Goal: Transaction & Acquisition: Purchase product/service

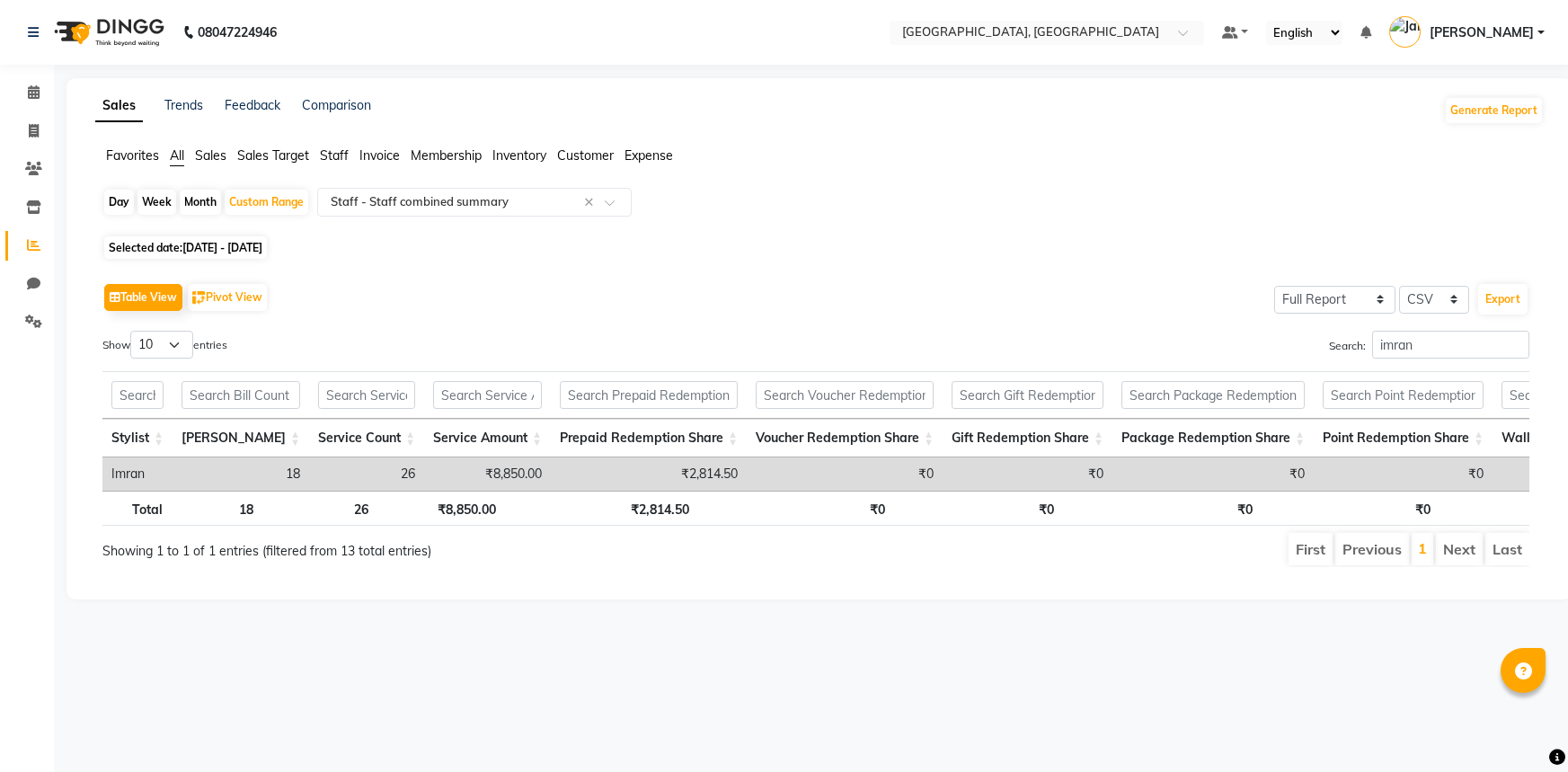
select select "full_report"
select select "csv"
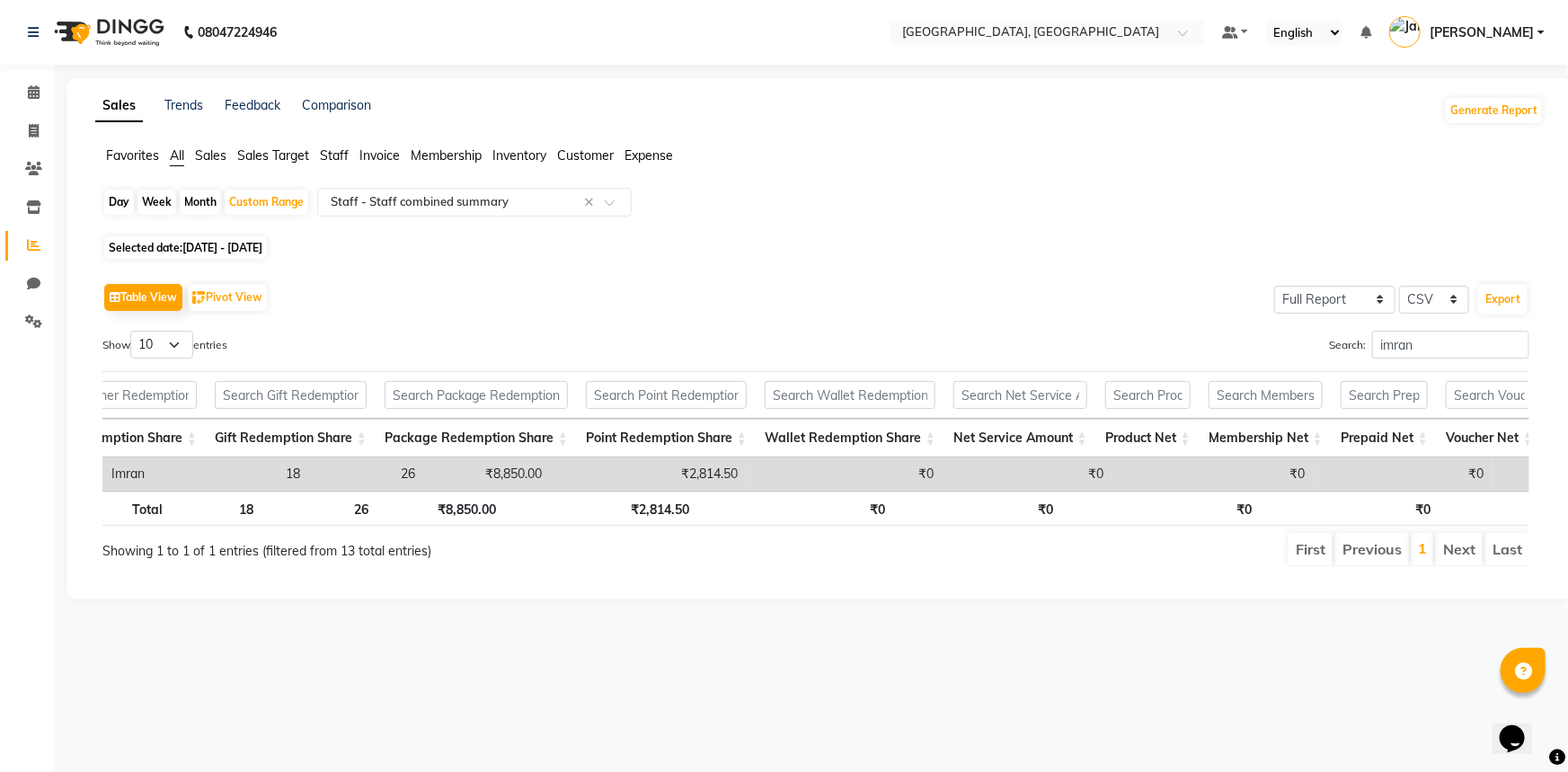
scroll to position [0, 737]
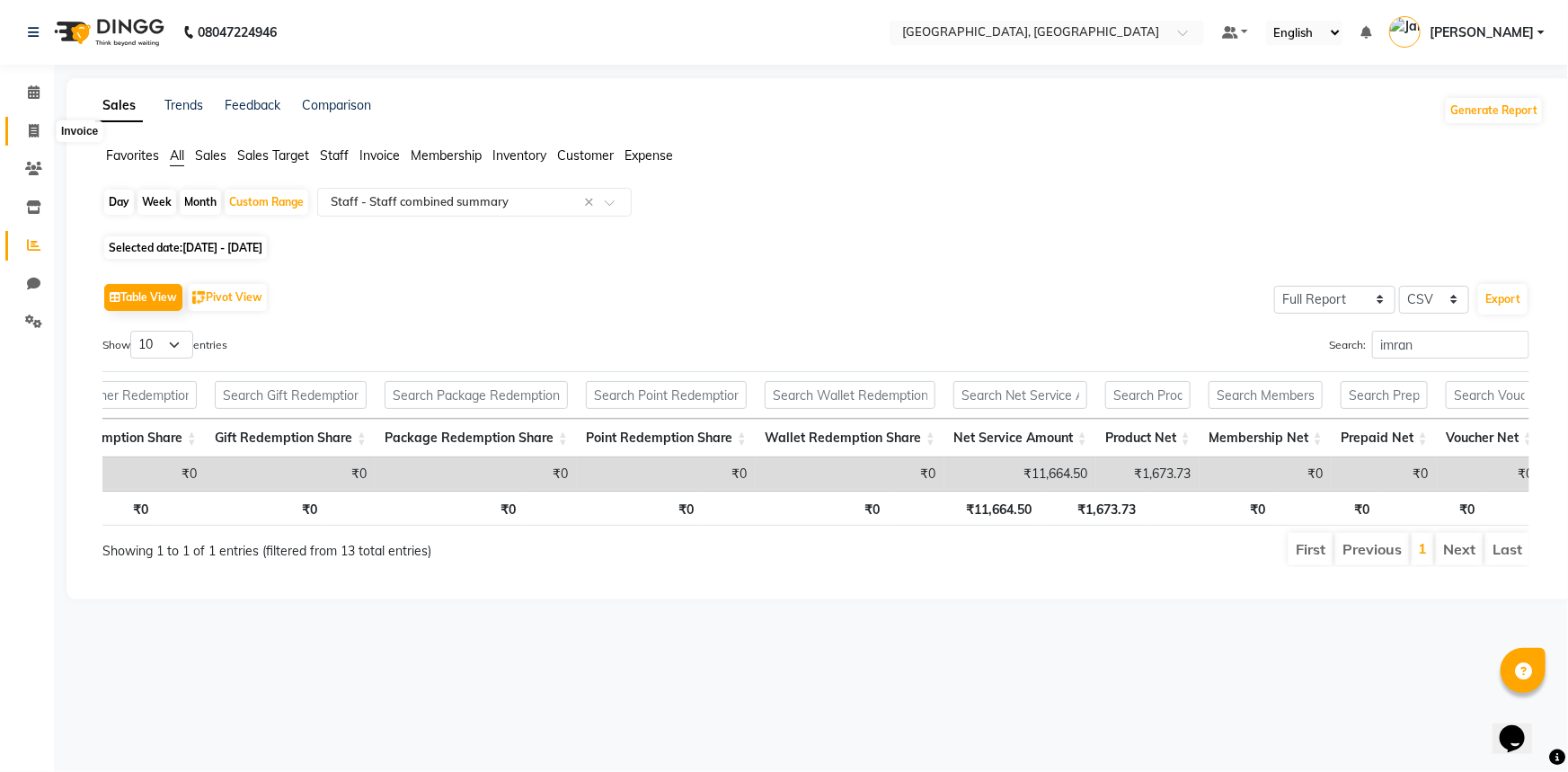
click at [41, 121] on span at bounding box center [33, 131] width 31 height 21
select select "service"
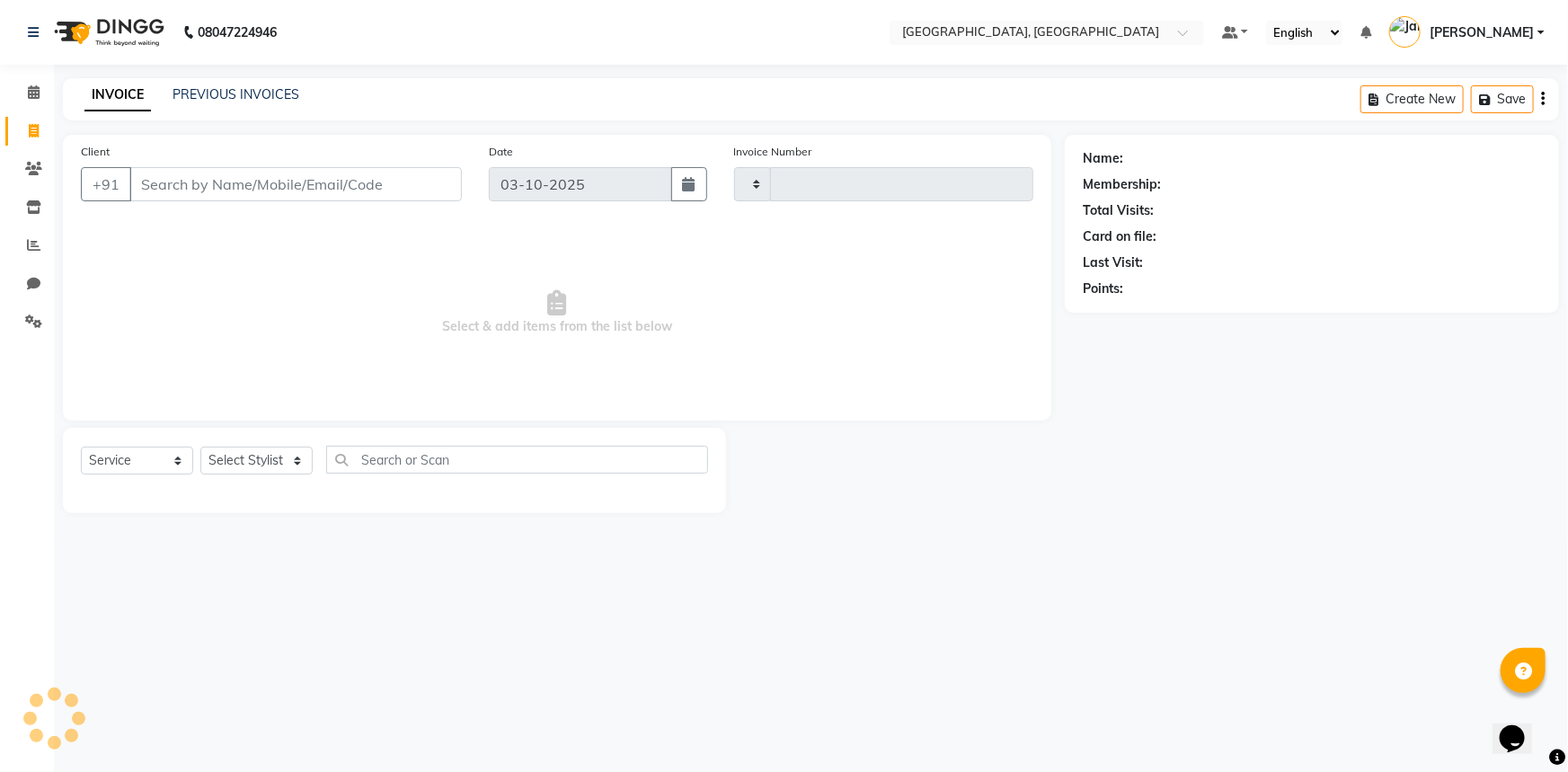
click at [292, 189] on input "Client" at bounding box center [295, 184] width 332 height 34
select select "8574"
type input "3744"
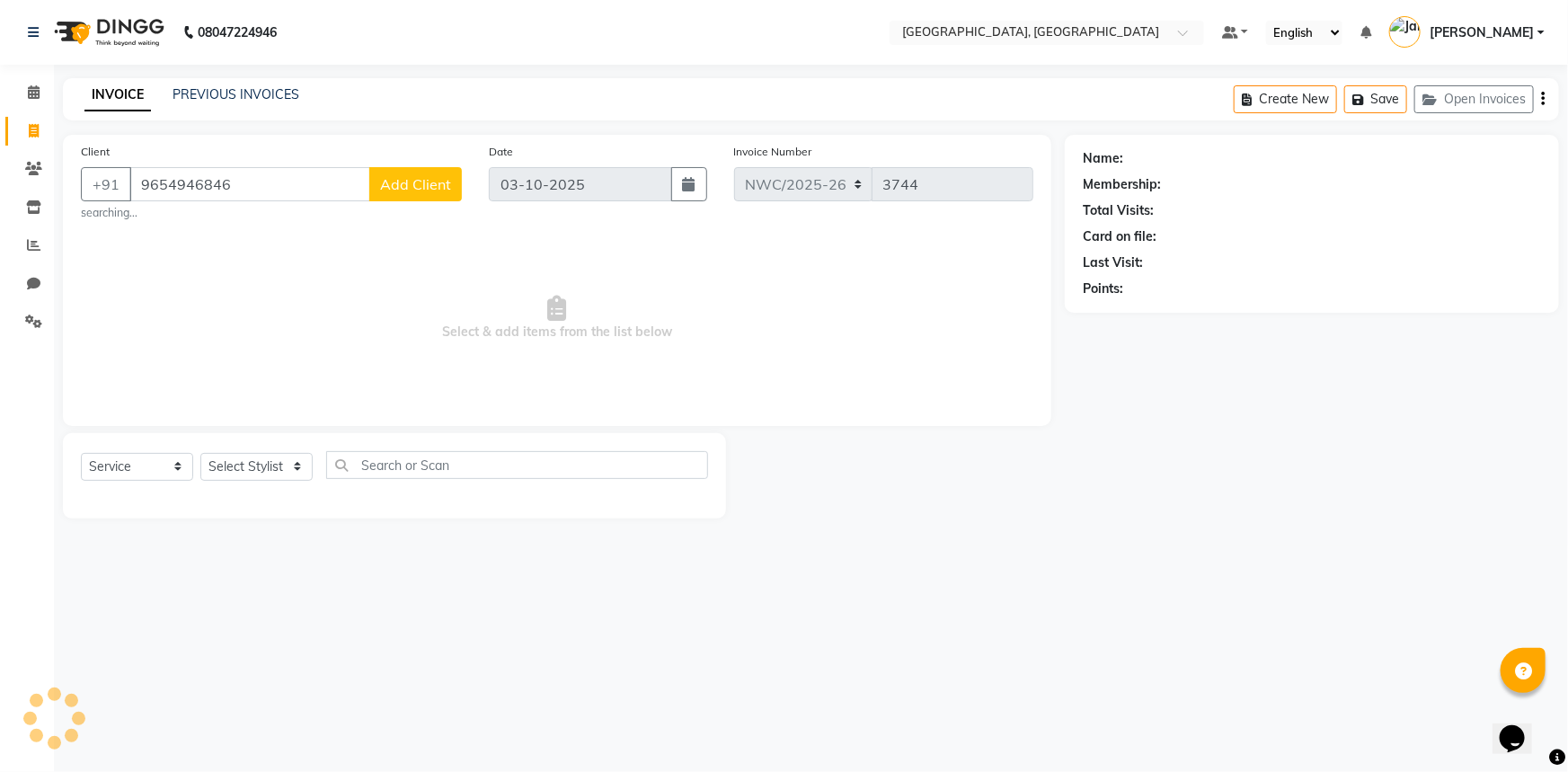
type input "9654946846"
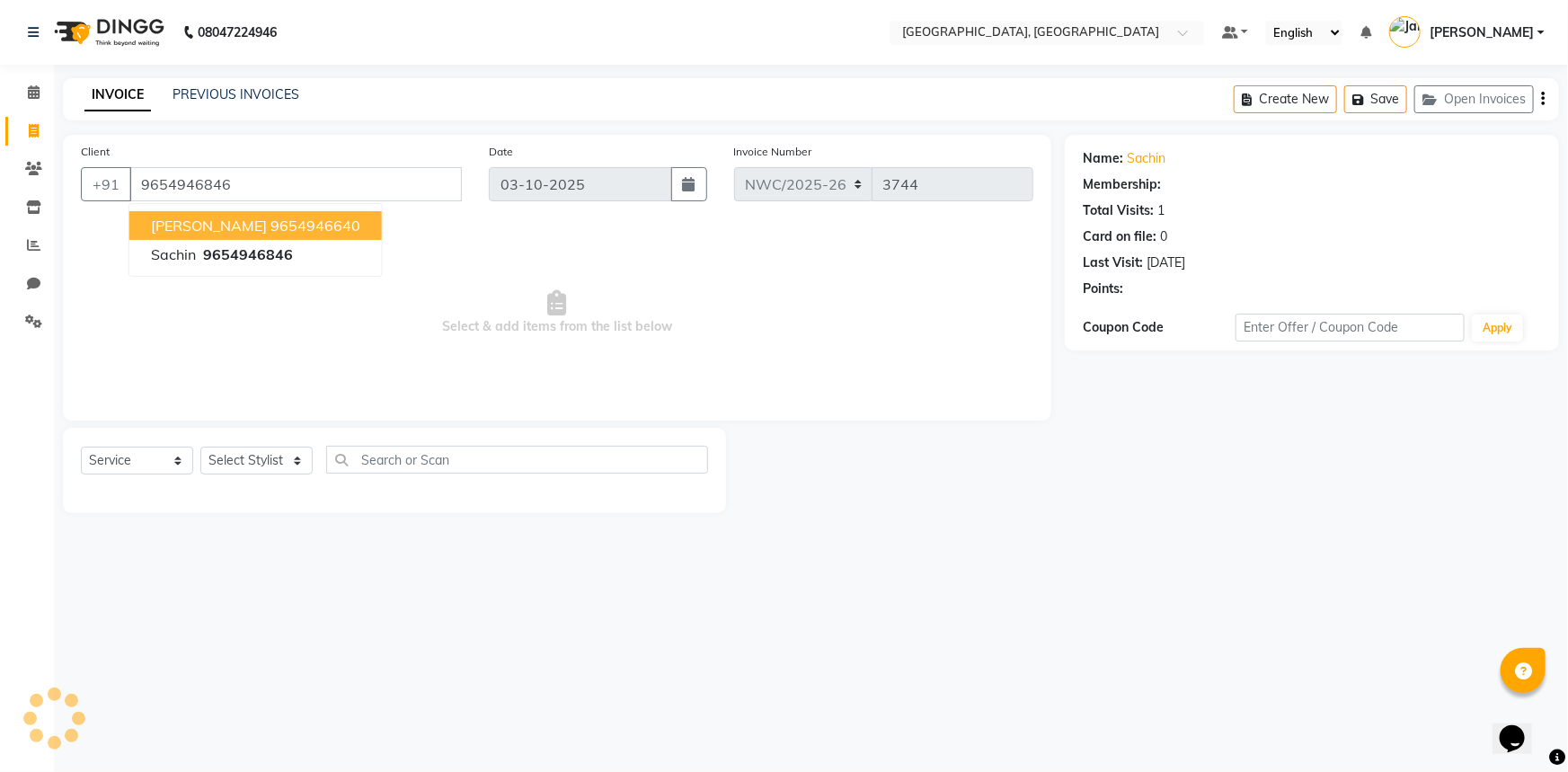
select select "1: Object"
click at [548, 279] on span "Select & add items from the list below" at bounding box center [557, 313] width 953 height 180
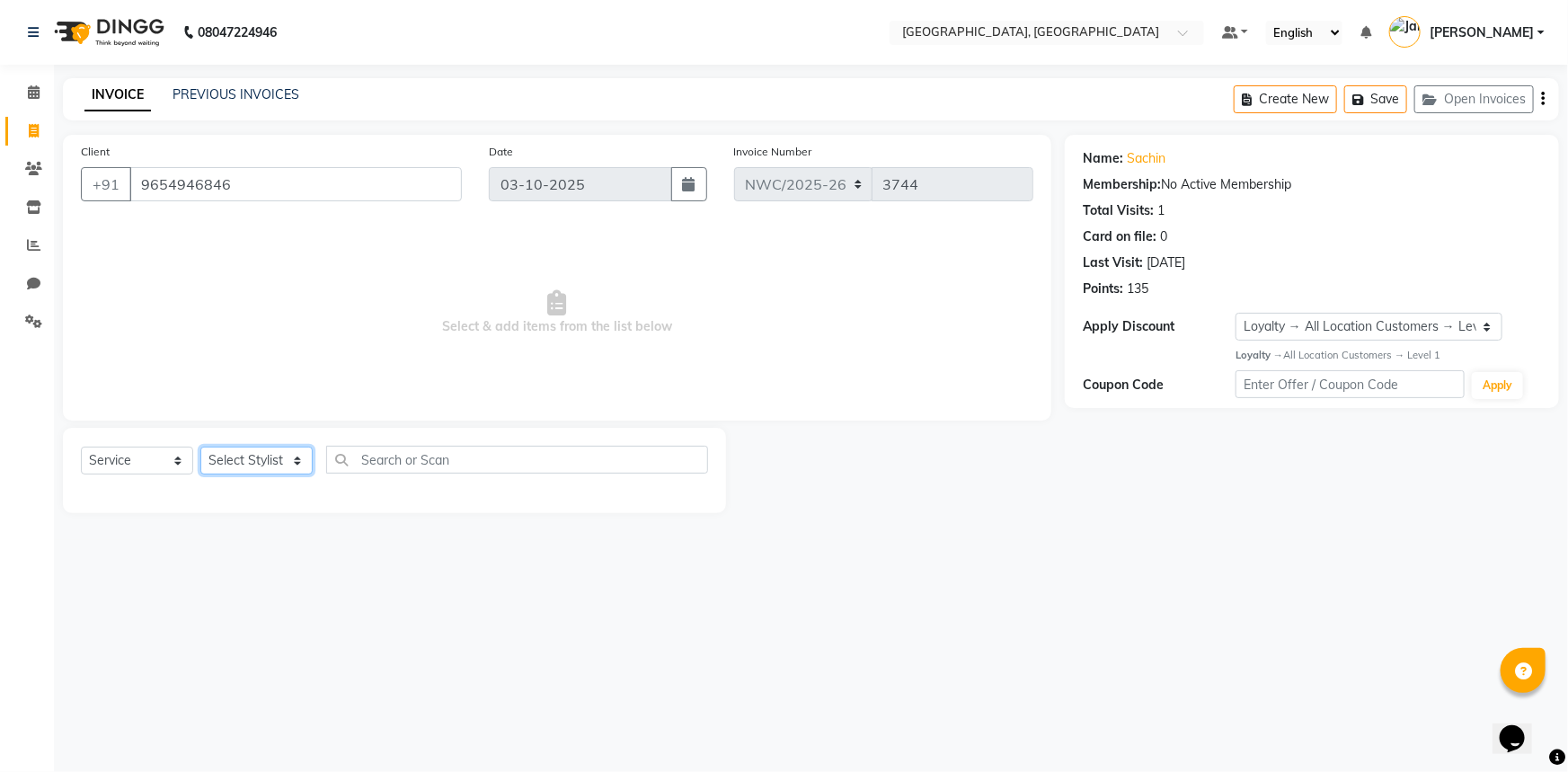
click at [269, 457] on select "Select Stylist [PERSON_NAME]-pdct Arshad_asst Arun_pdct Ashish_asst Counter_Sal…" at bounding box center [256, 460] width 112 height 28
select select "85707"
click at [200, 447] on select "Select Stylist [PERSON_NAME]-pdct Arshad_asst Arun_pdct Ashish_asst Counter_Sal…" at bounding box center [256, 460] width 112 height 28
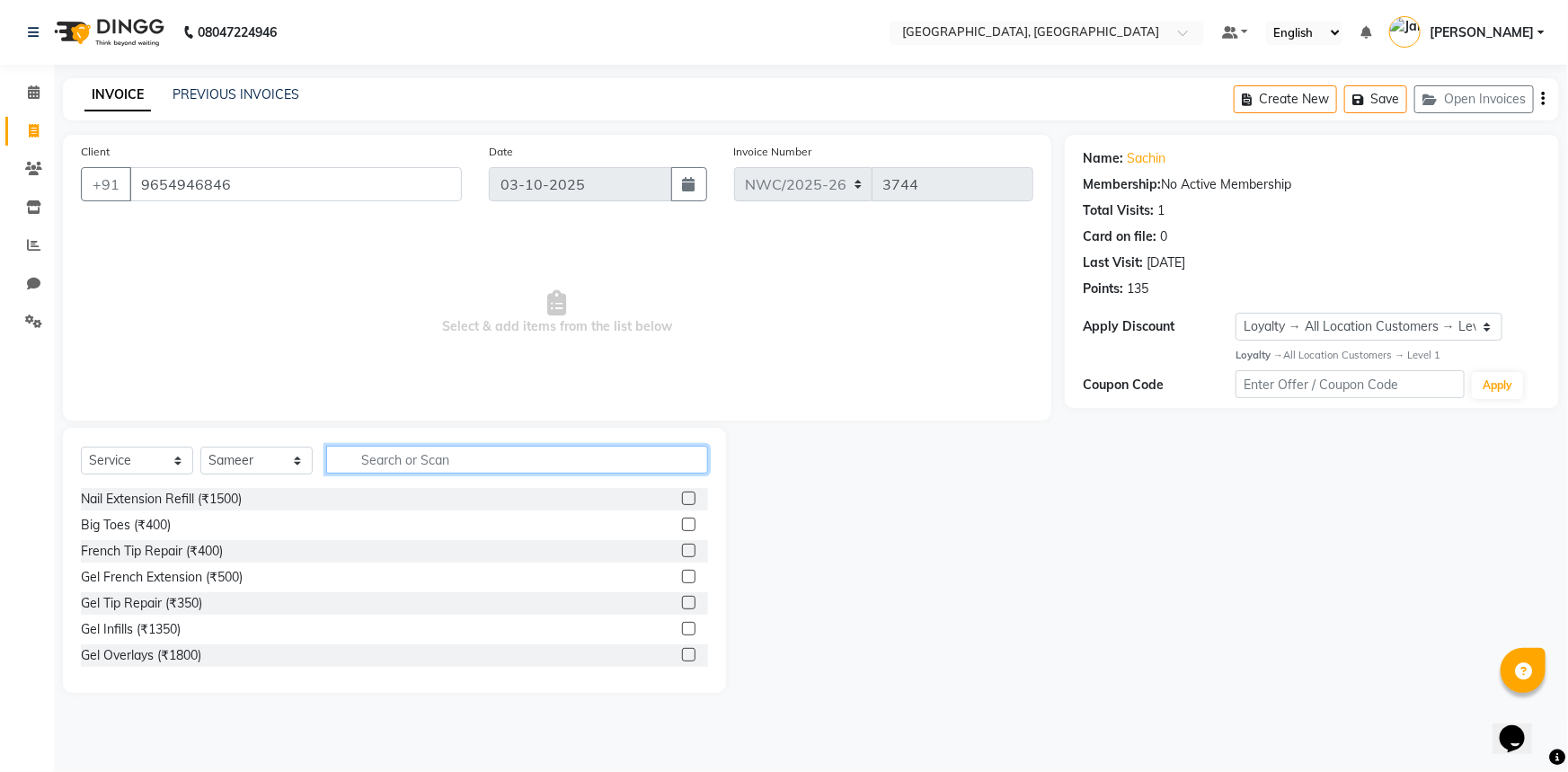
click at [444, 453] on input "text" at bounding box center [517, 459] width 382 height 28
type input "cut"
click at [682, 527] on label at bounding box center [689, 525] width 14 height 14
click at [682, 527] on input "checkbox" at bounding box center [688, 526] width 12 height 12
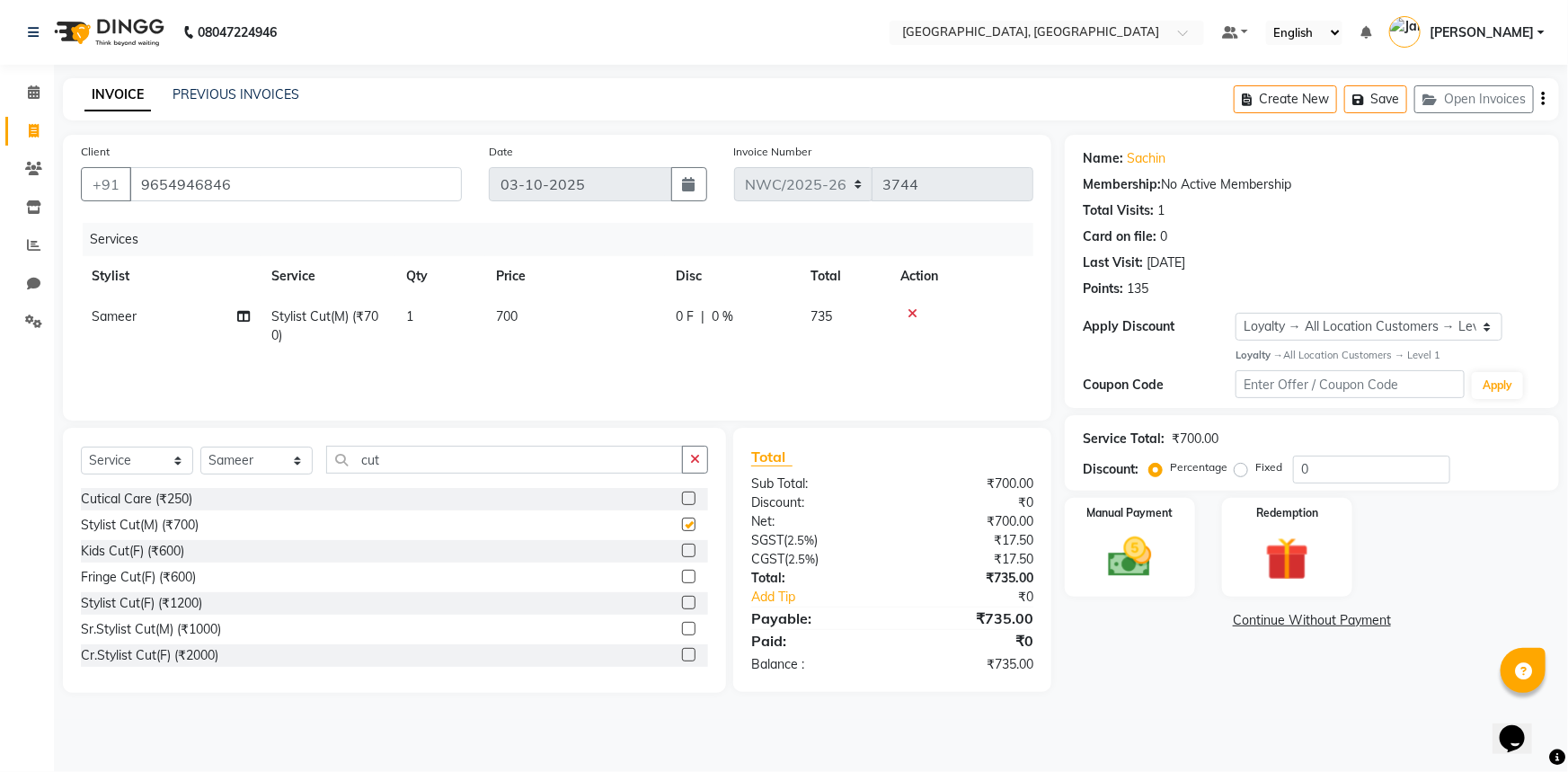
checkbox input "false"
drag, startPoint x: 419, startPoint y: 456, endPoint x: 264, endPoint y: 444, distance: 155.5
click at [264, 444] on div "Select Service Product Membership Package Voucher Prepaid Gift Card Select Styl…" at bounding box center [394, 560] width 663 height 265
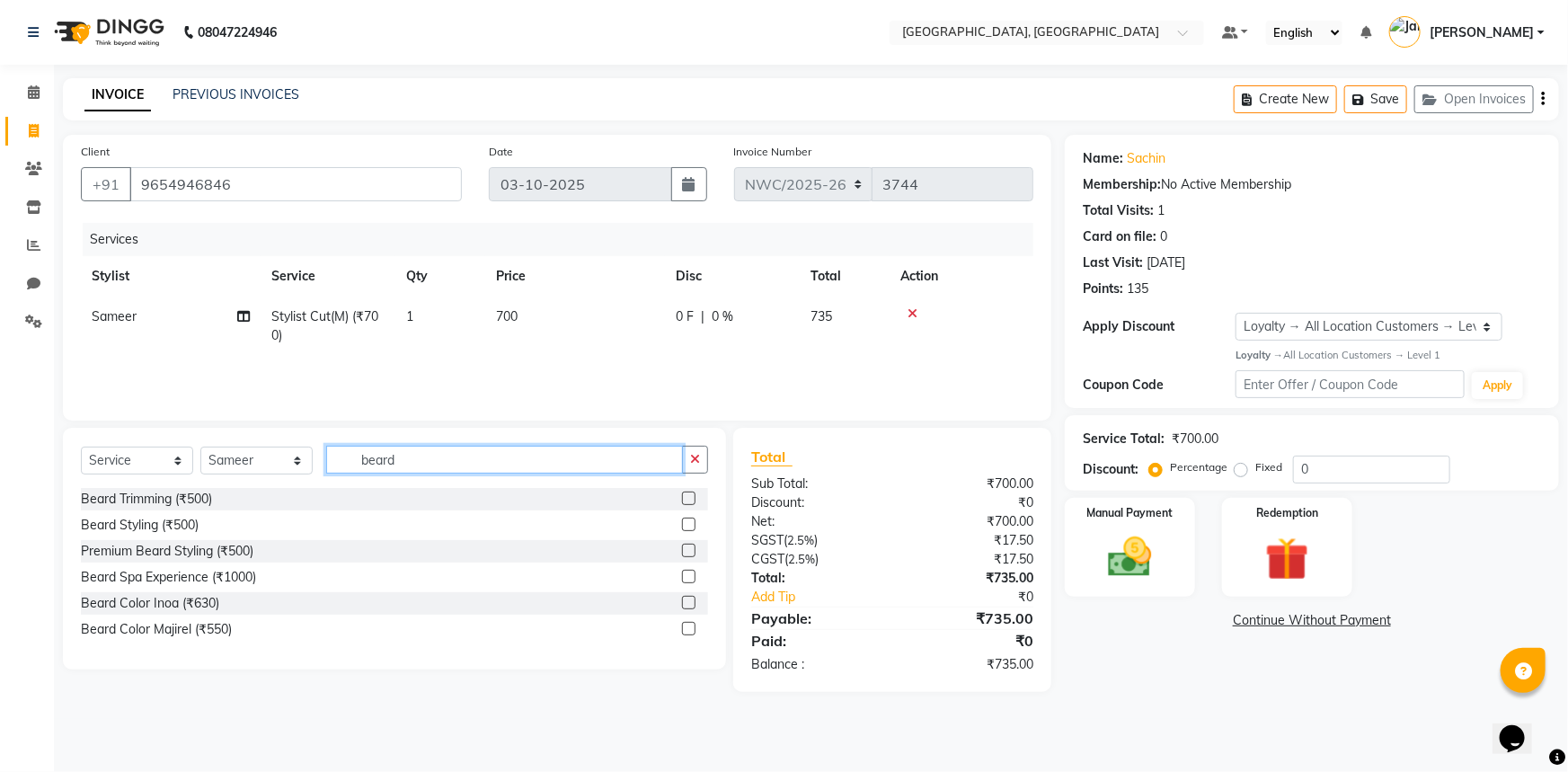
type input "beard"
click at [686, 497] on label at bounding box center [689, 498] width 14 height 14
click at [686, 497] on input "checkbox" at bounding box center [688, 499] width 12 height 12
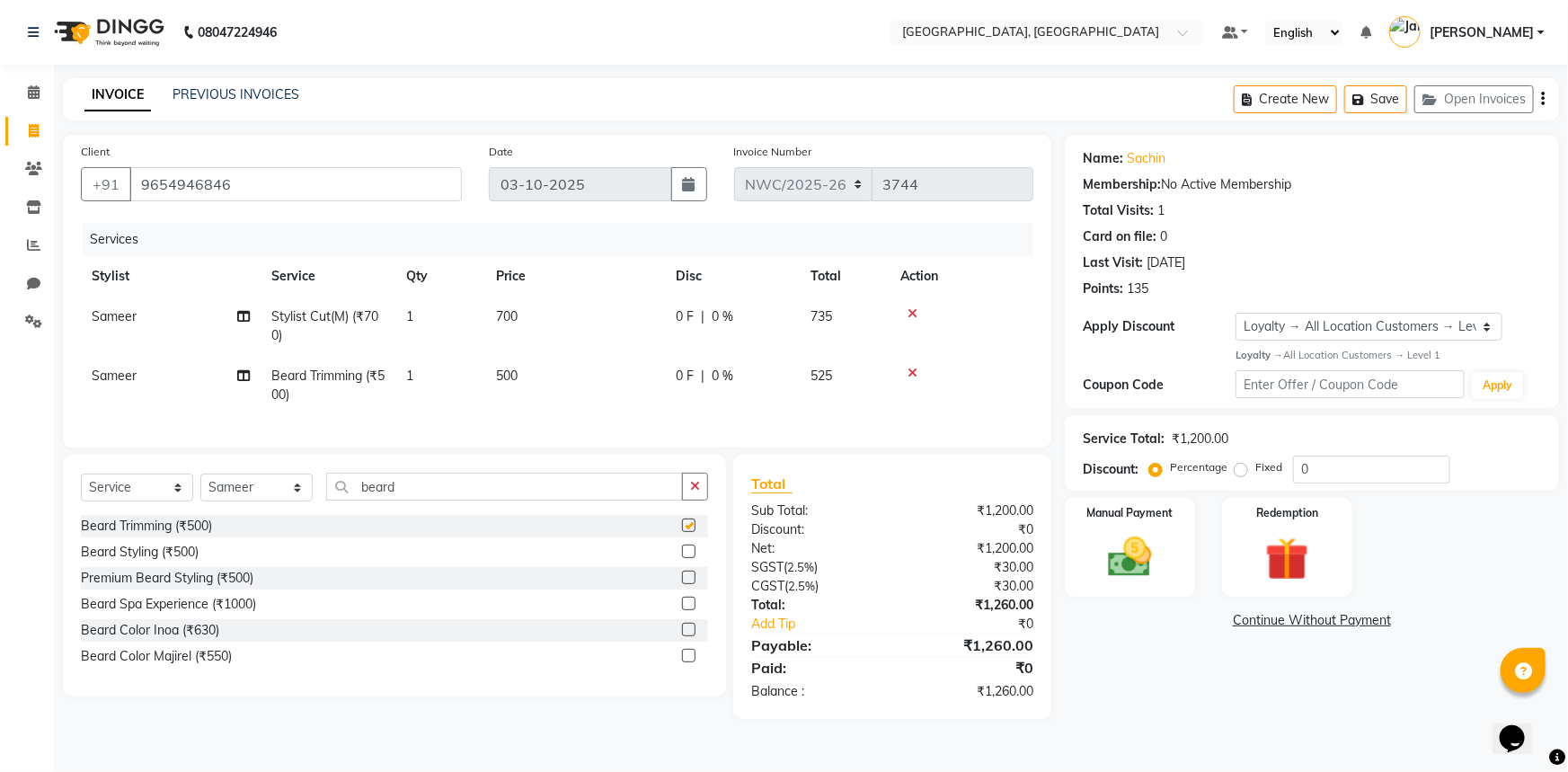
checkbox input "false"
click at [530, 314] on td "700" at bounding box center [575, 325] width 180 height 60
select select "85707"
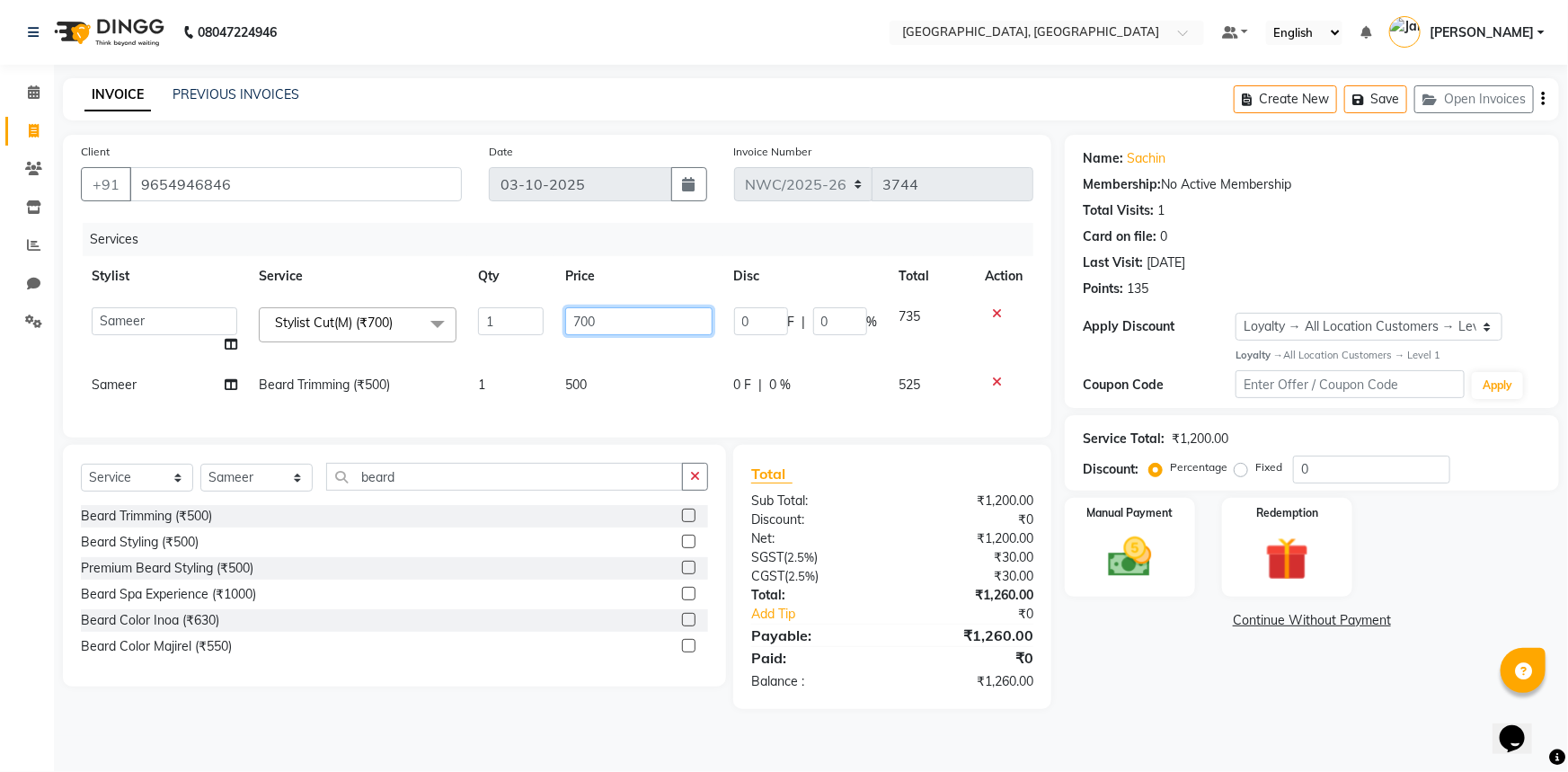
drag, startPoint x: 609, startPoint y: 322, endPoint x: 487, endPoint y: 302, distance: 123.6
click at [487, 302] on tr "Aneeta Ankush-pdct Arshad_asst Arun_pdct Ashish_asst Counter_Sales Faheem Govin…" at bounding box center [557, 330] width 953 height 68
type input "500"
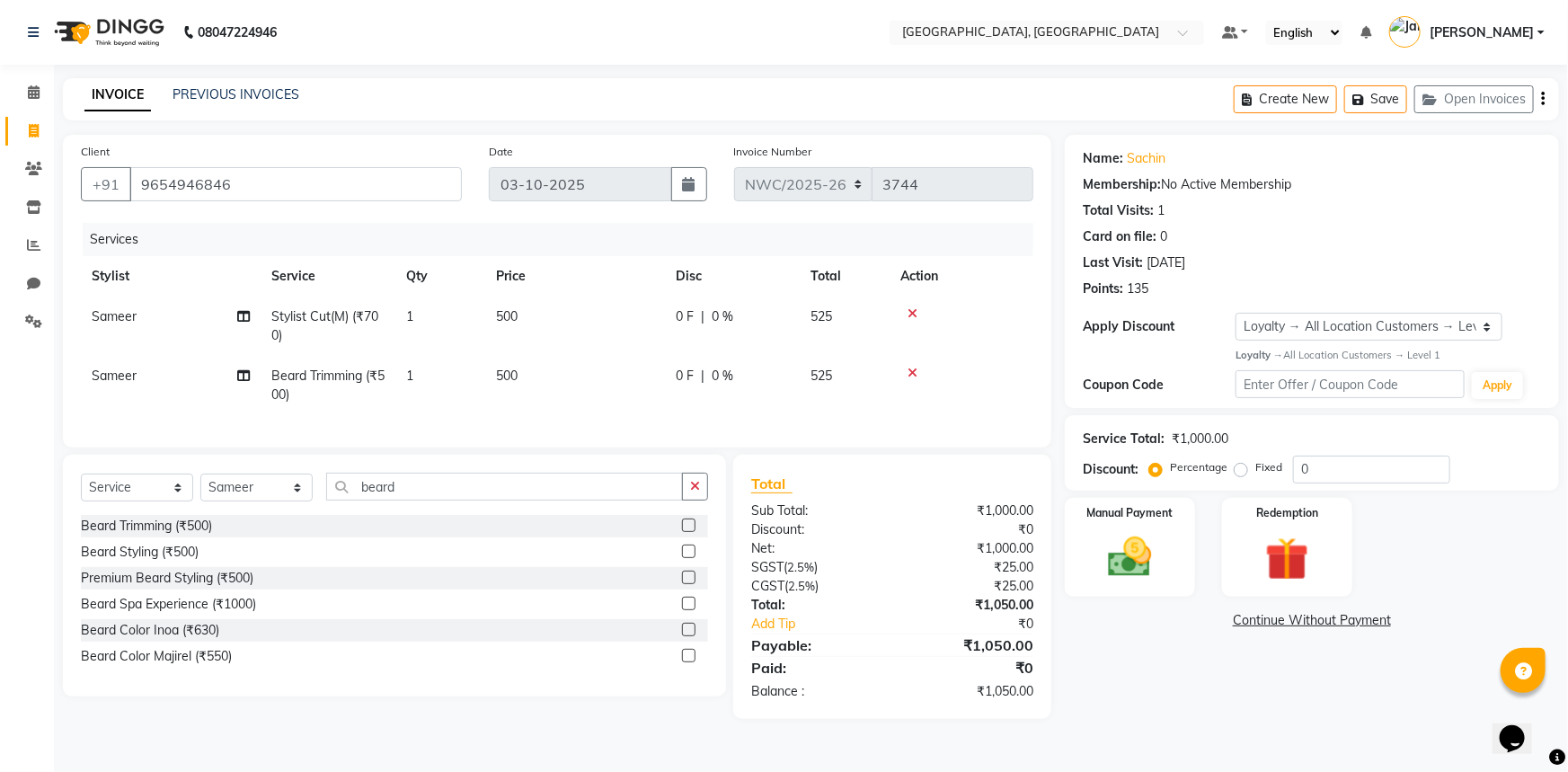
click at [607, 395] on td "500" at bounding box center [575, 385] width 180 height 60
select select "85707"
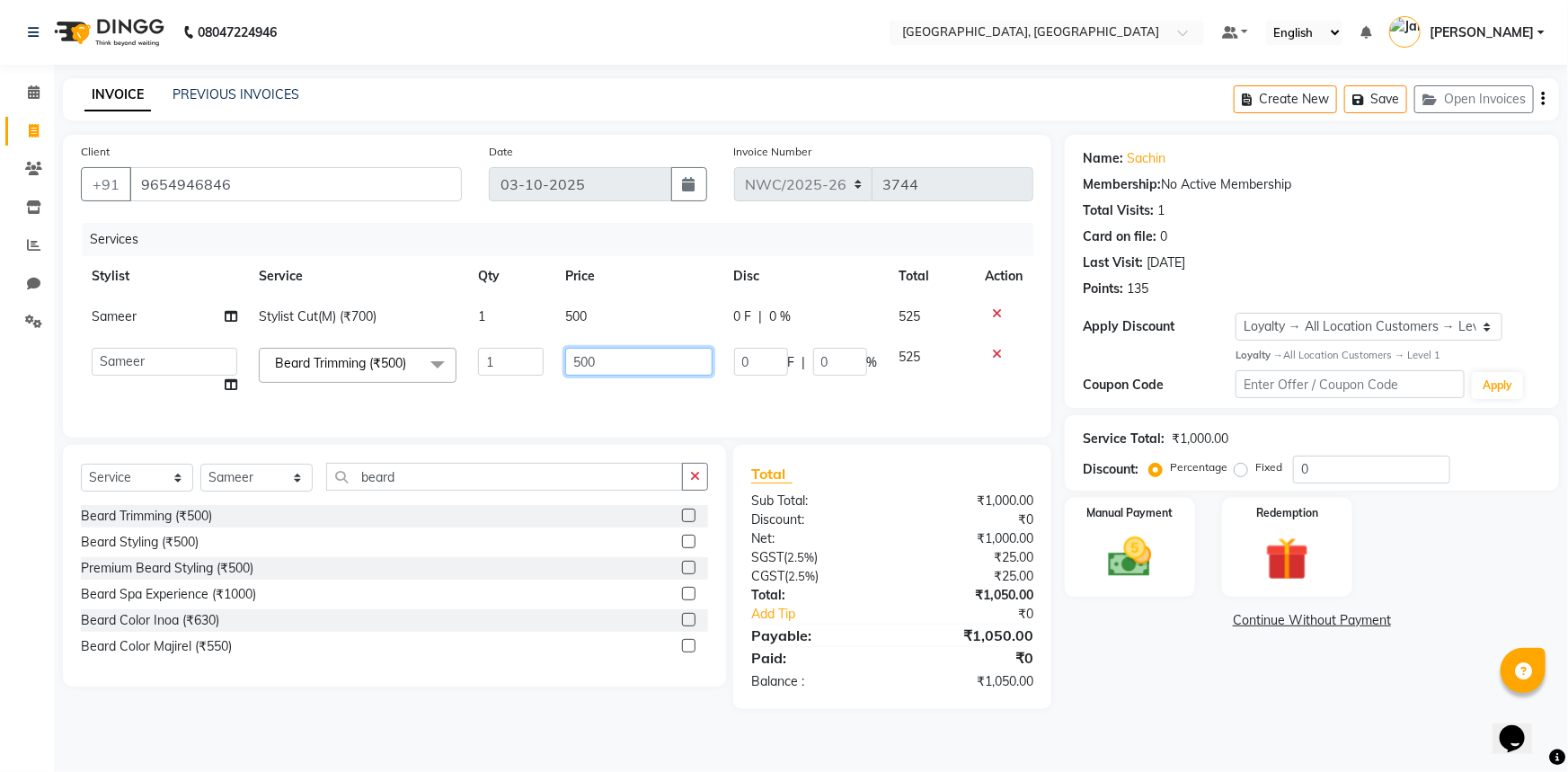
drag, startPoint x: 618, startPoint y: 363, endPoint x: 300, endPoint y: 323, distance: 320.5
click at [426, 352] on tr "Aneeta Ankush-pdct Arshad_asst Arun_pdct Ashish_asst Counter_Sales Faheem Govin…" at bounding box center [557, 371] width 953 height 68
type input "350"
click at [1135, 531] on img at bounding box center [1129, 556] width 73 height 52
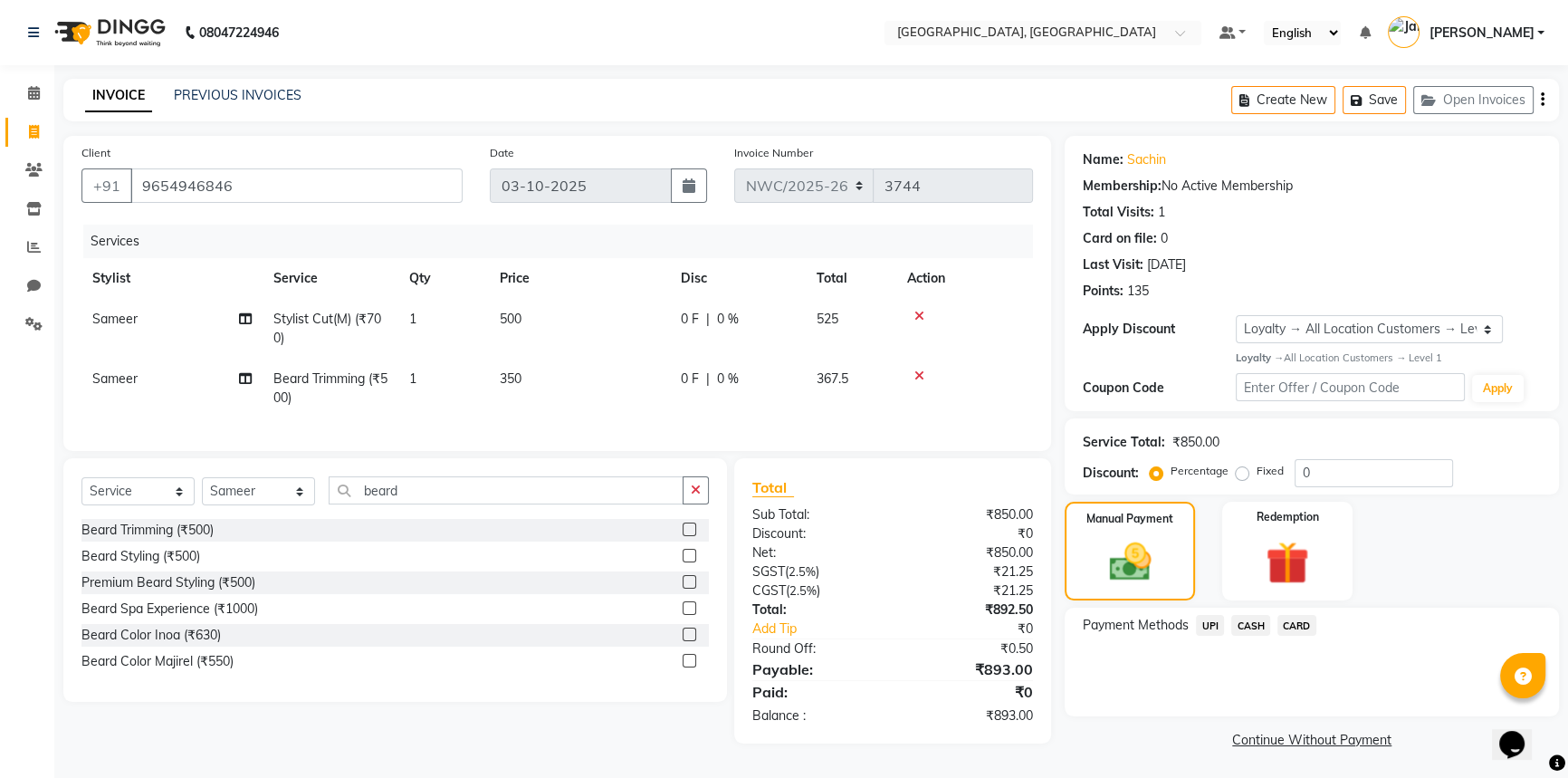
click at [1244, 628] on span "CASH" at bounding box center [1251, 624] width 39 height 21
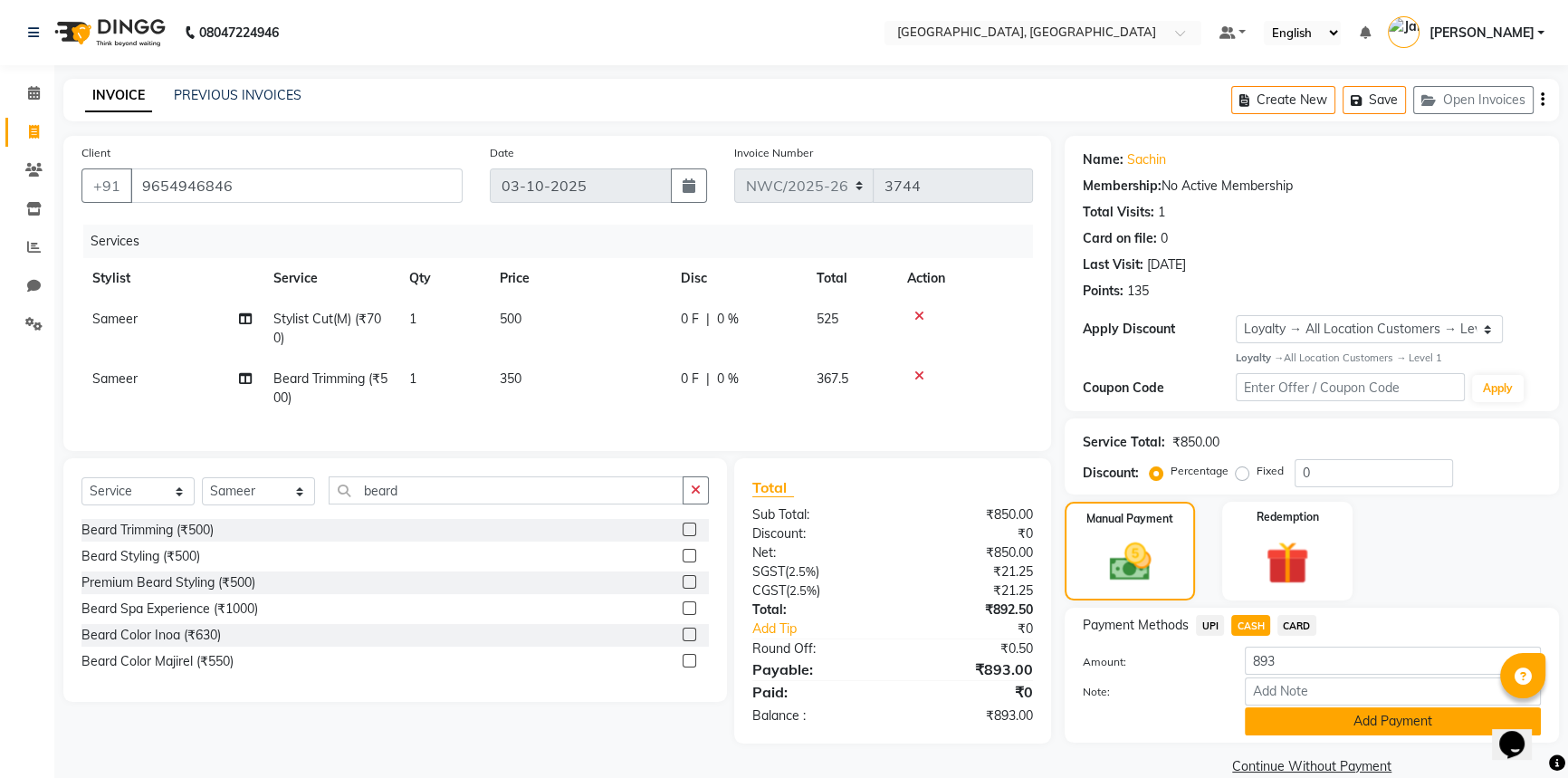
click at [1302, 720] on button "Add Payment" at bounding box center [1392, 721] width 296 height 29
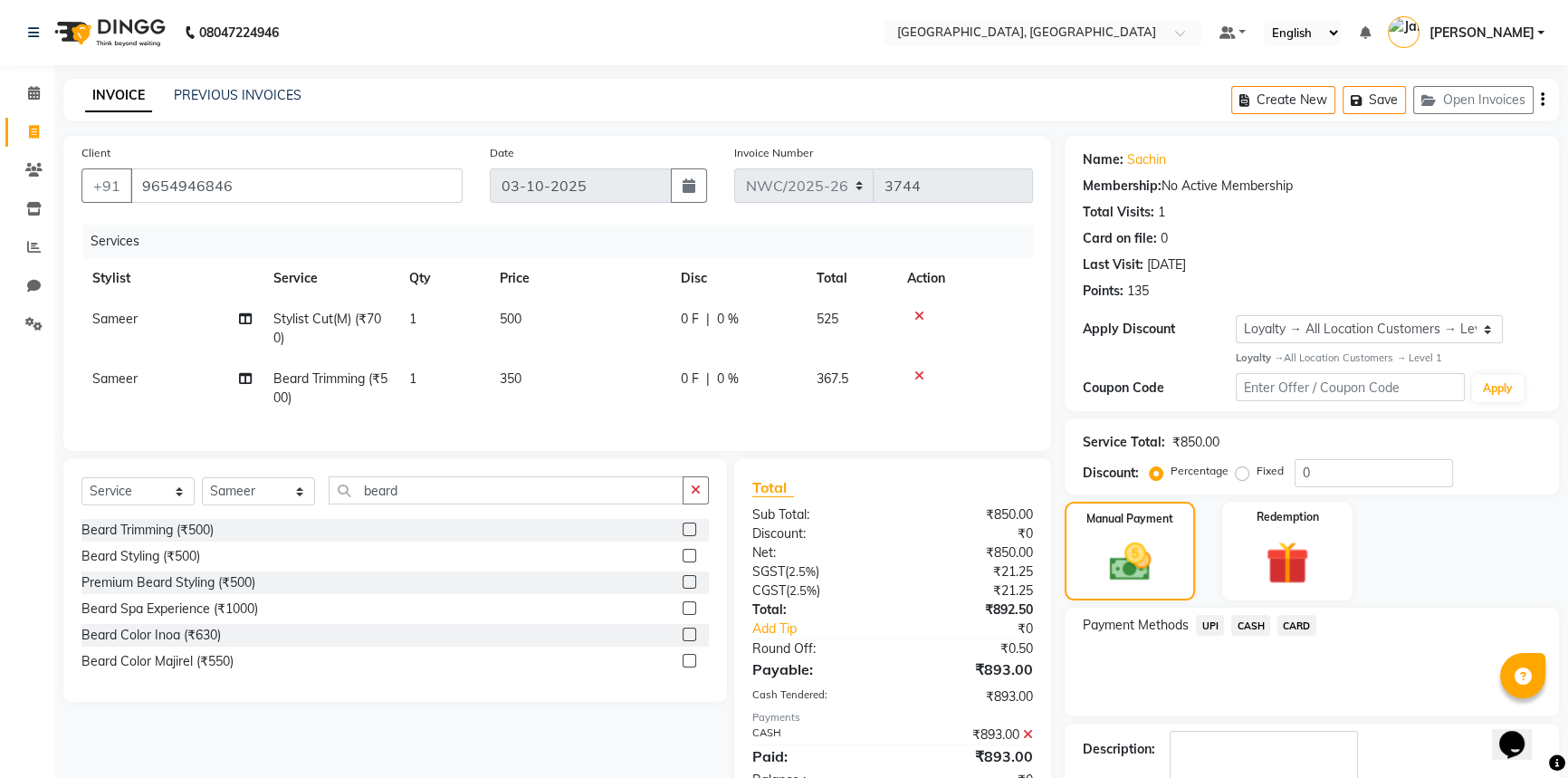
scroll to position [161, 0]
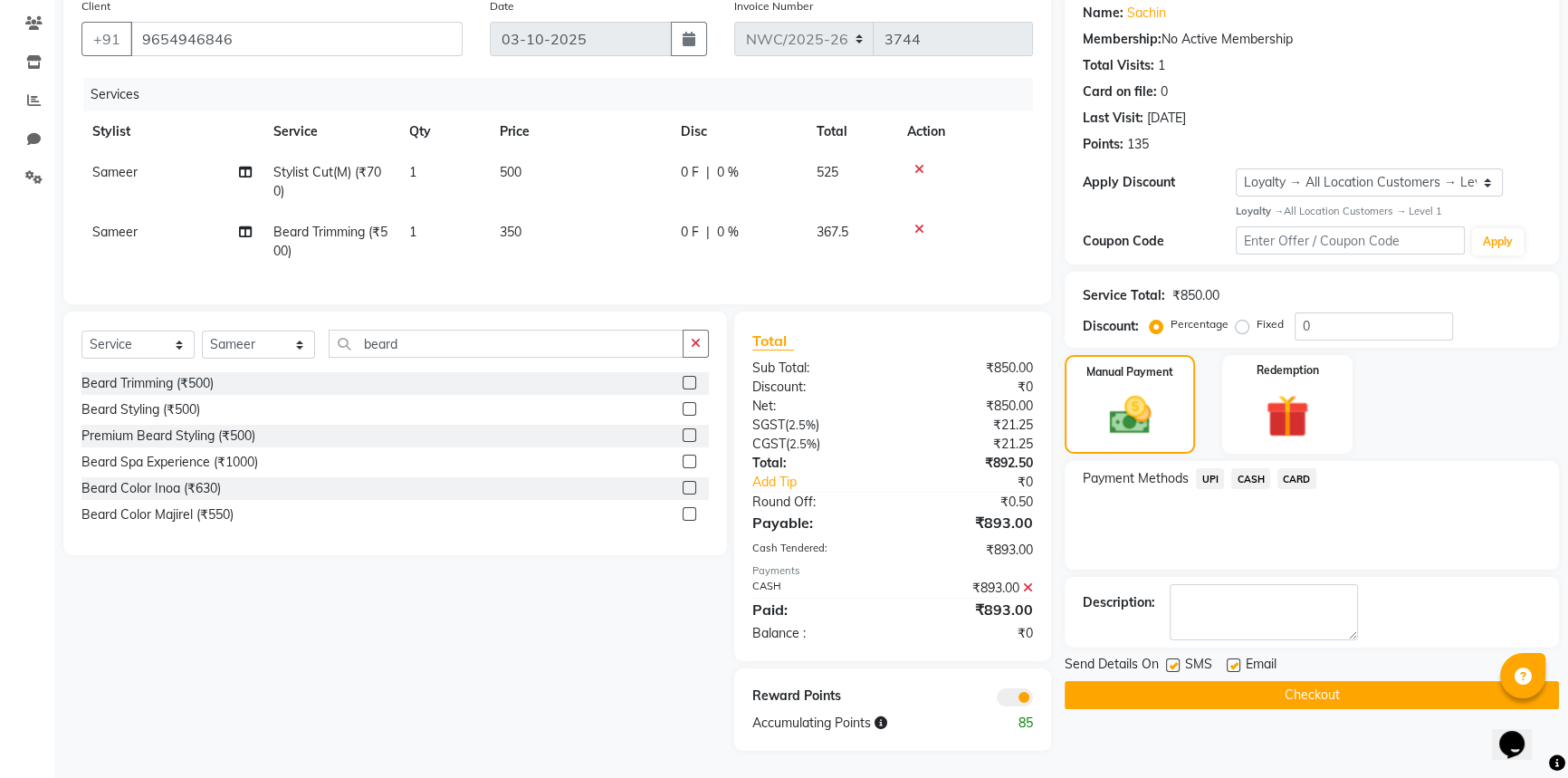
click at [1265, 681] on button "Checkout" at bounding box center [1311, 695] width 494 height 29
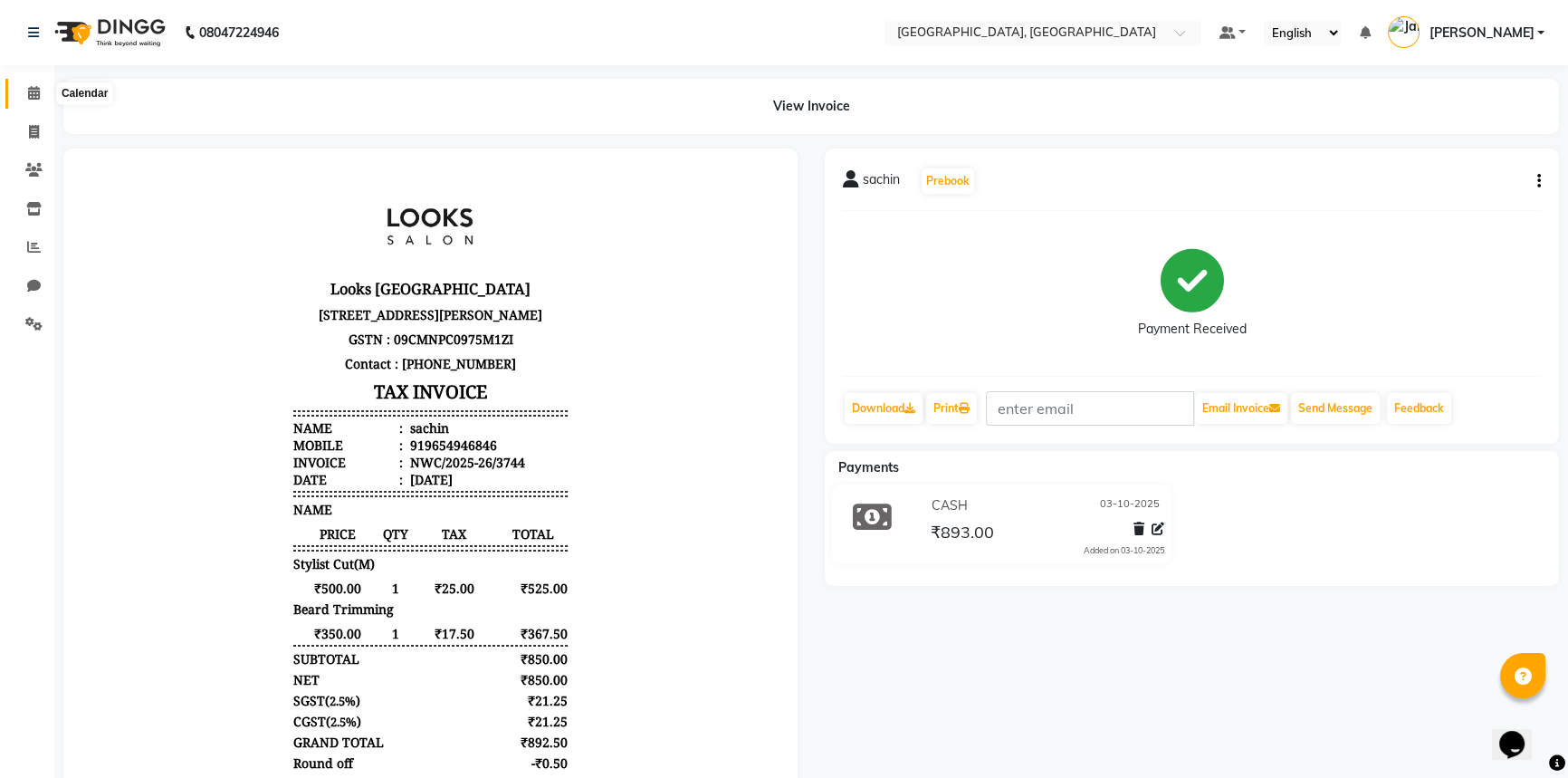
click at [46, 91] on span at bounding box center [33, 94] width 31 height 21
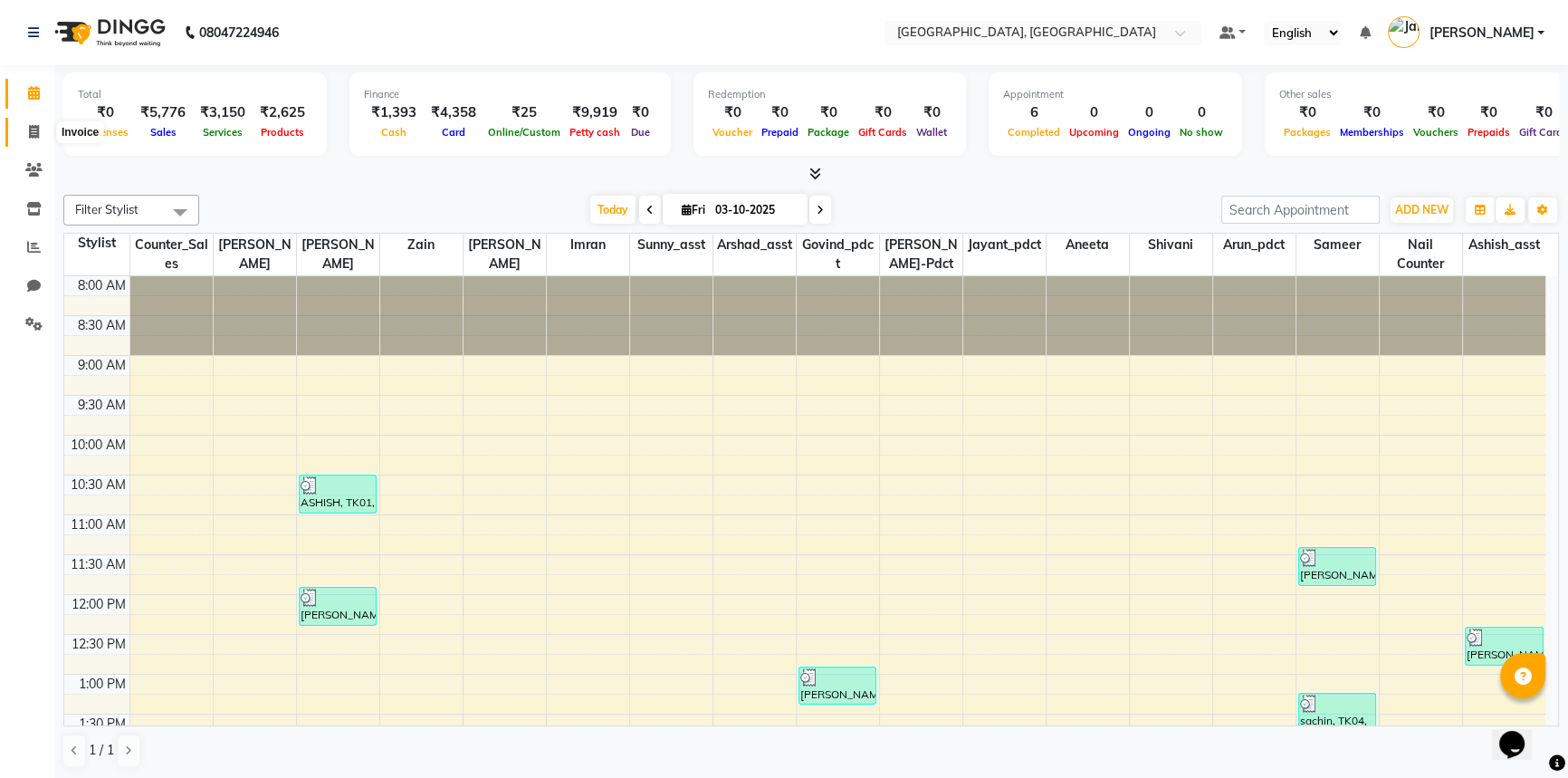
click at [25, 132] on span at bounding box center [33, 132] width 31 height 21
select select "service"
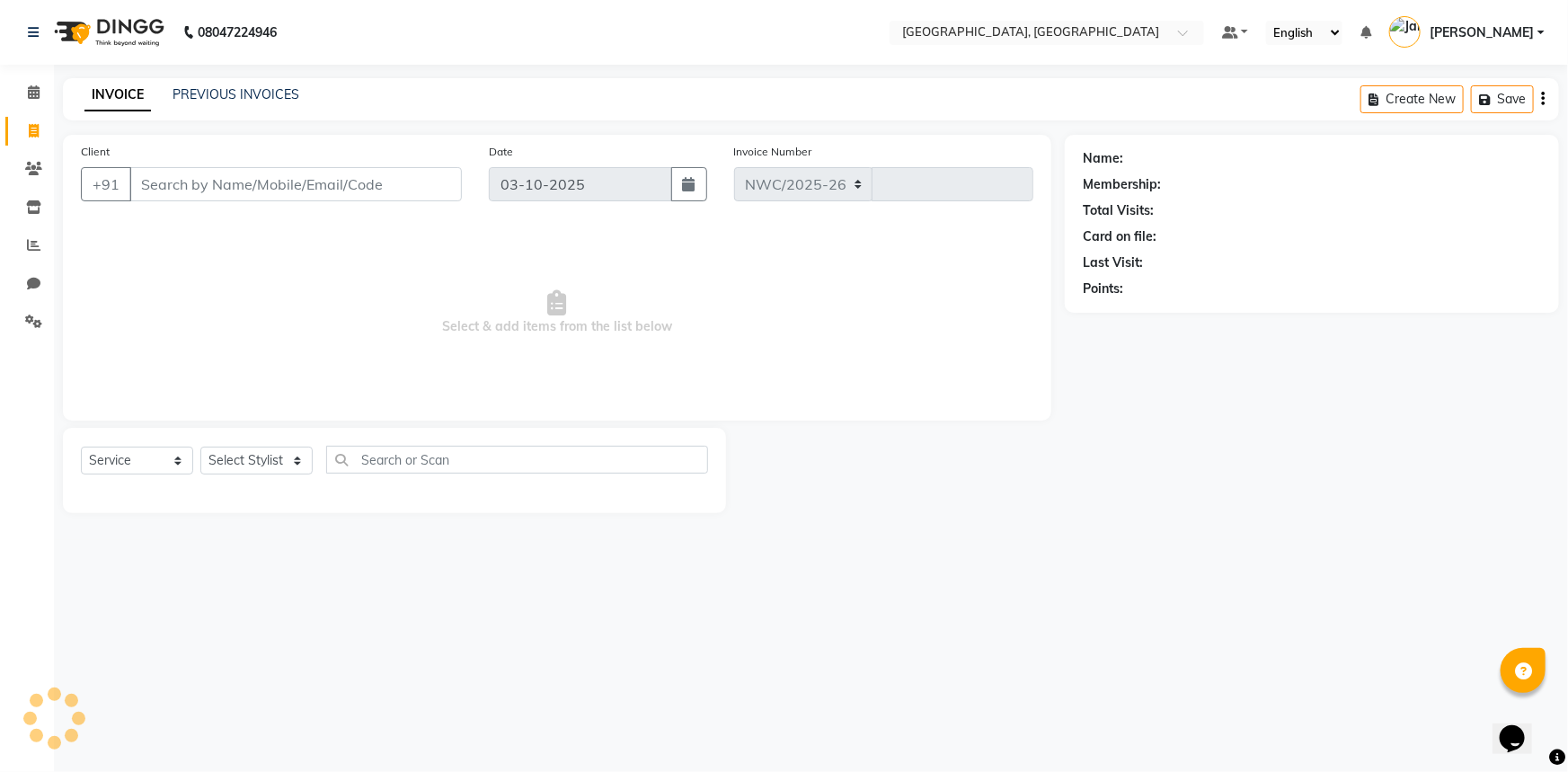
select select "8574"
type input "3745"
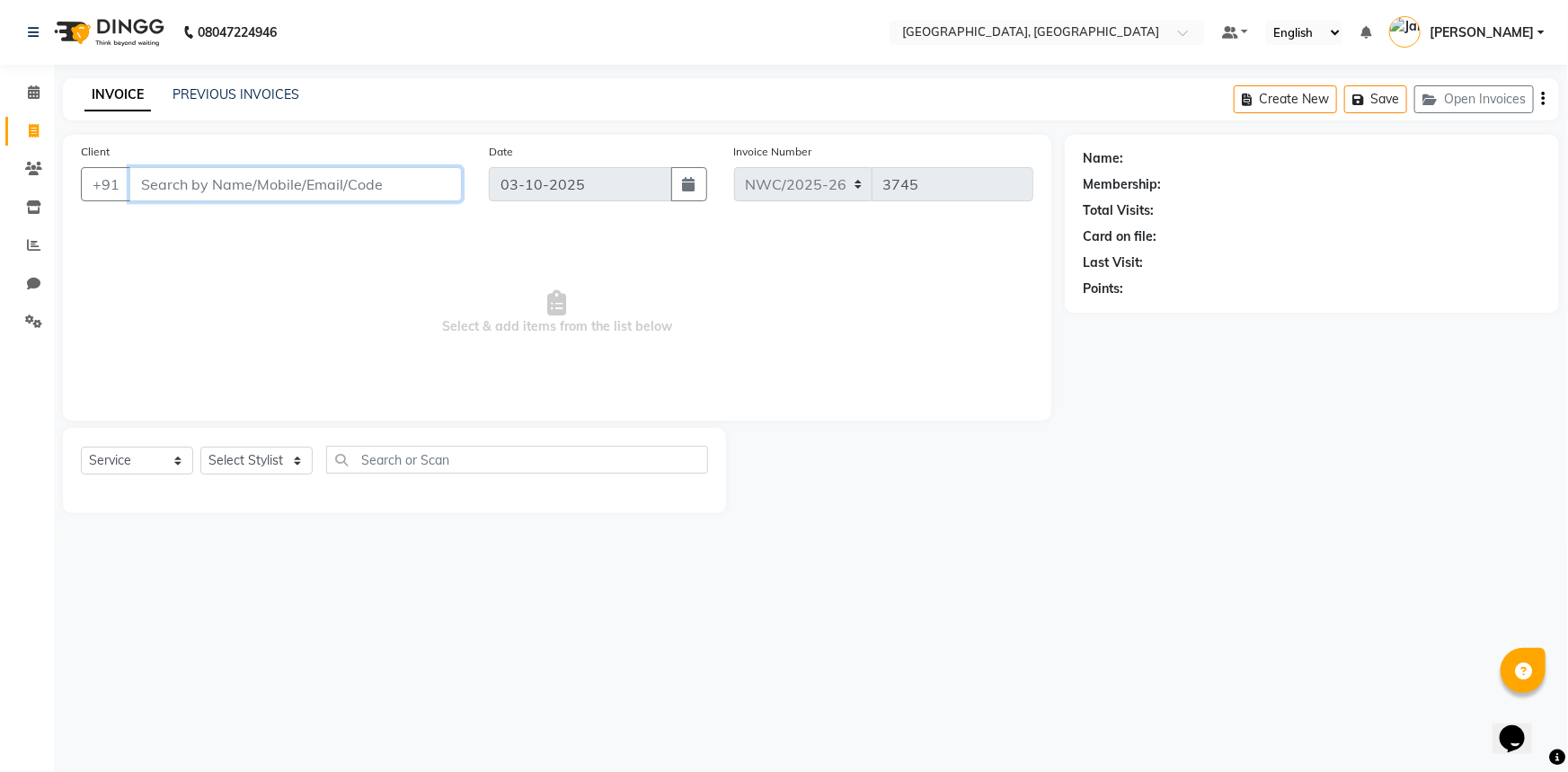
click at [333, 194] on input "Client" at bounding box center [295, 184] width 332 height 34
type input "9350458458"
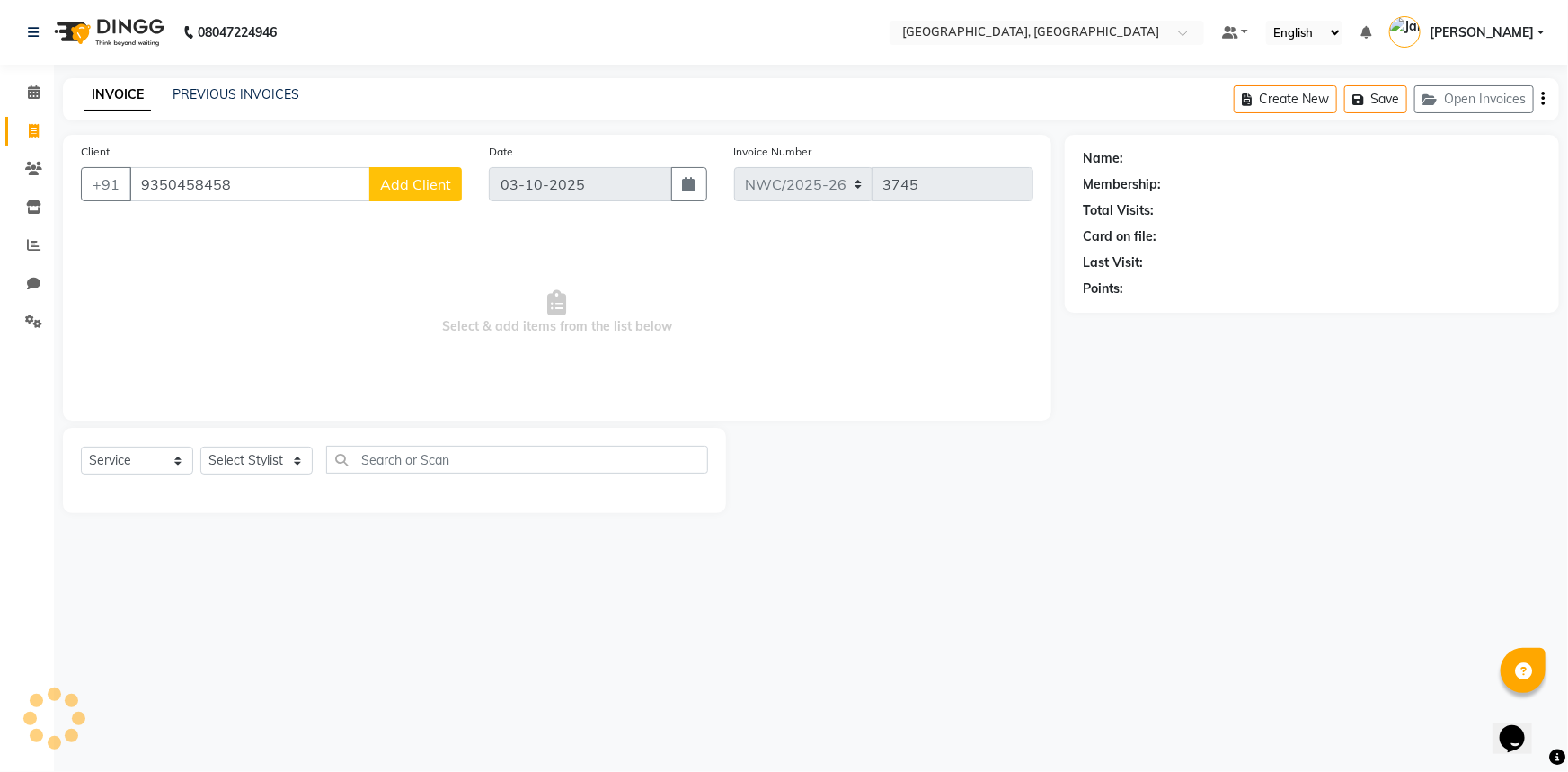
click at [443, 184] on span "Add Client" at bounding box center [415, 184] width 71 height 18
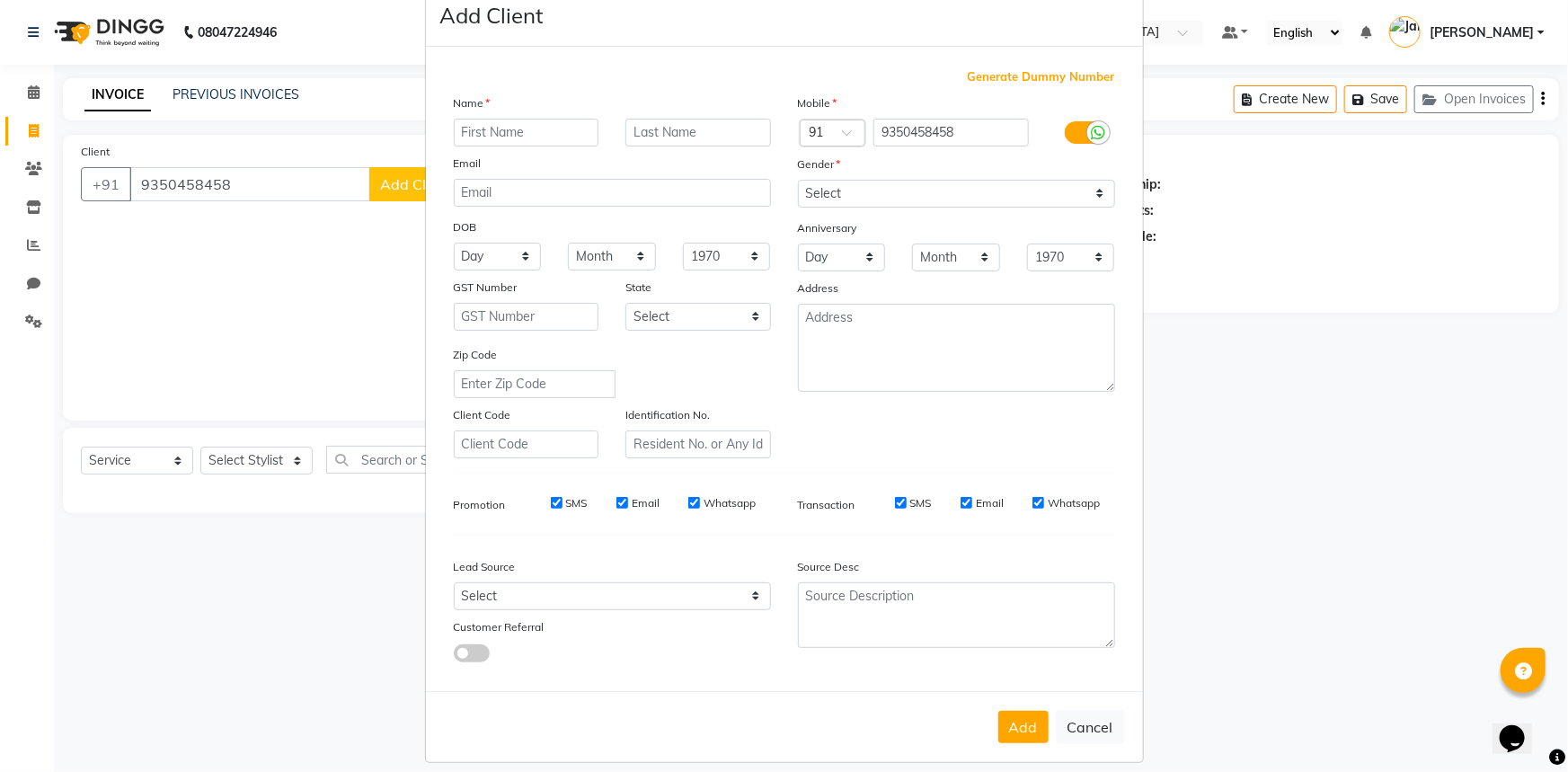
scroll to position [63, 0]
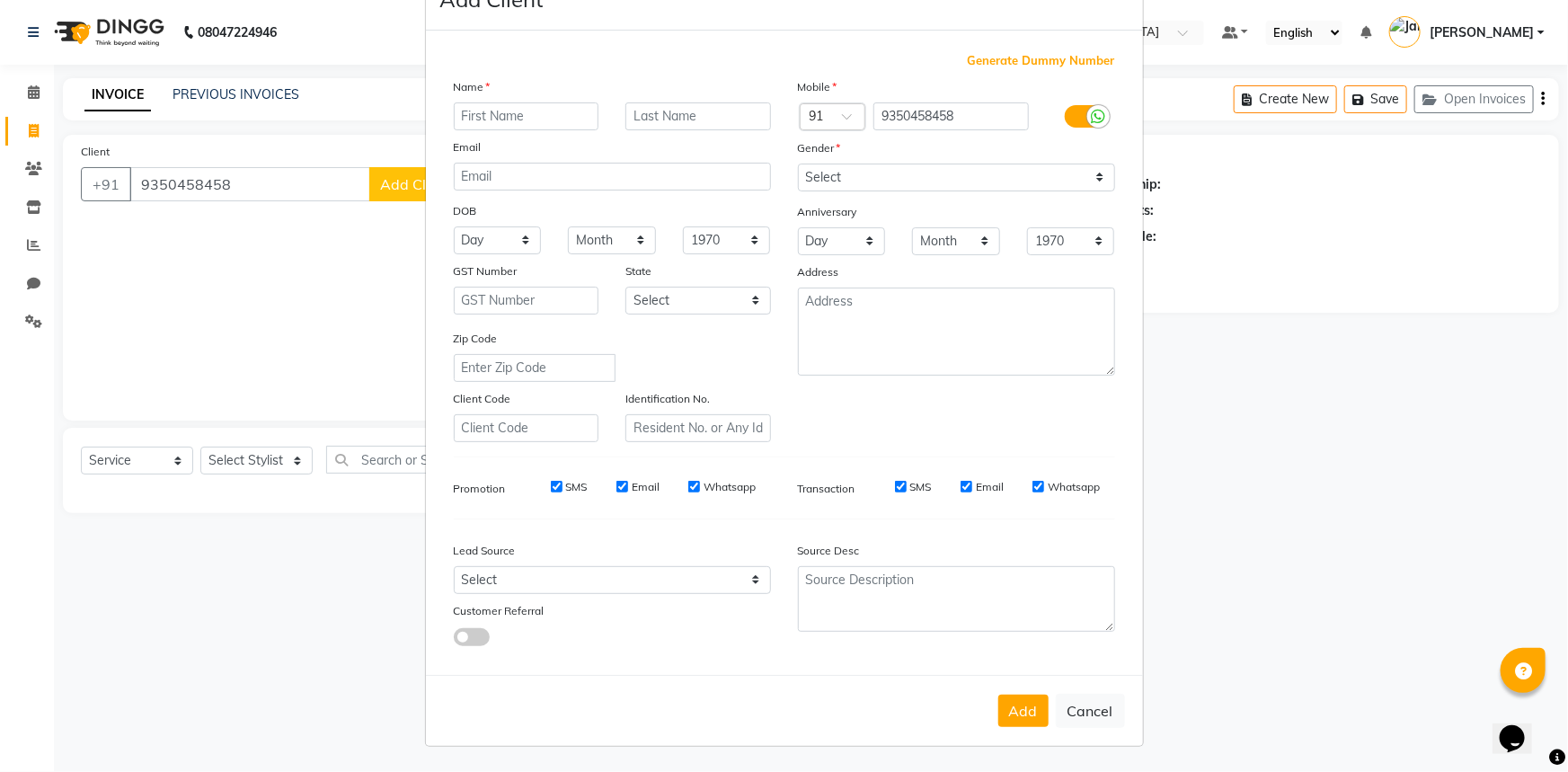
drag, startPoint x: 1087, startPoint y: 708, endPoint x: 1057, endPoint y: 674, distance: 45.3
click at [1086, 708] on button "Cancel" at bounding box center [1090, 710] width 69 height 34
select select
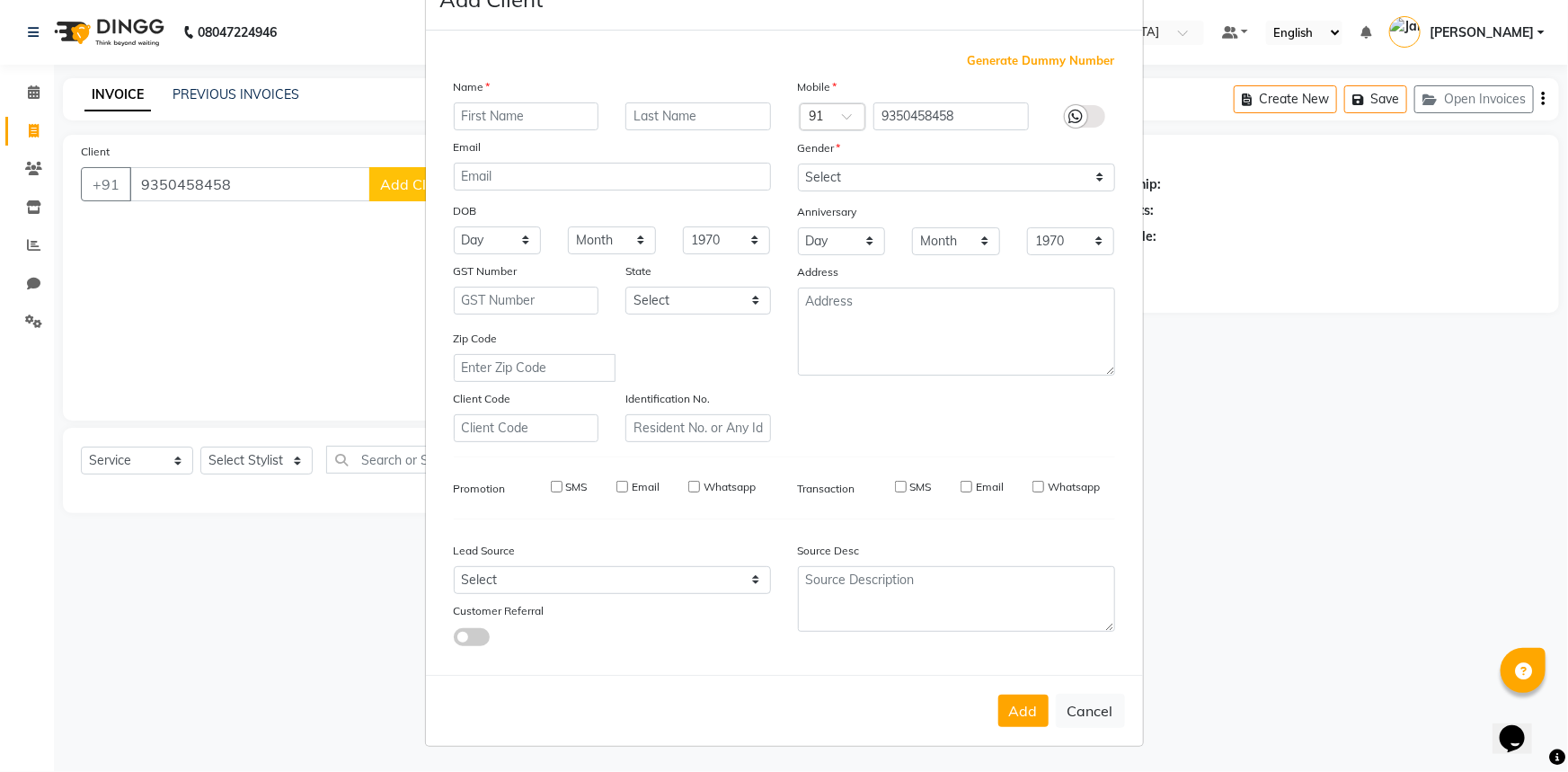
select select
checkbox input "false"
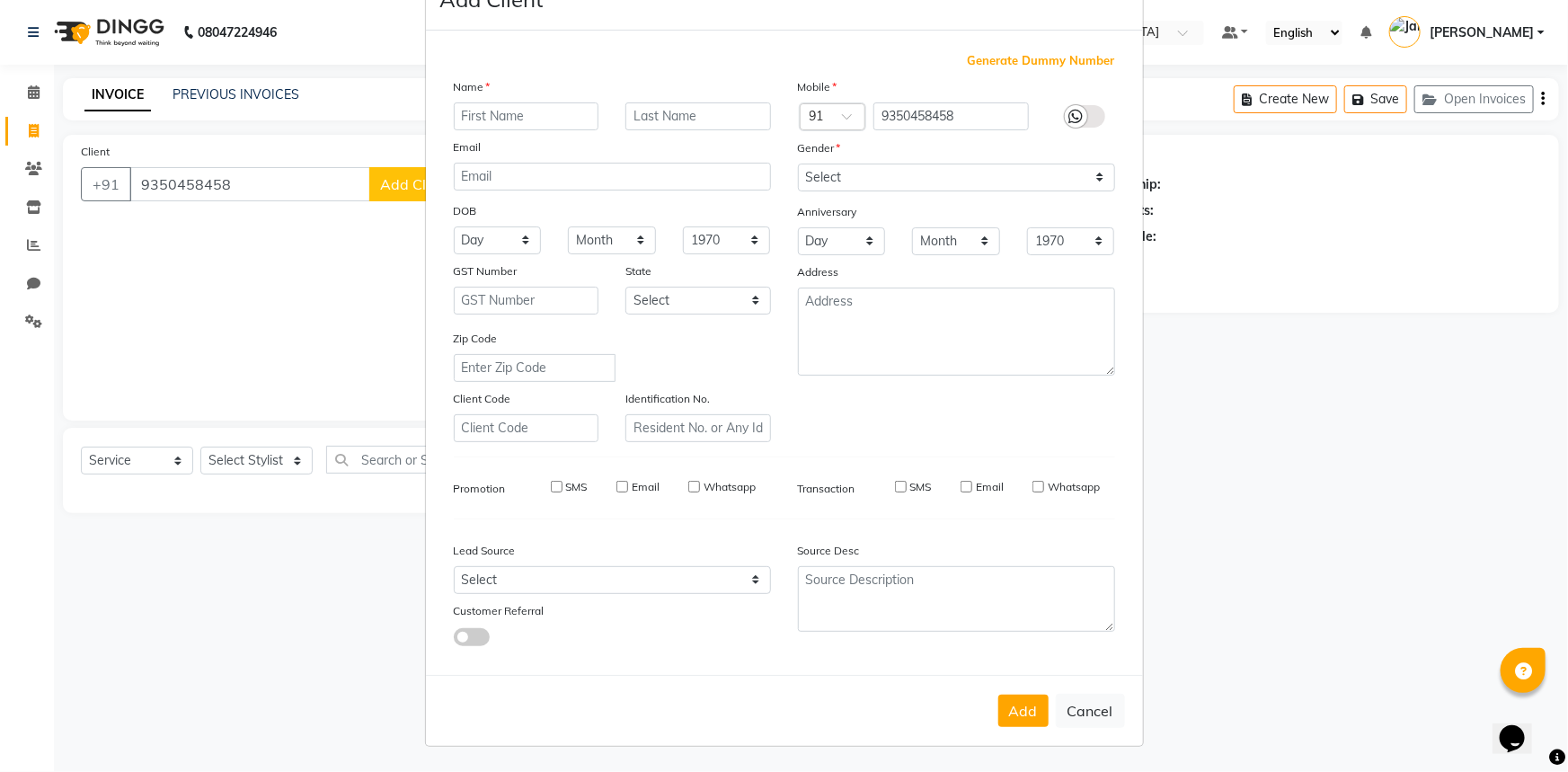
checkbox input "false"
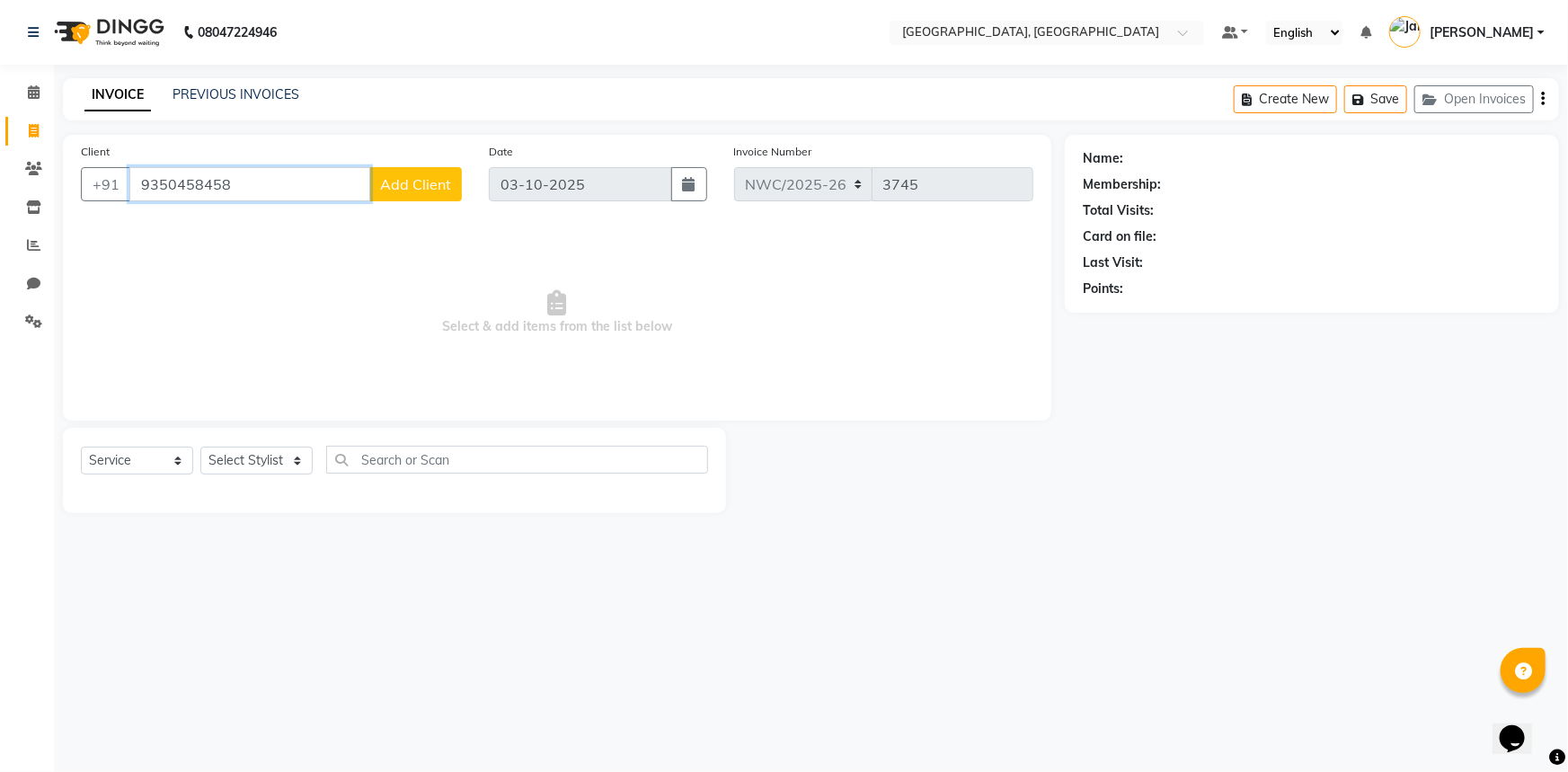
drag, startPoint x: 249, startPoint y: 189, endPoint x: 127, endPoint y: 174, distance: 122.9
click at [129, 174] on input "9350458458" at bounding box center [249, 184] width 240 height 34
click at [402, 192] on span "Add Client" at bounding box center [415, 184] width 71 height 18
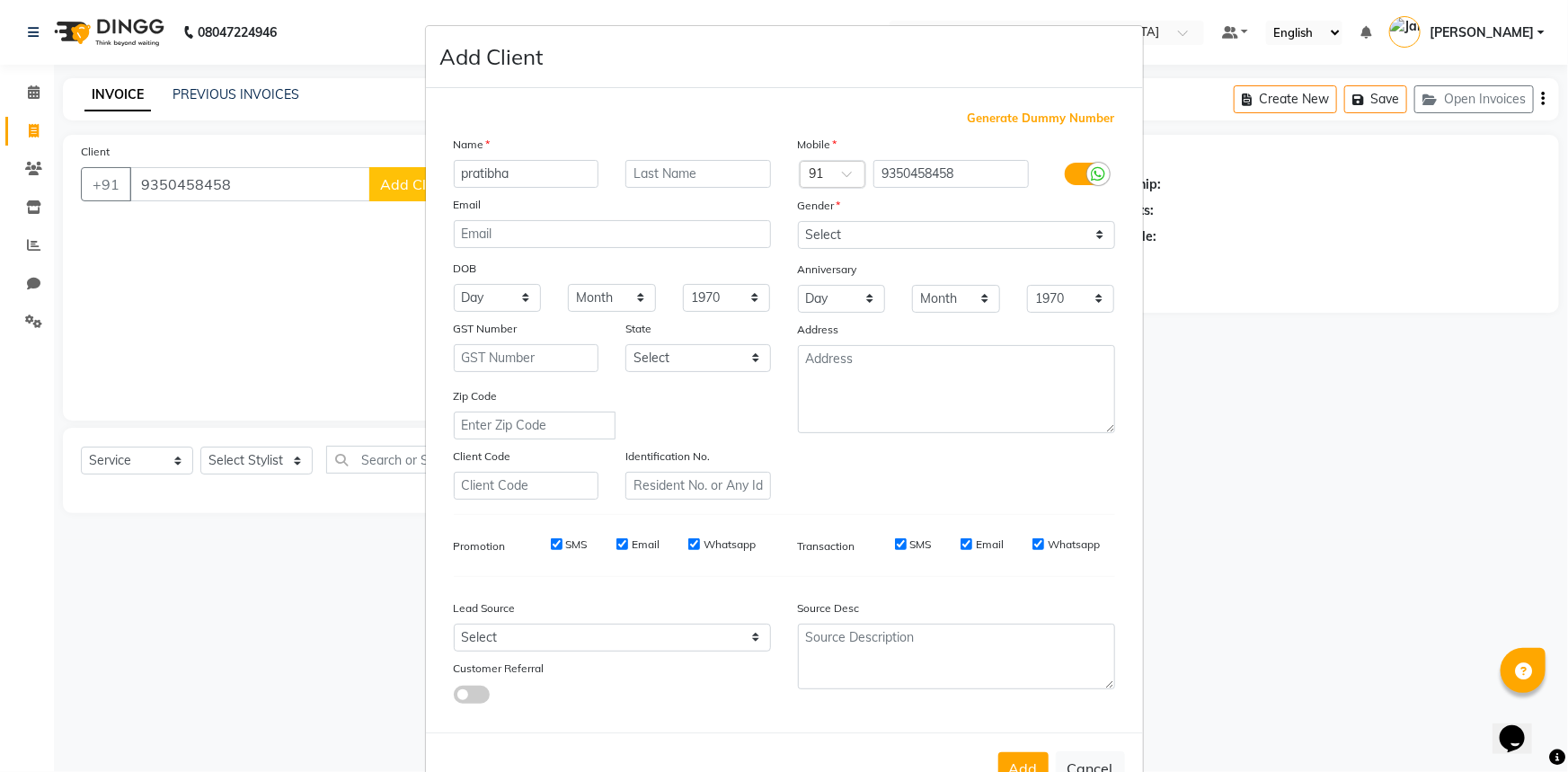
type input "pratibha"
click at [879, 232] on select "Select [DEMOGRAPHIC_DATA] [DEMOGRAPHIC_DATA] Other Prefer Not To Say" at bounding box center [956, 235] width 318 height 28
select select "[DEMOGRAPHIC_DATA]"
click at [798, 221] on select "Select [DEMOGRAPHIC_DATA] [DEMOGRAPHIC_DATA] Other Prefer Not To Say" at bounding box center [956, 235] width 318 height 28
click at [880, 365] on textarea at bounding box center [956, 389] width 318 height 88
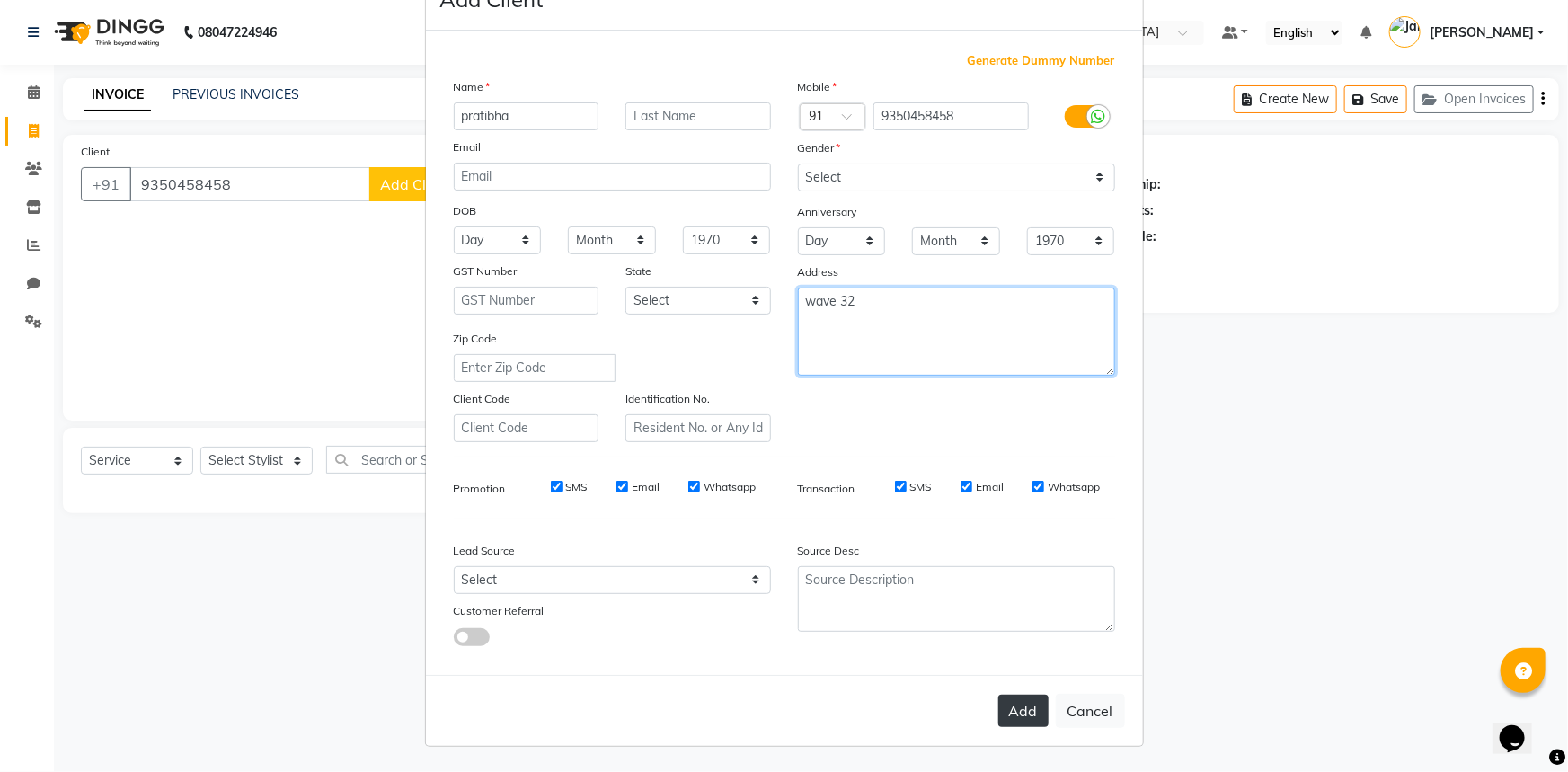
type textarea "wave 32"
click at [1011, 710] on button "Add" at bounding box center [1023, 710] width 50 height 32
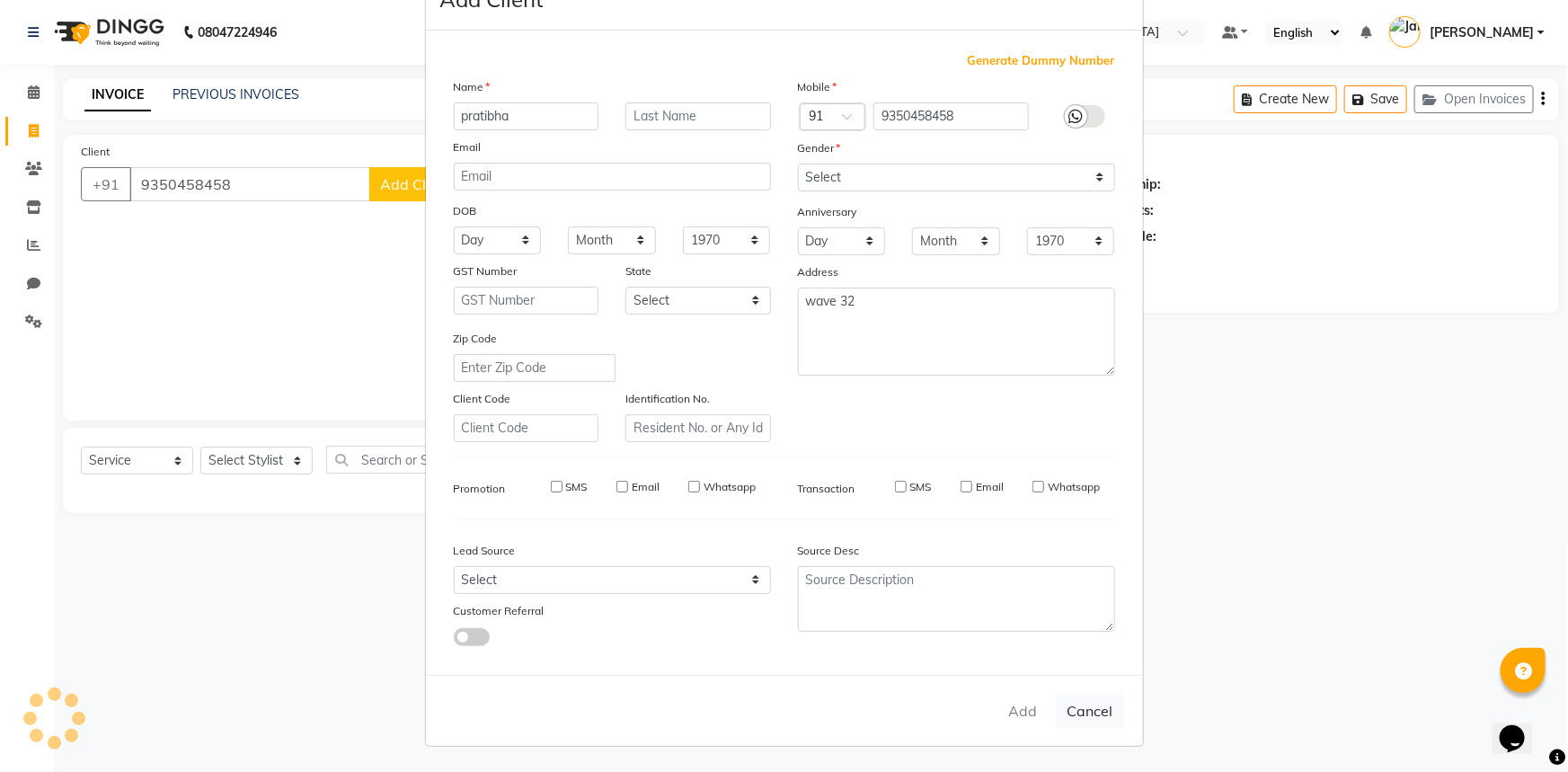
select select
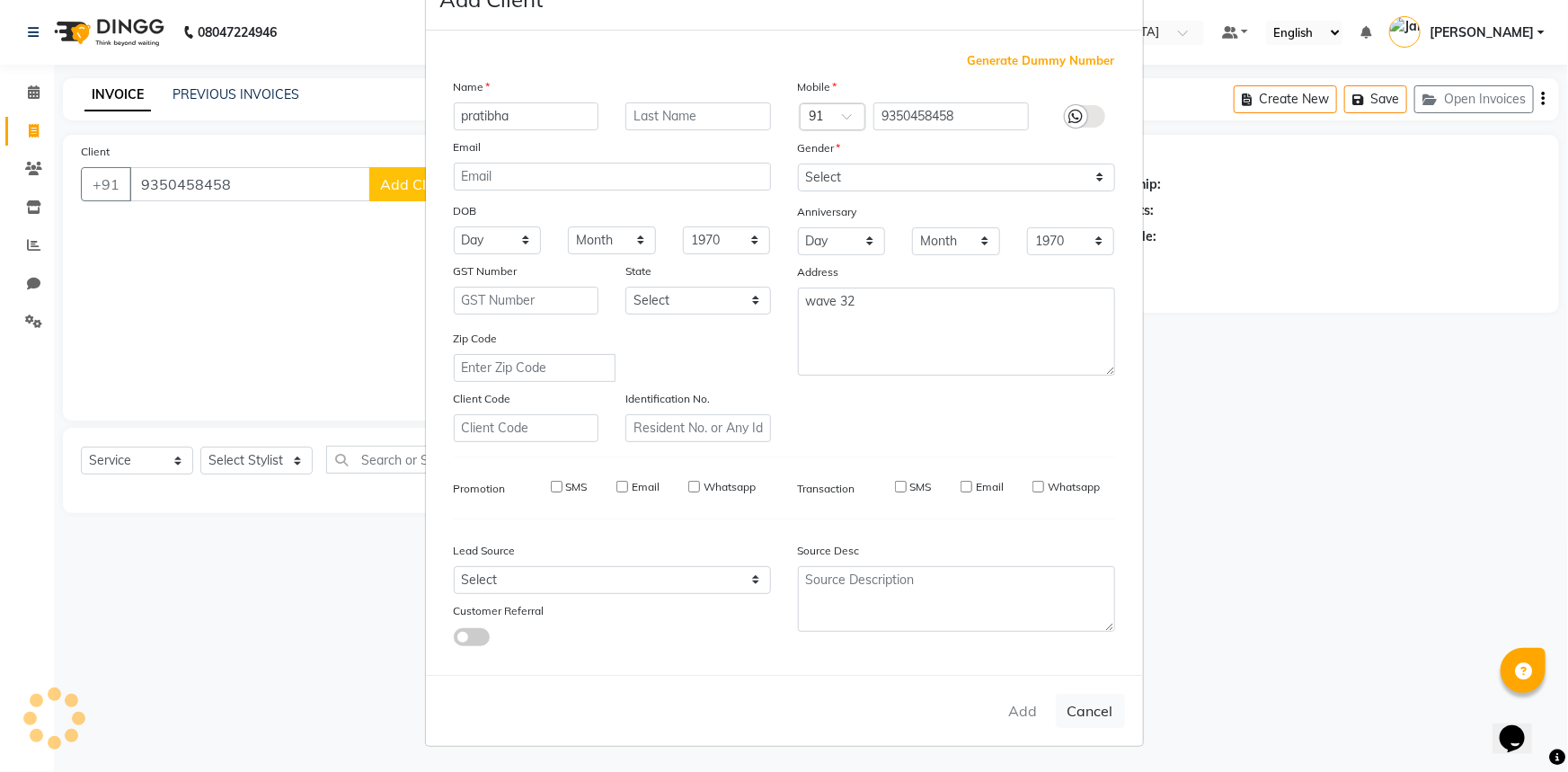
select select
checkbox input "false"
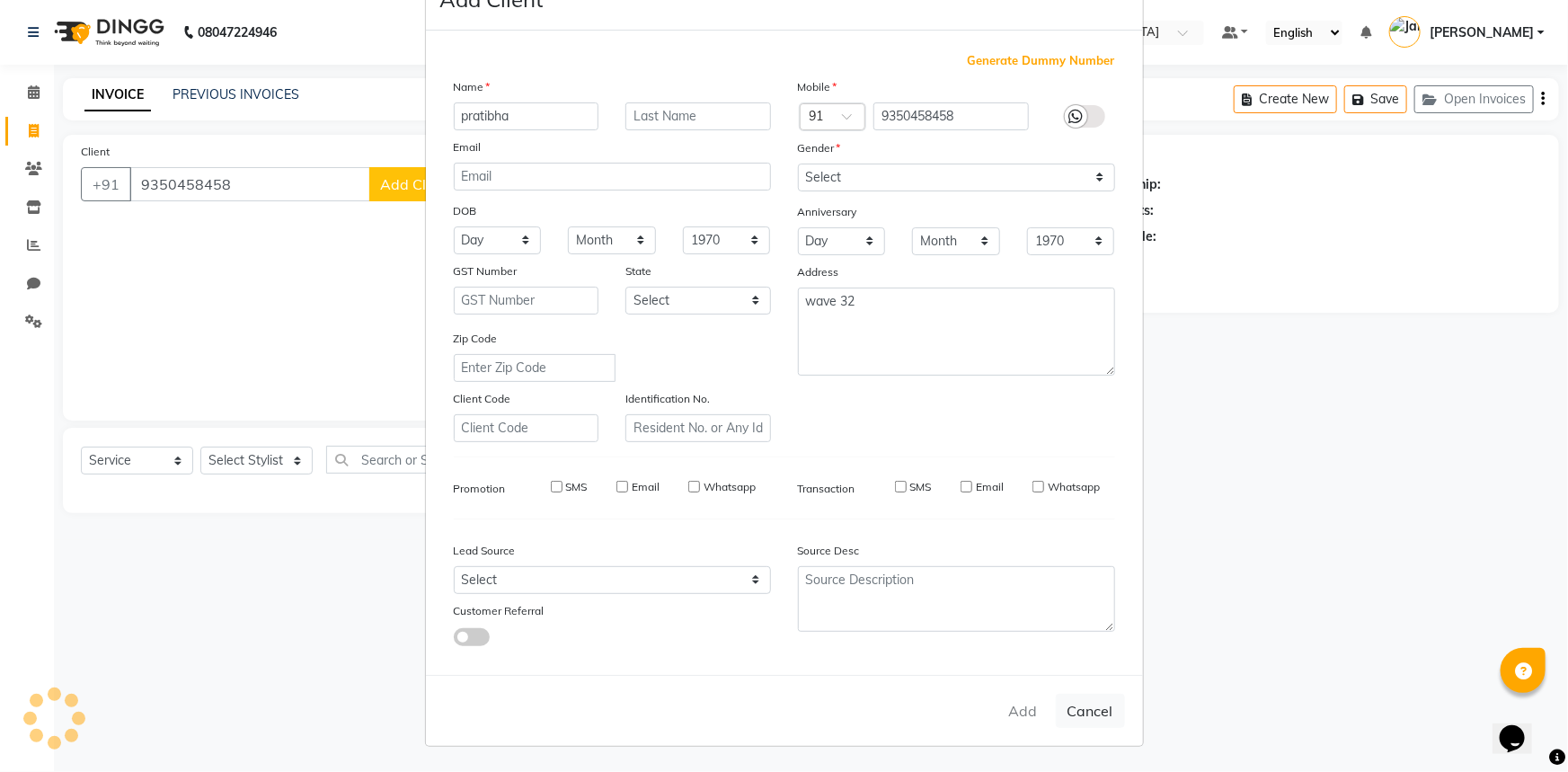
checkbox input "false"
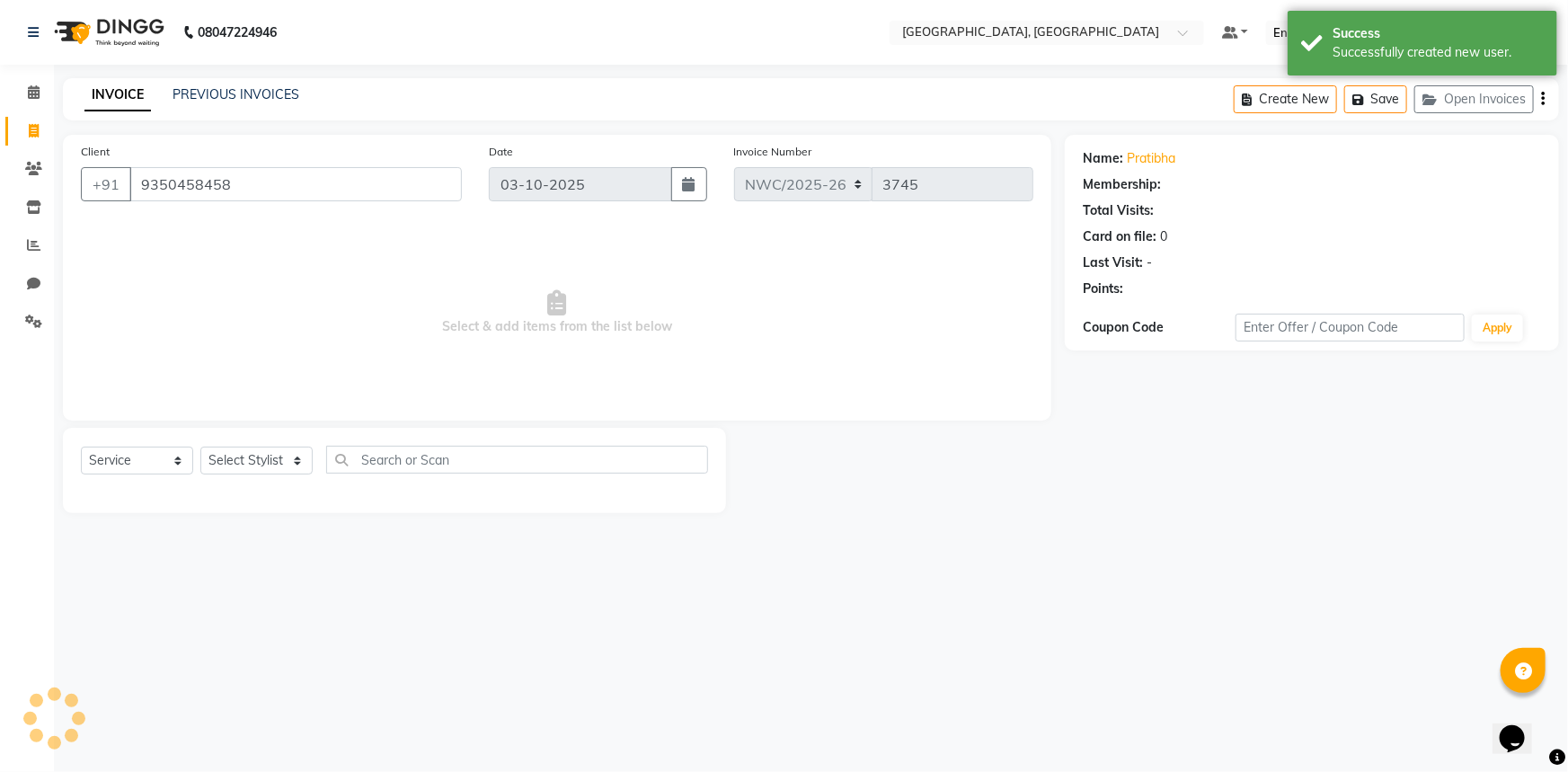
select select "1: Object"
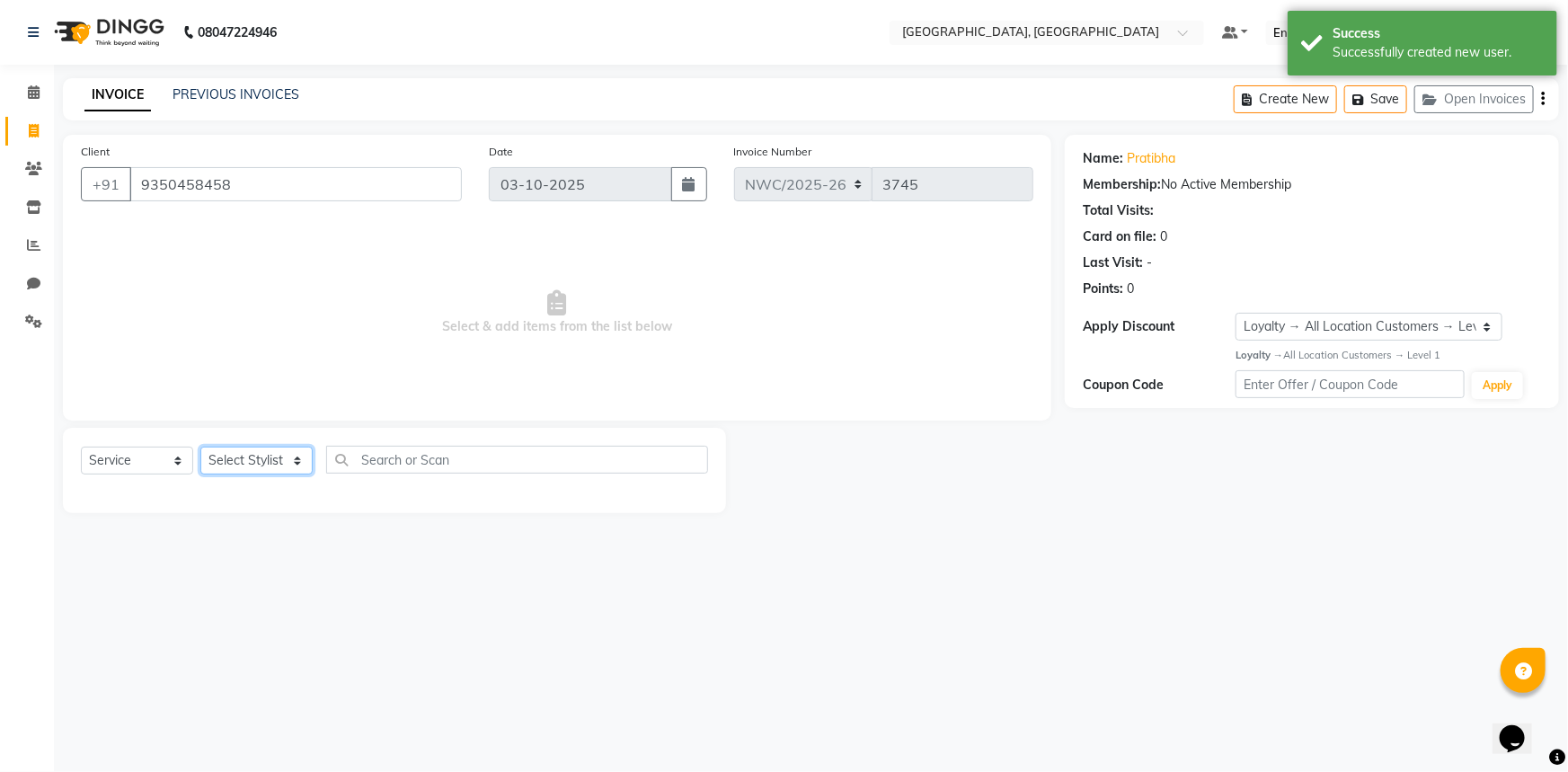
click at [237, 461] on select "Select Stylist [PERSON_NAME]-pdct Arshad_asst Arun_pdct Ashish_asst Counter_Sal…" at bounding box center [256, 460] width 112 height 28
select select "85707"
click at [200, 447] on select "Select Stylist [PERSON_NAME]-pdct Arshad_asst Arun_pdct Ashish_asst Counter_Sal…" at bounding box center [256, 460] width 112 height 28
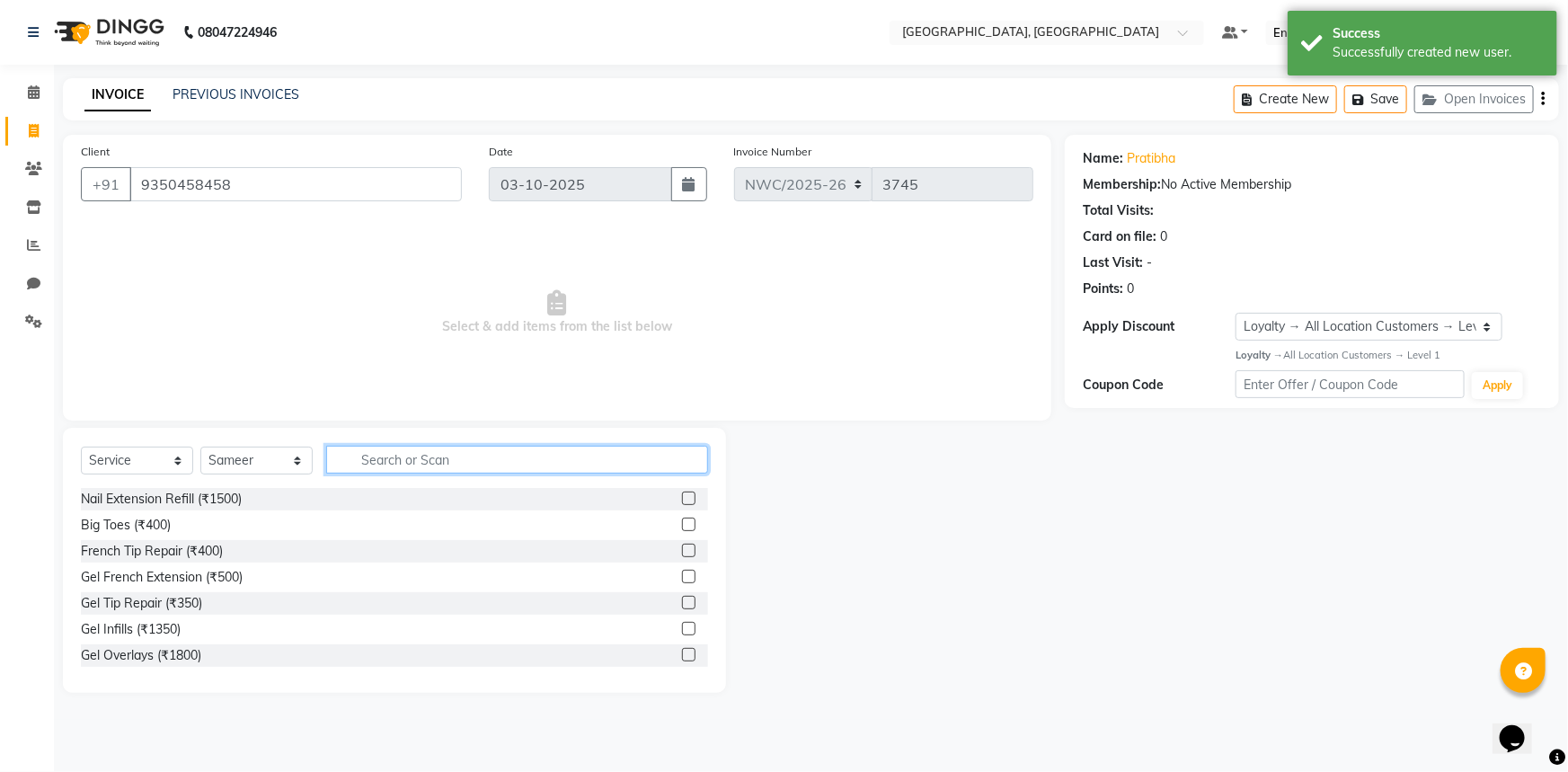
click at [379, 467] on input "text" at bounding box center [517, 459] width 382 height 28
type input "cut"
click at [682, 521] on label at bounding box center [689, 525] width 14 height 14
click at [682, 521] on input "checkbox" at bounding box center [688, 526] width 12 height 12
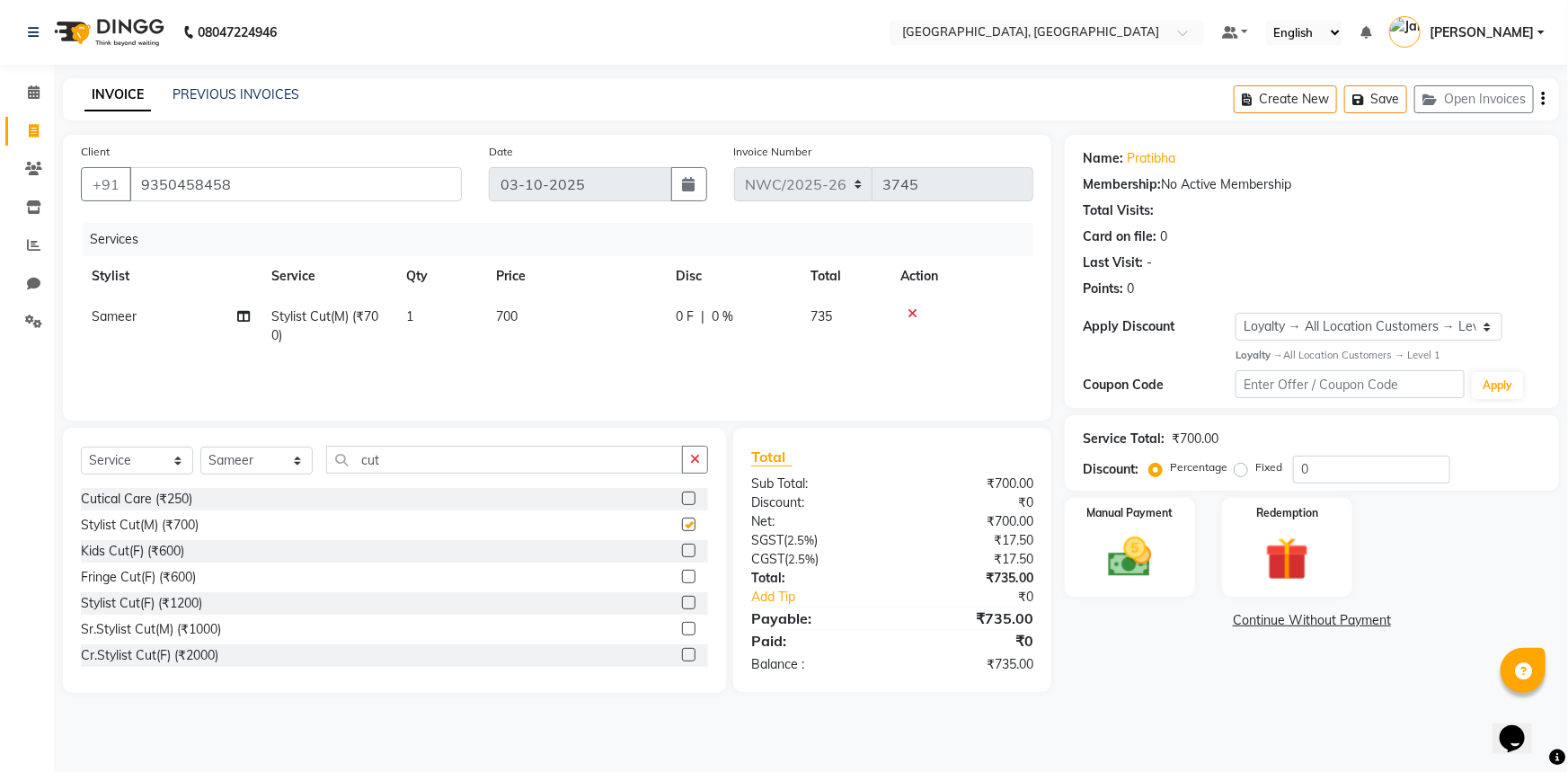
checkbox input "false"
click at [233, 456] on select "Select Stylist [PERSON_NAME]-pdct Arshad_asst Arun_pdct Ashish_asst Counter_Sal…" at bounding box center [256, 460] width 112 height 28
select select "84833"
click at [200, 447] on select "Select Stylist [PERSON_NAME]-pdct Arshad_asst Arun_pdct Ashish_asst Counter_Sal…" at bounding box center [256, 460] width 112 height 28
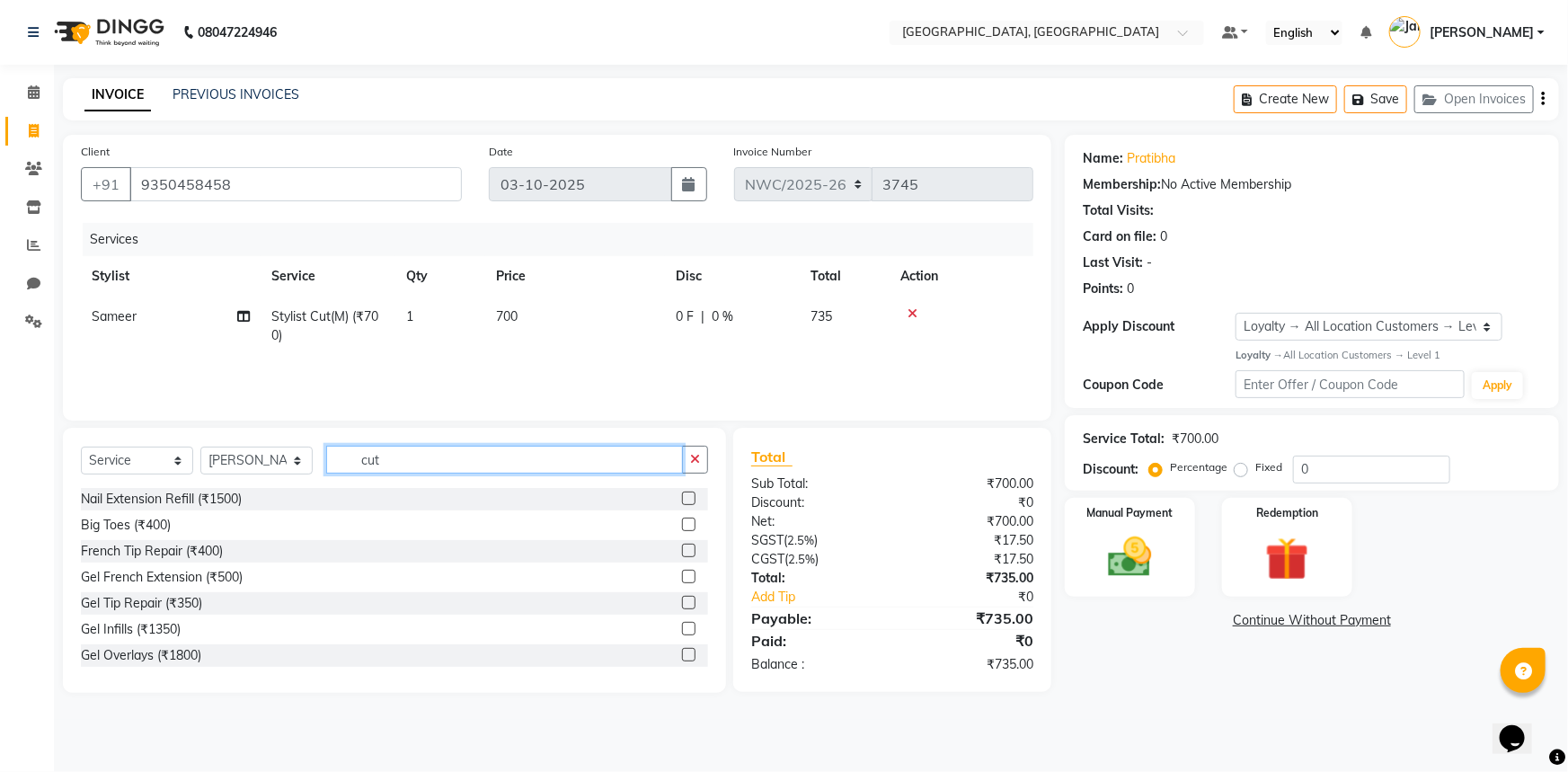
drag, startPoint x: 480, startPoint y: 453, endPoint x: 232, endPoint y: 448, distance: 248.1
click at [232, 448] on div "Select Service Product Membership Package Voucher Prepaid Gift Card Select Styl…" at bounding box center [395, 466] width 627 height 42
type input "cut"
click at [682, 598] on label at bounding box center [689, 603] width 14 height 14
click at [682, 598] on input "checkbox" at bounding box center [688, 604] width 12 height 12
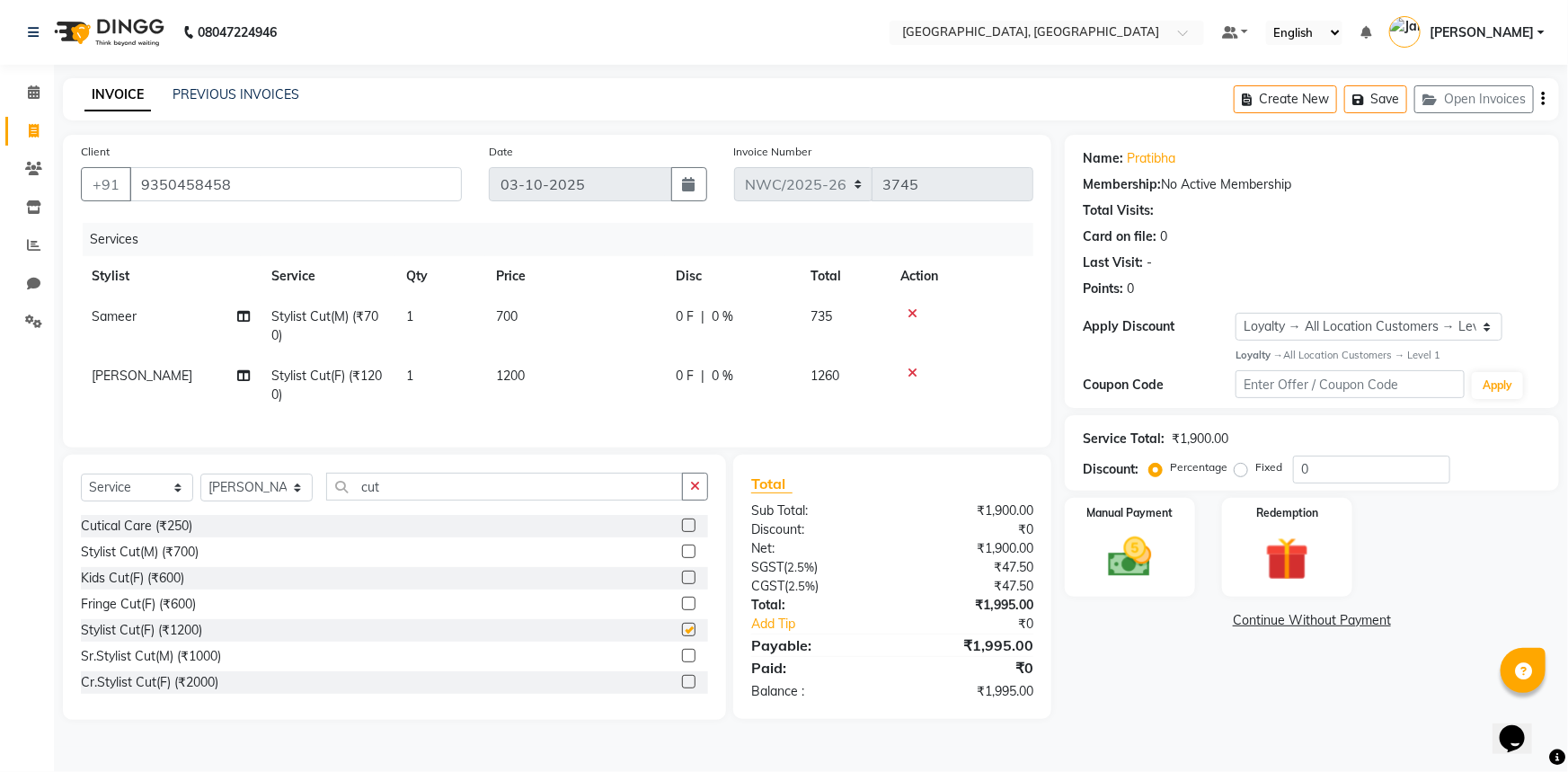
checkbox input "false"
click at [264, 493] on select "Select Stylist [PERSON_NAME]-pdct Arshad_asst Arun_pdct Ashish_asst Counter_Sal…" at bounding box center [256, 488] width 112 height 28
select select "84840"
click at [200, 486] on select "Select Stylist [PERSON_NAME]-pdct Arshad_asst Arun_pdct Ashish_asst Counter_Sal…" at bounding box center [256, 488] width 112 height 28
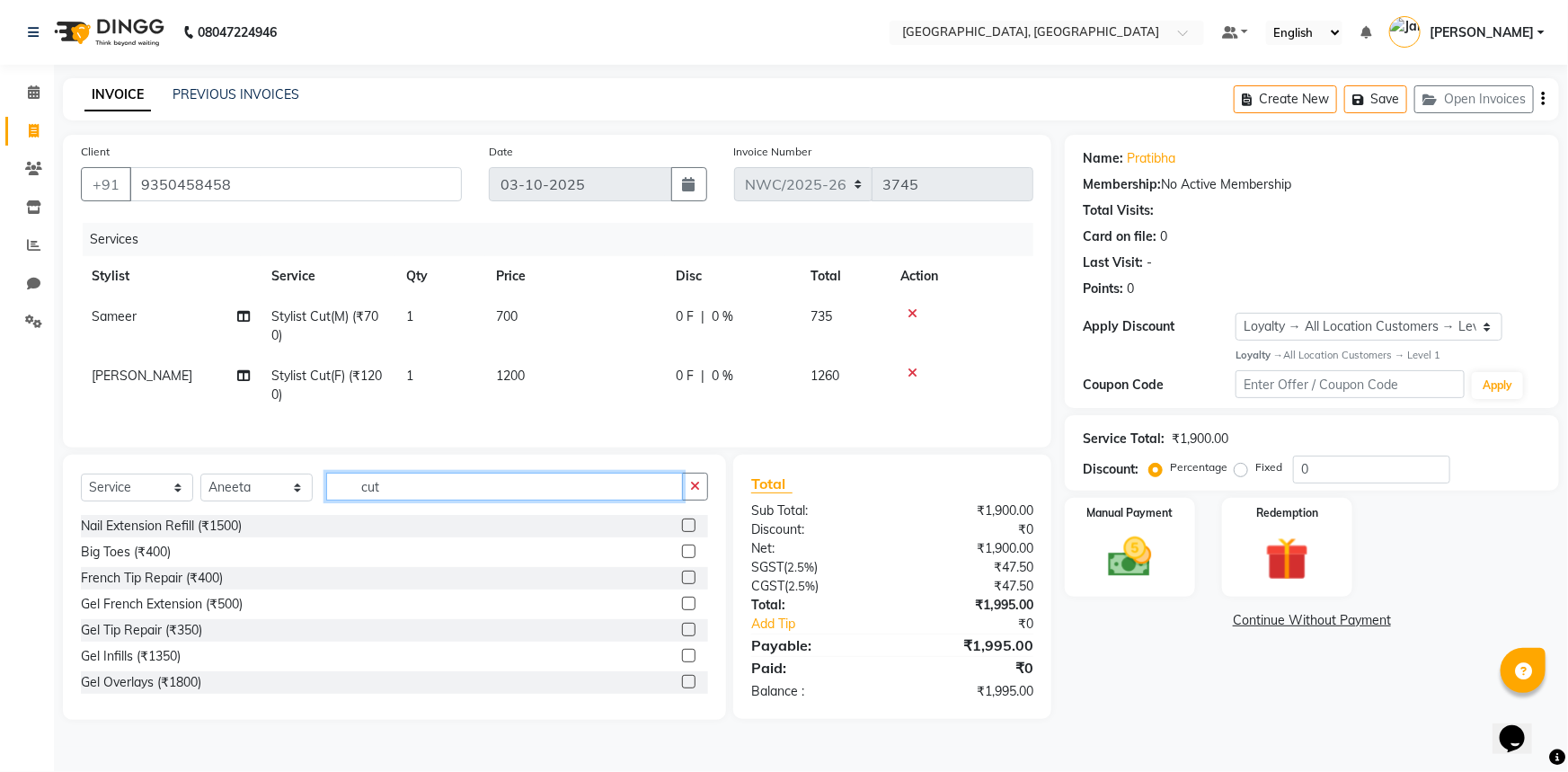
drag, startPoint x: 394, startPoint y: 496, endPoint x: 287, endPoint y: 489, distance: 107.2
click at [288, 489] on div "Select Service Product Membership Package Voucher Prepaid Gift Card Select Styl…" at bounding box center [395, 493] width 627 height 42
type input "eye"
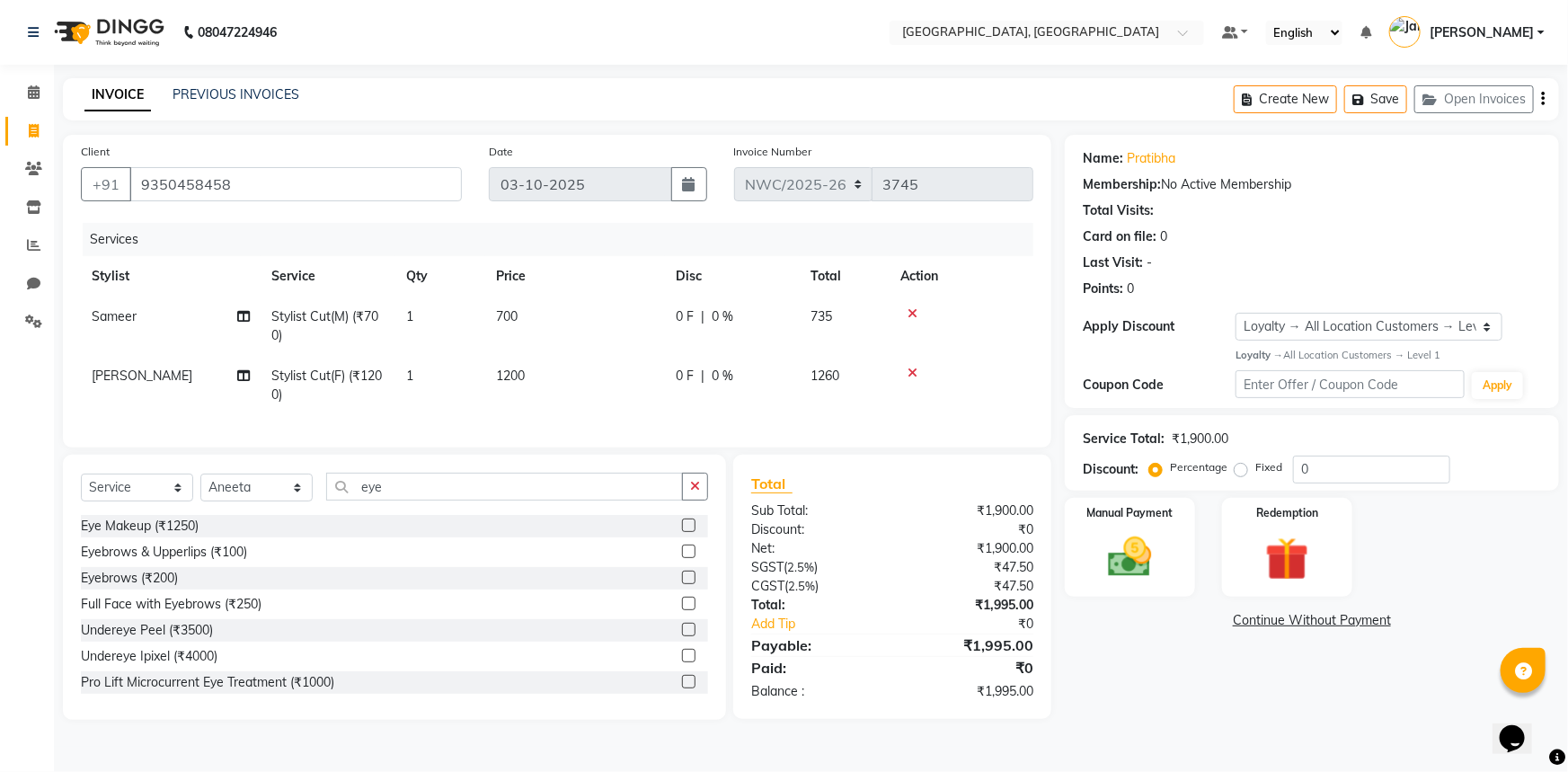
click at [682, 558] on label at bounding box center [689, 551] width 14 height 14
click at [682, 558] on input "checkbox" at bounding box center [688, 552] width 12 height 12
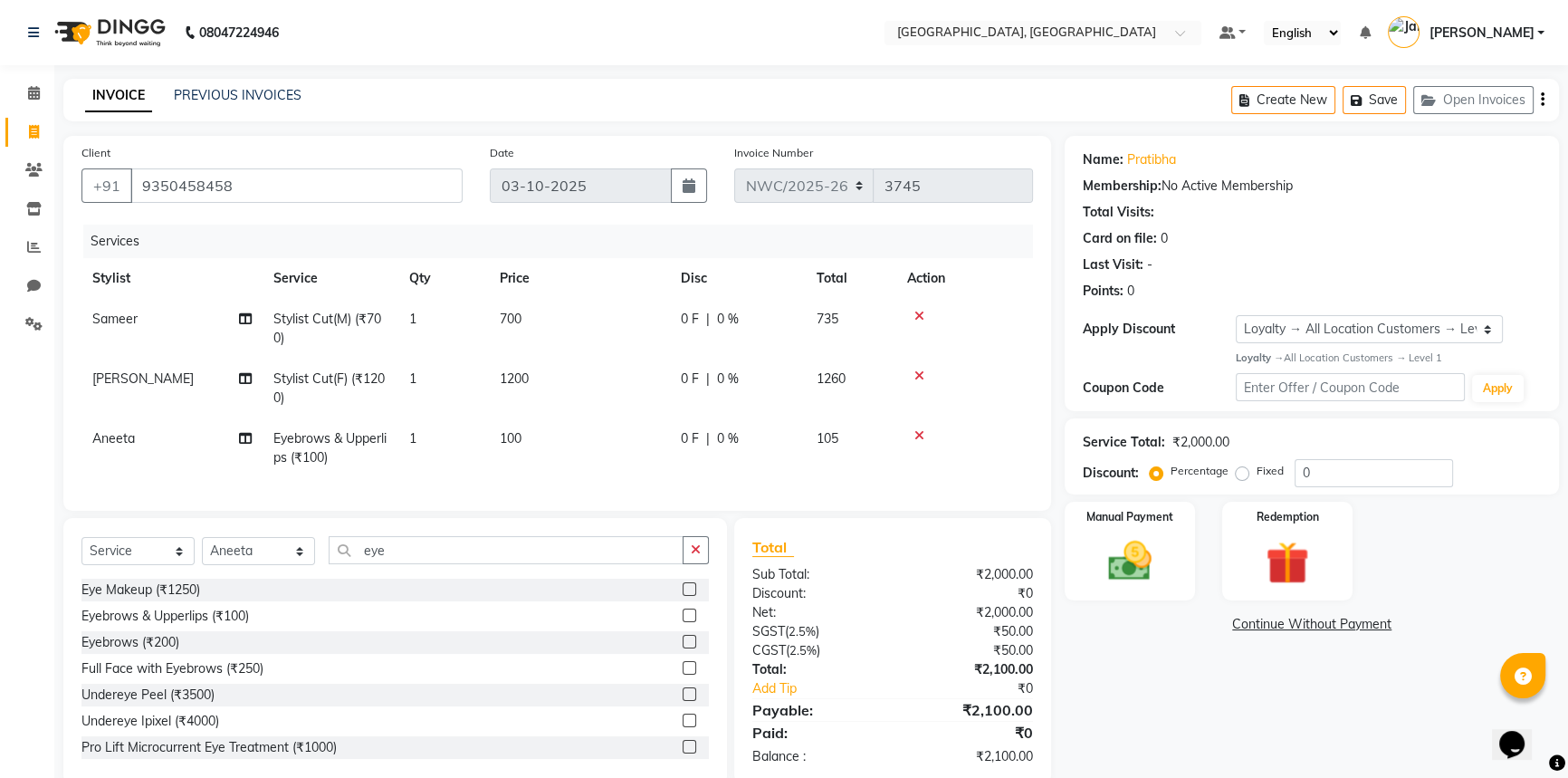
checkbox input "false"
click at [531, 433] on td "100" at bounding box center [580, 448] width 181 height 60
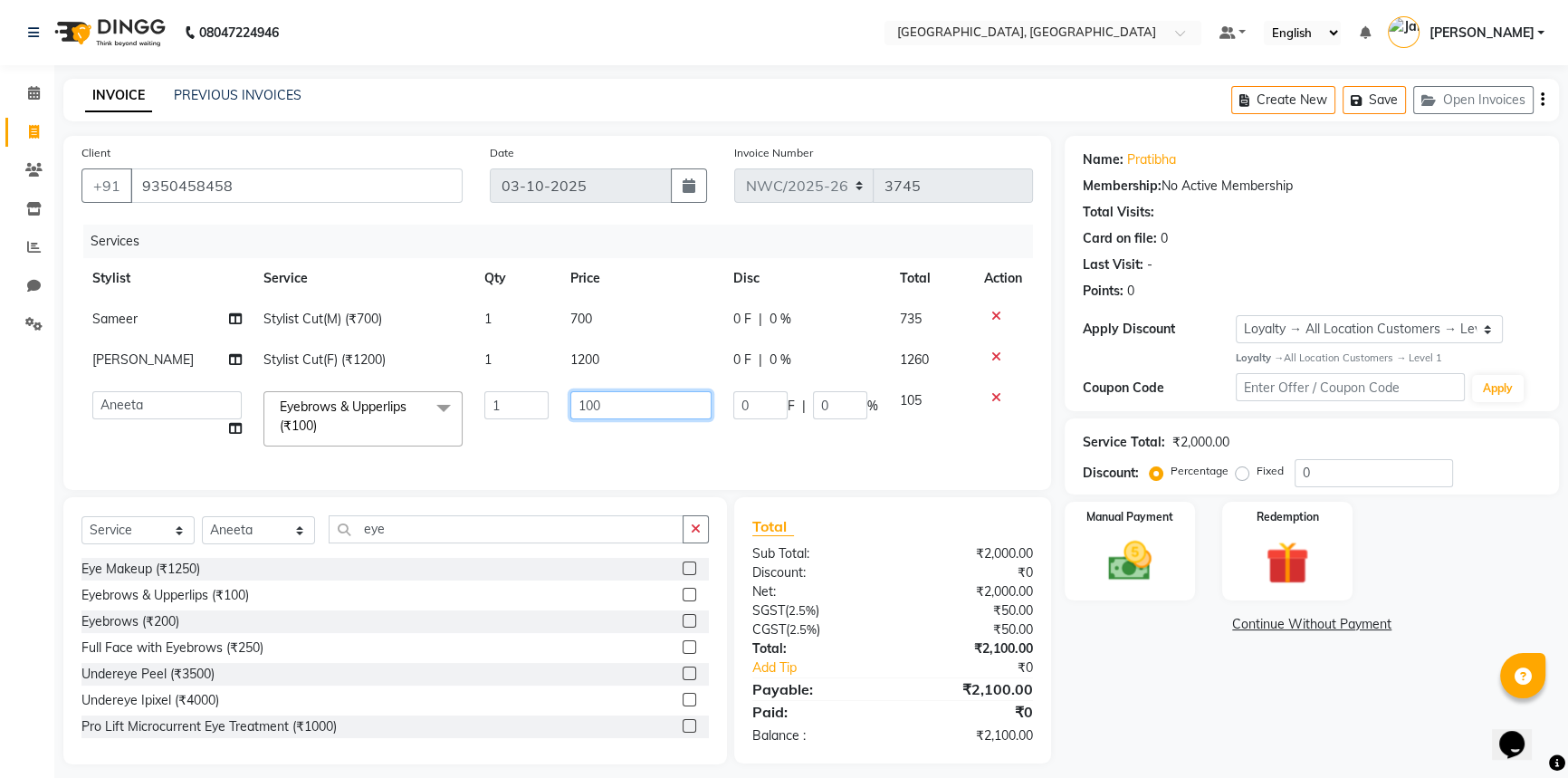
drag, startPoint x: 622, startPoint y: 403, endPoint x: 387, endPoint y: 380, distance: 236.1
click at [401, 382] on tr "Aneeta Ankush-pdct Arshad_asst Arun_pdct Ashish_asst Counter_Sales Faheem Govin…" at bounding box center [557, 419] width 951 height 77
type input "70"
click at [591, 309] on td "700" at bounding box center [641, 318] width 163 height 40
select select "85707"
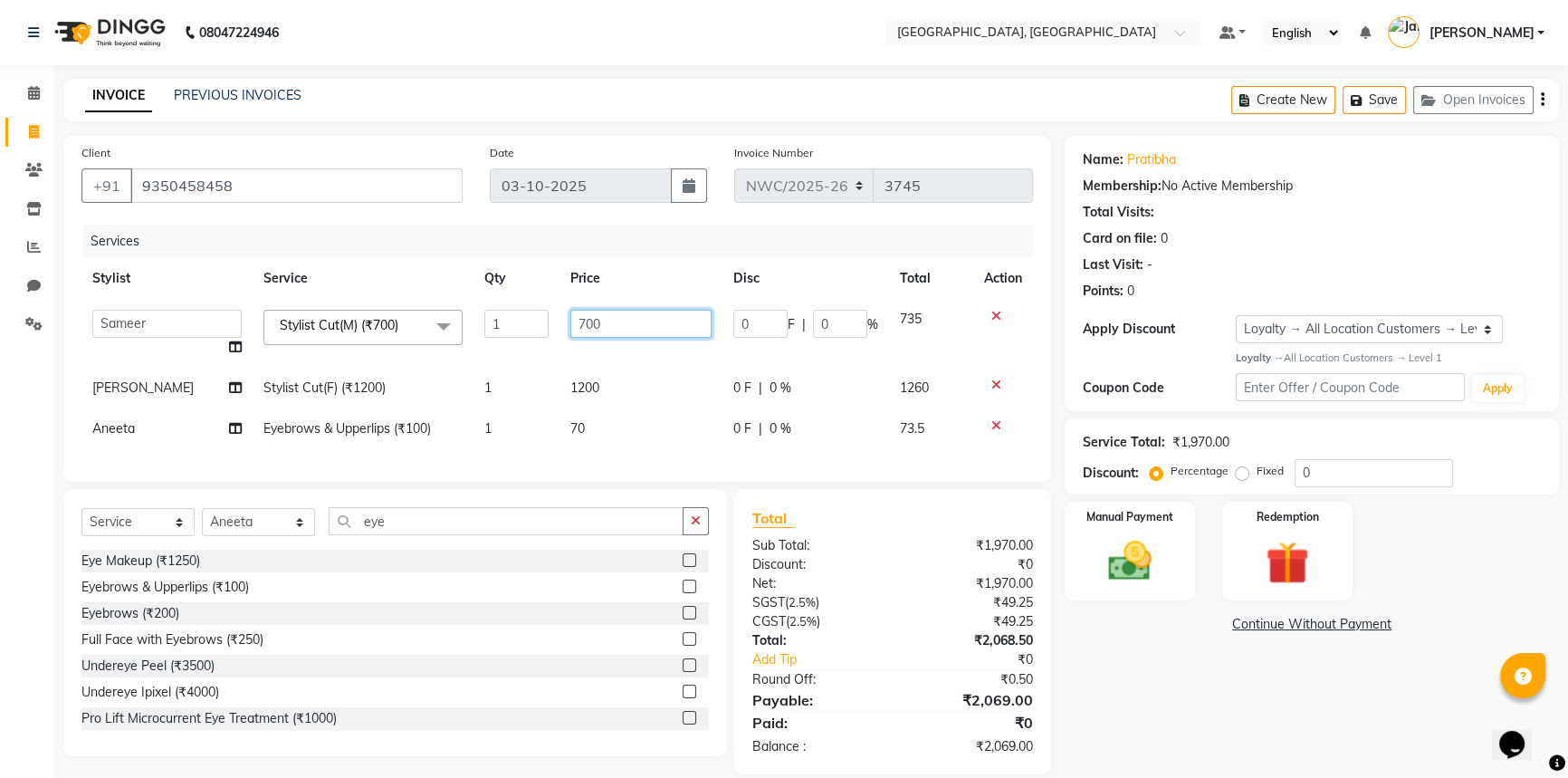
drag, startPoint x: 621, startPoint y: 329, endPoint x: 464, endPoint y: 329, distance: 157.0
click at [468, 327] on tr "Aneeta Ankush-pdct Arshad_asst Arun_pdct Ashish_asst Counter_Sales Faheem Govin…" at bounding box center [557, 333] width 951 height 69
type input "500"
click at [569, 395] on td "1200" at bounding box center [641, 387] width 163 height 40
select select "84833"
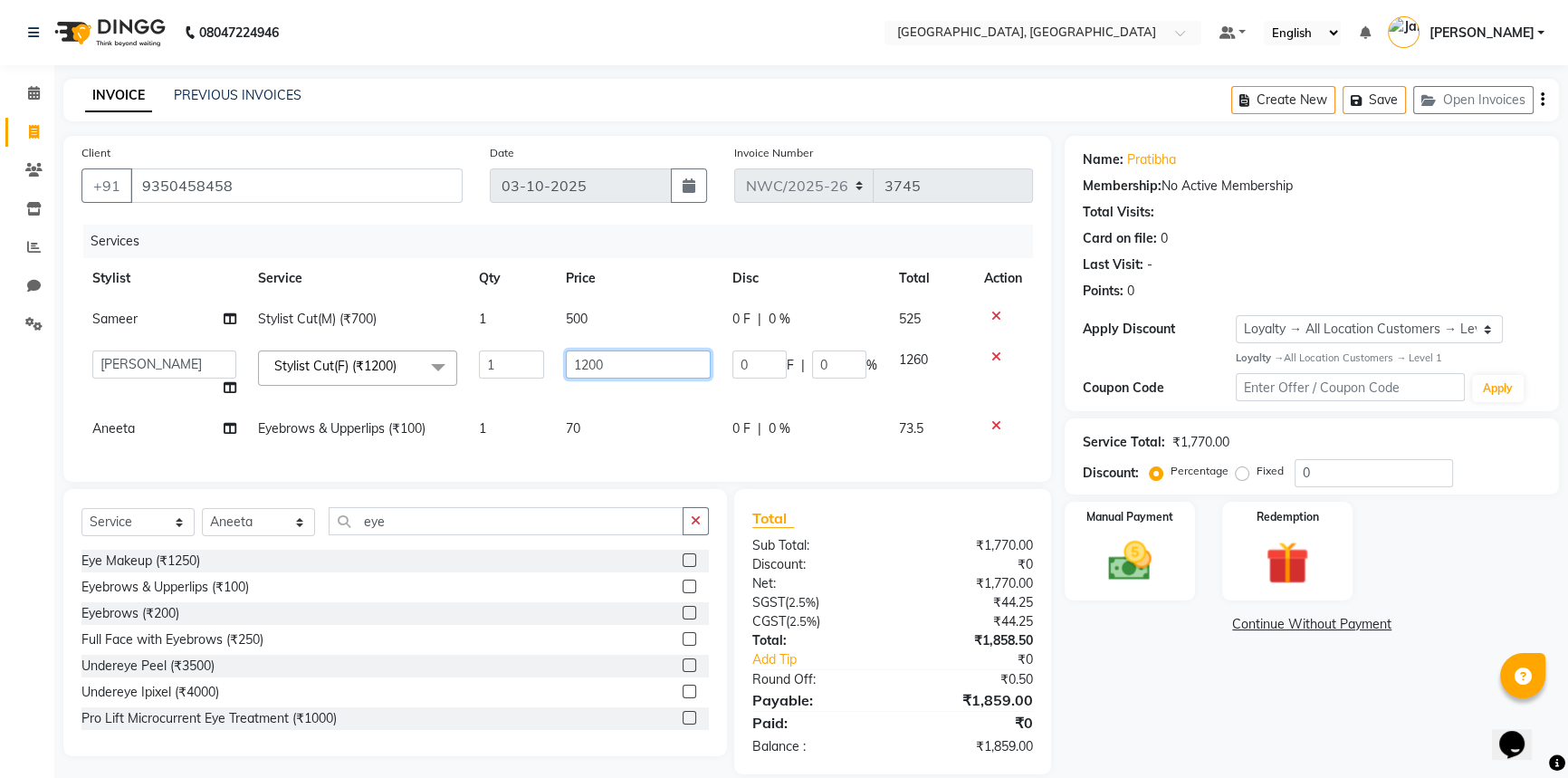
drag, startPoint x: 625, startPoint y: 354, endPoint x: 384, endPoint y: 318, distance: 243.7
click at [387, 319] on tbody "Sameer Stylist Cut(M) (₹700) 1 500 0 F | 0 % 525 Aneeta Ankush-pdct Arshad_asst…" at bounding box center [557, 373] width 951 height 151
type input "1000"
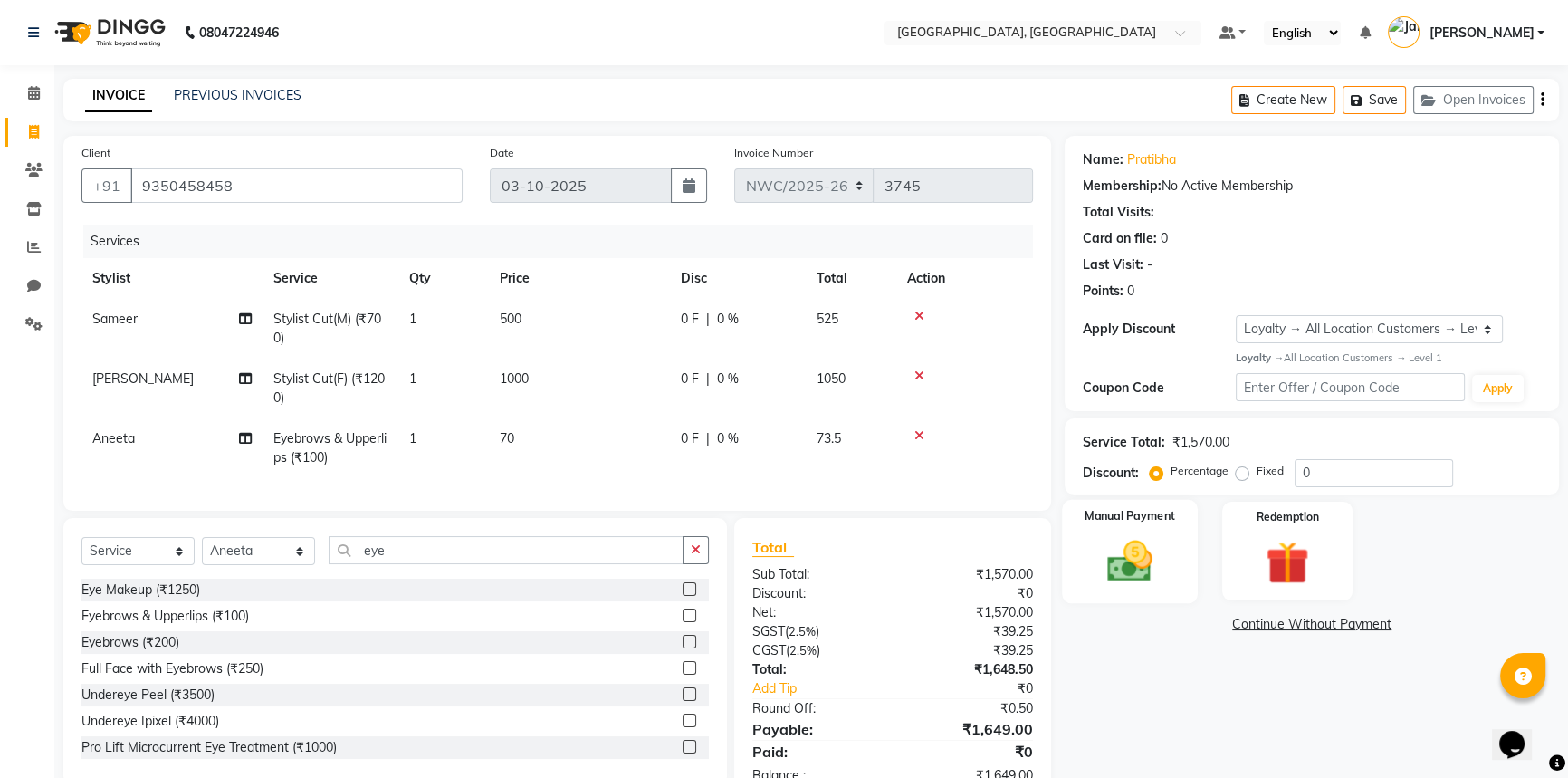
click at [1133, 557] on img at bounding box center [1130, 560] width 73 height 51
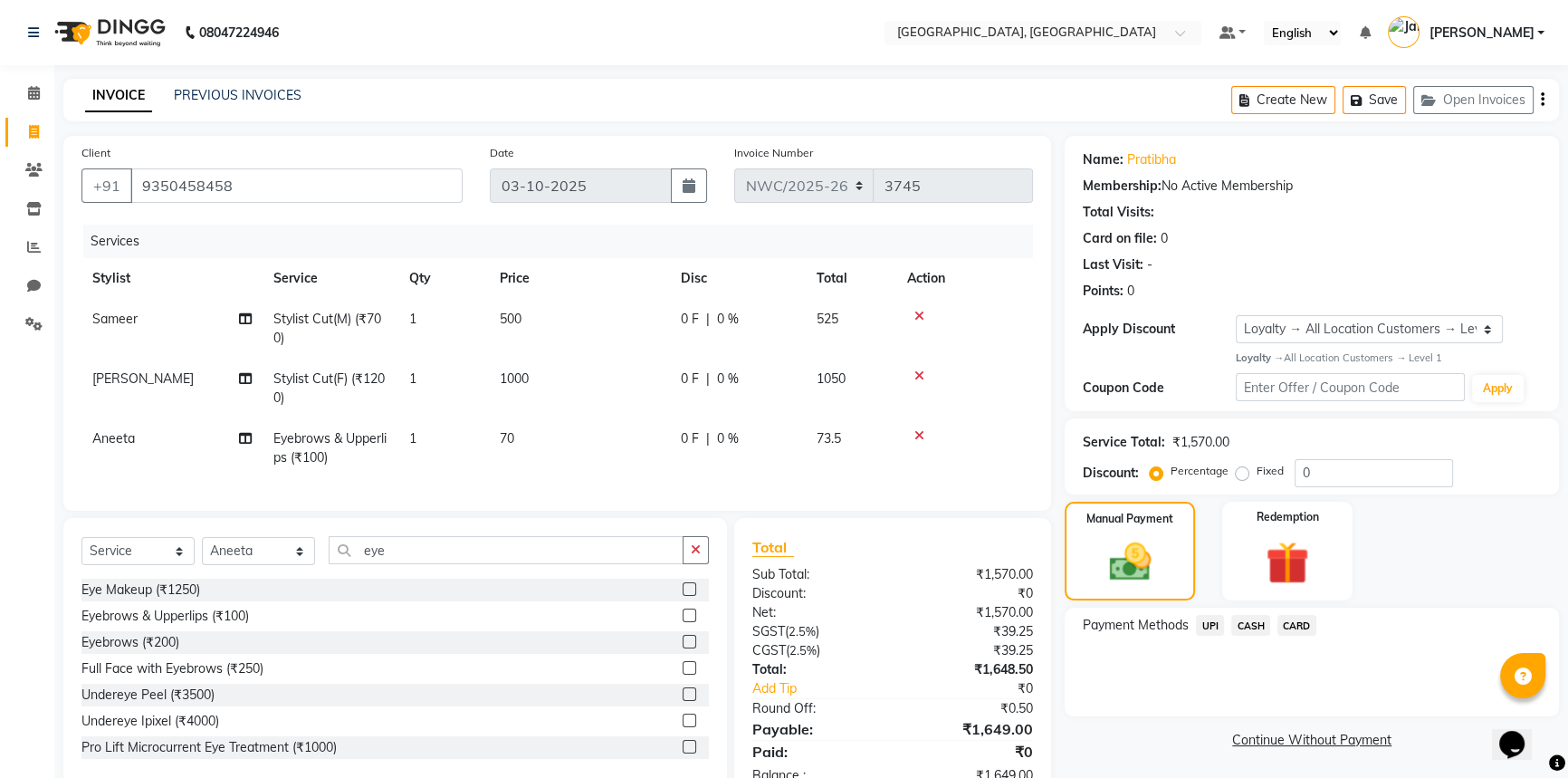
click at [1297, 625] on span "CARD" at bounding box center [1297, 624] width 39 height 21
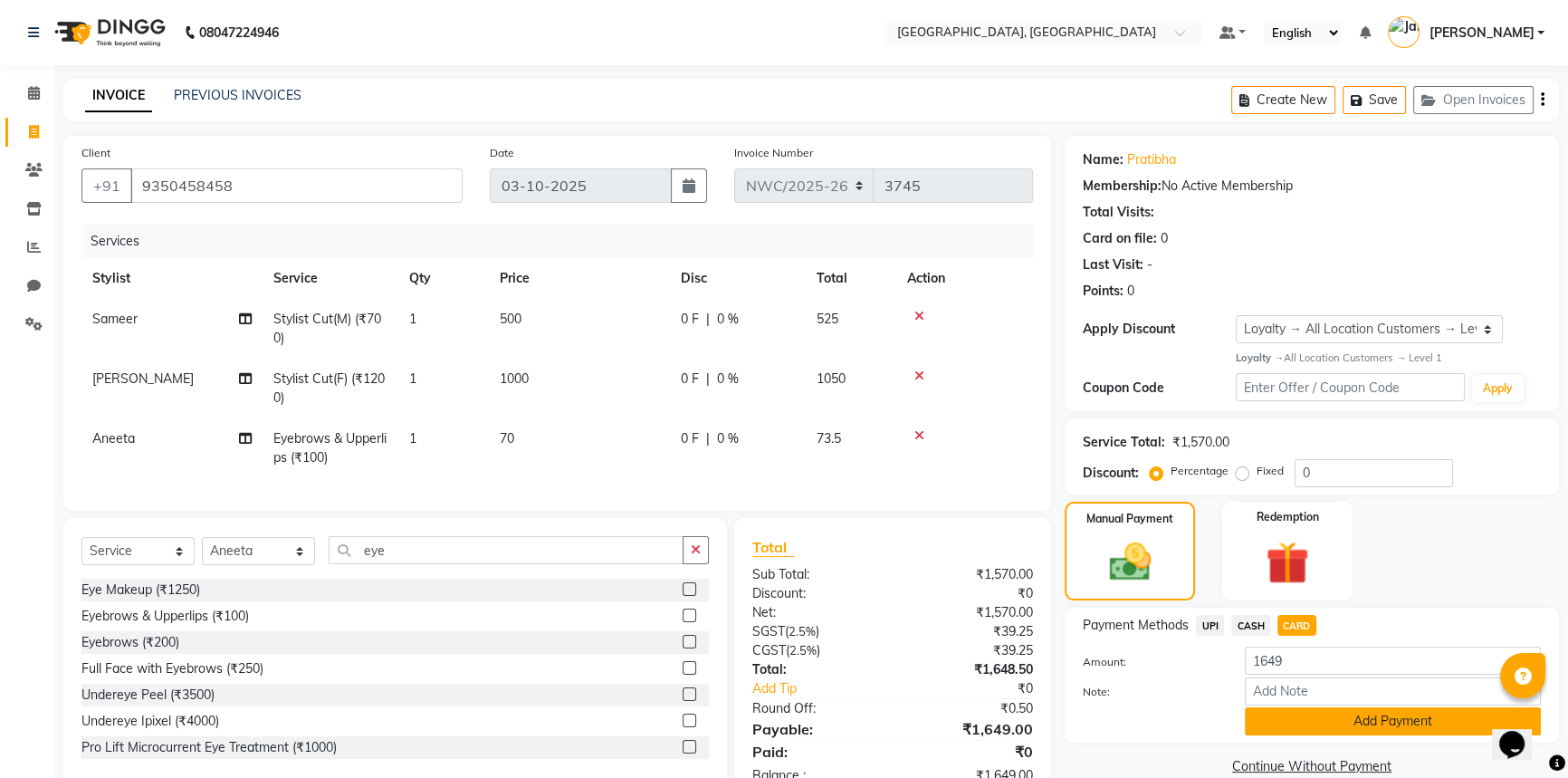
scroll to position [65, 0]
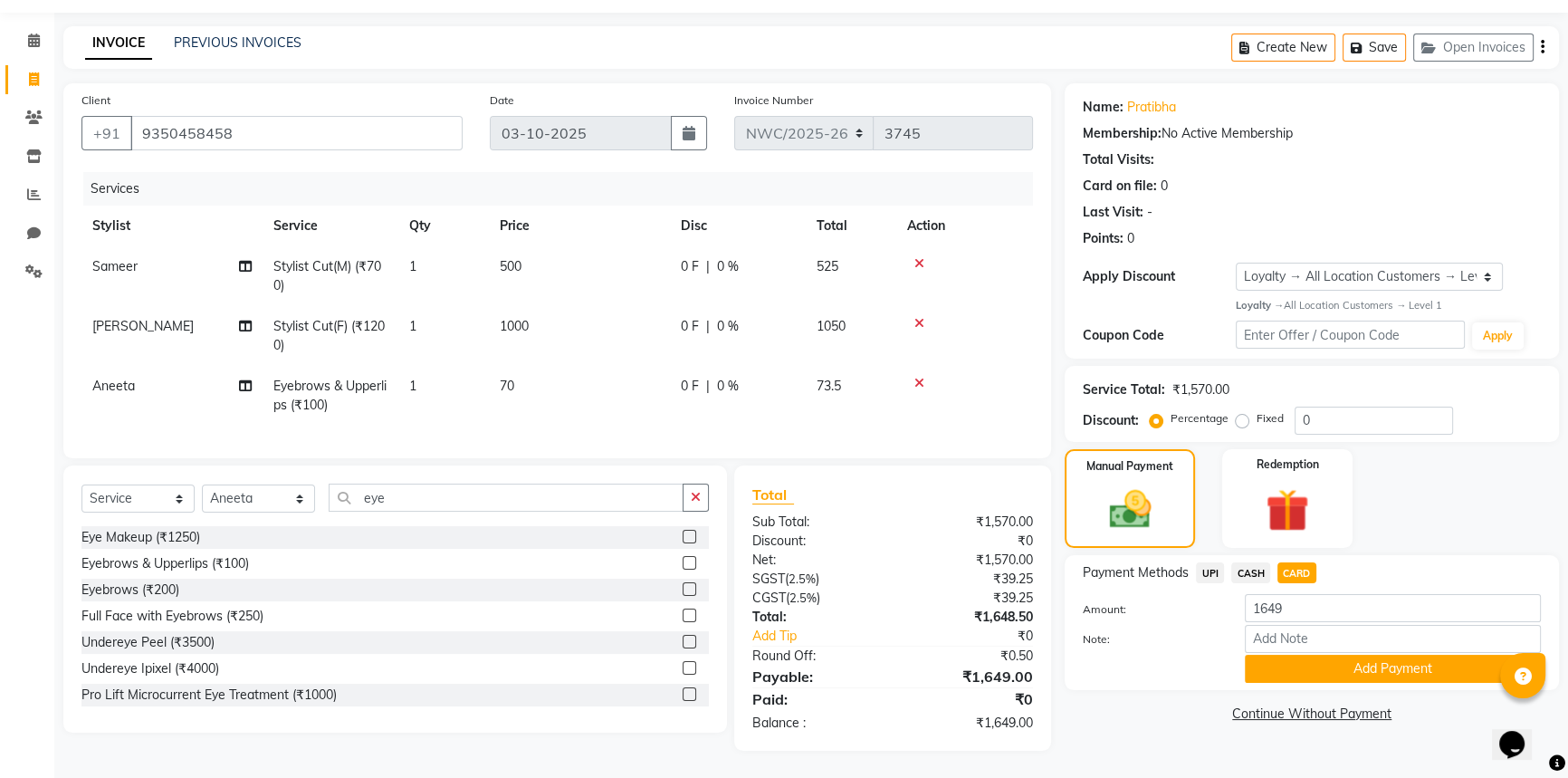
click at [1287, 655] on button "Add Payment" at bounding box center [1392, 669] width 296 height 29
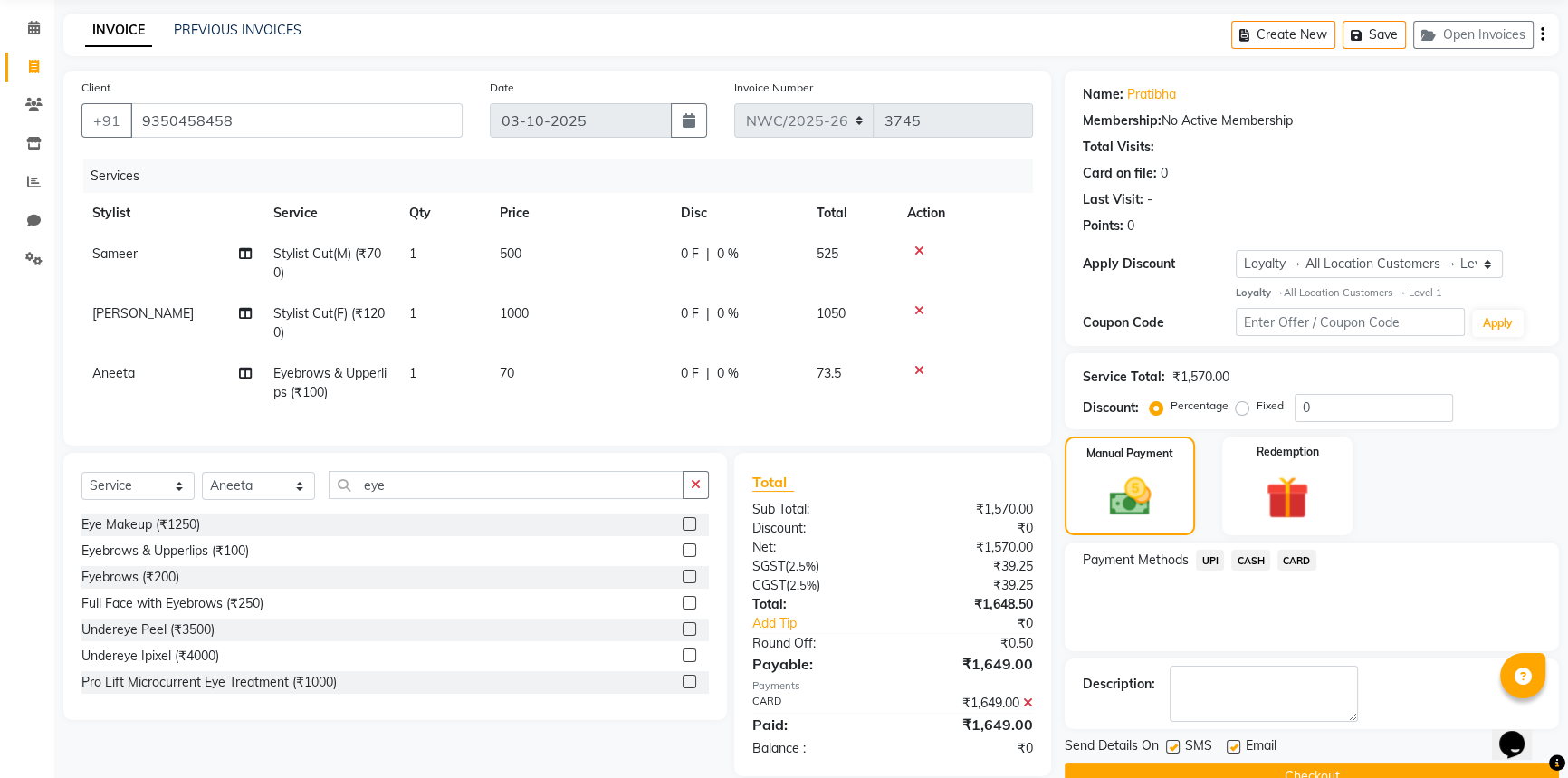
scroll to position [193, 0]
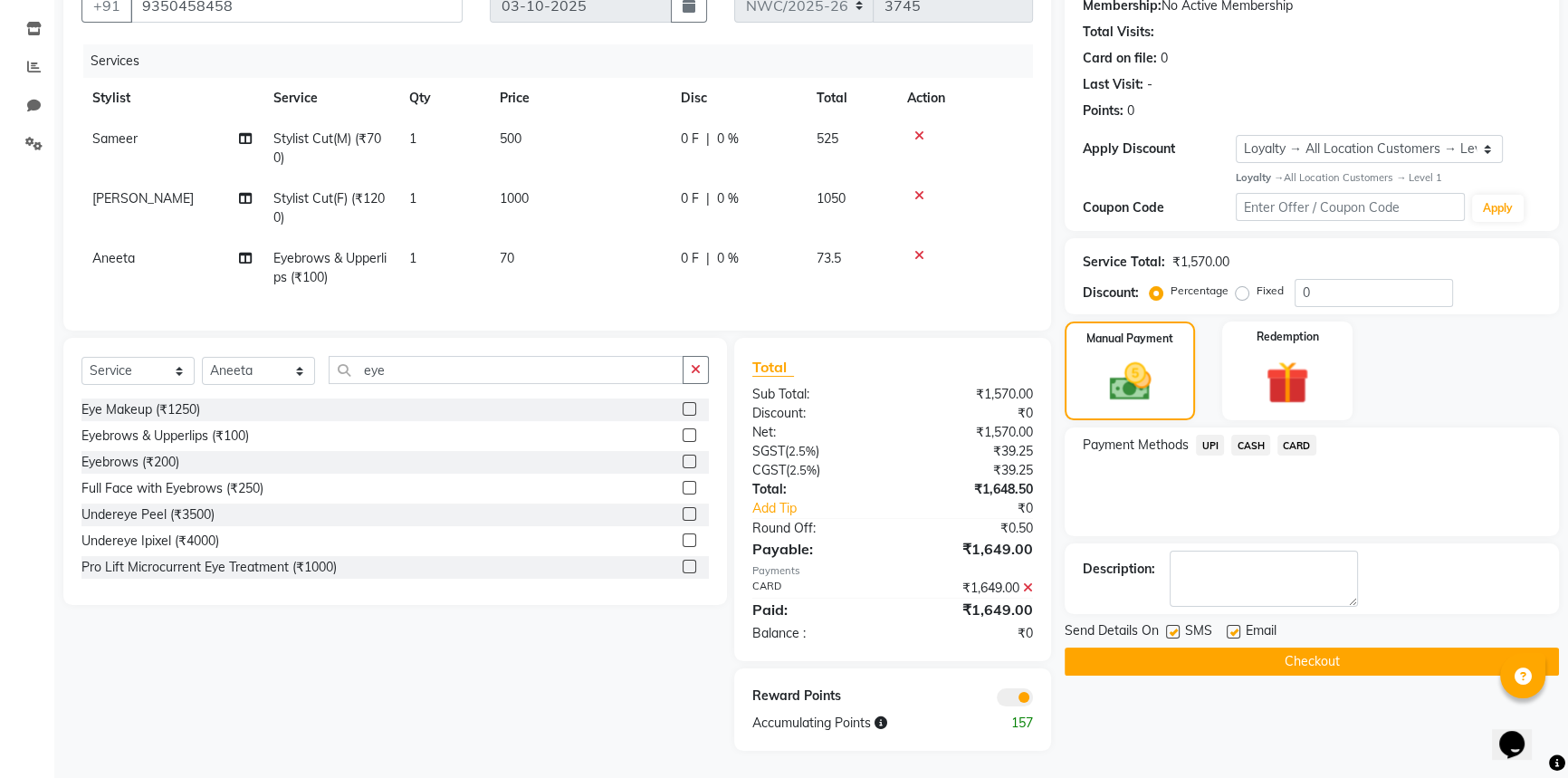
click at [1260, 653] on button "Checkout" at bounding box center [1311, 662] width 494 height 29
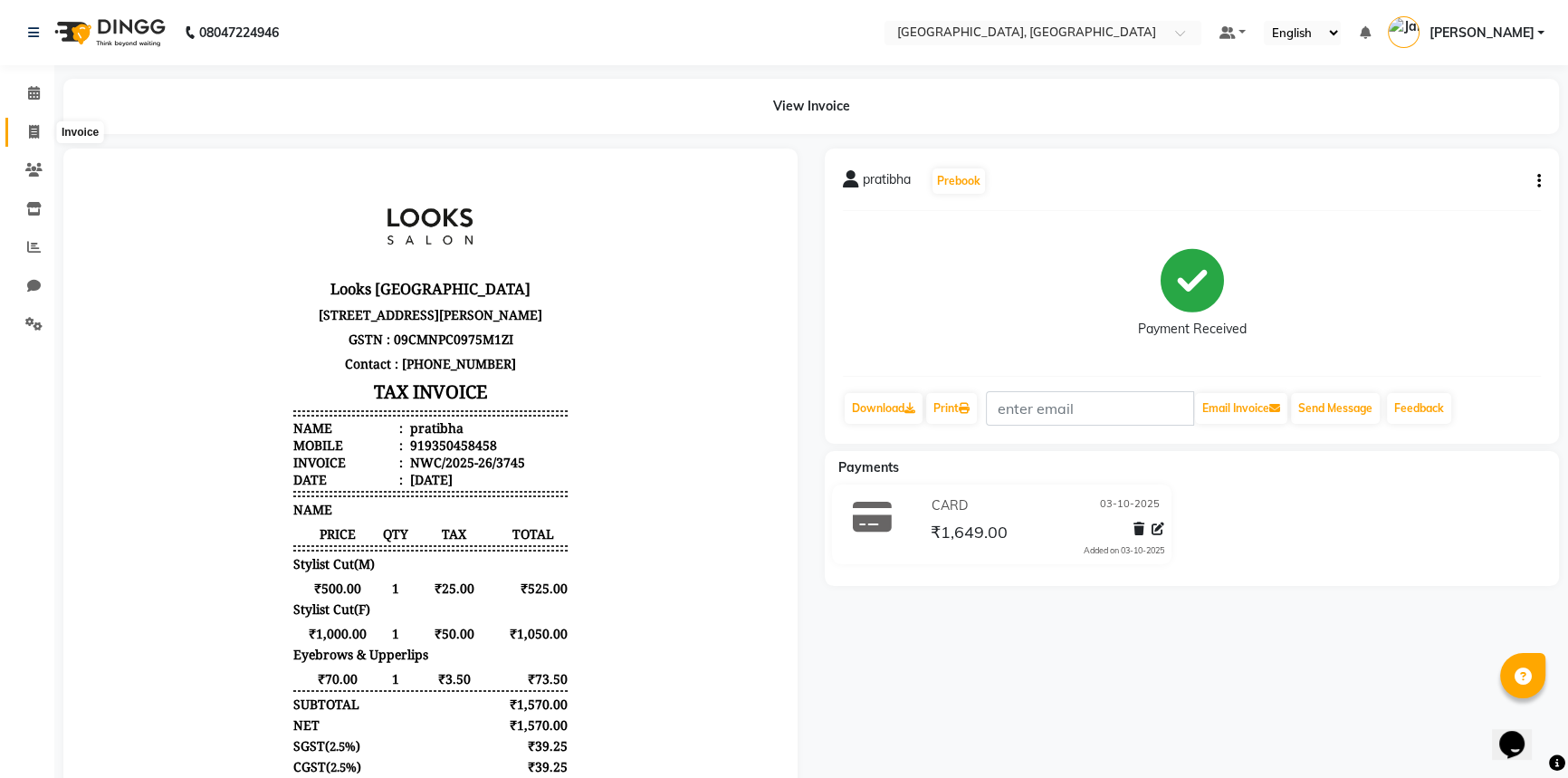
click at [31, 140] on span at bounding box center [33, 132] width 31 height 21
select select "service"
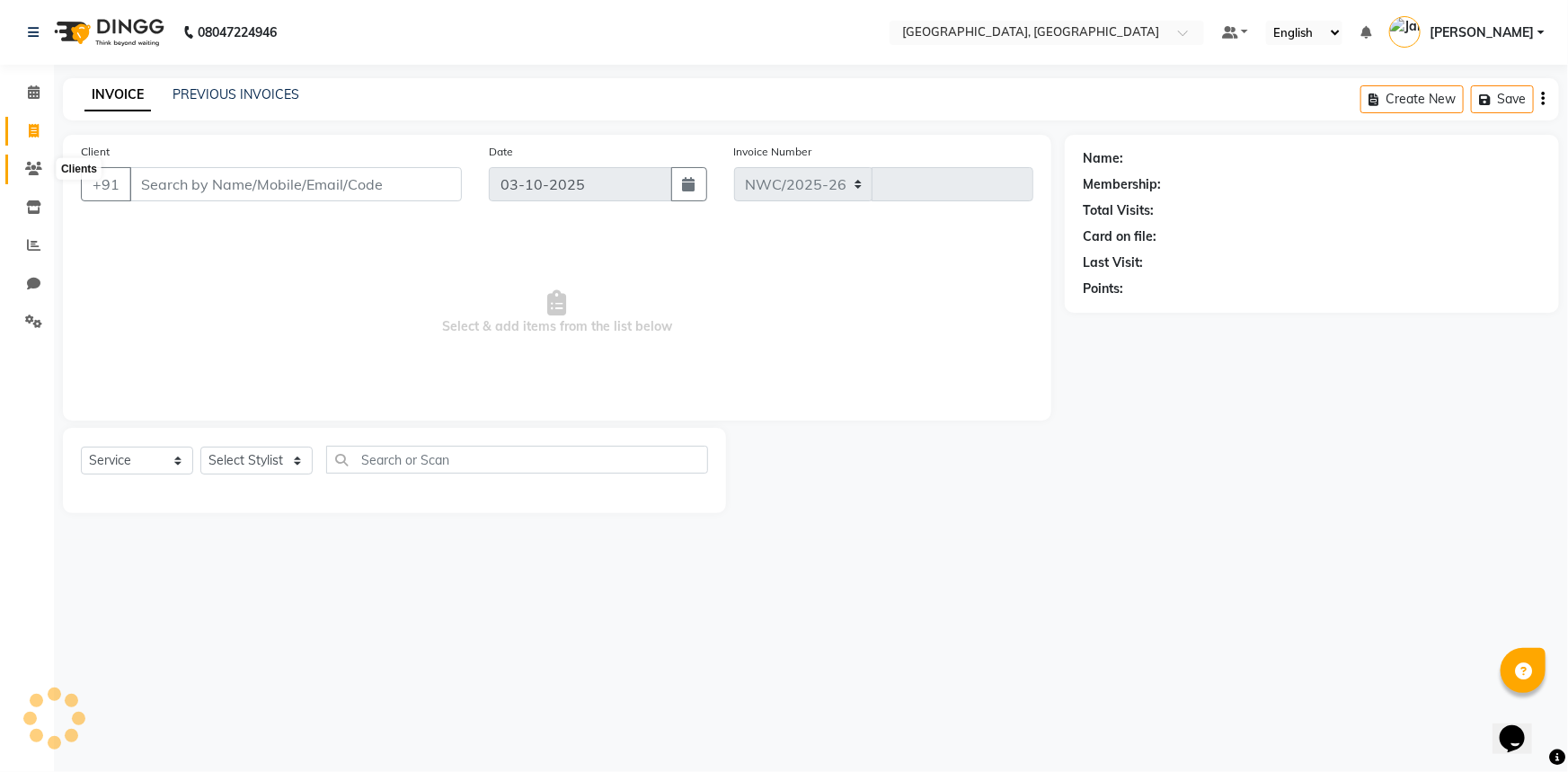
select select "8574"
type input "3746"
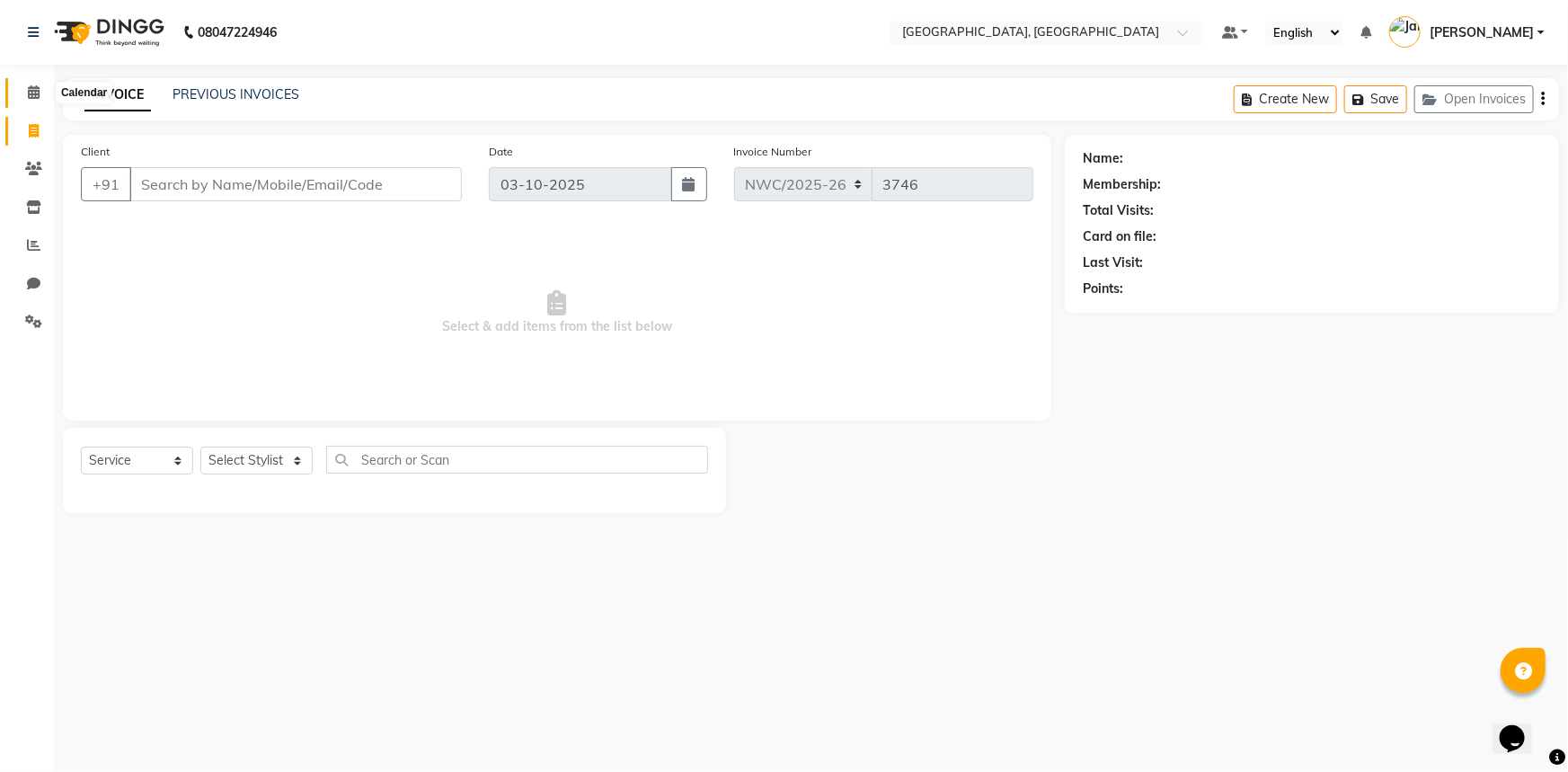
click at [30, 88] on icon at bounding box center [34, 92] width 12 height 14
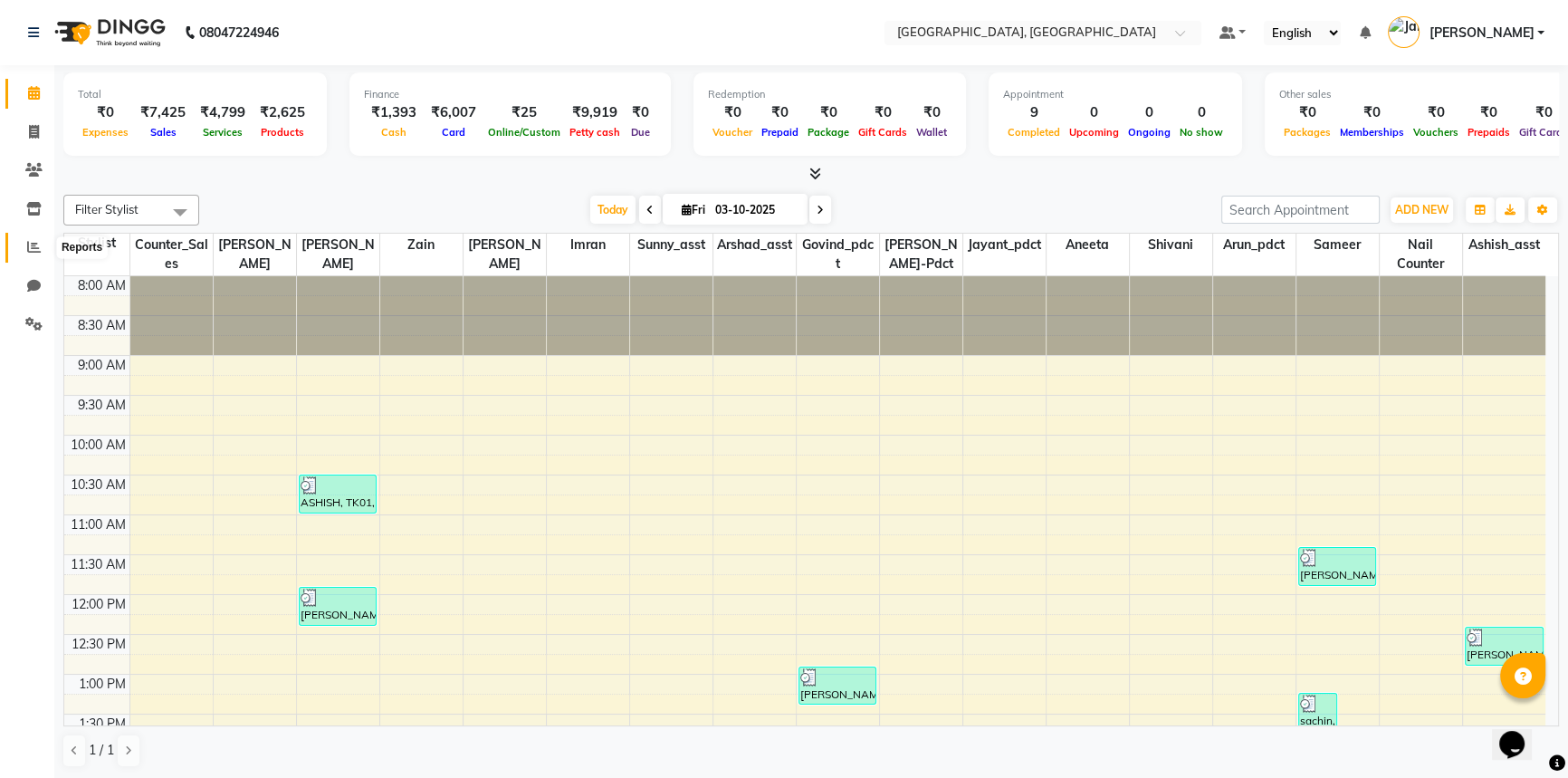
click at [30, 245] on icon at bounding box center [34, 247] width 14 height 14
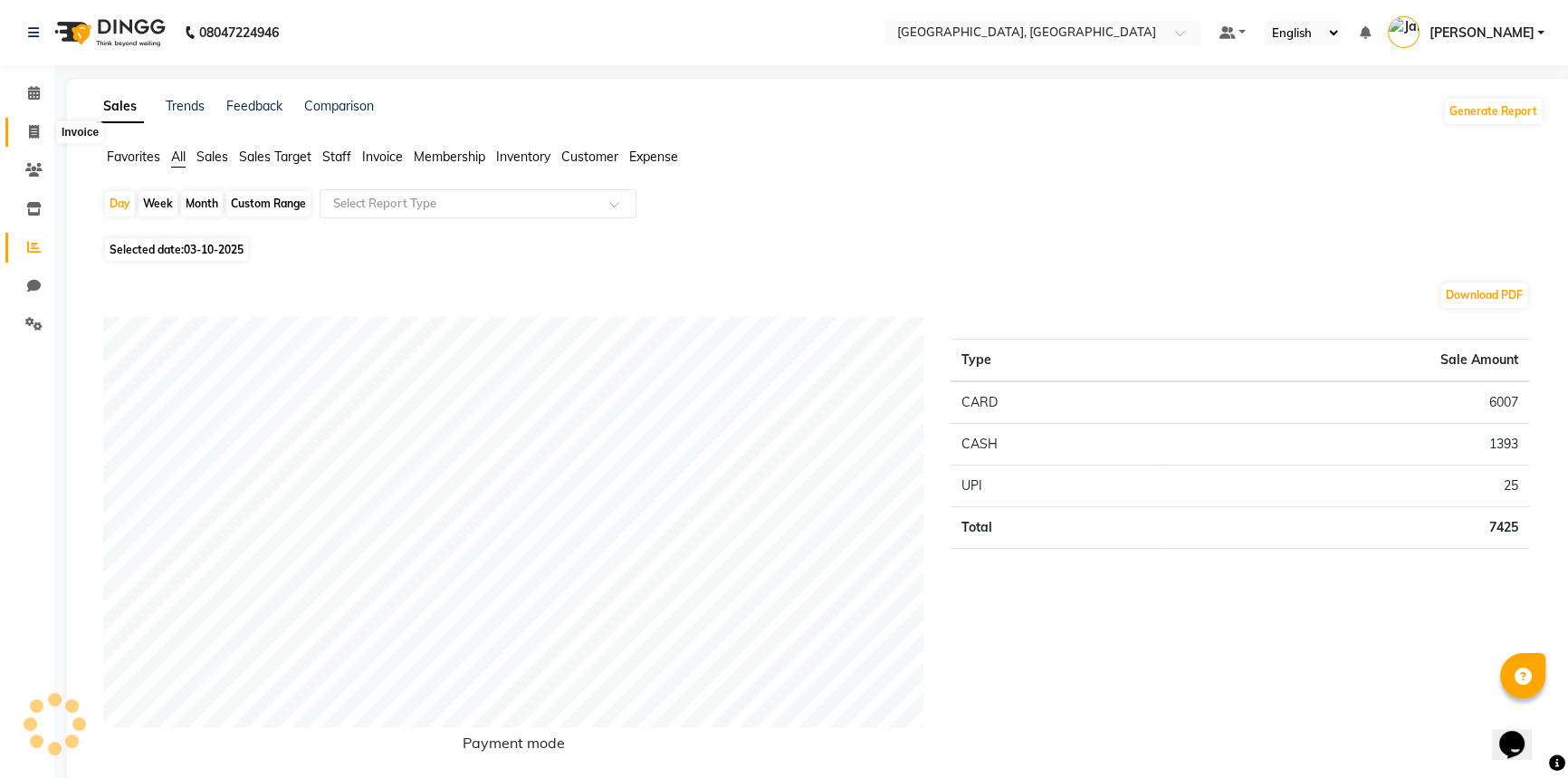
click at [34, 128] on icon at bounding box center [33, 132] width 10 height 14
select select "service"
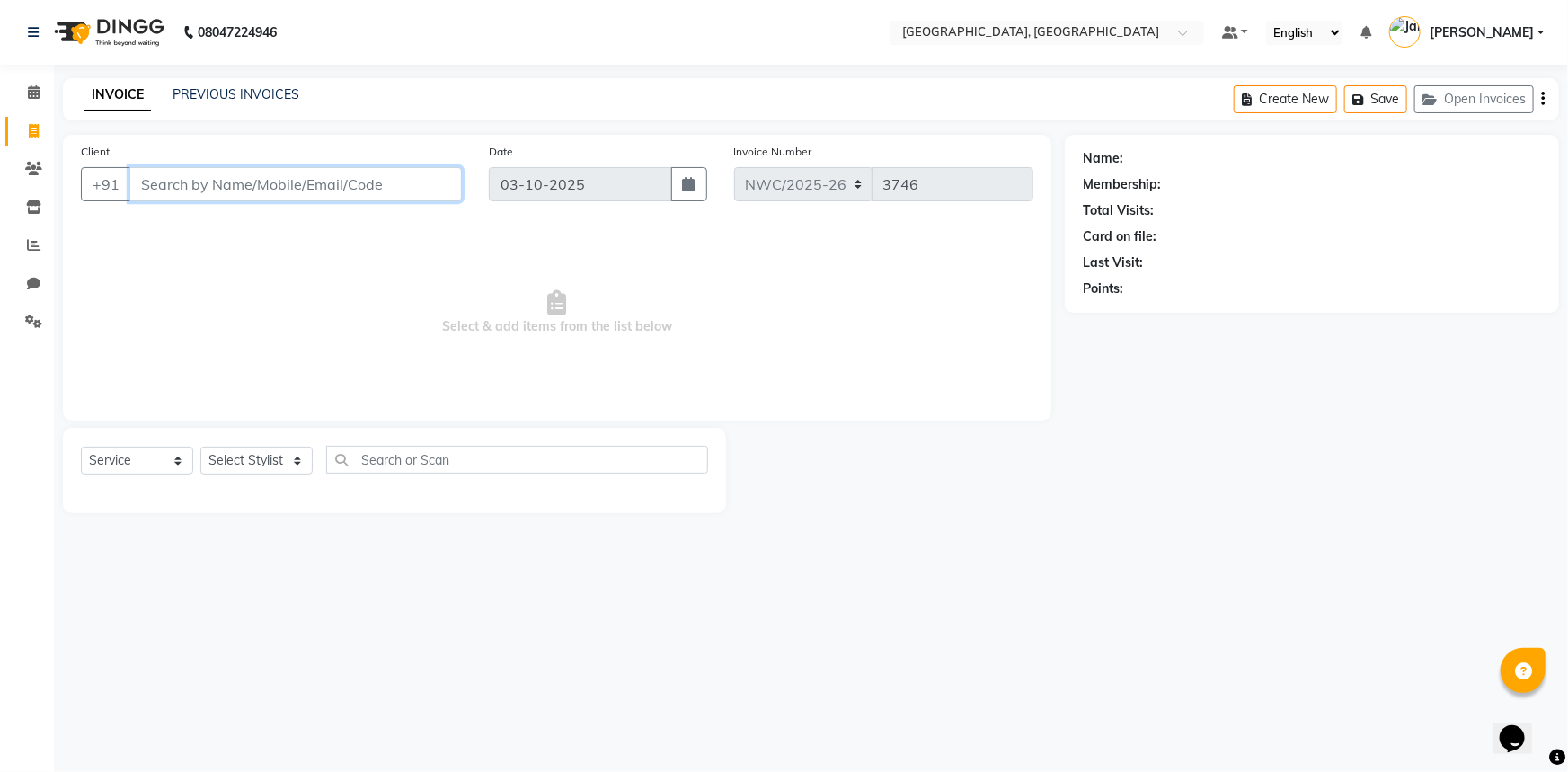
click at [279, 187] on input "Client" at bounding box center [295, 184] width 332 height 34
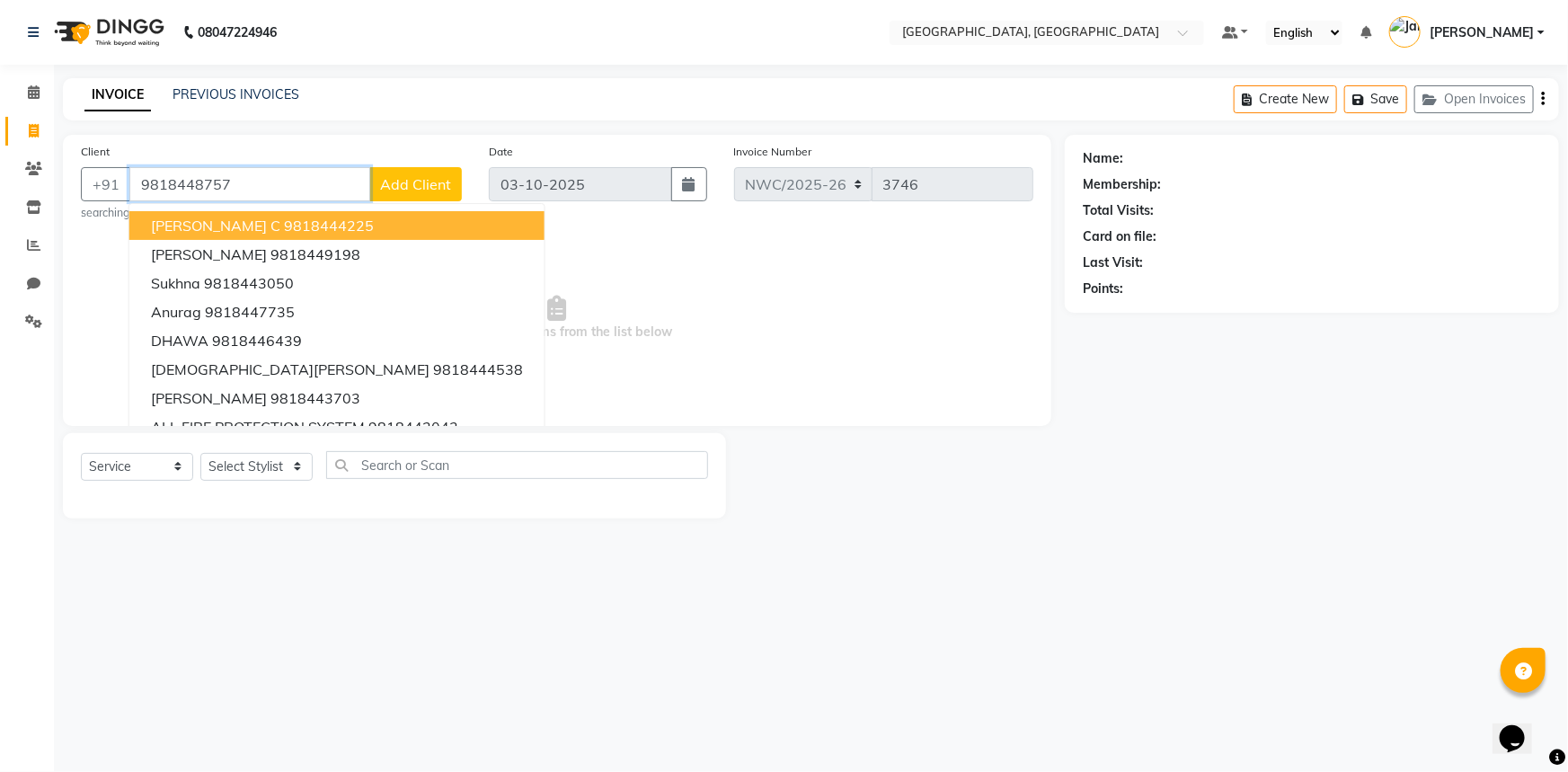
type input "9818448757"
select select "1: Object"
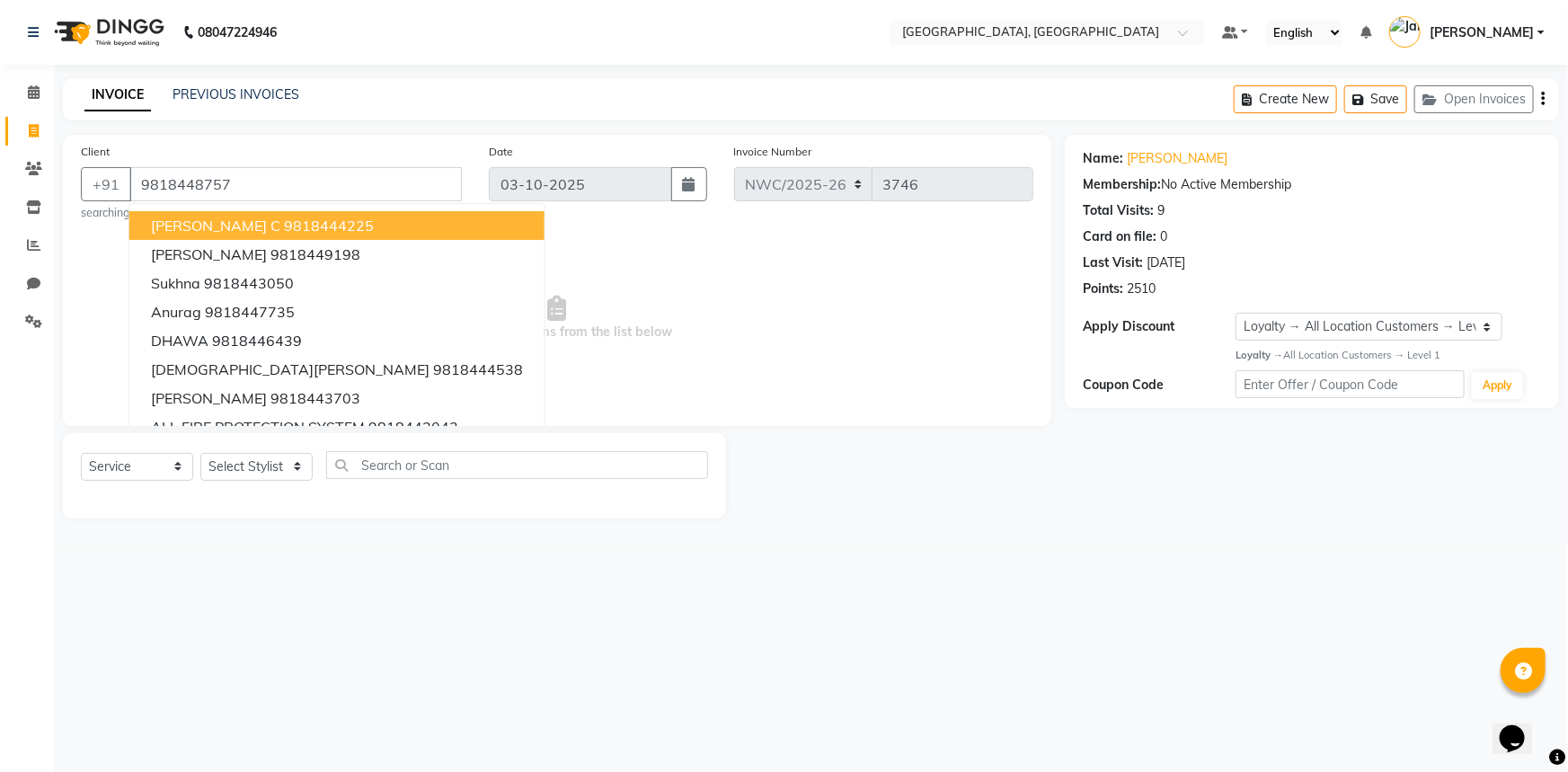
click at [620, 261] on span "Select & add items from the list below" at bounding box center [557, 319] width 953 height 180
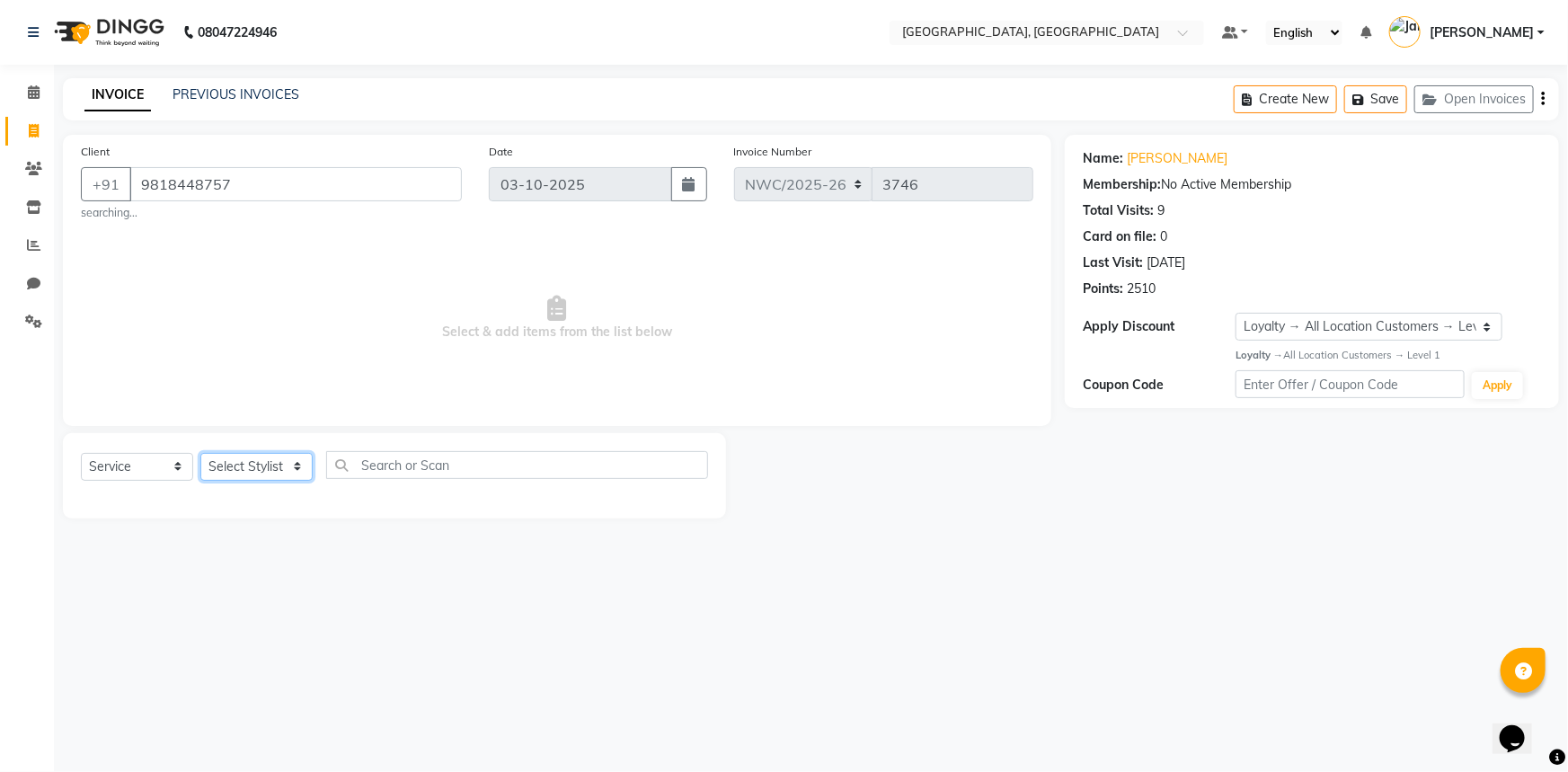
click at [228, 464] on select "Select Stylist [PERSON_NAME]-pdct Arshad_asst Arun_pdct Ashish_asst Counter_Sal…" at bounding box center [256, 466] width 112 height 28
select select "88106"
click at [200, 452] on select "Select Stylist [PERSON_NAME]-pdct Arshad_asst Arun_pdct Ashish_asst Counter_Sal…" at bounding box center [256, 466] width 112 height 28
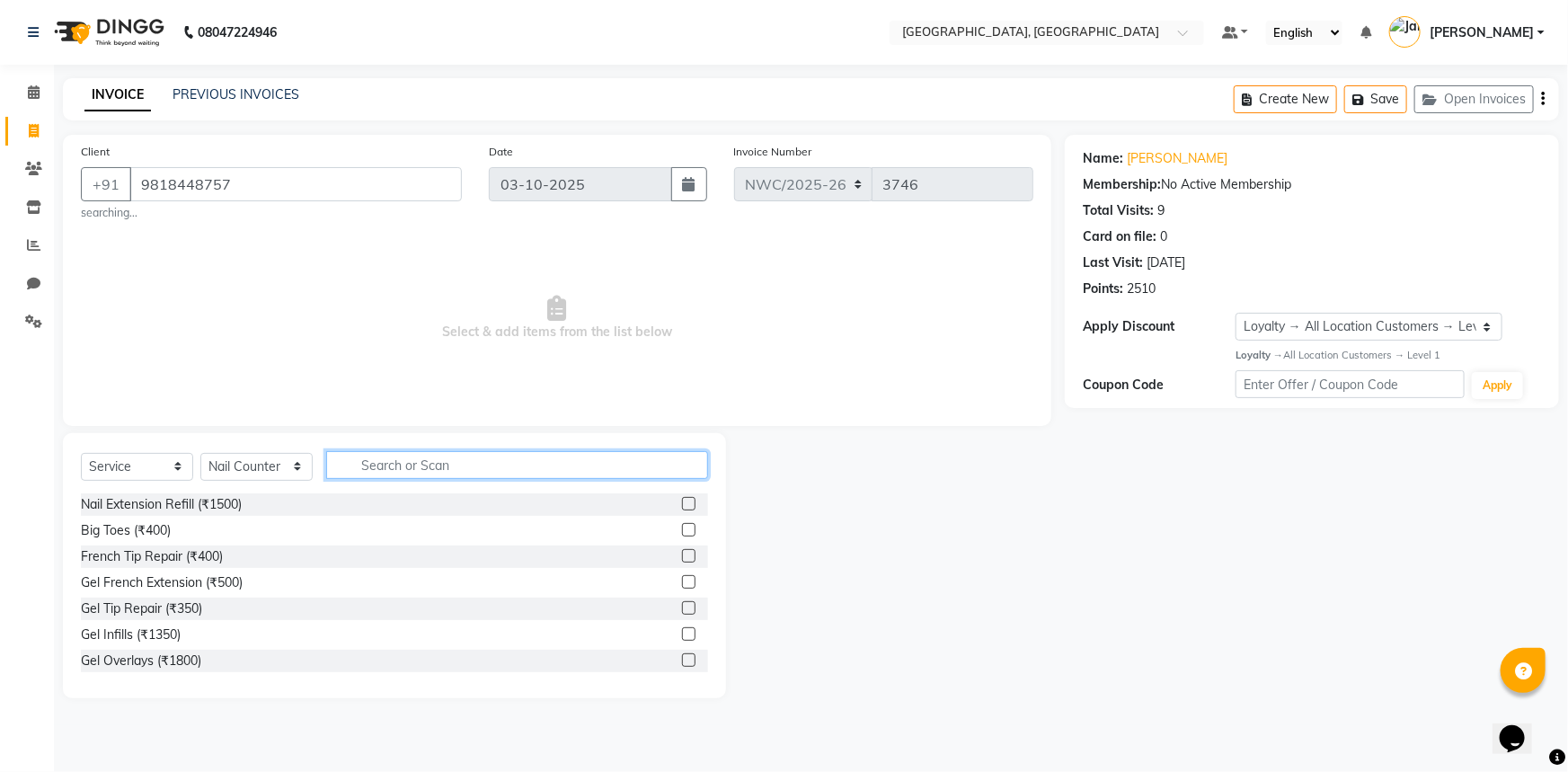
click at [351, 471] on input "text" at bounding box center [517, 465] width 382 height 28
type input "nai"
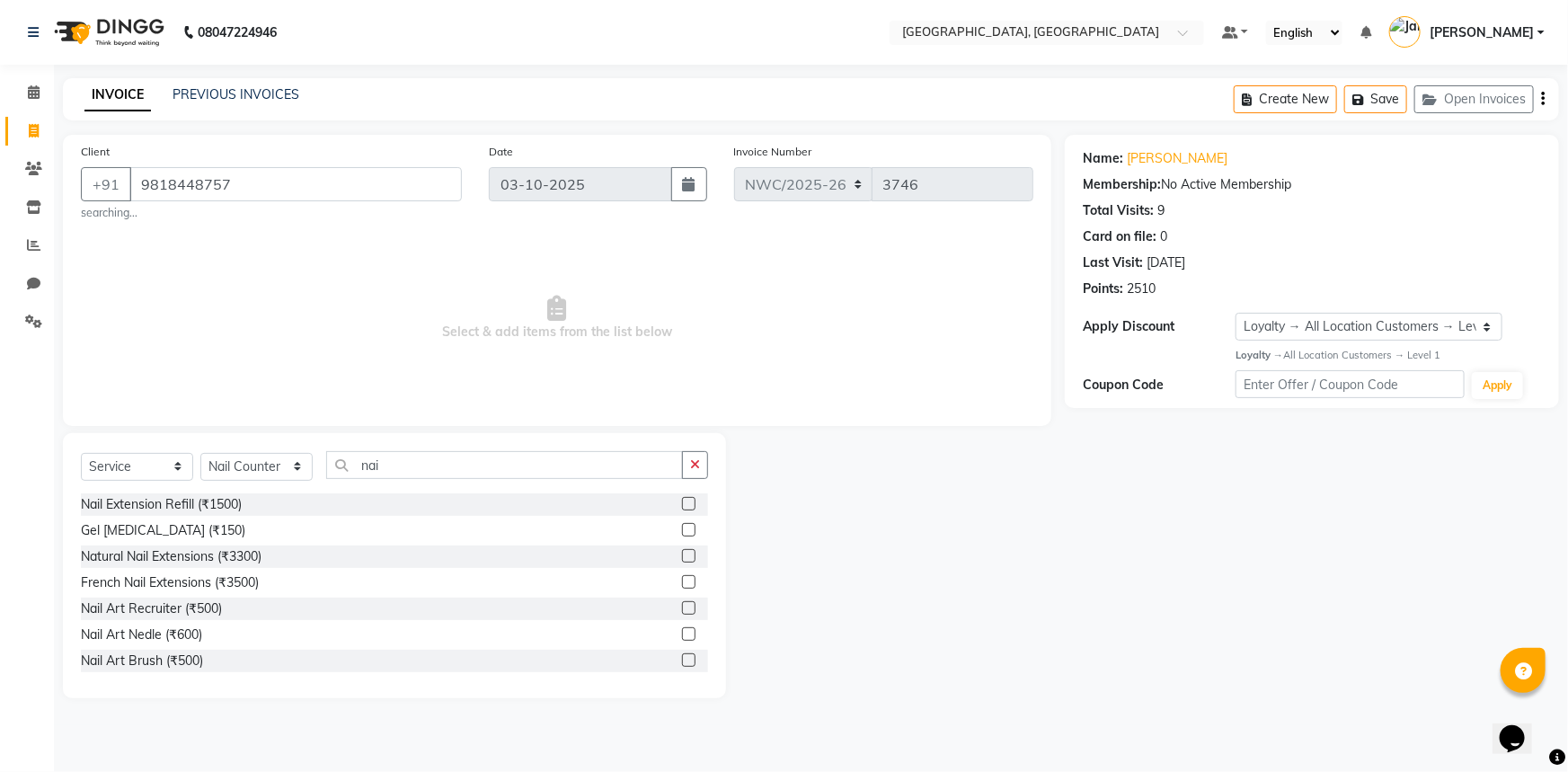
click at [682, 584] on label at bounding box center [689, 582] width 14 height 14
click at [682, 584] on input "checkbox" at bounding box center [688, 582] width 12 height 12
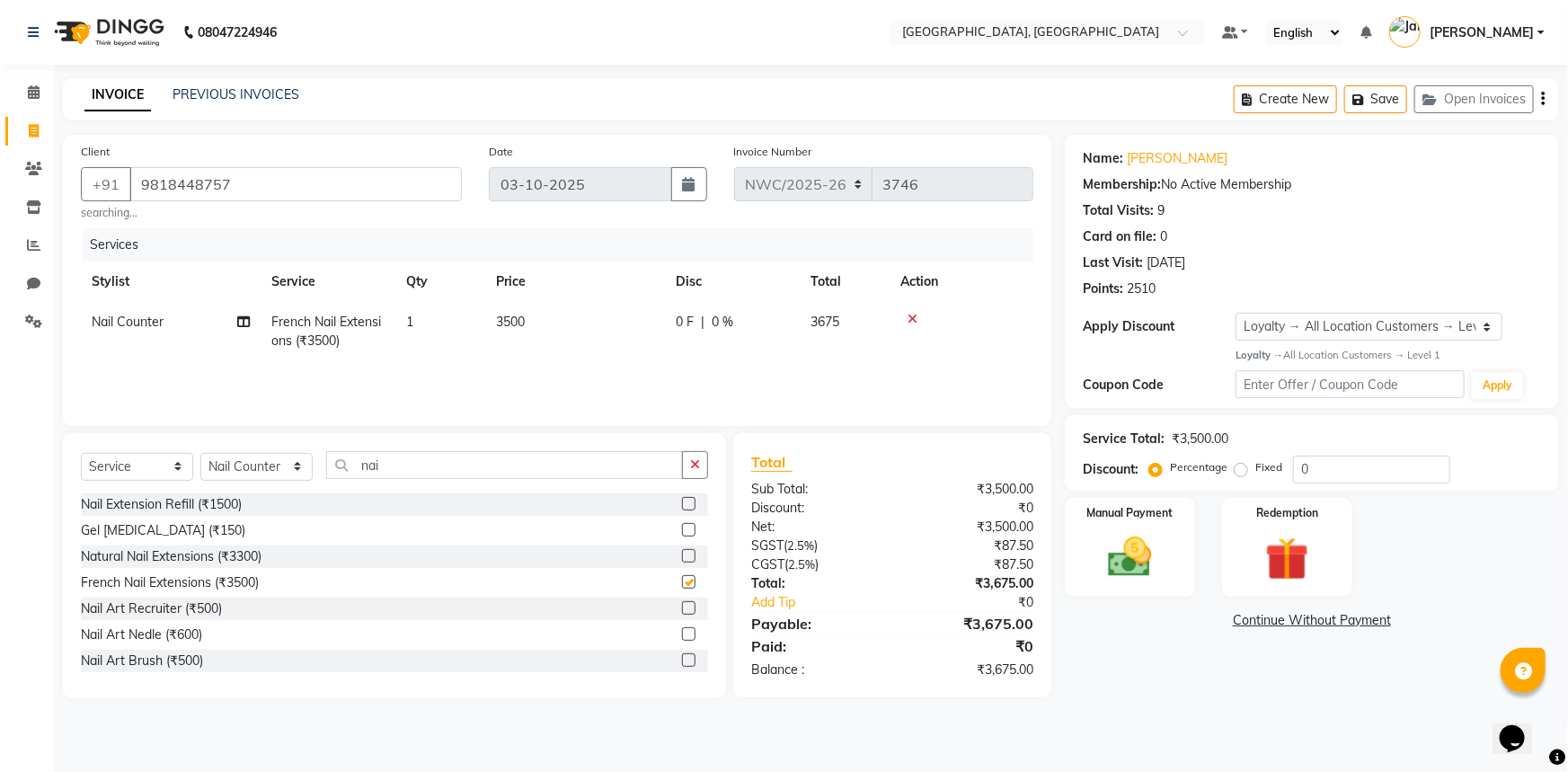
checkbox input "false"
click at [544, 311] on td "3500" at bounding box center [575, 331] width 180 height 60
select select "88106"
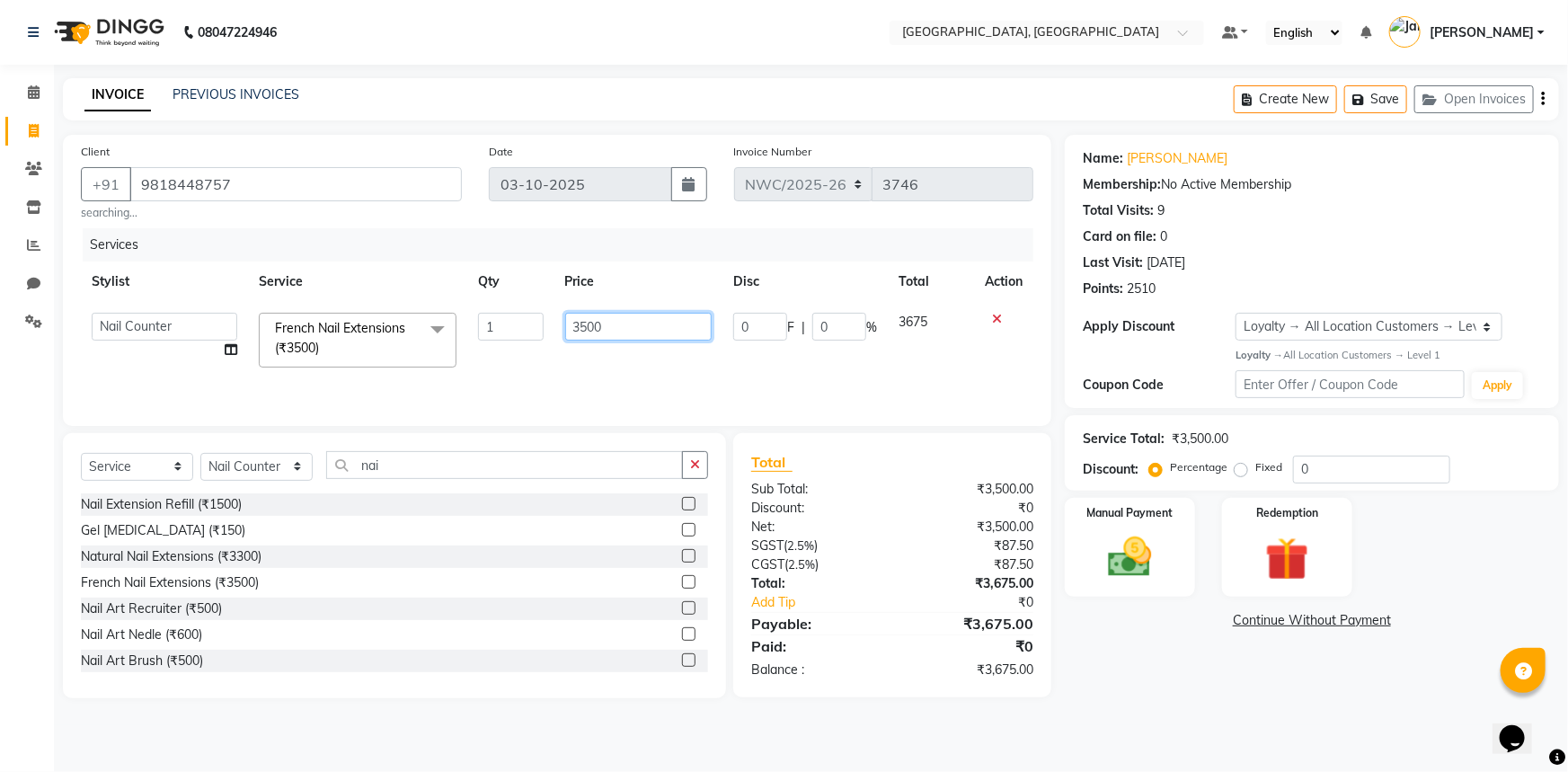
drag, startPoint x: 614, startPoint y: 323, endPoint x: 533, endPoint y: 325, distance: 81.0
click at [533, 325] on tr "Aneeta Ankush-pdct Arshad_asst Arun_pdct Ashish_asst Counter_Sales Faheem Govin…" at bounding box center [557, 340] width 953 height 76
type input "2200"
click at [631, 383] on div "Services Stylist Service Qty Price Disc Total Action Aneeta Ankush-pdct Arshad_…" at bounding box center [557, 319] width 953 height 180
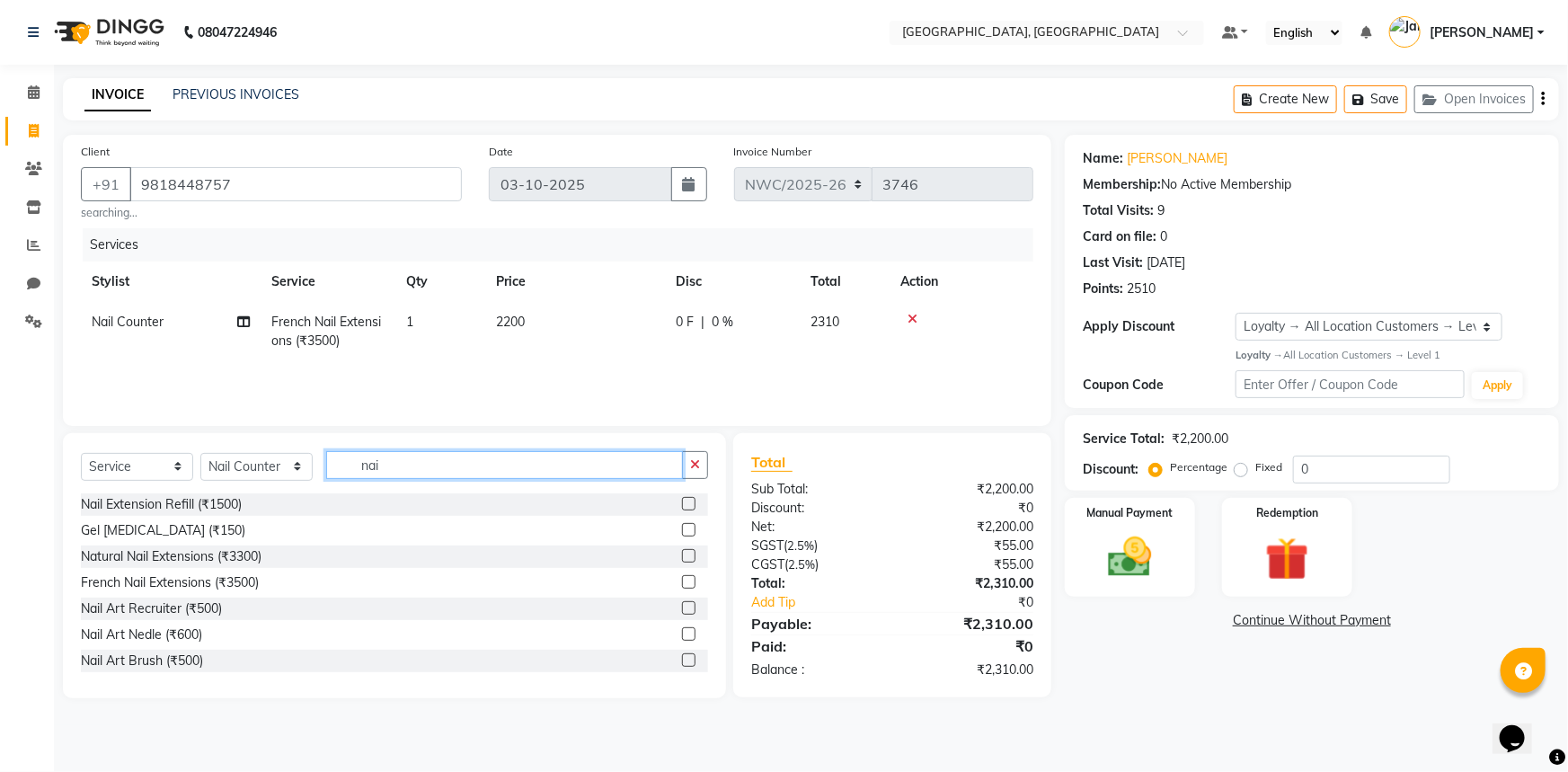
drag, startPoint x: 371, startPoint y: 464, endPoint x: 359, endPoint y: 464, distance: 12.0
click at [359, 464] on input "nai" at bounding box center [504, 465] width 357 height 28
type input "pedi"
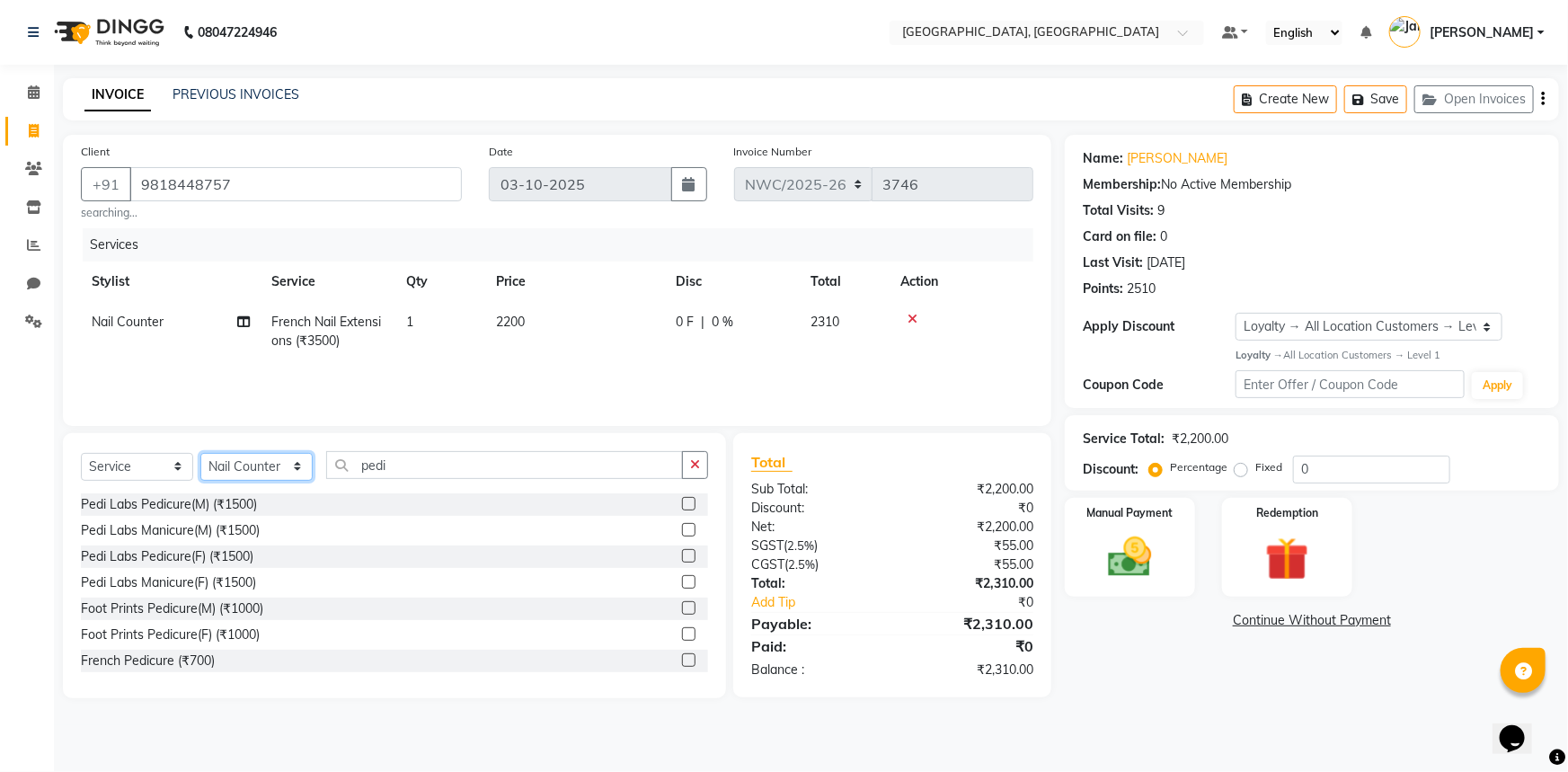
drag, startPoint x: 251, startPoint y: 470, endPoint x: 251, endPoint y: 457, distance: 13.0
click at [251, 470] on select "Select Stylist [PERSON_NAME]-pdct Arshad_asst Arun_pdct Ashish_asst Counter_Sal…" at bounding box center [256, 466] width 112 height 28
click at [200, 452] on select "Select Stylist [PERSON_NAME]-pdct Arshad_asst Arun_pdct Ashish_asst Counter_Sal…" at bounding box center [256, 466] width 112 height 28
click at [262, 457] on select "Select Stylist [PERSON_NAME]-pdct Arshad_asst Arun_pdct Ashish_asst Counter_Sal…" at bounding box center [256, 466] width 112 height 28
select select "84837"
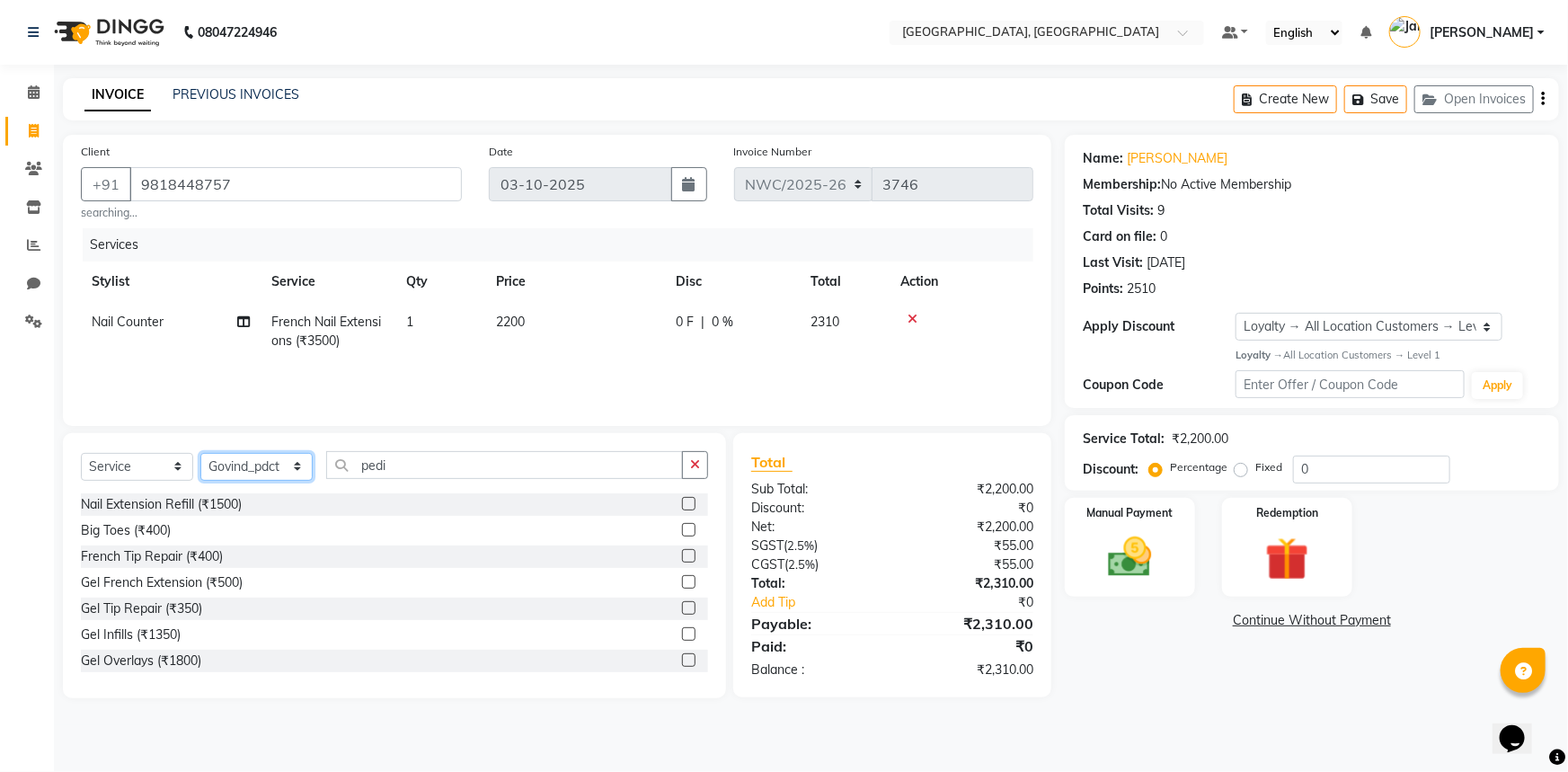
click at [200, 452] on select "Select Stylist [PERSON_NAME]-pdct Arshad_asst Arun_pdct Ashish_asst Counter_Sal…" at bounding box center [256, 466] width 112 height 28
click at [450, 464] on input "pedi" at bounding box center [504, 465] width 357 height 28
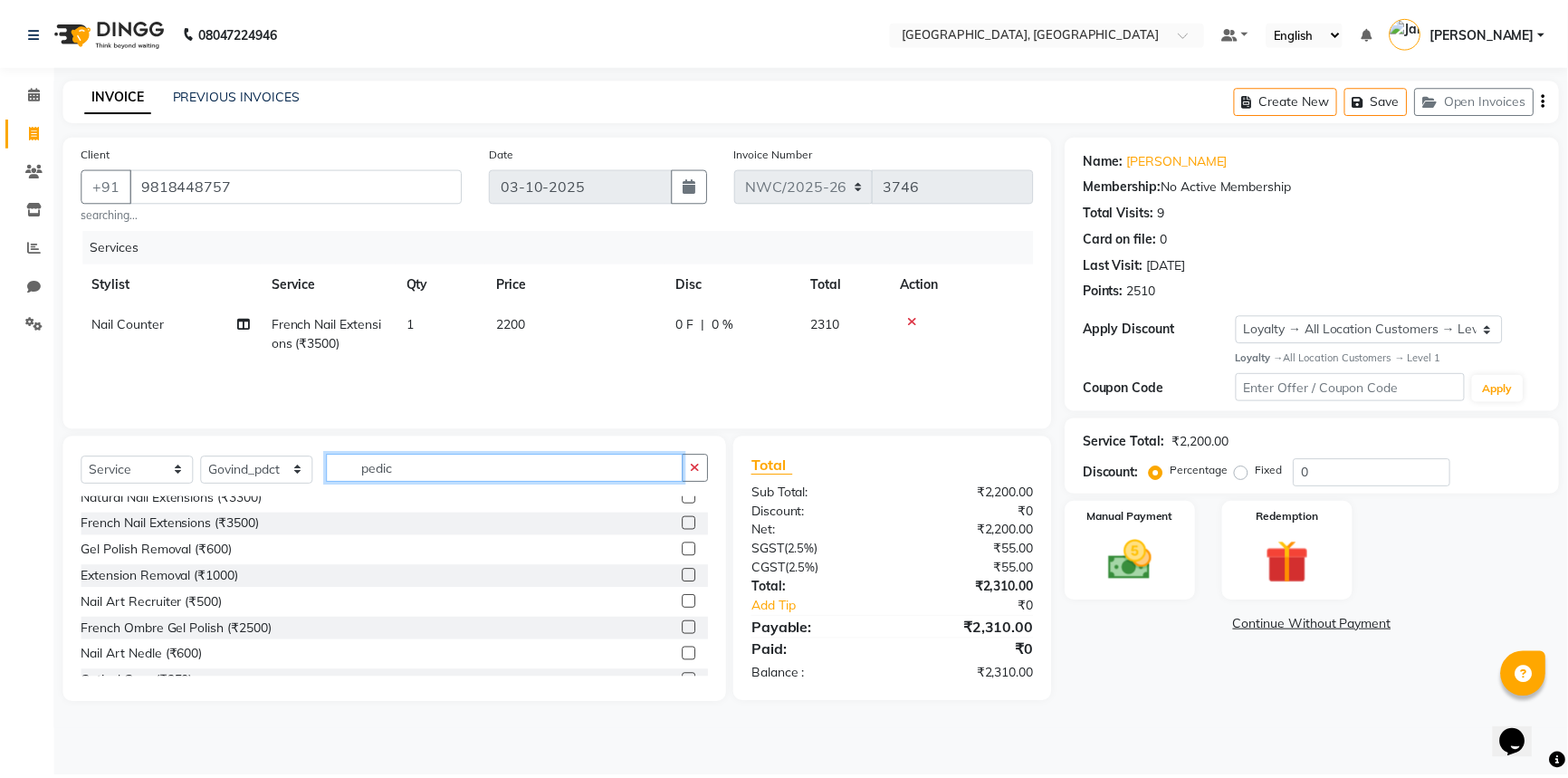
scroll to position [134, 0]
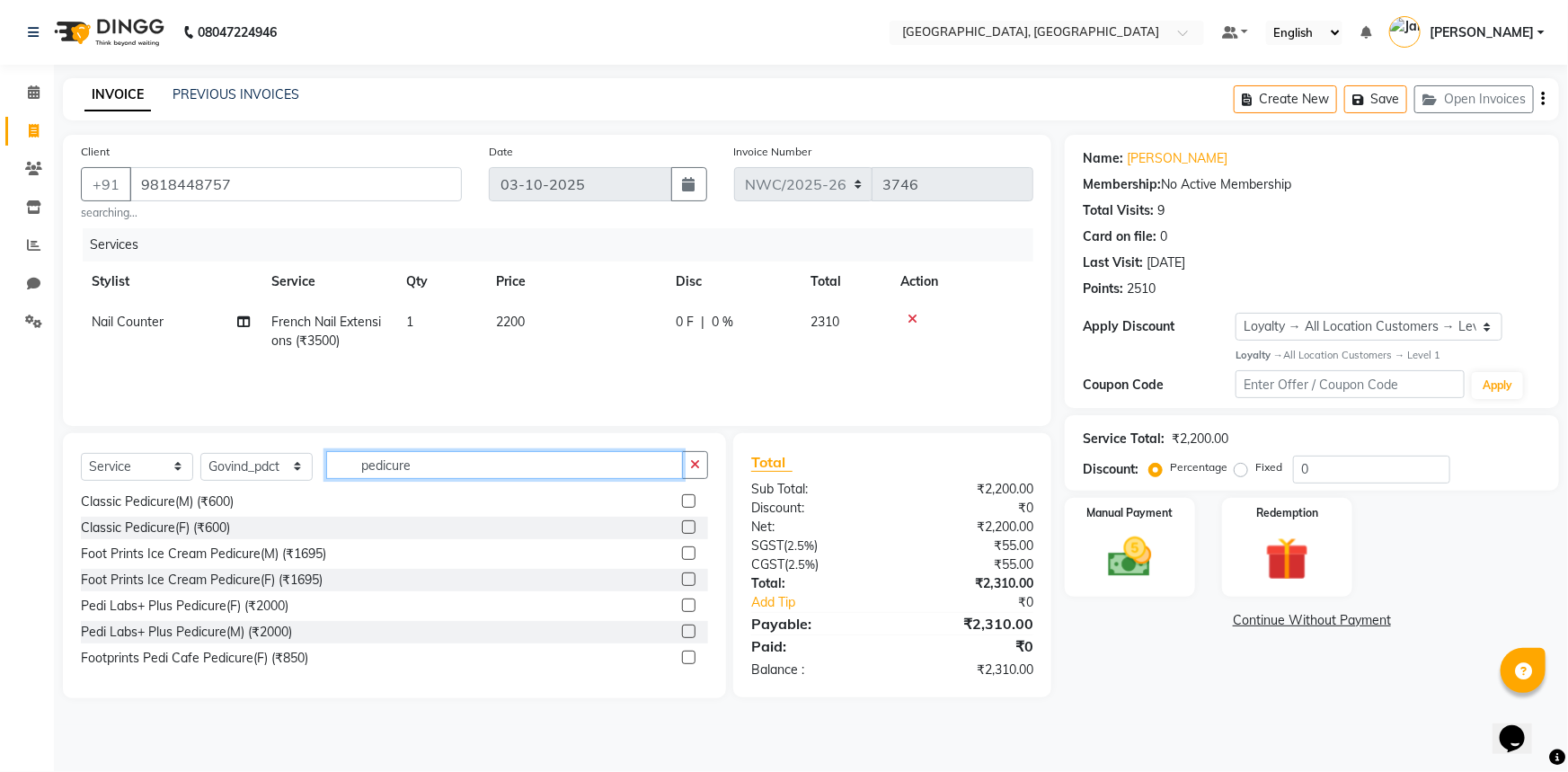
type input "pedicure"
click at [682, 531] on label at bounding box center [689, 527] width 14 height 14
click at [682, 531] on input "checkbox" at bounding box center [688, 528] width 12 height 12
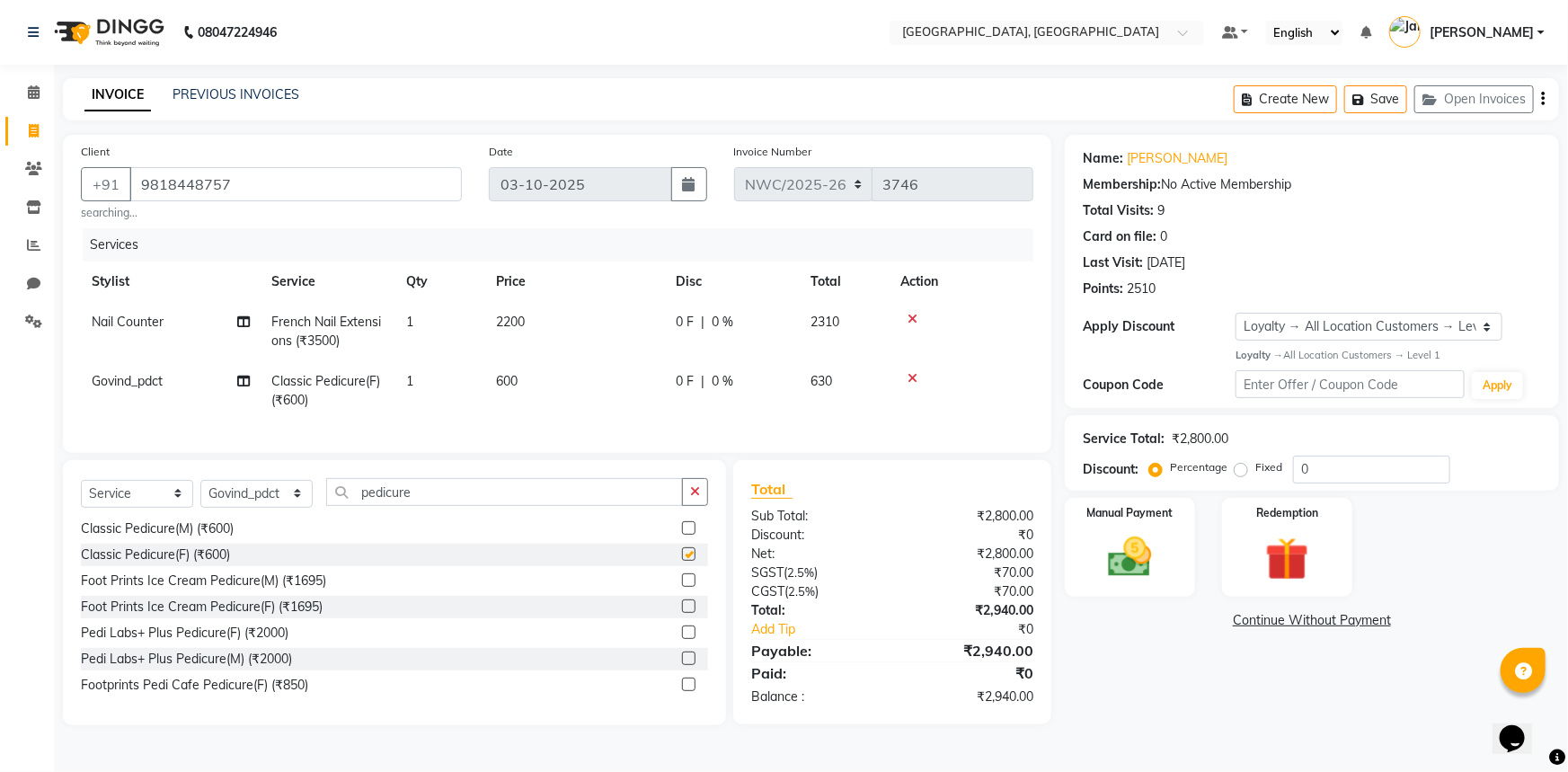
checkbox input "false"
click at [540, 369] on td "600" at bounding box center [575, 391] width 180 height 60
select select "84837"
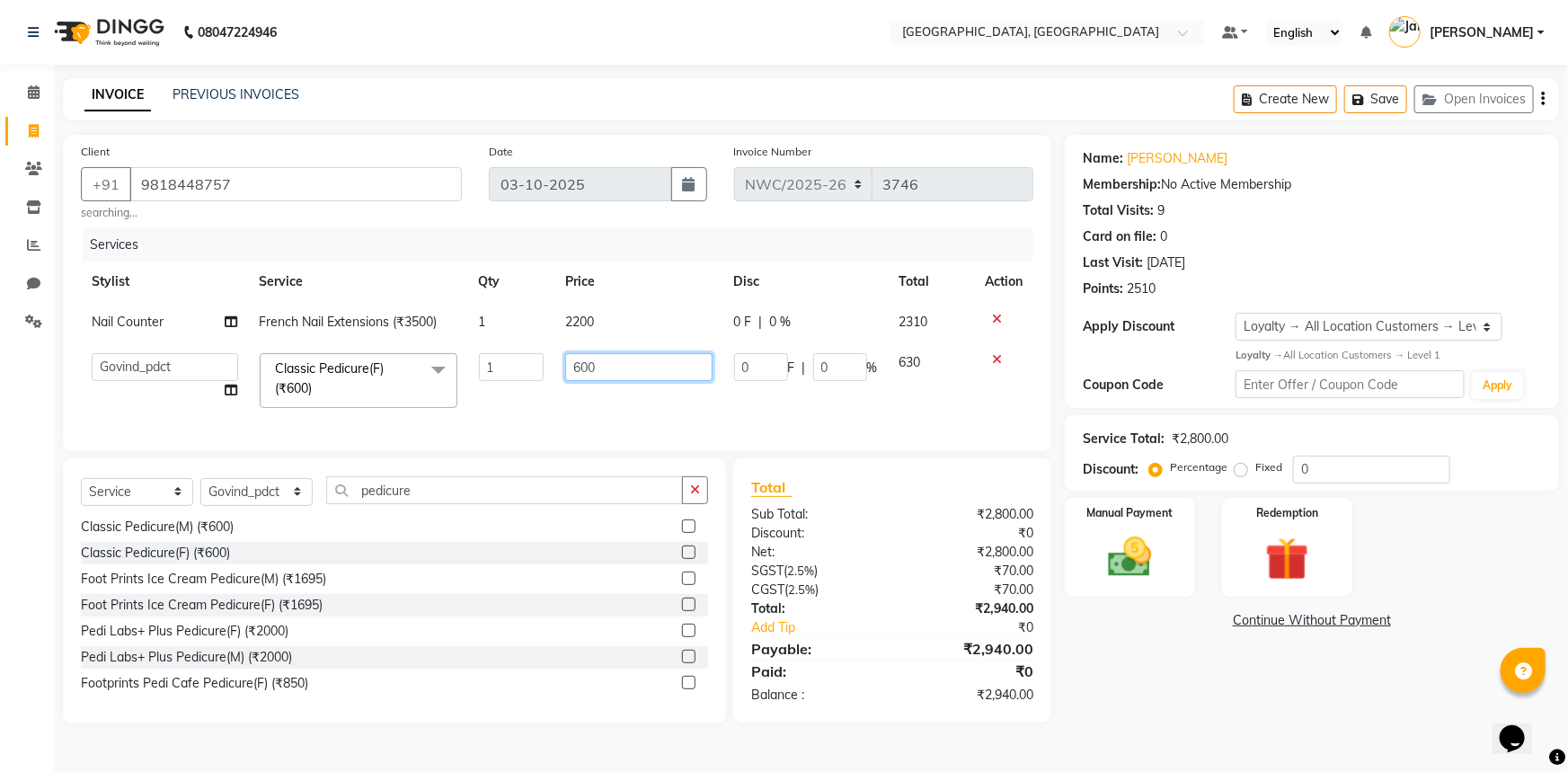
drag, startPoint x: 602, startPoint y: 370, endPoint x: 539, endPoint y: 366, distance: 63.1
click at [539, 366] on tr "Aneeta Ankush-pdct Arshad_asst Arun_pdct Ashish_asst Counter_Sales Faheem Govin…" at bounding box center [557, 380] width 953 height 76
type input "850"
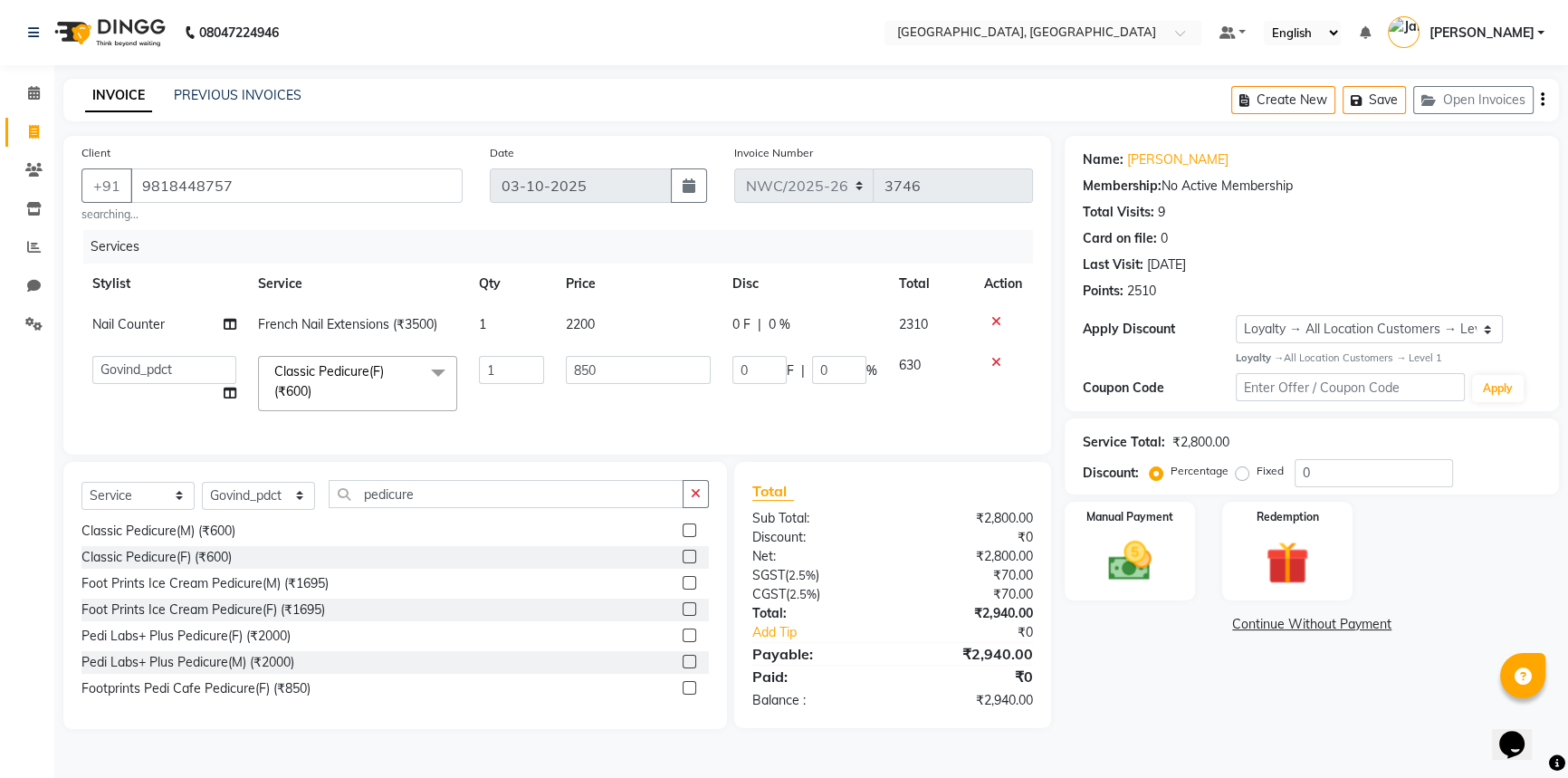
click at [625, 418] on td "850" at bounding box center [638, 383] width 166 height 77
select select "84837"
drag, startPoint x: 224, startPoint y: 506, endPoint x: 224, endPoint y: 495, distance: 11.0
click at [225, 506] on select "Select Stylist [PERSON_NAME]-pdct Arshad_asst Arun_pdct Ashish_asst Counter_Sal…" at bounding box center [258, 495] width 113 height 29
select select "84832"
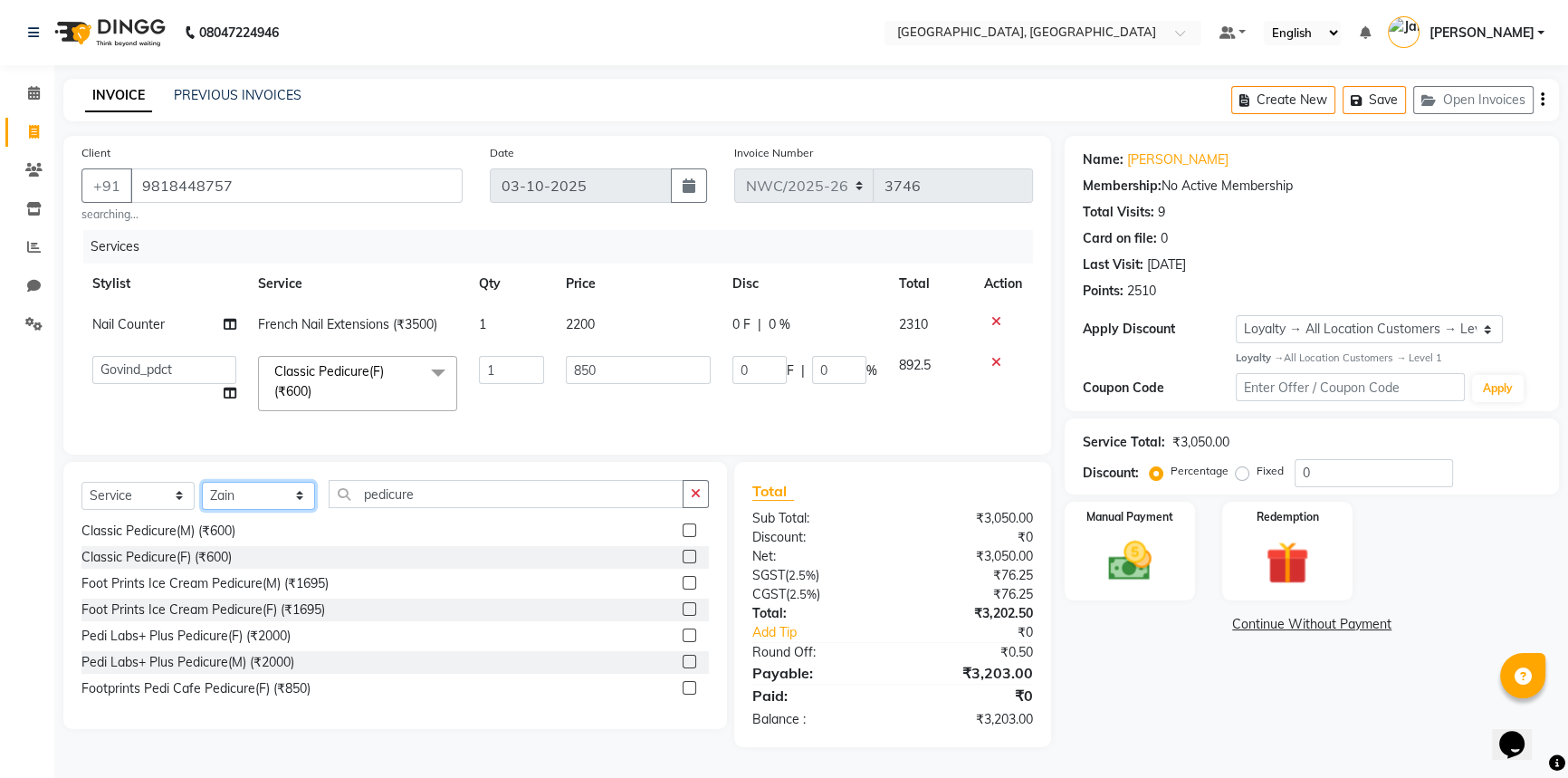
click at [202, 493] on select "Select Stylist [PERSON_NAME]-pdct Arshad_asst Arun_pdct Ashish_asst Counter_Sal…" at bounding box center [258, 495] width 113 height 29
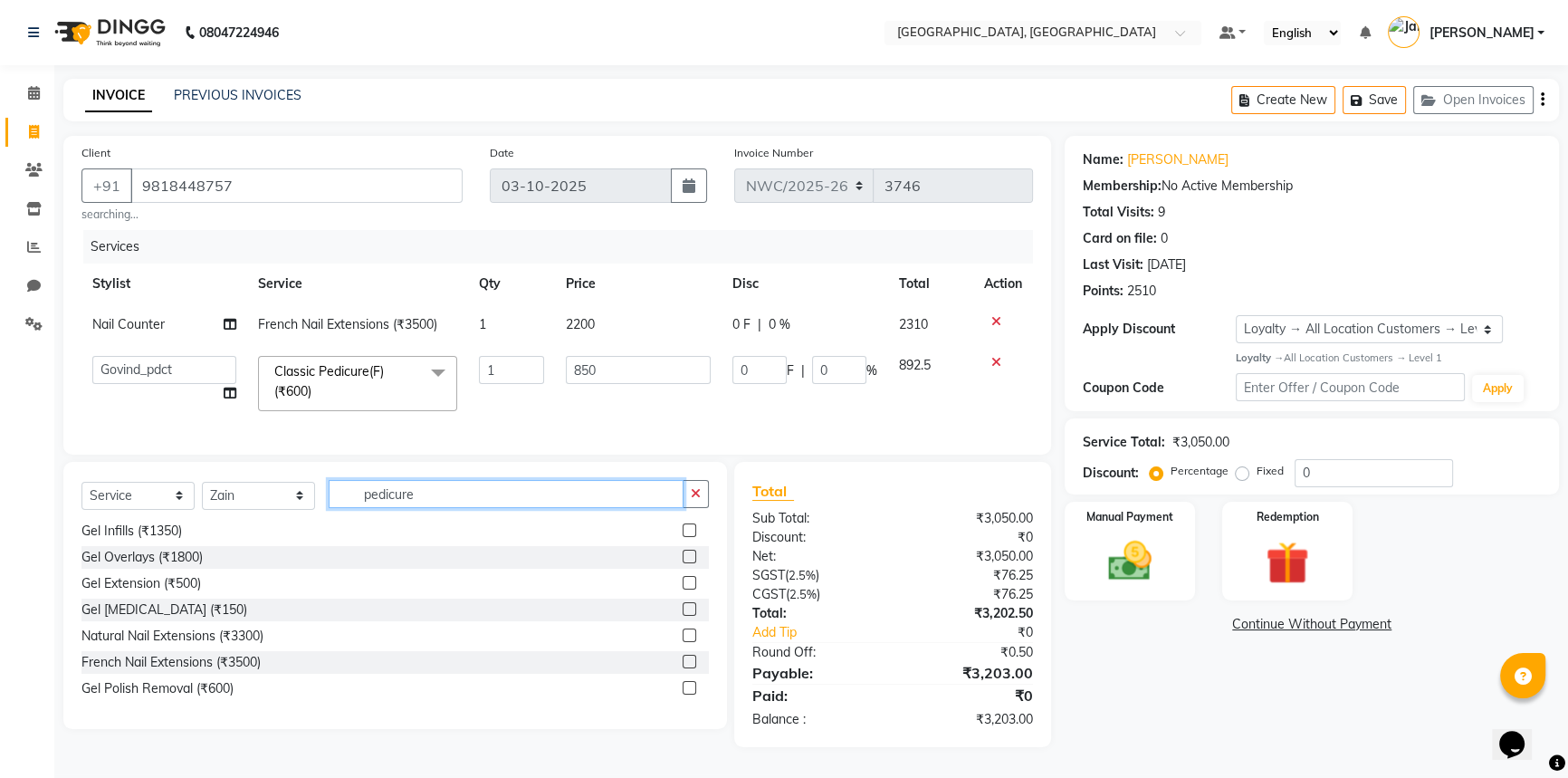
click at [391, 505] on input "pedicure" at bounding box center [506, 493] width 354 height 29
drag, startPoint x: 431, startPoint y: 507, endPoint x: 357, endPoint y: 505, distance: 74.0
click at [357, 505] on input "pedicure" at bounding box center [506, 493] width 354 height 29
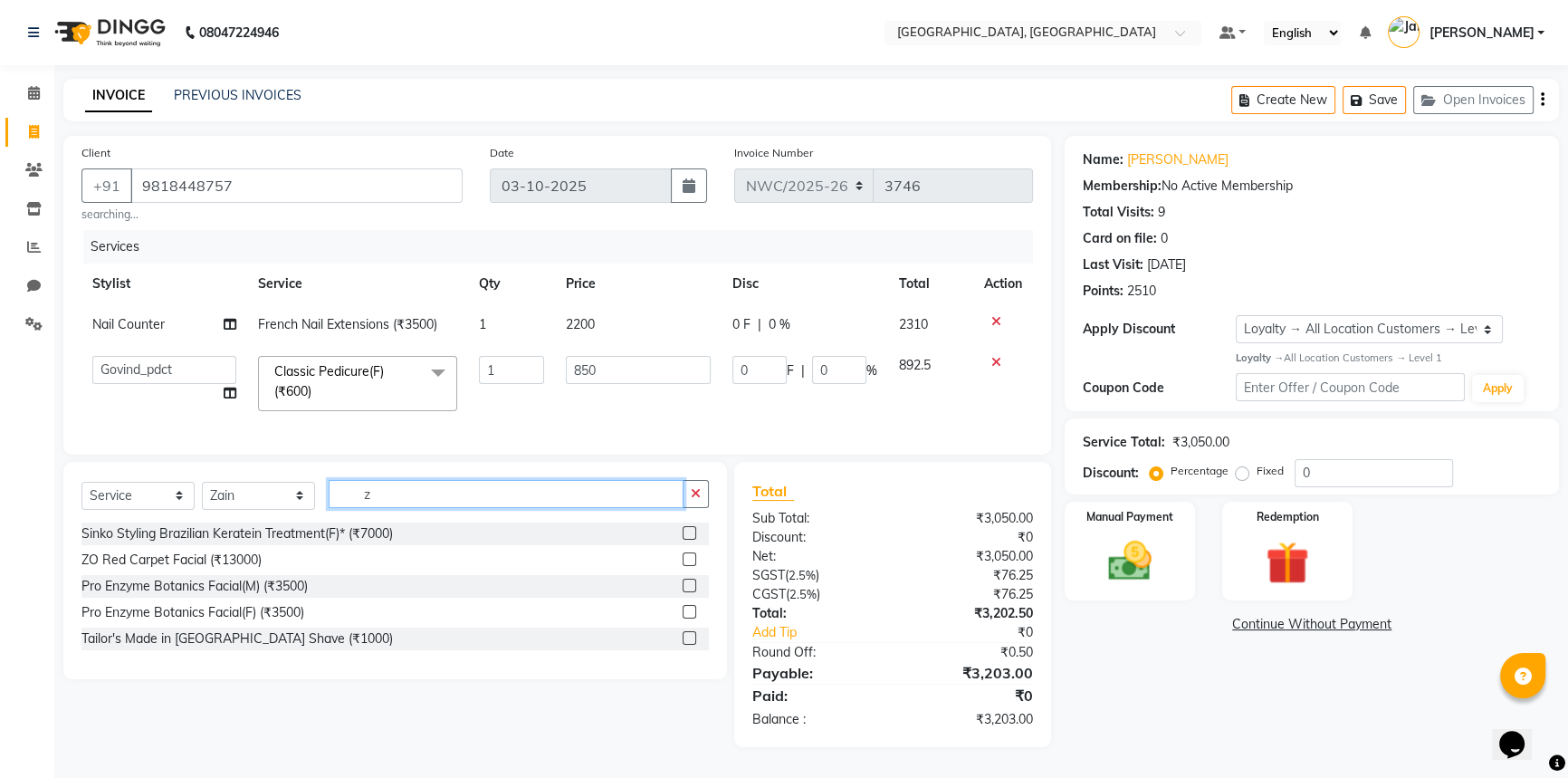
scroll to position [0, 0]
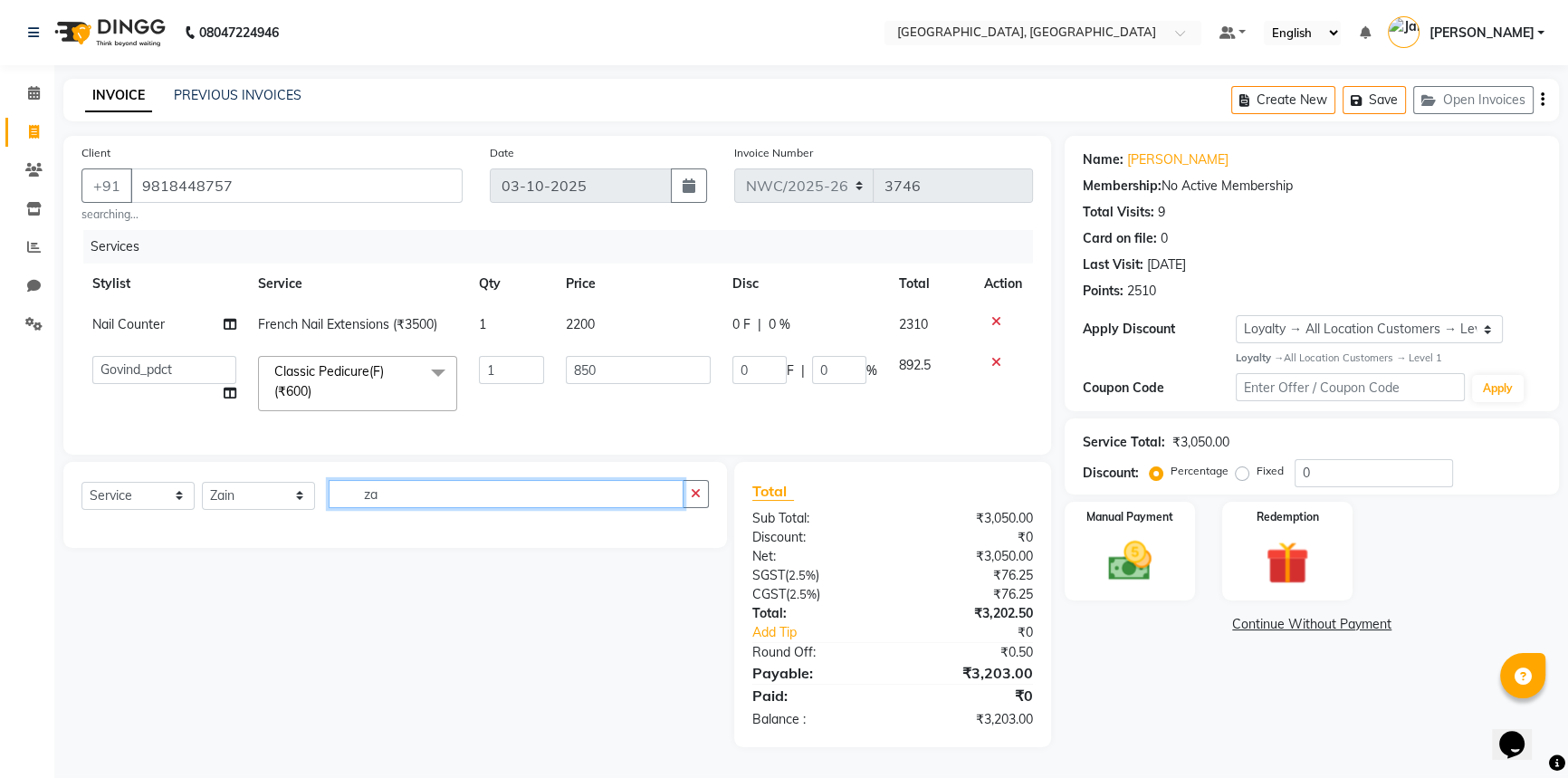
type input "z"
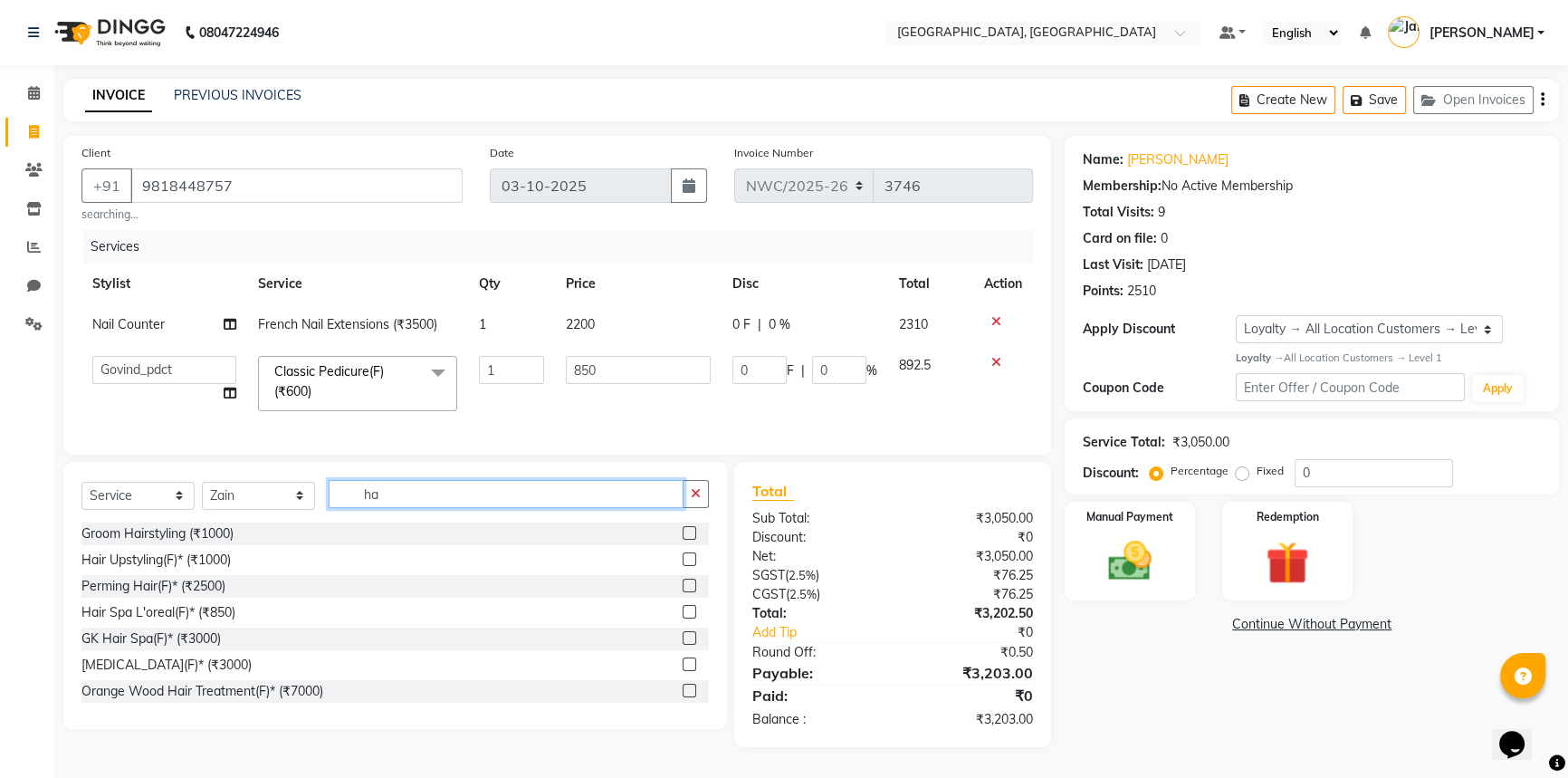
type input "h"
type input "cut"
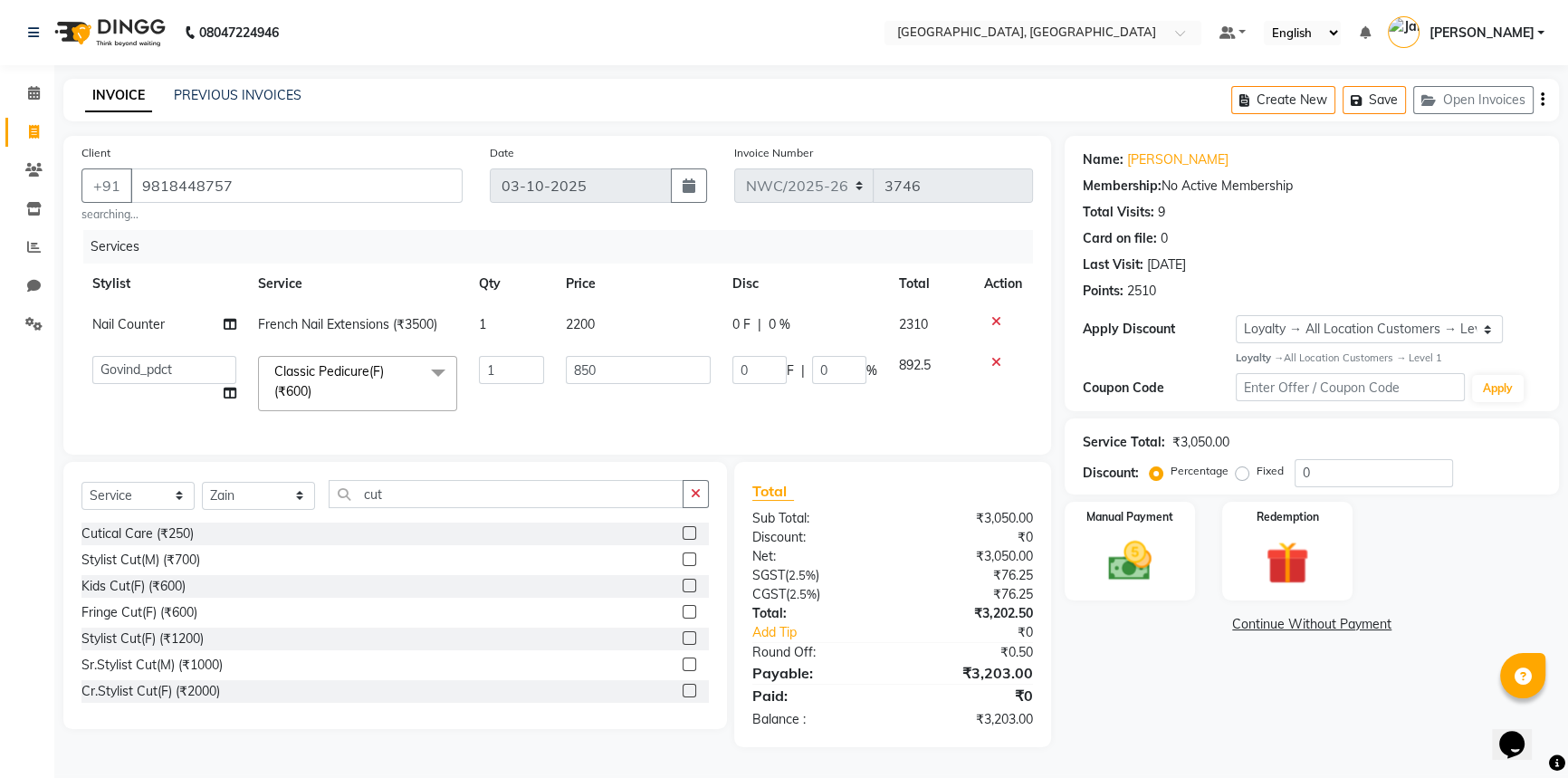
click at [682, 645] on label at bounding box center [689, 638] width 14 height 14
click at [682, 645] on input "checkbox" at bounding box center [688, 639] width 12 height 12
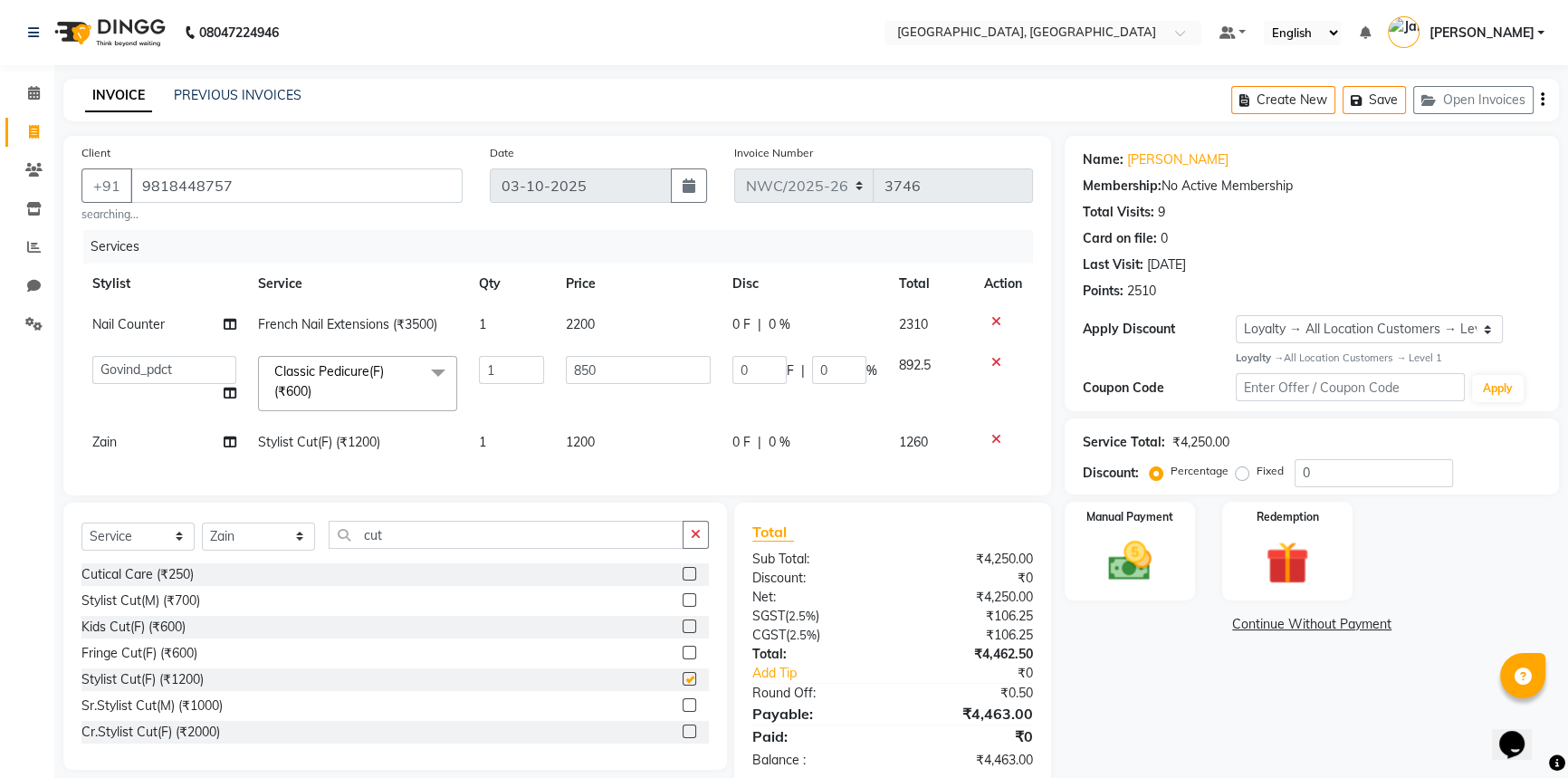
checkbox input "false"
click at [615, 439] on td "1200" at bounding box center [638, 442] width 166 height 40
select select "84832"
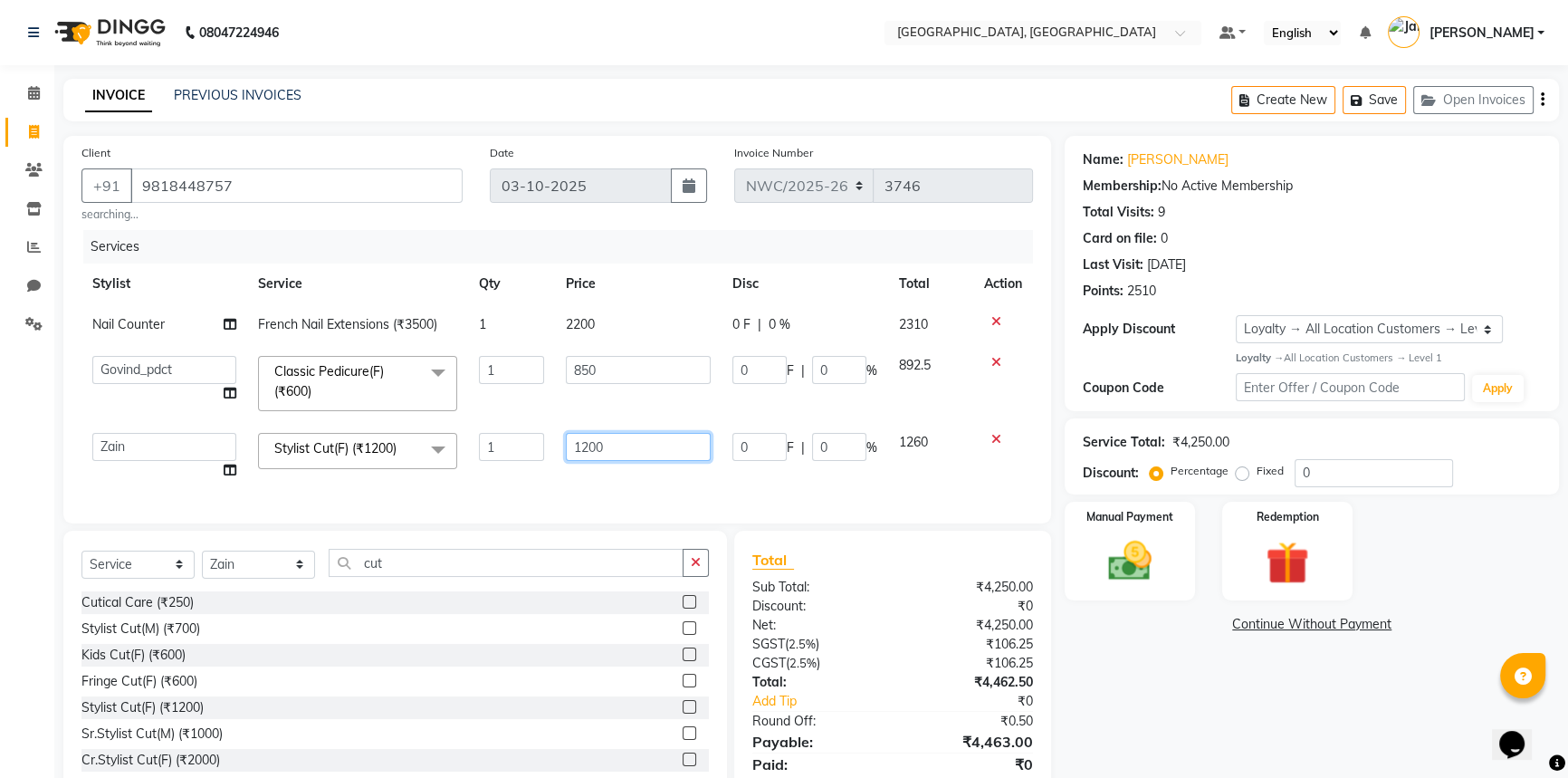
drag, startPoint x: 642, startPoint y: 440, endPoint x: 561, endPoint y: 443, distance: 81.1
click at [561, 443] on td "1200" at bounding box center [638, 457] width 166 height 69
type input "1000"
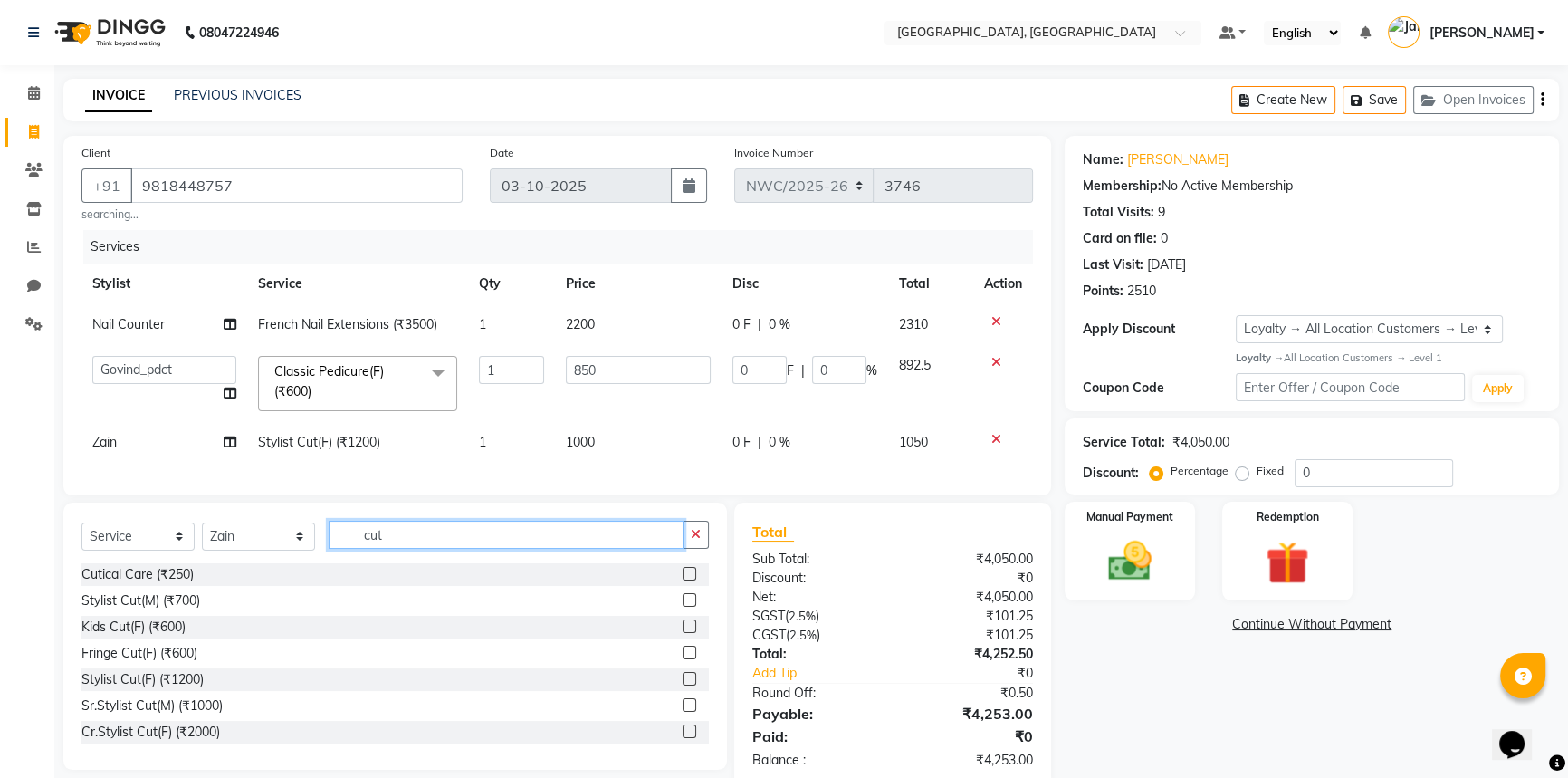
click at [360, 577] on div "Select Service Product Membership Package Voucher Prepaid Gift Card Select Styl…" at bounding box center [395, 635] width 663 height 267
type input "wash"
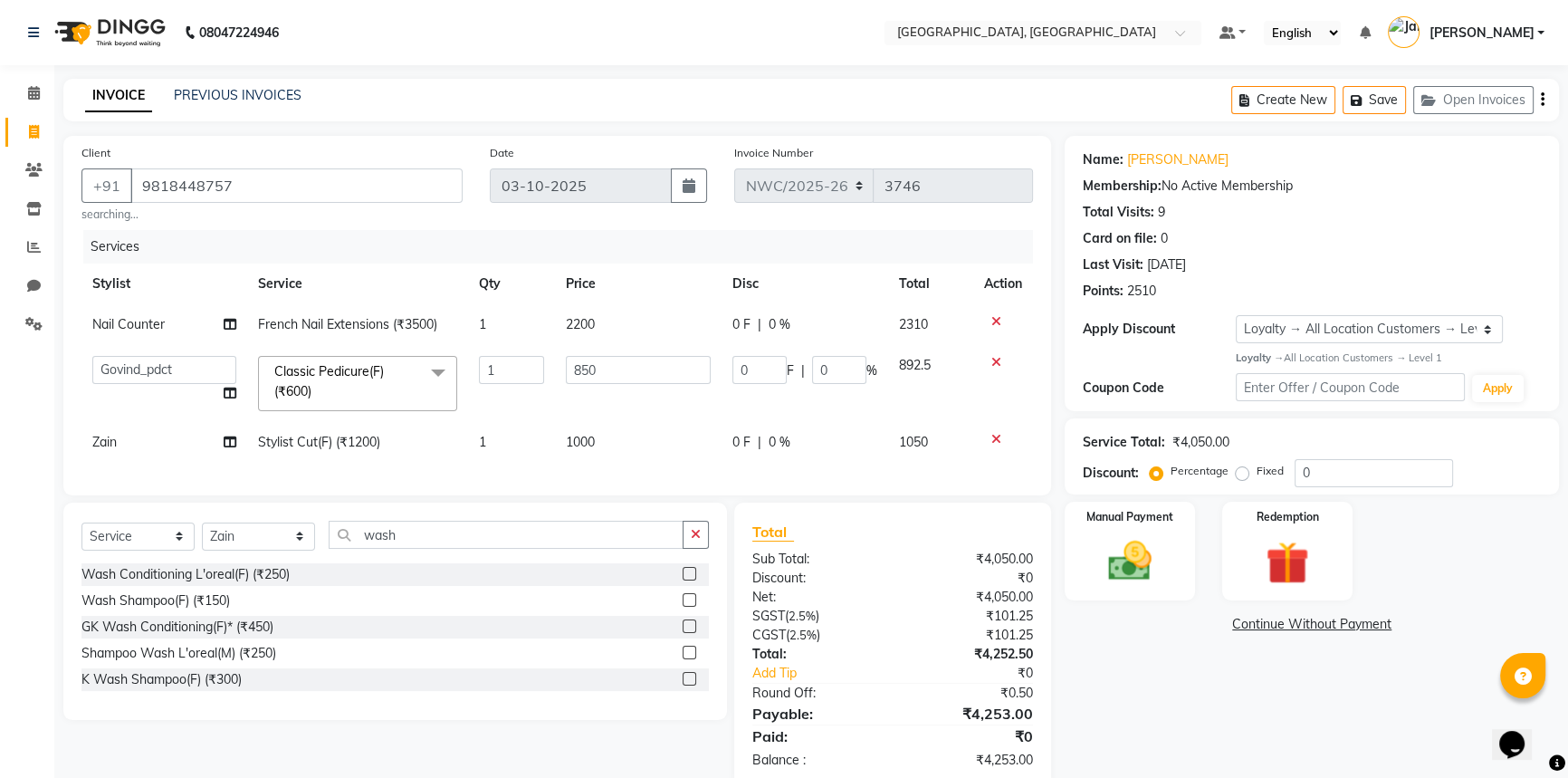
click at [690, 607] on label at bounding box center [689, 600] width 14 height 14
click at [690, 607] on input "checkbox" at bounding box center [688, 601] width 12 height 12
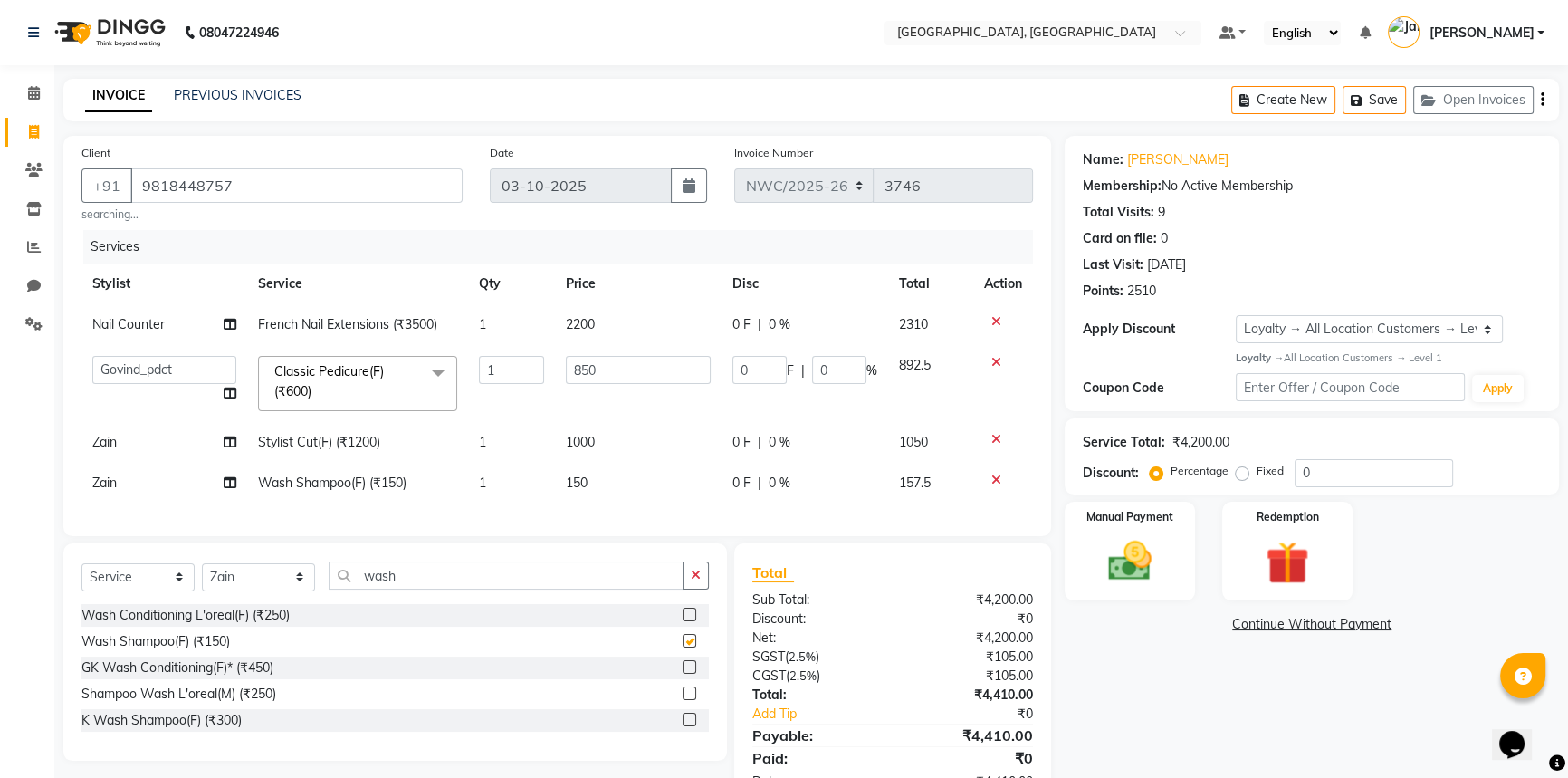
checkbox input "false"
click at [609, 483] on td "150" at bounding box center [638, 483] width 166 height 40
select select "84832"
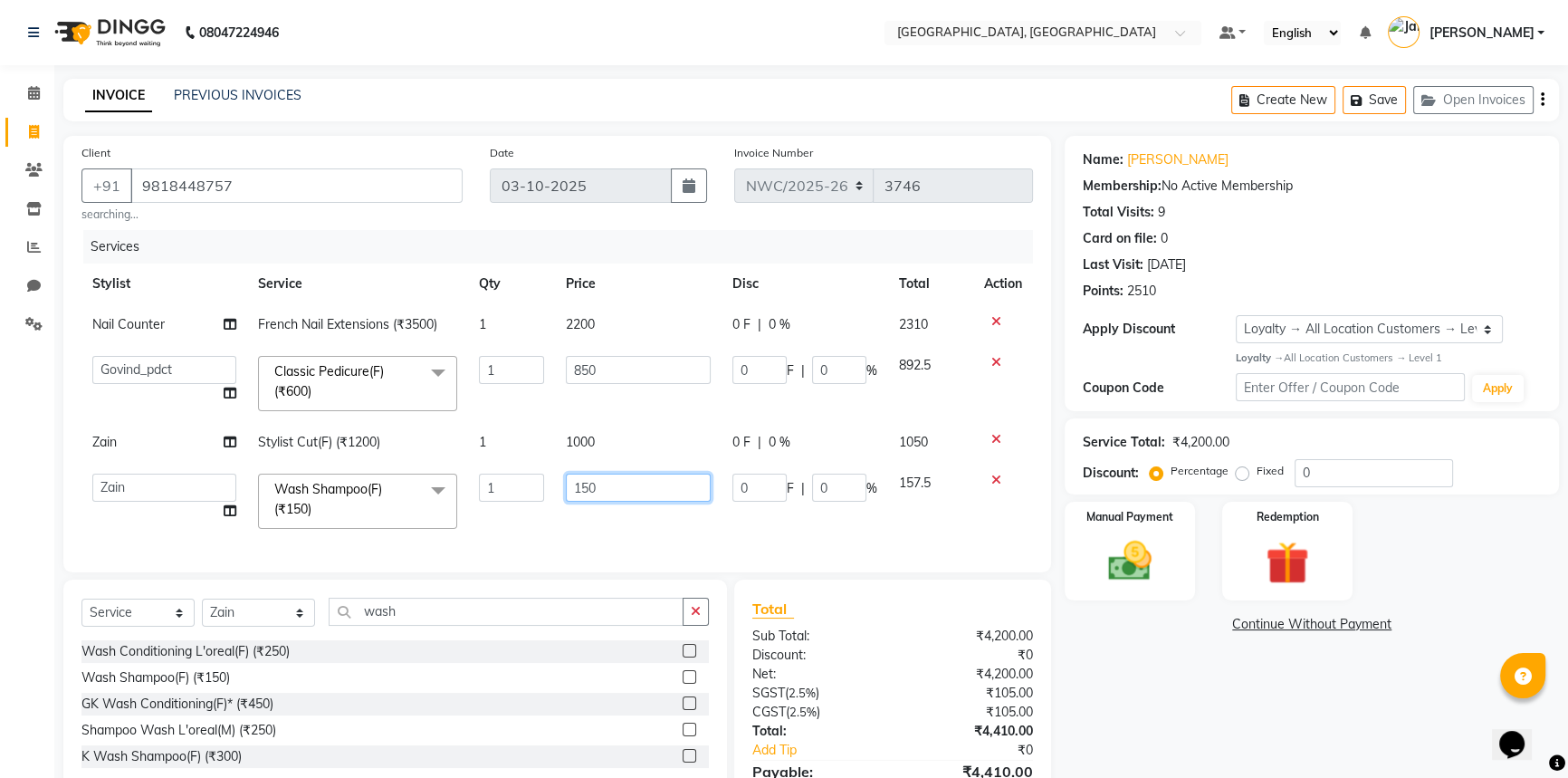
click at [611, 478] on input "150" at bounding box center [638, 487] width 145 height 29
drag, startPoint x: 609, startPoint y: 483, endPoint x: 565, endPoint y: 479, distance: 44.2
click at [566, 479] on input "150" at bounding box center [638, 487] width 145 height 29
type input "500"
click at [569, 530] on div "Services Stylist Service Qty Price Disc Total Action Nail Counter French Nail E…" at bounding box center [557, 392] width 951 height 324
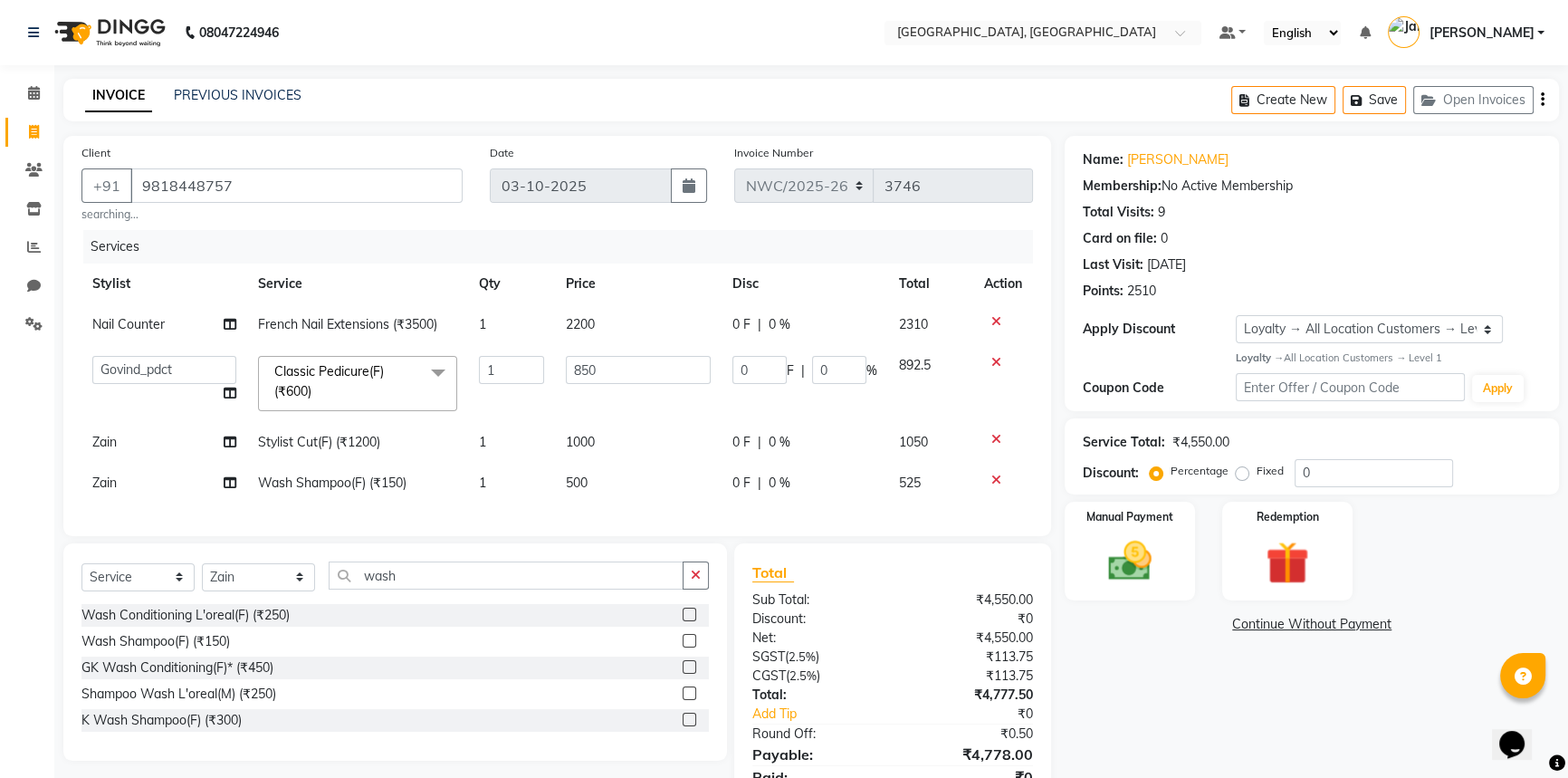
scroll to position [91, 0]
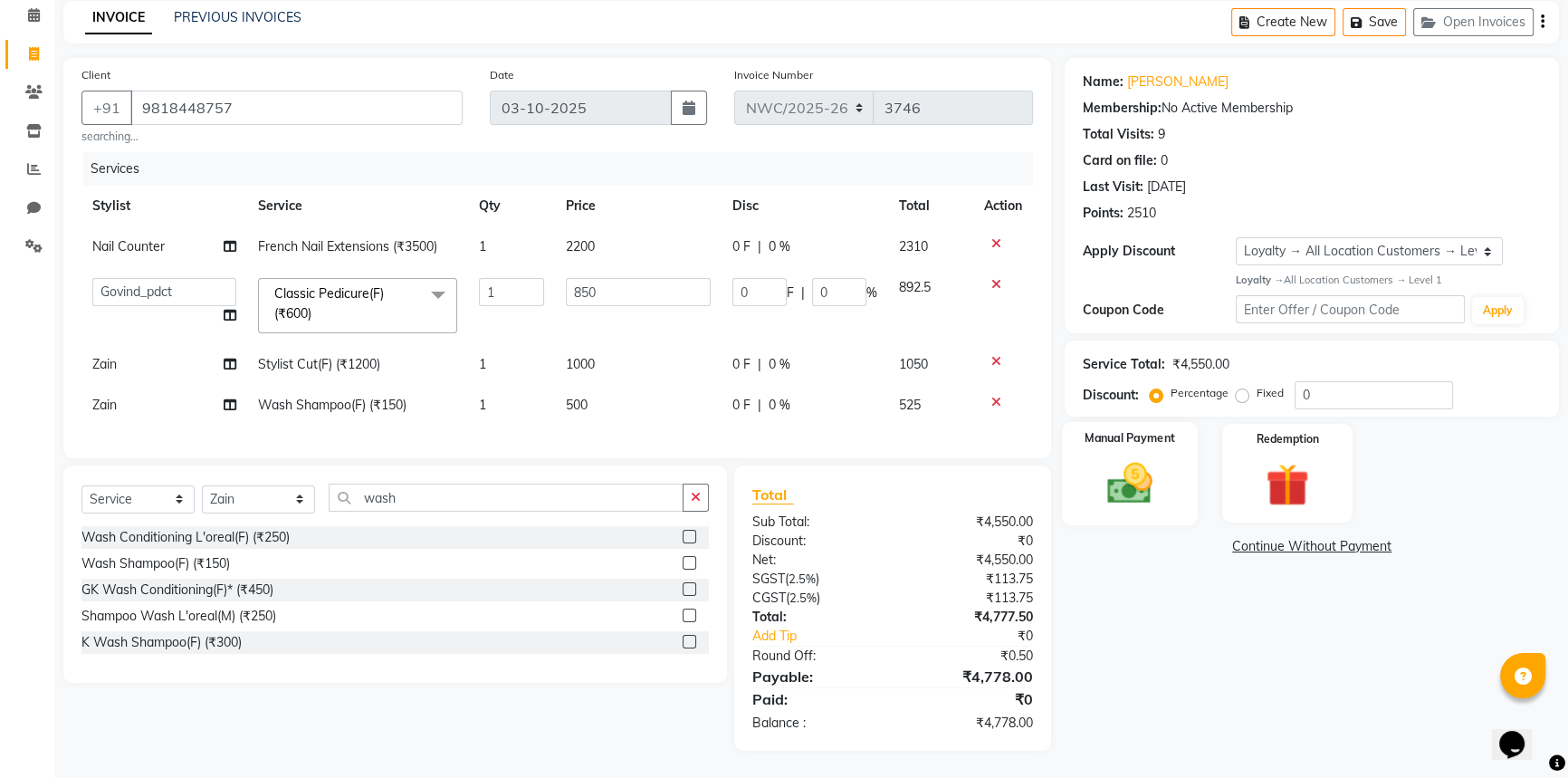
click at [1147, 479] on img at bounding box center [1130, 483] width 73 height 51
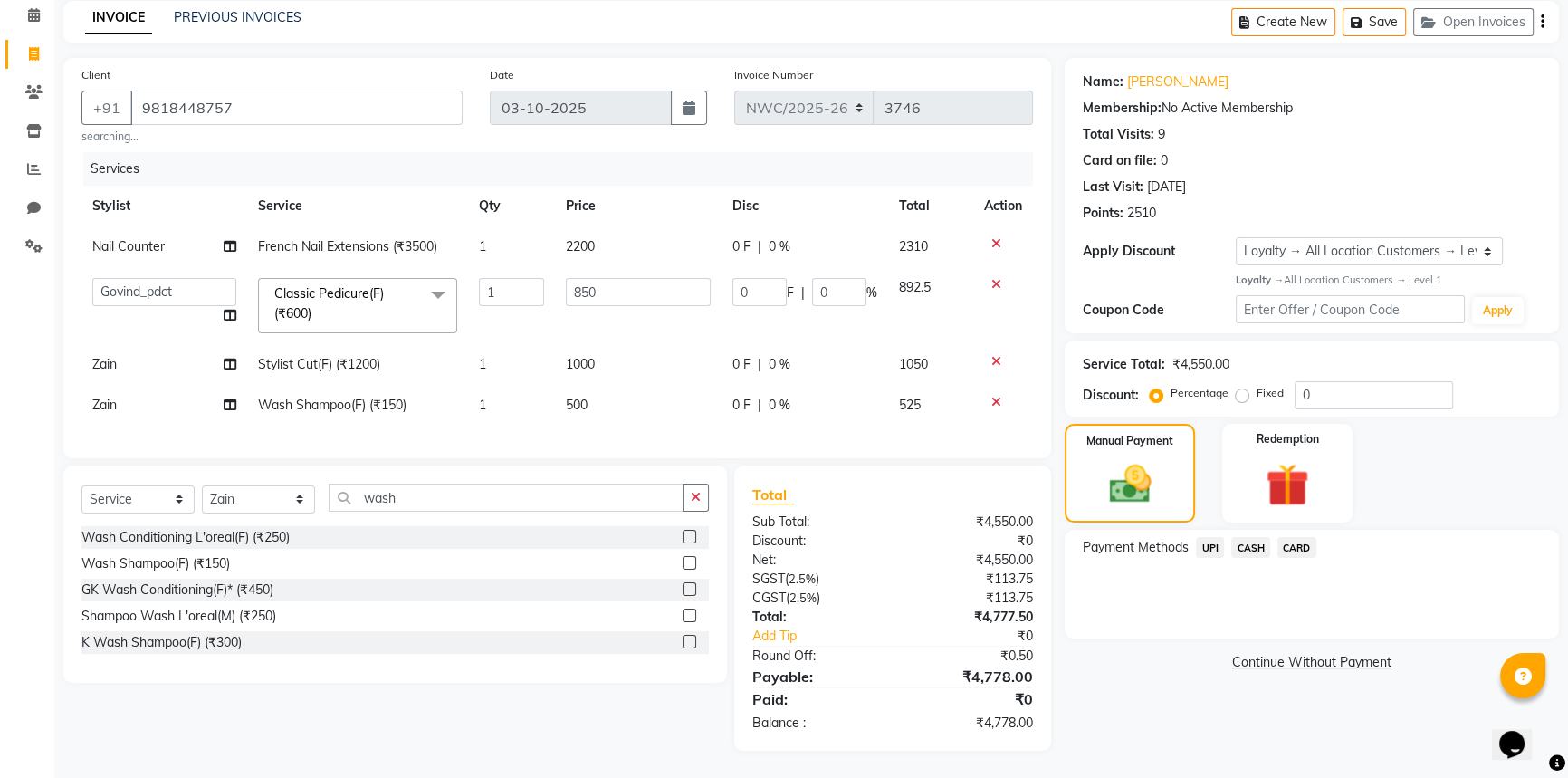
click at [1297, 537] on span "CARD" at bounding box center [1297, 547] width 39 height 21
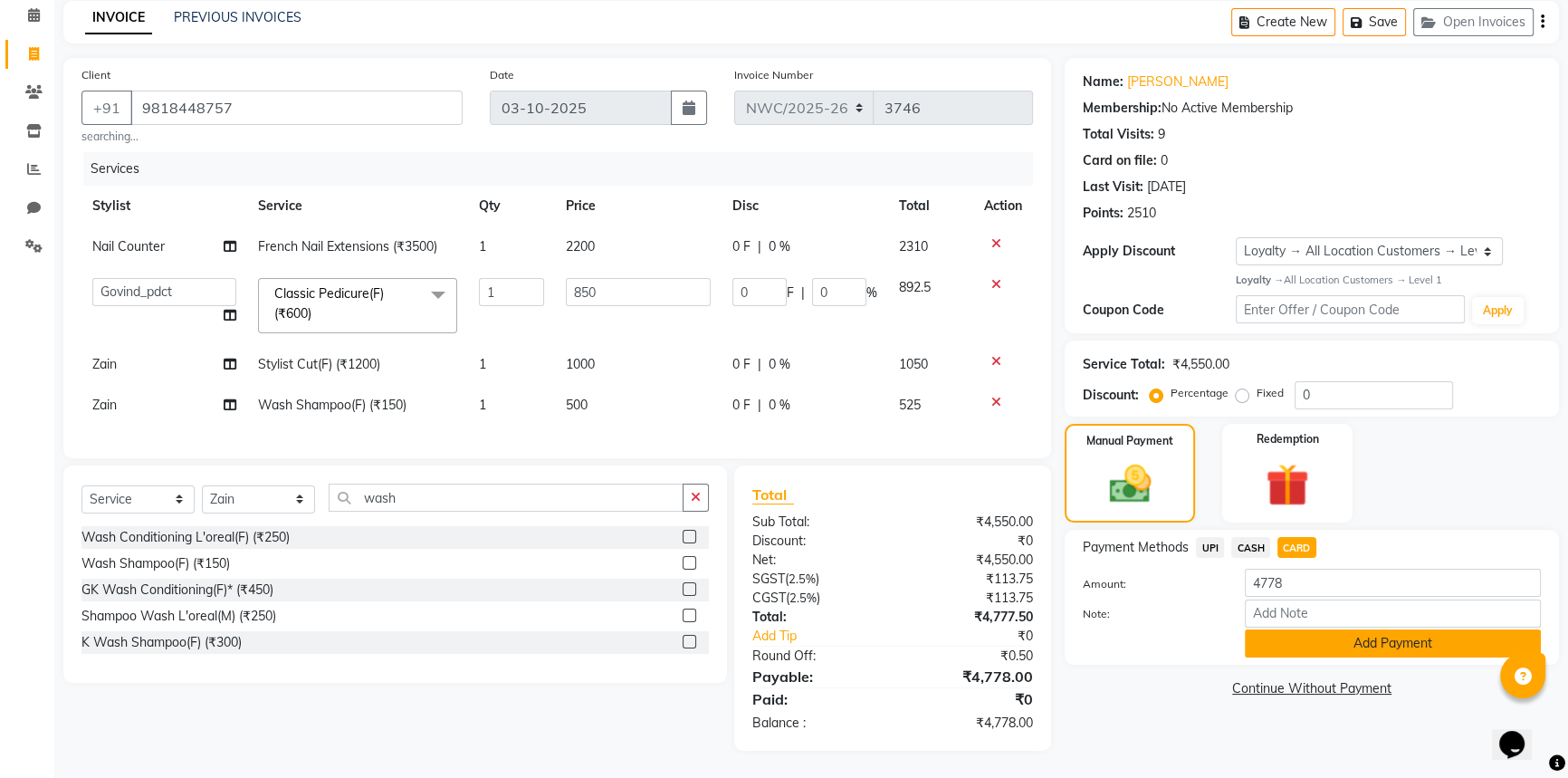
click at [1274, 634] on button "Add Payment" at bounding box center [1392, 643] width 296 height 29
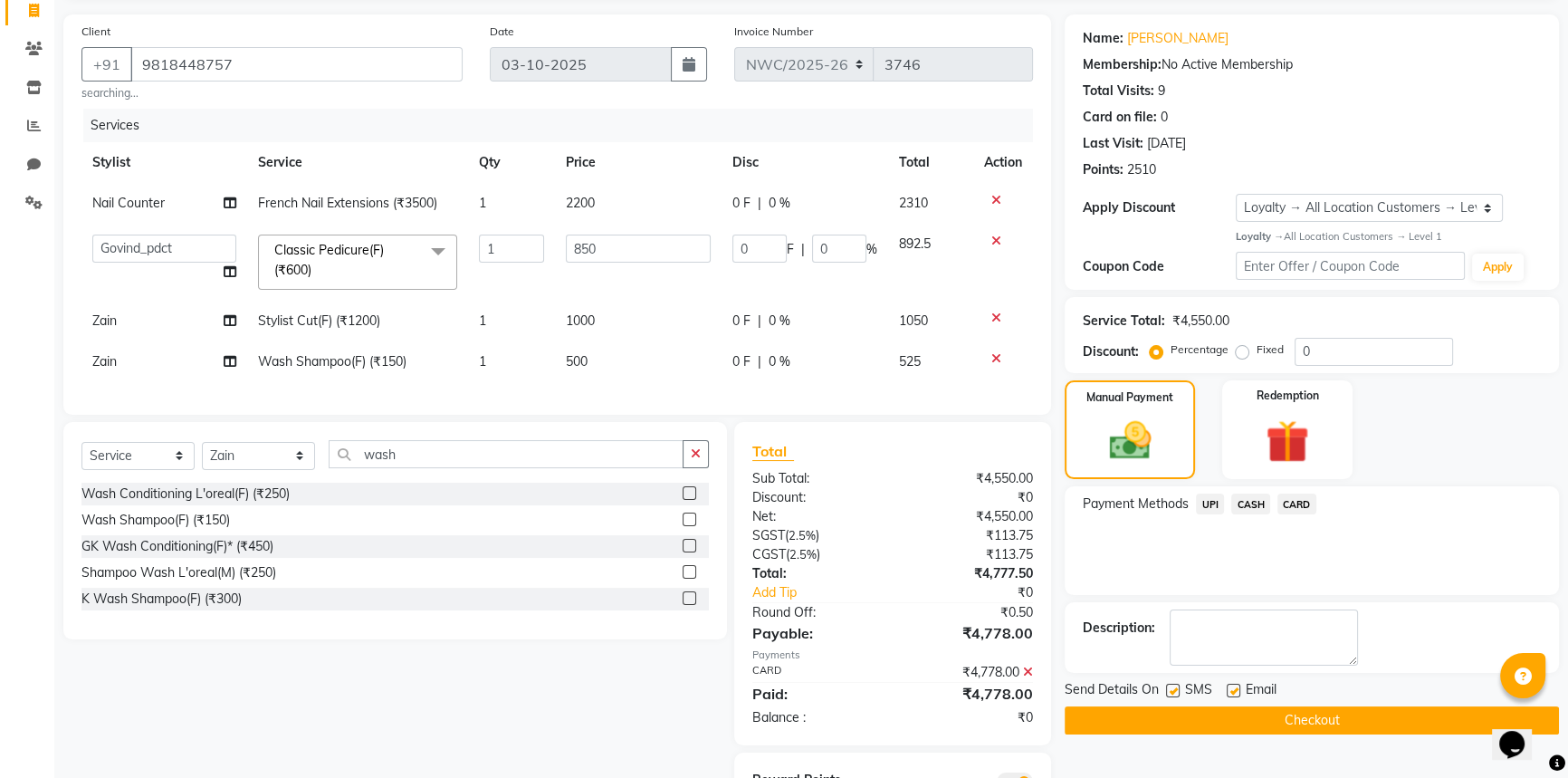
scroll to position [219, 0]
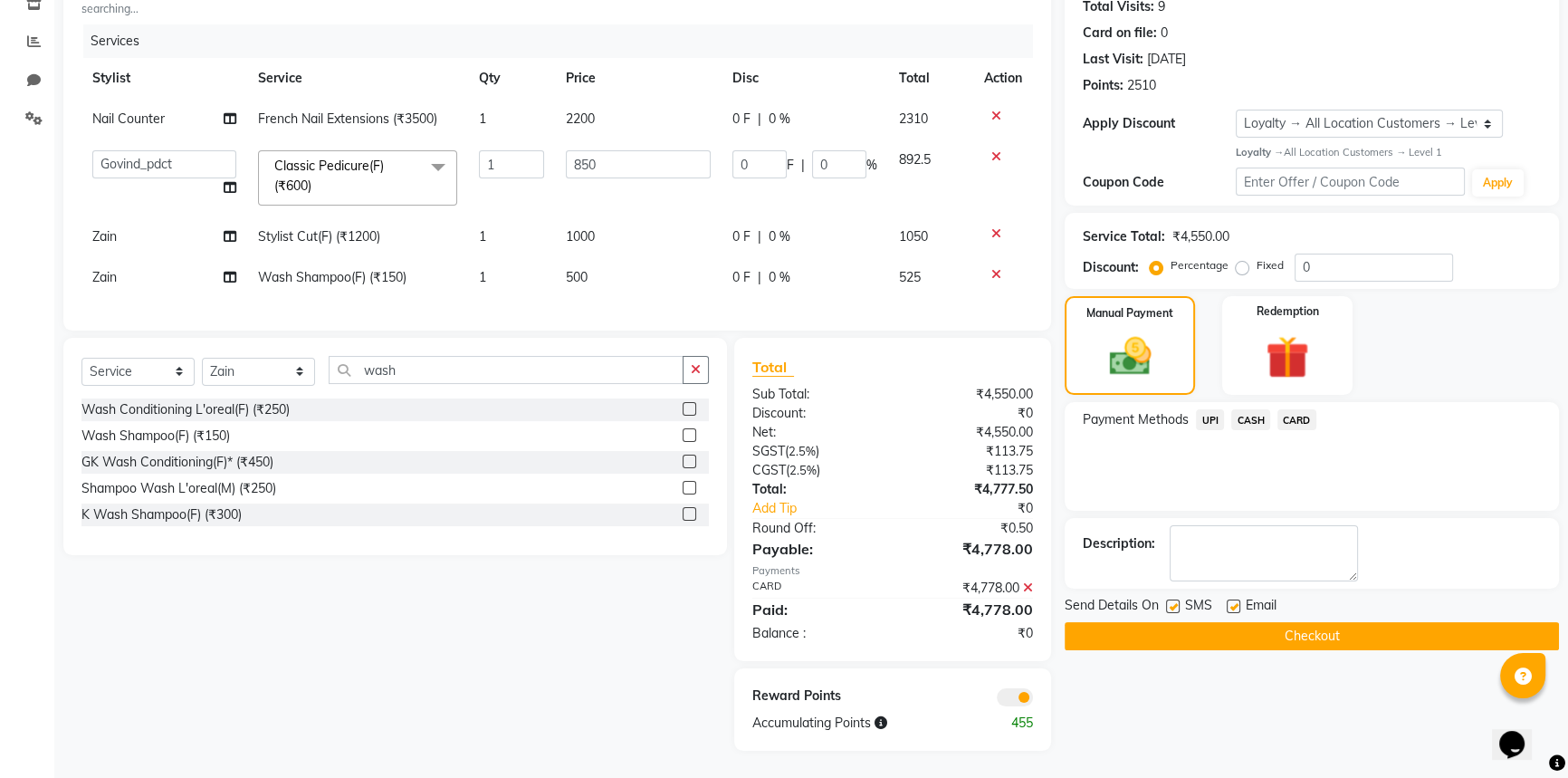
click at [1122, 622] on button "Checkout" at bounding box center [1311, 636] width 494 height 29
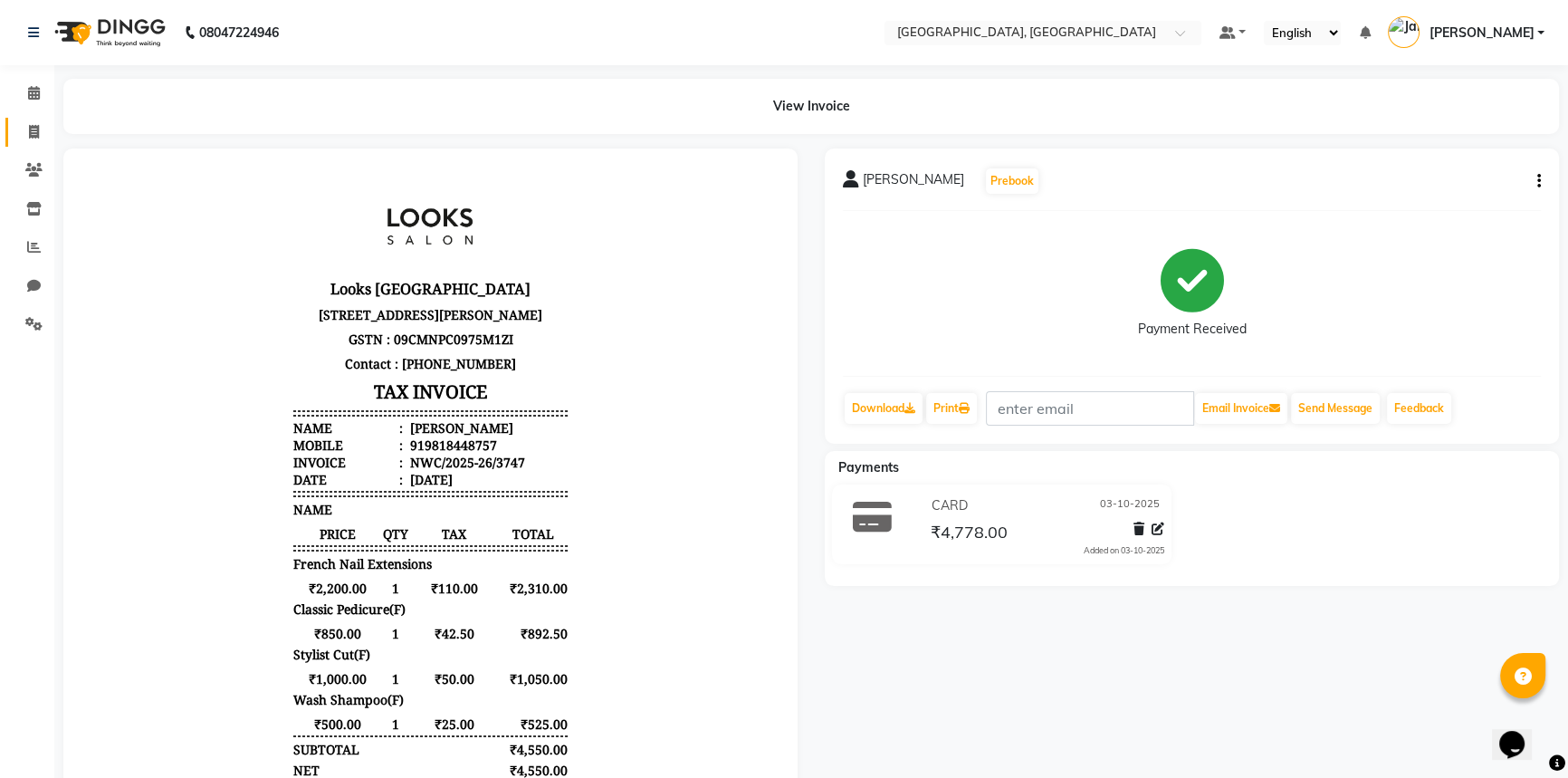
click at [37, 118] on link "Invoice" at bounding box center [28, 133] width 43 height 30
select select "service"
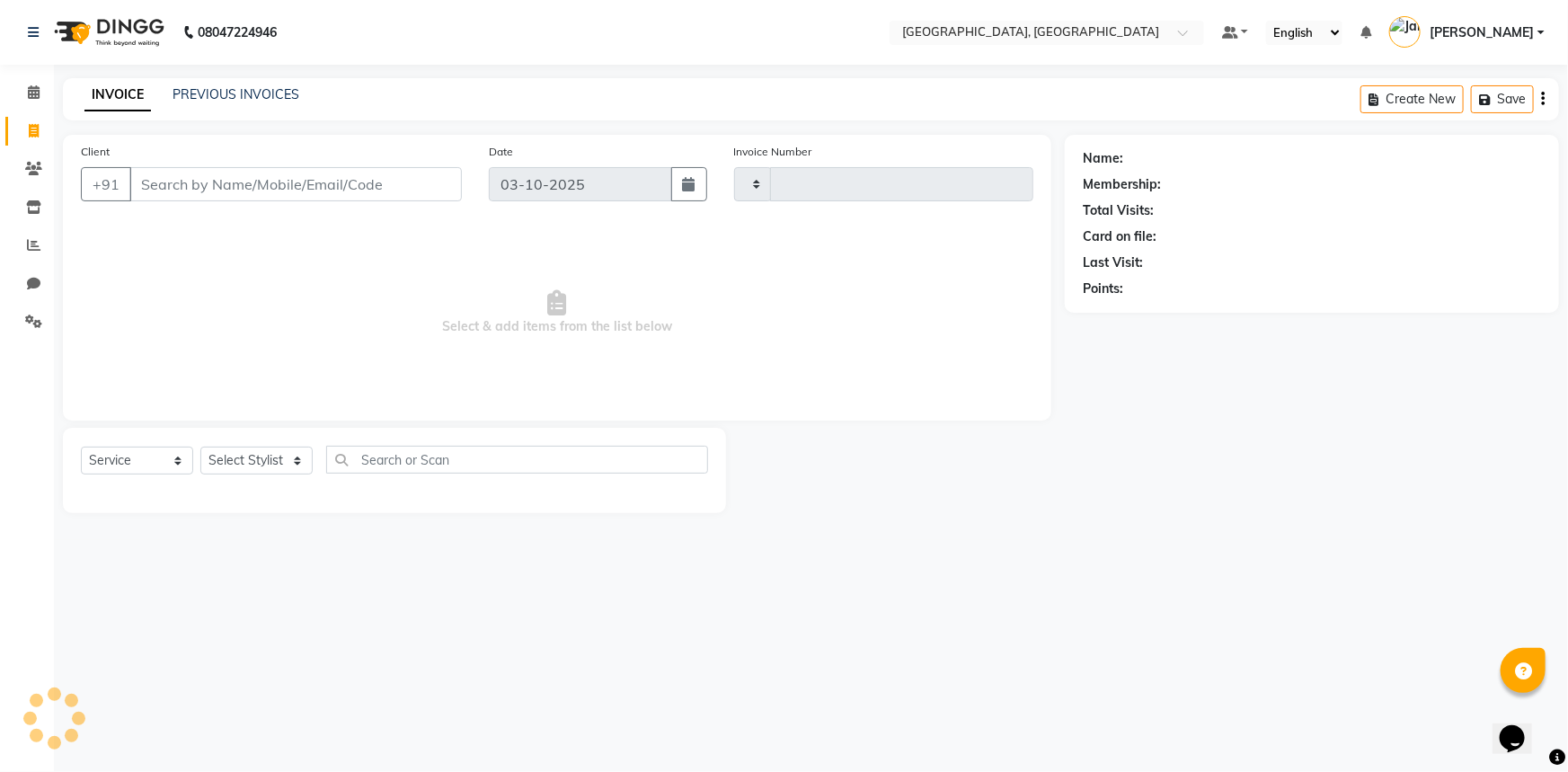
type input "3748"
select select "8574"
click at [315, 179] on input "Client" at bounding box center [295, 184] width 332 height 34
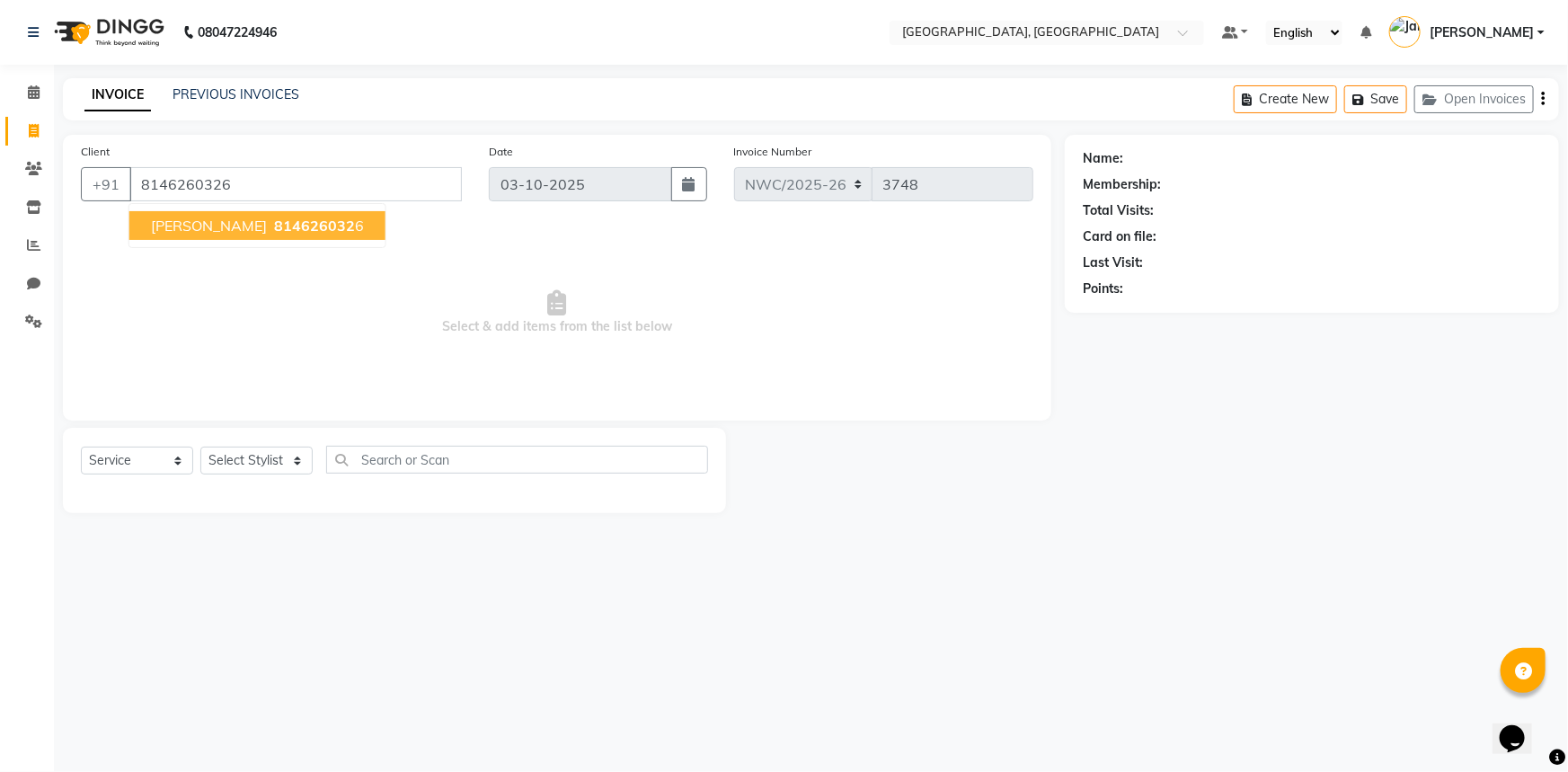
type input "8146260326"
select select "1: Object"
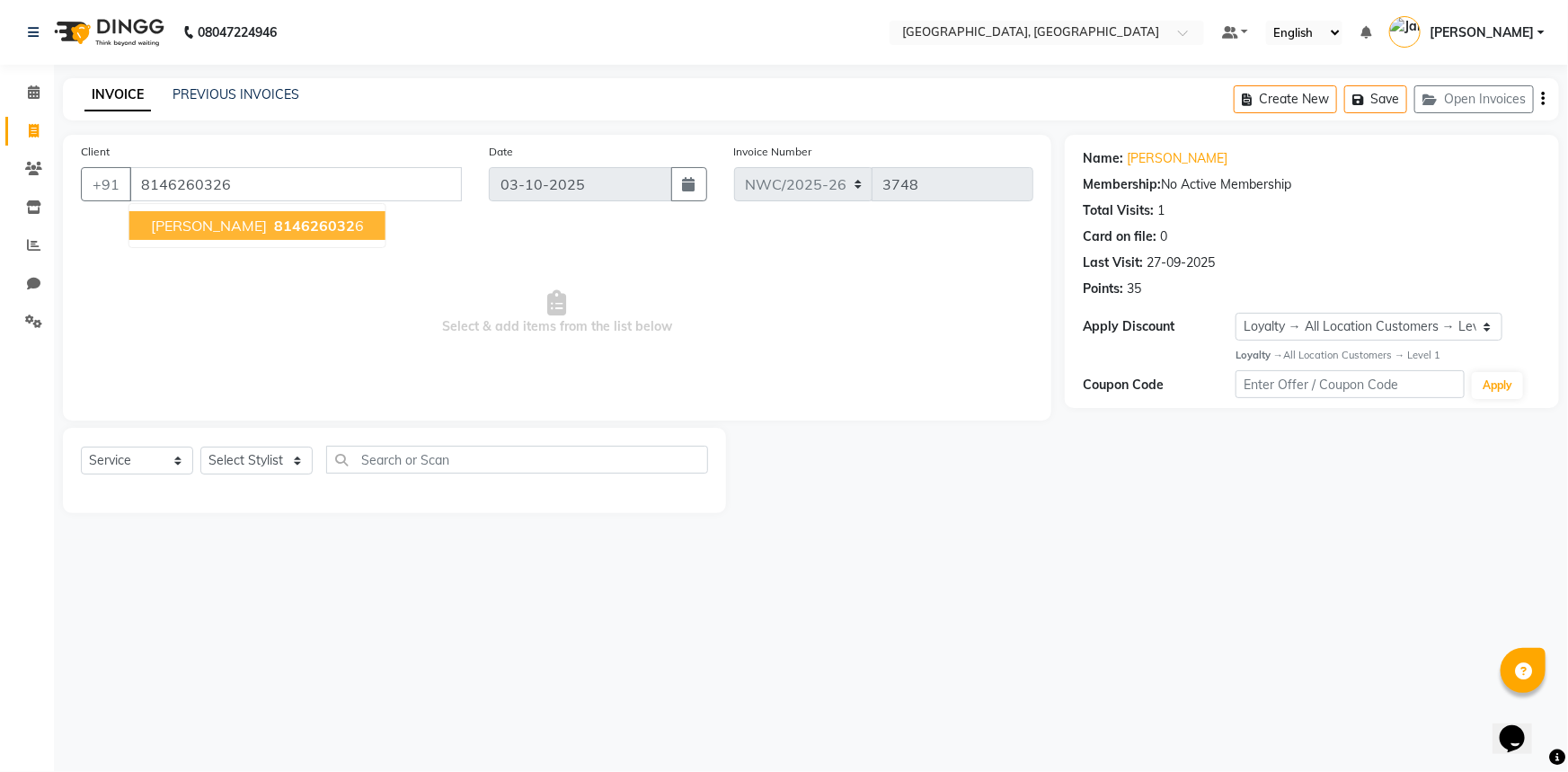
click at [274, 217] on span "814626032" at bounding box center [314, 226] width 81 height 18
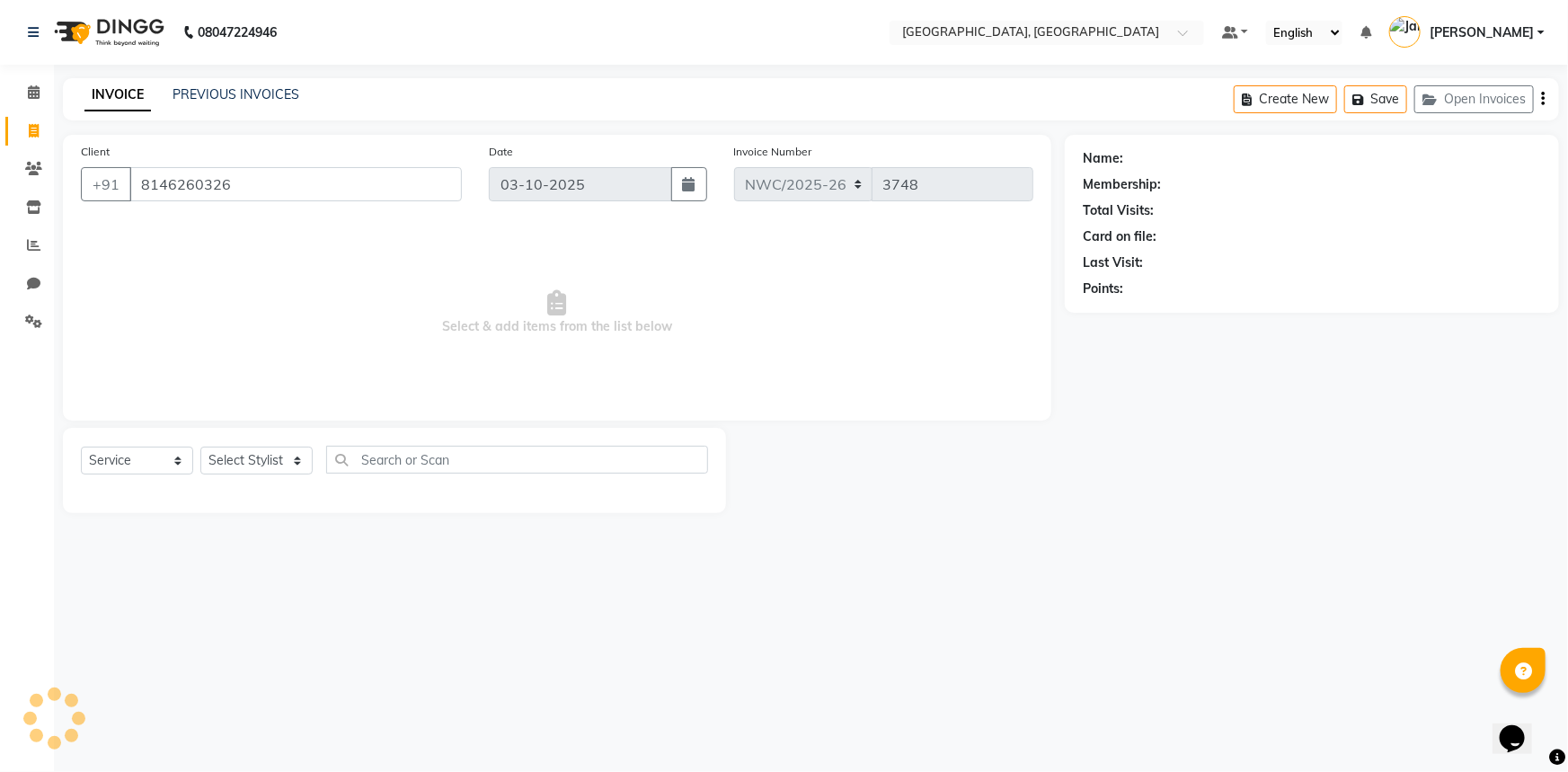
select select "1: Object"
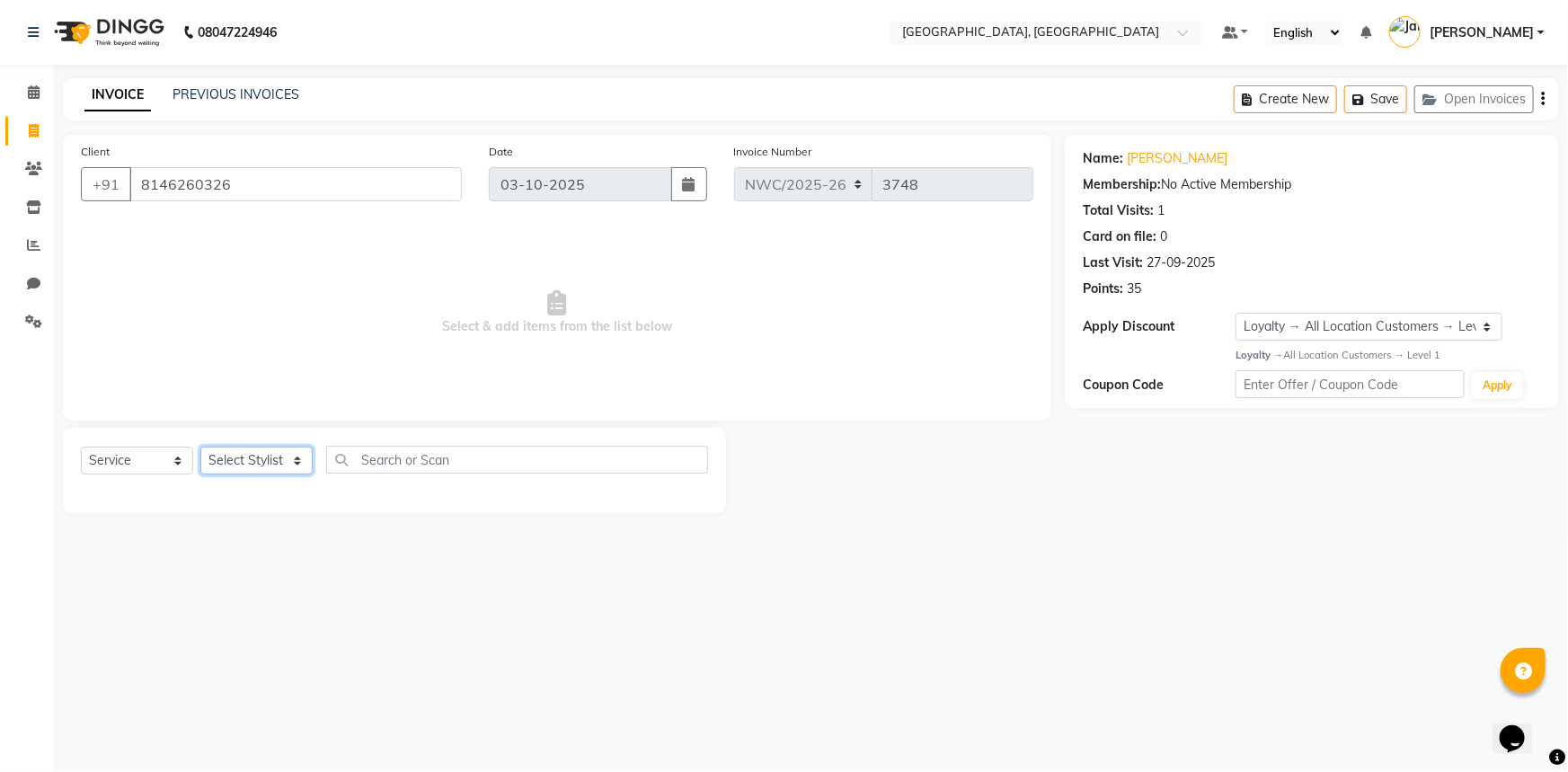
click at [268, 464] on select "Select Stylist [PERSON_NAME]-pdct Arshad_asst Arun_pdct Ashish_asst Counter_Sal…" at bounding box center [256, 460] width 112 height 28
select select "84831"
click at [200, 447] on select "Select Stylist [PERSON_NAME]-pdct Arshad_asst Arun_pdct Ashish_asst Counter_Sal…" at bounding box center [256, 460] width 112 height 28
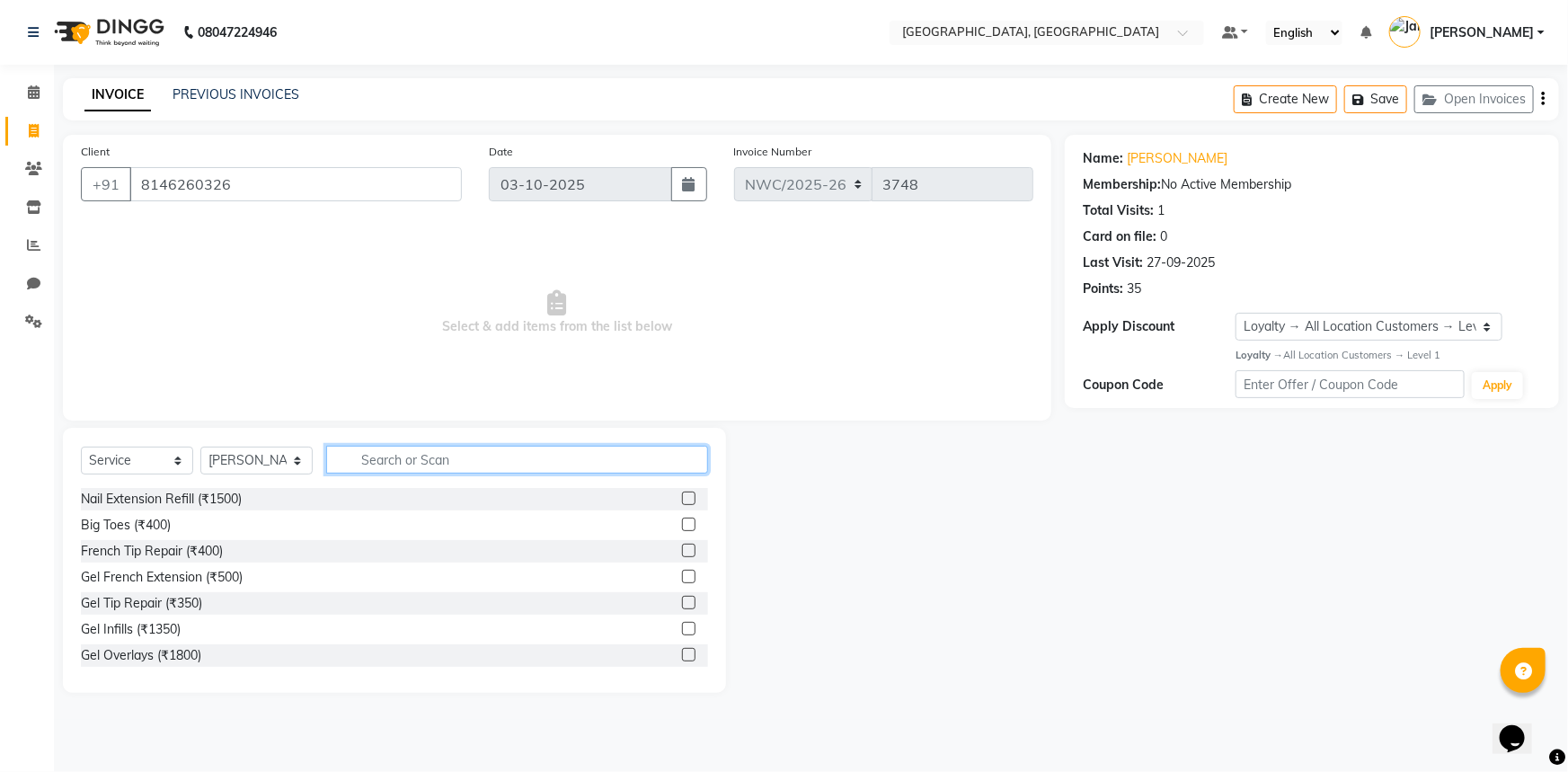
click at [429, 464] on input "text" at bounding box center [517, 459] width 382 height 28
type input "cu"
click at [682, 599] on label at bounding box center [689, 603] width 14 height 14
click at [682, 599] on input "checkbox" at bounding box center [688, 604] width 12 height 12
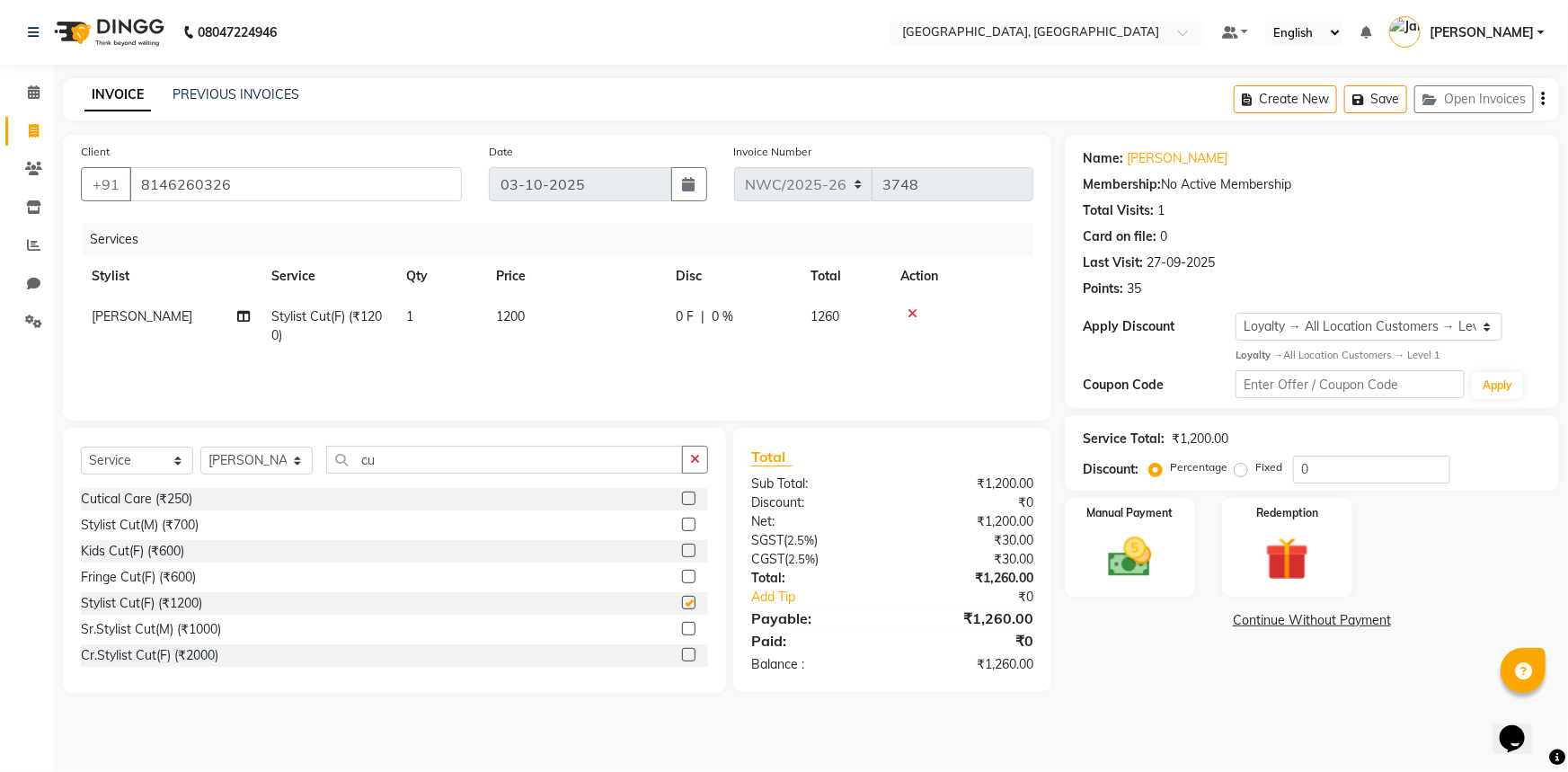
checkbox input "false"
click at [541, 316] on td "1200" at bounding box center [575, 325] width 180 height 60
select select "84831"
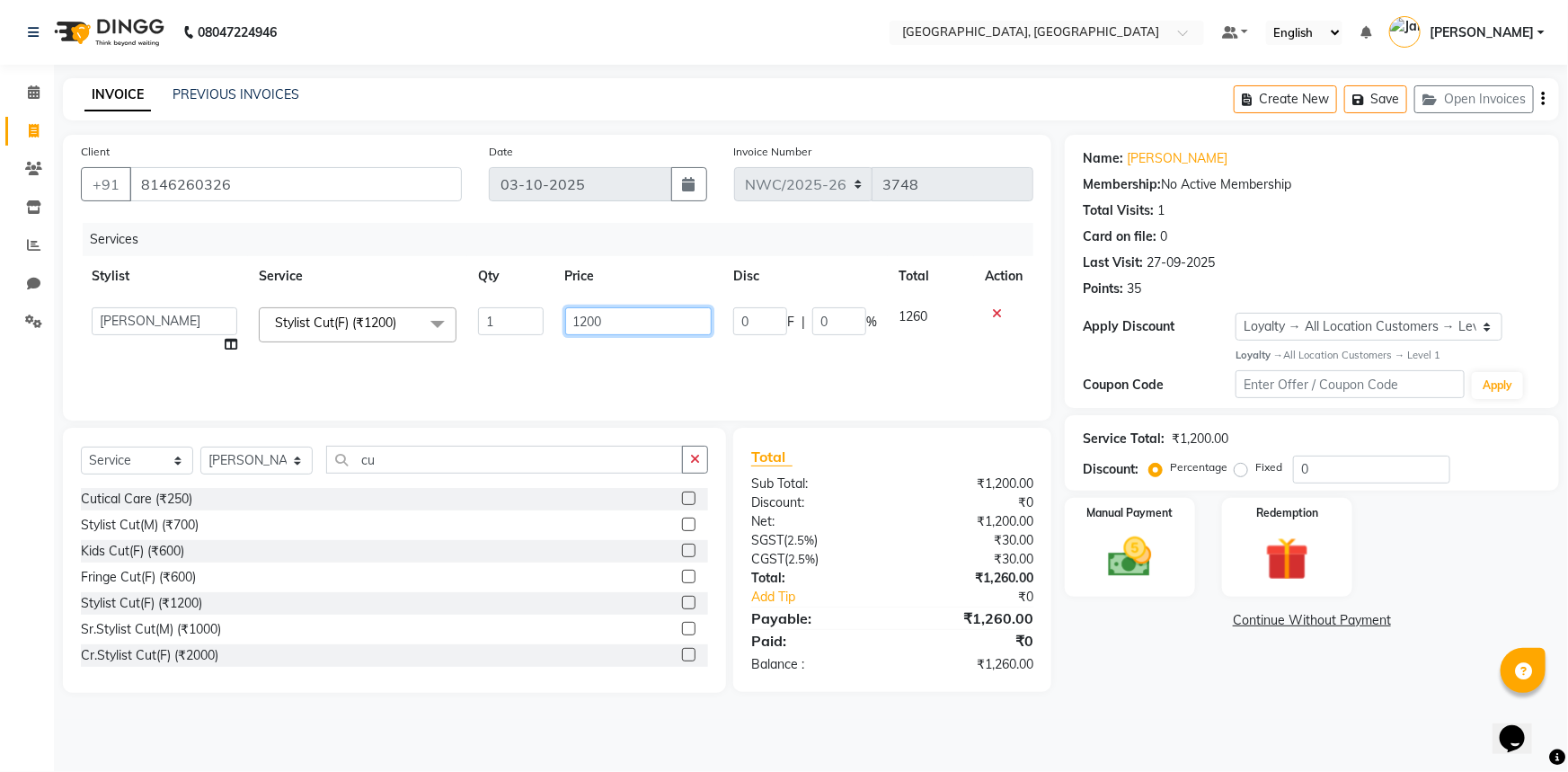
drag, startPoint x: 629, startPoint y: 319, endPoint x: 471, endPoint y: 312, distance: 158.2
click at [473, 312] on tr "Aneeta Ankush-pdct Arshad_asst Arun_pdct Ashish_asst Counter_Sales Faheem Govin…" at bounding box center [557, 330] width 953 height 68
type input "1000"
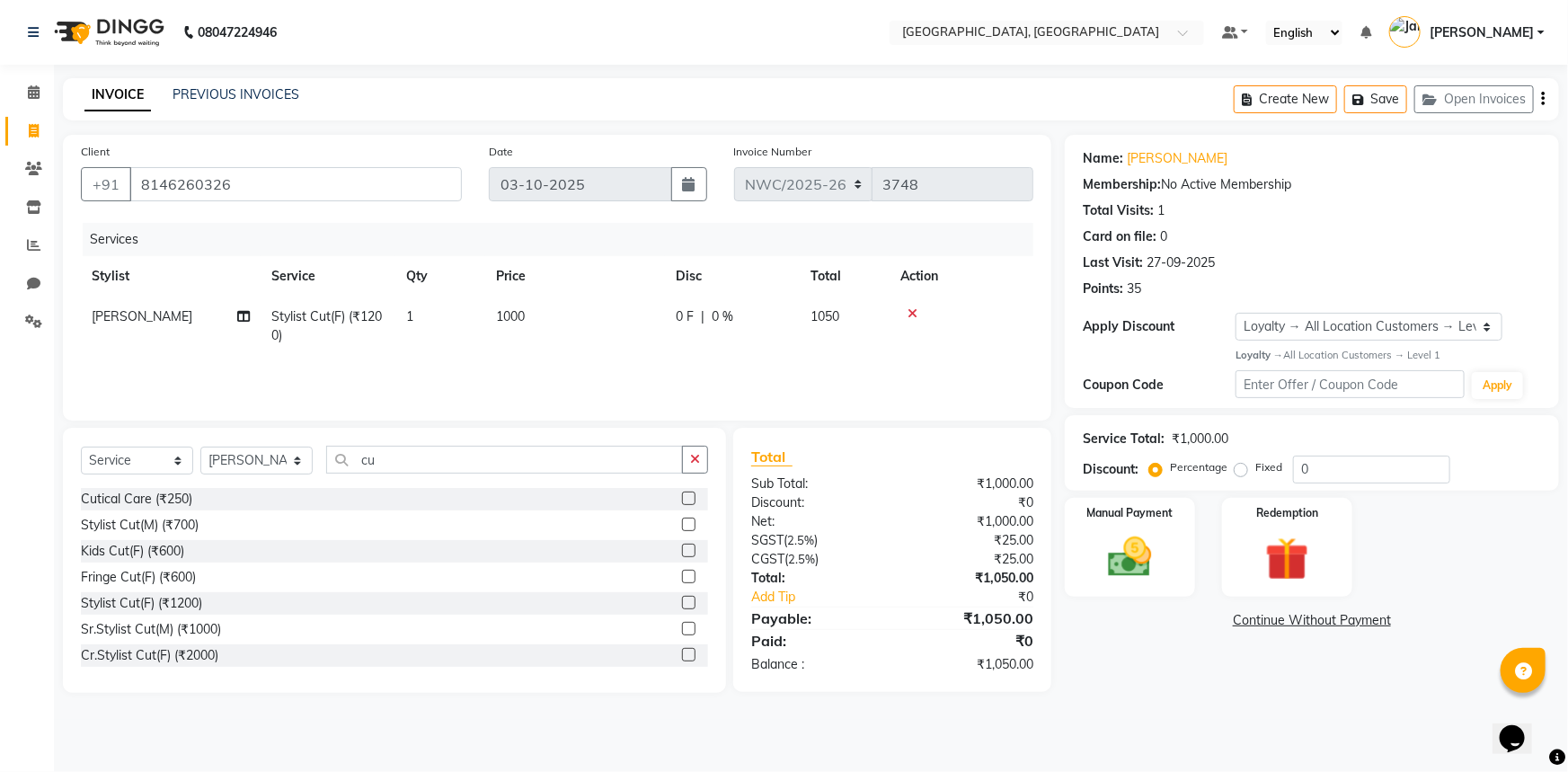
click at [1163, 720] on div "08047224946 Select Location × Looks Noida Wave City Center, Uttar Pradesh Defau…" at bounding box center [784, 386] width 1568 height 772
click at [1123, 525] on div "Manual Payment" at bounding box center [1129, 548] width 136 height 104
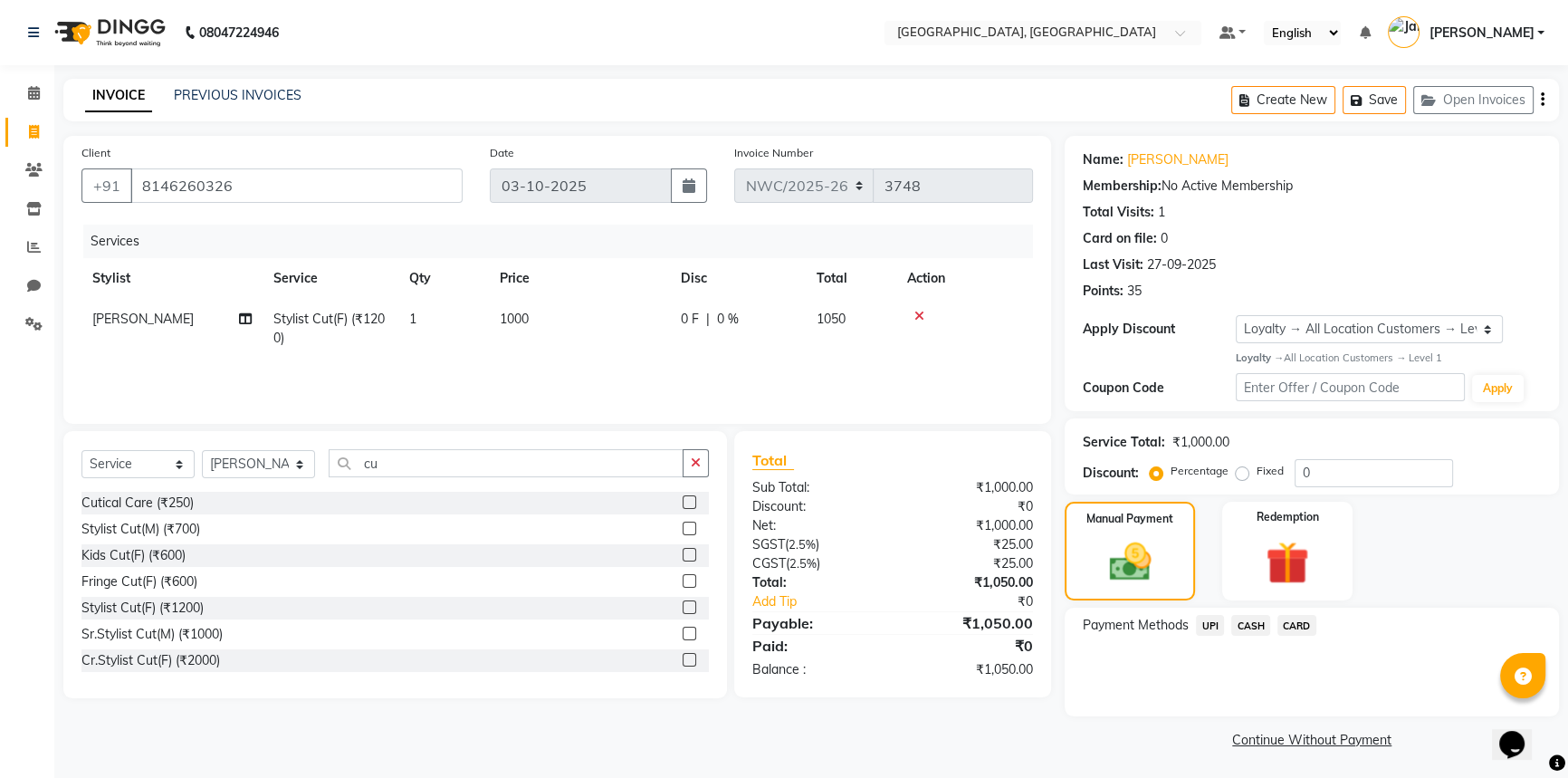
click at [1249, 625] on span "CASH" at bounding box center [1251, 624] width 39 height 21
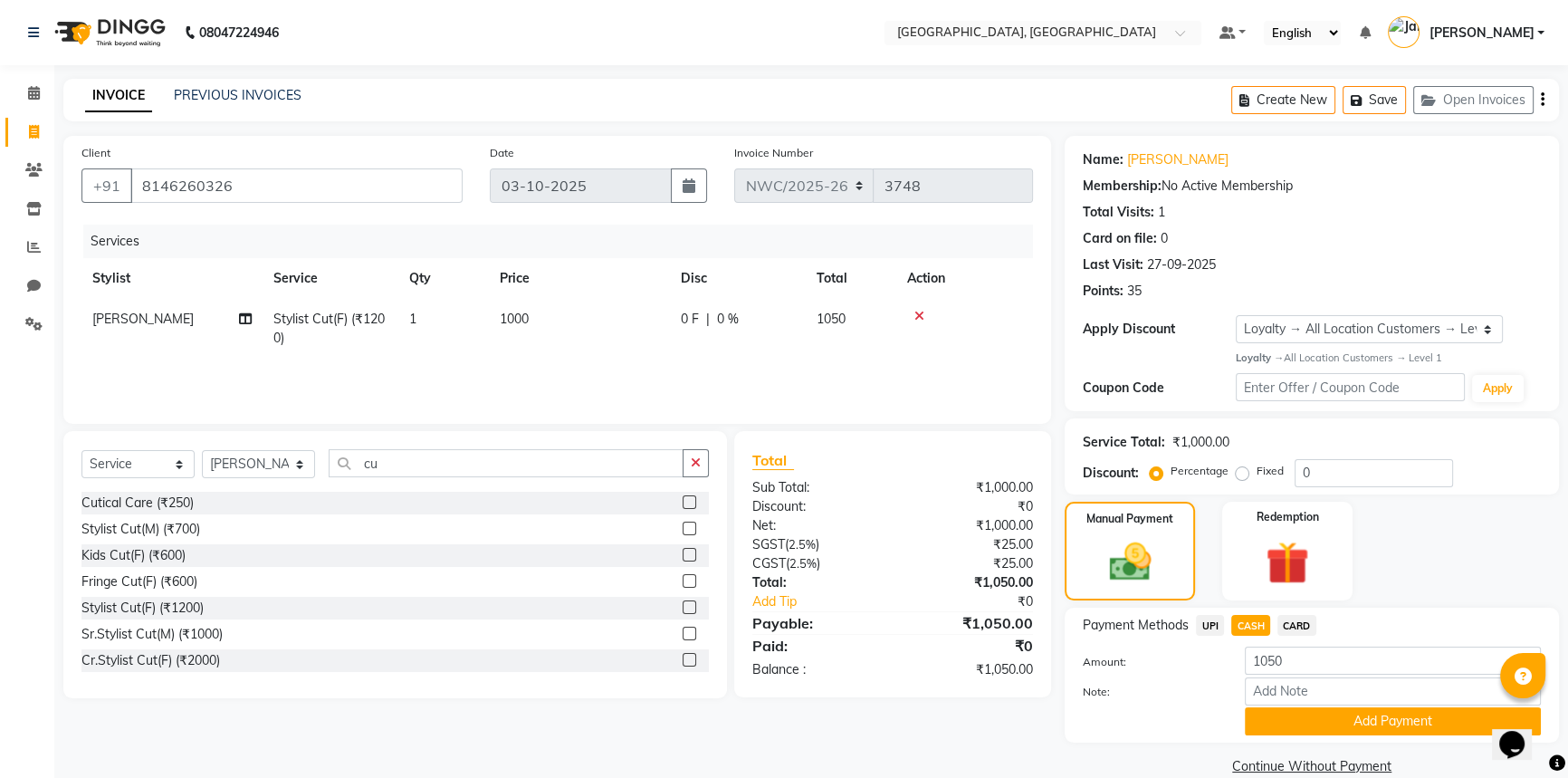
scroll to position [29, 0]
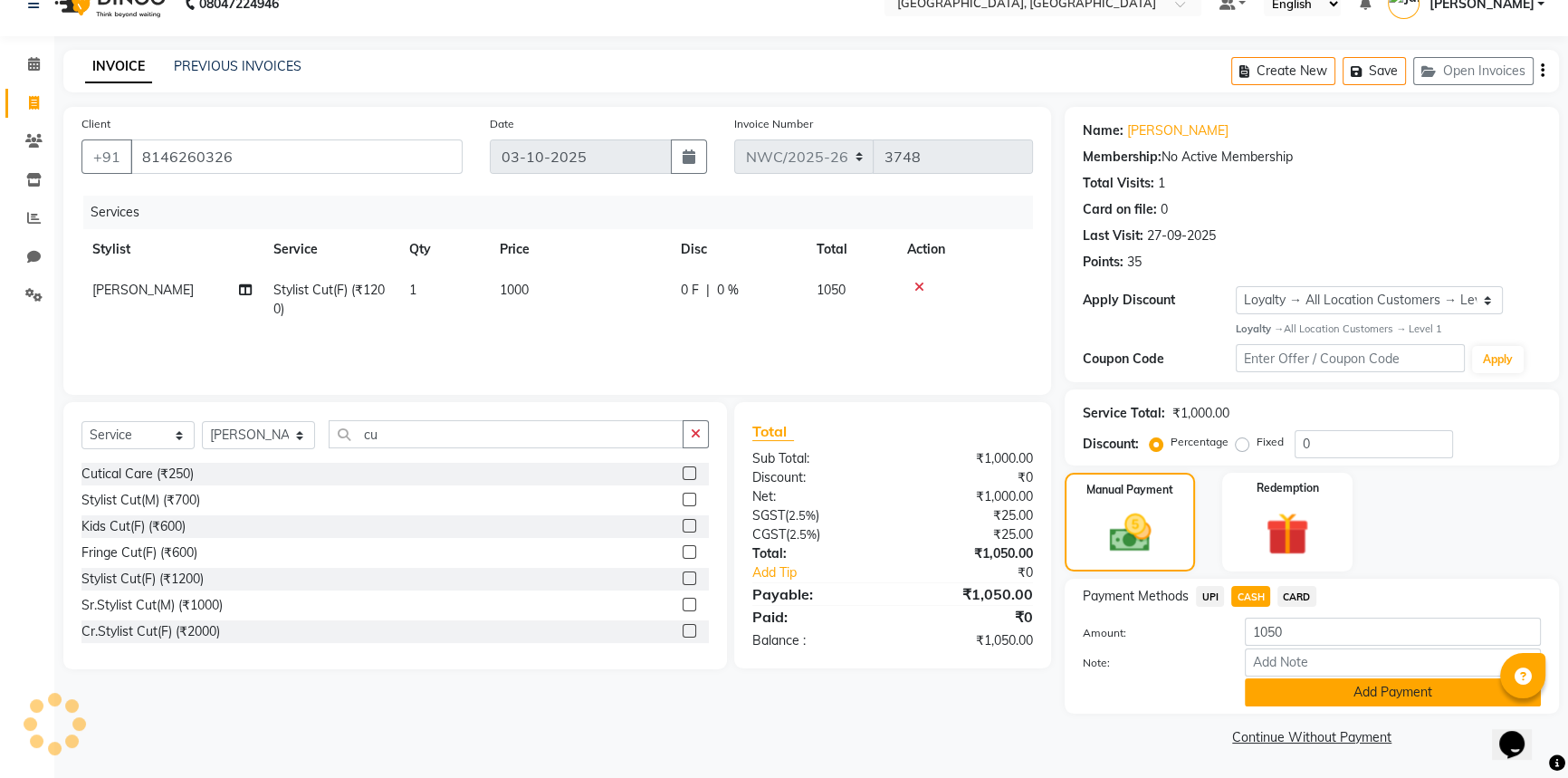
click at [1310, 698] on button "Add Payment" at bounding box center [1392, 692] width 296 height 29
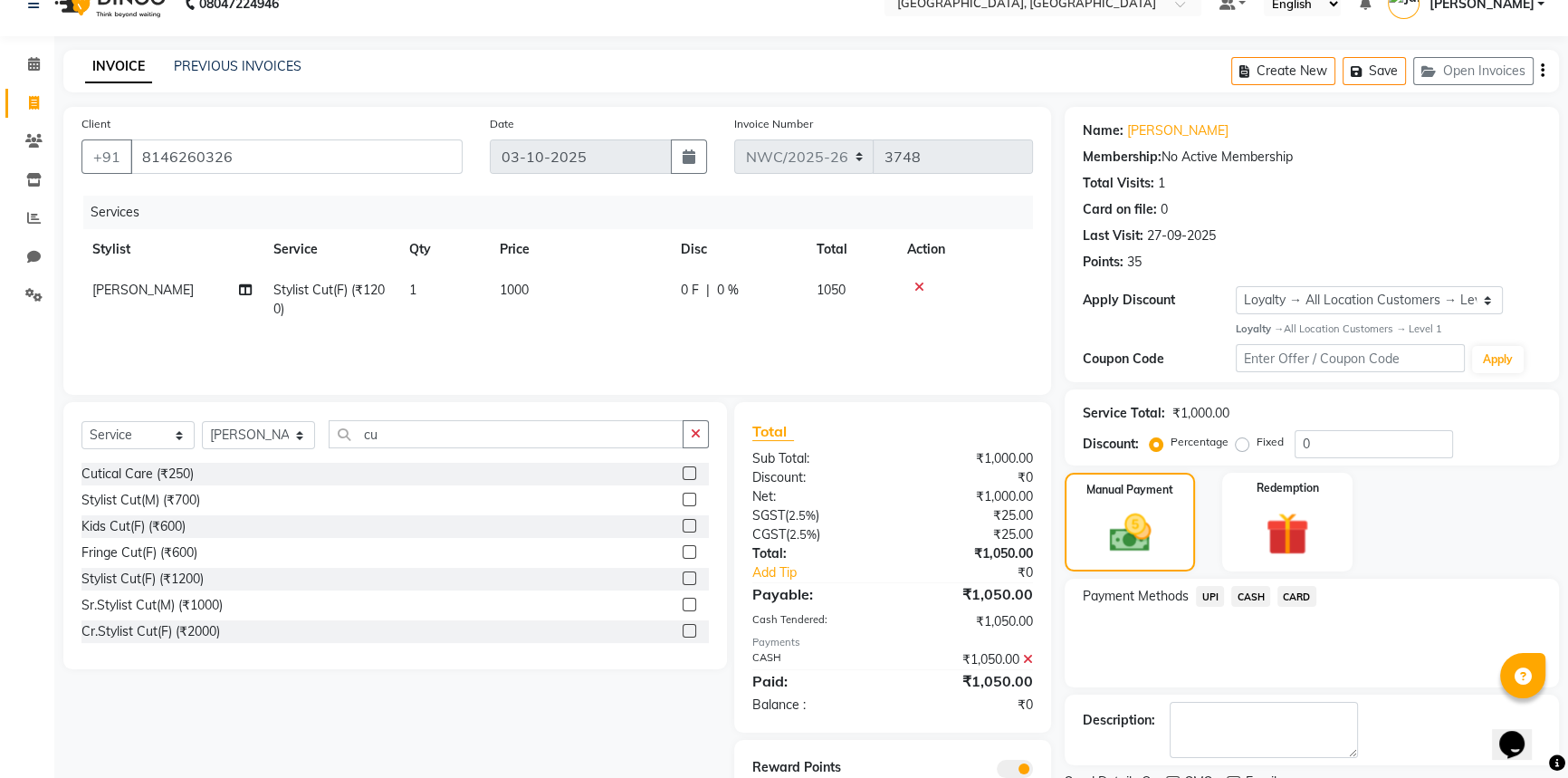
scroll to position [104, 0]
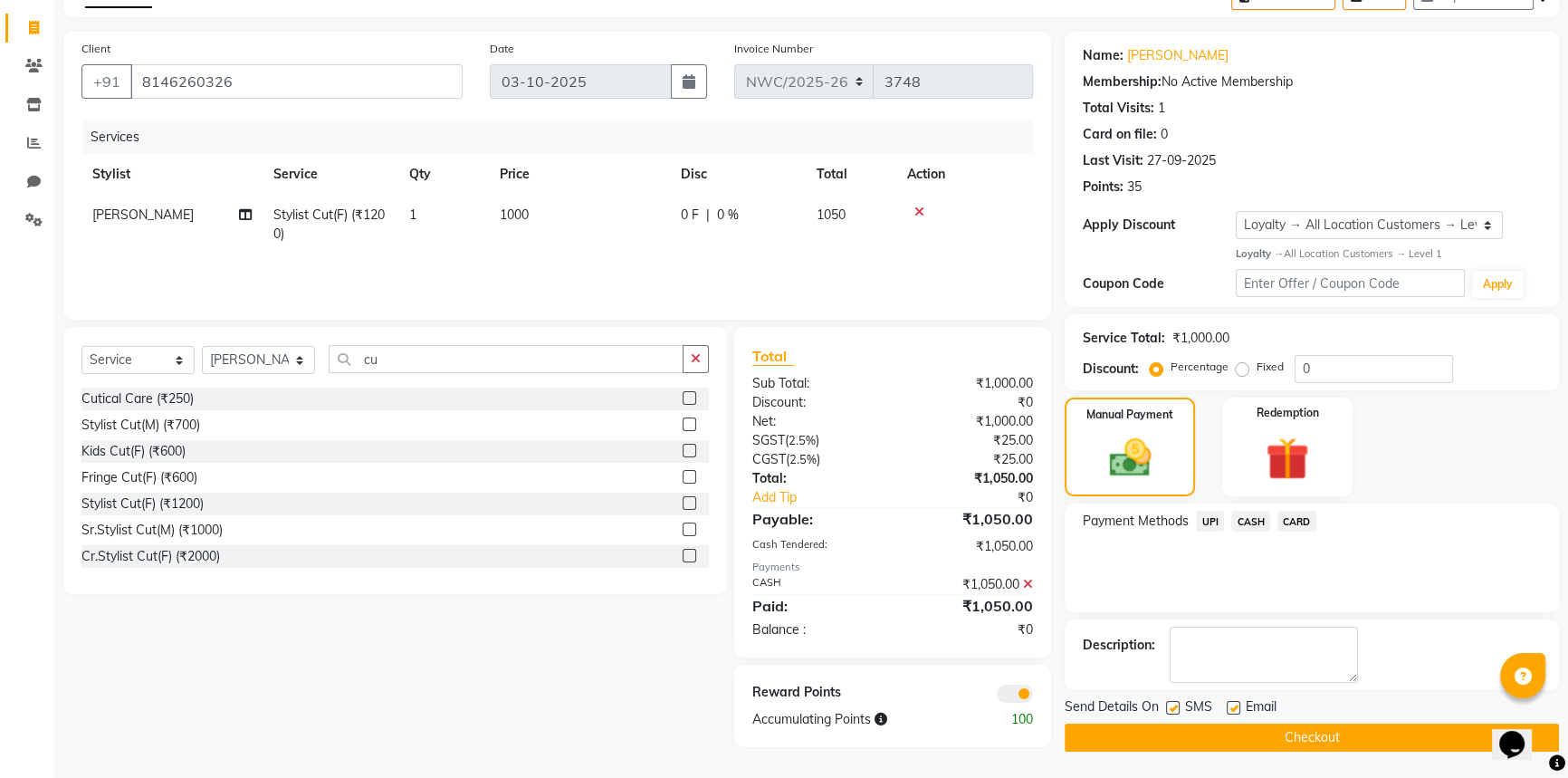
click at [1271, 744] on button "Checkout" at bounding box center [1311, 738] width 494 height 29
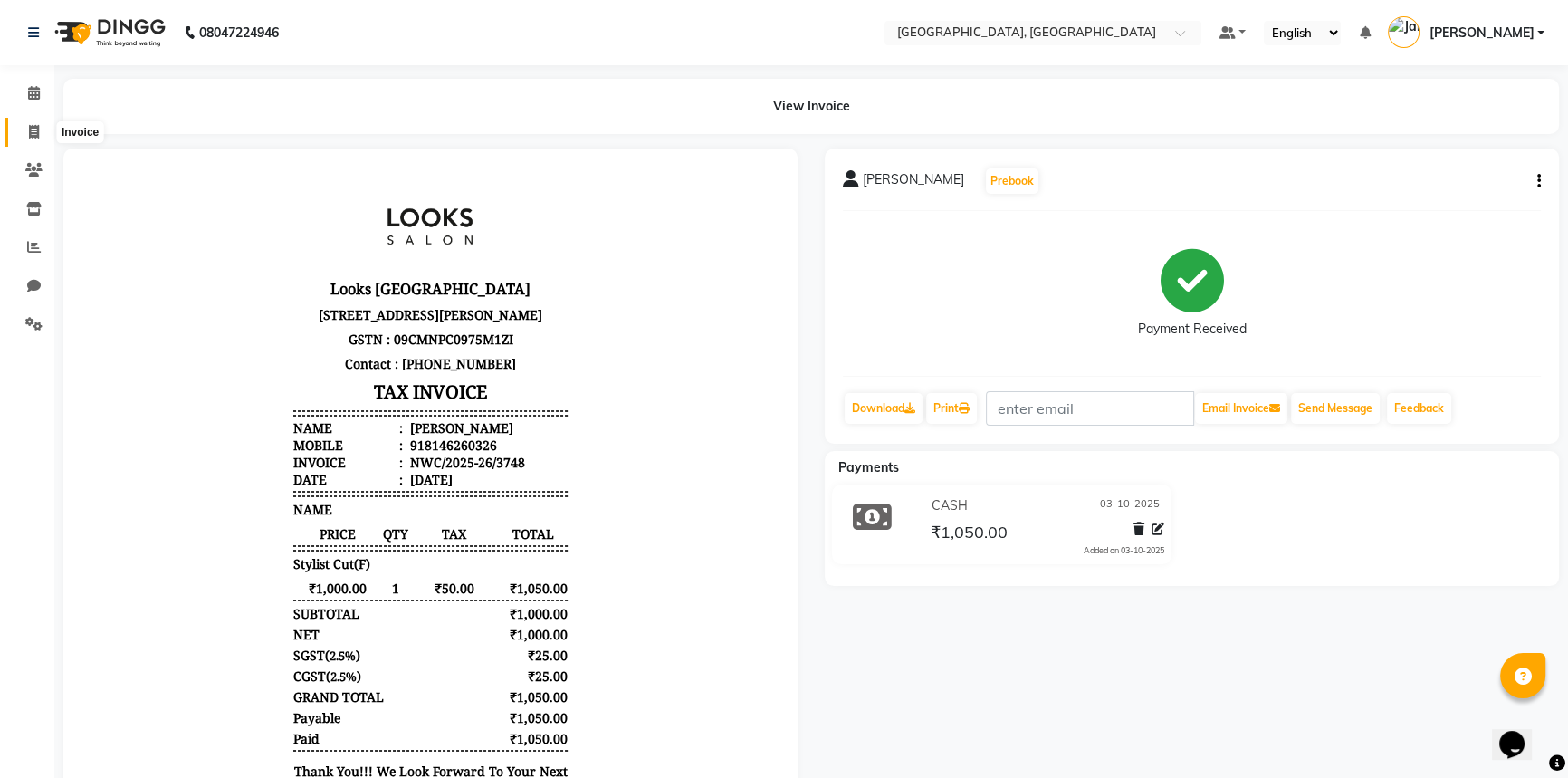
click at [36, 130] on icon at bounding box center [33, 132] width 10 height 14
select select "service"
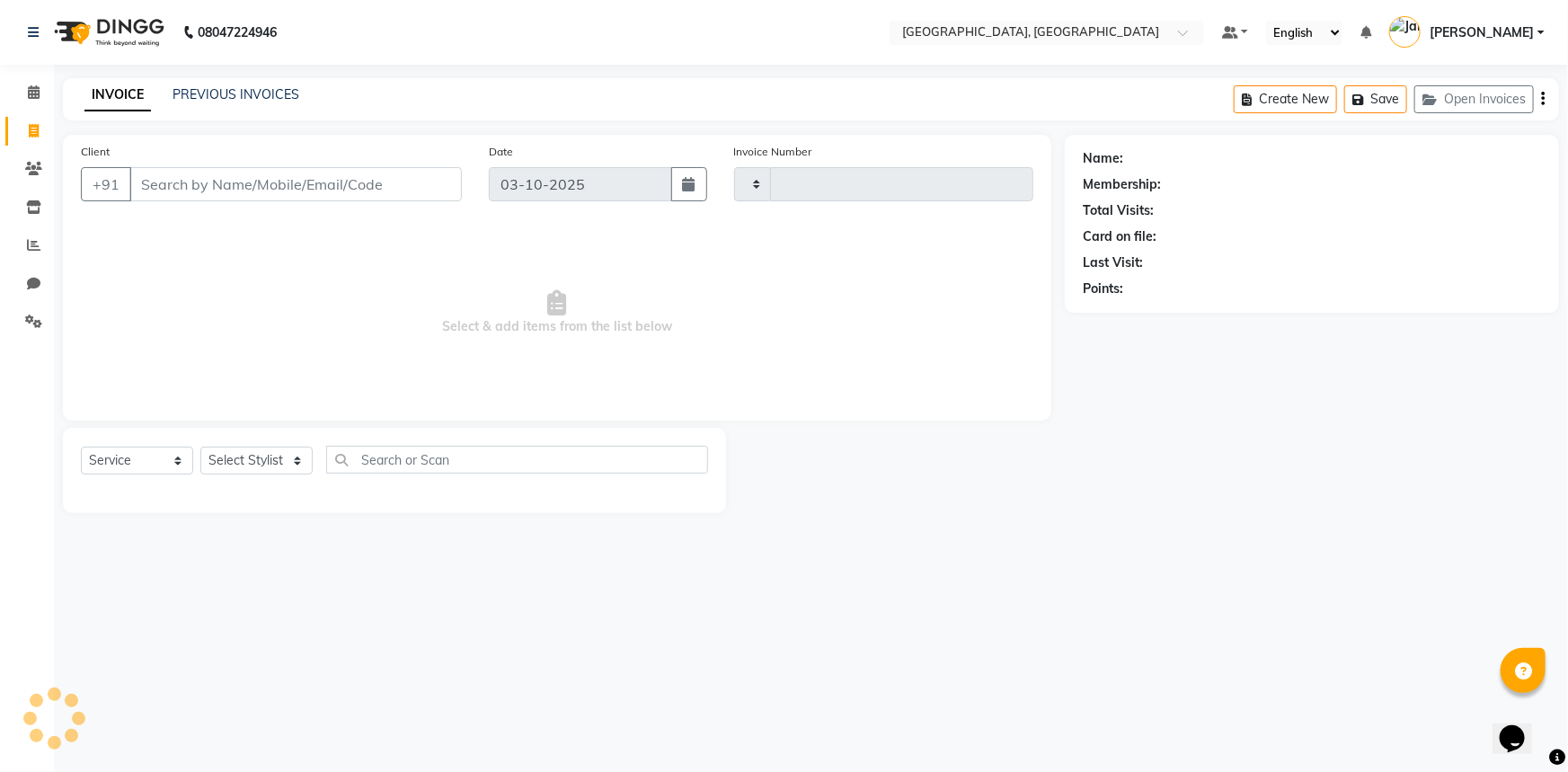
type input "3750"
select select "8574"
click at [246, 179] on input "Client" at bounding box center [295, 184] width 332 height 34
click at [218, 178] on input "Client" at bounding box center [295, 184] width 332 height 34
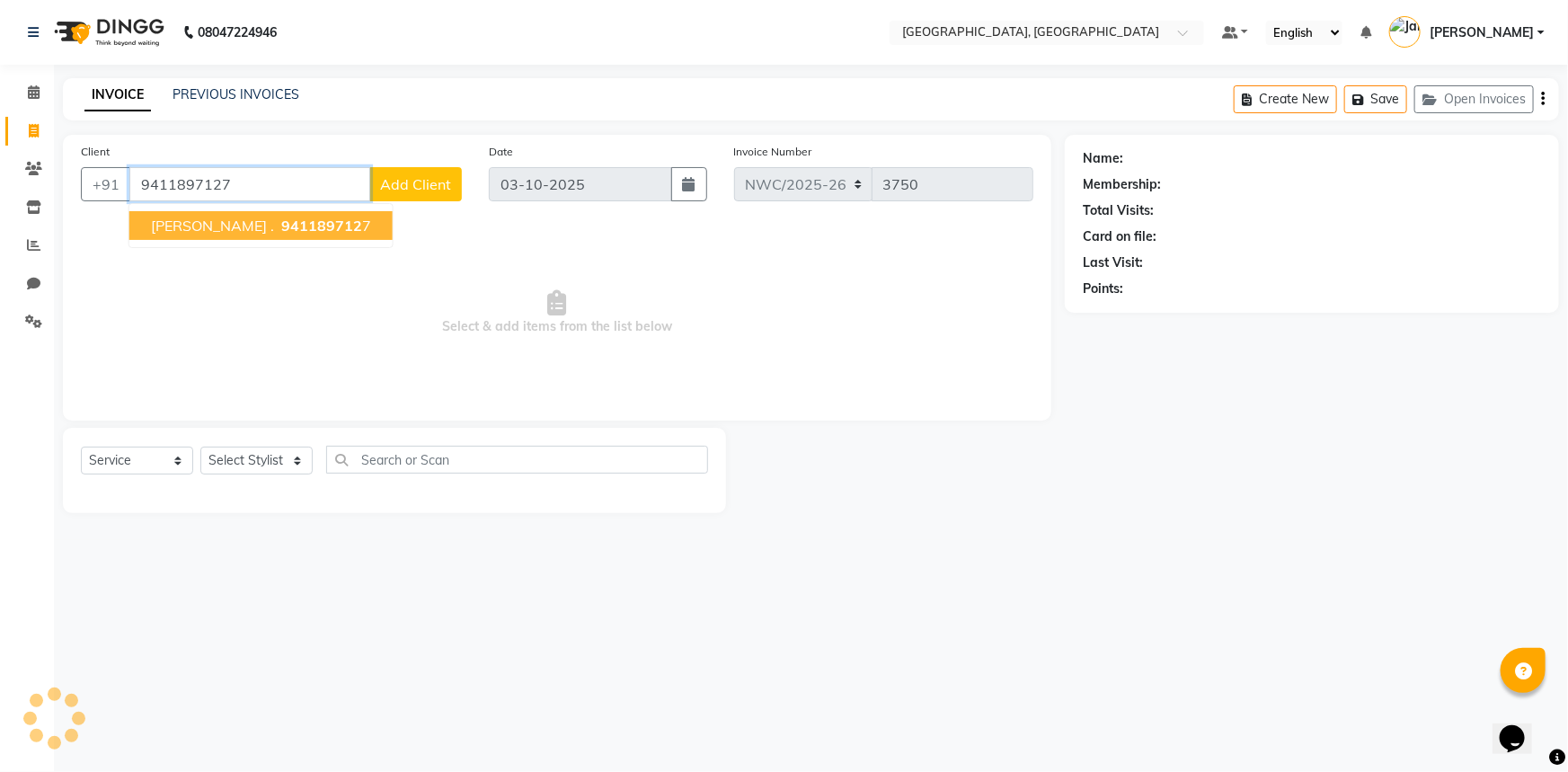
type input "9411897127"
select select "1: Object"
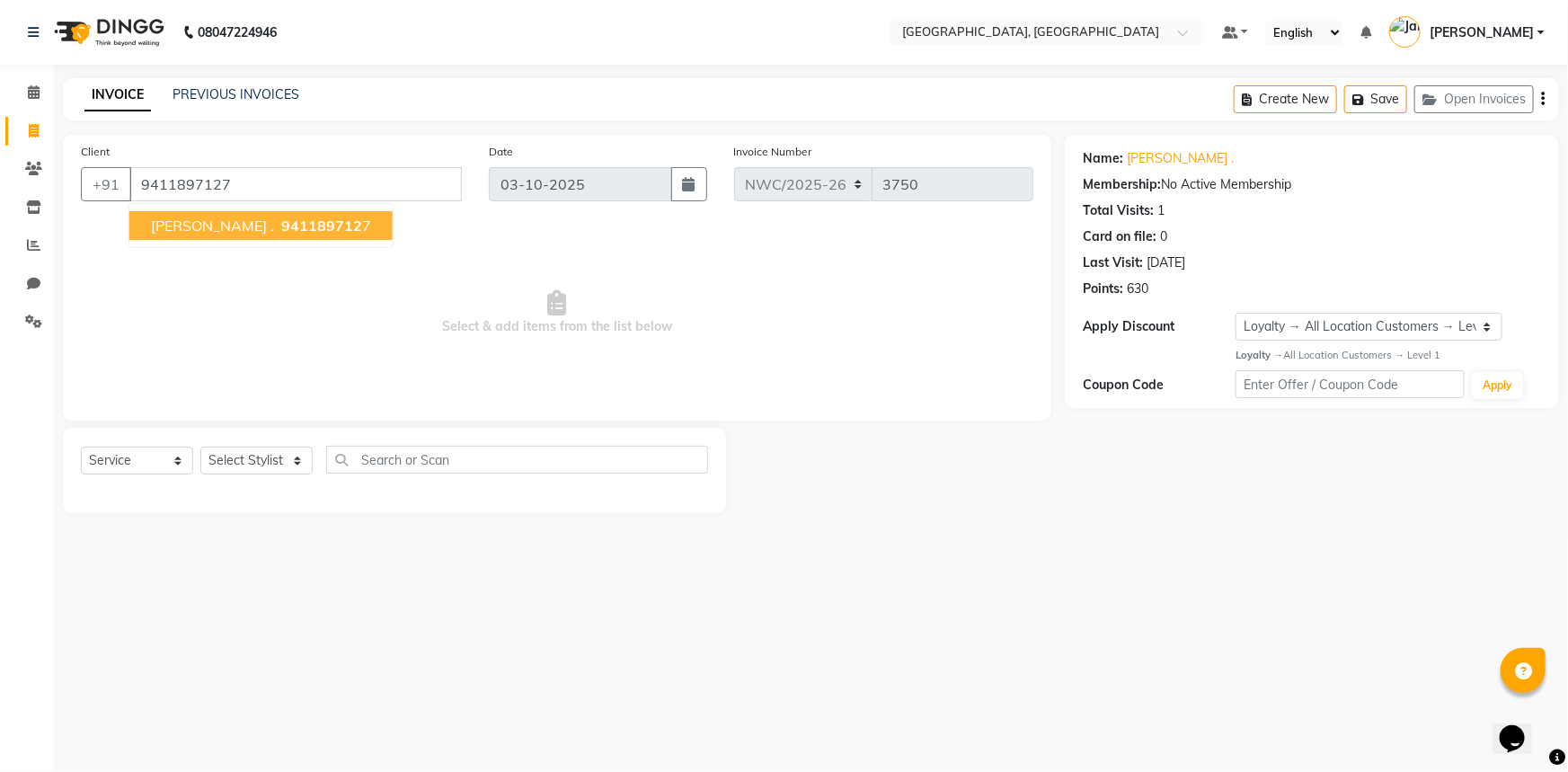
click at [207, 233] on span "RITVIKA ." at bounding box center [212, 226] width 123 height 18
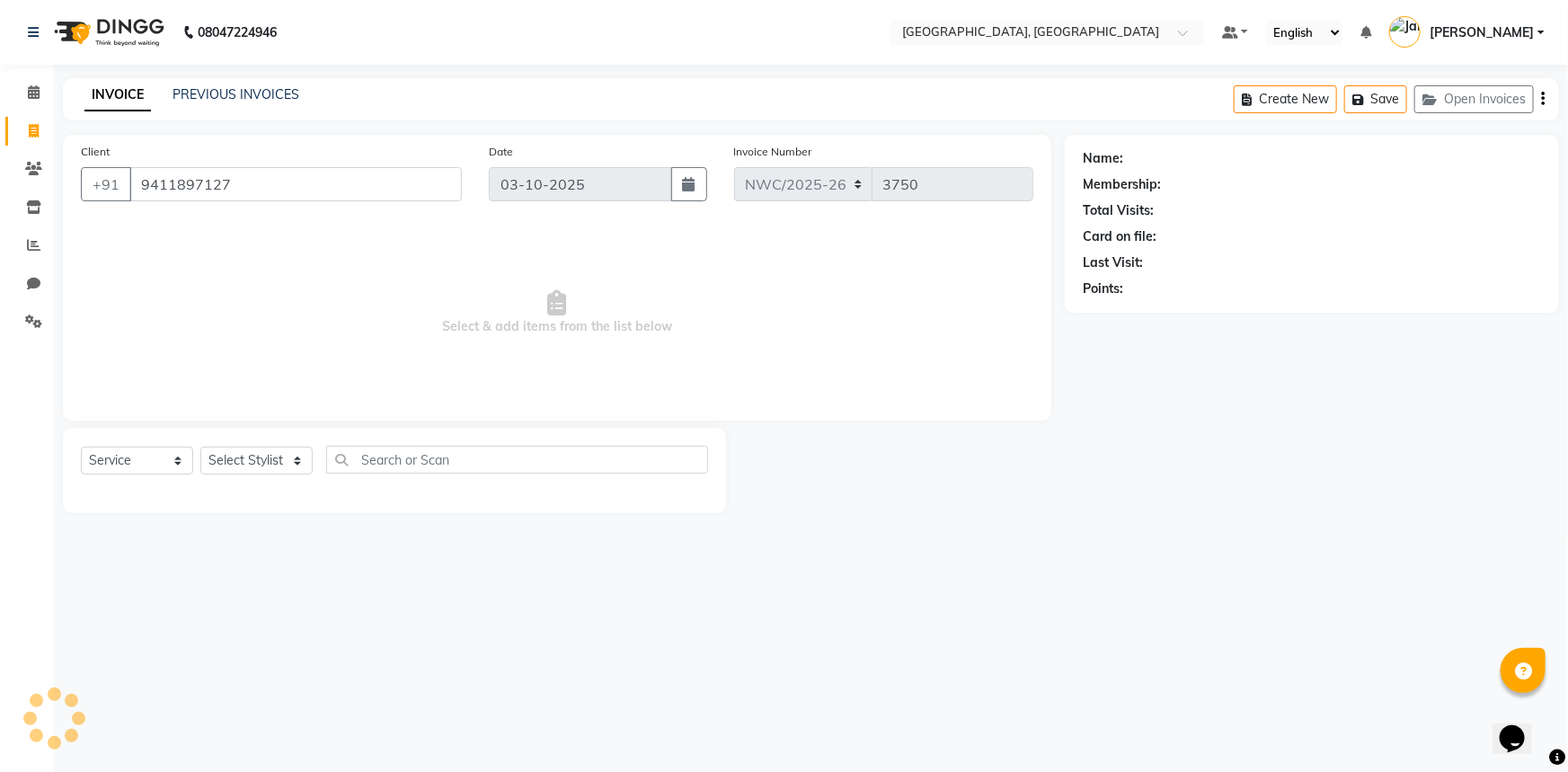
select select "1: Object"
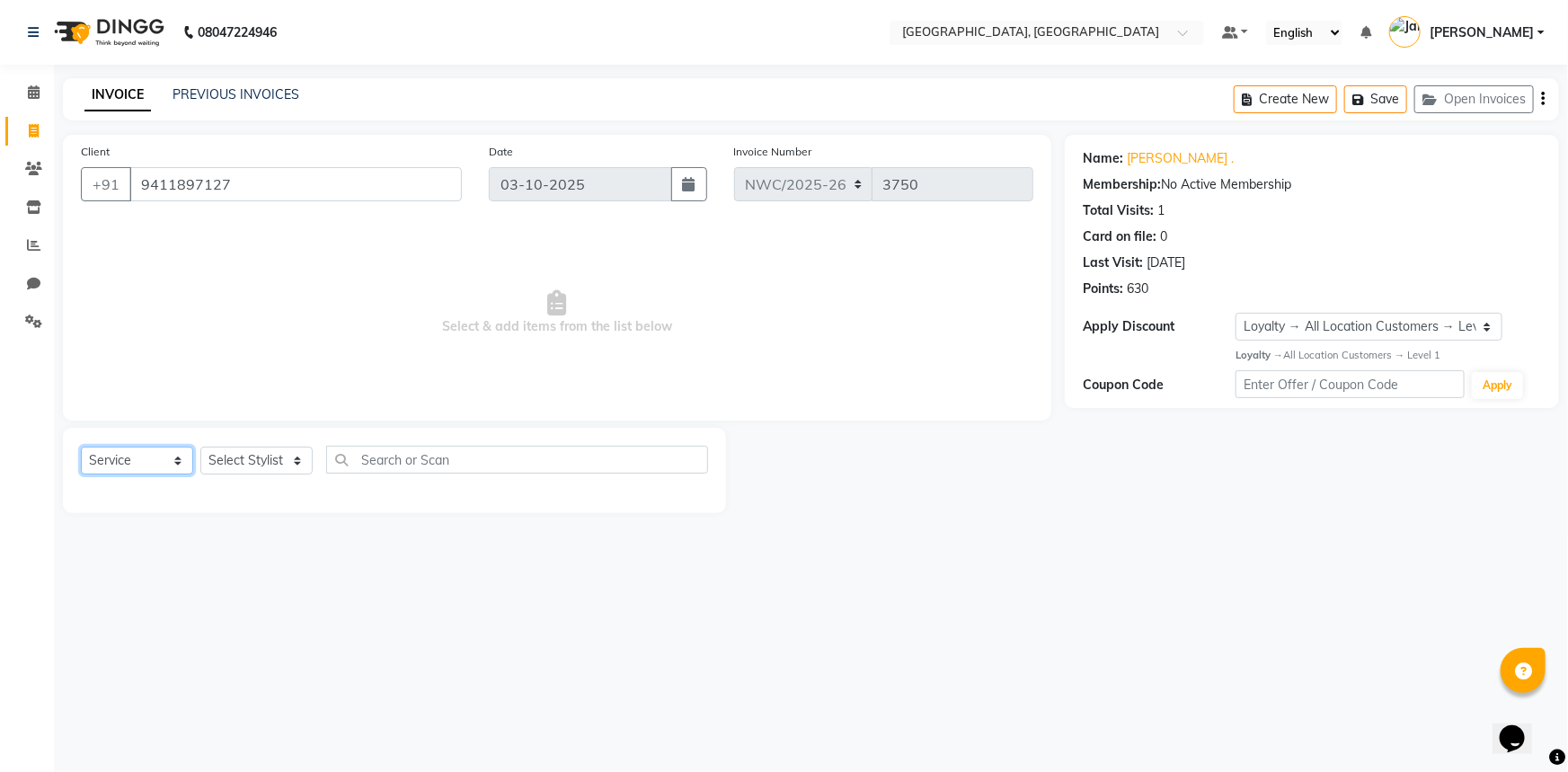
click at [126, 452] on select "Select Service Product Membership Package Voucher Prepaid Gift Card" at bounding box center [137, 460] width 112 height 28
select select "P"
click at [81, 447] on select "Select Service Product Membership Package Voucher Prepaid Gift Card" at bounding box center [137, 460] width 112 height 28
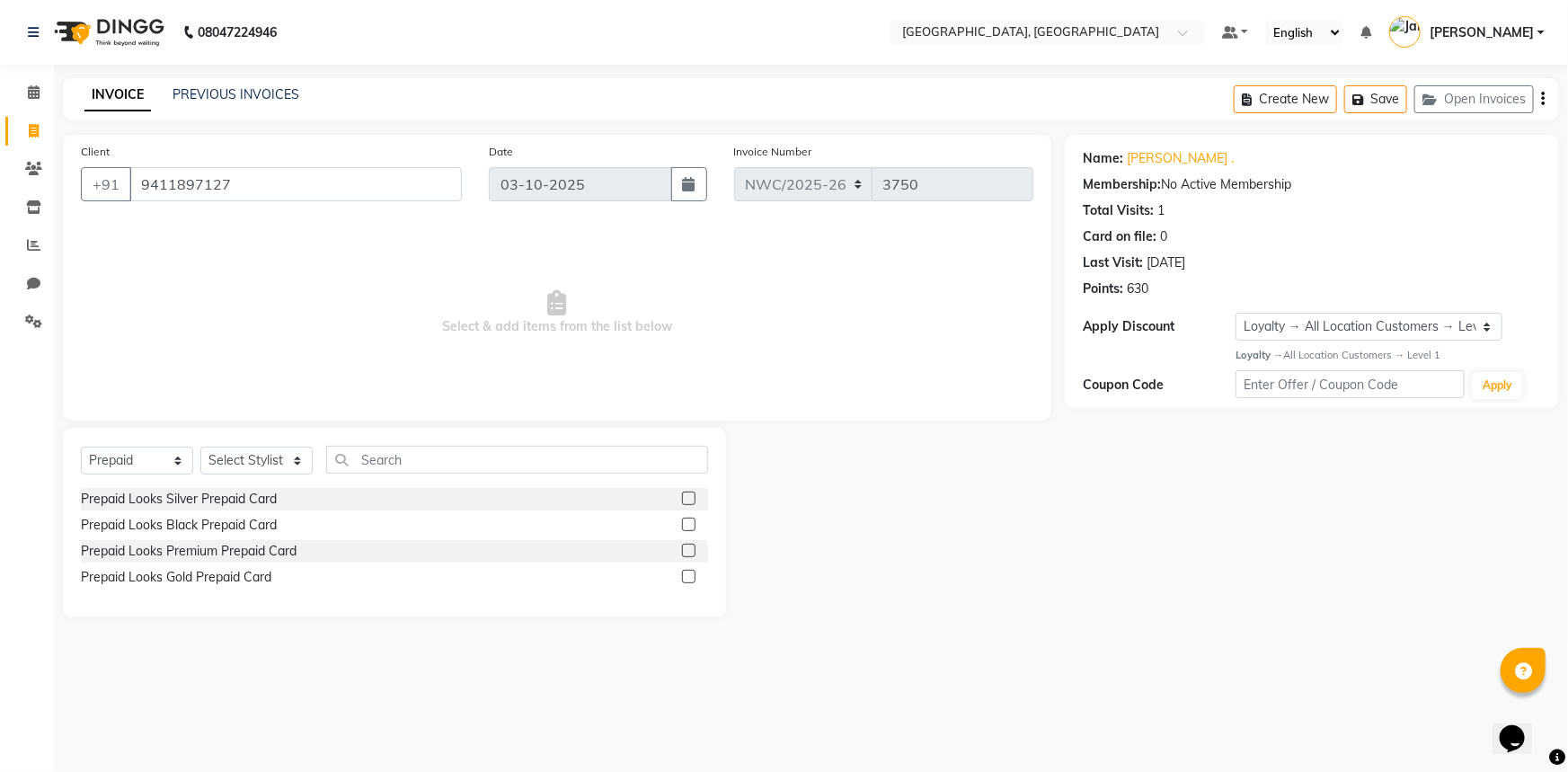
click at [687, 553] on label at bounding box center [689, 550] width 14 height 14
click at [687, 553] on input "checkbox" at bounding box center [688, 551] width 12 height 12
checkbox input "false"
click at [251, 457] on select "Select Stylist [PERSON_NAME]-pdct Arshad_asst Arun_pdct Ashish_asst Counter_Sal…" at bounding box center [256, 460] width 112 height 28
select select "84451"
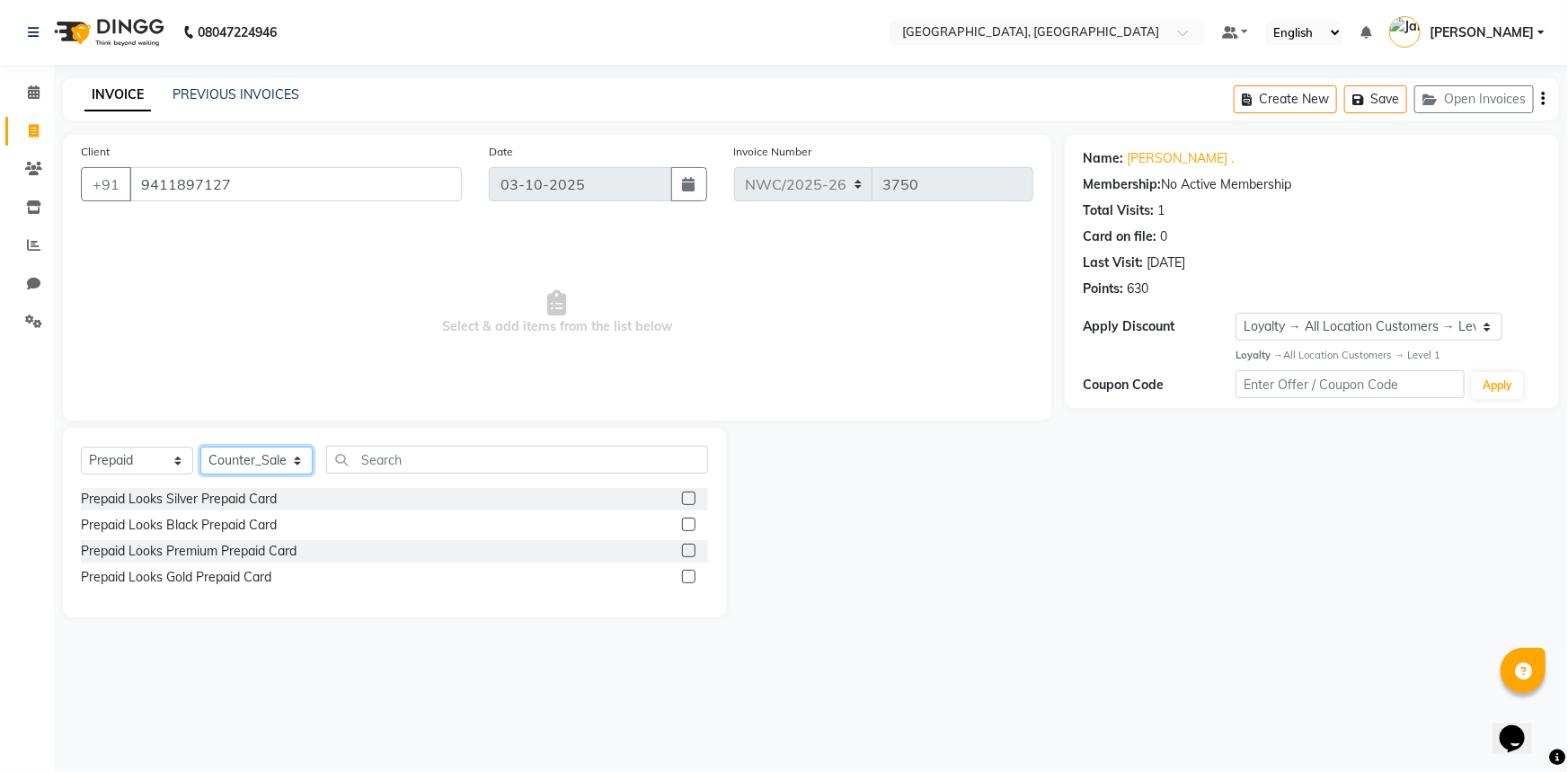
click at [200, 447] on select "Select Stylist [PERSON_NAME]-pdct Arshad_asst Arun_pdct Ashish_asst Counter_Sal…" at bounding box center [256, 460] width 112 height 28
click at [686, 548] on label at bounding box center [689, 550] width 14 height 14
click at [686, 548] on input "checkbox" at bounding box center [688, 551] width 12 height 12
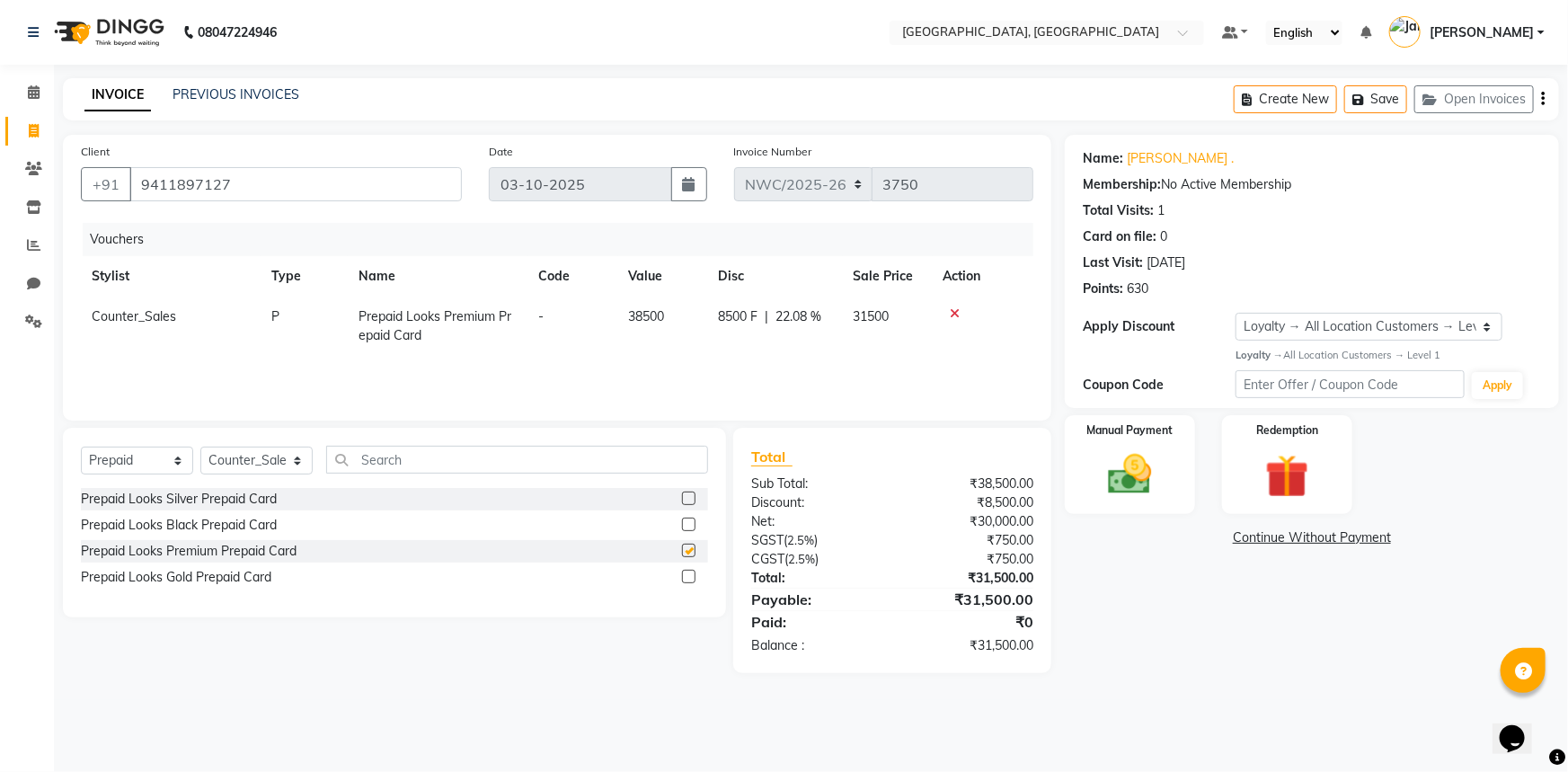
checkbox input "false"
click at [1113, 461] on img at bounding box center [1129, 474] width 73 height 52
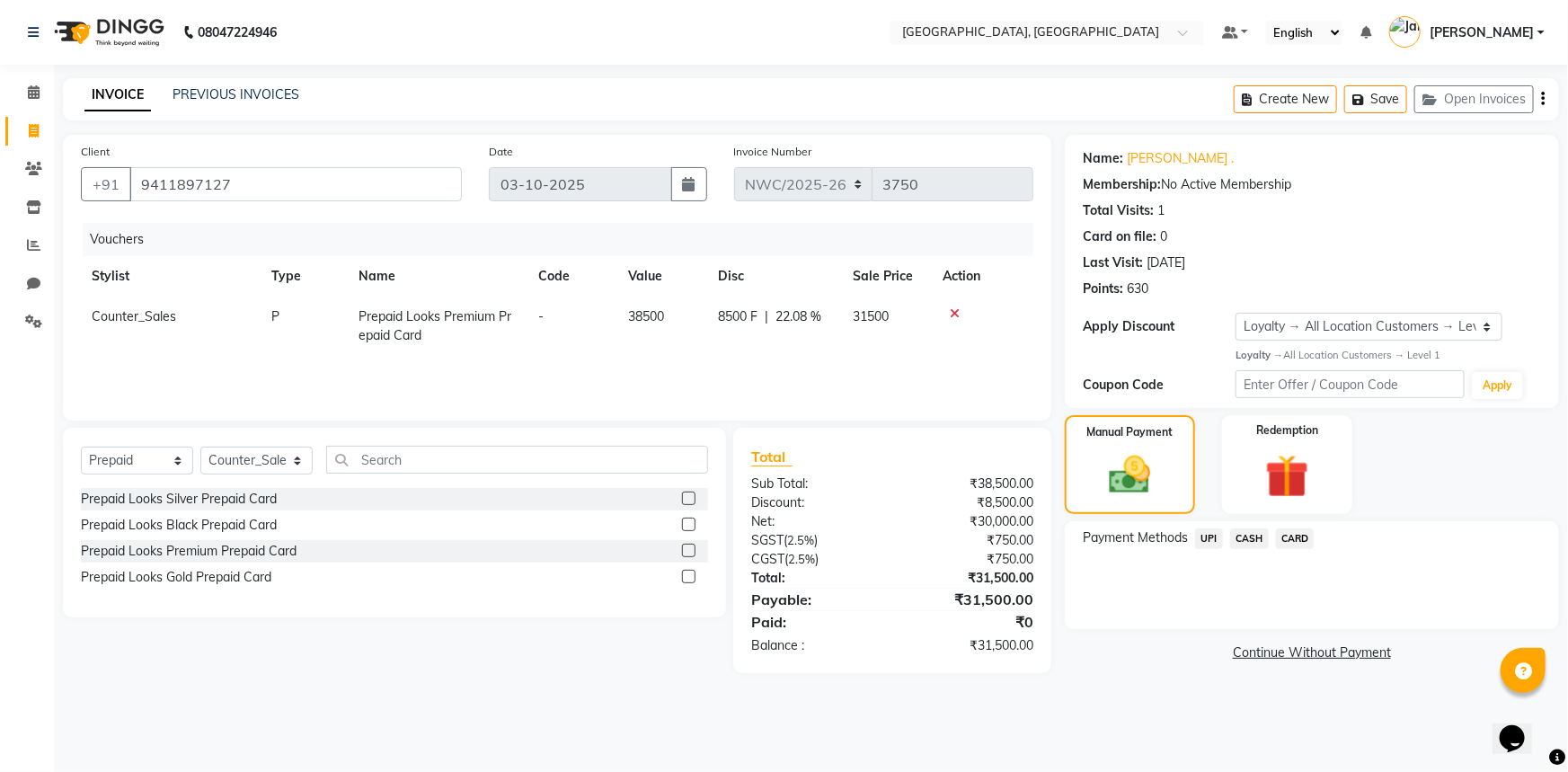
click at [1239, 539] on span "CASH" at bounding box center [1250, 538] width 39 height 21
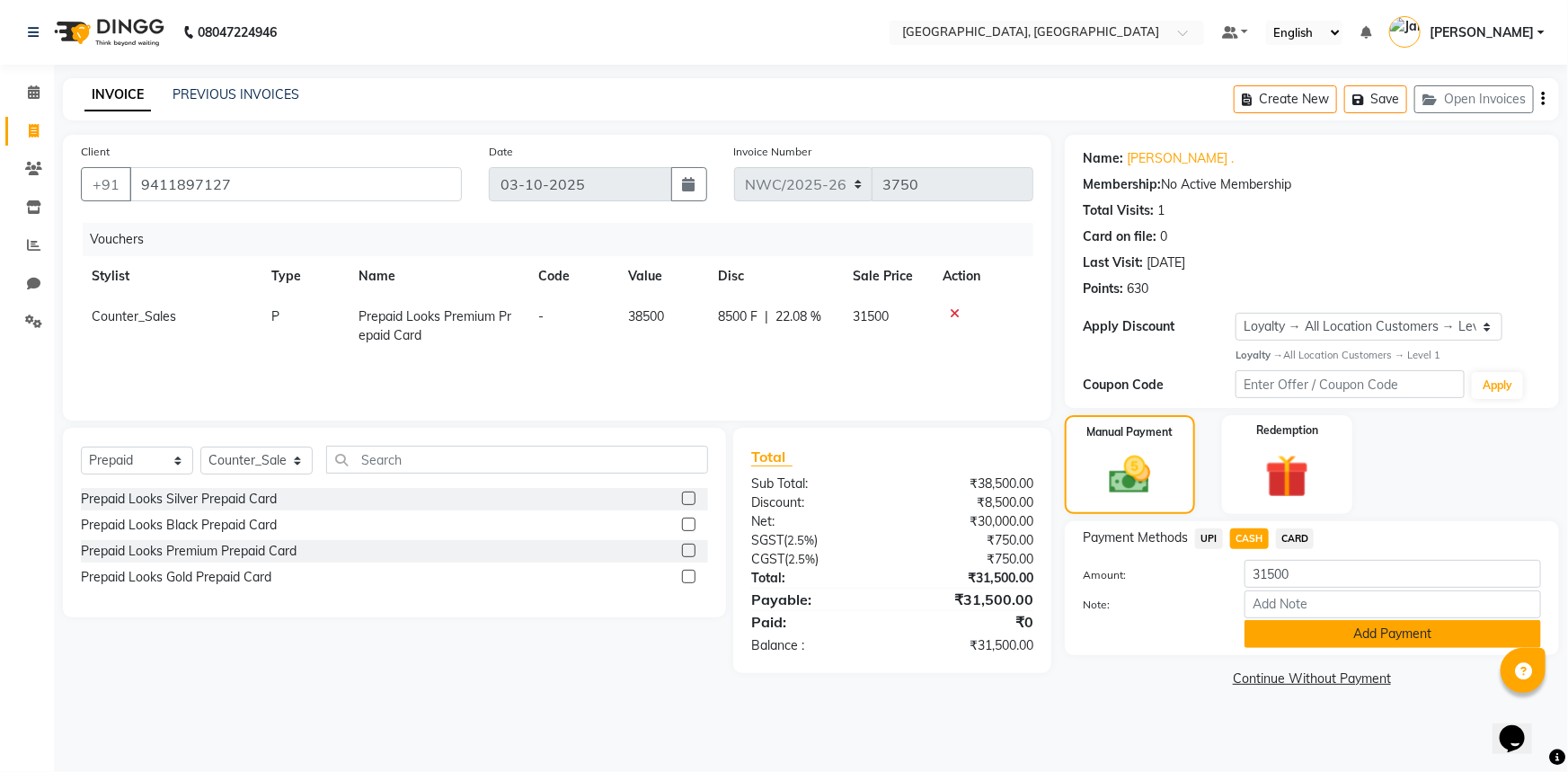
click at [1298, 630] on button "Add Payment" at bounding box center [1392, 634] width 296 height 28
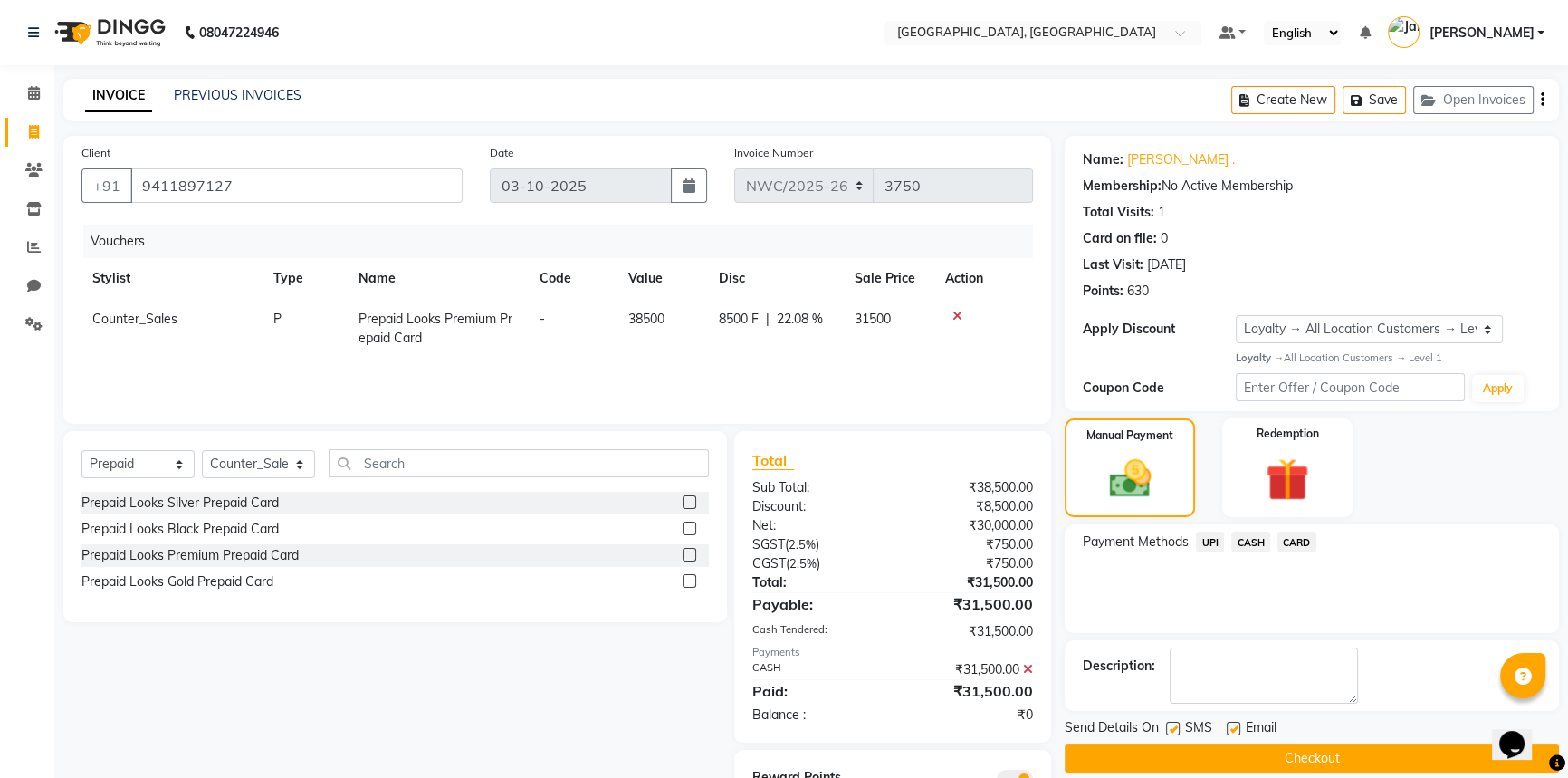
click at [1186, 749] on button "Checkout" at bounding box center [1311, 758] width 494 height 29
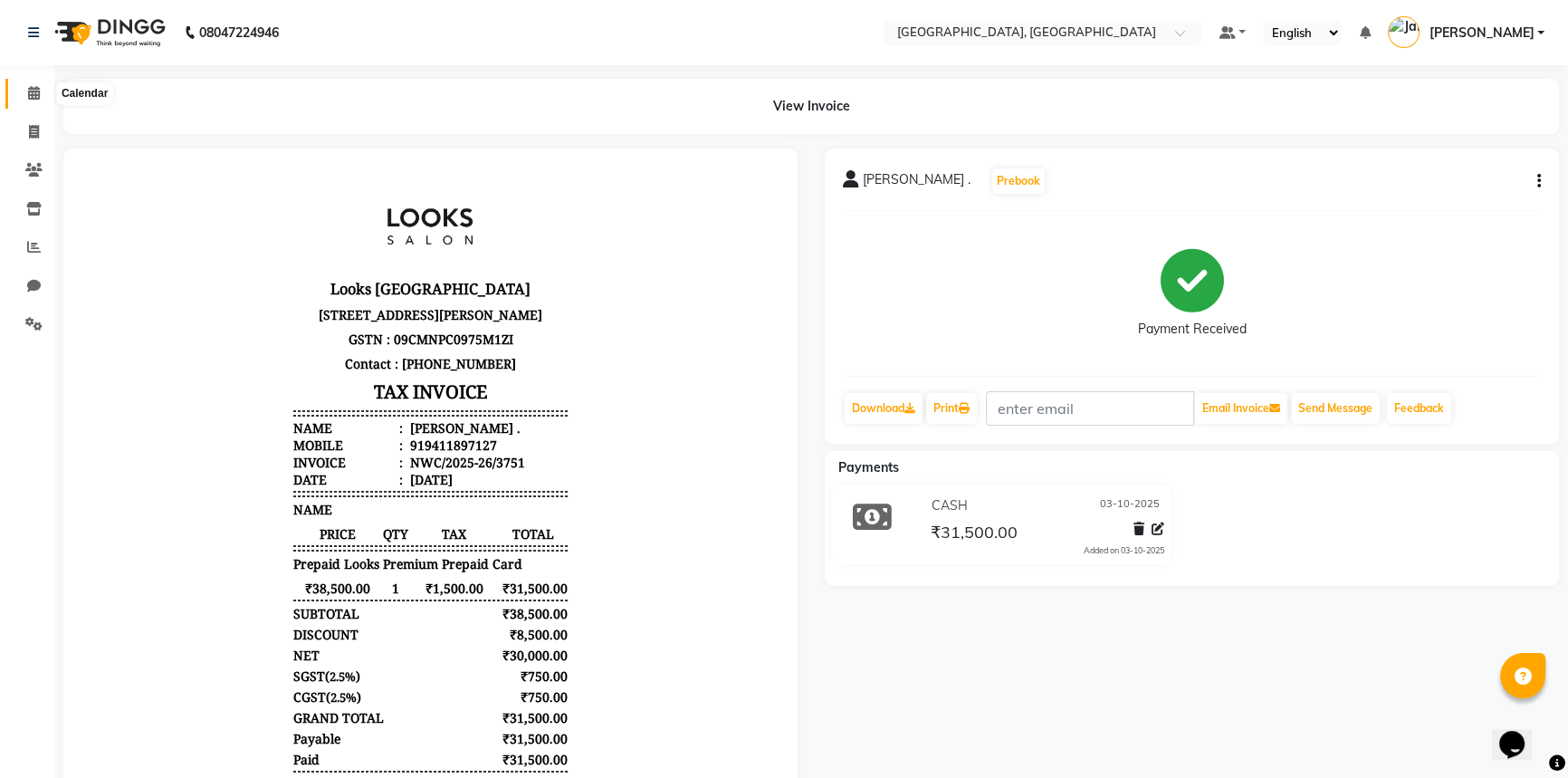
click at [30, 88] on icon at bounding box center [34, 93] width 12 height 14
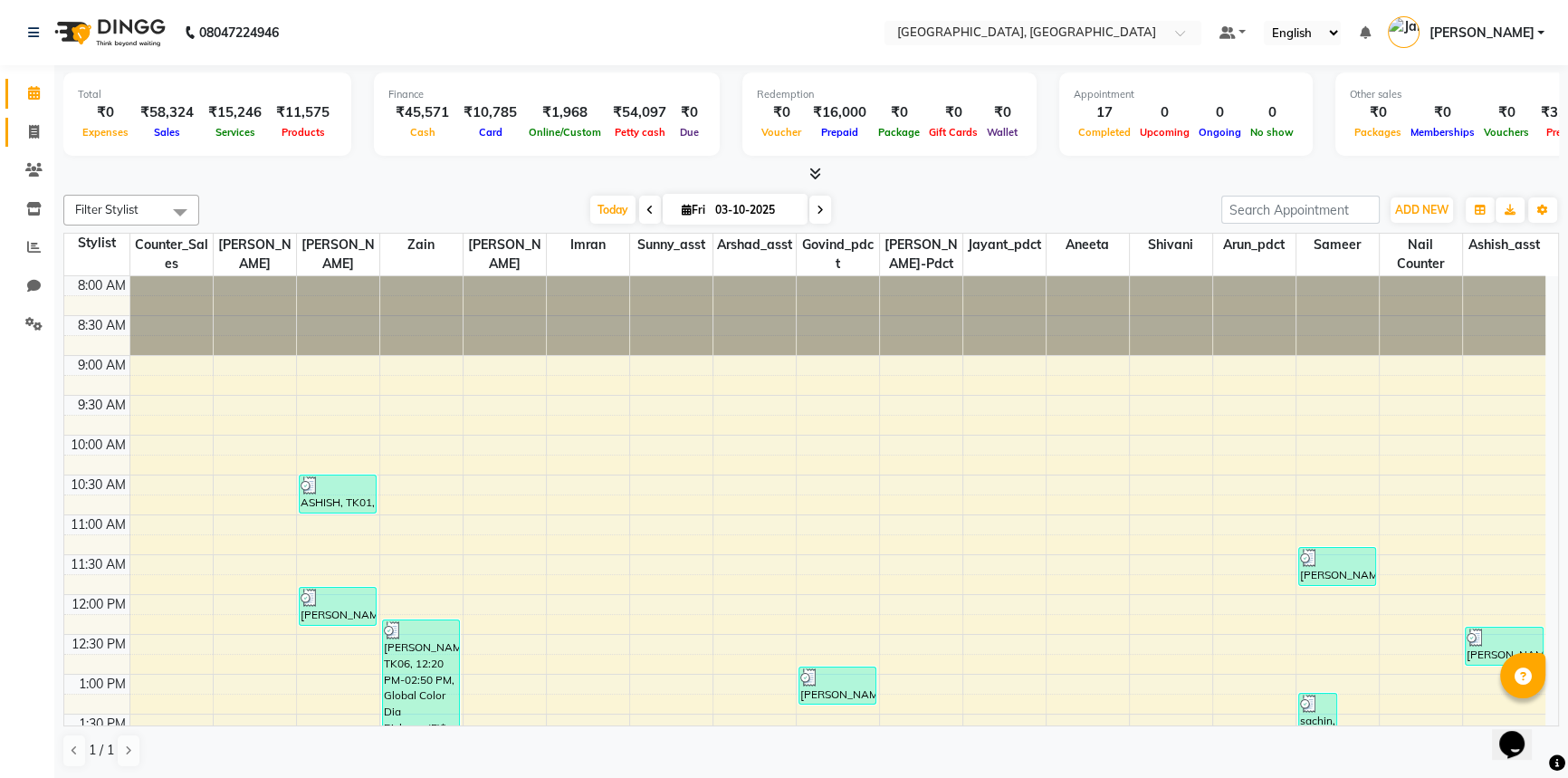
click at [33, 127] on icon at bounding box center [33, 132] width 10 height 14
select select "service"
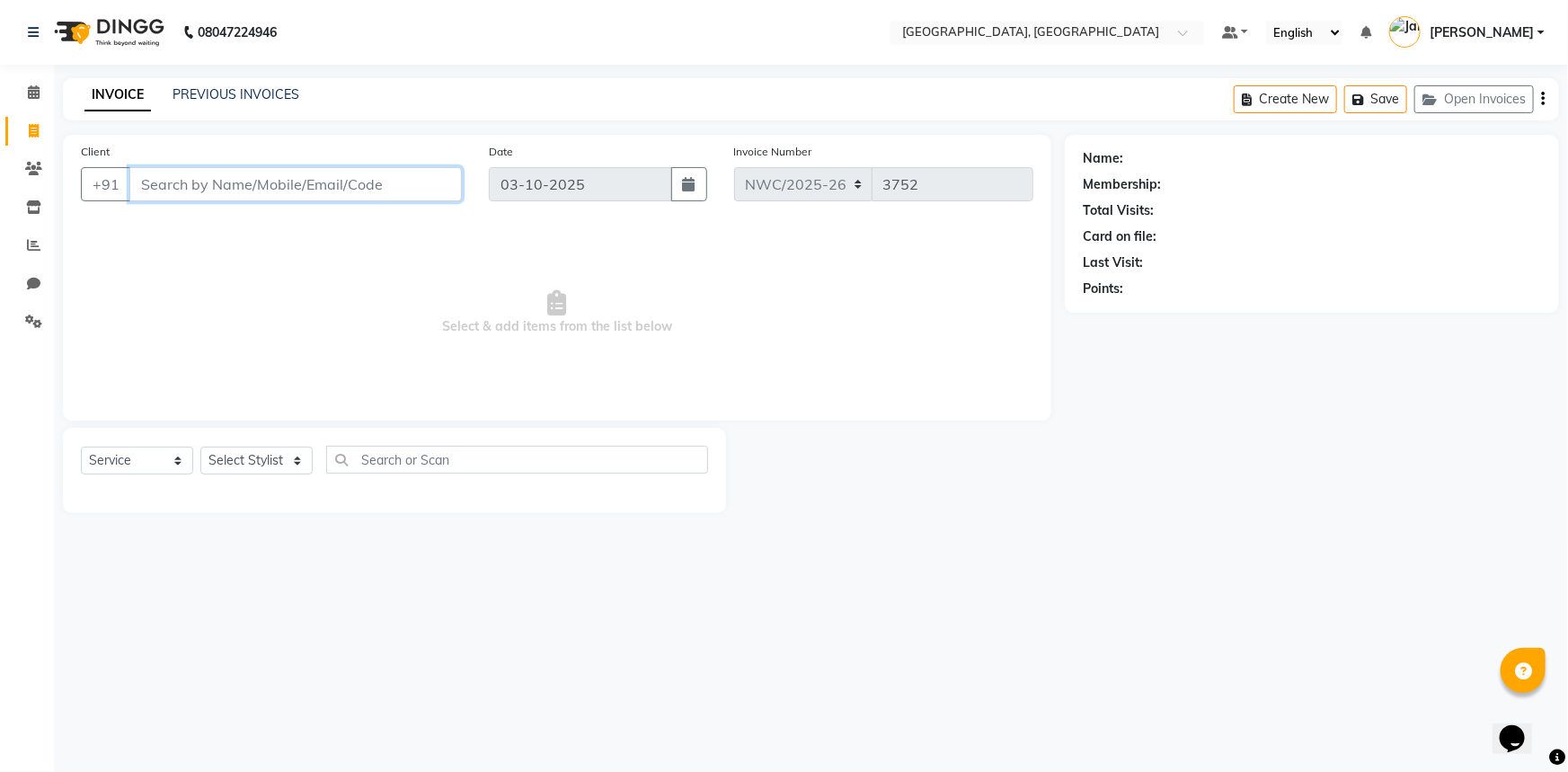
click at [304, 180] on input "Client" at bounding box center [295, 184] width 332 height 34
type input "9548477267"
click at [412, 171] on button "Add Client" at bounding box center [415, 184] width 93 height 34
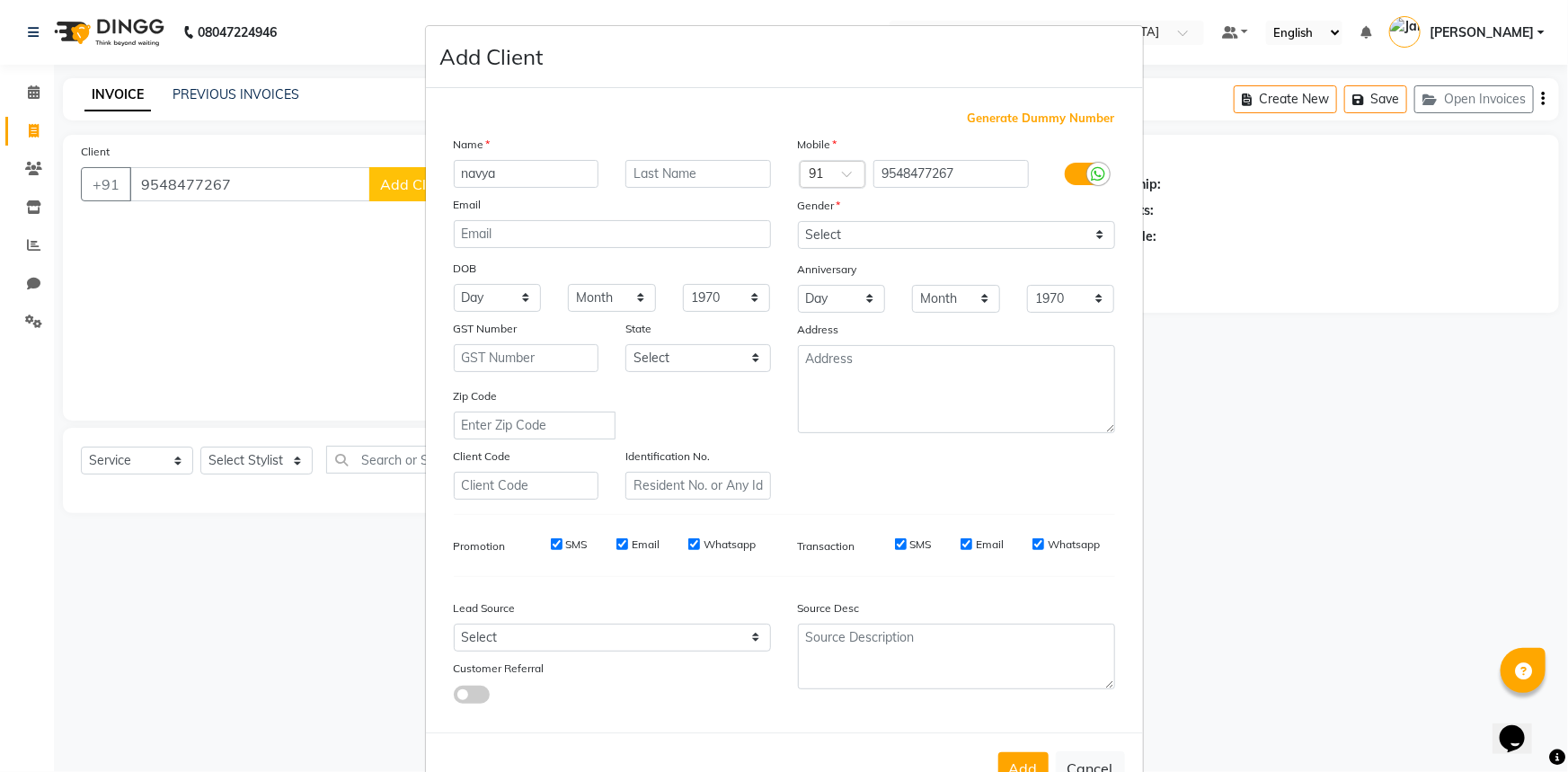
type input "navya"
click at [822, 226] on select "Select [DEMOGRAPHIC_DATA] [DEMOGRAPHIC_DATA] Other Prefer Not To Say" at bounding box center [956, 235] width 318 height 28
select select "[DEMOGRAPHIC_DATA]"
click at [798, 221] on select "Select [DEMOGRAPHIC_DATA] [DEMOGRAPHIC_DATA] Other Prefer Not To Say" at bounding box center [956, 235] width 318 height 28
click at [866, 386] on textarea at bounding box center [956, 389] width 318 height 88
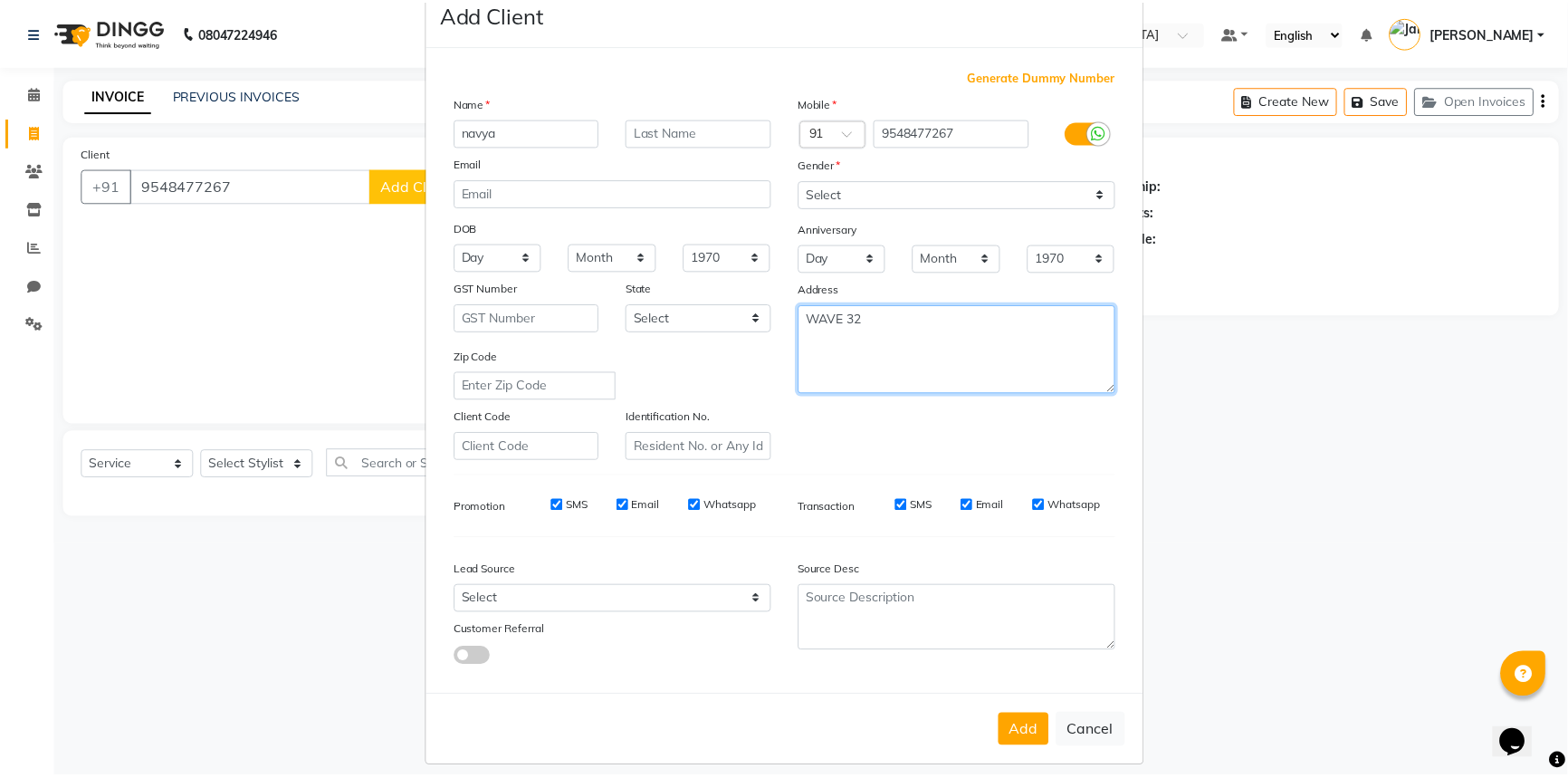
scroll to position [63, 0]
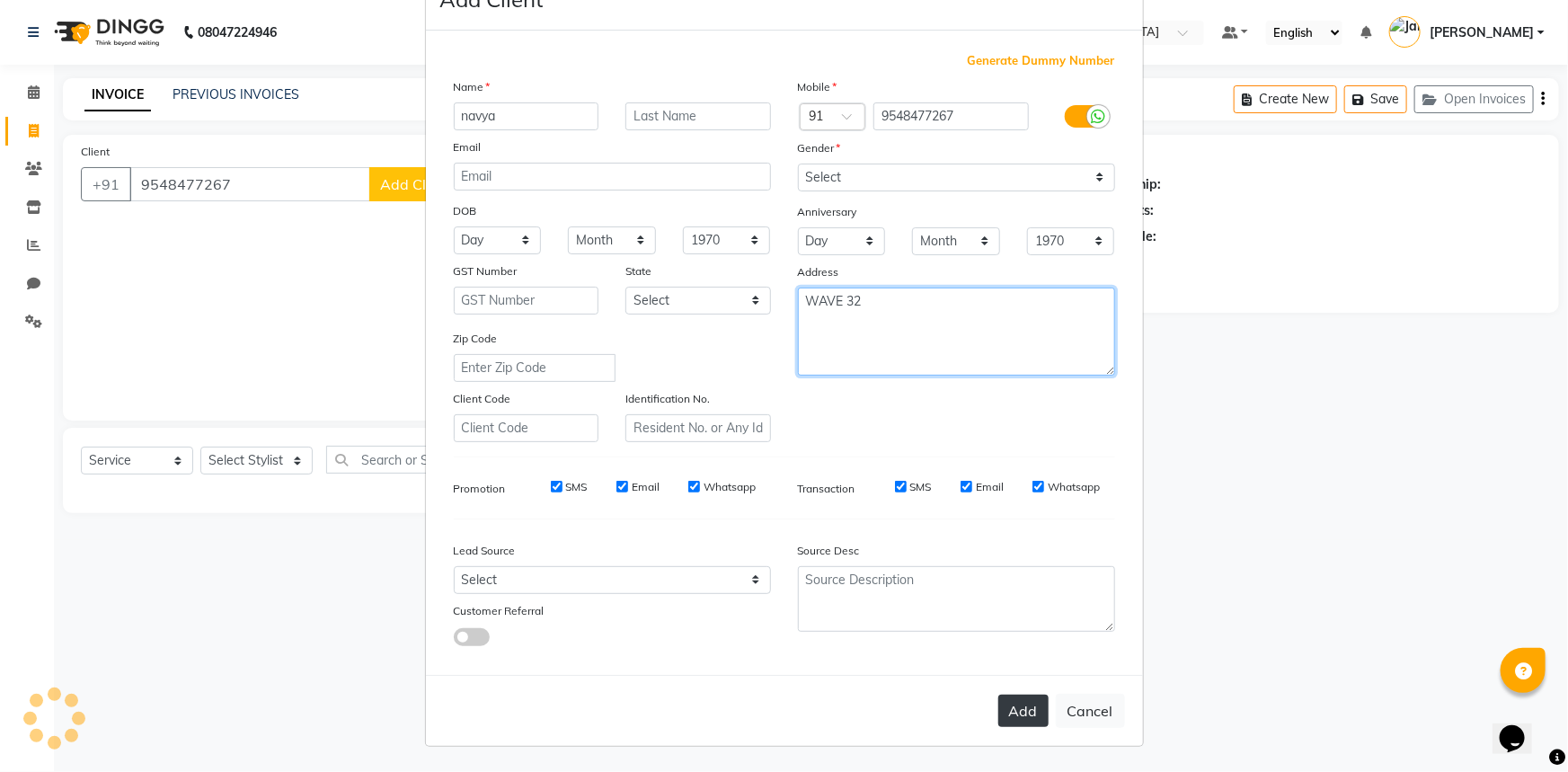
type textarea "WAVE 32"
click at [1013, 708] on button "Add" at bounding box center [1023, 710] width 50 height 32
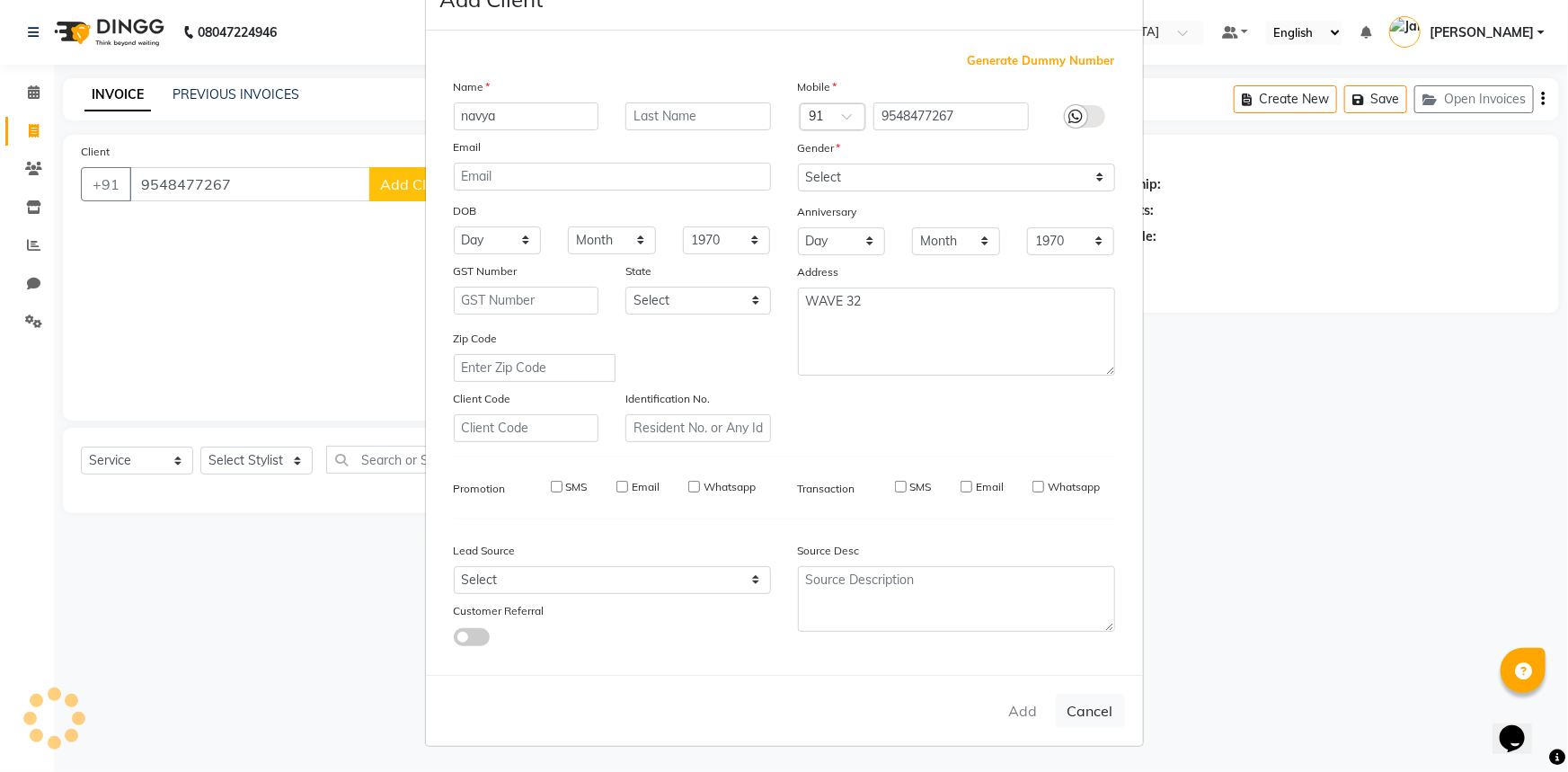
select select
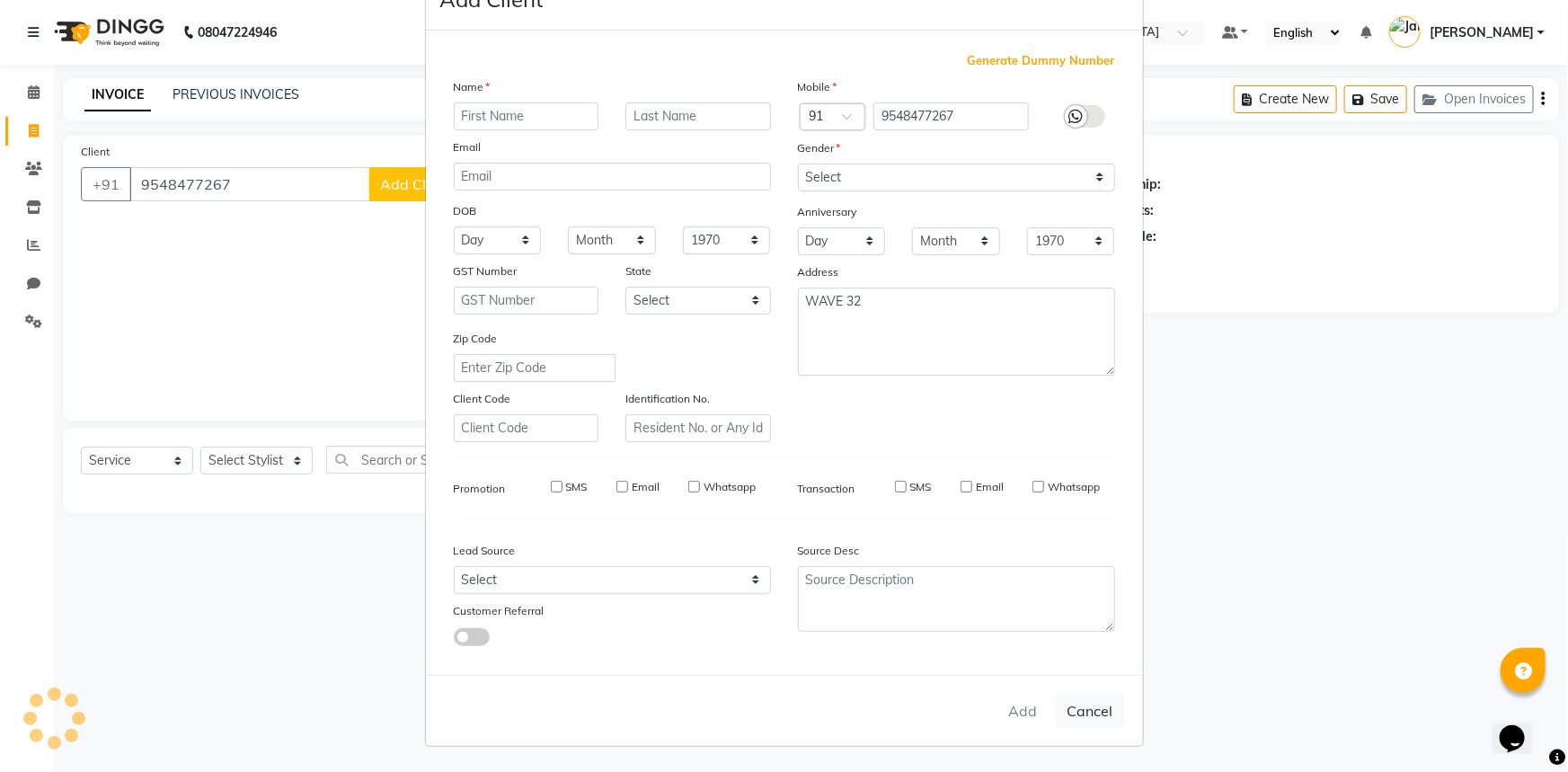
select select
checkbox input "false"
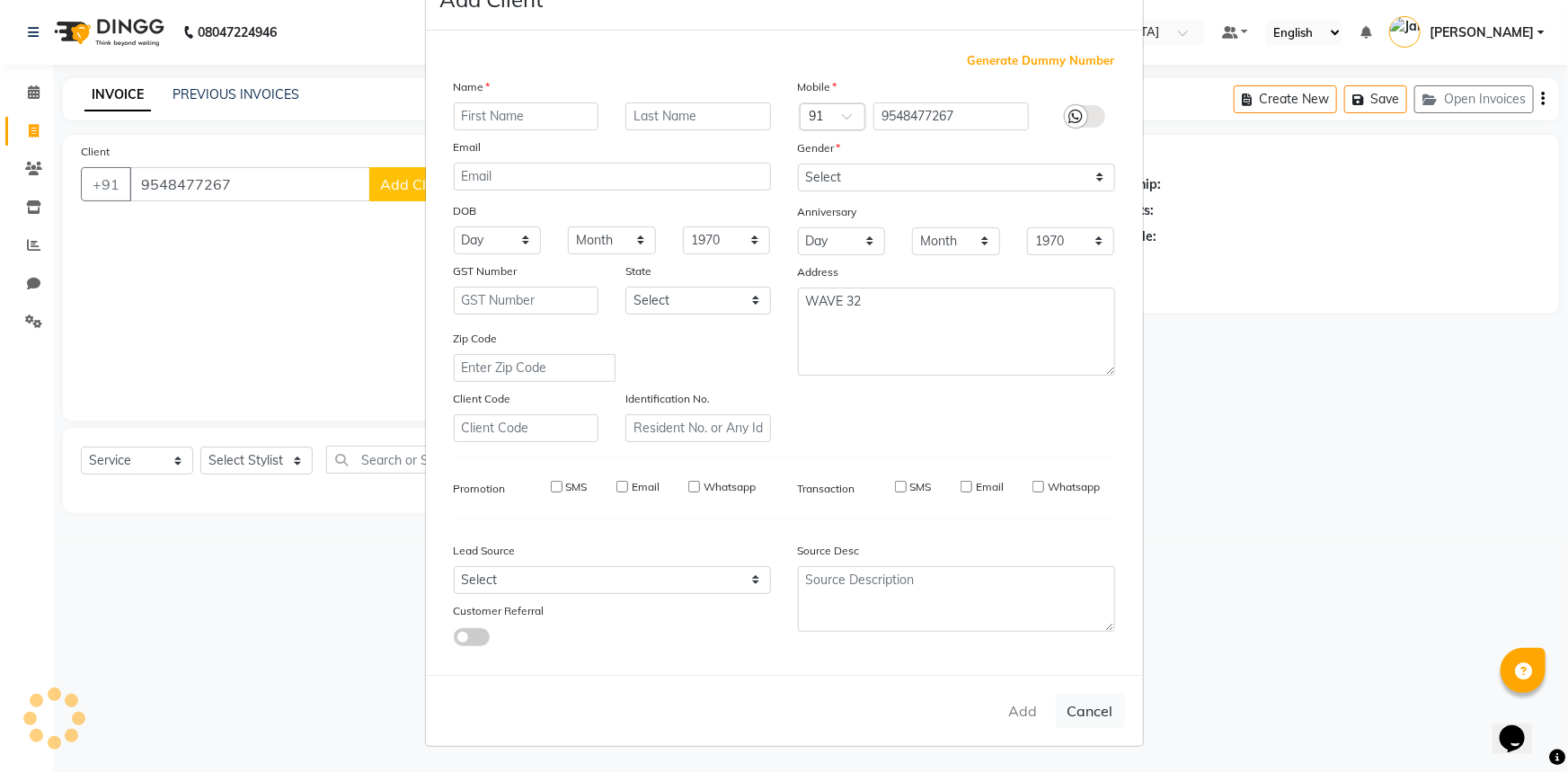
checkbox input "false"
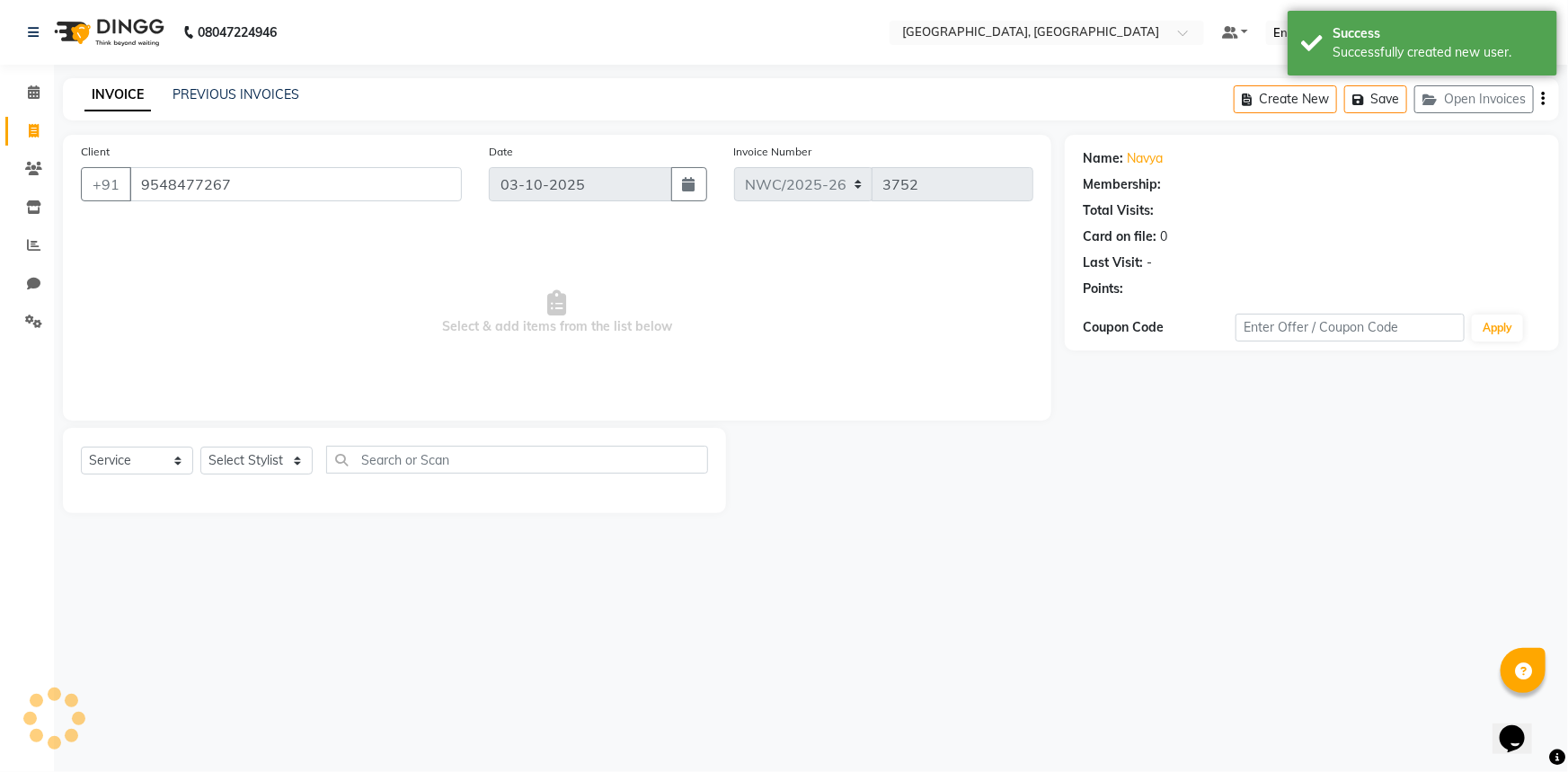
select select "1: Object"
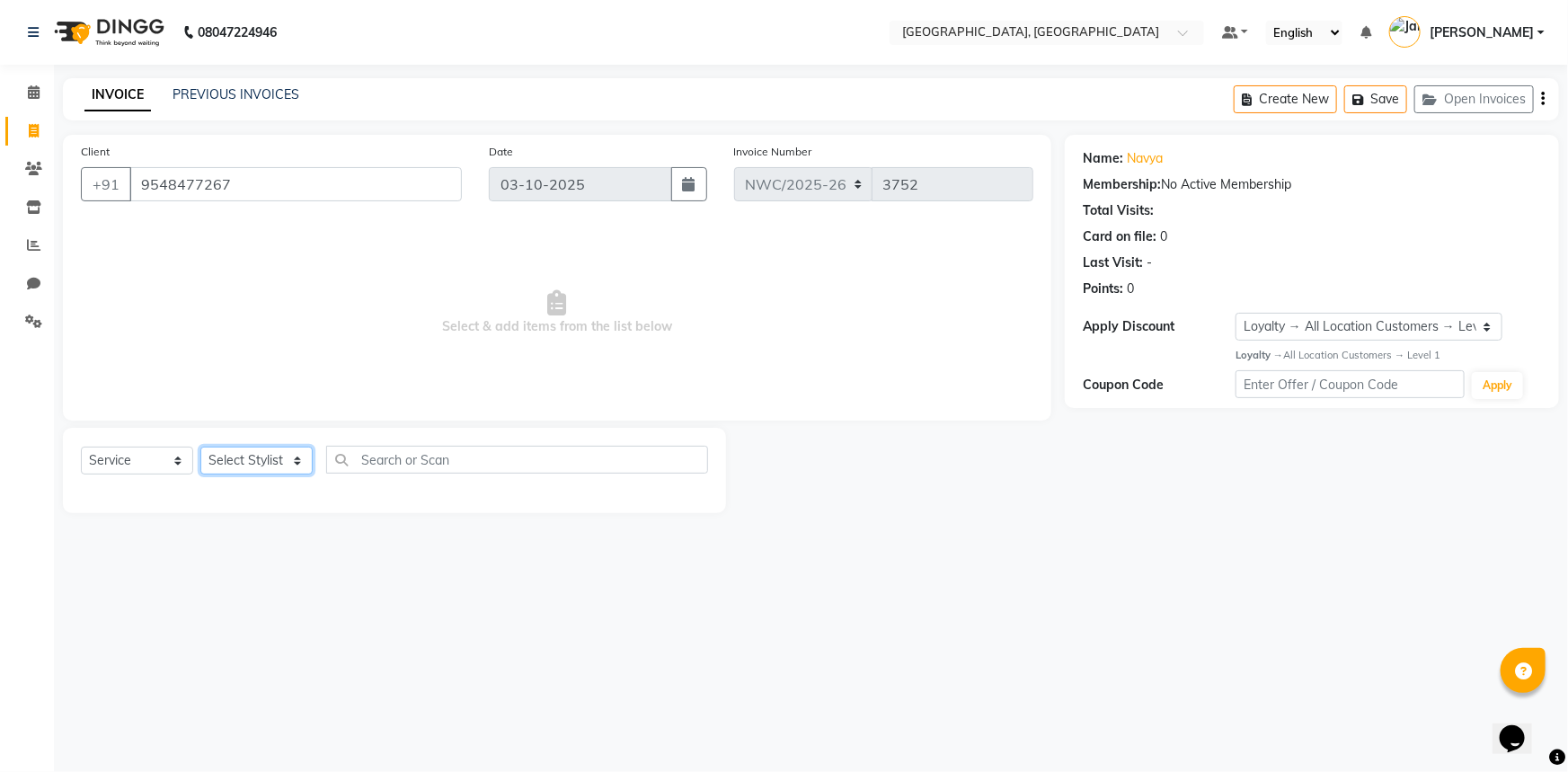
click at [245, 465] on select "Select Stylist [PERSON_NAME]-pdct Arshad_asst Arun_pdct Ashish_asst Counter_Sal…" at bounding box center [256, 460] width 112 height 28
select select "84831"
click at [200, 447] on select "Select Stylist [PERSON_NAME]-pdct Arshad_asst Arun_pdct Ashish_asst Counter_Sal…" at bounding box center [256, 460] width 112 height 28
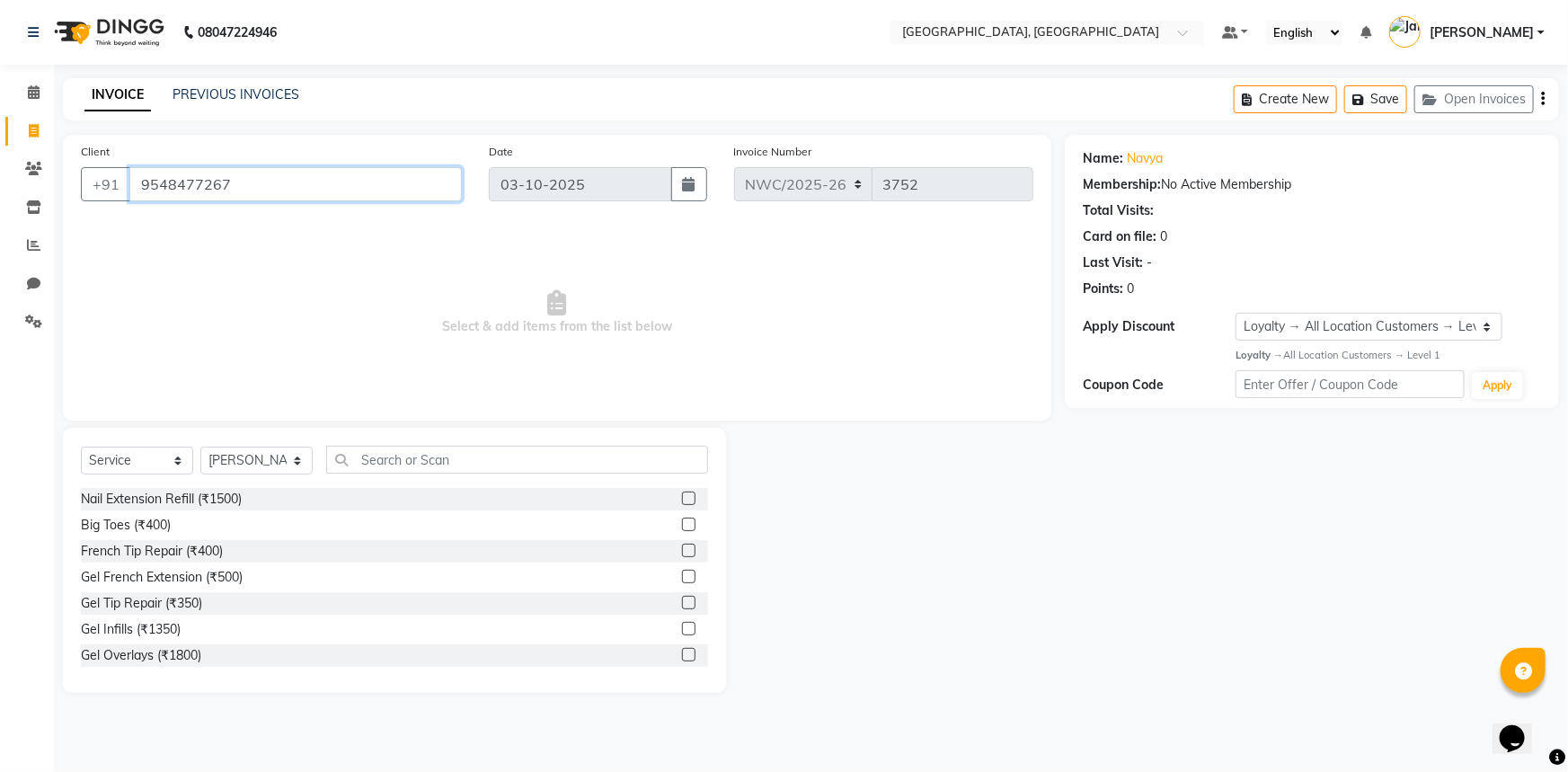
drag, startPoint x: 233, startPoint y: 183, endPoint x: 134, endPoint y: 180, distance: 99.0
click at [134, 180] on input "9548477267" at bounding box center [295, 184] width 332 height 34
click at [533, 457] on input "text" at bounding box center [517, 459] width 382 height 28
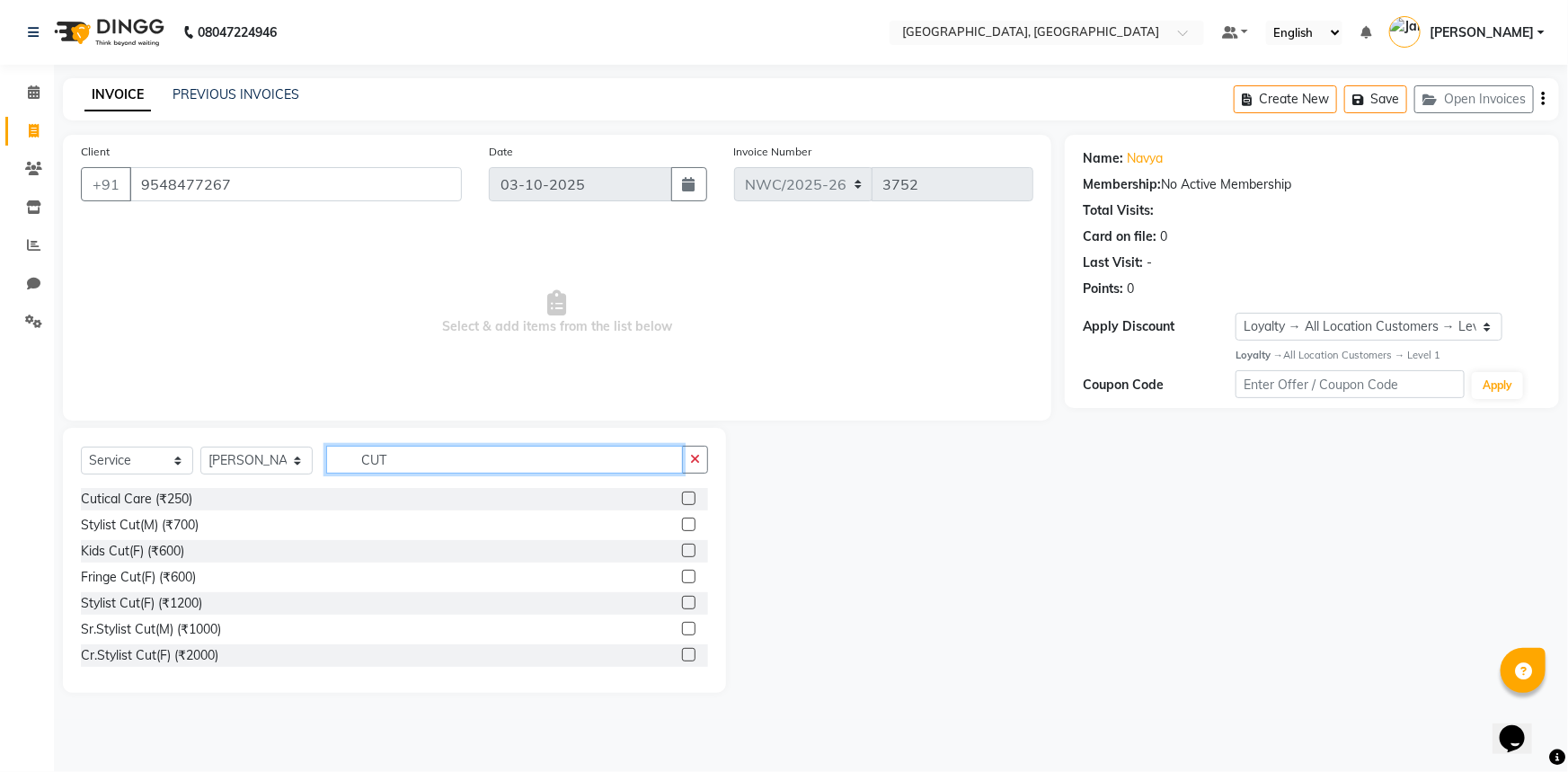
type input "CUT"
click at [682, 607] on label at bounding box center [689, 603] width 14 height 14
click at [682, 607] on input "checkbox" at bounding box center [688, 604] width 12 height 12
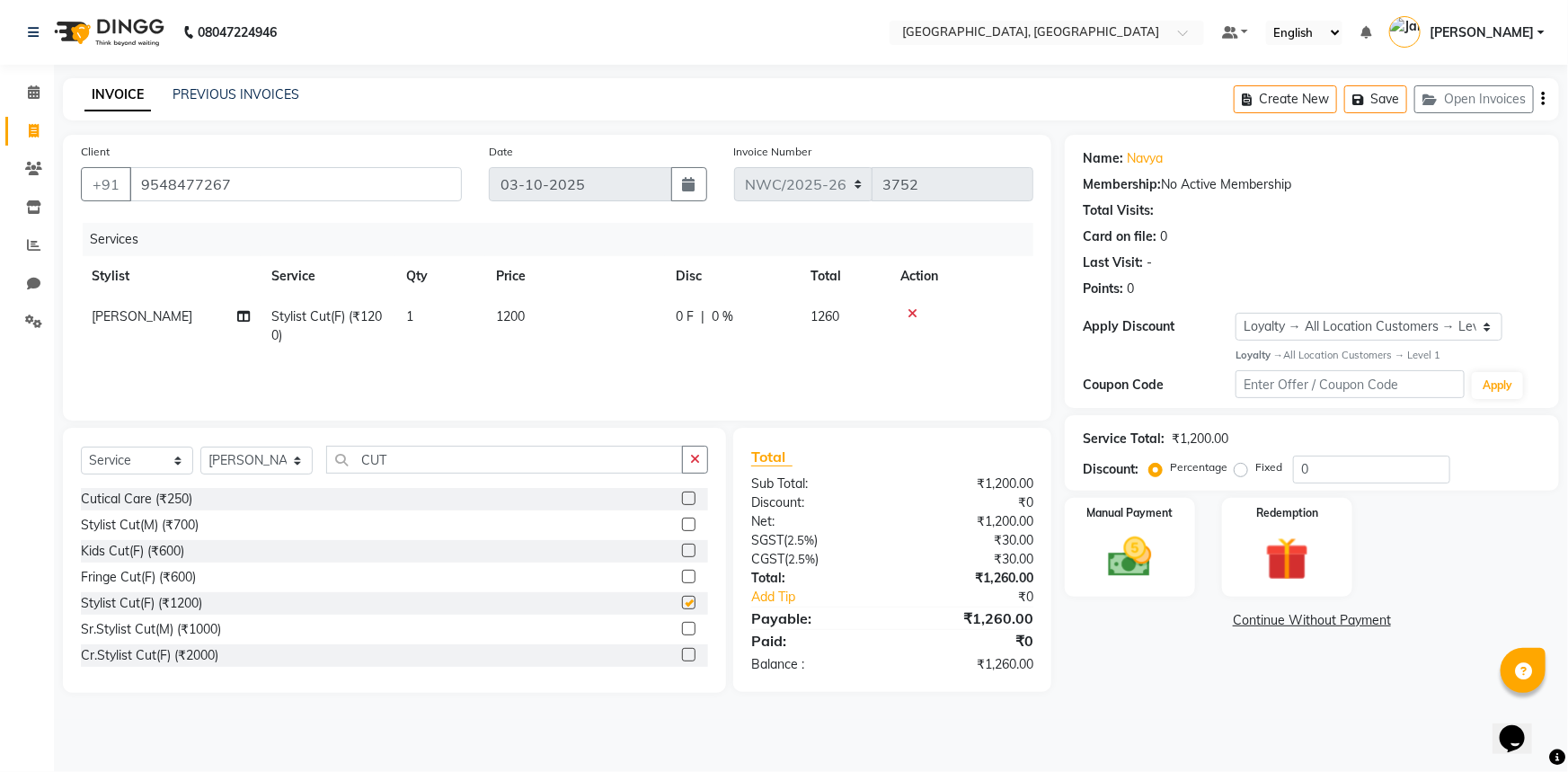
checkbox input "false"
click at [515, 324] on td "1200" at bounding box center [575, 325] width 180 height 60
select select "84831"
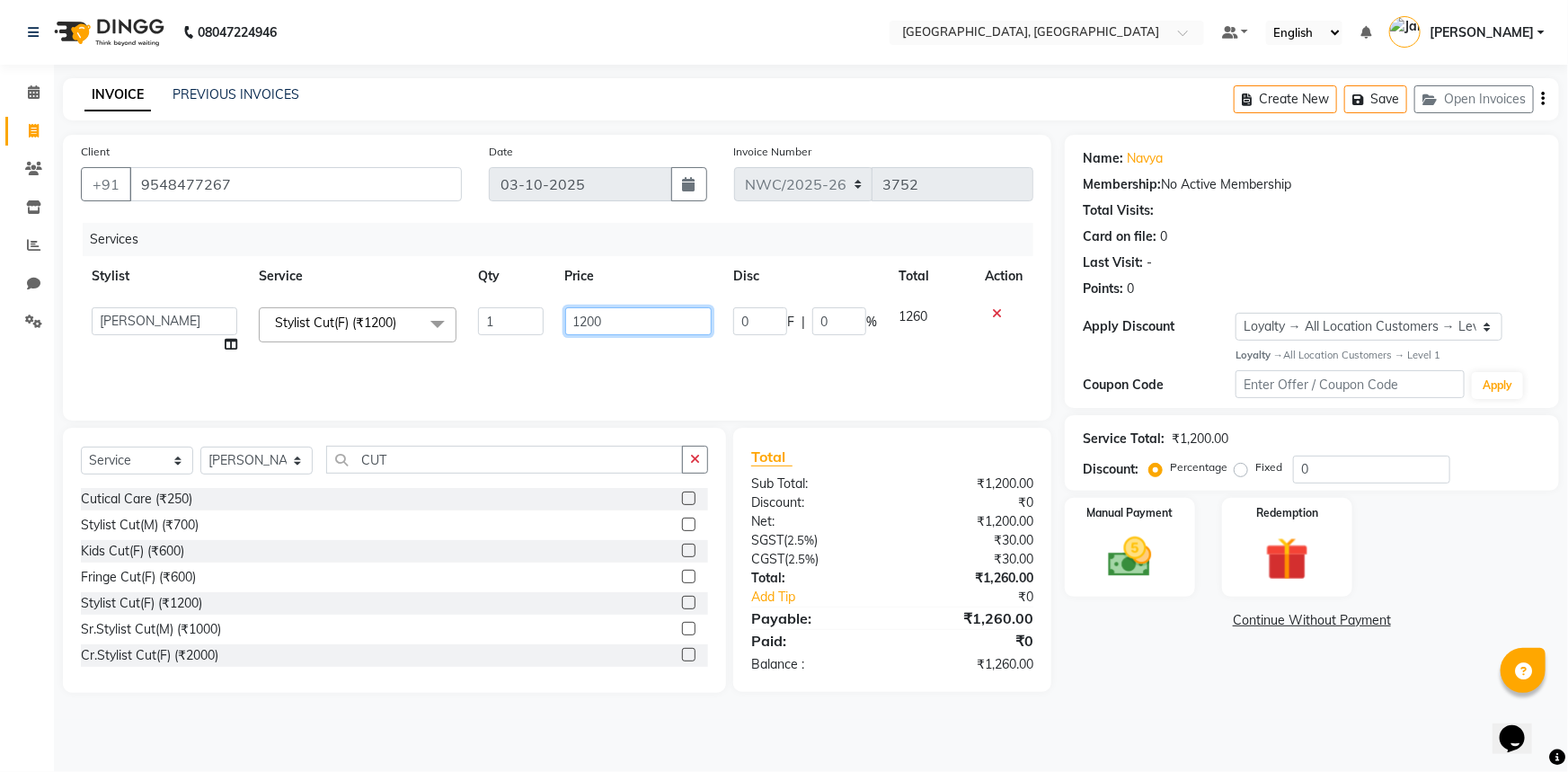
drag, startPoint x: 614, startPoint y: 325, endPoint x: 514, endPoint y: 307, distance: 101.6
click at [522, 309] on tr "Aneeta Ankush-pdct Arshad_asst Arun_pdct Ashish_asst Counter_Sales Faheem Govin…" at bounding box center [557, 330] width 953 height 68
type input "1050"
click at [1077, 582] on div "Manual Payment" at bounding box center [1129, 548] width 136 height 104
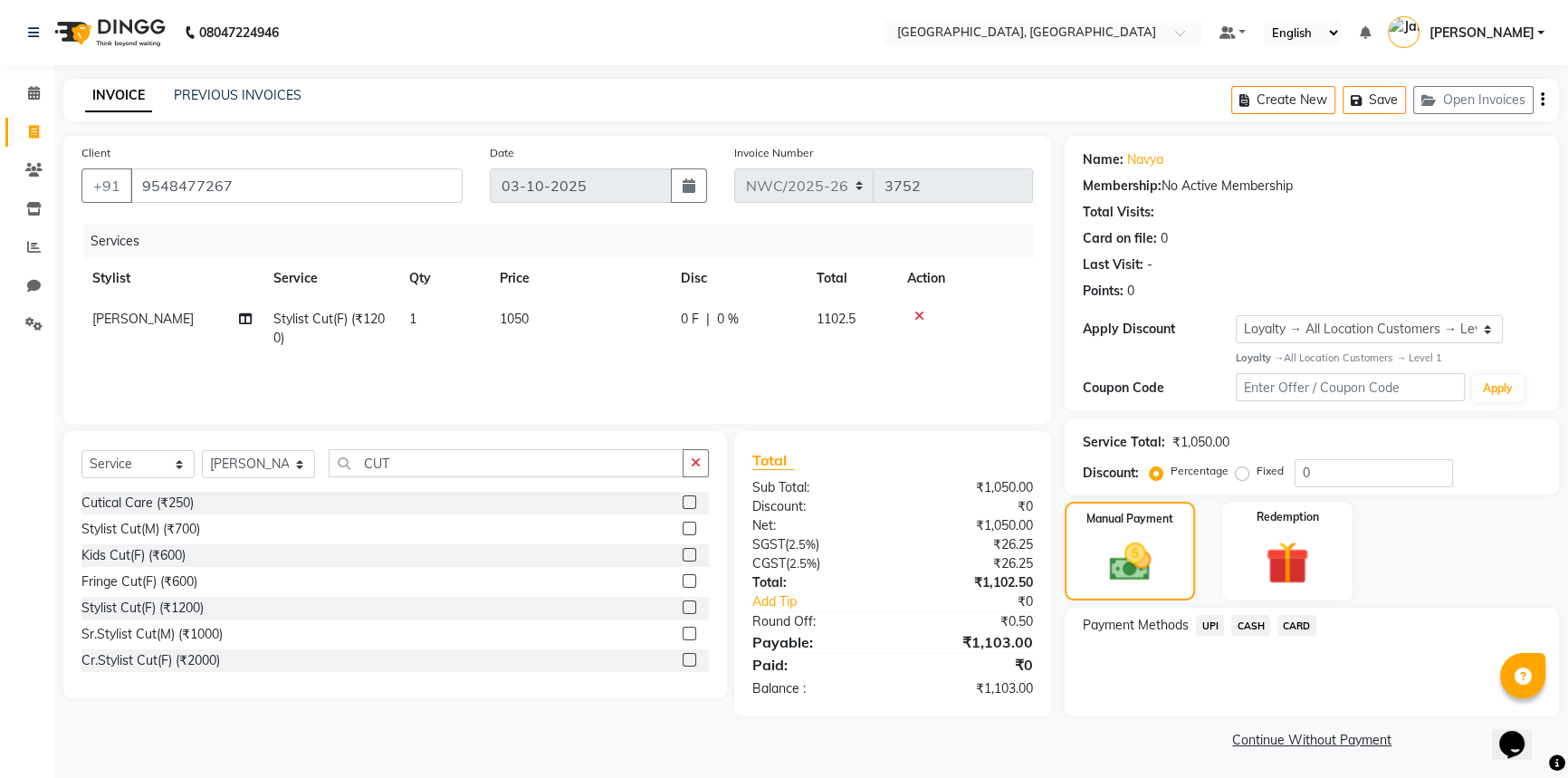
click at [1206, 621] on span "UPI" at bounding box center [1210, 624] width 29 height 21
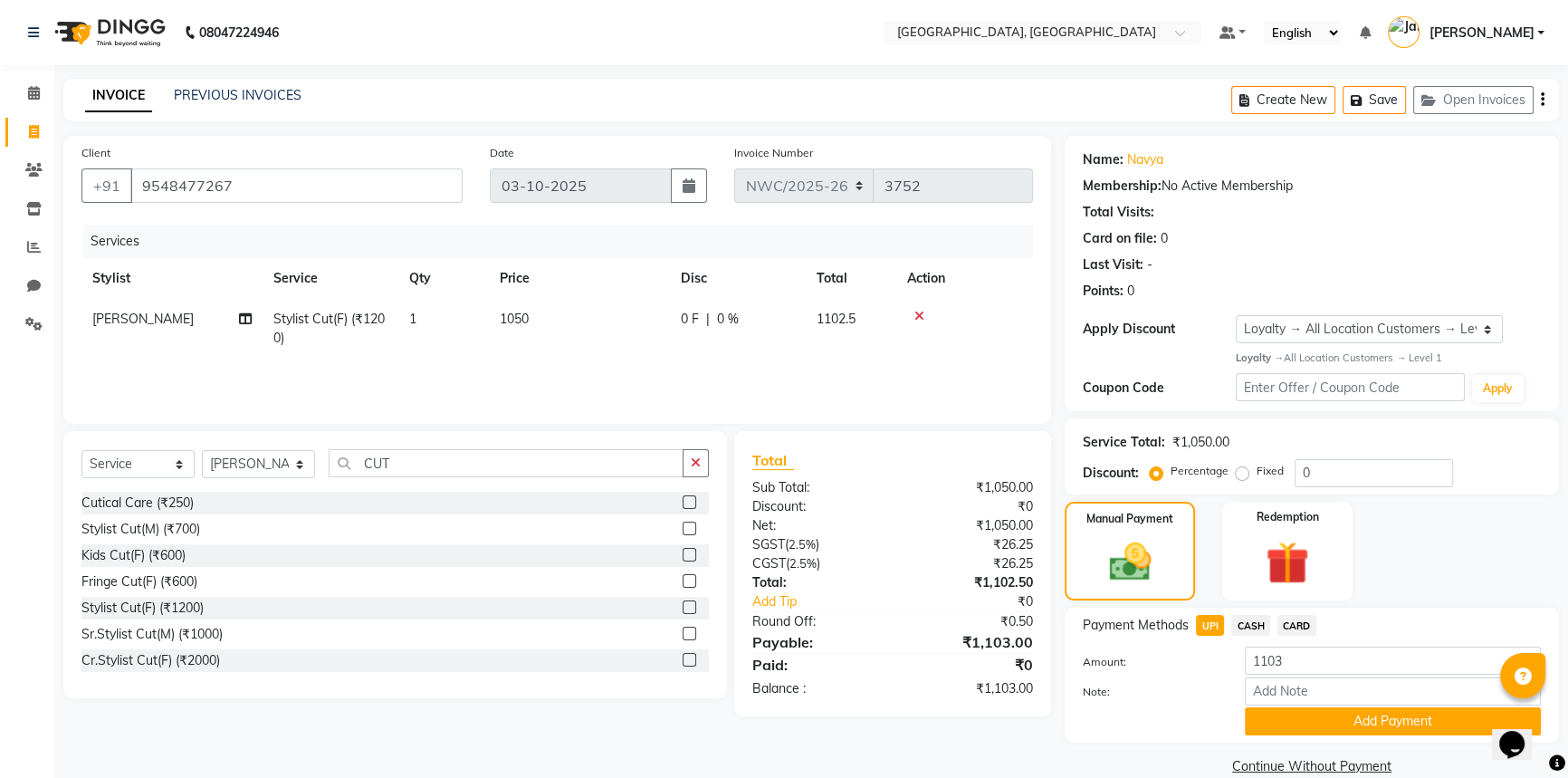
click at [525, 327] on td "1050" at bounding box center [580, 328] width 181 height 60
select select "84831"
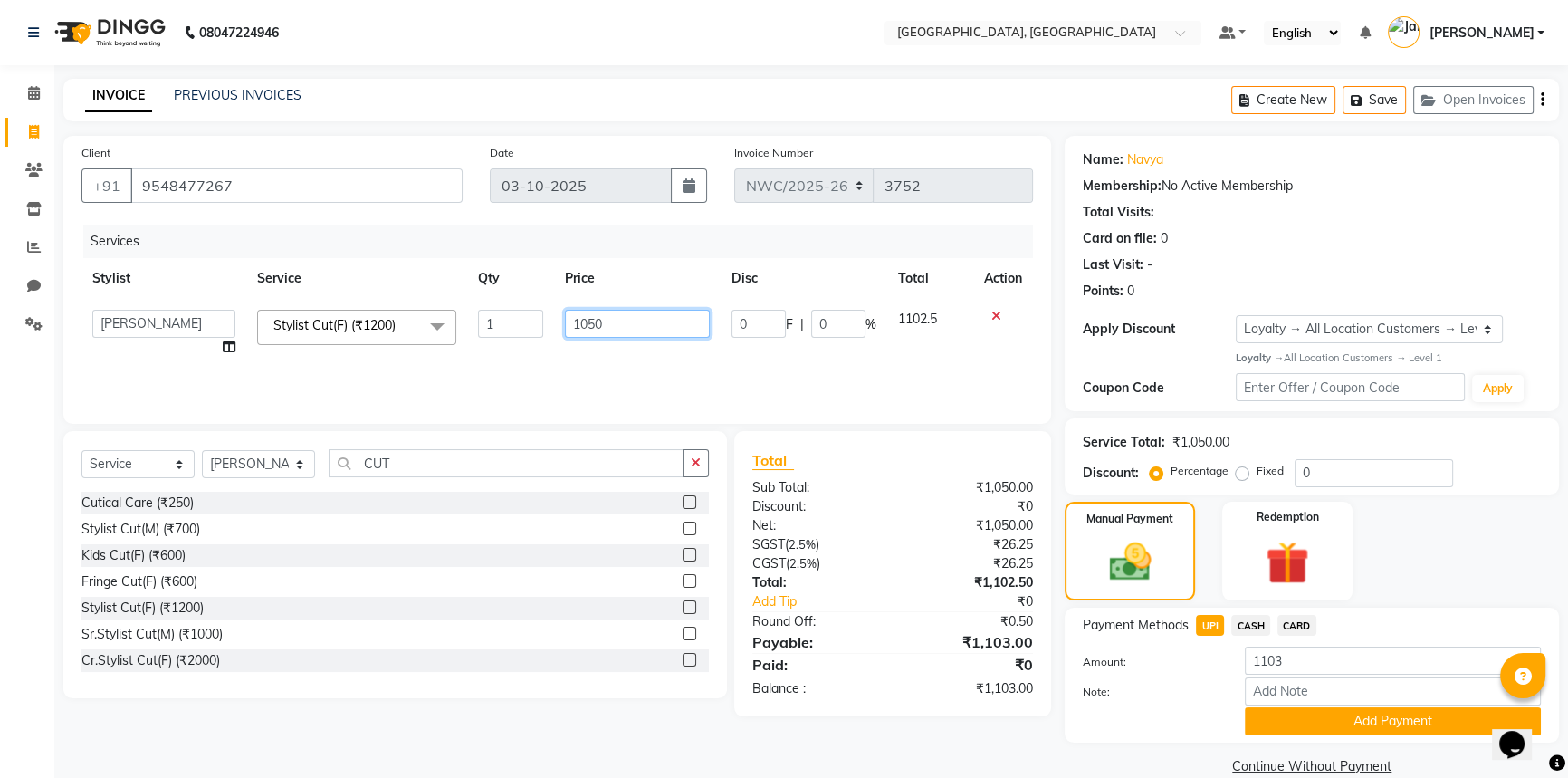
drag, startPoint x: 609, startPoint y: 325, endPoint x: 519, endPoint y: 308, distance: 91.6
click at [519, 308] on tr "Aneeta Ankush-pdct Arshad_asst Arun_pdct Ashish_asst Counter_Sales Faheem Govin…" at bounding box center [557, 333] width 951 height 69
type input "1000"
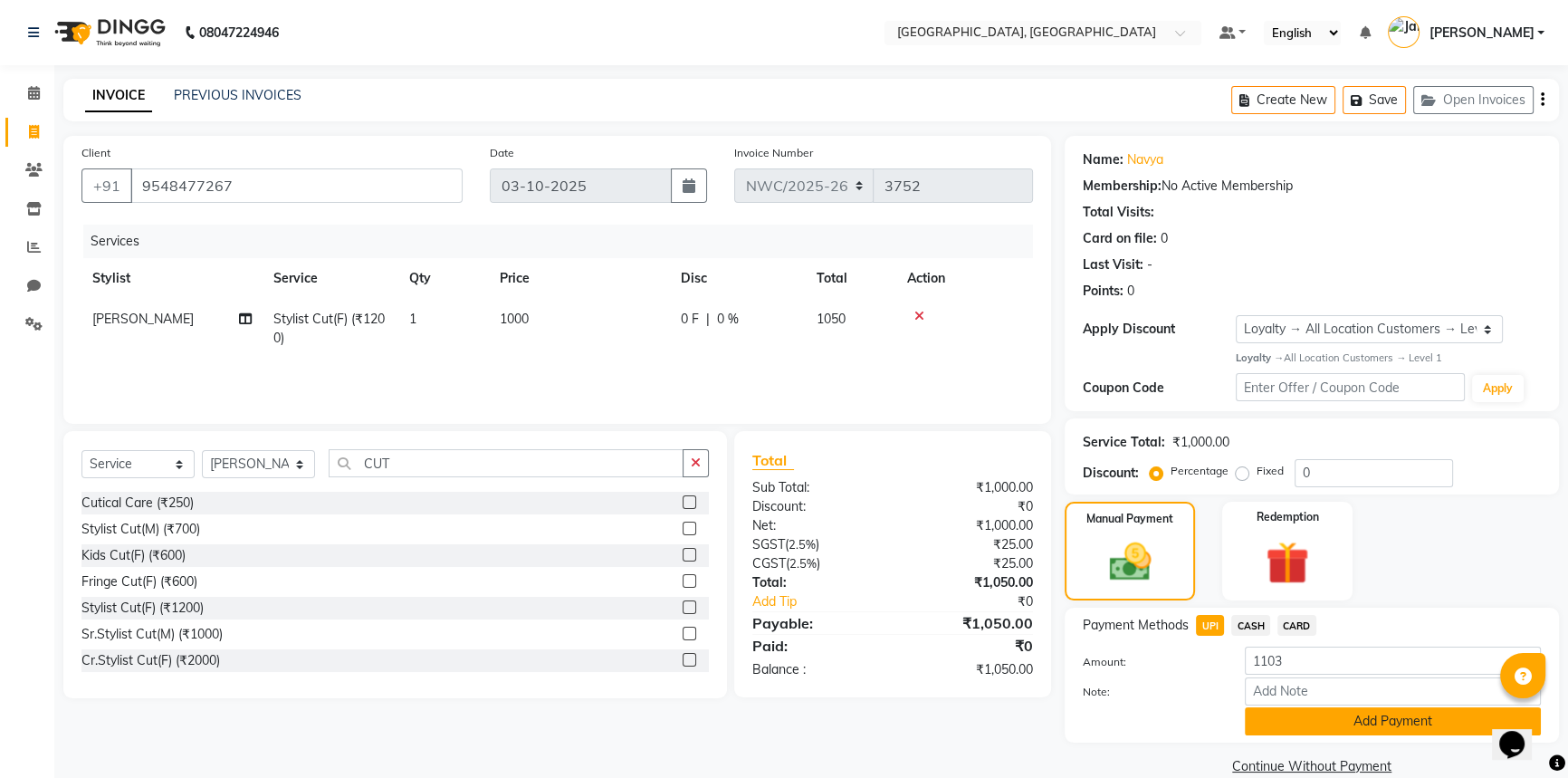
click at [1303, 713] on button "Add Payment" at bounding box center [1392, 721] width 296 height 29
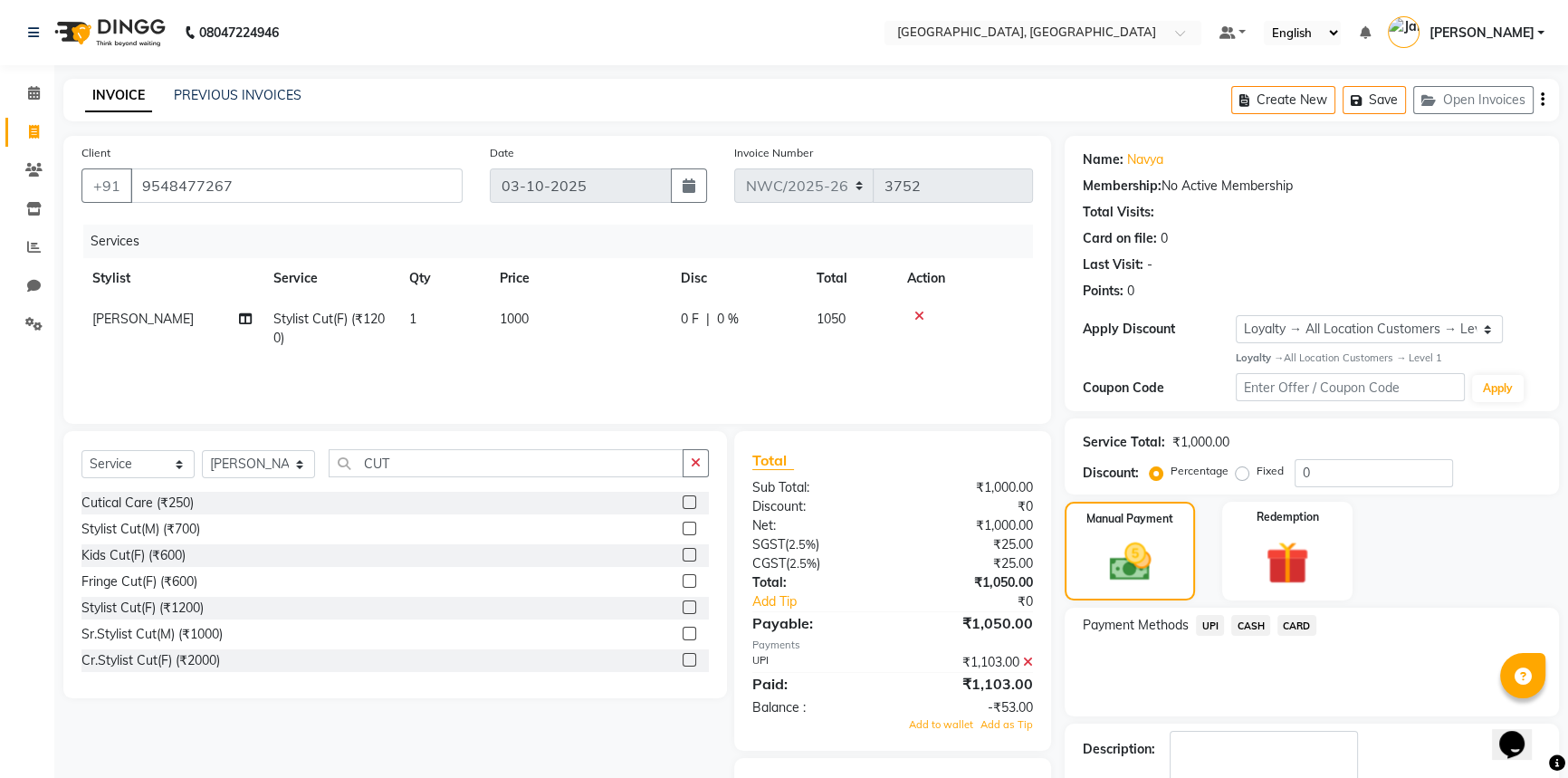
scroll to position [104, 0]
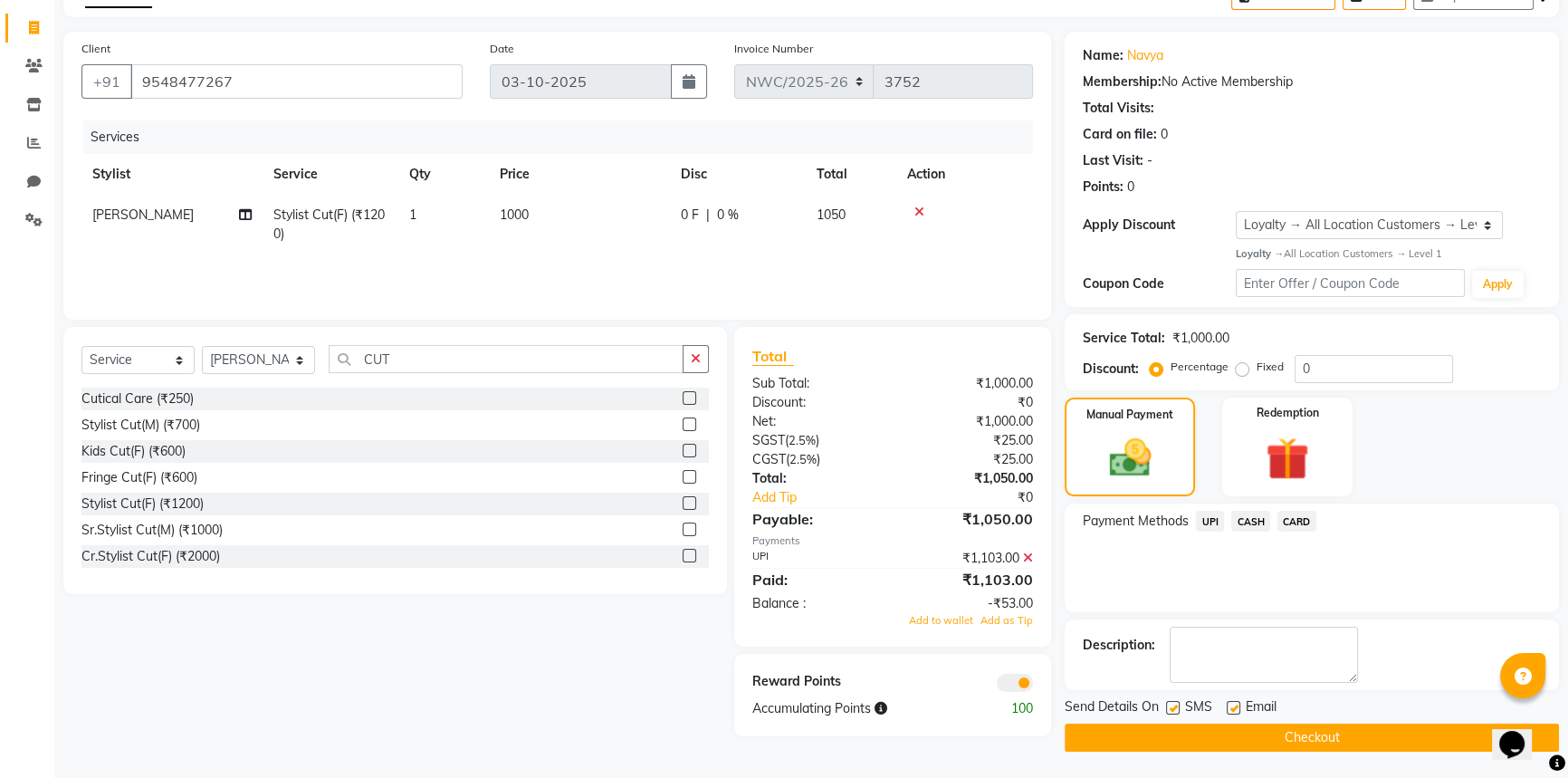
click at [1270, 738] on button "Checkout" at bounding box center [1311, 738] width 494 height 29
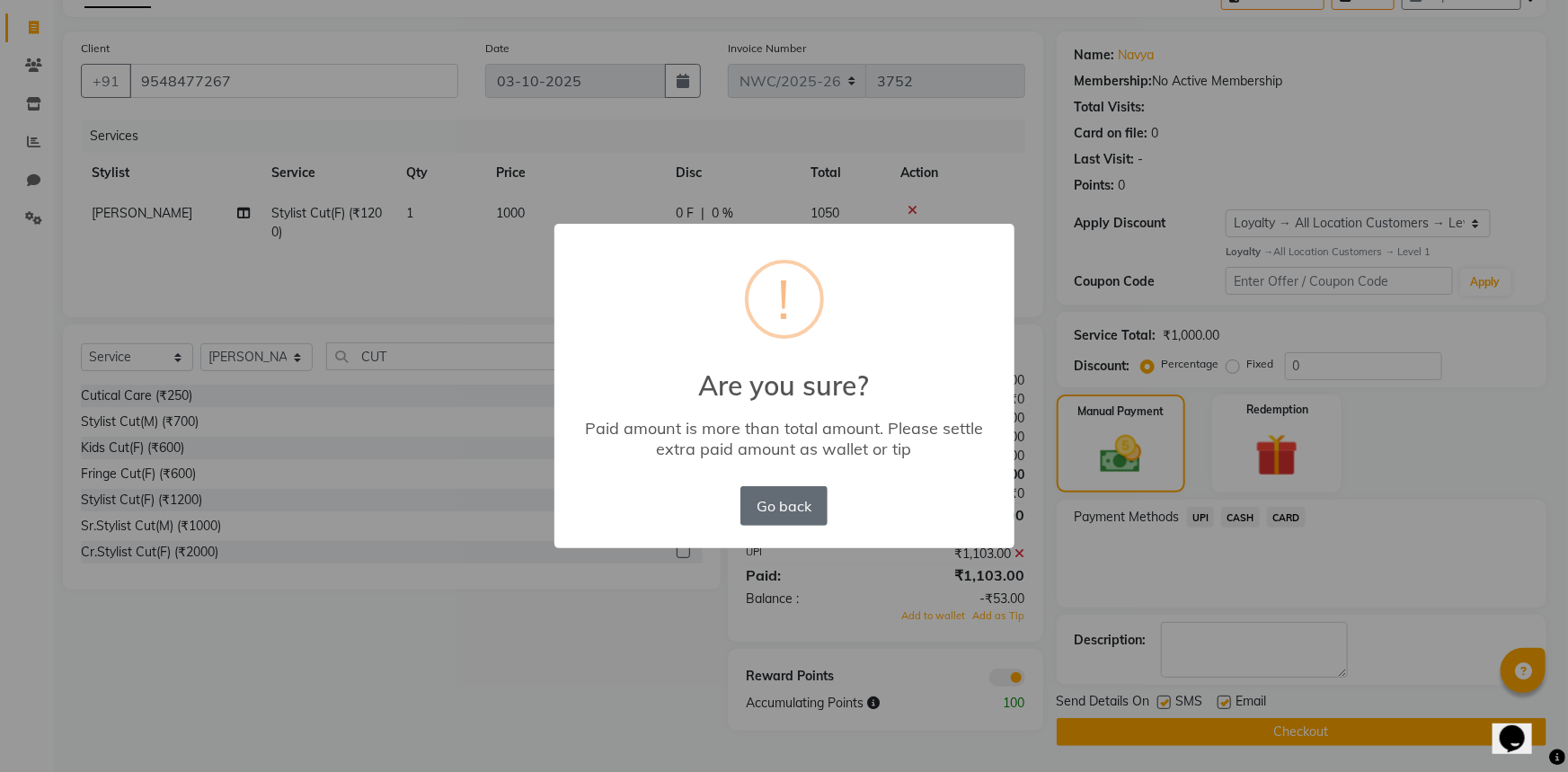
click at [764, 508] on button "Go back" at bounding box center [784, 505] width 86 height 39
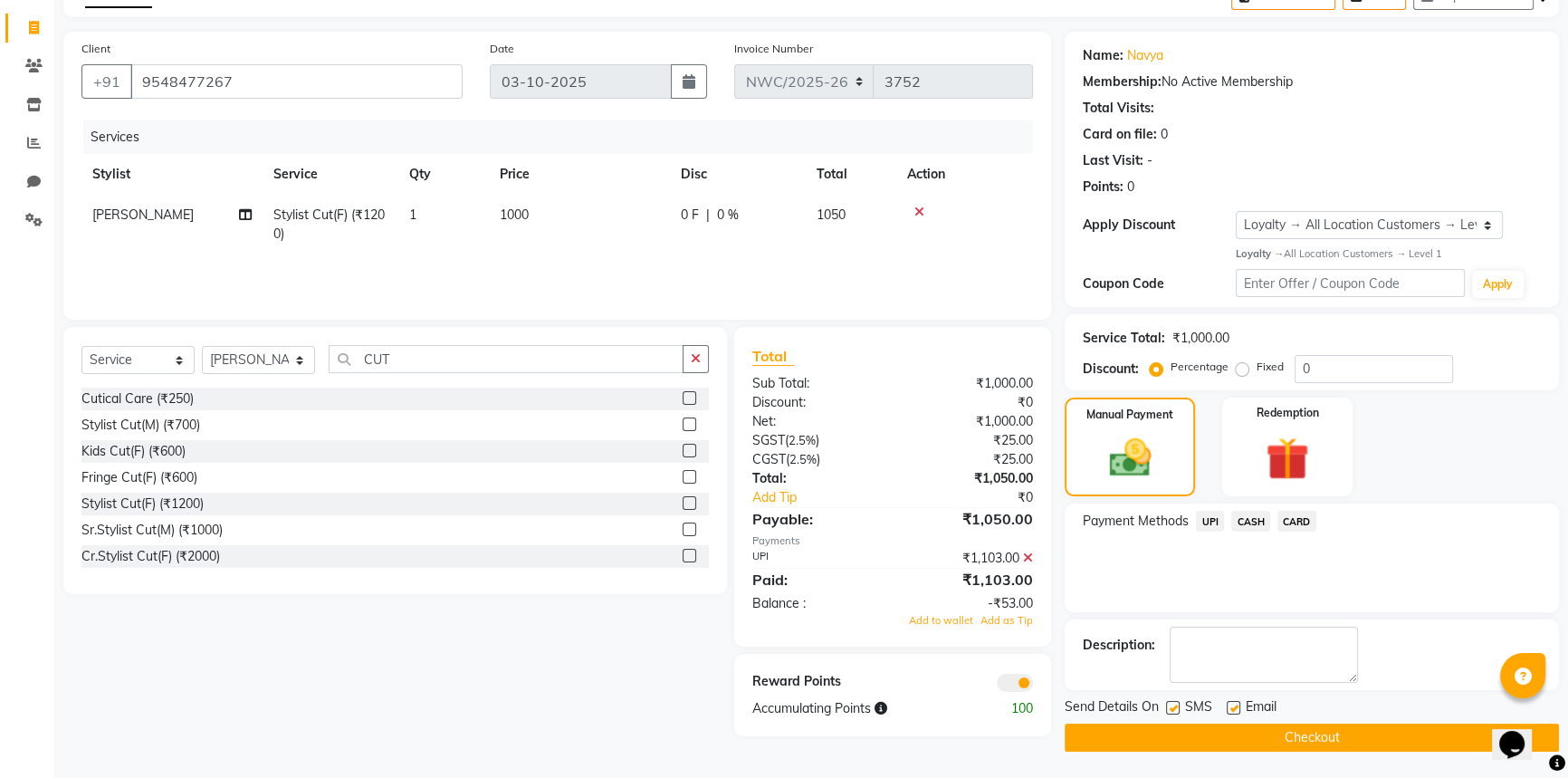
click at [1028, 555] on icon at bounding box center [1028, 557] width 10 height 13
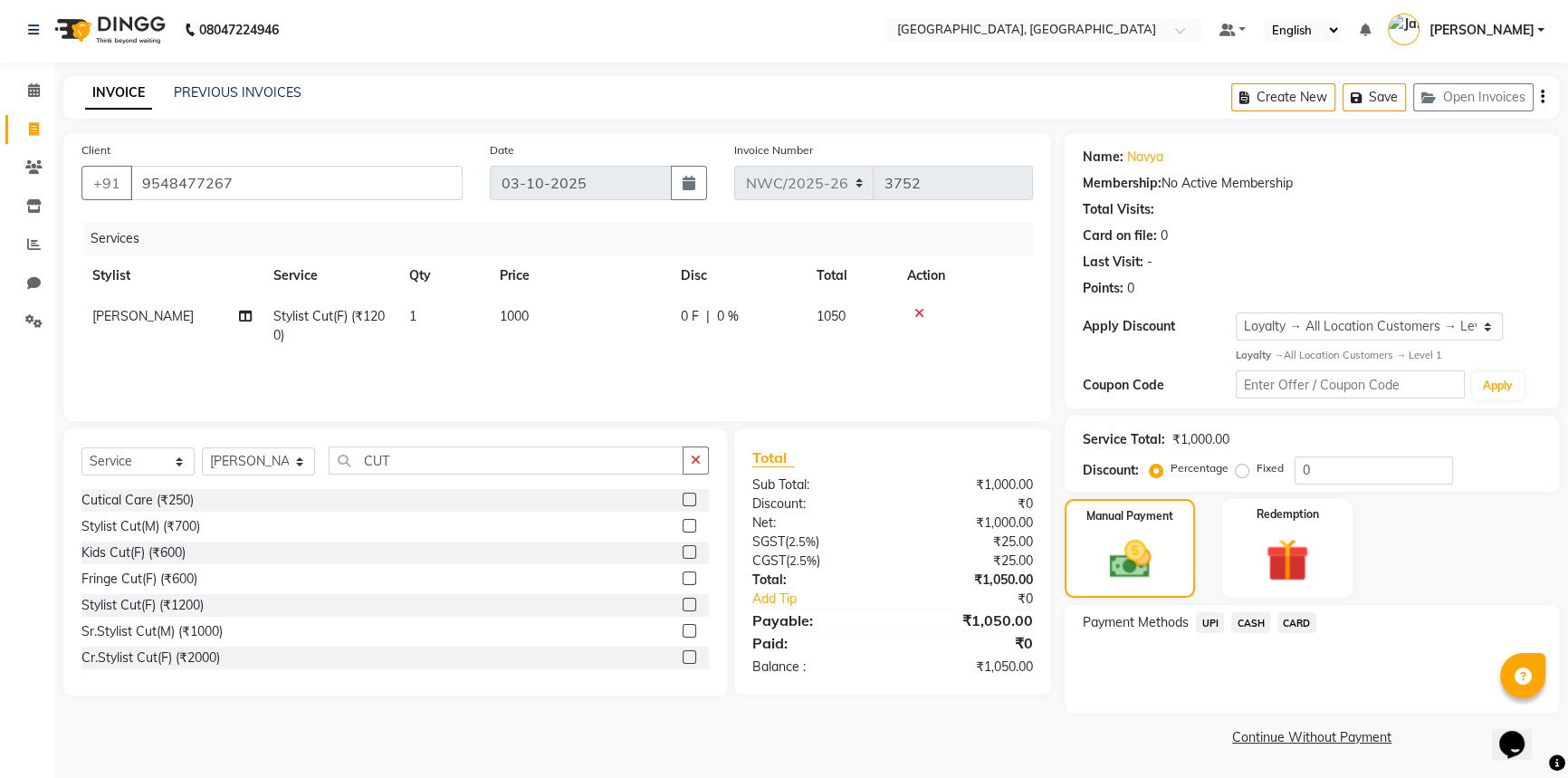
scroll to position [2, 0]
click at [1209, 623] on span "UPI" at bounding box center [1210, 623] width 29 height 21
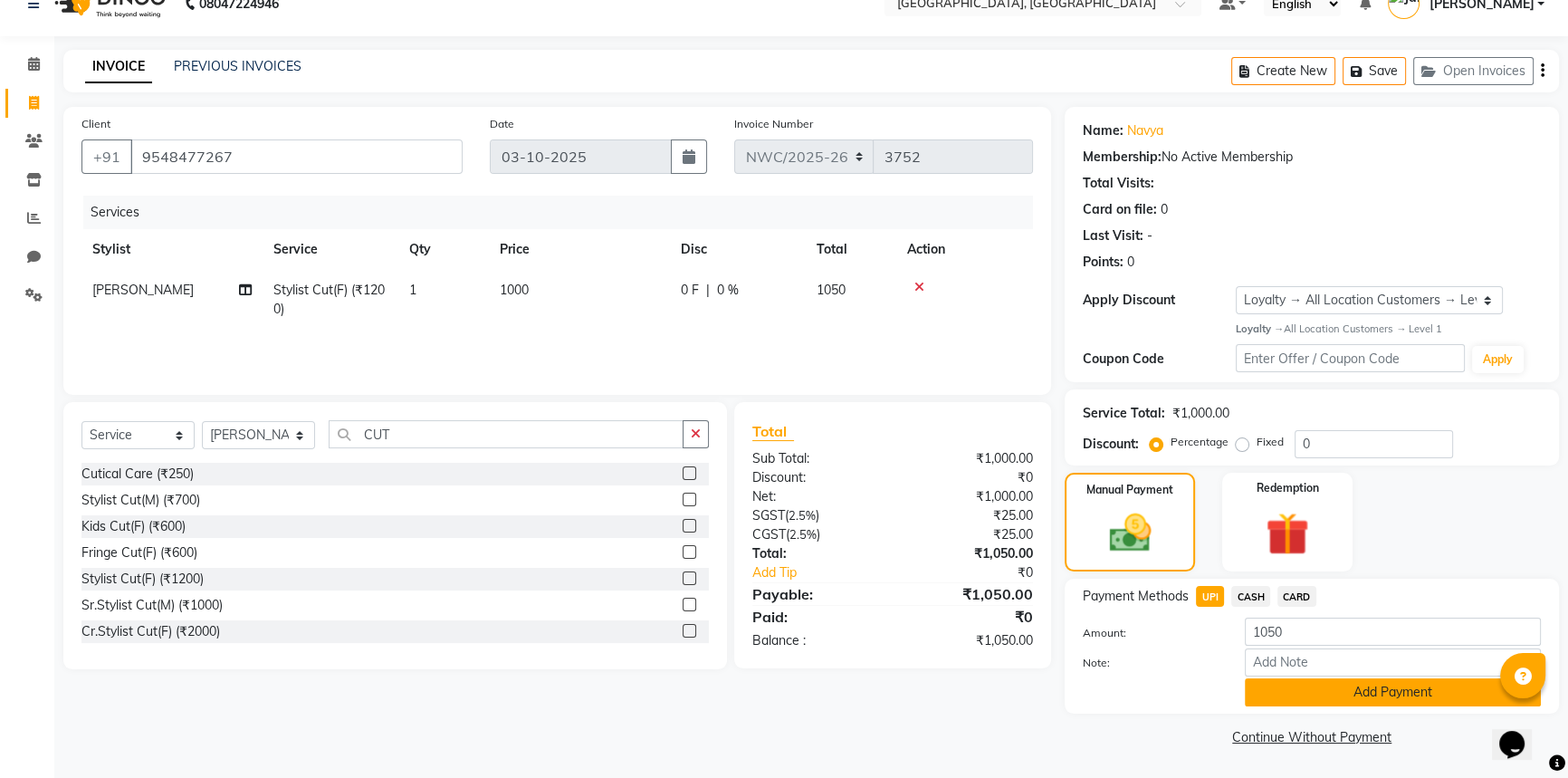
click at [1290, 694] on button "Add Payment" at bounding box center [1392, 692] width 296 height 29
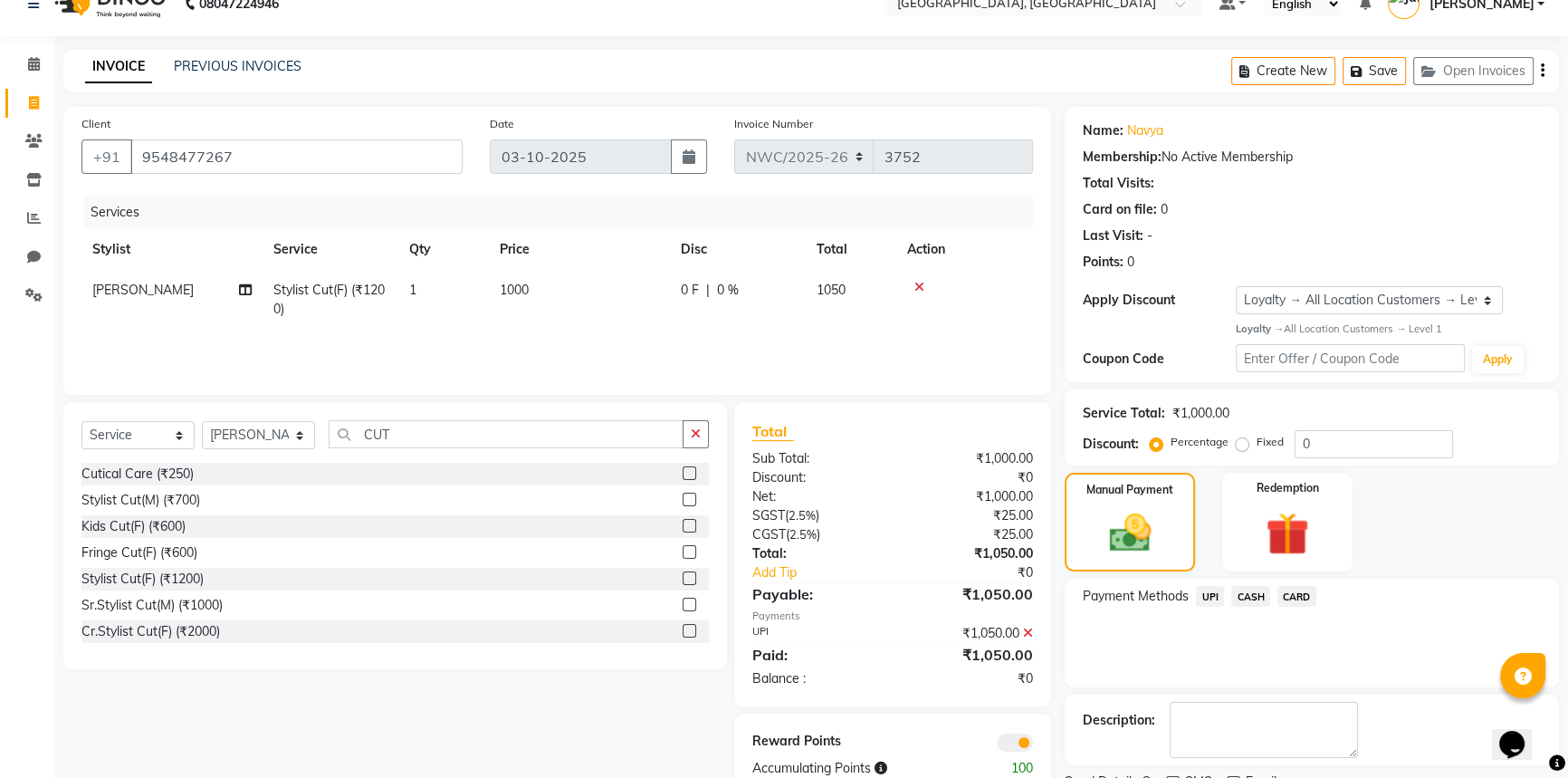
scroll to position [104, 0]
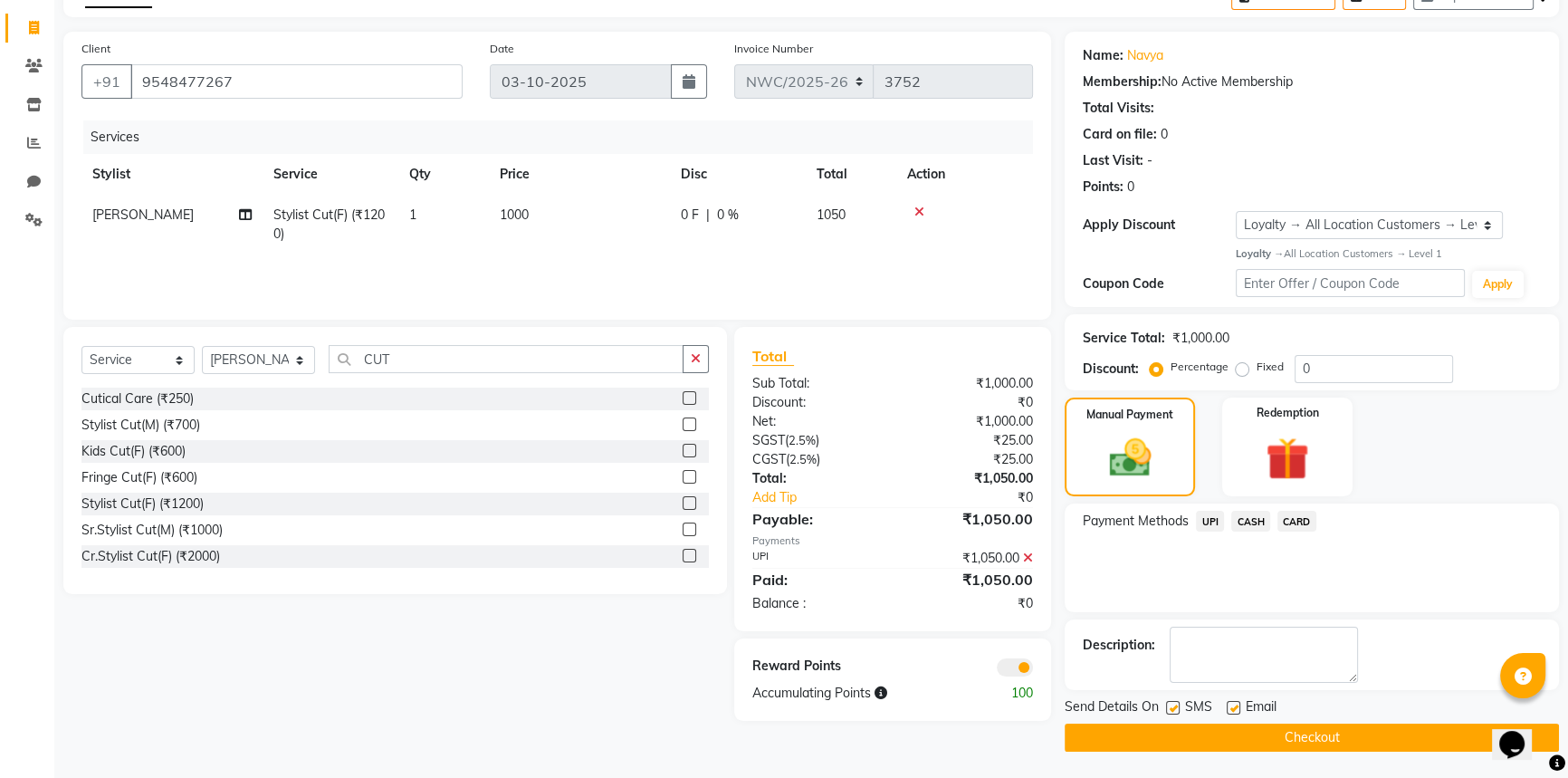
click at [1255, 734] on button "Checkout" at bounding box center [1311, 738] width 494 height 29
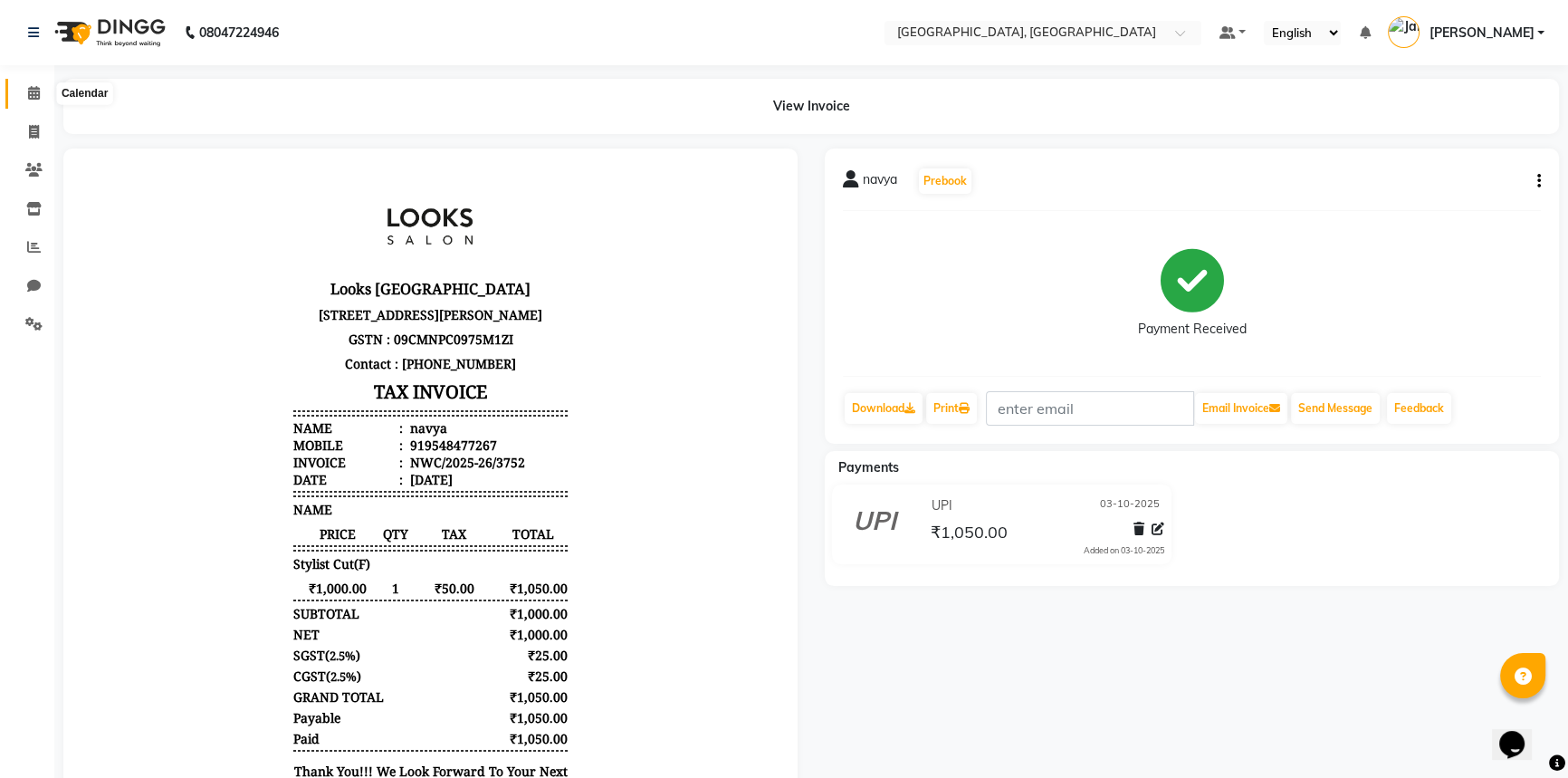
click at [33, 91] on icon at bounding box center [34, 93] width 12 height 14
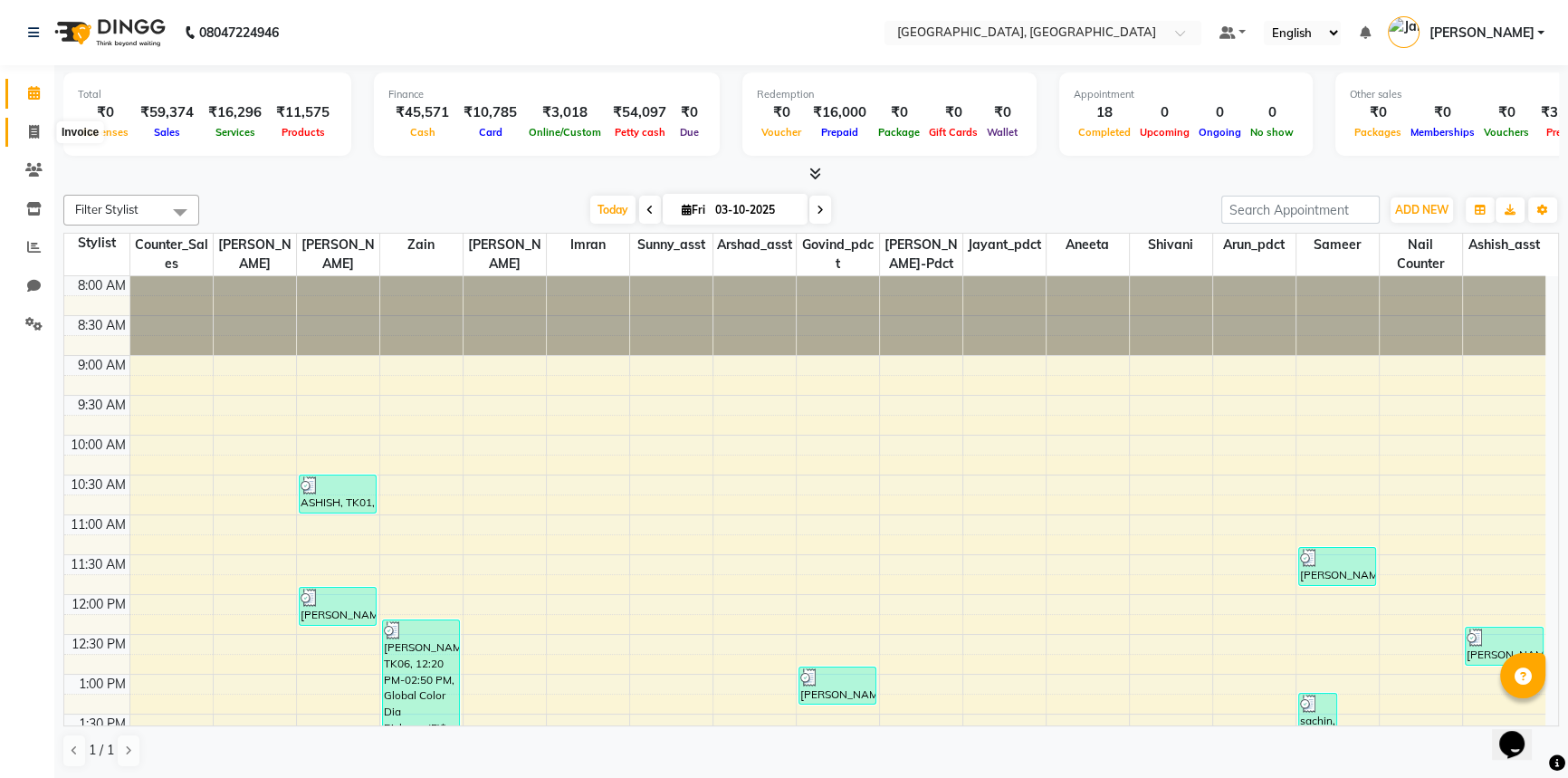
click at [39, 129] on span at bounding box center [33, 132] width 31 height 21
select select "service"
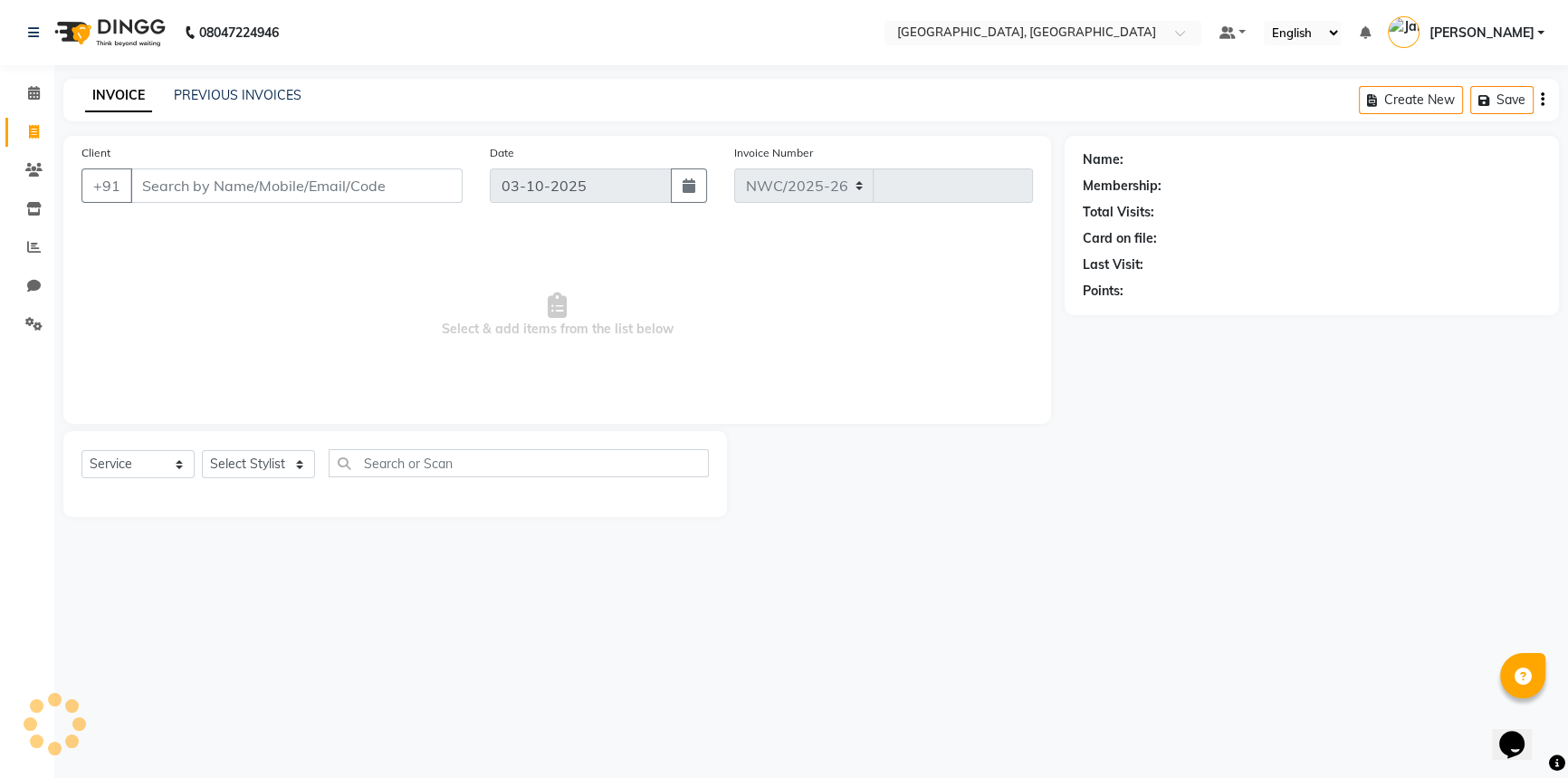
select select "8574"
type input "3753"
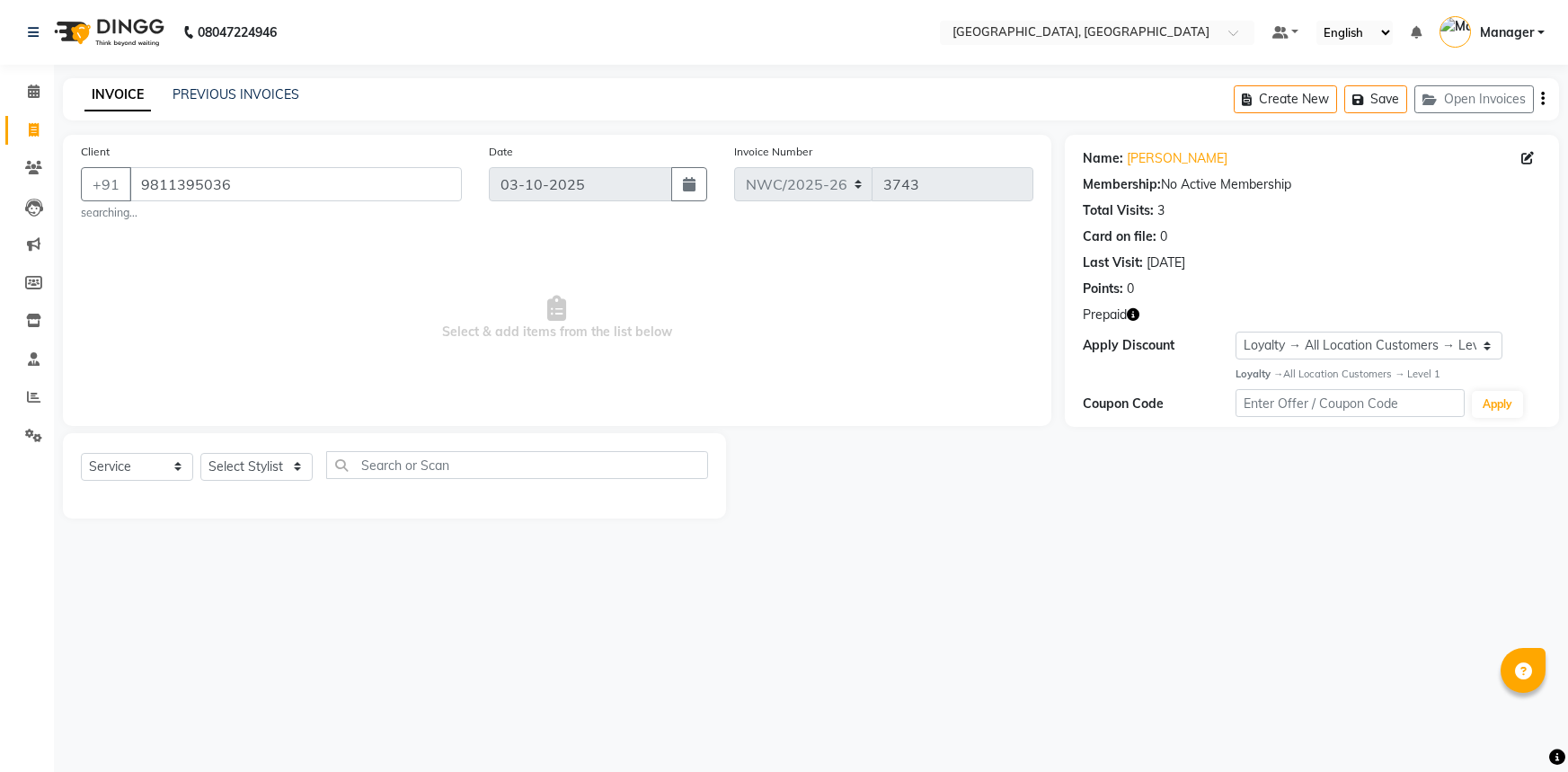
select select "service"
select select "1: Object"
click at [239, 466] on select "Select Stylist Aneeta Ankush-pdct Arshad_asst Arun_pdct Ashish_asst Counter_Sal…" at bounding box center [256, 466] width 112 height 28
select select "84832"
click at [200, 452] on select "Select Stylist [PERSON_NAME]-pdct Arshad_asst Arun_pdct Ashish_asst Counter_Sal…" at bounding box center [256, 466] width 112 height 28
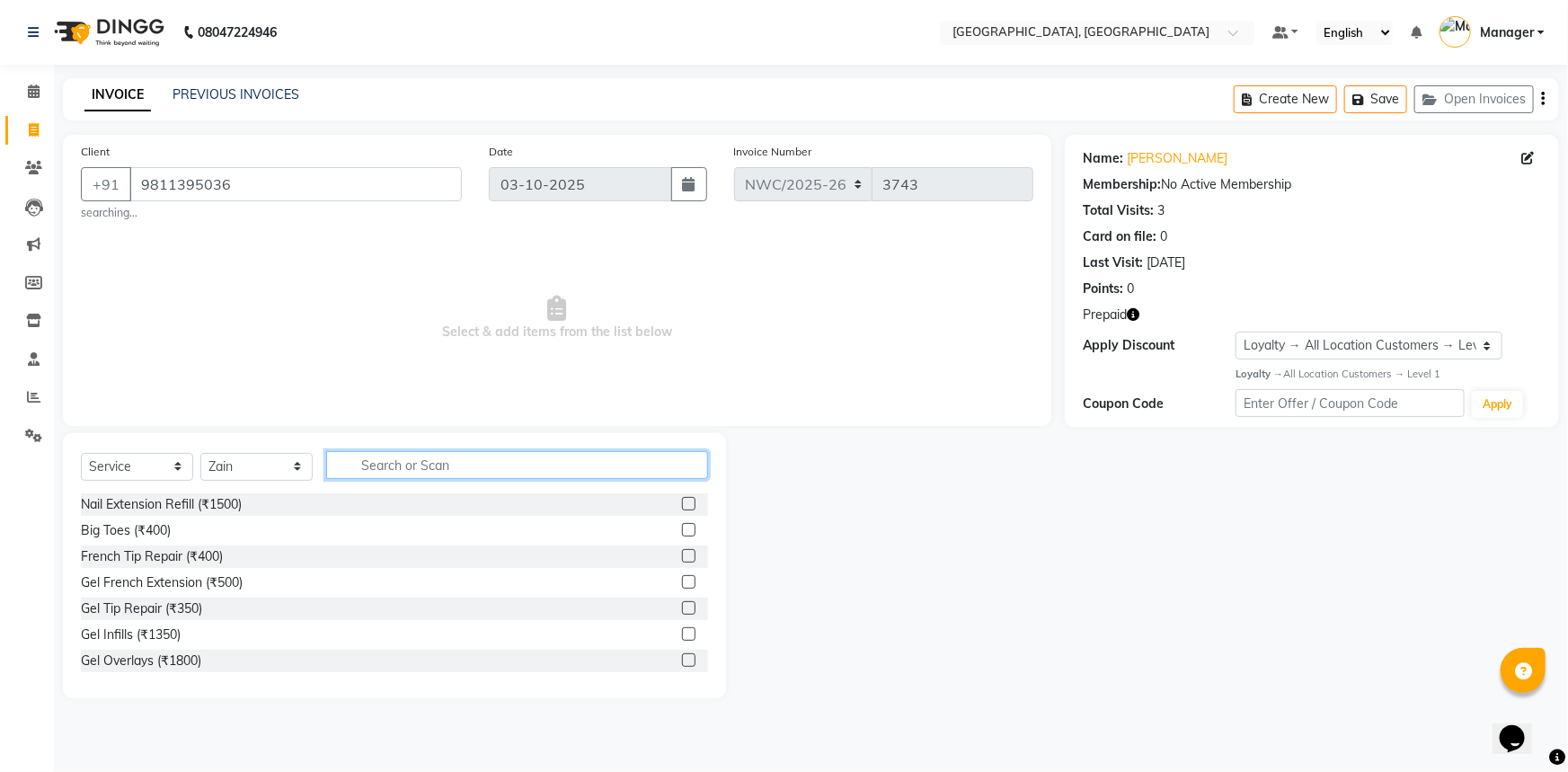
click at [424, 460] on input "text" at bounding box center [517, 465] width 382 height 28
type input "glo"
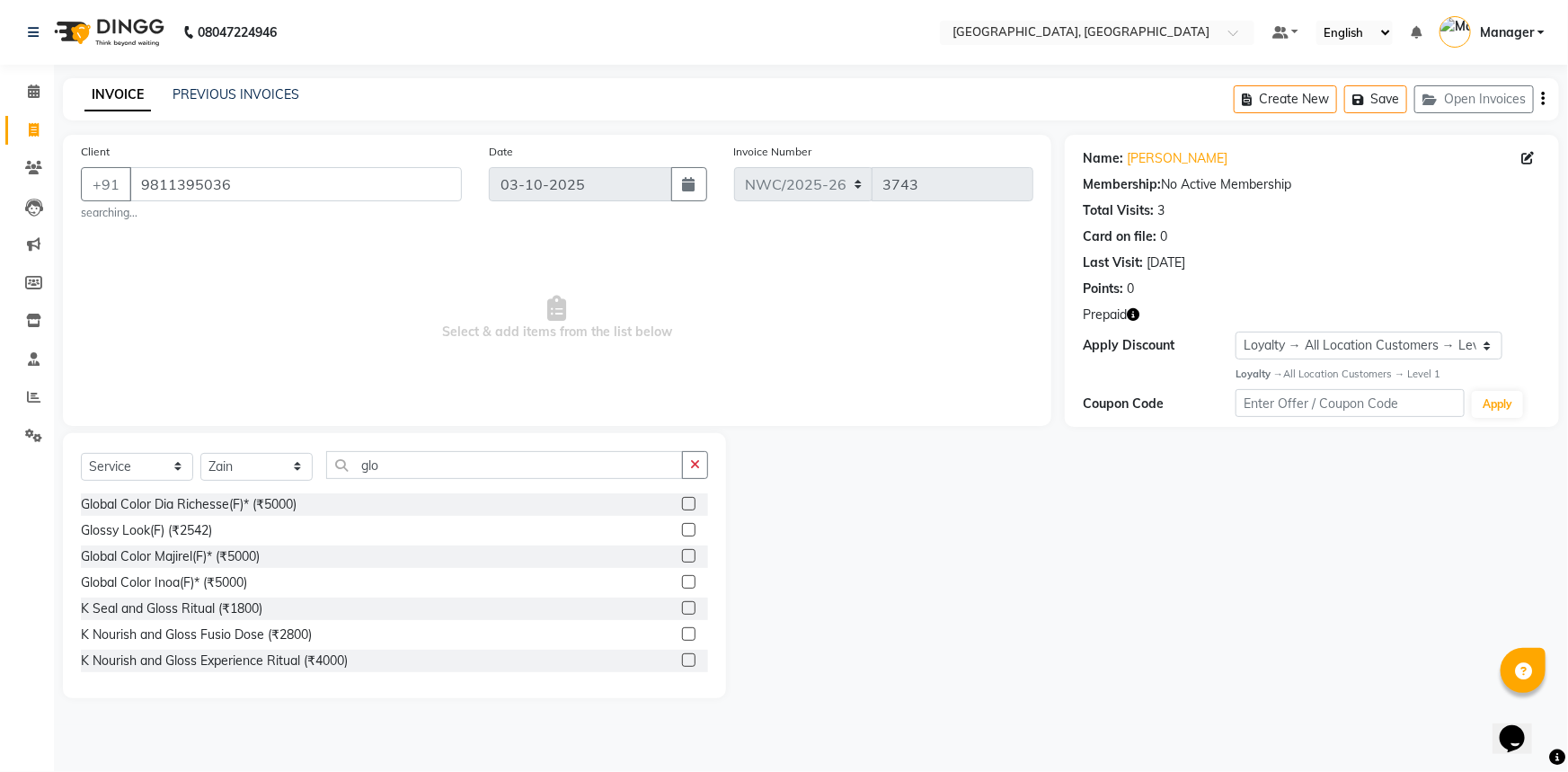
drag, startPoint x: 675, startPoint y: 506, endPoint x: 655, endPoint y: 476, distance: 36.1
click at [682, 505] on label at bounding box center [689, 504] width 14 height 14
click at [682, 505] on input "checkbox" at bounding box center [688, 504] width 12 height 12
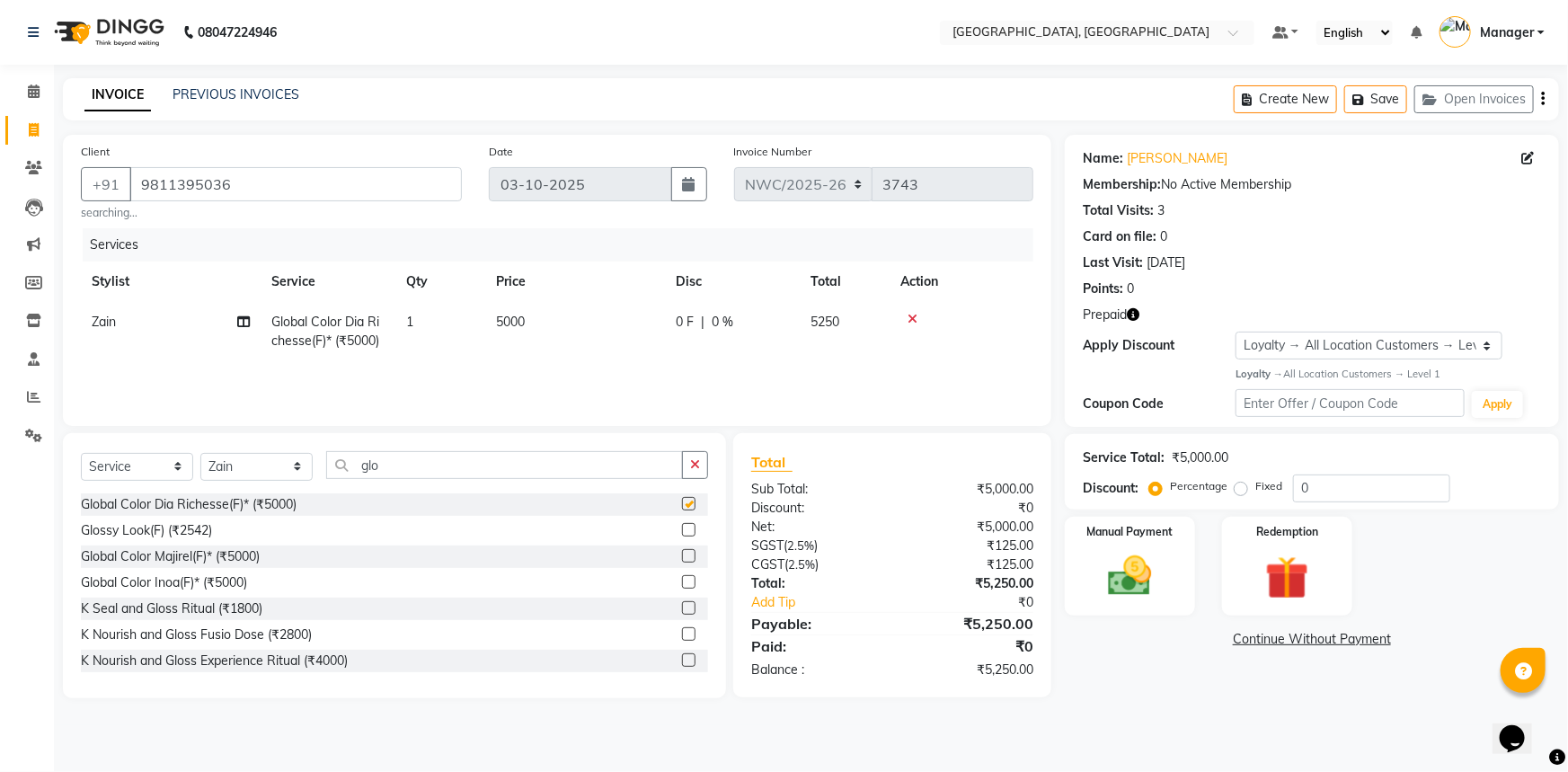
checkbox input "false"
drag, startPoint x: 542, startPoint y: 329, endPoint x: 564, endPoint y: 332, distance: 22.2
click at [548, 332] on td "5000" at bounding box center [575, 331] width 180 height 60
select select "84832"
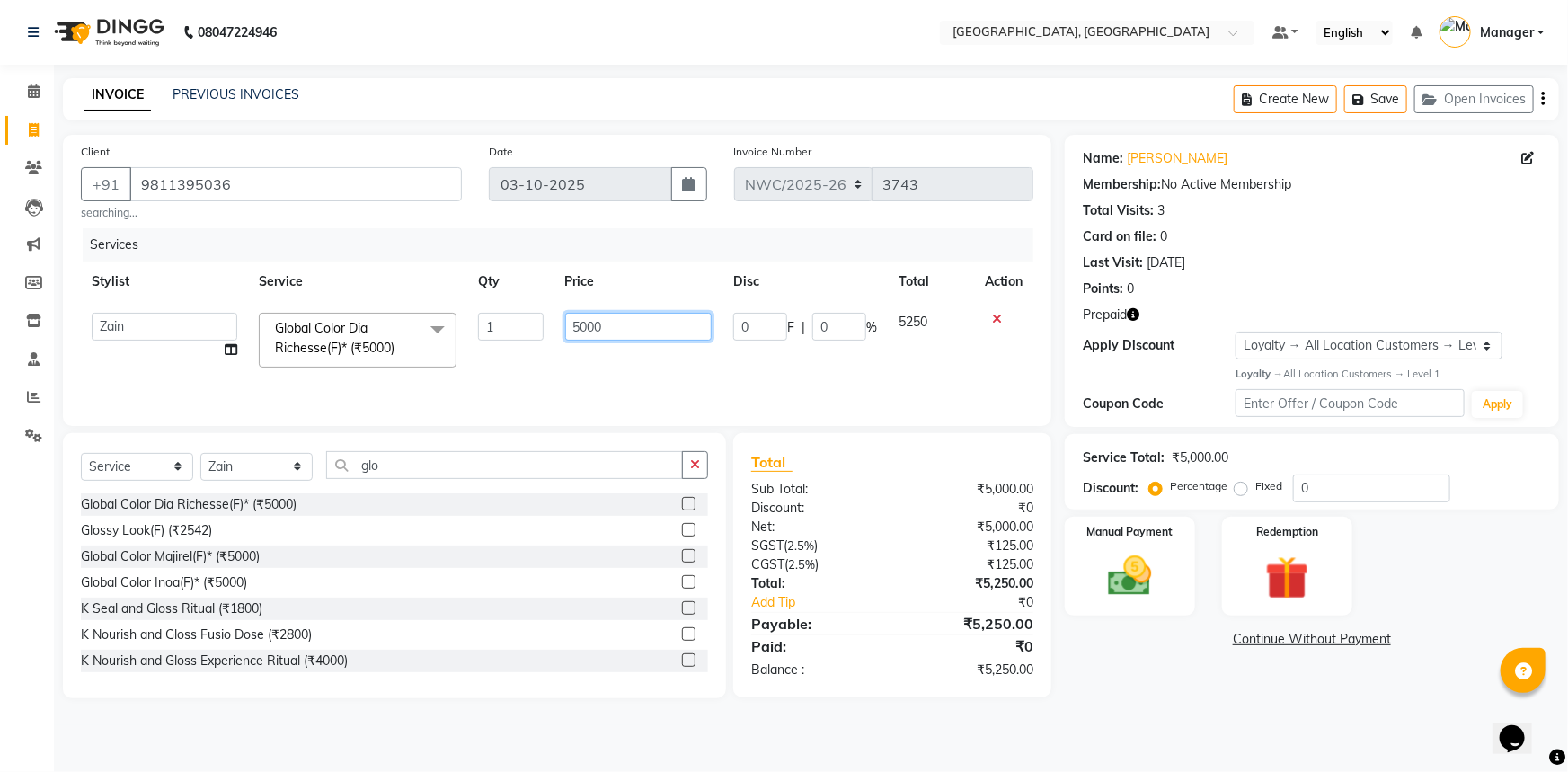
drag, startPoint x: 629, startPoint y: 323, endPoint x: 505, endPoint y: 306, distance: 125.2
click at [505, 306] on tr "Aneeta Ankush-pdct Arshad_asst Arun_pdct Ashish_asst Counter_Sales Faheem Govin…" at bounding box center [557, 340] width 953 height 76
type input "12000"
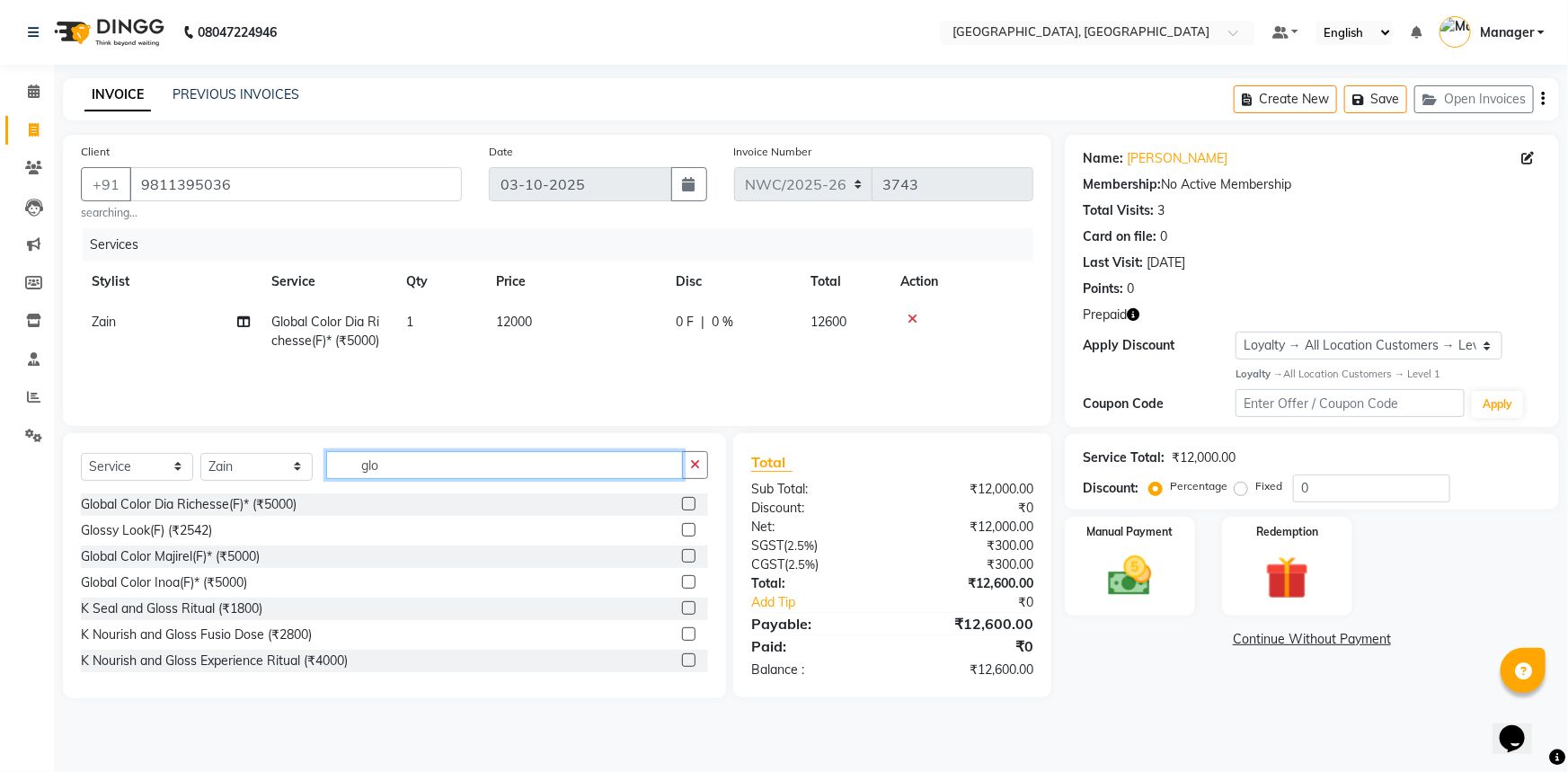
click at [389, 464] on input "glo" at bounding box center [504, 465] width 357 height 28
drag, startPoint x: 403, startPoint y: 466, endPoint x: 275, endPoint y: 448, distance: 129.3
click at [275, 448] on div "Select Service Product Membership Package Voucher Prepaid Gift Card Select Styl…" at bounding box center [394, 565] width 663 height 265
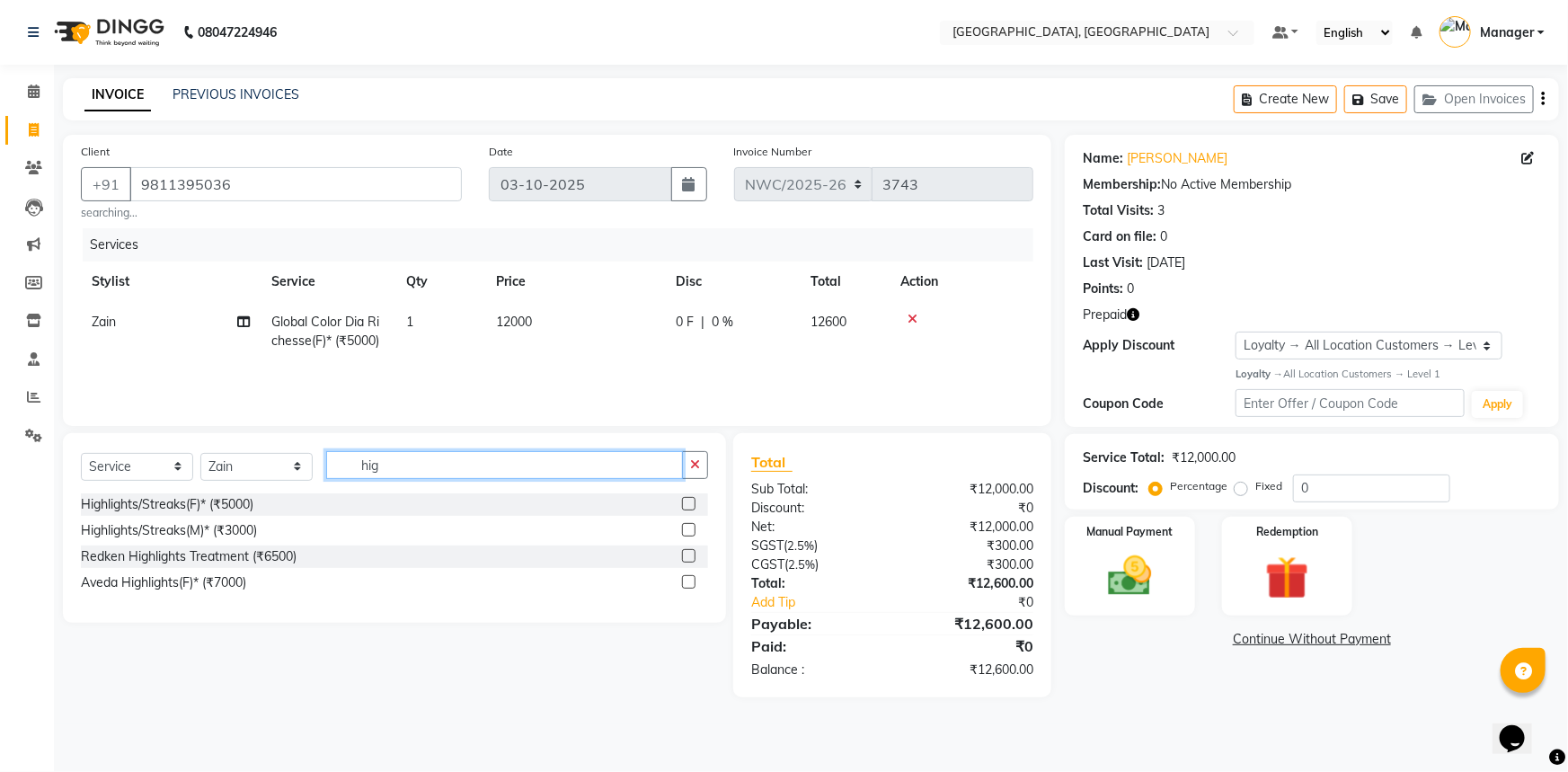
type input "hig"
click at [688, 504] on label at bounding box center [689, 504] width 14 height 14
click at [688, 504] on input "checkbox" at bounding box center [688, 504] width 12 height 12
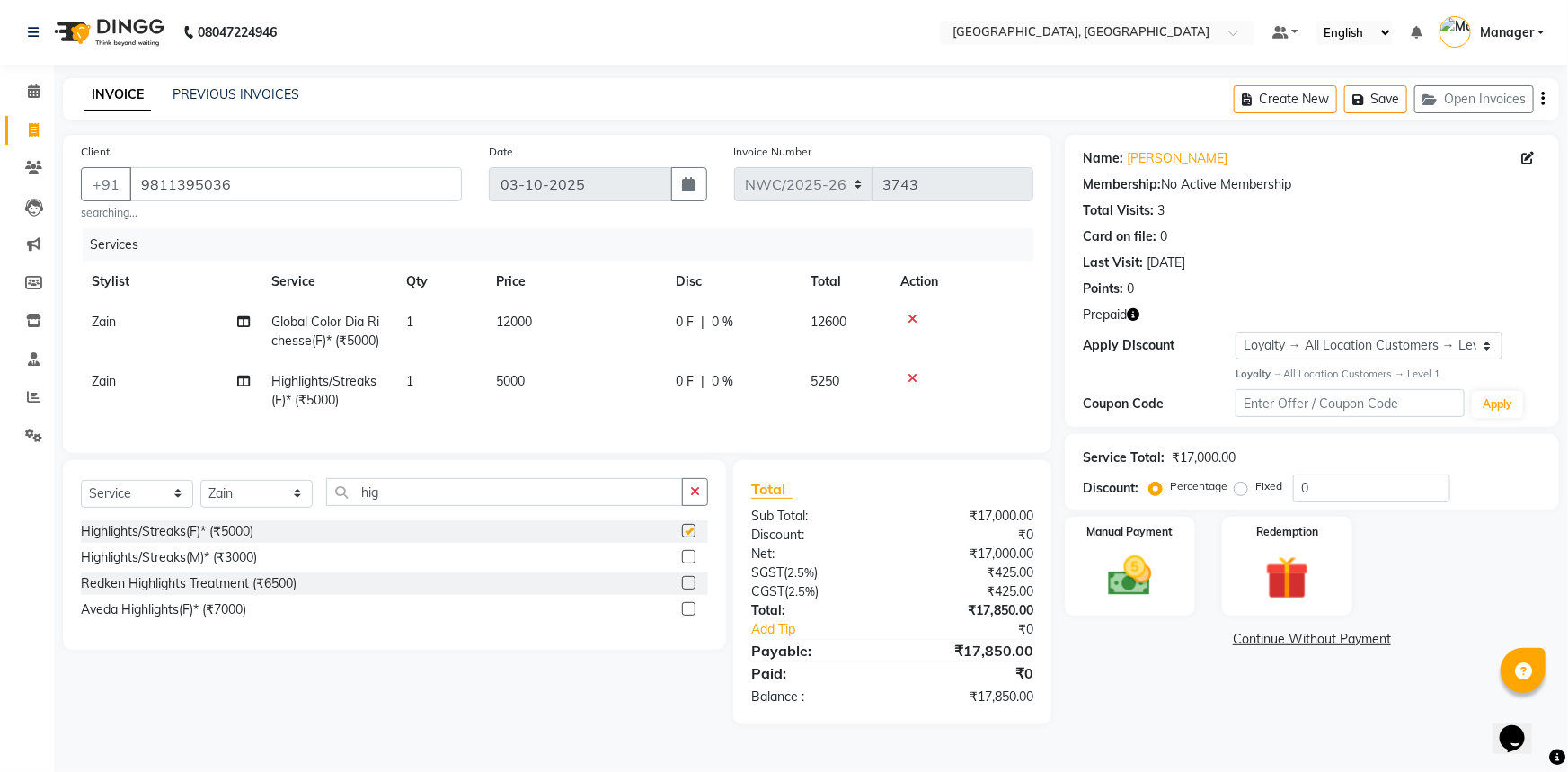
checkbox input "false"
click at [522, 378] on span "5000" at bounding box center [510, 381] width 28 height 17
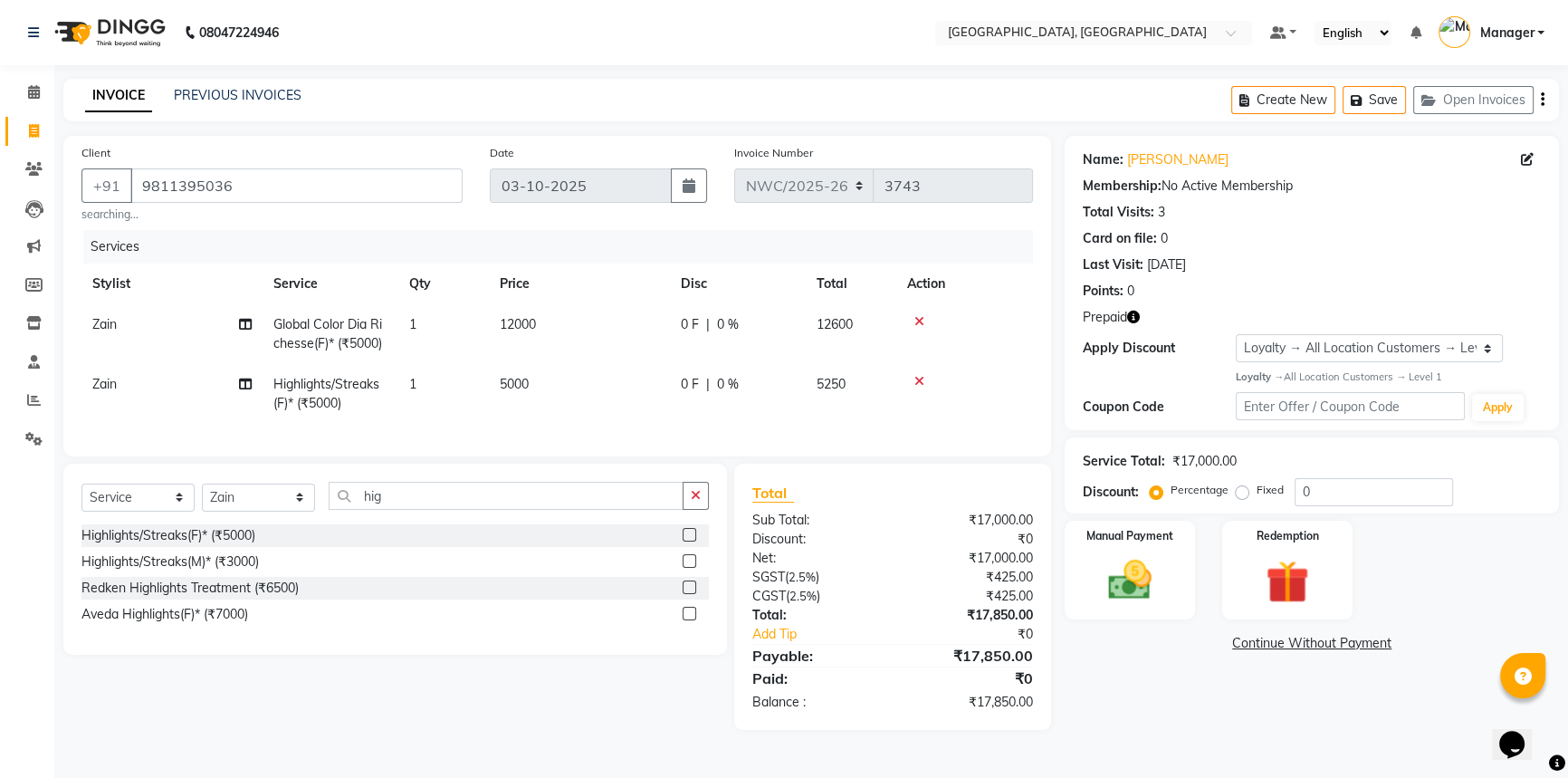
select select "84832"
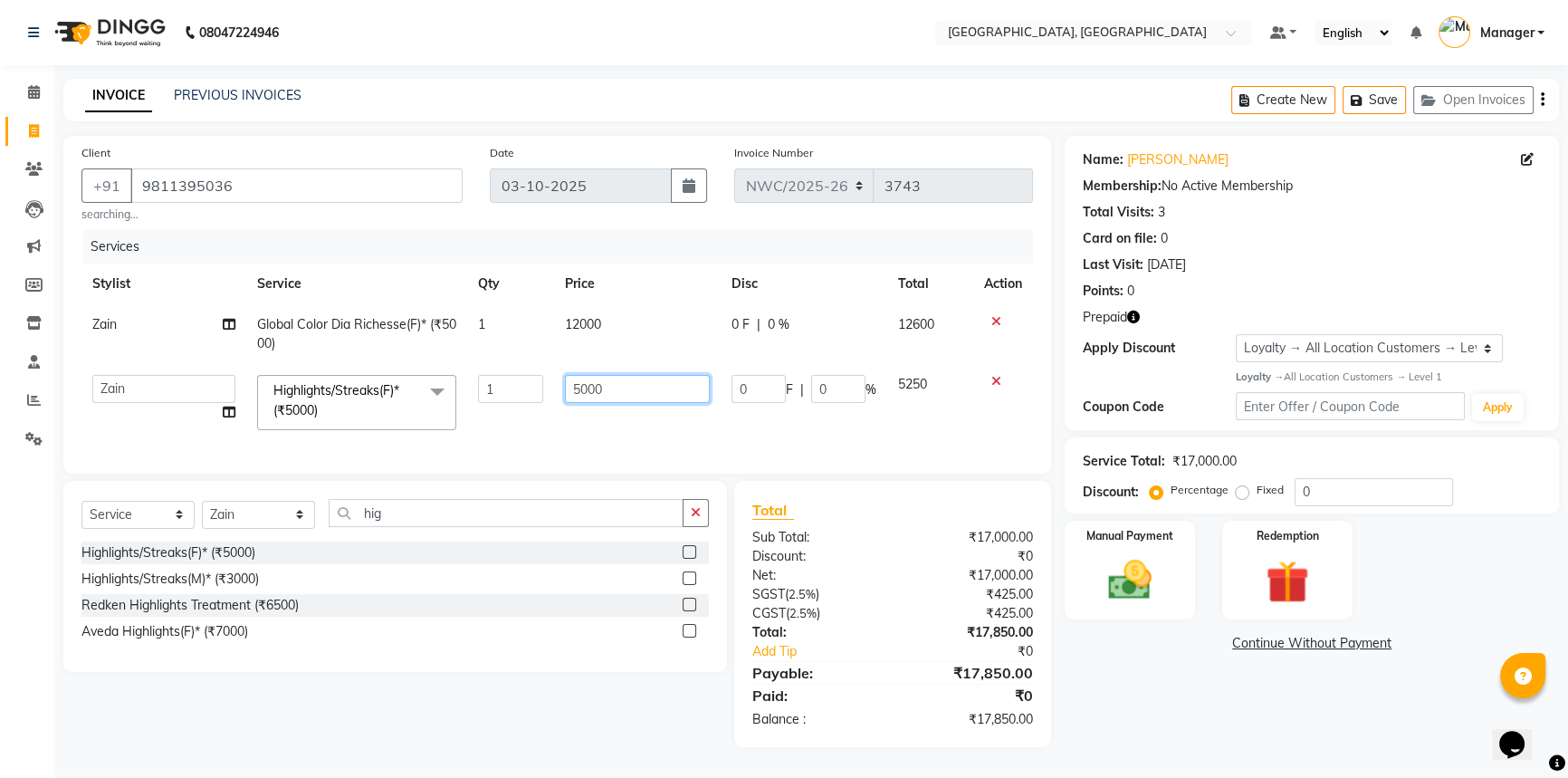
drag, startPoint x: 634, startPoint y: 377, endPoint x: 495, endPoint y: 340, distance: 143.8
click at [496, 340] on tbody "Zain Global Color Dia Richesse(F)* (₹5000) 1 12000 0 F | 0 % 12600 Aneeta Ankus…" at bounding box center [557, 372] width 951 height 137
type input "2500"
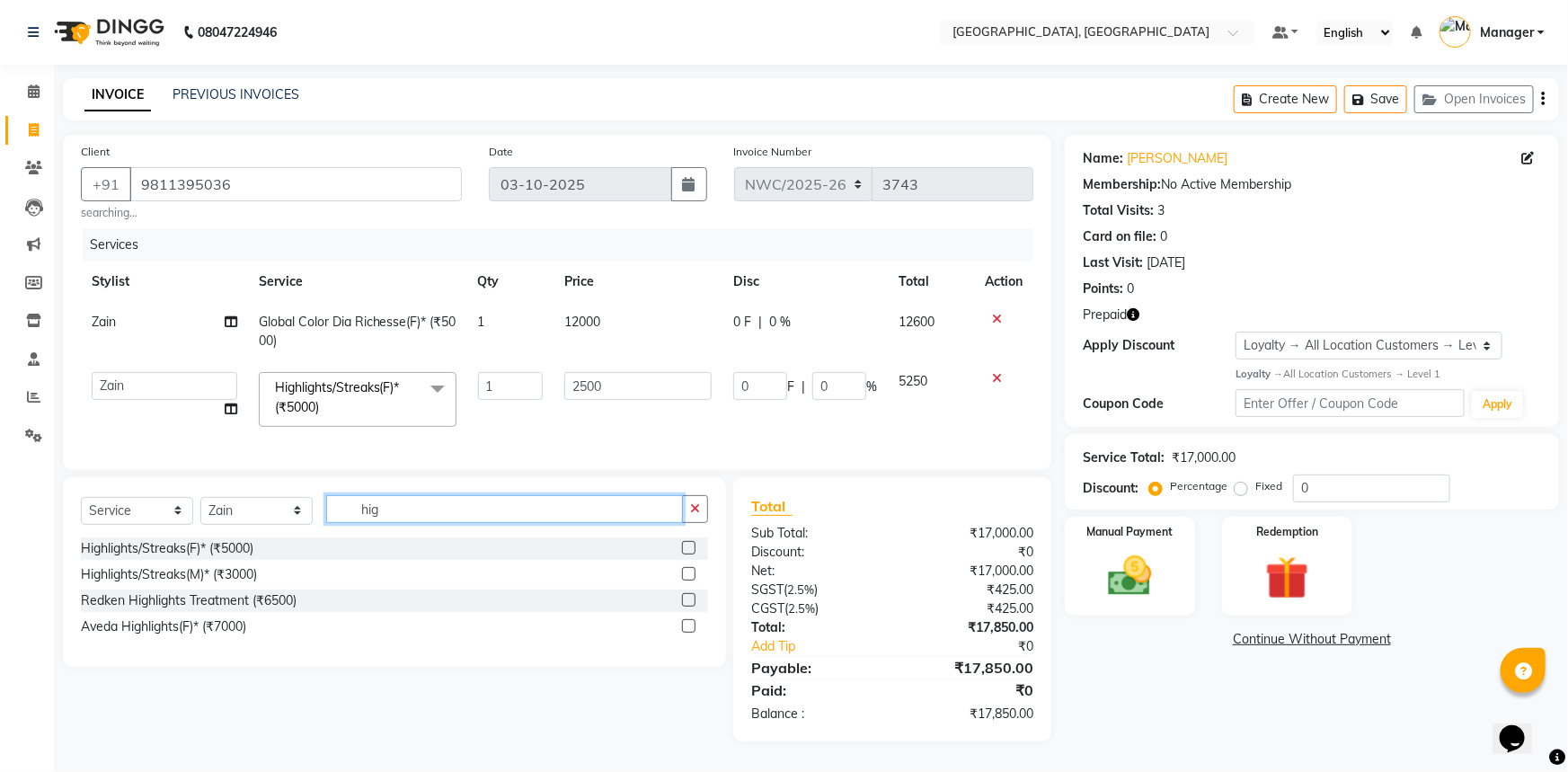
click at [432, 520] on div "Select Service Product Membership Package Voucher Prepaid Gift Card Select Styl…" at bounding box center [395, 516] width 627 height 42
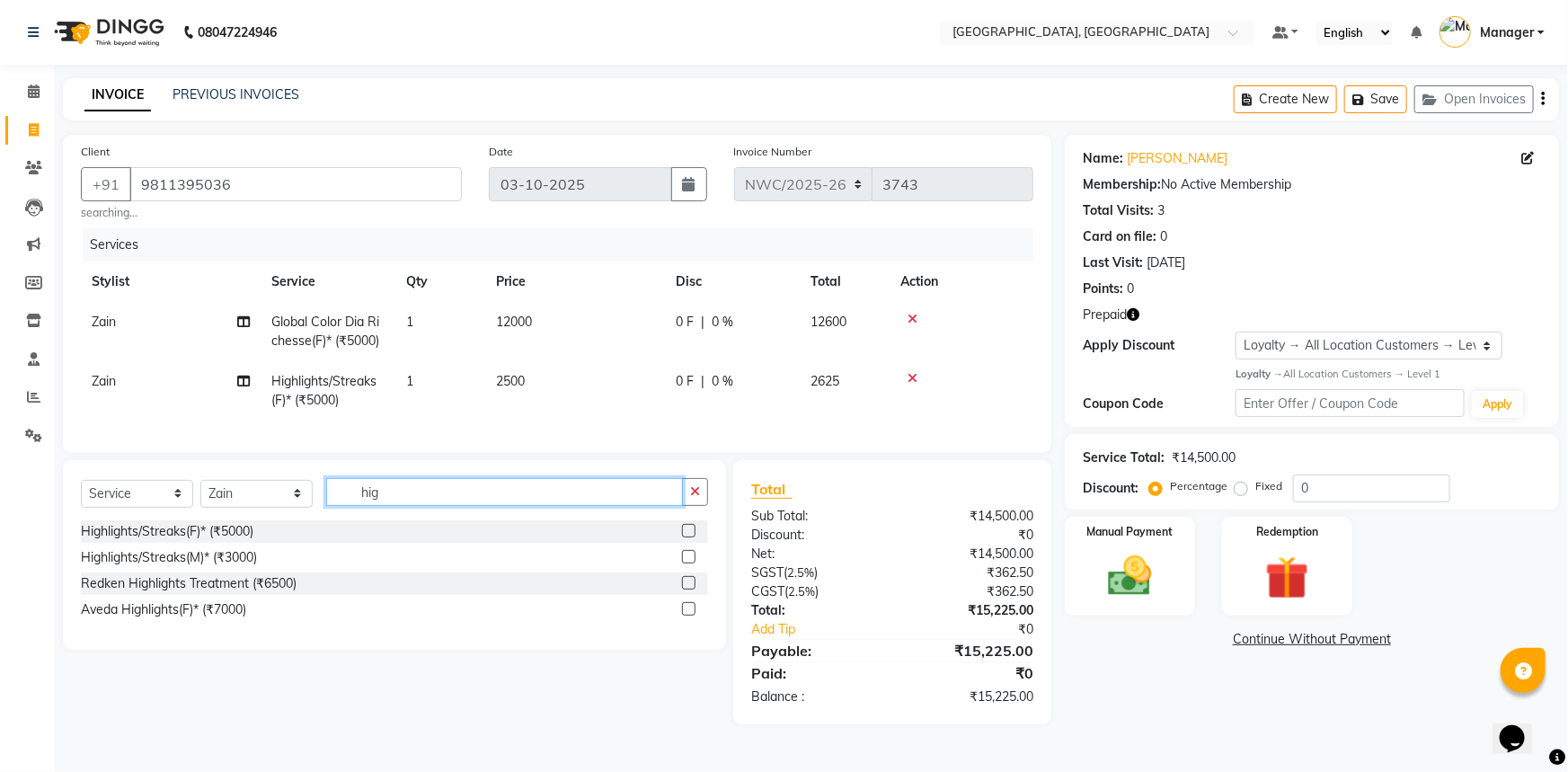
drag, startPoint x: 433, startPoint y: 509, endPoint x: 221, endPoint y: 447, distance: 220.9
click at [222, 447] on div "Client +91 9811395036 searching... Date 03-10-2025 Invoice Number NWC/2025-26 V…" at bounding box center [557, 429] width 1015 height 589
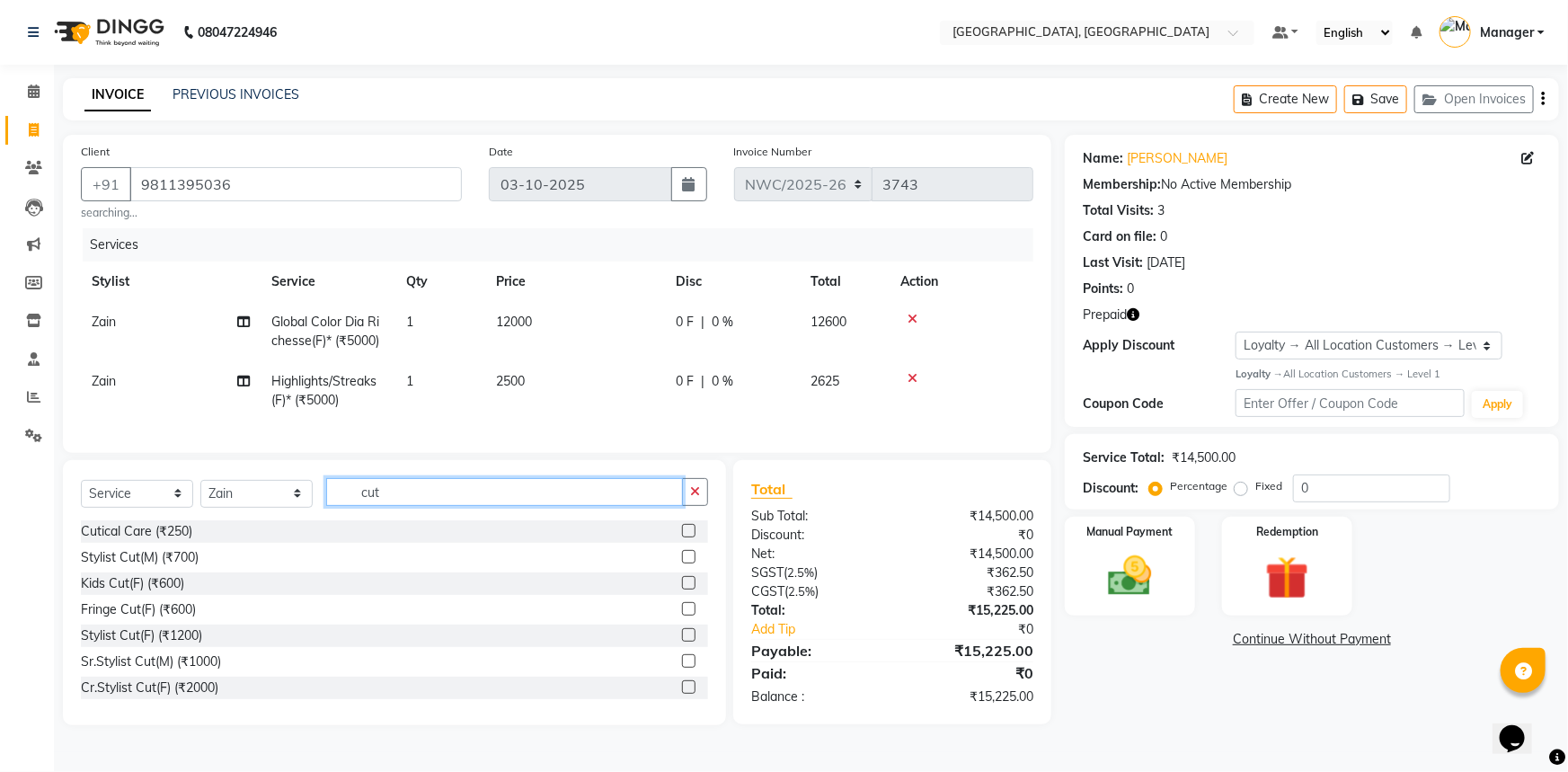
type input "cut"
click at [682, 642] on label at bounding box center [689, 635] width 14 height 14
click at [682, 642] on input "checkbox" at bounding box center [688, 636] width 12 height 12
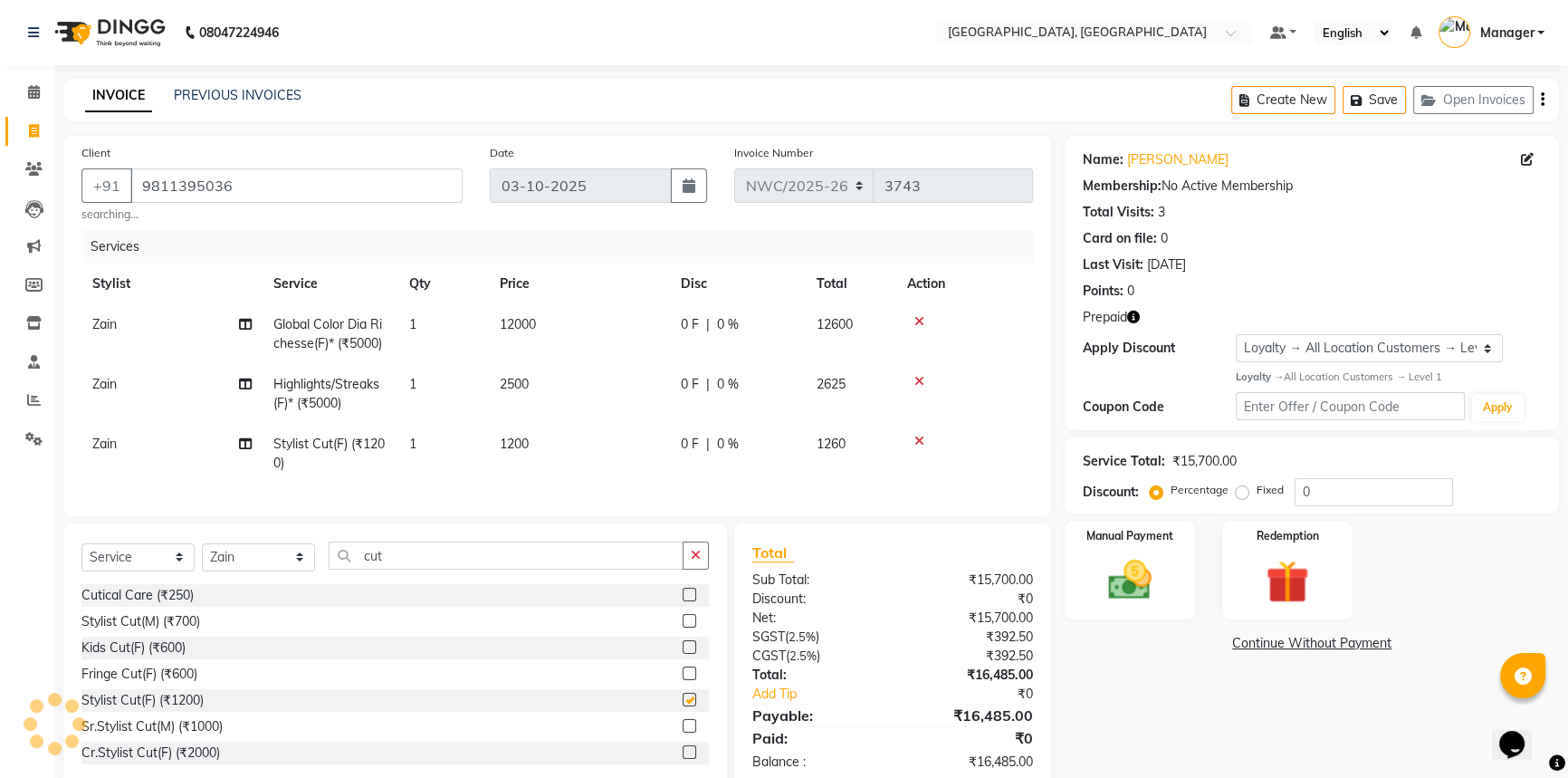
checkbox input "false"
click at [525, 453] on td "1200" at bounding box center [580, 453] width 181 height 60
select select "84832"
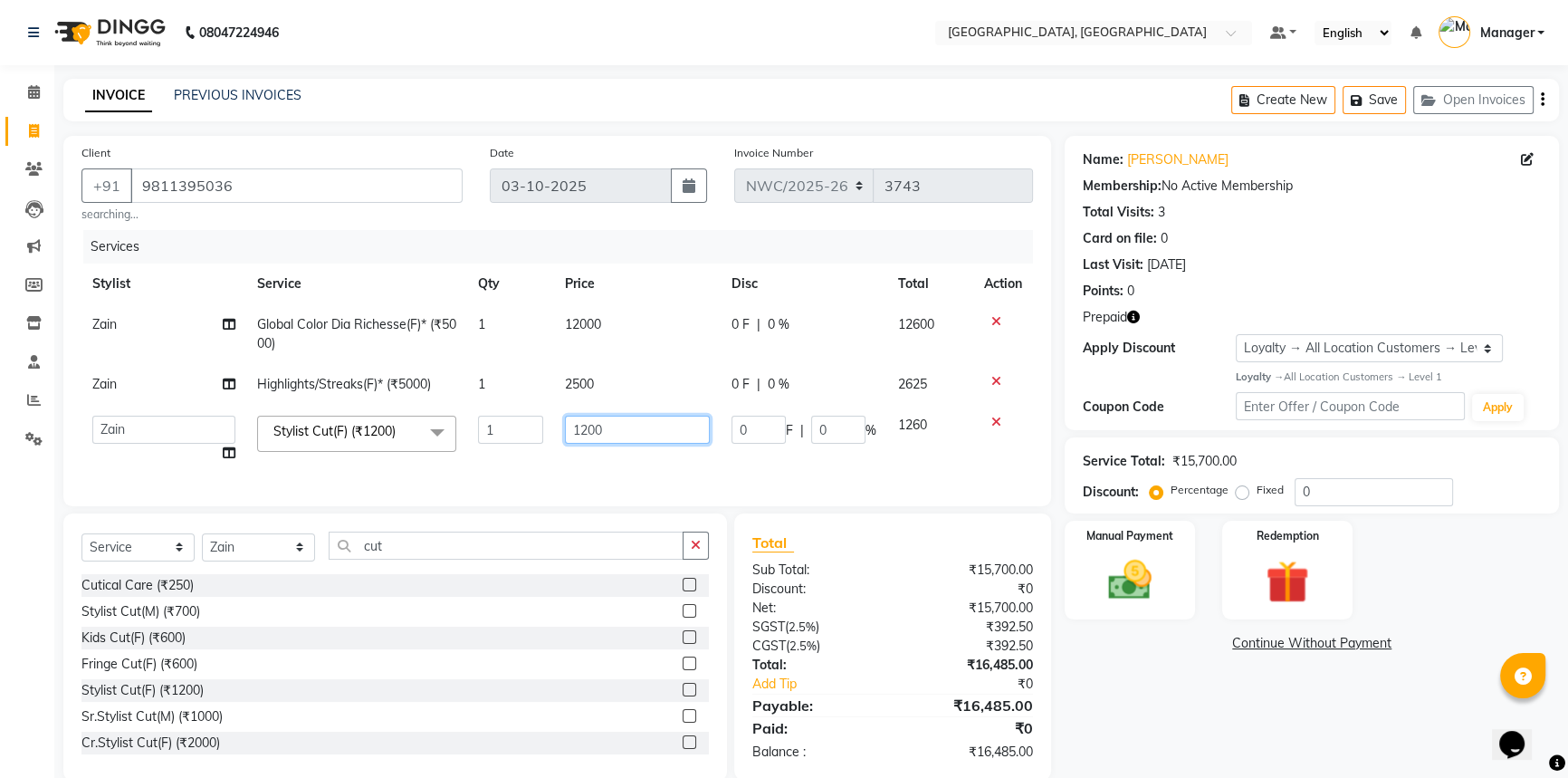
drag, startPoint x: 606, startPoint y: 424, endPoint x: 491, endPoint y: 400, distance: 117.5
click at [491, 400] on tbody "Zain Global Color Dia Richesse(F)* (₹5000) 1 12000 0 F | 0 % 12600 Zain Highlig…" at bounding box center [557, 389] width 951 height 169
type input "1500"
click at [1261, 726] on div "Name: Aneeta Sharma Membership: No Active Membership Total Visits: 3 Card on fi…" at bounding box center [1318, 458] width 508 height 645
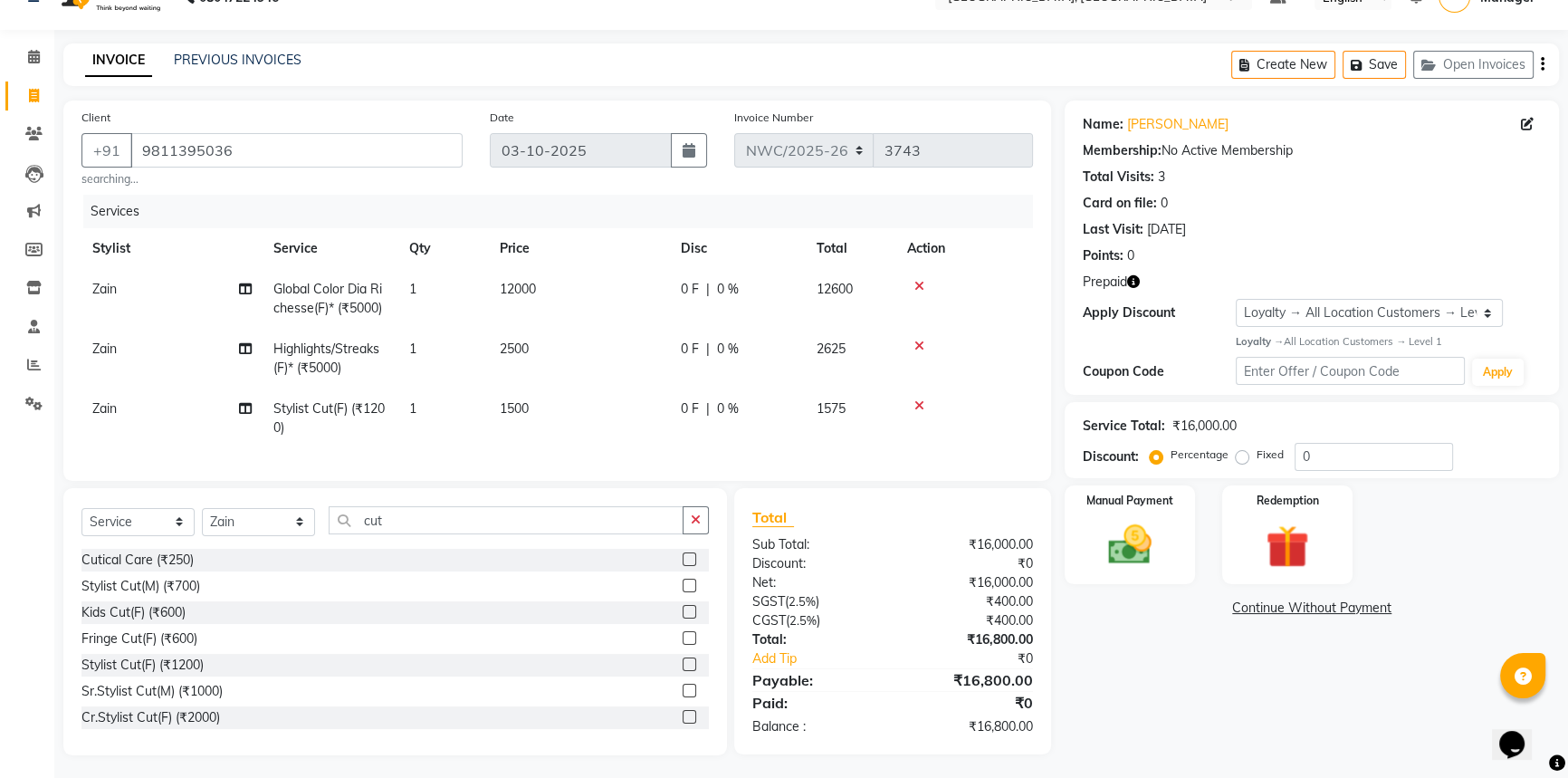
scroll to position [52, 0]
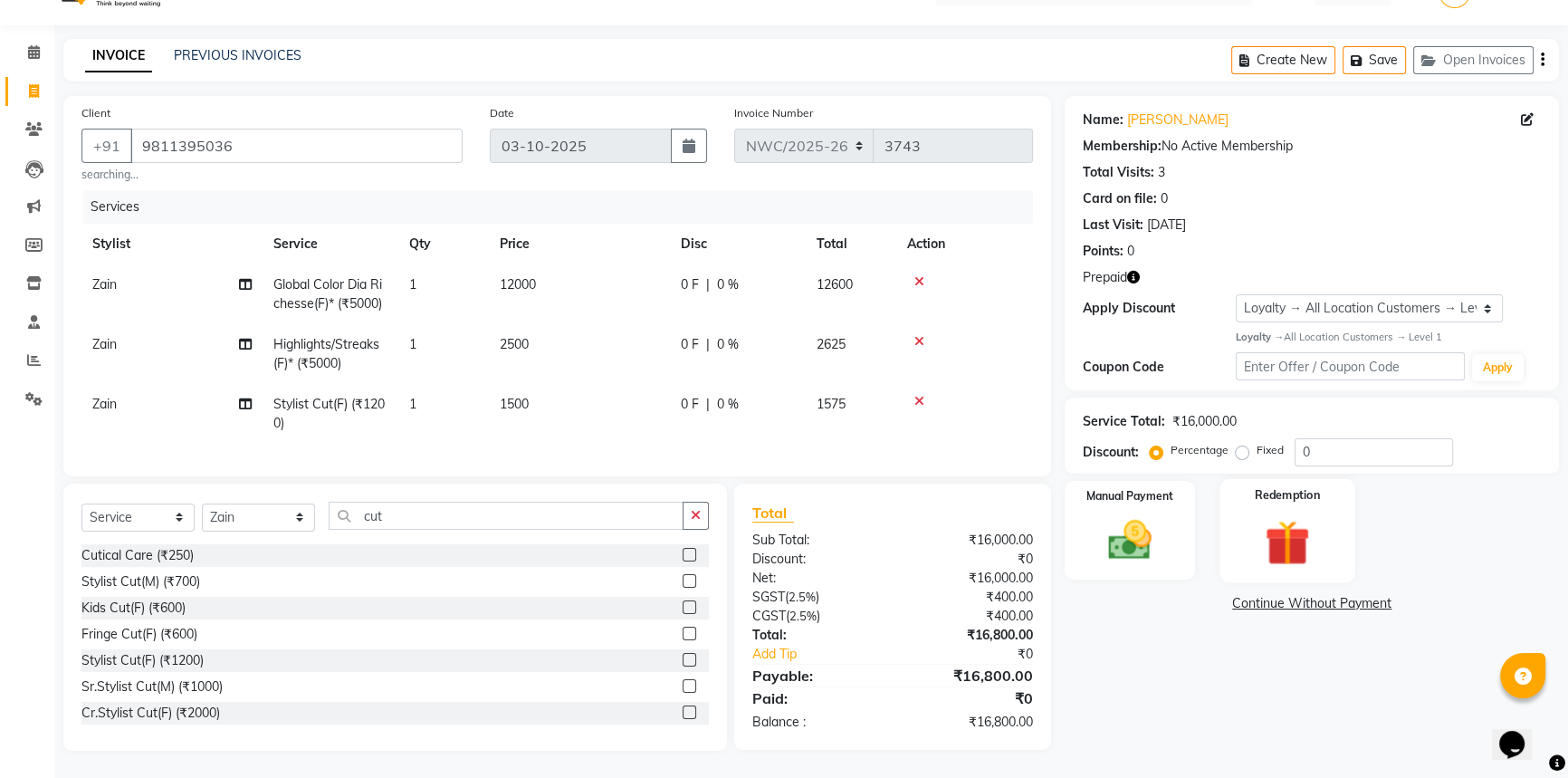
click at [1299, 519] on img at bounding box center [1287, 542] width 73 height 56
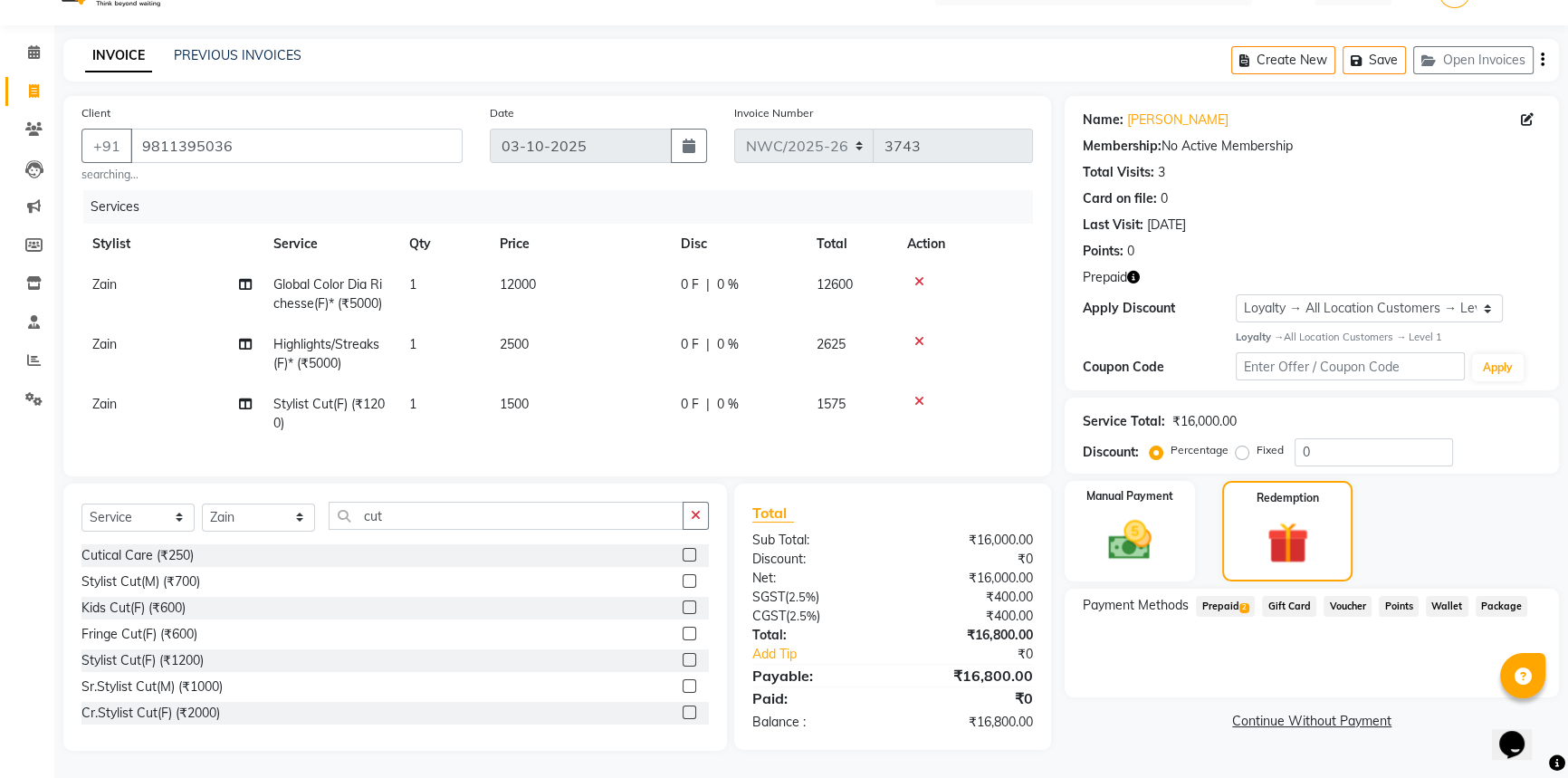
click at [1230, 598] on span "Prepaid 2" at bounding box center [1225, 606] width 59 height 21
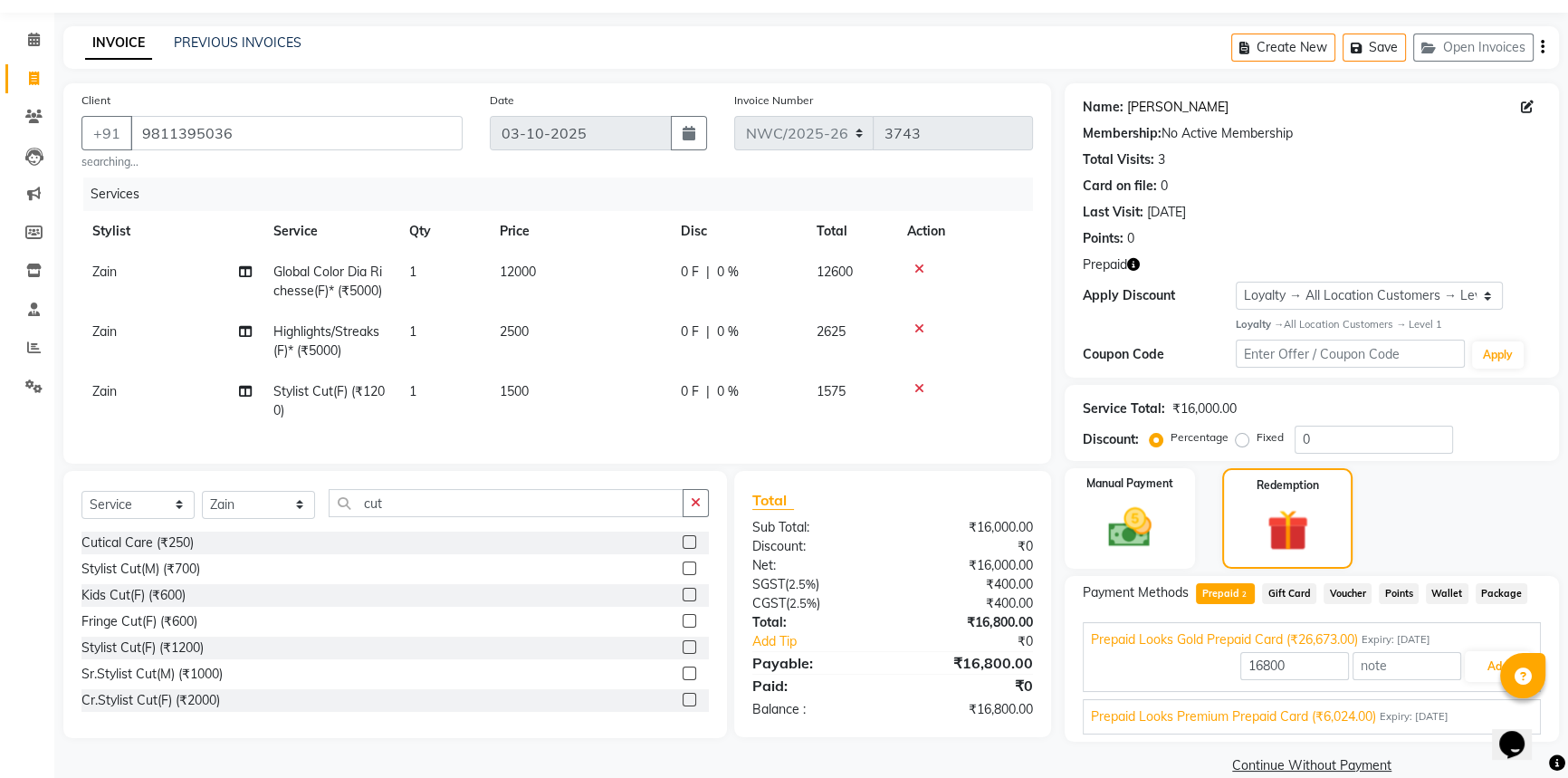
click at [1176, 105] on link "Aneeta Sharma" at bounding box center [1177, 106] width 101 height 19
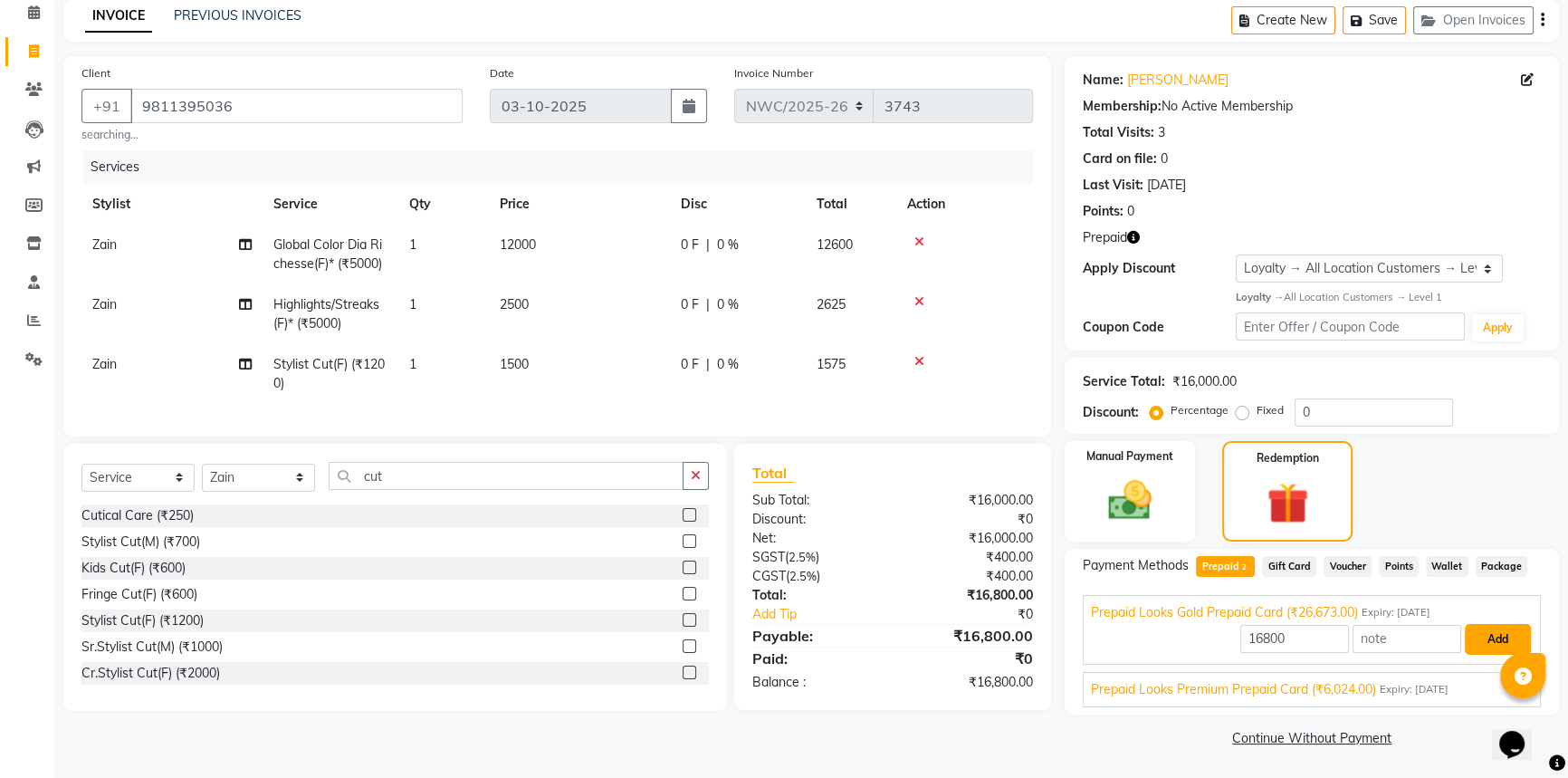
click at [1484, 636] on button "Add" at bounding box center [1497, 639] width 66 height 31
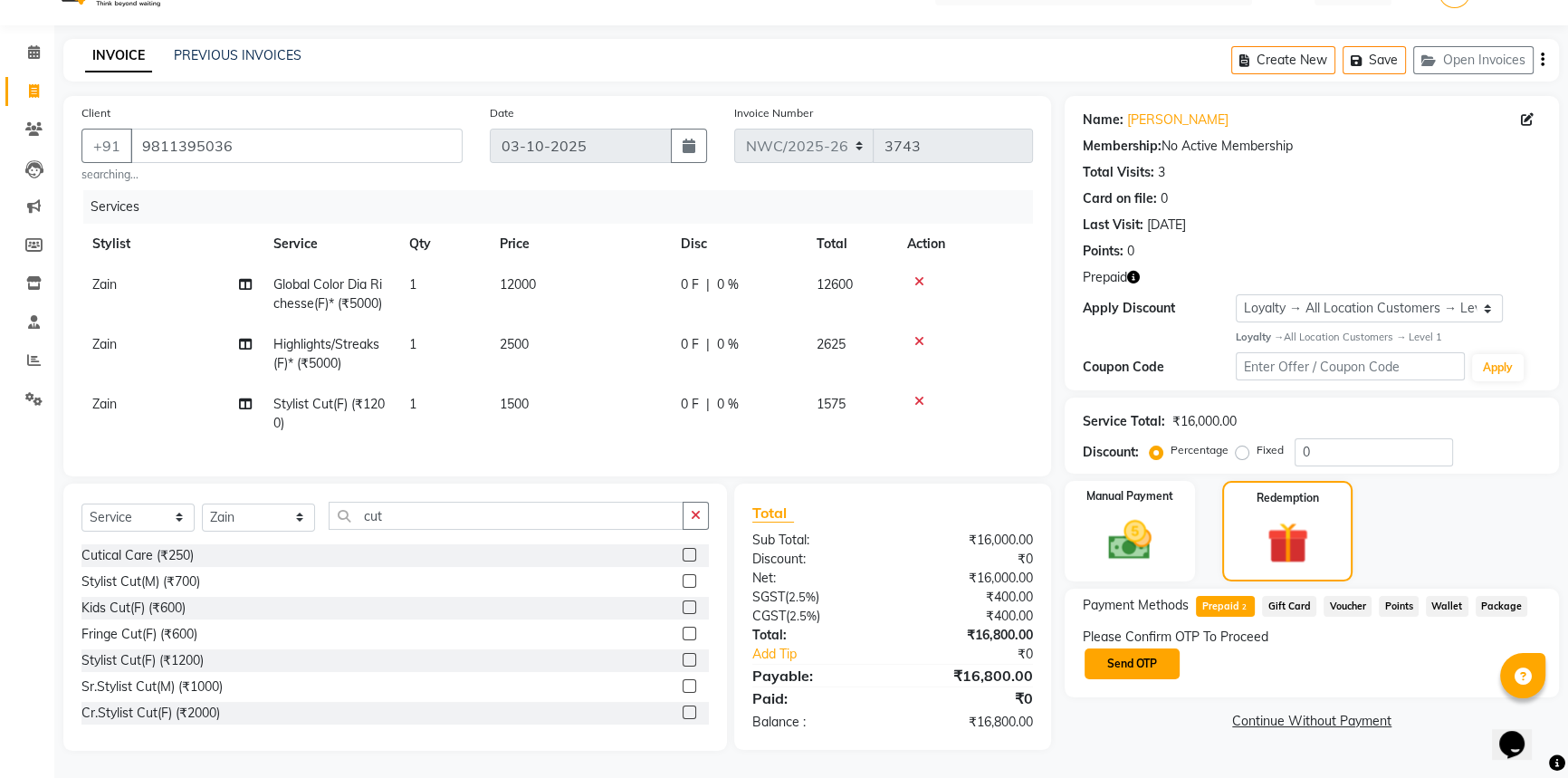
click at [1147, 652] on button "Send OTP" at bounding box center [1132, 663] width 95 height 31
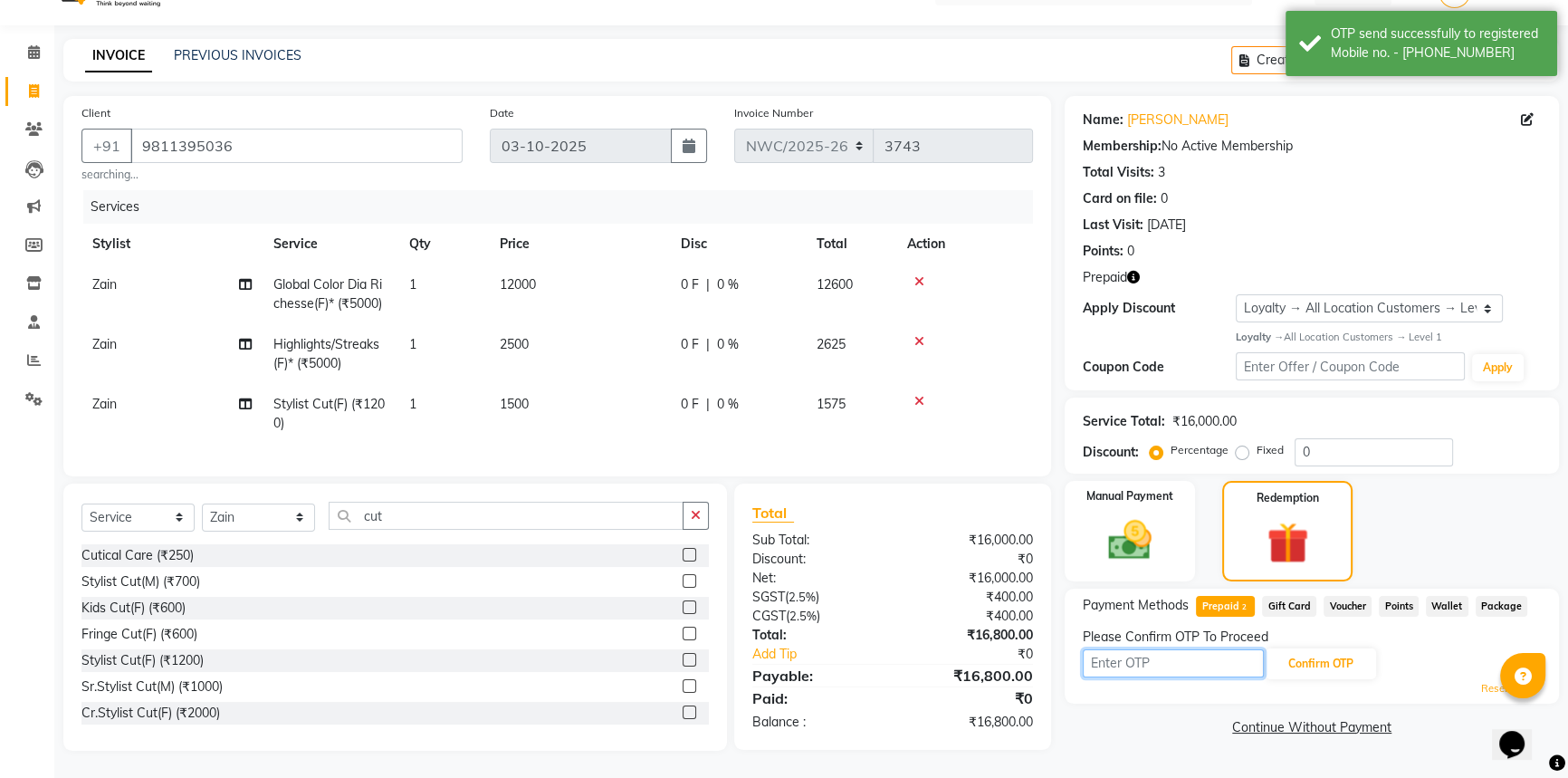
click at [1120, 649] on input "text" at bounding box center [1173, 663] width 181 height 29
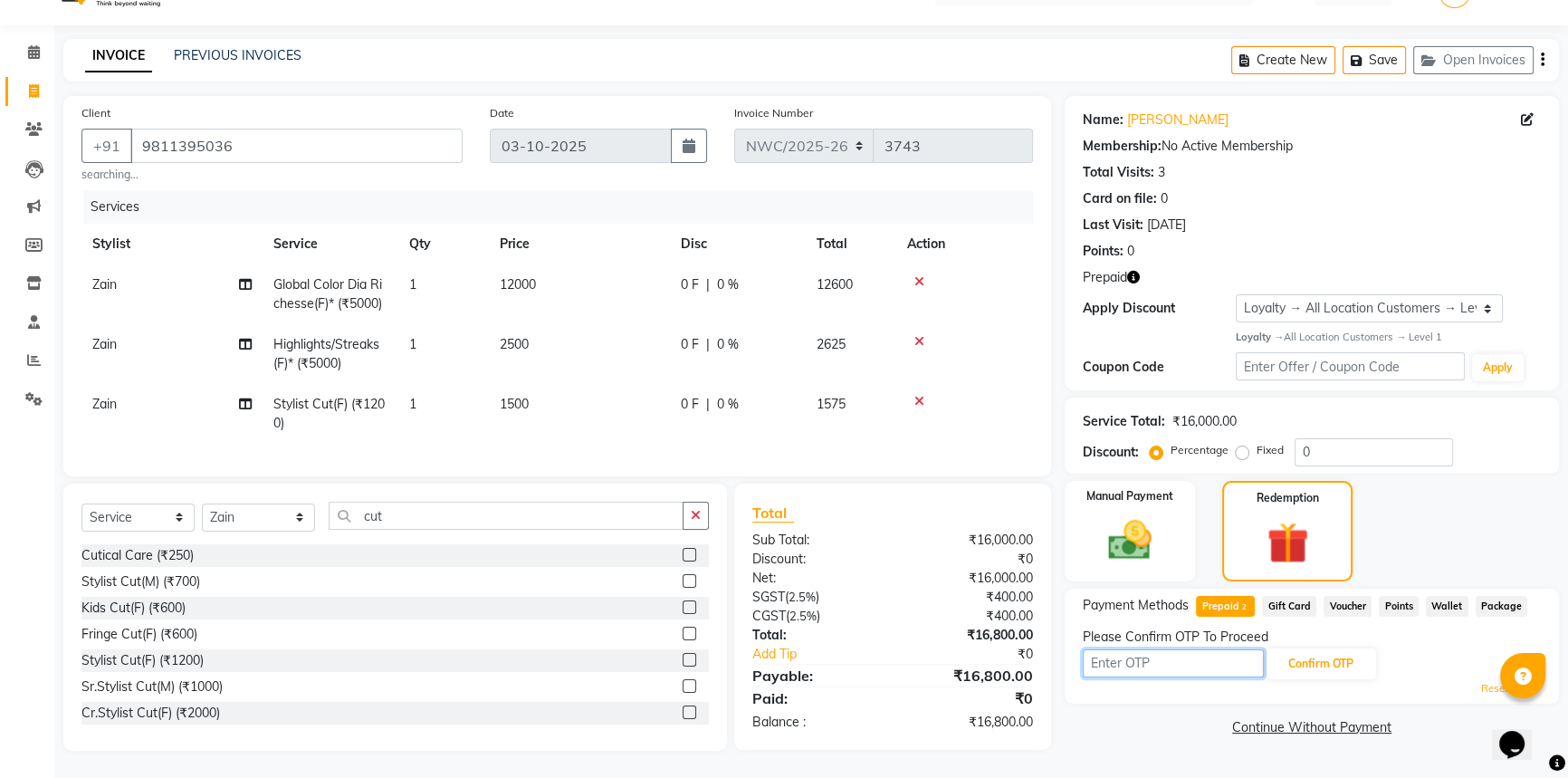
click at [1221, 649] on input "text" at bounding box center [1173, 663] width 181 height 29
type input "5733"
click at [1302, 648] on button "Confirm OTP" at bounding box center [1321, 663] width 110 height 31
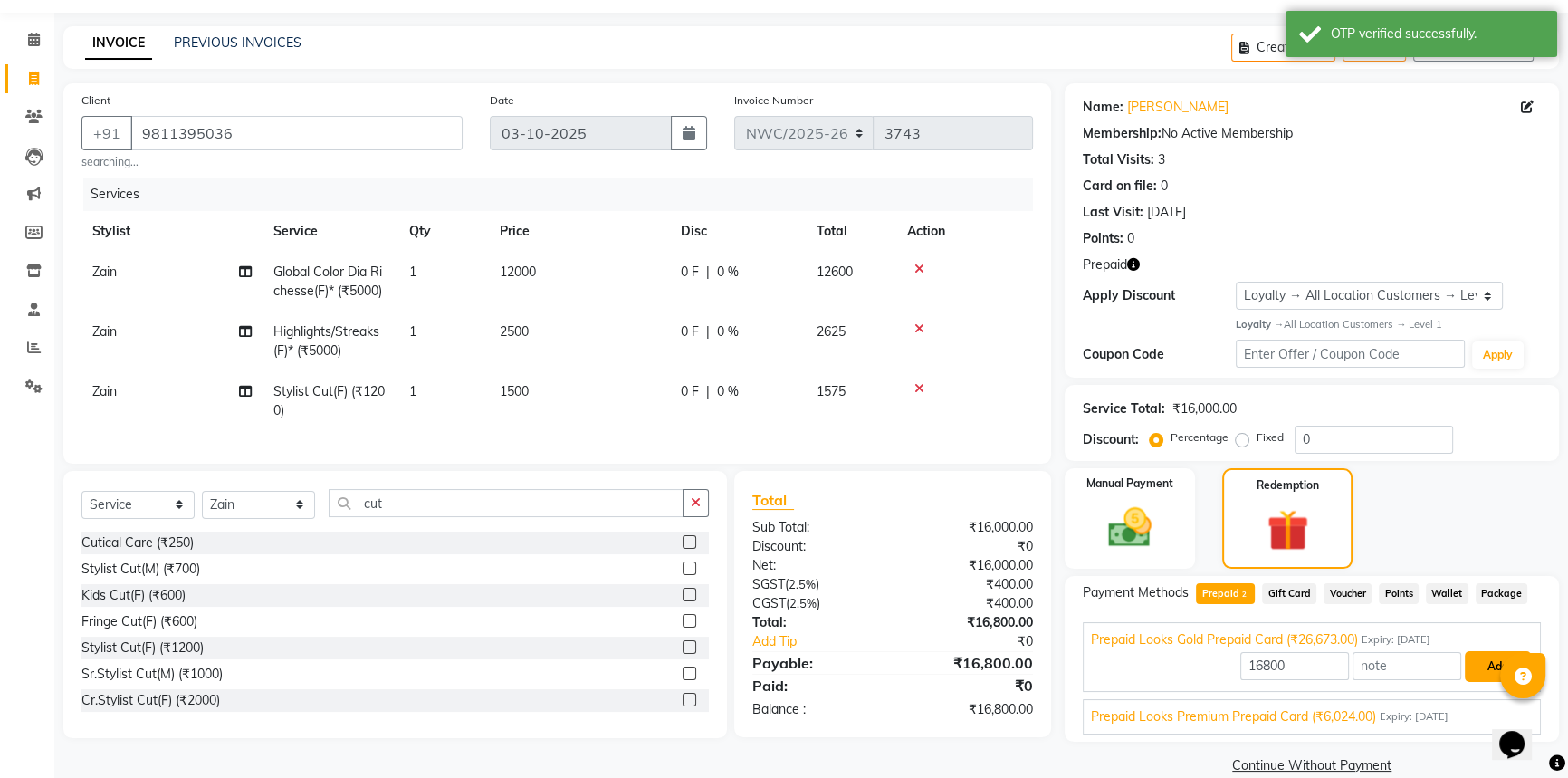
click at [1480, 668] on button "Add" at bounding box center [1497, 666] width 66 height 31
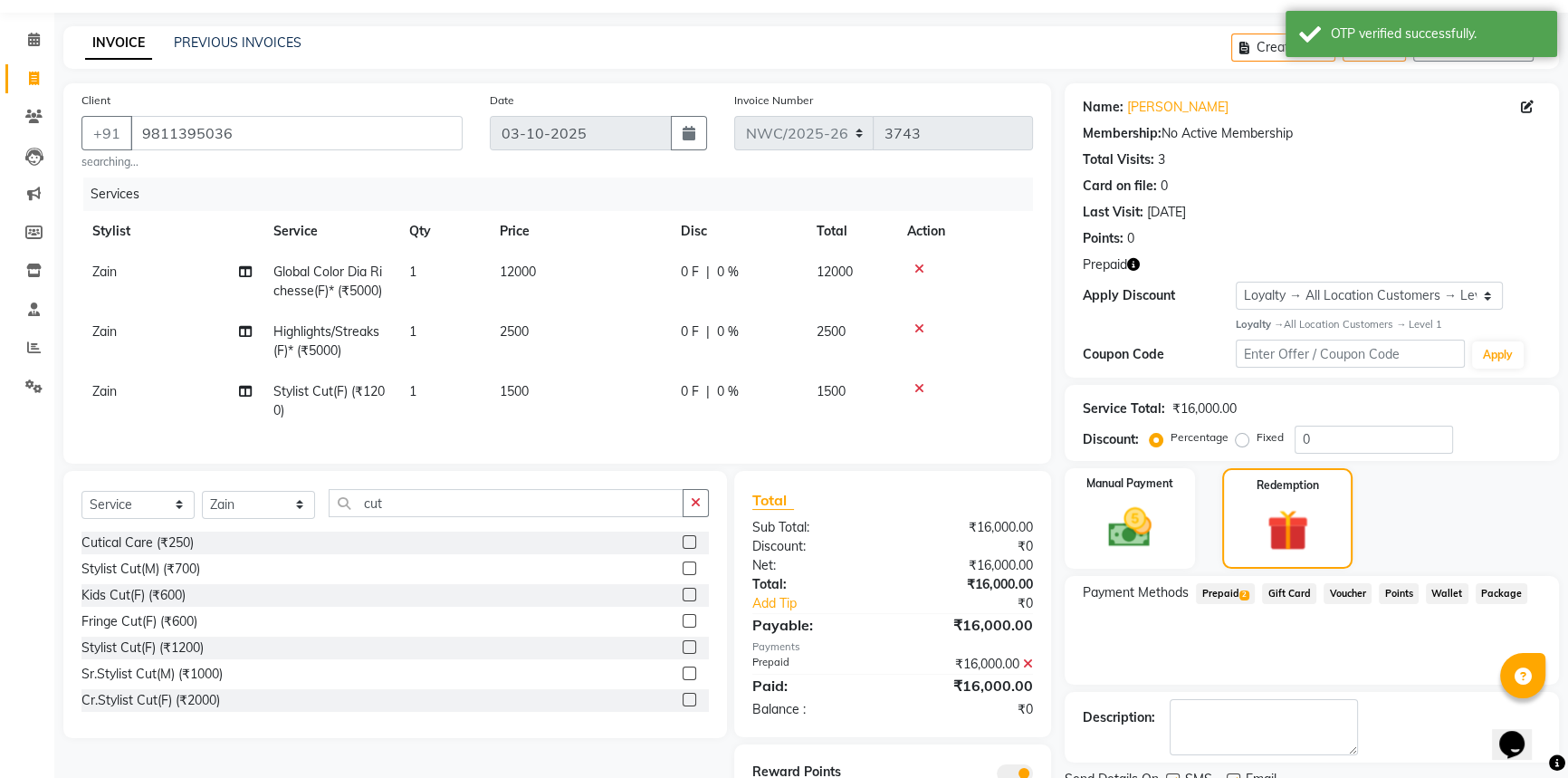
scroll to position [141, 0]
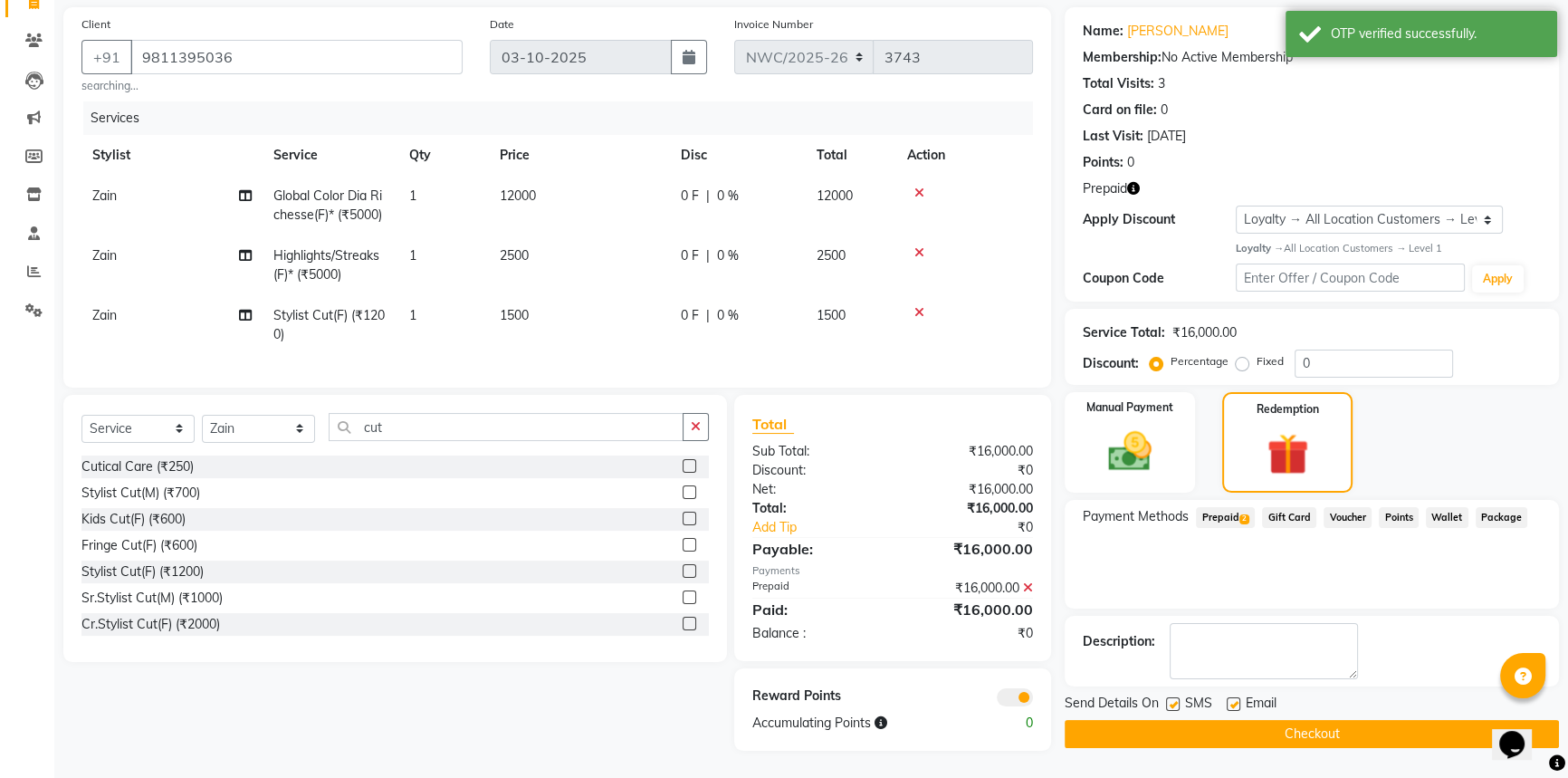
click at [1327, 720] on button "Checkout" at bounding box center [1311, 734] width 494 height 29
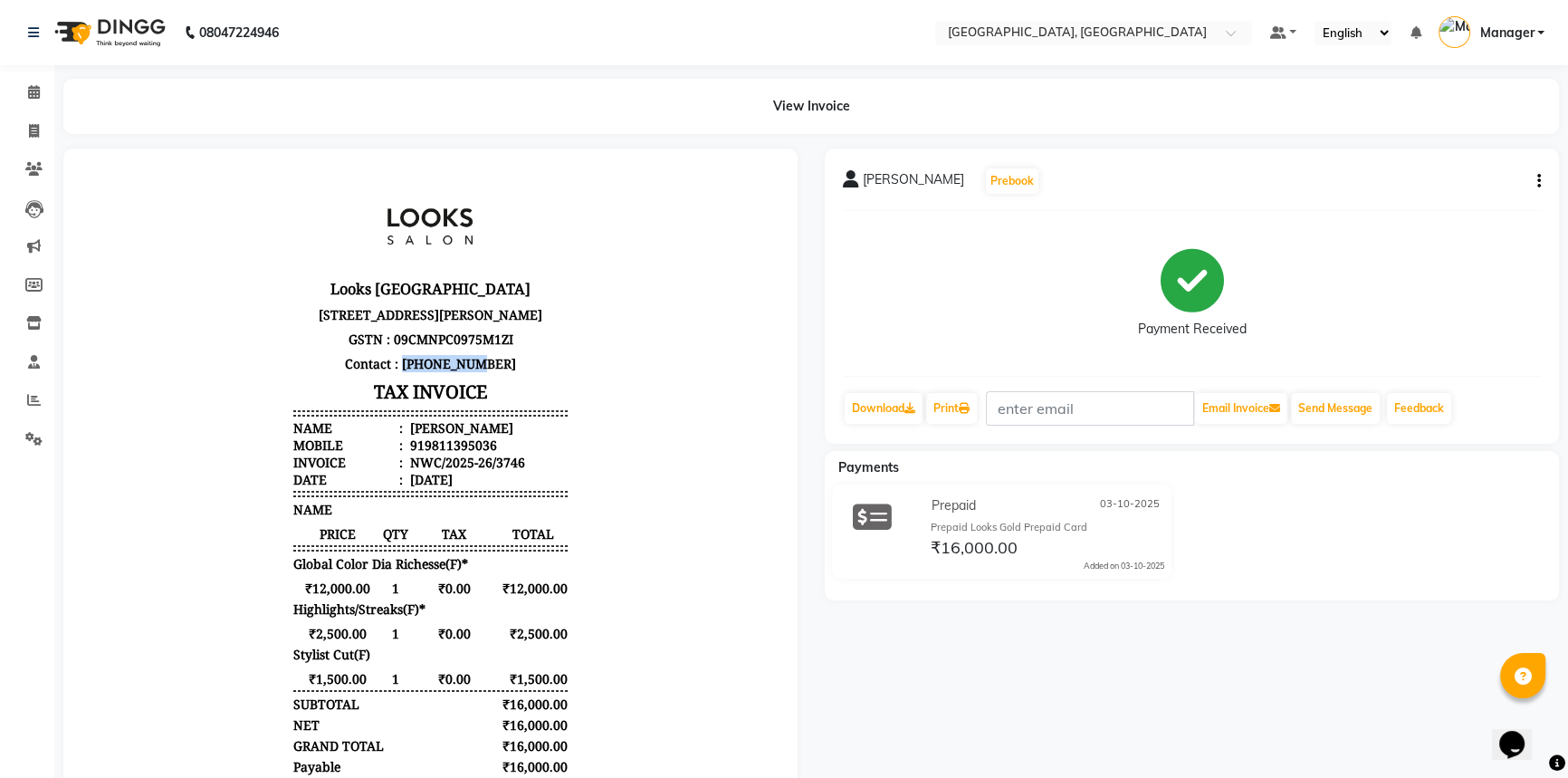
drag, startPoint x: 410, startPoint y: 430, endPoint x: 506, endPoint y: 433, distance: 96.0
click at [506, 376] on p "Contact : [PHONE_NUMBER]" at bounding box center [430, 363] width 274 height 25
copy p "9821400395"
click at [29, 137] on icon at bounding box center [33, 131] width 10 height 14
select select "service"
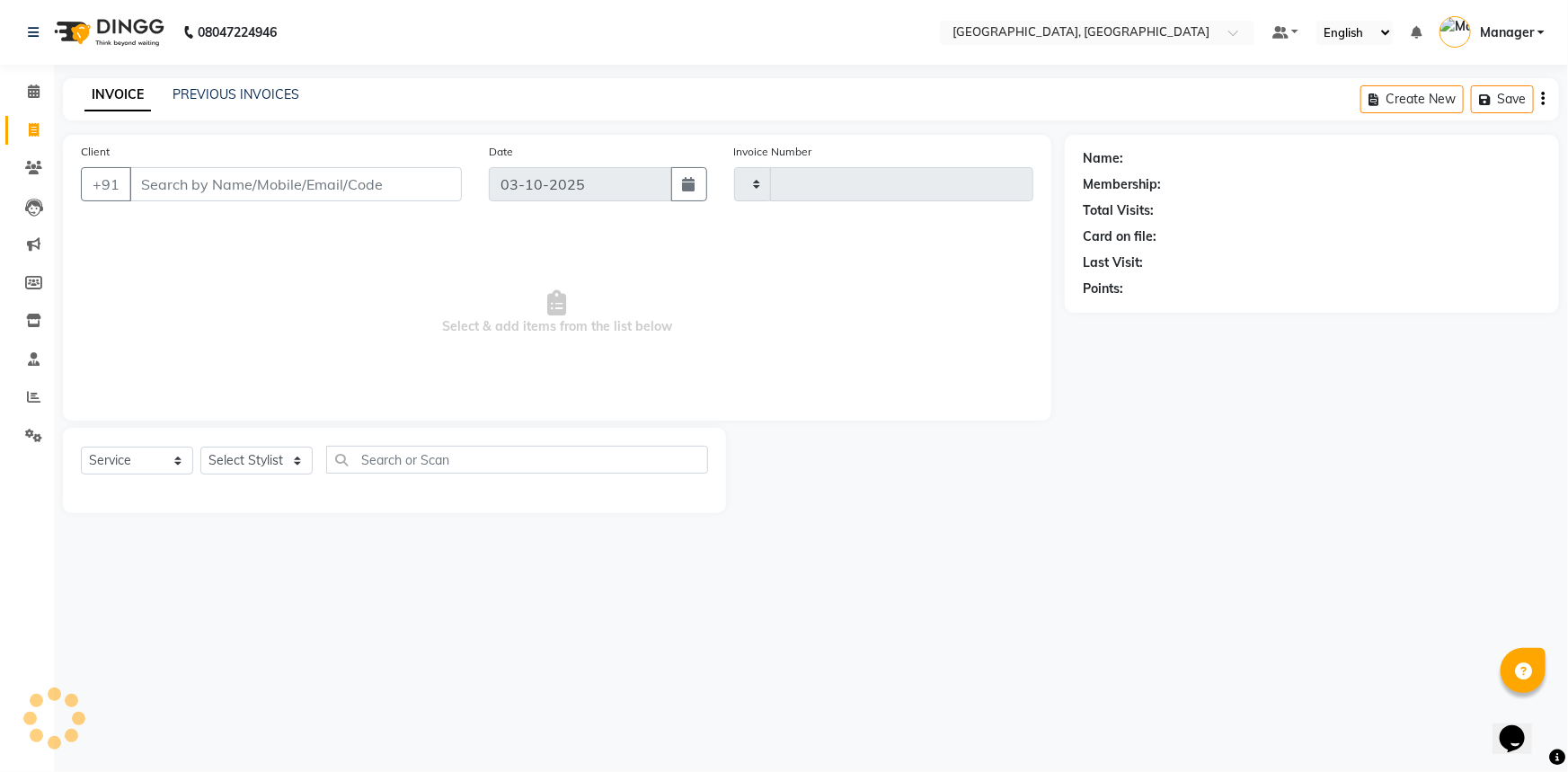
type input "3748"
select select "8574"
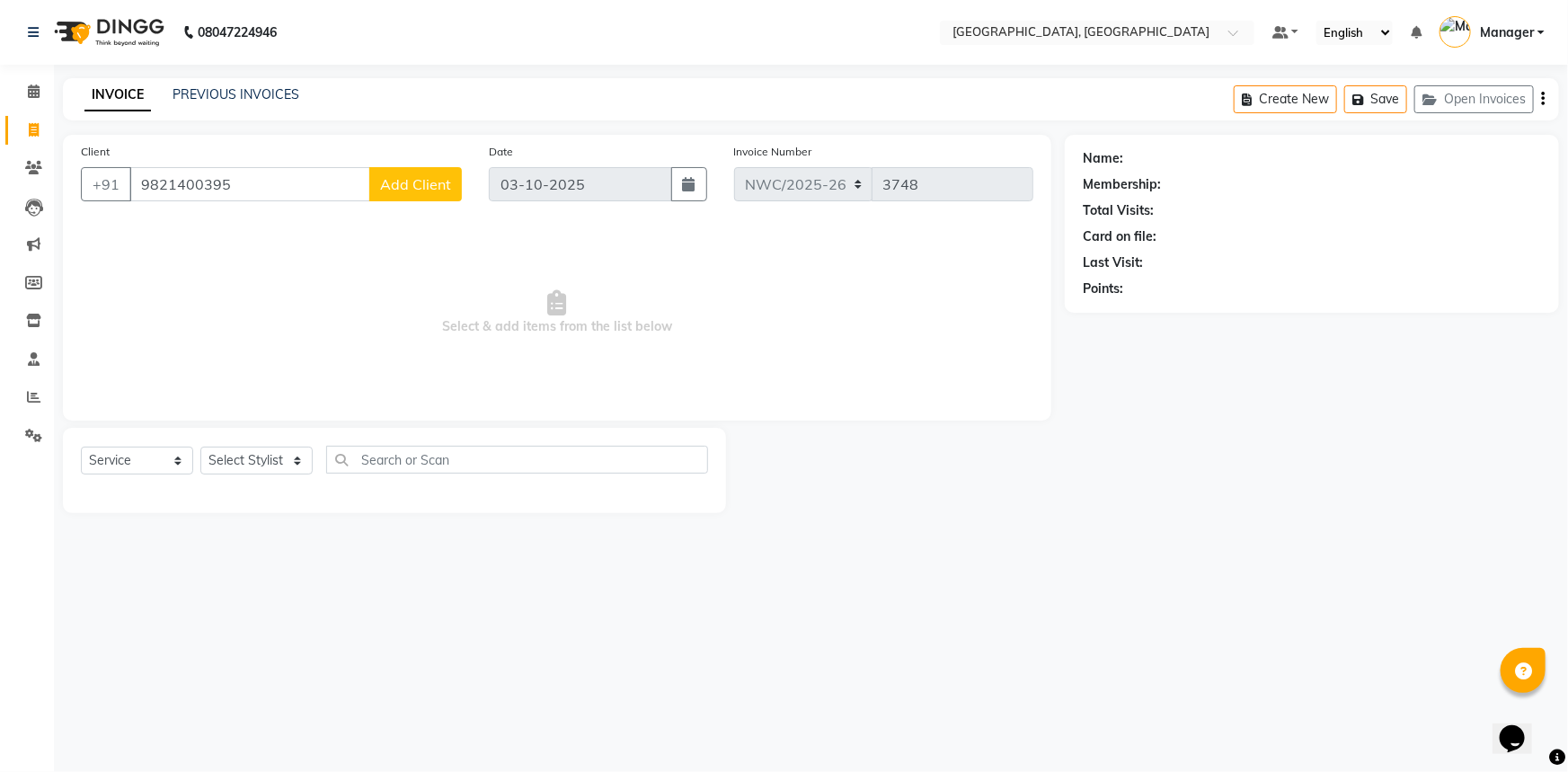
type input "9821400395"
click at [699, 275] on span "Select & add items from the list below" at bounding box center [557, 313] width 953 height 180
click at [380, 195] on button "Add Client" at bounding box center [415, 184] width 93 height 34
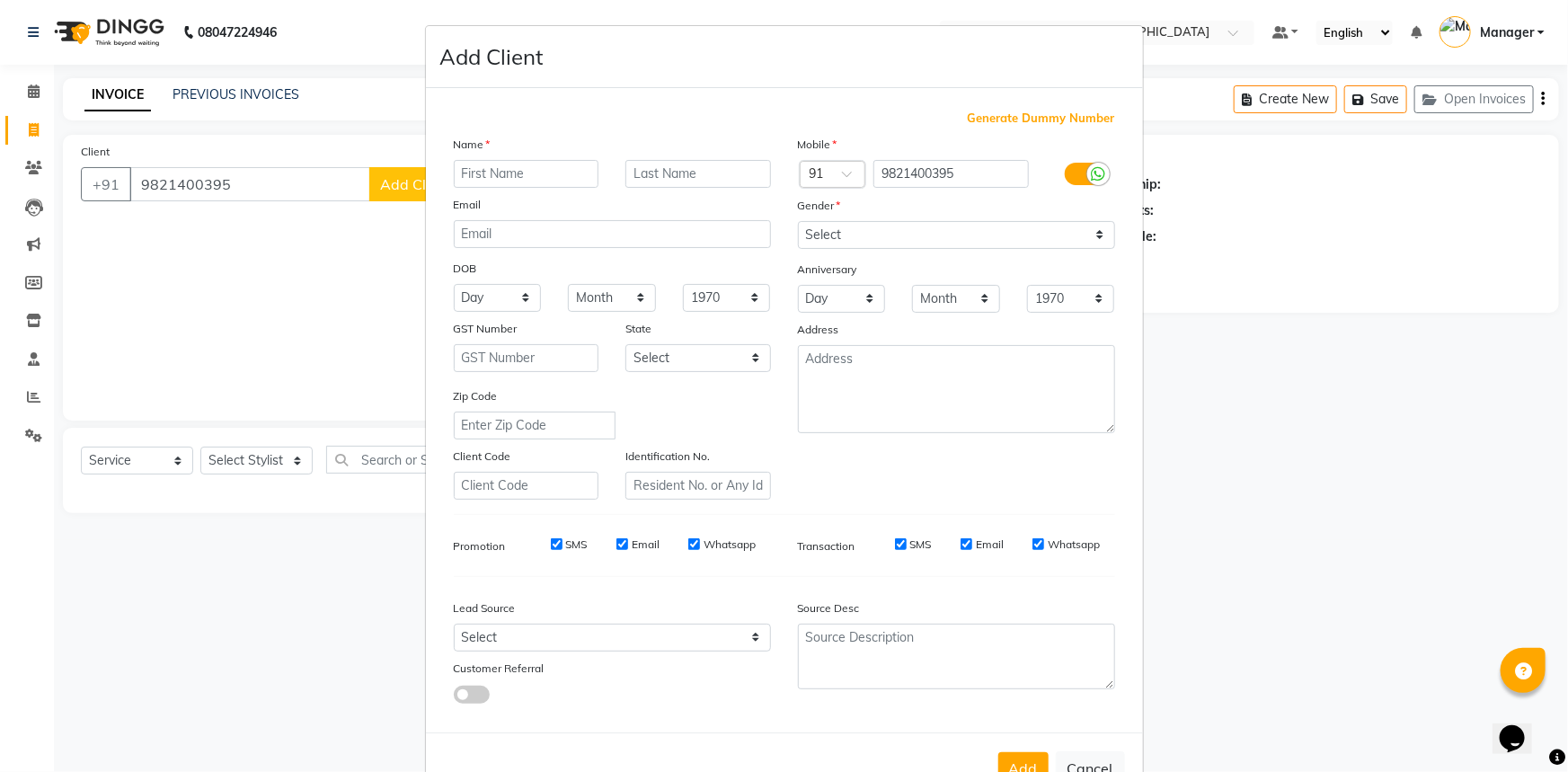
click at [329, 266] on ngb-modal-window "Add Client Generate Dummy Number Name Email DOB Day 01 02 03 04 05 06 07 08 09 …" at bounding box center [784, 386] width 1568 height 772
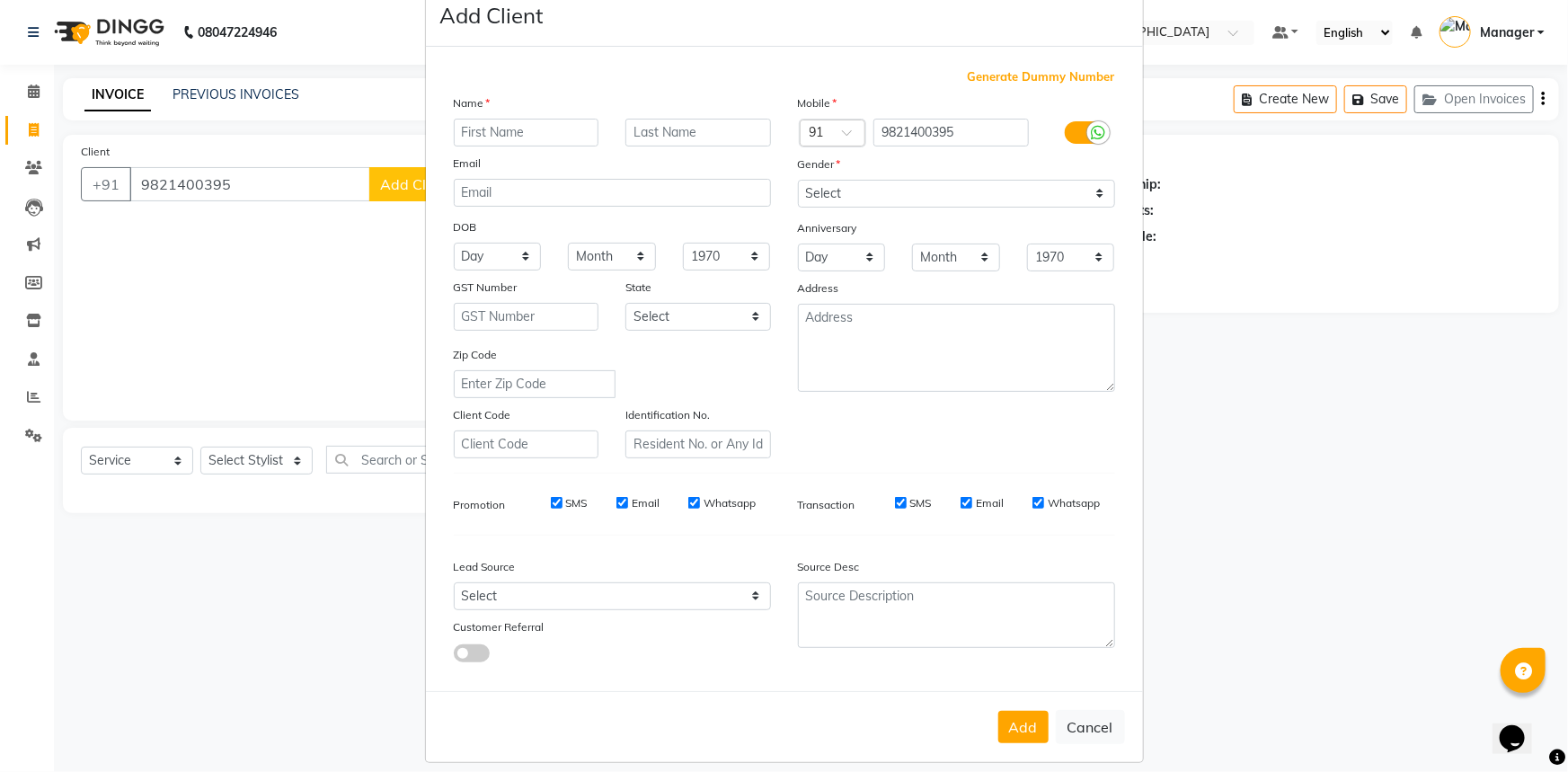
scroll to position [63, 0]
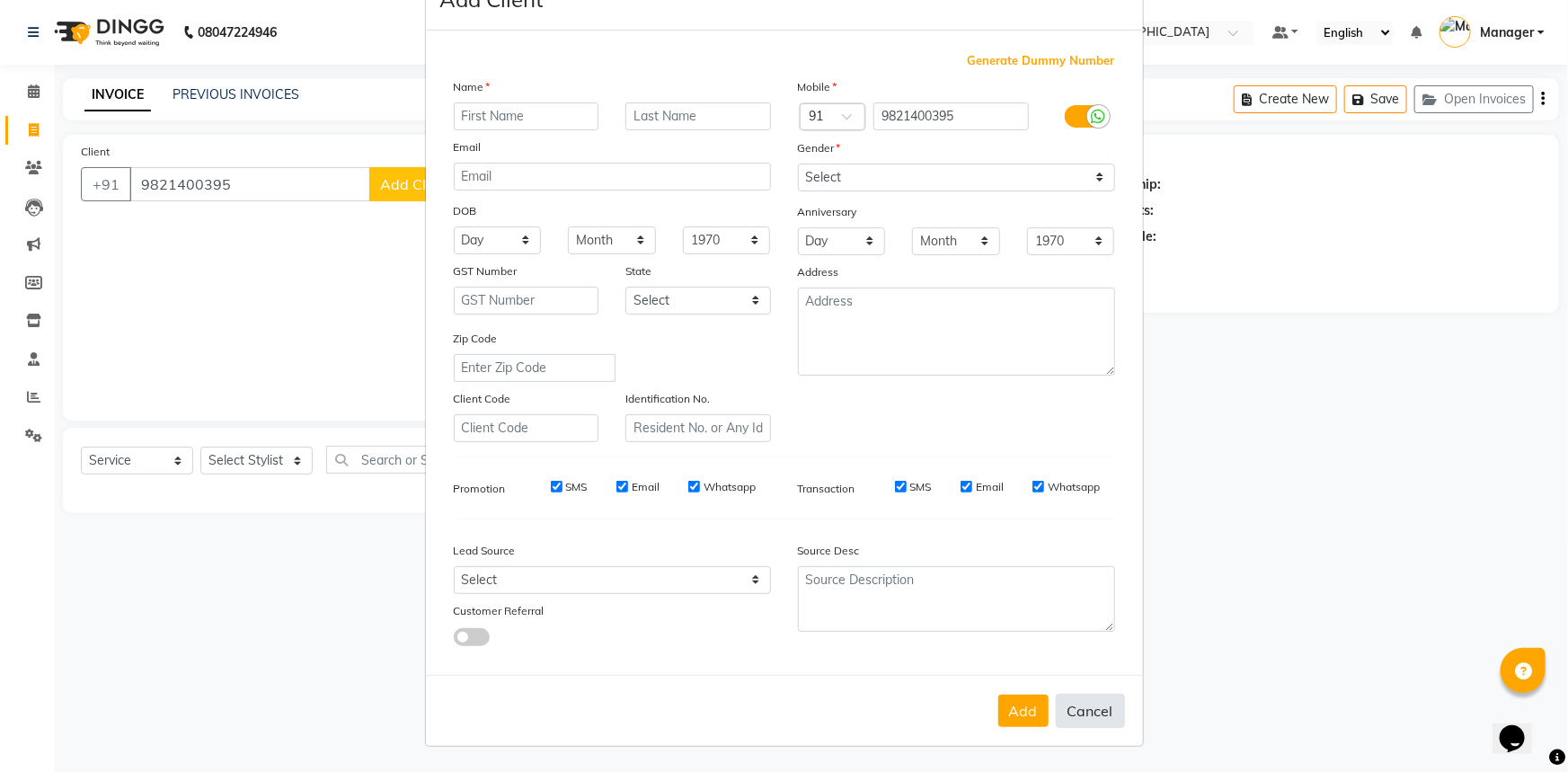
click at [1094, 723] on button "Cancel" at bounding box center [1090, 710] width 69 height 34
select select
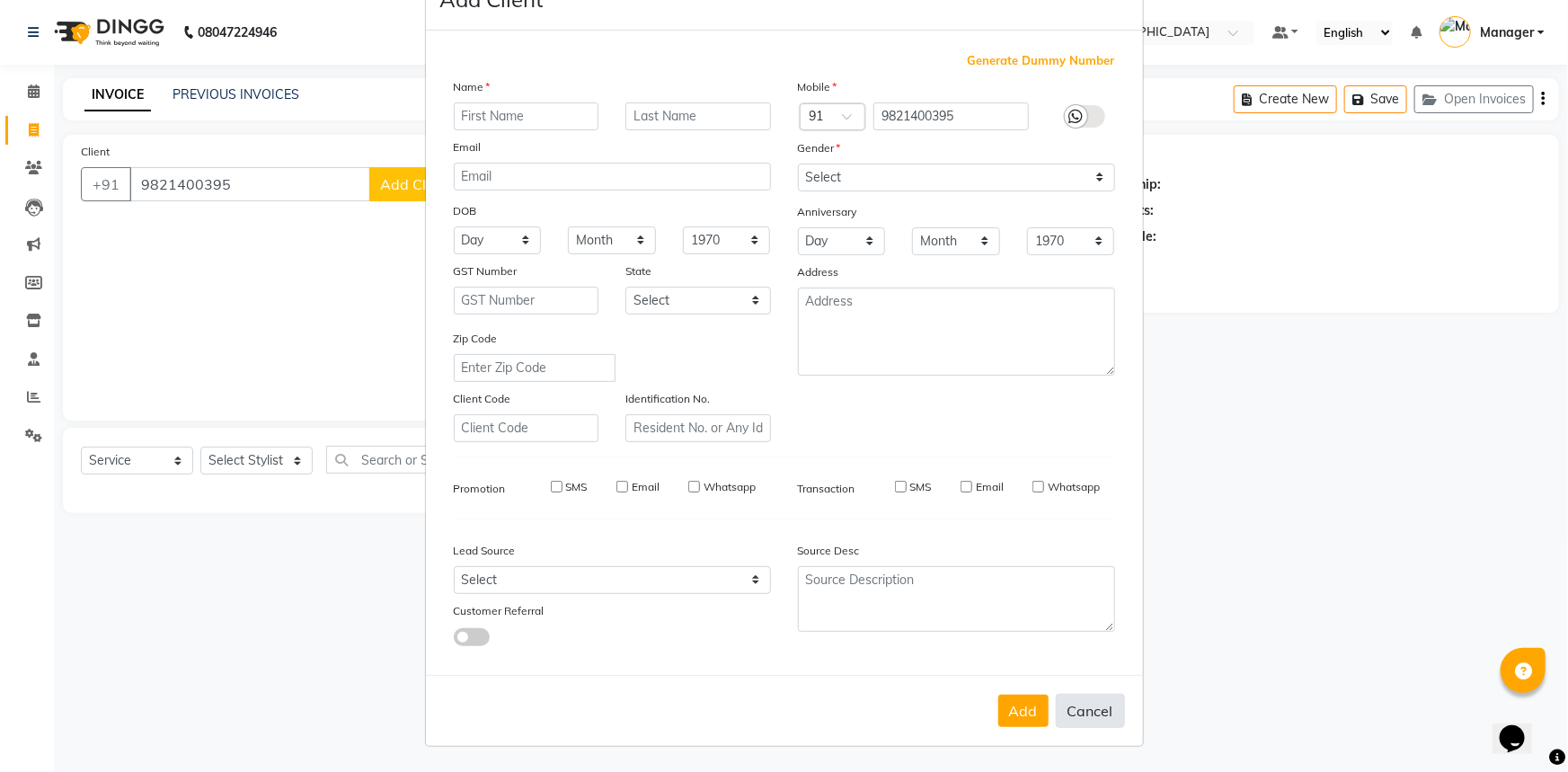
select select
checkbox input "false"
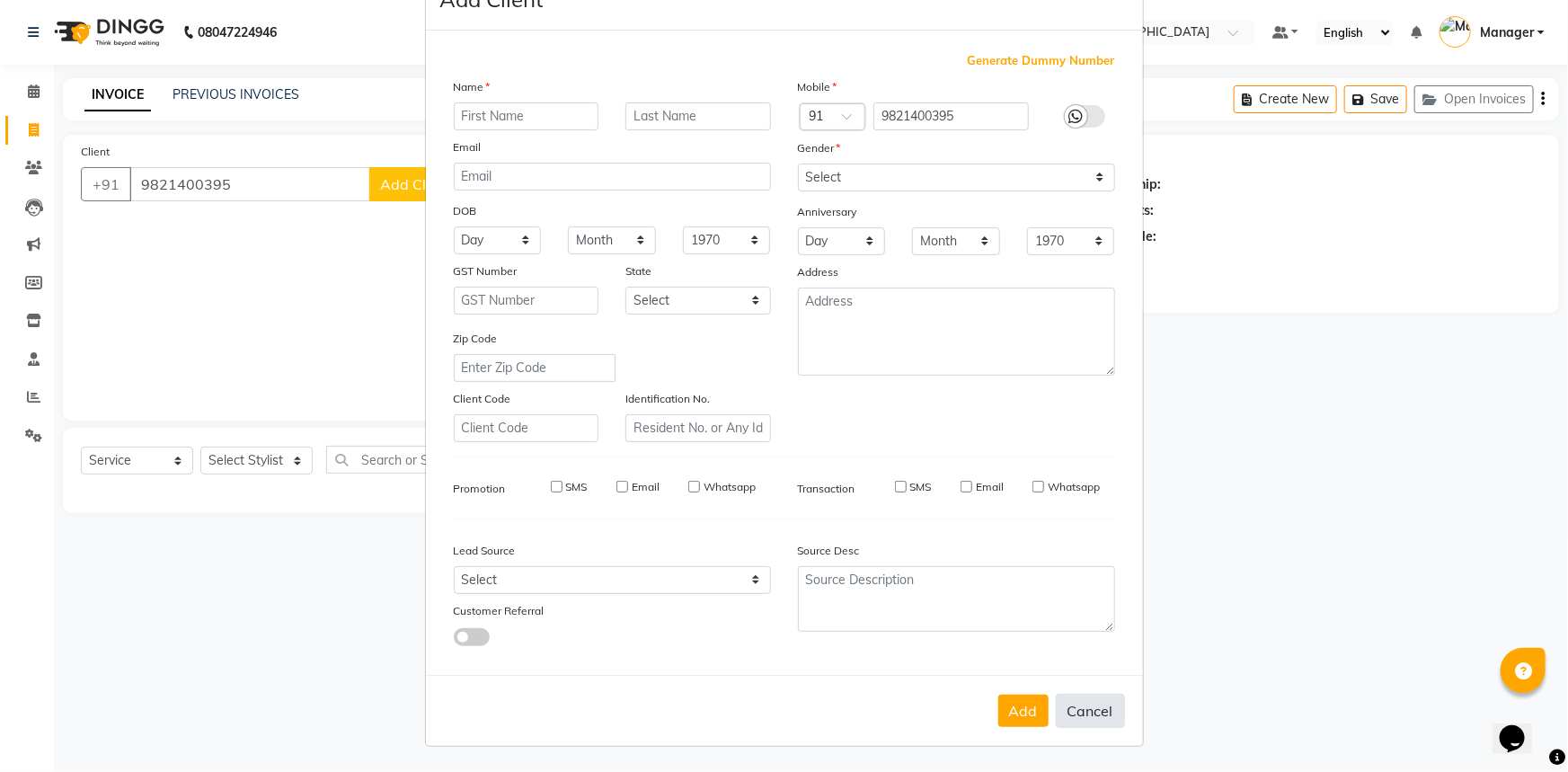
checkbox input "false"
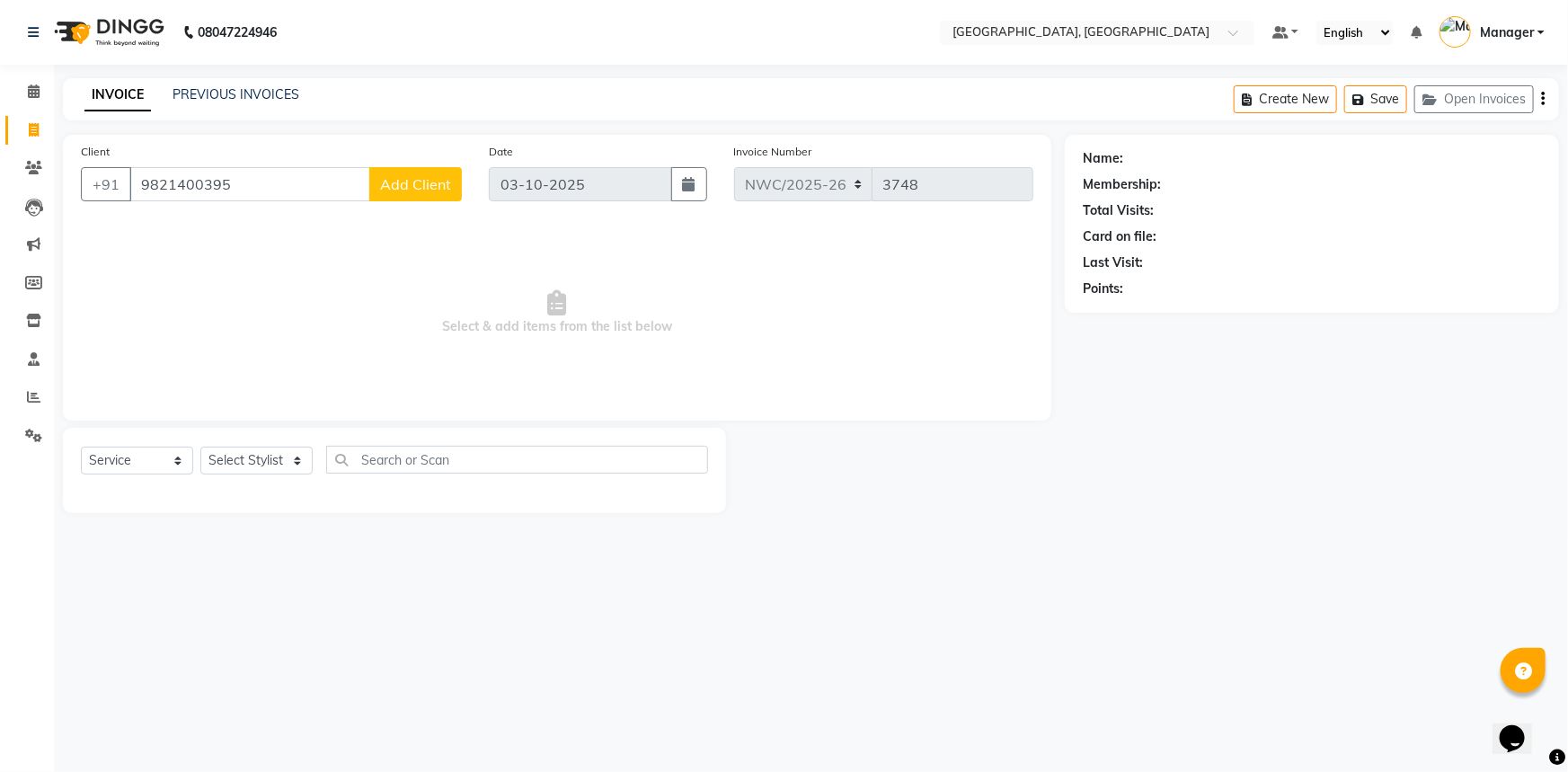
click at [1127, 177] on div "Membership:" at bounding box center [1122, 184] width 78 height 19
drag, startPoint x: 237, startPoint y: 191, endPoint x: 127, endPoint y: 193, distance: 110.0
click at [129, 193] on input "9821400395" at bounding box center [249, 184] width 240 height 34
type input "9821400395"
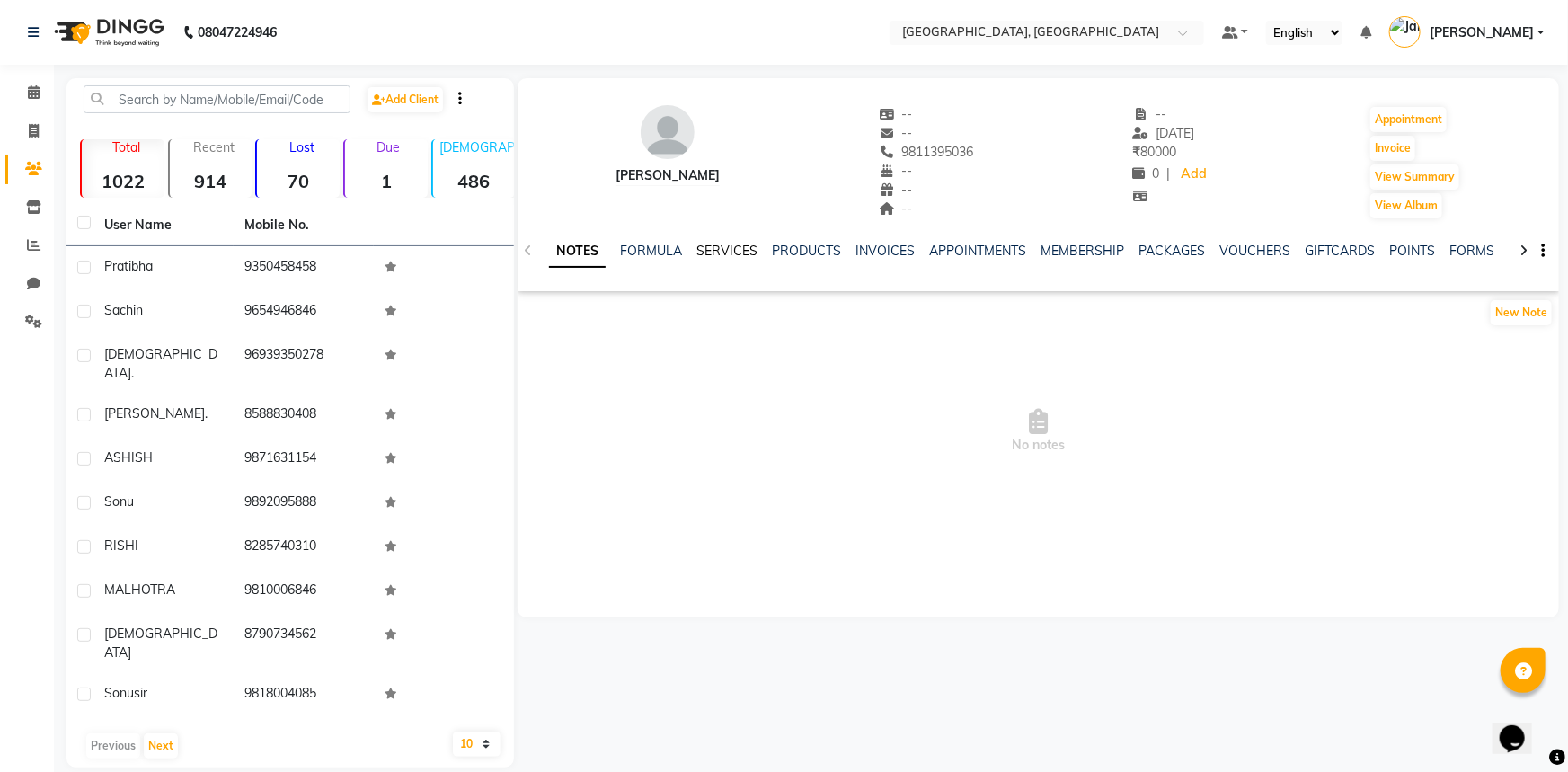
click at [709, 251] on link "SERVICES" at bounding box center [727, 250] width 62 height 17
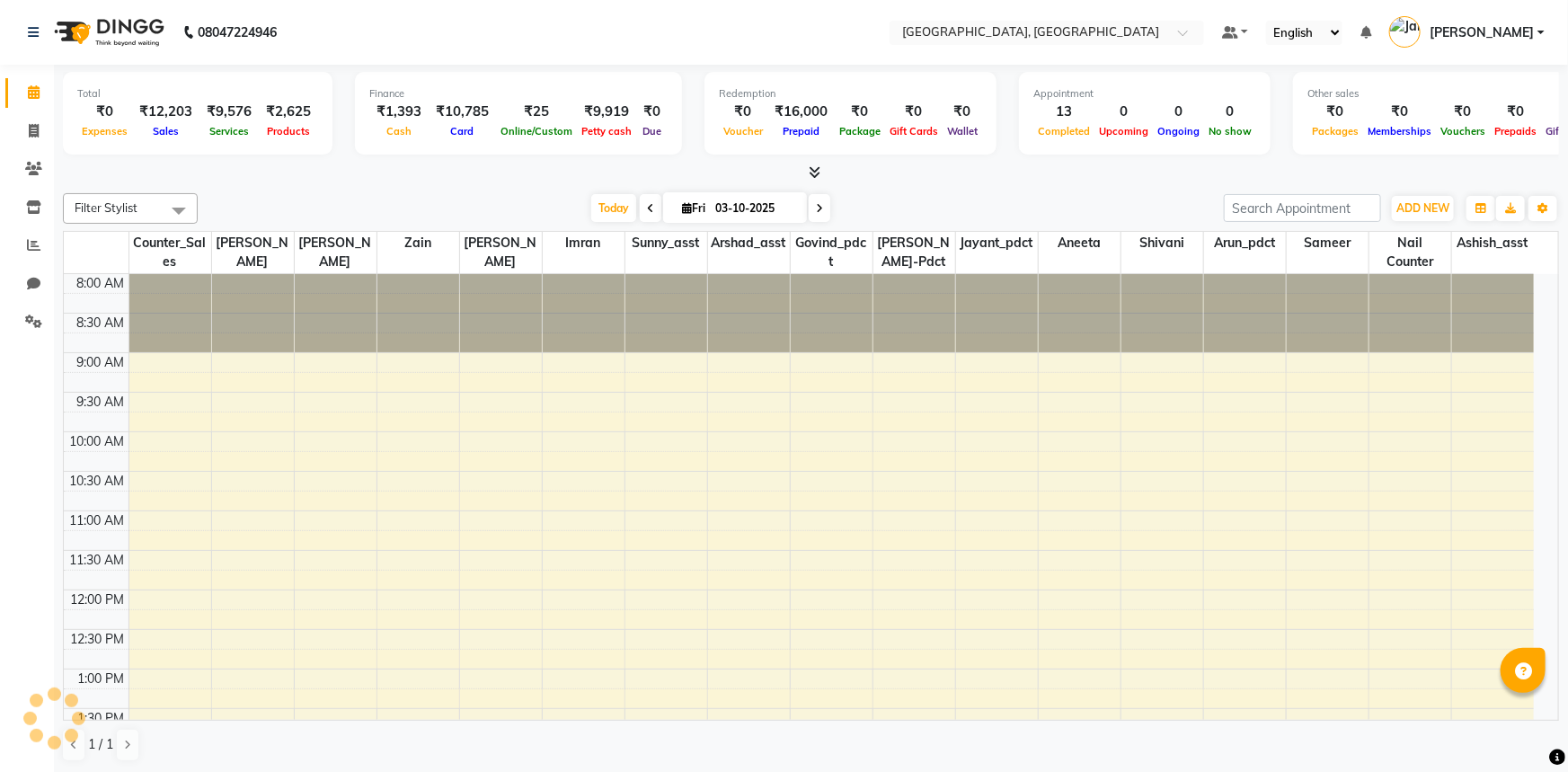
select select "en"
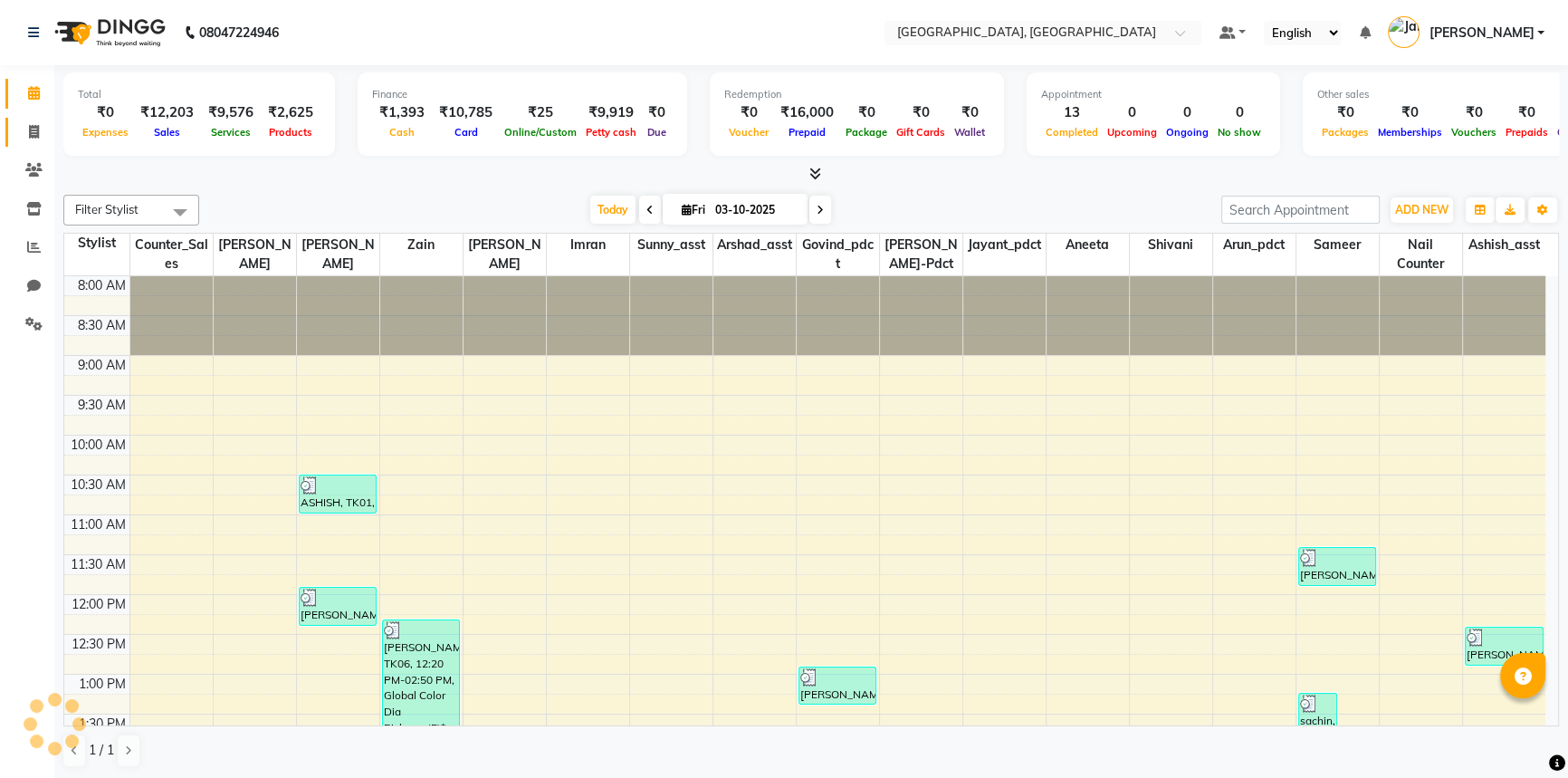
click at [36, 141] on span at bounding box center [33, 132] width 31 height 21
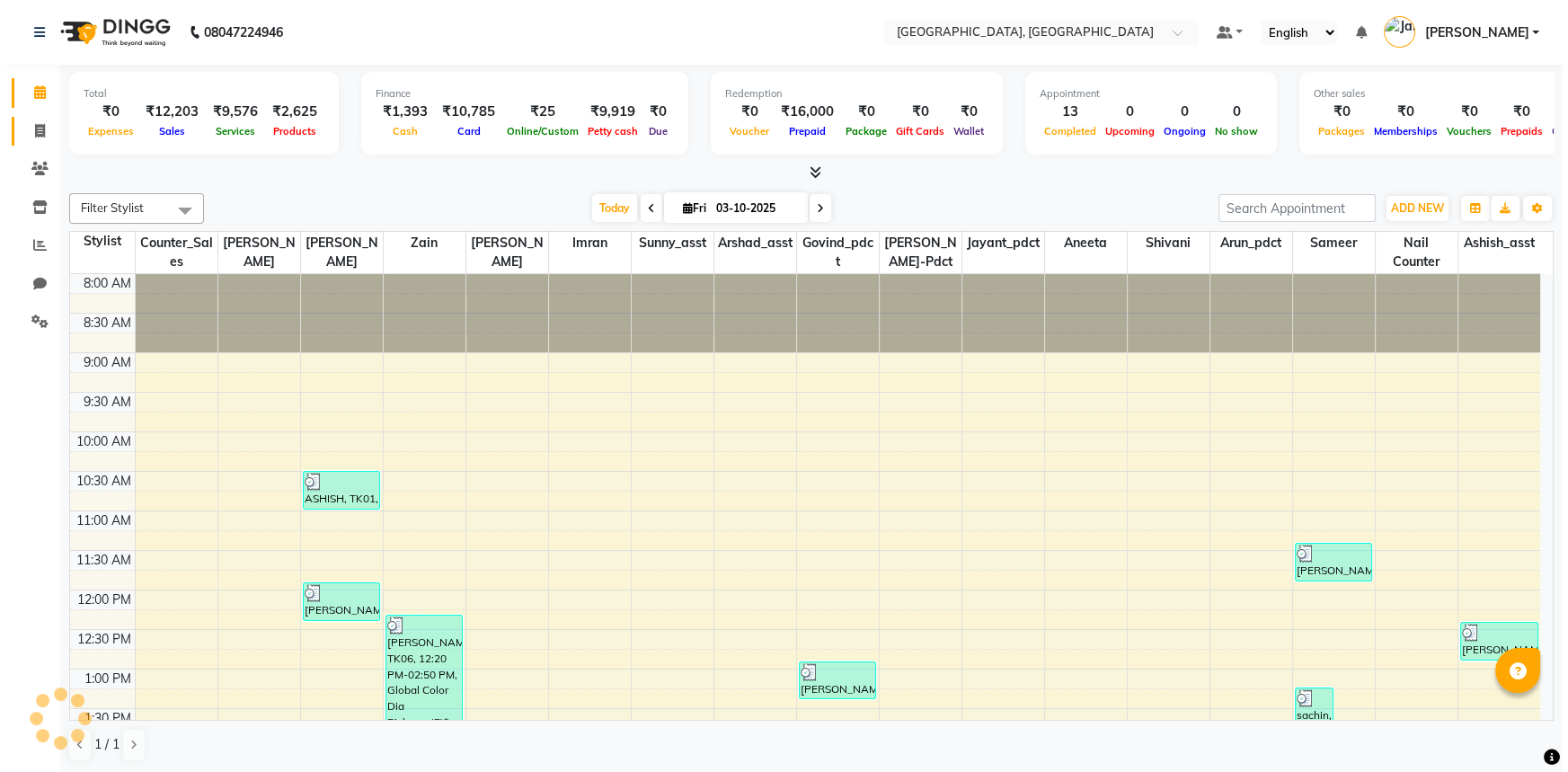
select select "service"
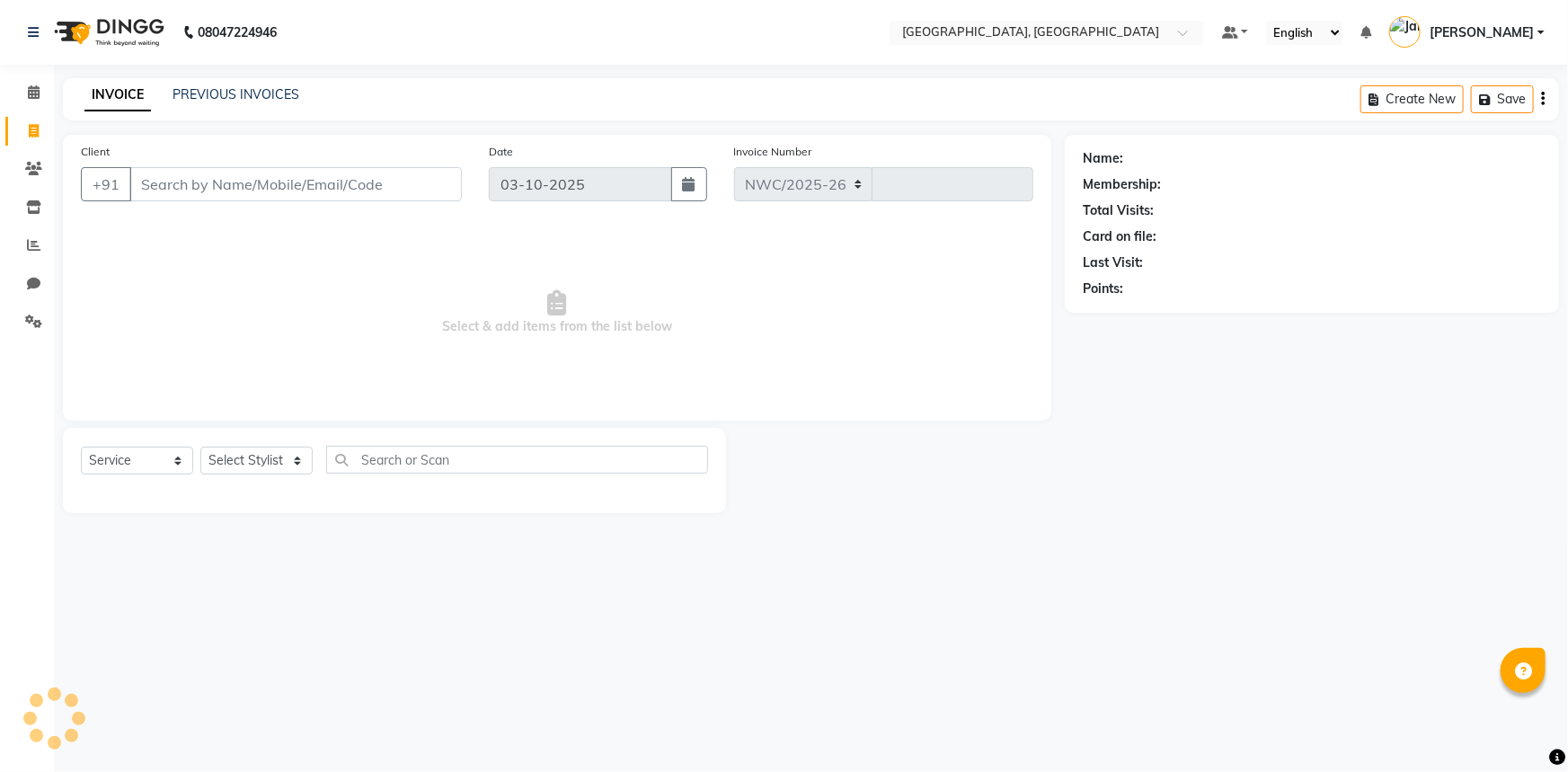
select select "8574"
type input "3748"
type input "9"
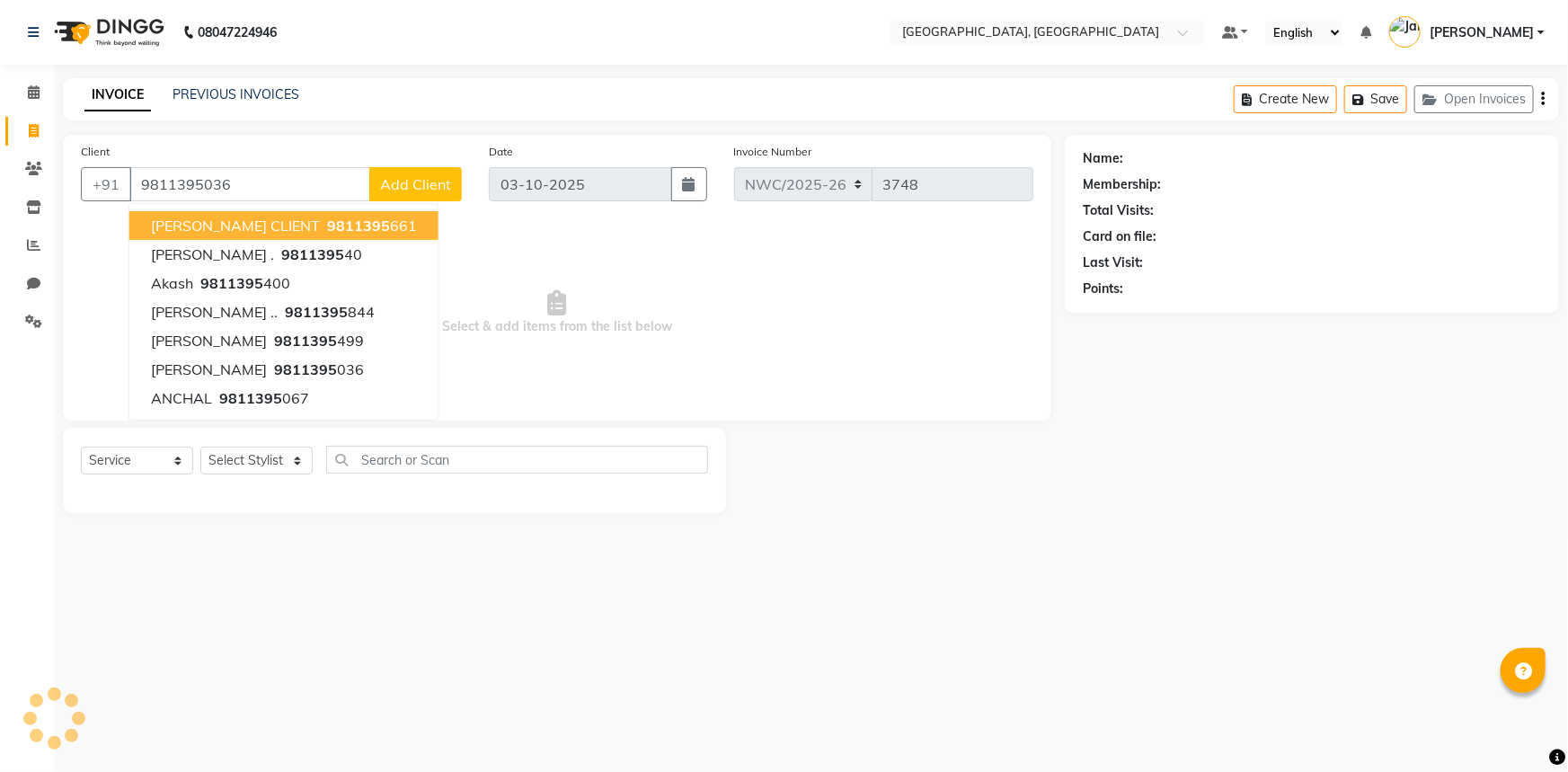
type input "9811395036"
select select "1: Object"
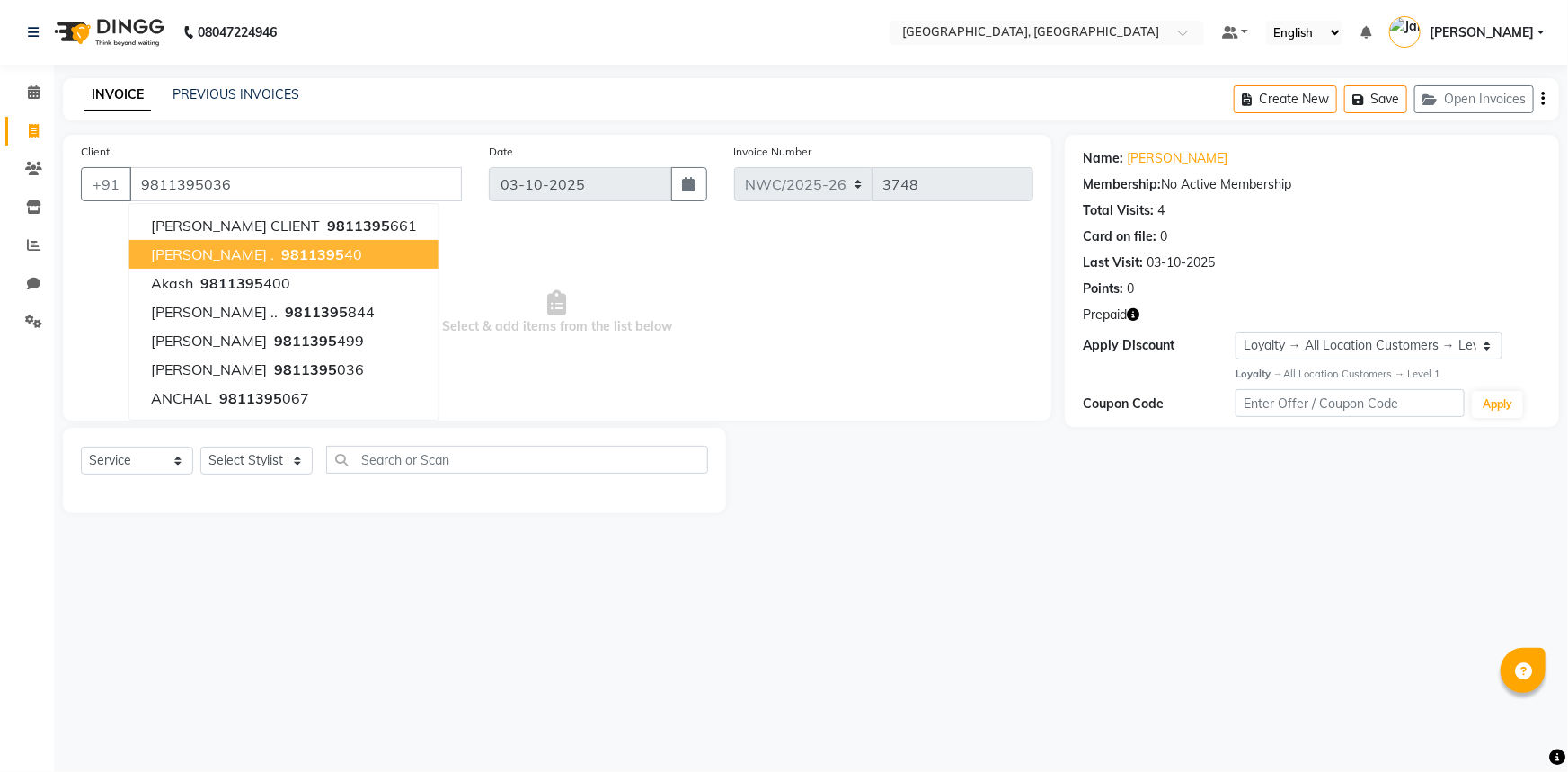
click at [575, 329] on span "Select & add items from the list below" at bounding box center [557, 313] width 953 height 180
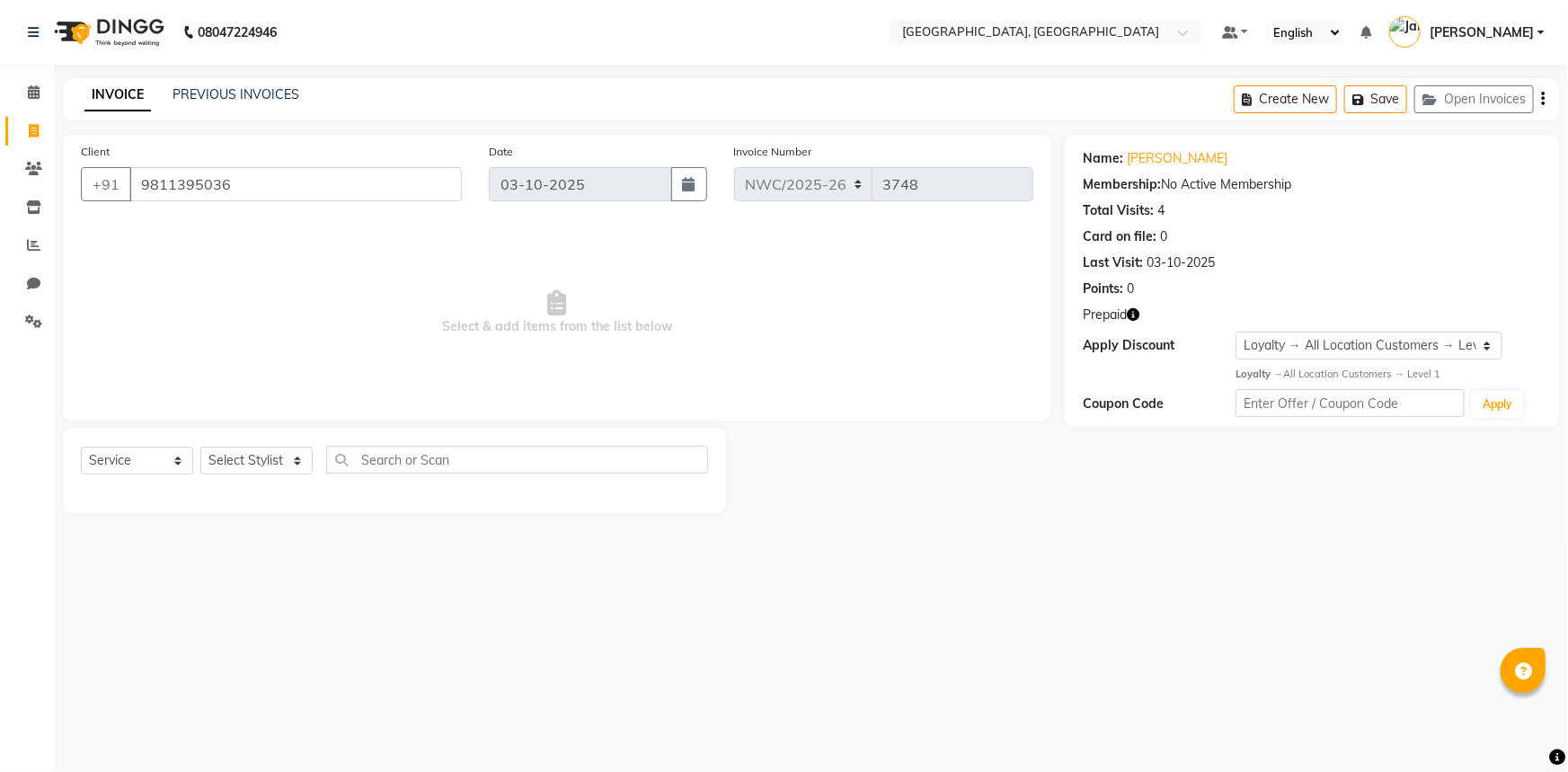
click at [1132, 315] on icon "button" at bounding box center [1132, 314] width 13 height 13
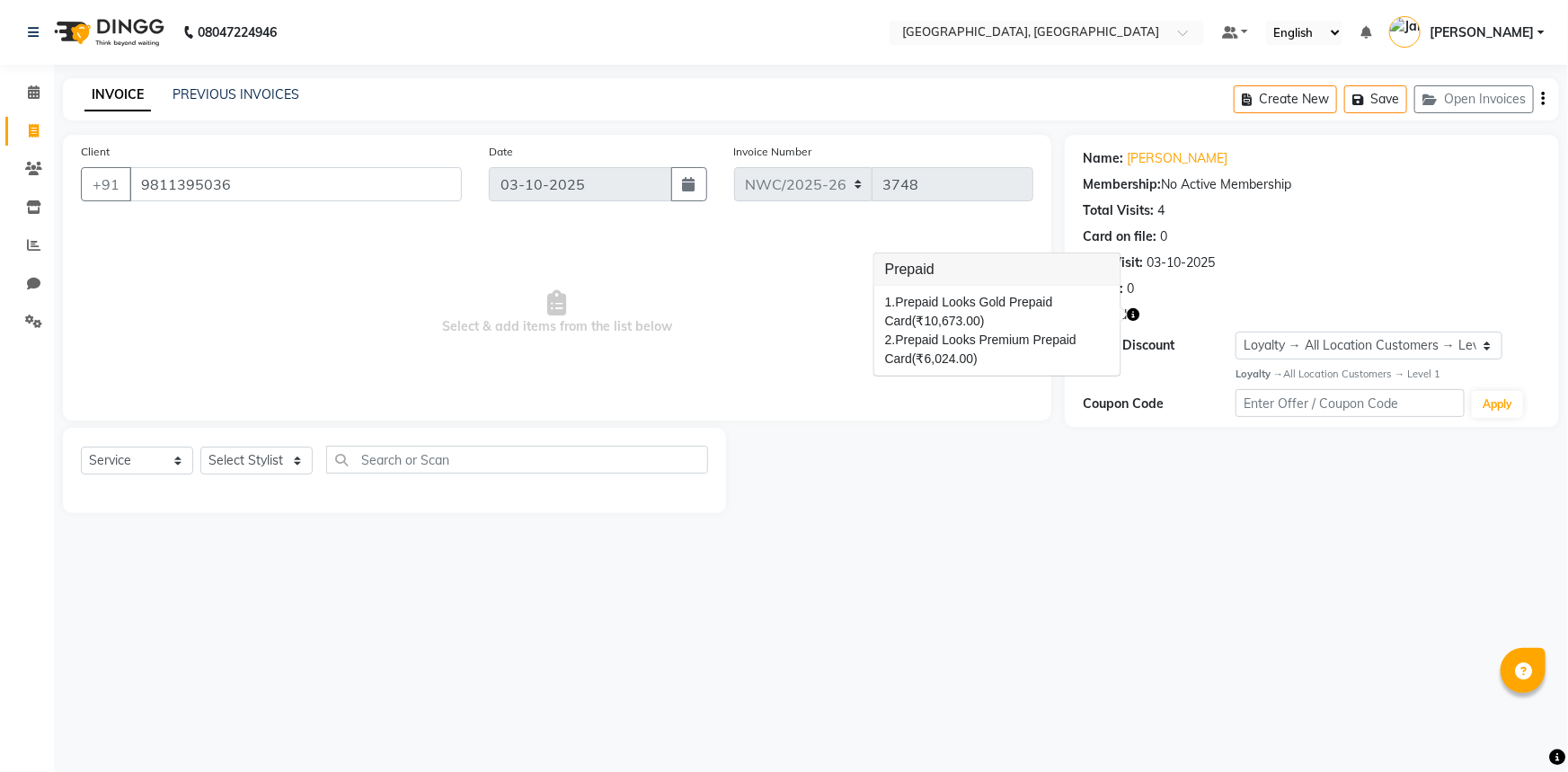
click at [974, 435] on div at bounding box center [895, 470] width 339 height 85
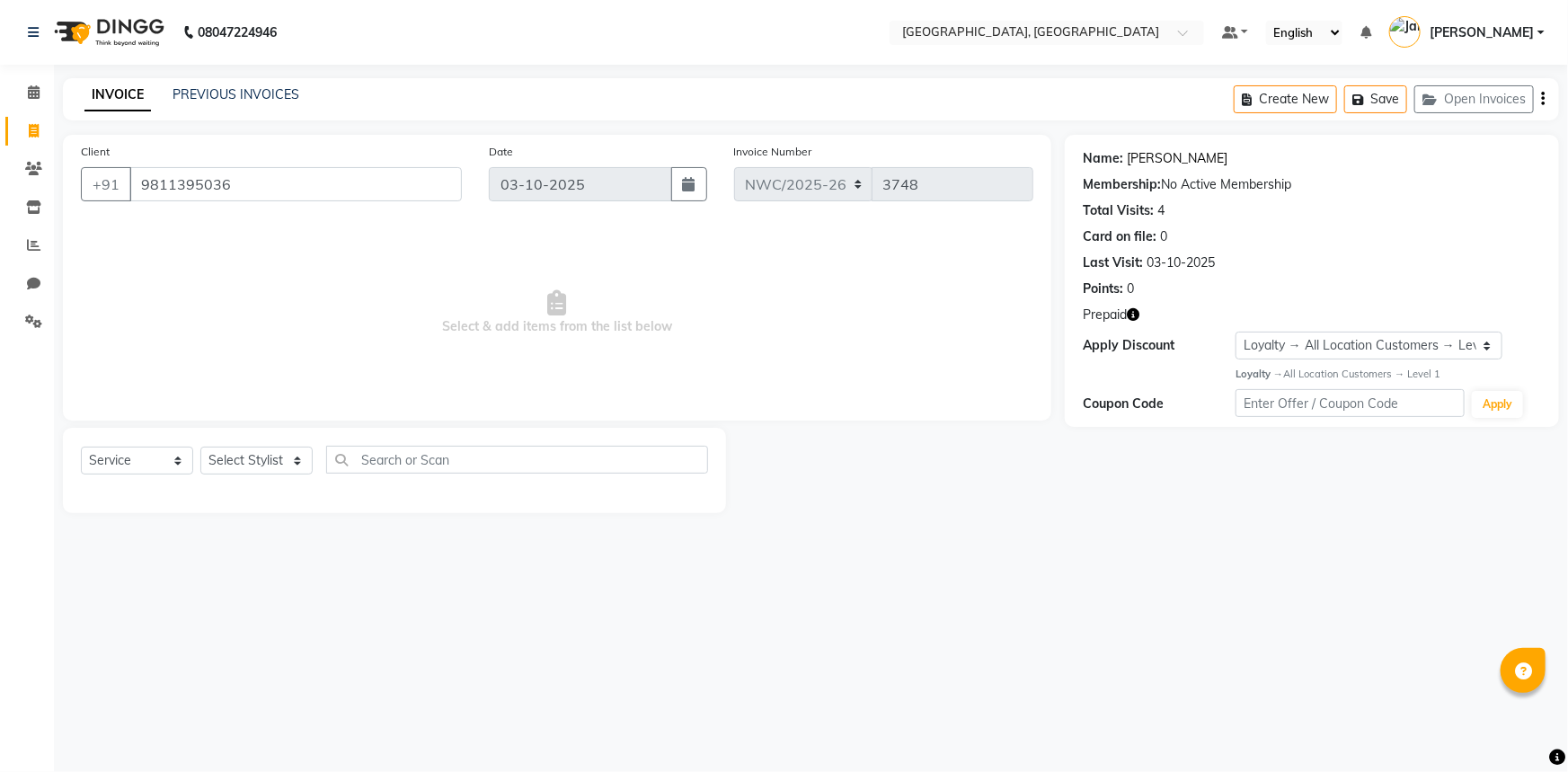
click at [1150, 157] on link "Aneeta Sharma" at bounding box center [1176, 158] width 101 height 19
drag, startPoint x: 248, startPoint y: 188, endPoint x: 52, endPoint y: 162, distance: 197.7
click at [60, 165] on div "Client +91 9811395036 Date 03-10-2025 Invoice Number NWC/2025-26 V/2025 V/2025-…" at bounding box center [557, 323] width 1015 height 378
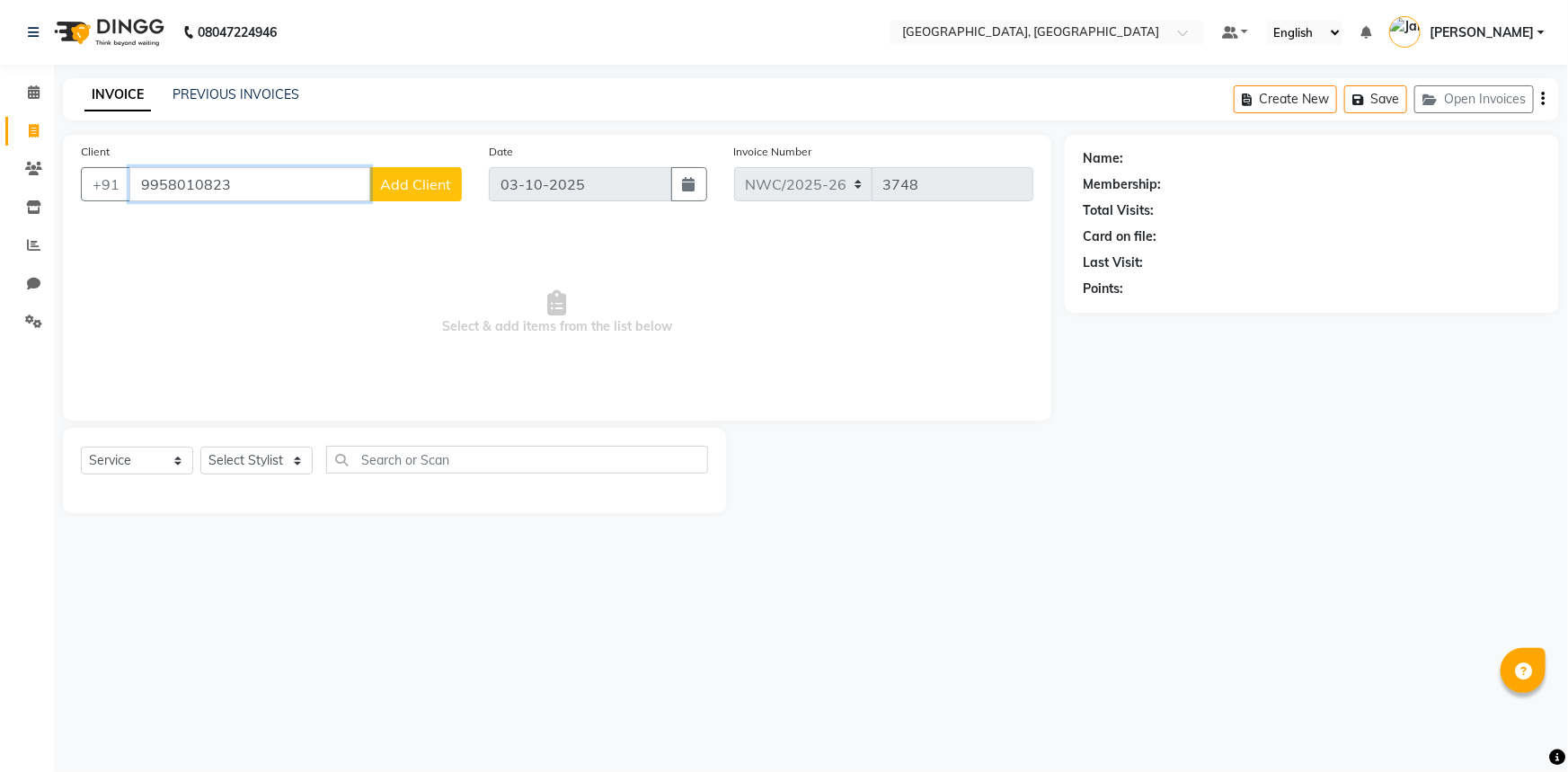
click at [205, 184] on input "9958010823" at bounding box center [249, 184] width 240 height 34
type input "9958010323"
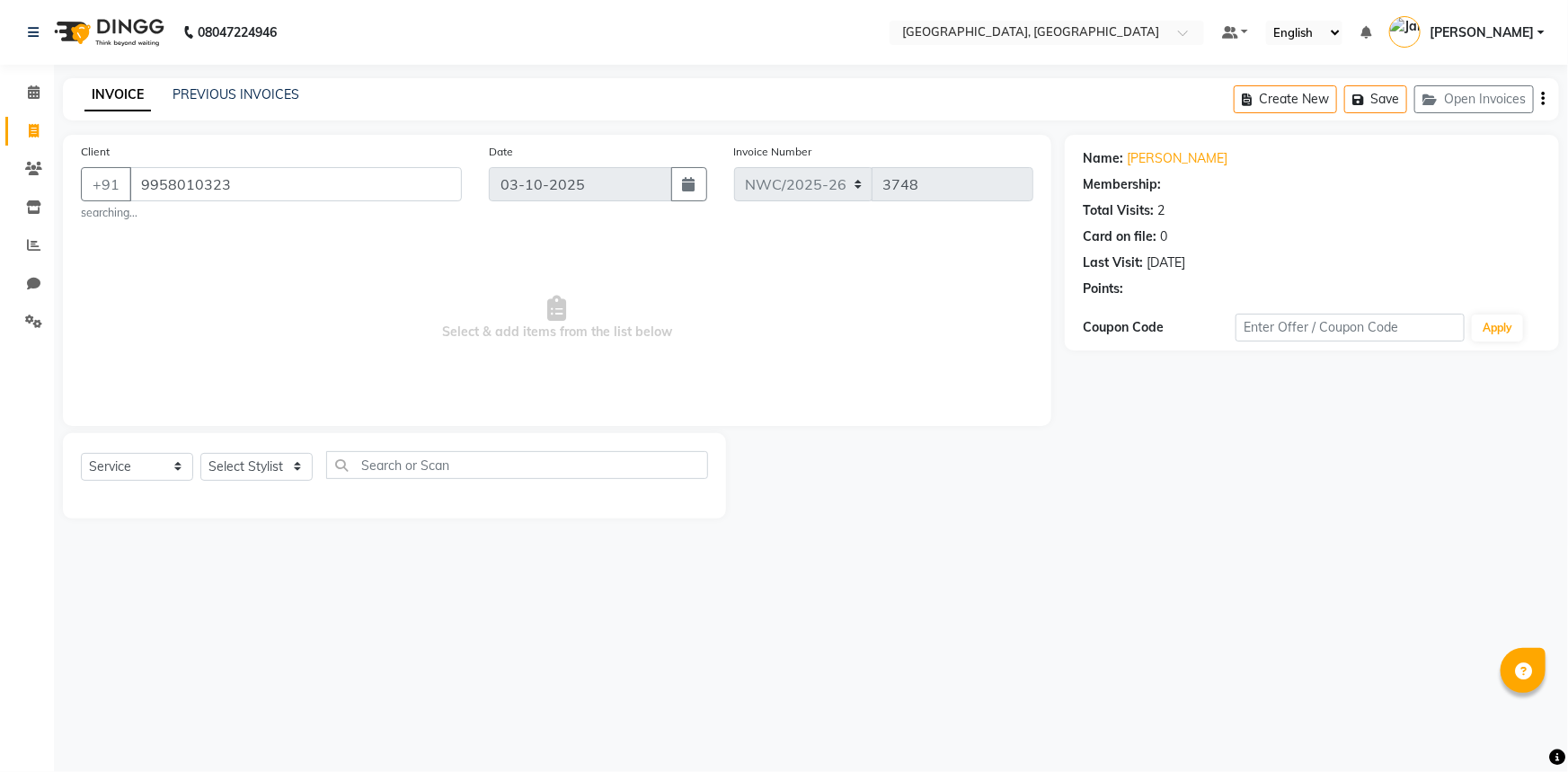
select select "1: Object"
click at [306, 333] on span "Select & add items from the list below" at bounding box center [557, 319] width 953 height 180
click at [129, 464] on select "Select Service Product Membership Package Voucher Prepaid Gift Card" at bounding box center [137, 466] width 112 height 28
click at [248, 467] on select "Select Stylist [PERSON_NAME]-pdct Arshad_asst Arun_pdct Ashish_asst Counter_Sal…" at bounding box center [256, 466] width 112 height 28
select select "84834"
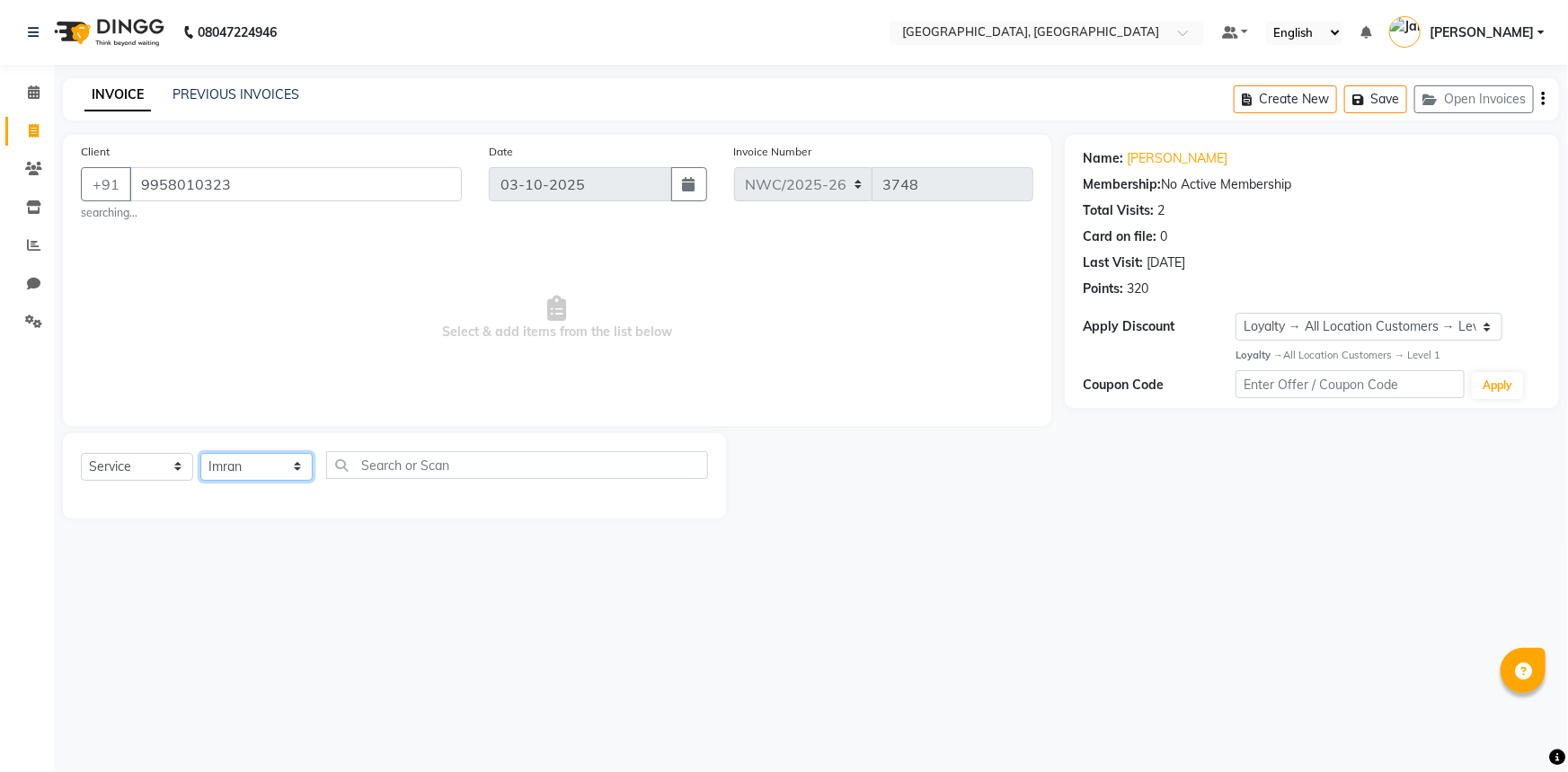
click at [200, 452] on select "Select Stylist [PERSON_NAME]-pdct Arshad_asst Arun_pdct Ashish_asst Counter_Sal…" at bounding box center [256, 466] width 112 height 28
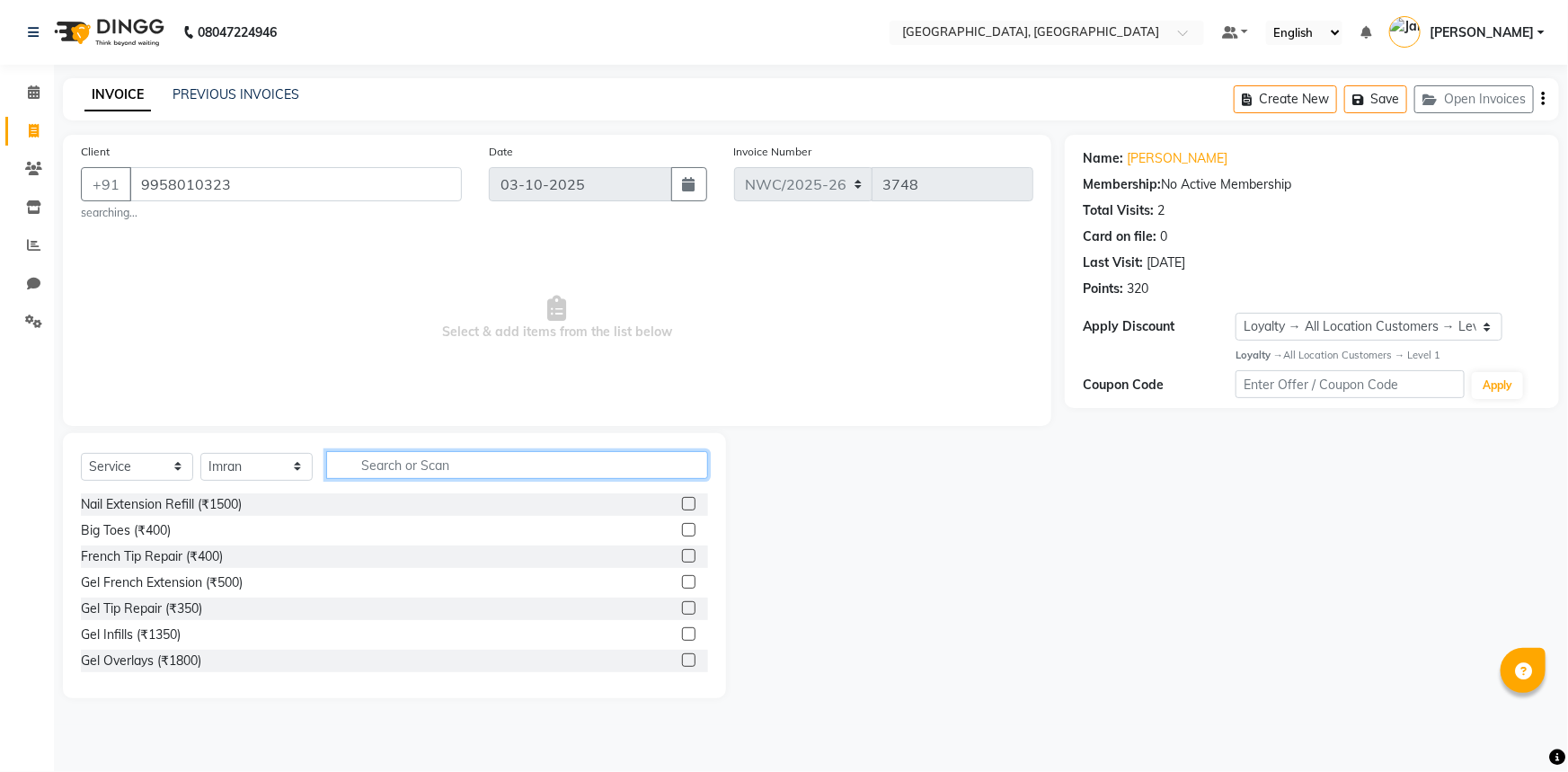
click at [423, 455] on input "text" at bounding box center [517, 465] width 382 height 28
type input "cut"
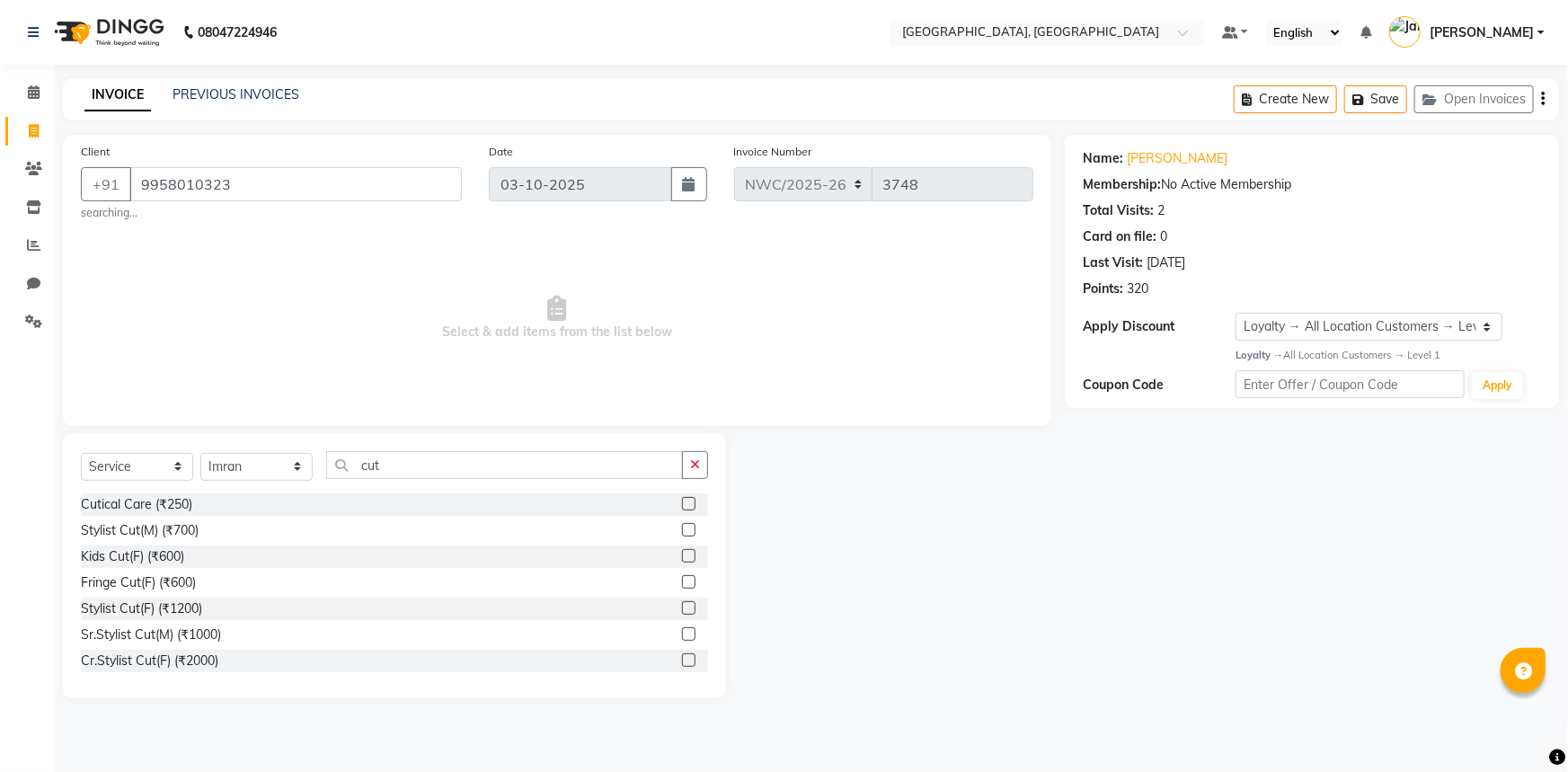
click at [682, 528] on label at bounding box center [689, 530] width 14 height 14
click at [682, 528] on input "checkbox" at bounding box center [688, 531] width 12 height 12
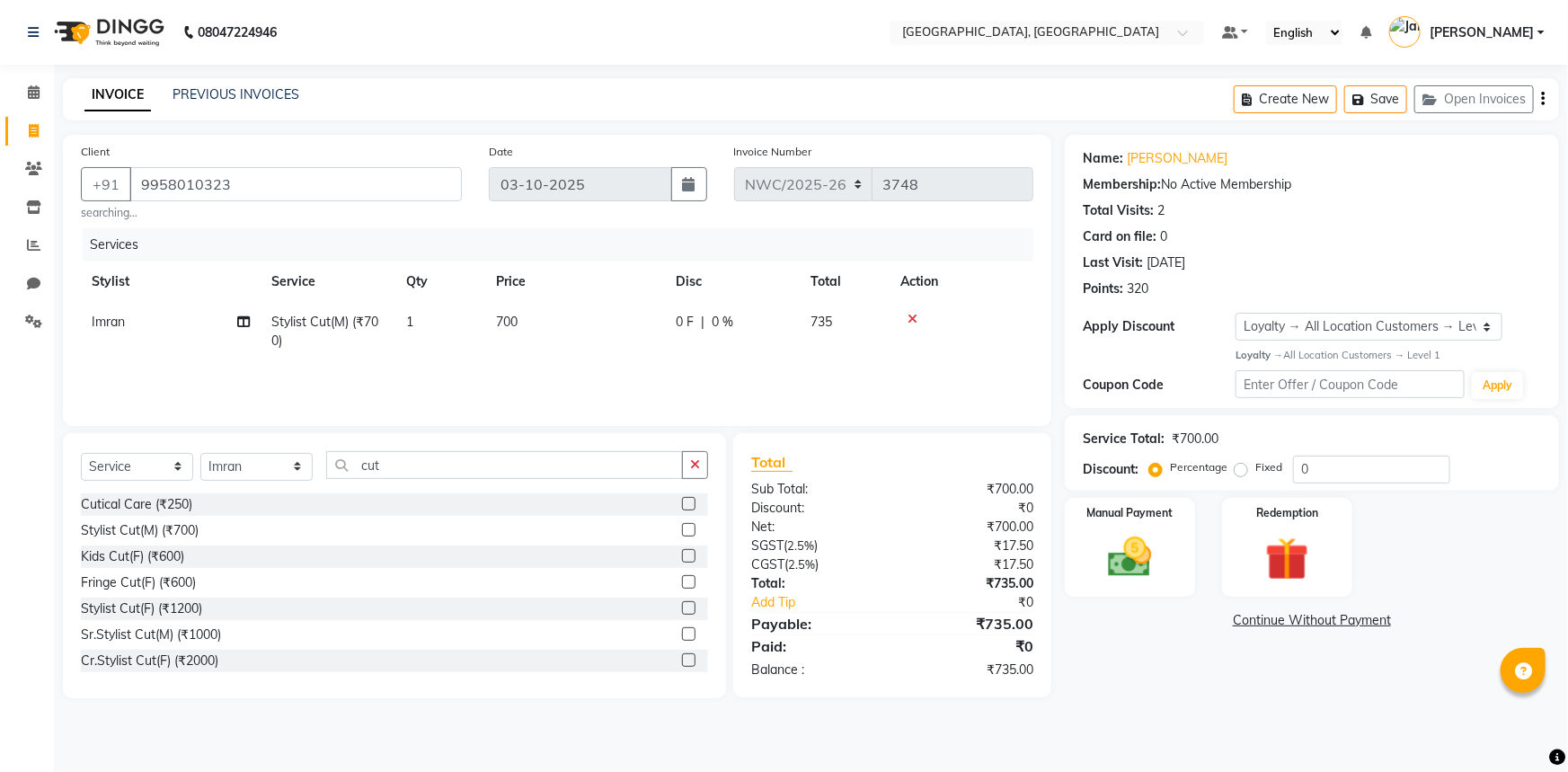
click at [682, 534] on label at bounding box center [689, 530] width 14 height 14
click at [682, 534] on input "checkbox" at bounding box center [688, 531] width 12 height 12
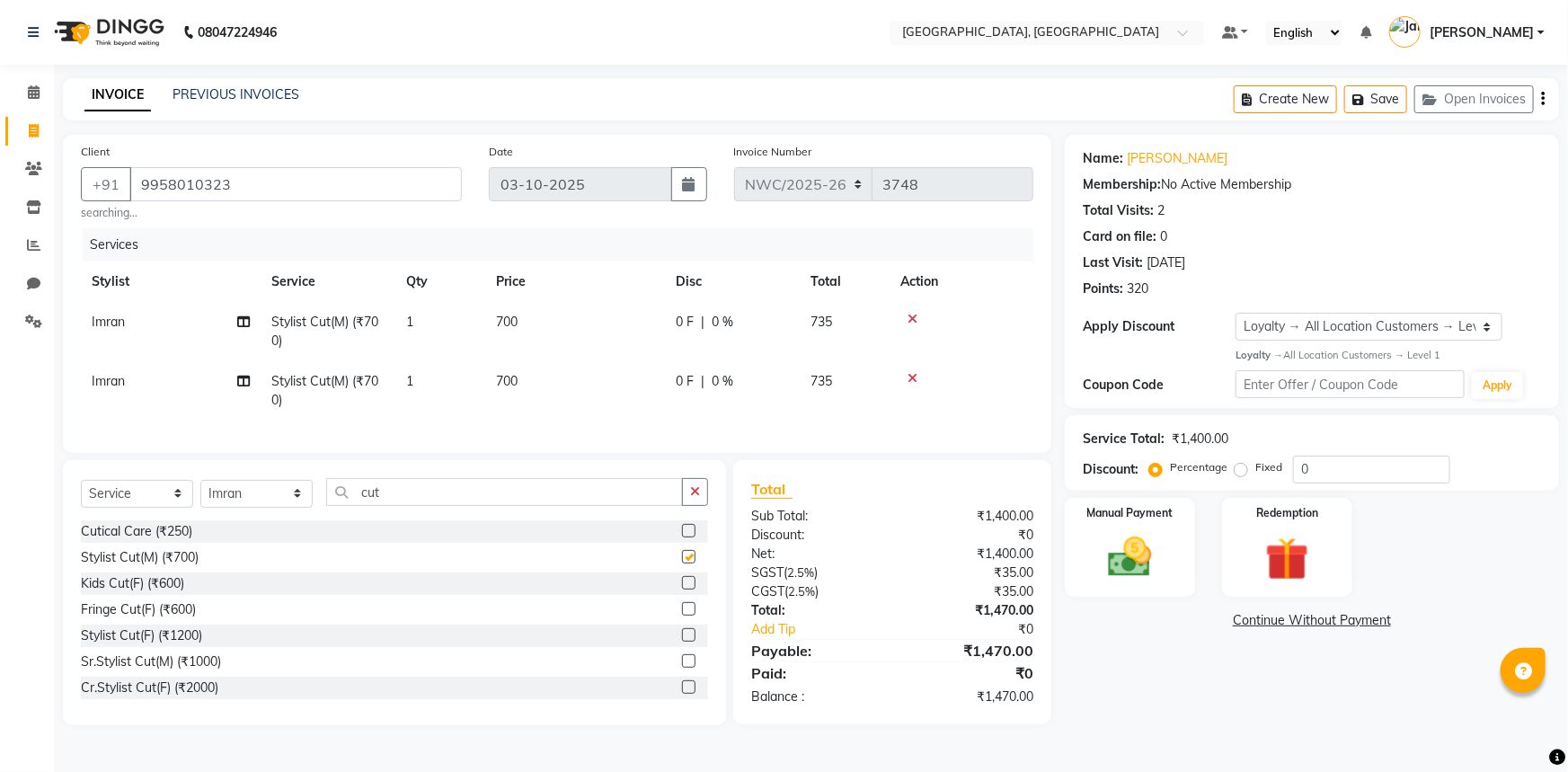
checkbox input "false"
drag, startPoint x: 920, startPoint y: 380, endPoint x: 895, endPoint y: 378, distance: 25.1
click at [917, 380] on div at bounding box center [960, 378] width 122 height 13
drag, startPoint x: 915, startPoint y: 377, endPoint x: 843, endPoint y: 368, distance: 72.6
click at [915, 377] on icon at bounding box center [912, 378] width 10 height 13
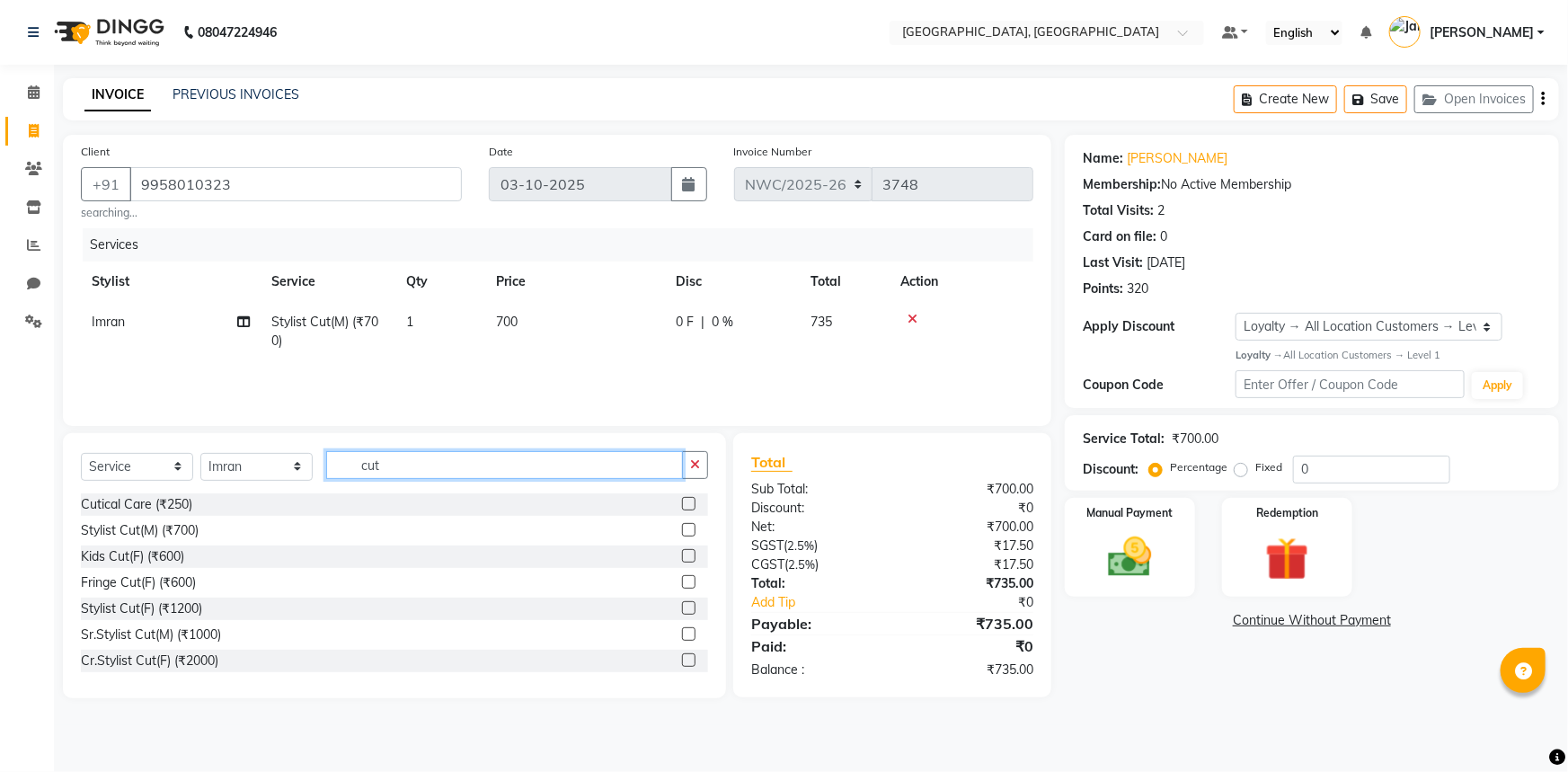
drag, startPoint x: 505, startPoint y: 462, endPoint x: 173, endPoint y: 464, distance: 332.0
click at [173, 464] on div "Select Service Product Membership Package Voucher Prepaid Gift Card Select Styl…" at bounding box center [395, 472] width 627 height 42
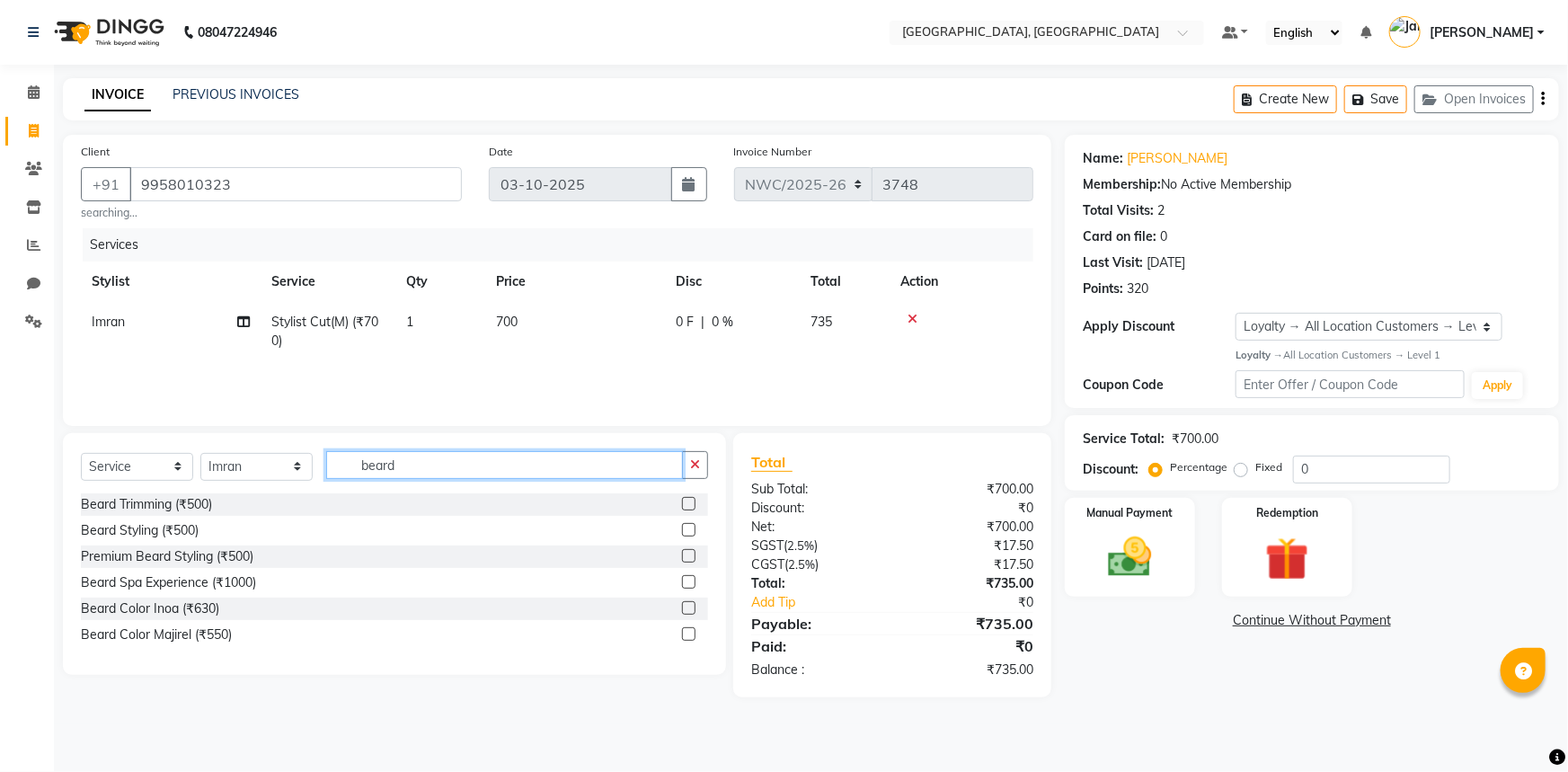
type input "beard"
click at [694, 503] on label at bounding box center [689, 504] width 14 height 14
click at [694, 503] on input "checkbox" at bounding box center [688, 504] width 12 height 12
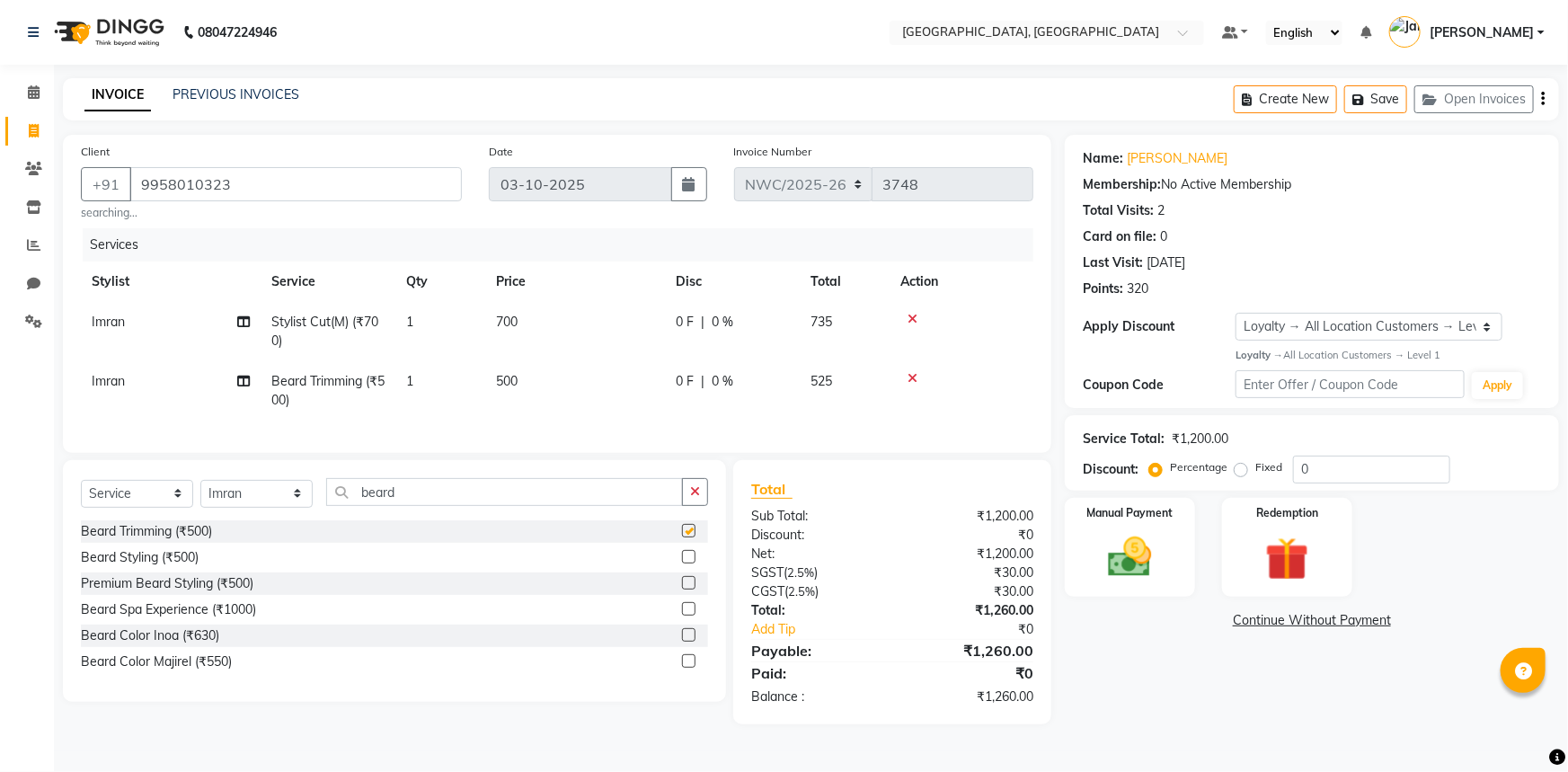
checkbox input "false"
click at [234, 504] on select "Select Stylist [PERSON_NAME]-pdct Arshad_asst Arun_pdct Ashish_asst Counter_Sal…" at bounding box center [256, 493] width 112 height 28
click at [200, 492] on select "Select Stylist [PERSON_NAME]-pdct Arshad_asst Arun_pdct Ashish_asst Counter_Sal…" at bounding box center [256, 493] width 112 height 28
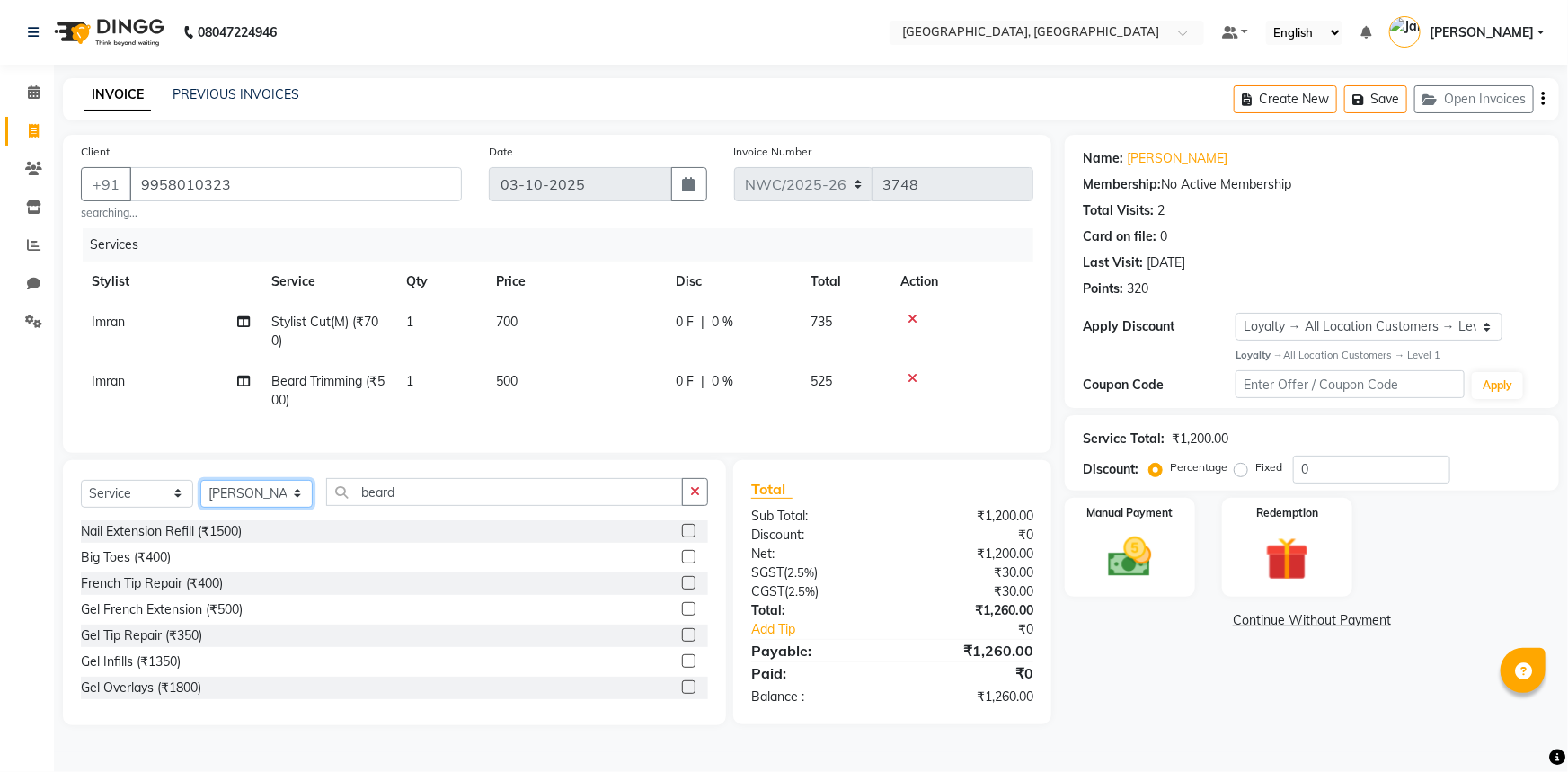
click at [271, 508] on select "Select Stylist [PERSON_NAME]-pdct Arshad_asst Arun_pdct Ashish_asst Counter_Sal…" at bounding box center [256, 493] width 112 height 28
select select "85322"
click at [200, 492] on select "Select Stylist [PERSON_NAME]-pdct Arshad_asst Arun_pdct Ashish_asst Counter_Sal…" at bounding box center [256, 493] width 112 height 28
drag, startPoint x: 403, startPoint y: 506, endPoint x: 393, endPoint y: 507, distance: 10.0
click at [394, 506] on input "beard" at bounding box center [504, 492] width 357 height 28
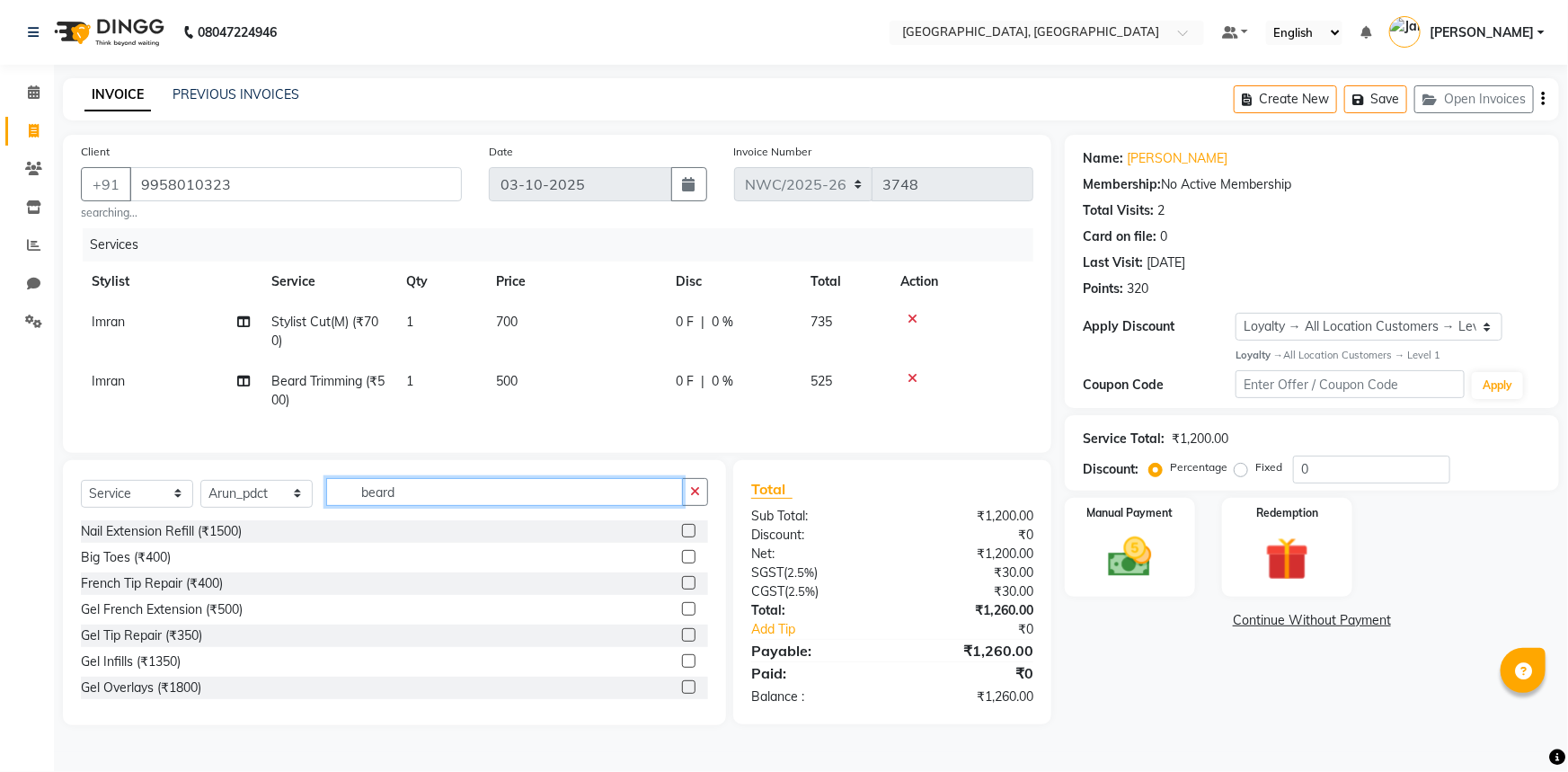
drag, startPoint x: 441, startPoint y: 502, endPoint x: 261, endPoint y: 471, distance: 182.6
click at [261, 471] on div "Client +91 9958010323 searching... Date 03-10-2025 Invoice Number NWC/2025-26 V…" at bounding box center [557, 430] width 1015 height 590
type input "wash"
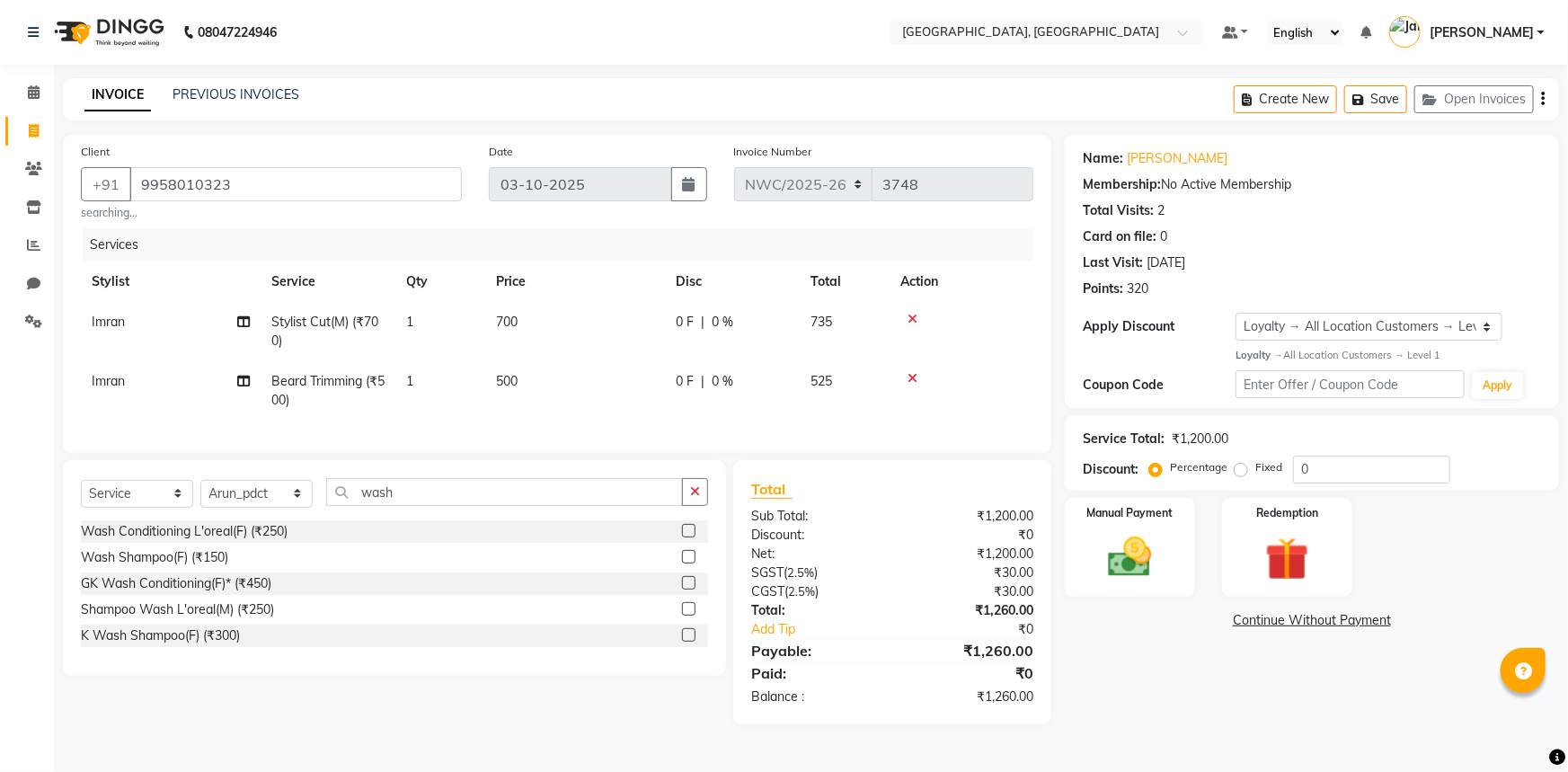
click at [692, 537] on label at bounding box center [689, 531] width 14 height 14
click at [692, 537] on input "checkbox" at bounding box center [688, 532] width 12 height 12
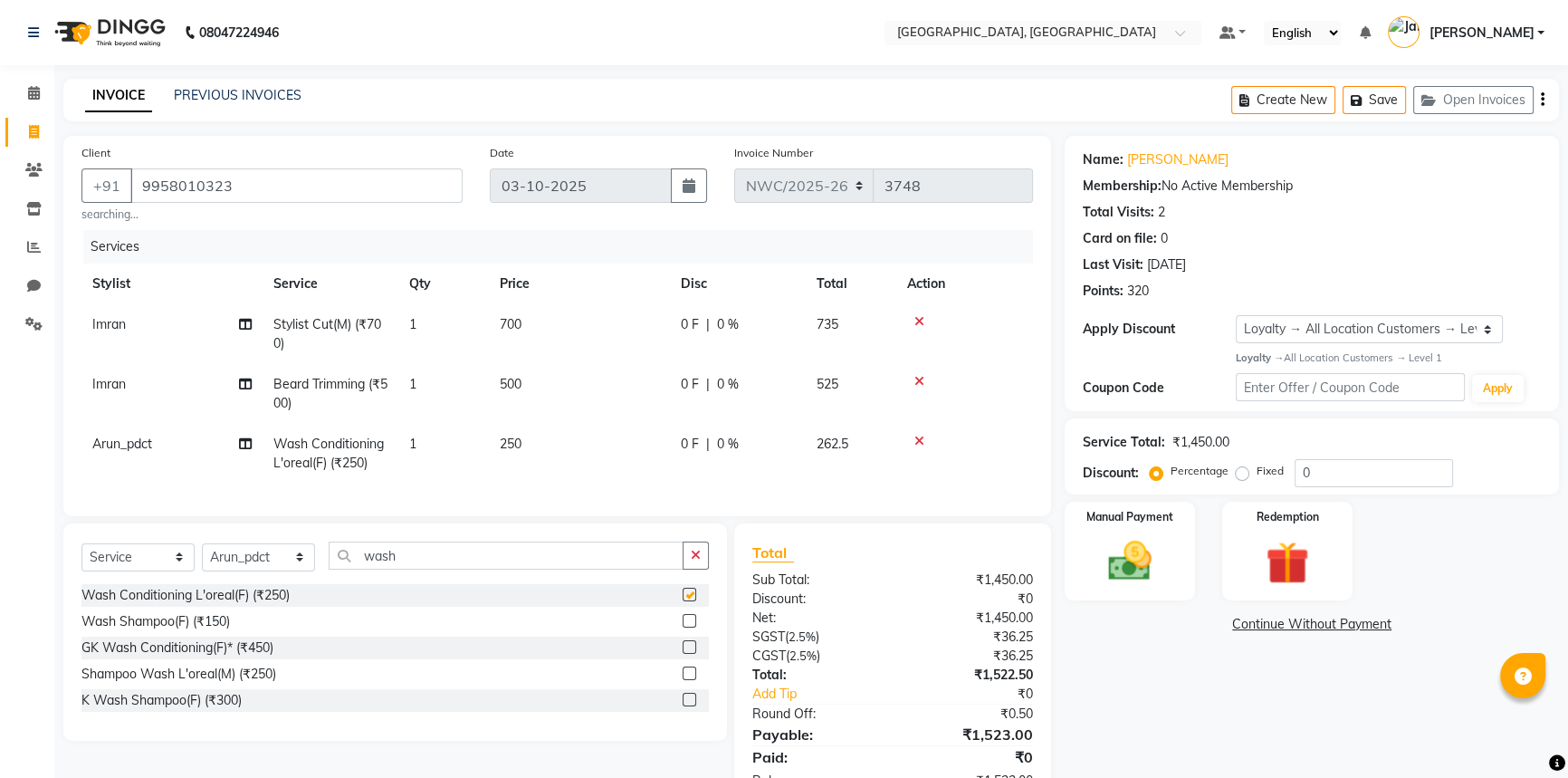
checkbox input "false"
drag, startPoint x: 435, startPoint y: 570, endPoint x: 195, endPoint y: 563, distance: 240.1
click at [195, 563] on div "Select Service Product Membership Package Voucher Prepaid Gift Card Select Styl…" at bounding box center [395, 562] width 627 height 42
type input "i"
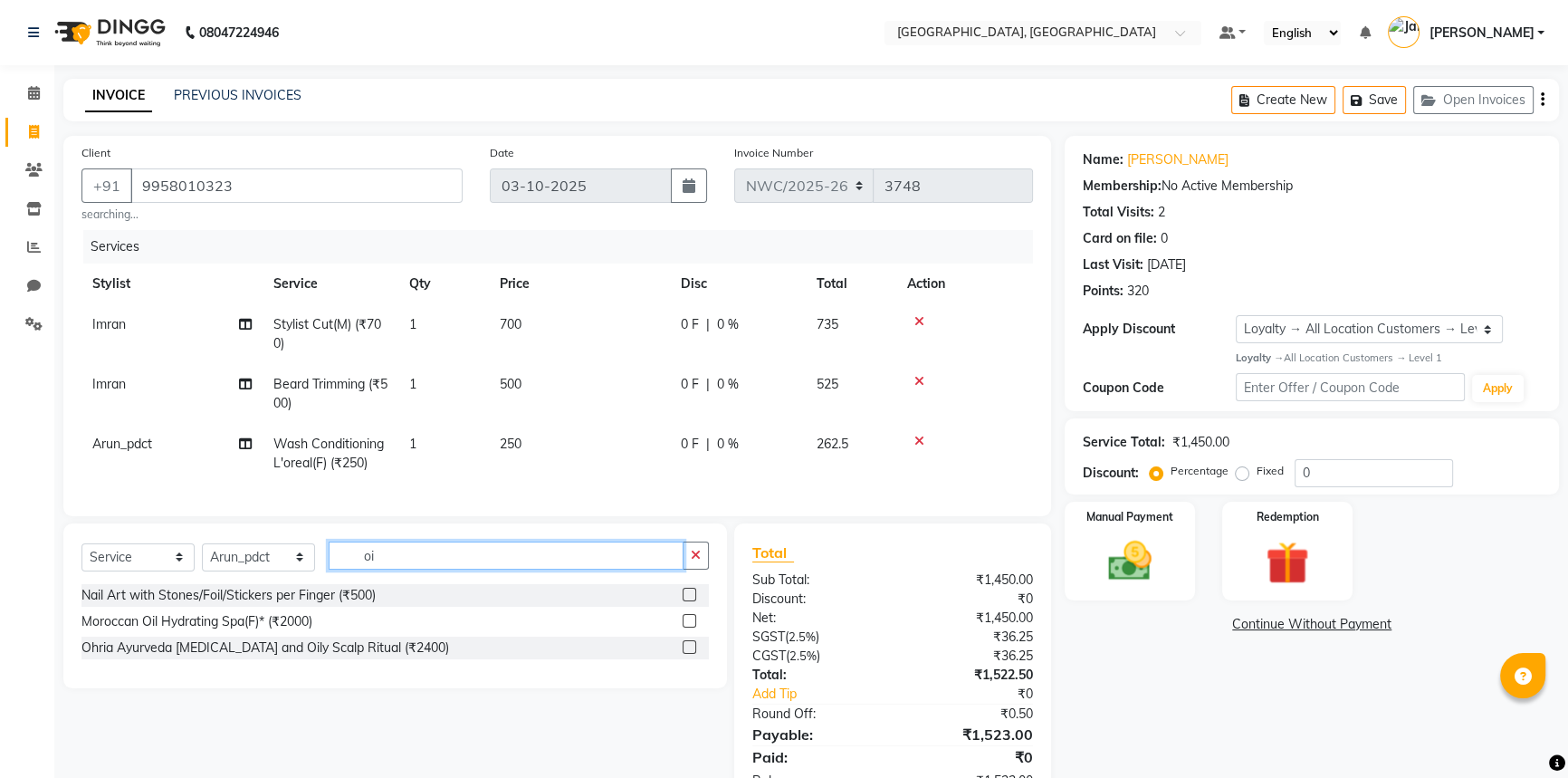
type input "o"
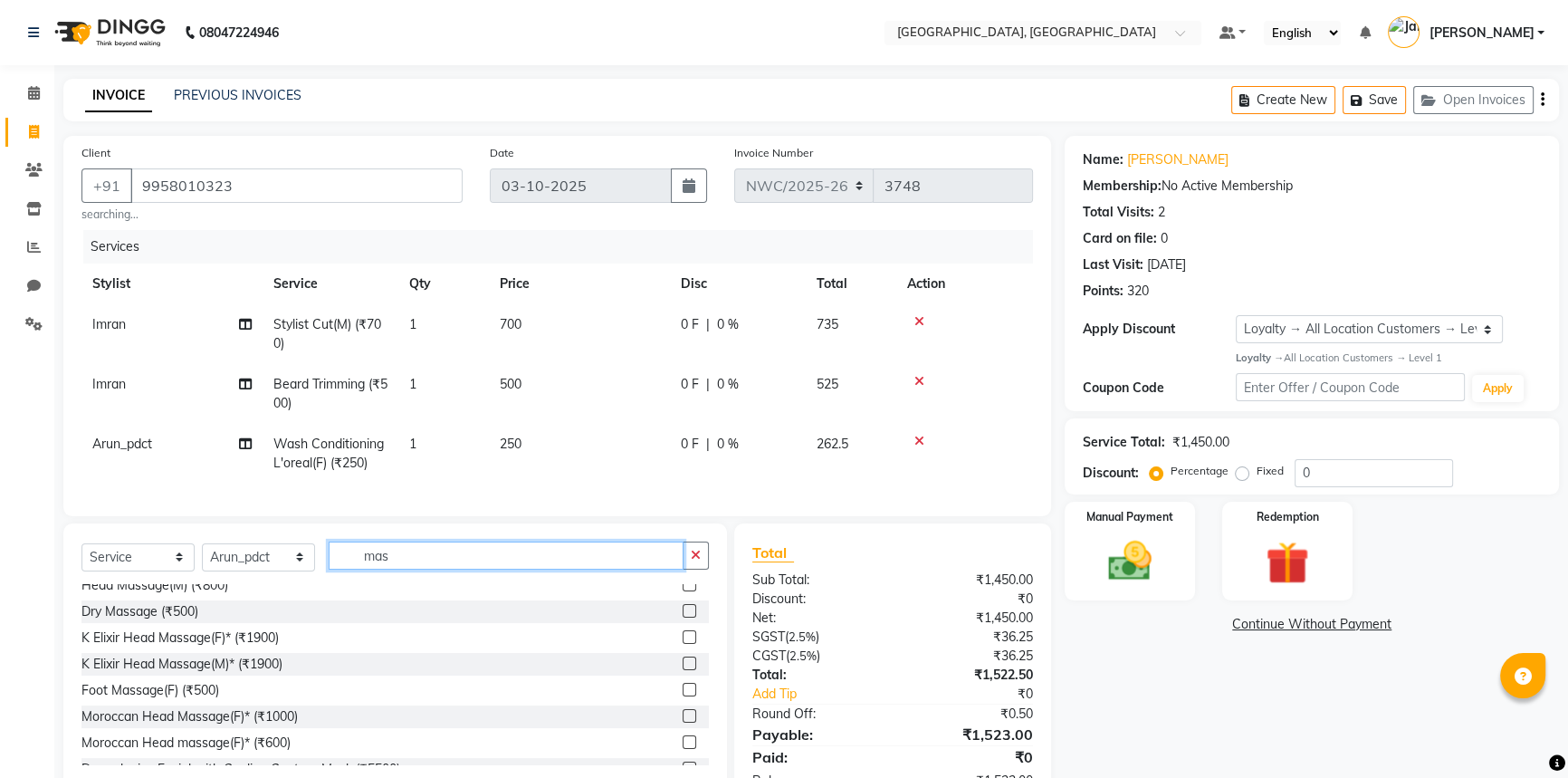
scroll to position [163, 0]
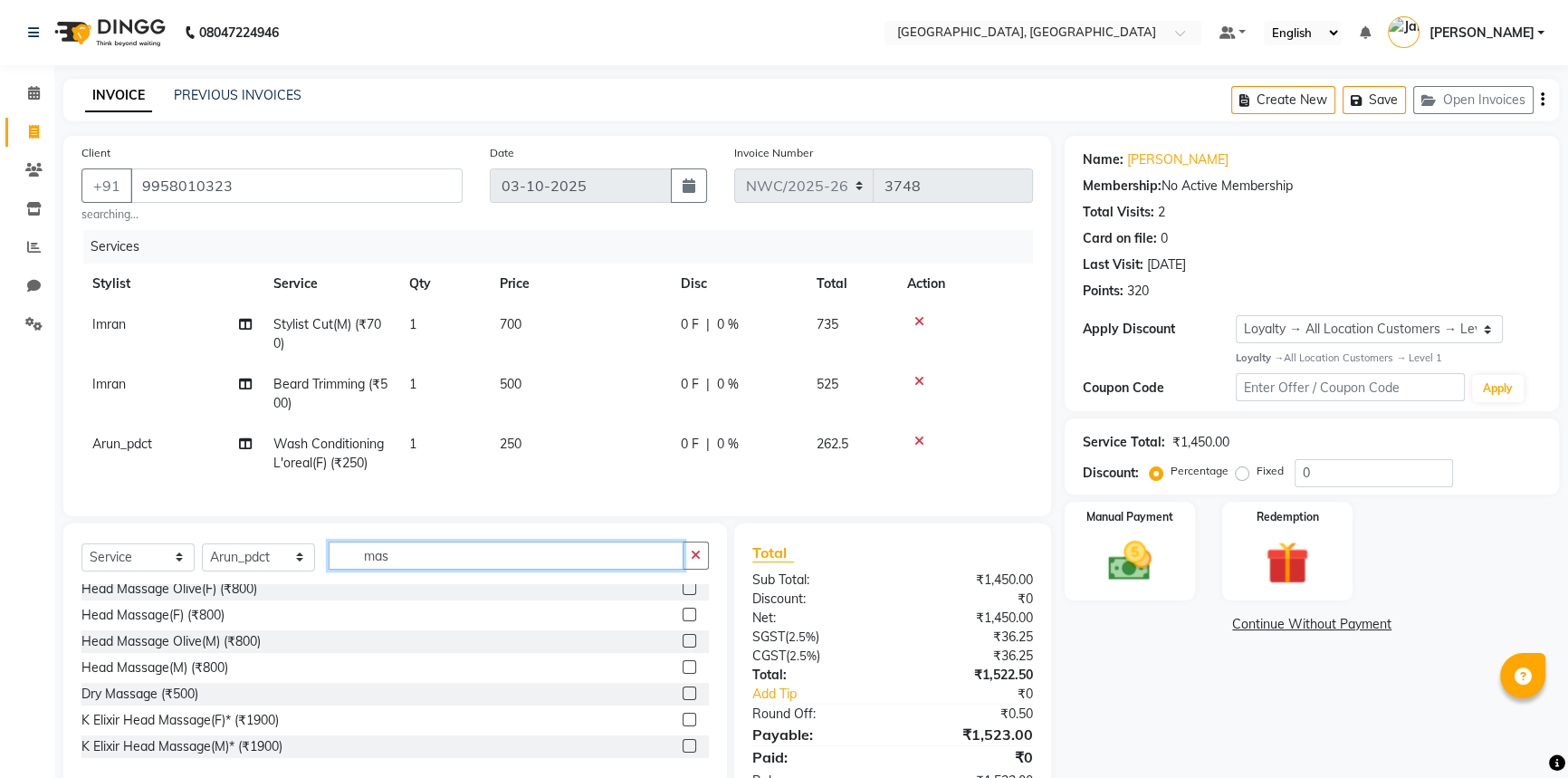
type input "mas"
click at [682, 700] on label at bounding box center [689, 693] width 14 height 14
click at [682, 700] on input "checkbox" at bounding box center [688, 694] width 12 height 12
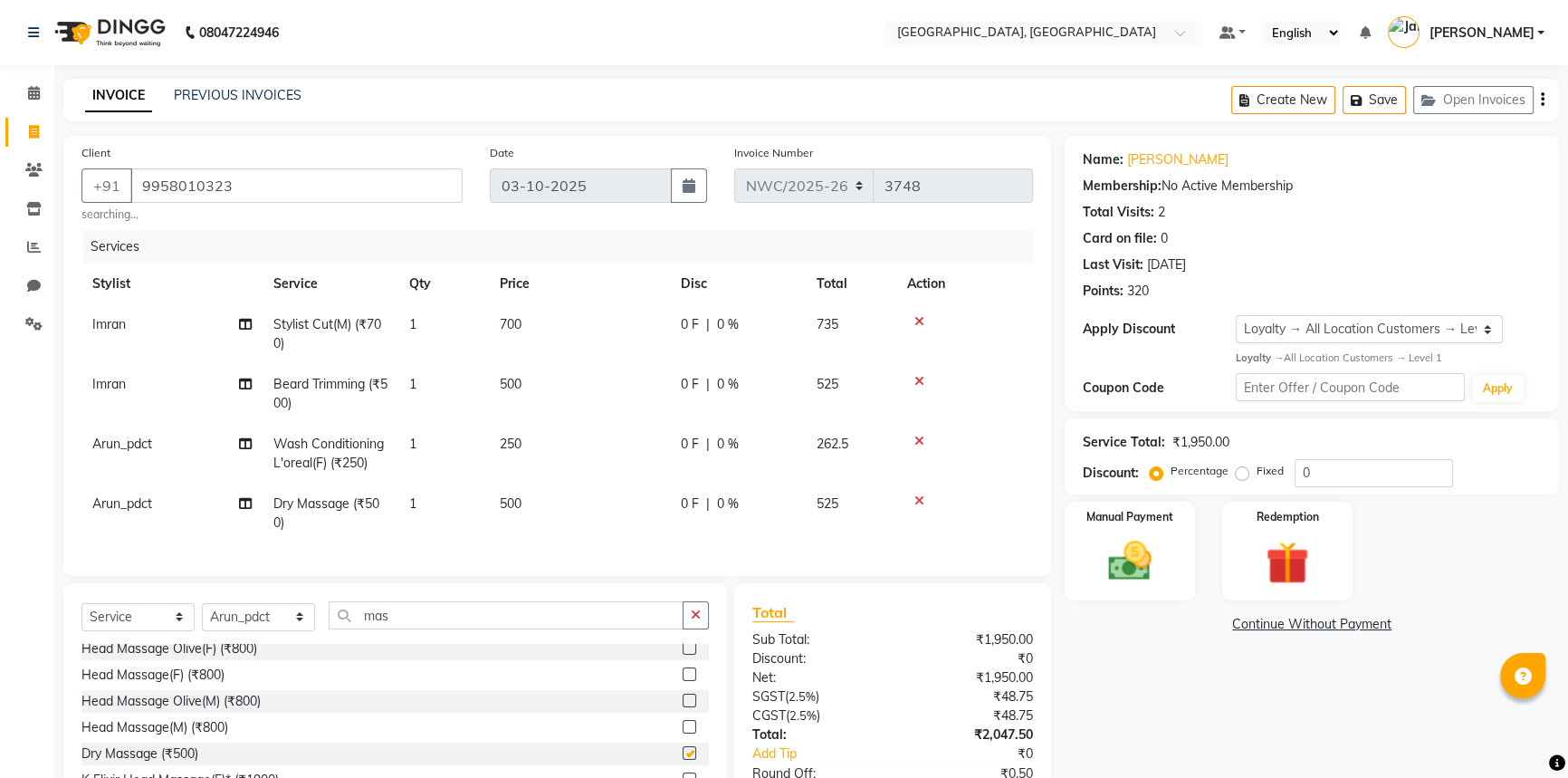
checkbox input "false"
click at [568, 509] on td "500" at bounding box center [580, 513] width 181 height 60
select select "85322"
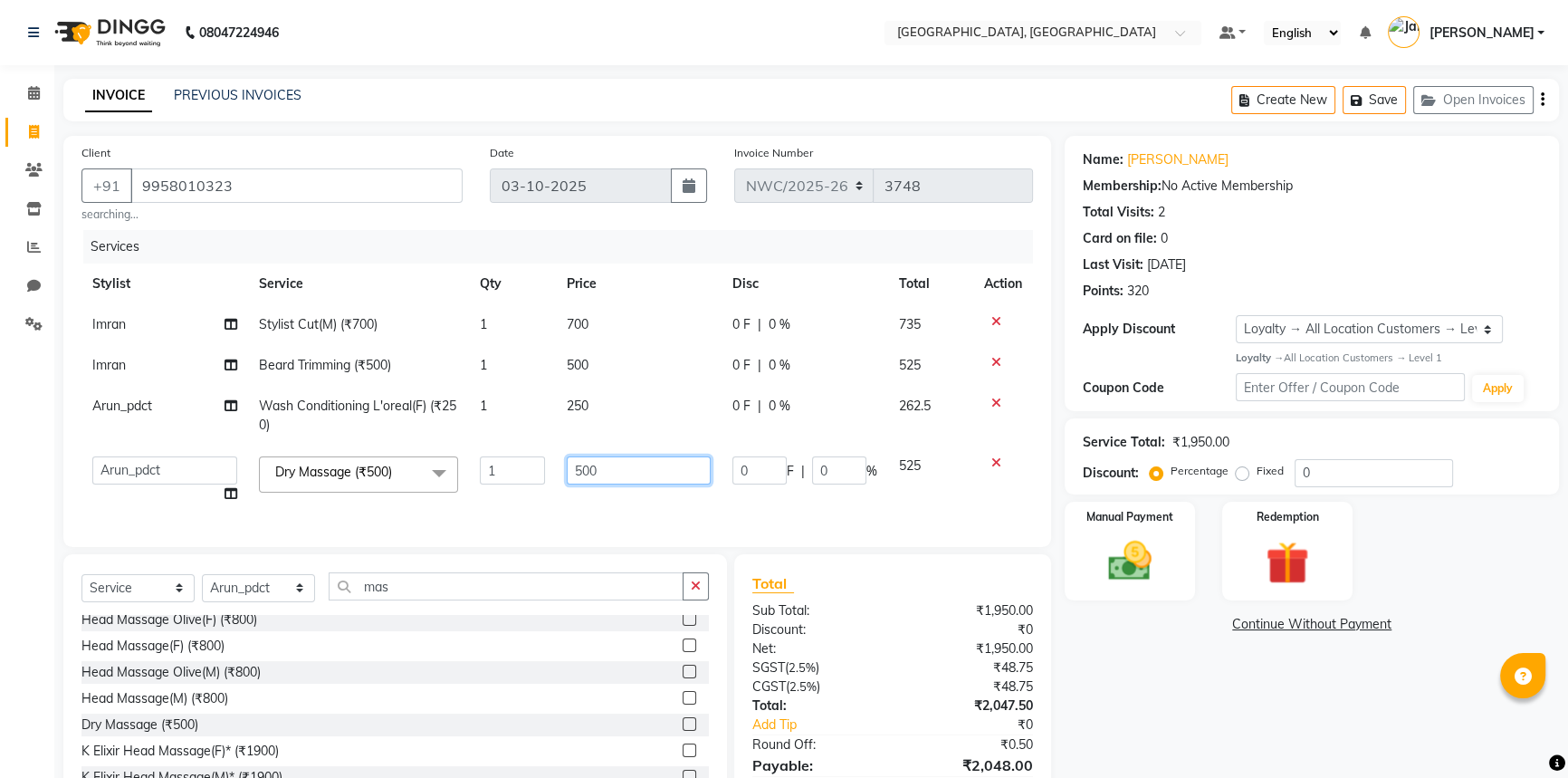
drag, startPoint x: 607, startPoint y: 467, endPoint x: 338, endPoint y: 437, distance: 270.7
click at [338, 437] on tbody "Imran Stylist Cut(M) (₹700) 1 700 0 F | 0 % 735 Imran Beard Trimming (₹500) 1 5…" at bounding box center [557, 409] width 951 height 210
type input "700"
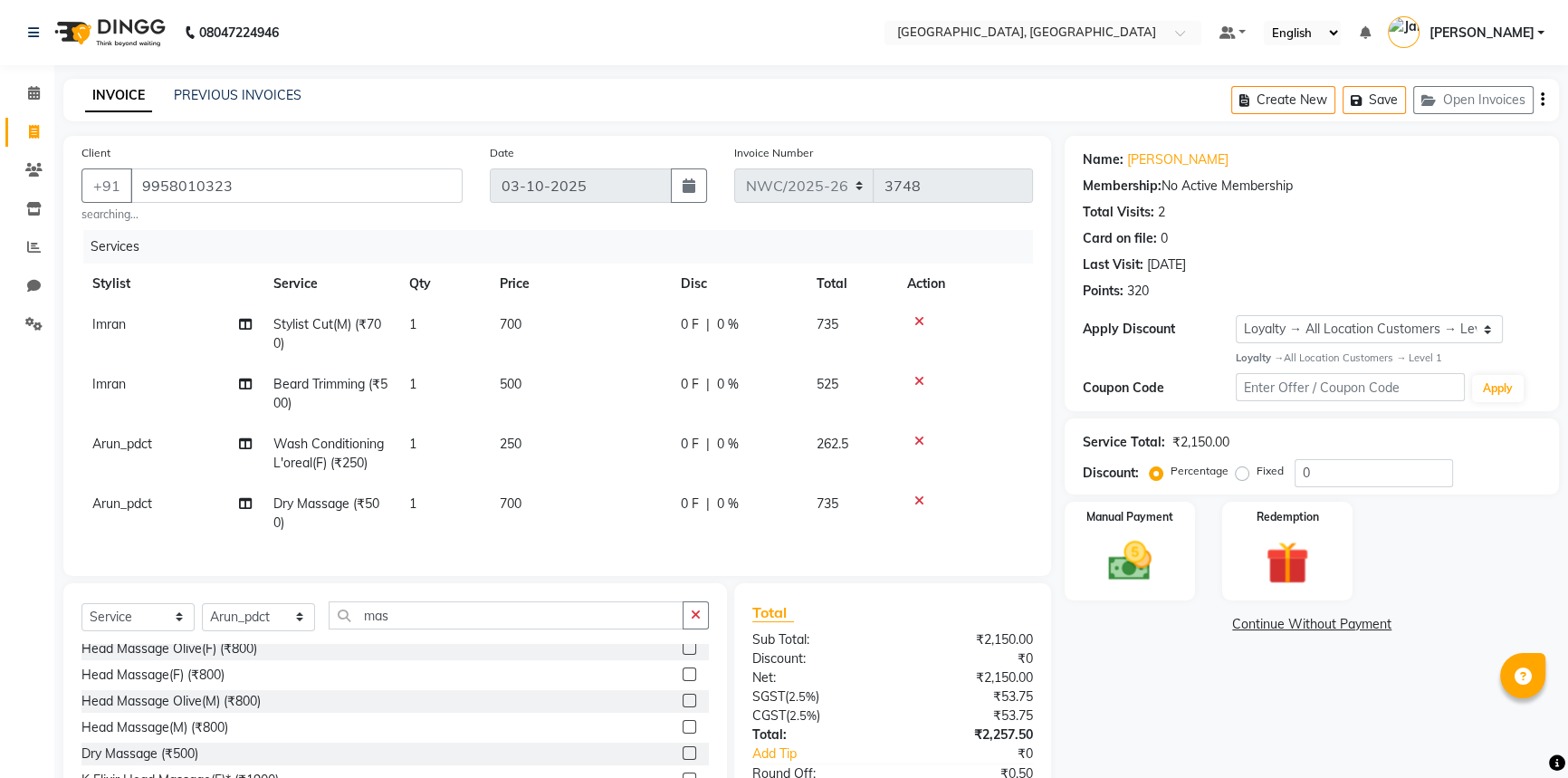
click at [612, 401] on tbody "Imran Stylist Cut(M) (₹700) 1 700 0 F | 0 % 735 Imran Beard Trimming (₹500) 1 5…" at bounding box center [557, 423] width 951 height 239
click at [569, 445] on td "250" at bounding box center [580, 453] width 181 height 60
select select "85322"
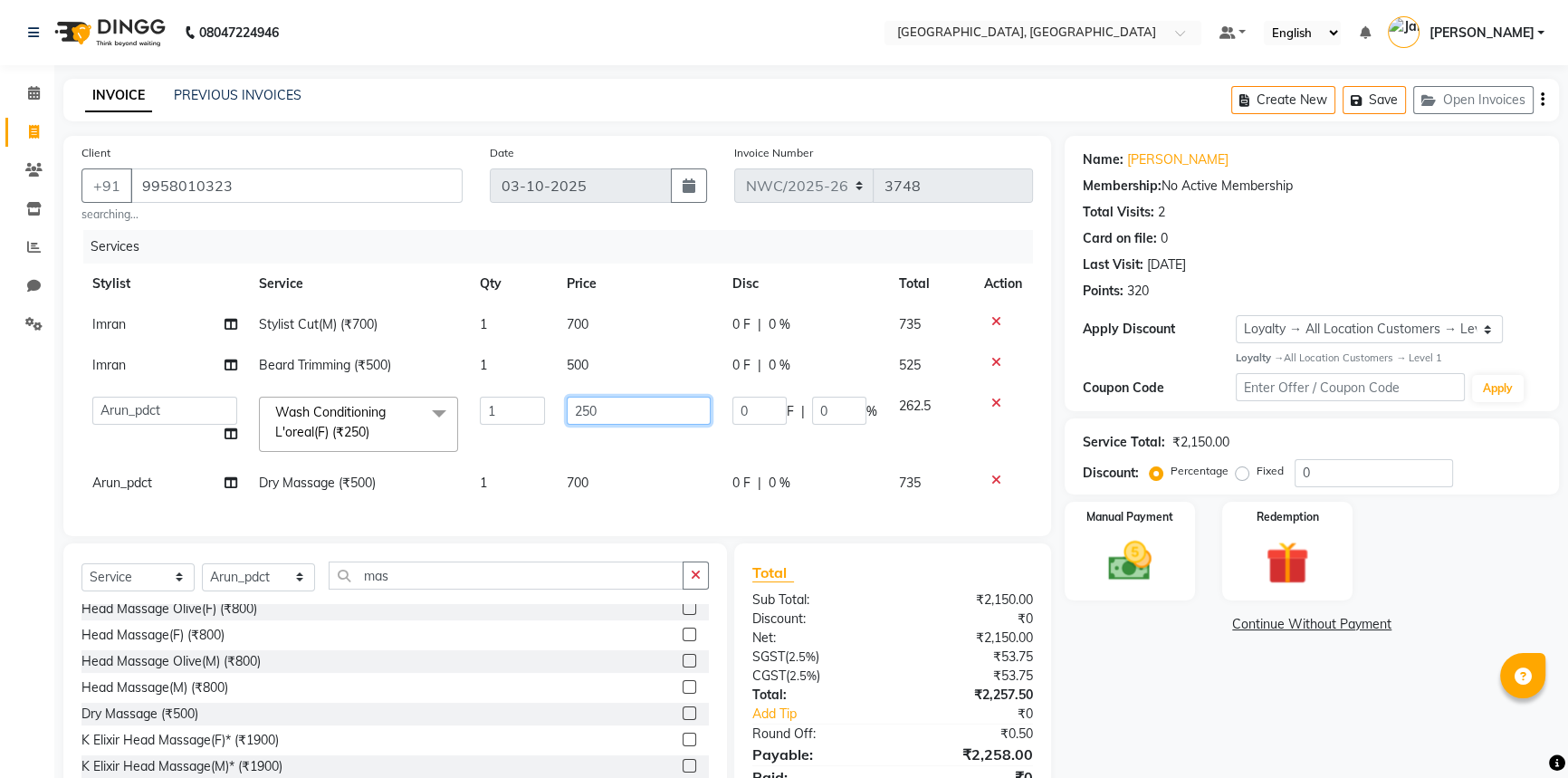
drag, startPoint x: 540, startPoint y: 404, endPoint x: 307, endPoint y: 360, distance: 237.1
click at [328, 364] on tbody "Imran Stylist Cut(M) (₹700) 1 700 0 F | 0 % 735 Imran Beard Trimming (₹500) 1 5…" at bounding box center [557, 404] width 951 height 199
type input "300"
click at [1231, 647] on div "Name: Asheesh Membership: No Active Membership Total Visits: 2 Card on file: 0 …" at bounding box center [1318, 482] width 508 height 692
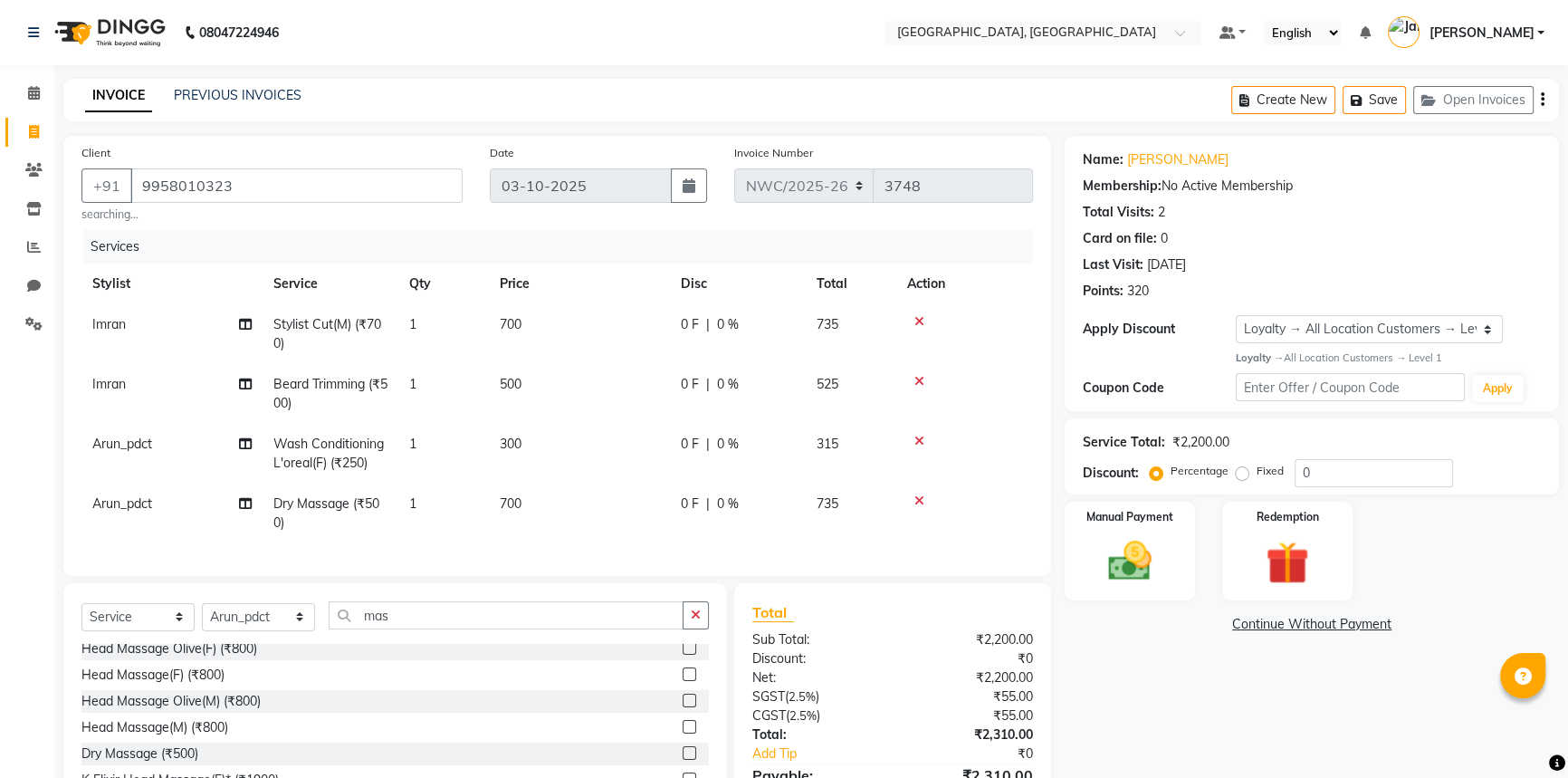
click at [546, 332] on td "700" at bounding box center [580, 334] width 181 height 60
select select "84834"
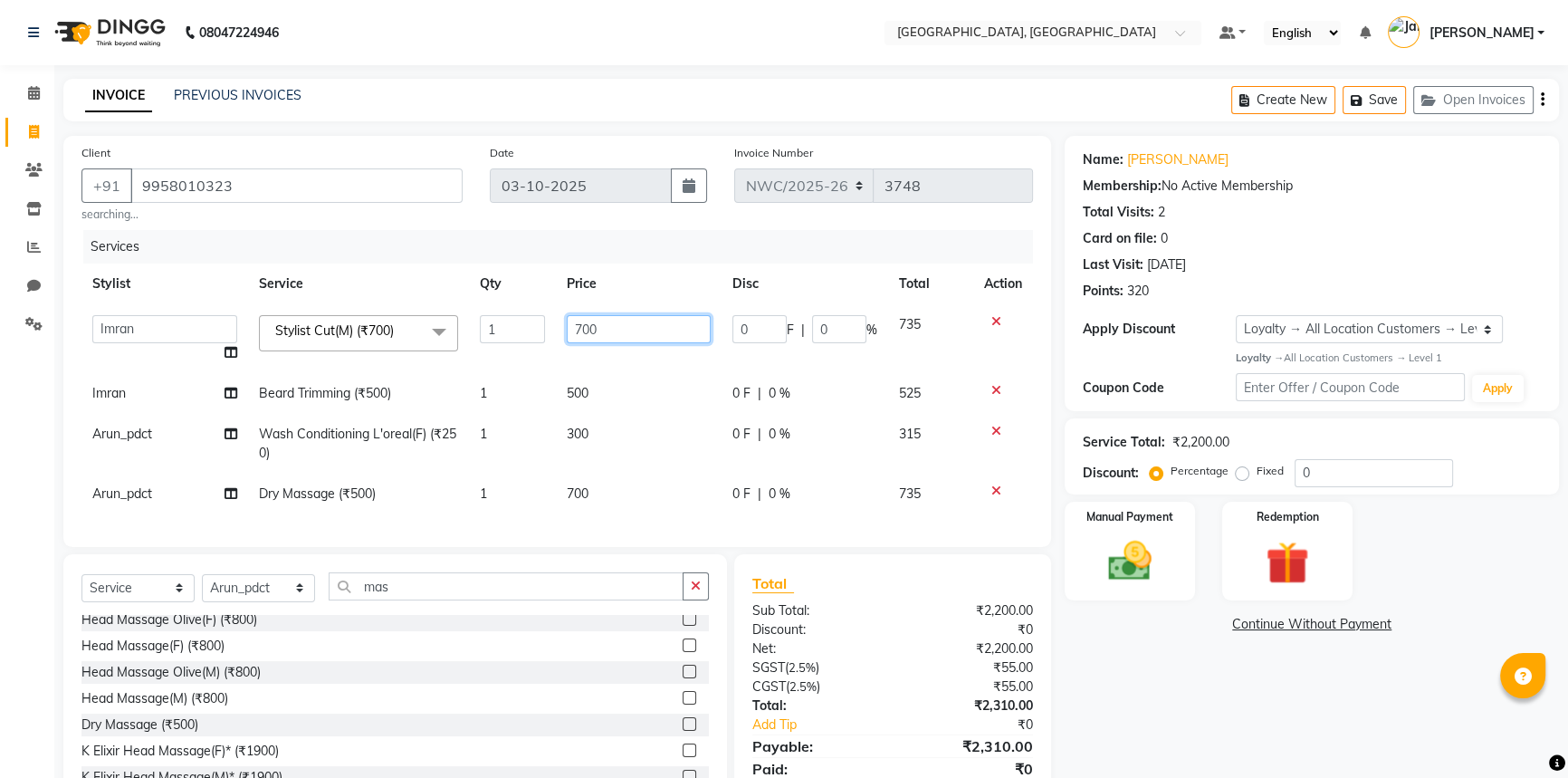
drag, startPoint x: 613, startPoint y: 324, endPoint x: 386, endPoint y: 309, distance: 227.5
click at [398, 320] on tr "Aneeta Ankush-pdct Arshad_asst Arun_pdct Ashish_asst Counter_Sales Faheem Govin…" at bounding box center [557, 339] width 951 height 69
type input "500"
click at [586, 380] on td "500" at bounding box center [639, 393] width 165 height 40
select select "84834"
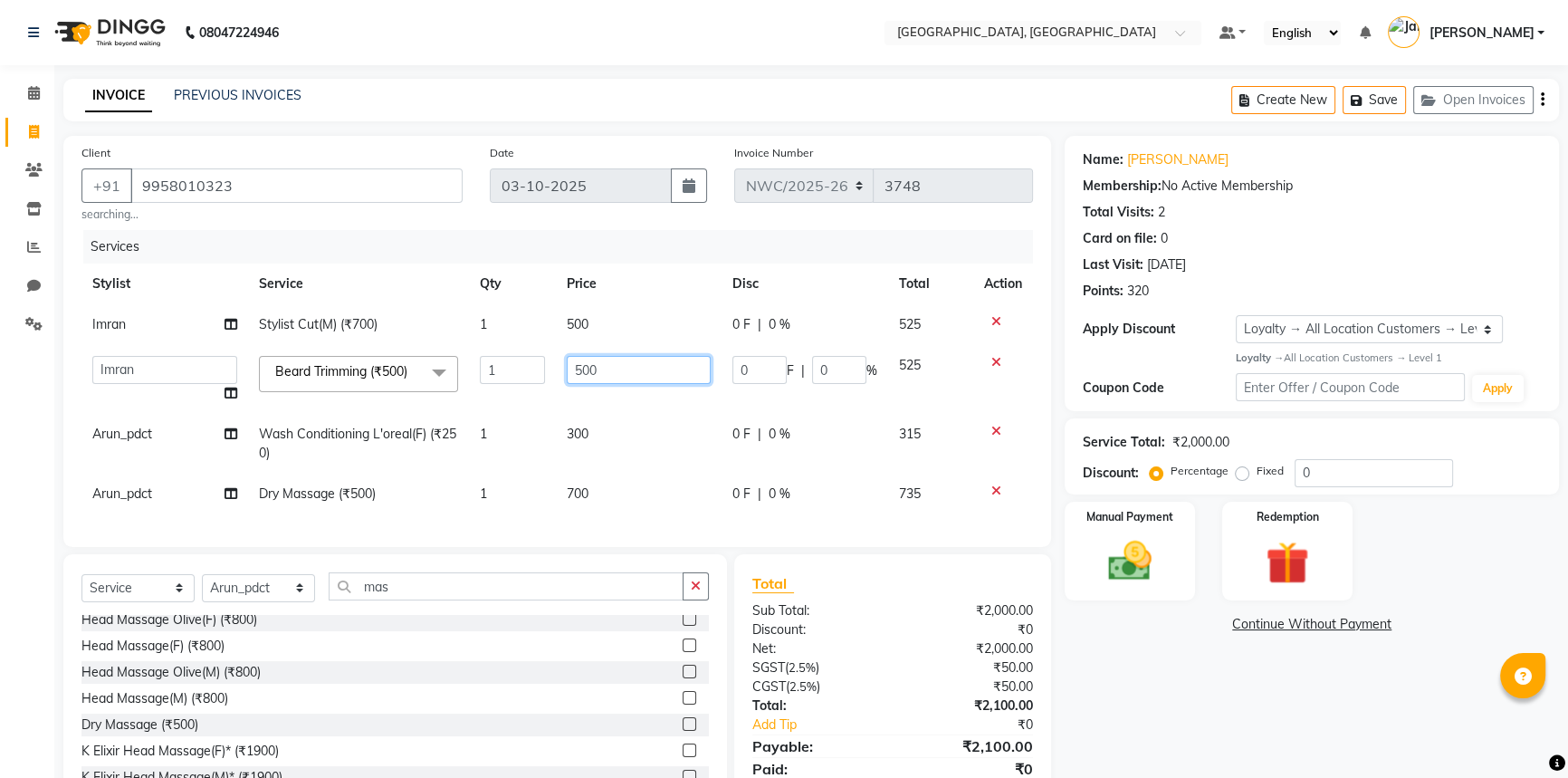
drag, startPoint x: 634, startPoint y: 365, endPoint x: 423, endPoint y: 356, distance: 211.2
click at [423, 356] on tr "Aneeta Ankush-pdct Arshad_asst Arun_pdct Ashish_asst Counter_Sales Faheem Govin…" at bounding box center [557, 379] width 951 height 69
type input "350"
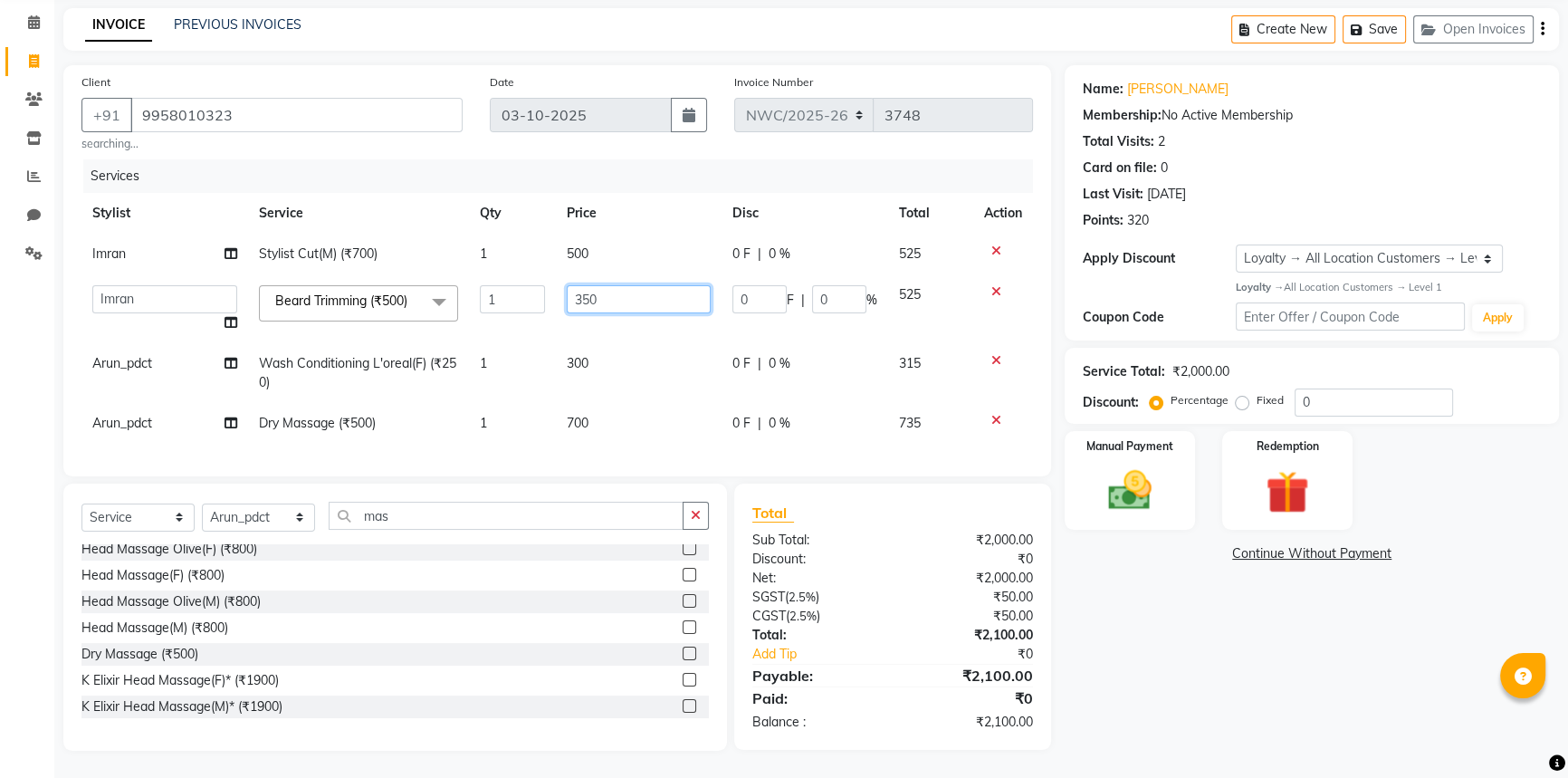
scroll to position [84, 0]
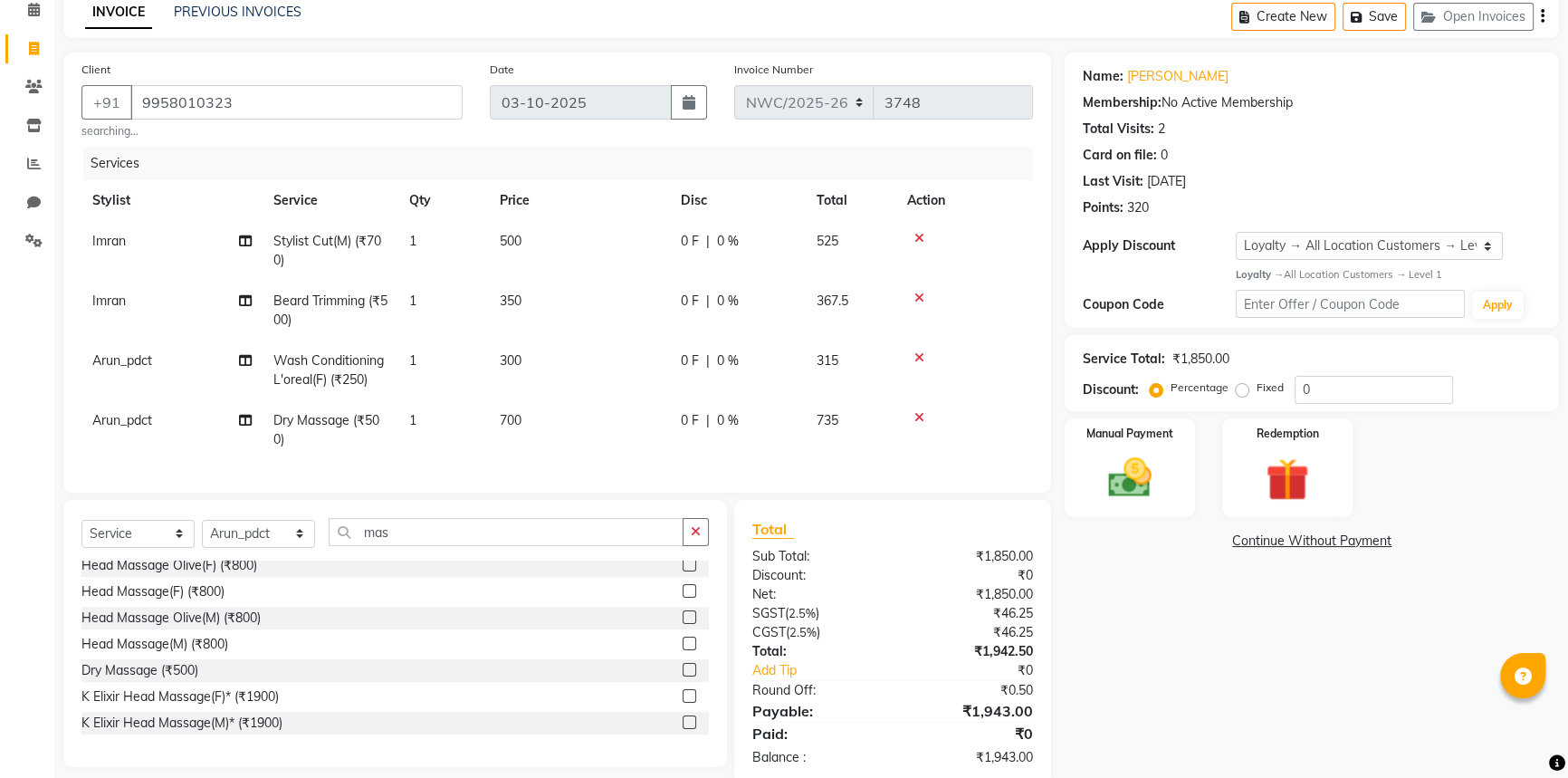
click at [1225, 699] on div "Name: Asheesh Membership: No Active Membership Total Visits: 2 Card on file: 0 …" at bounding box center [1318, 419] width 508 height 733
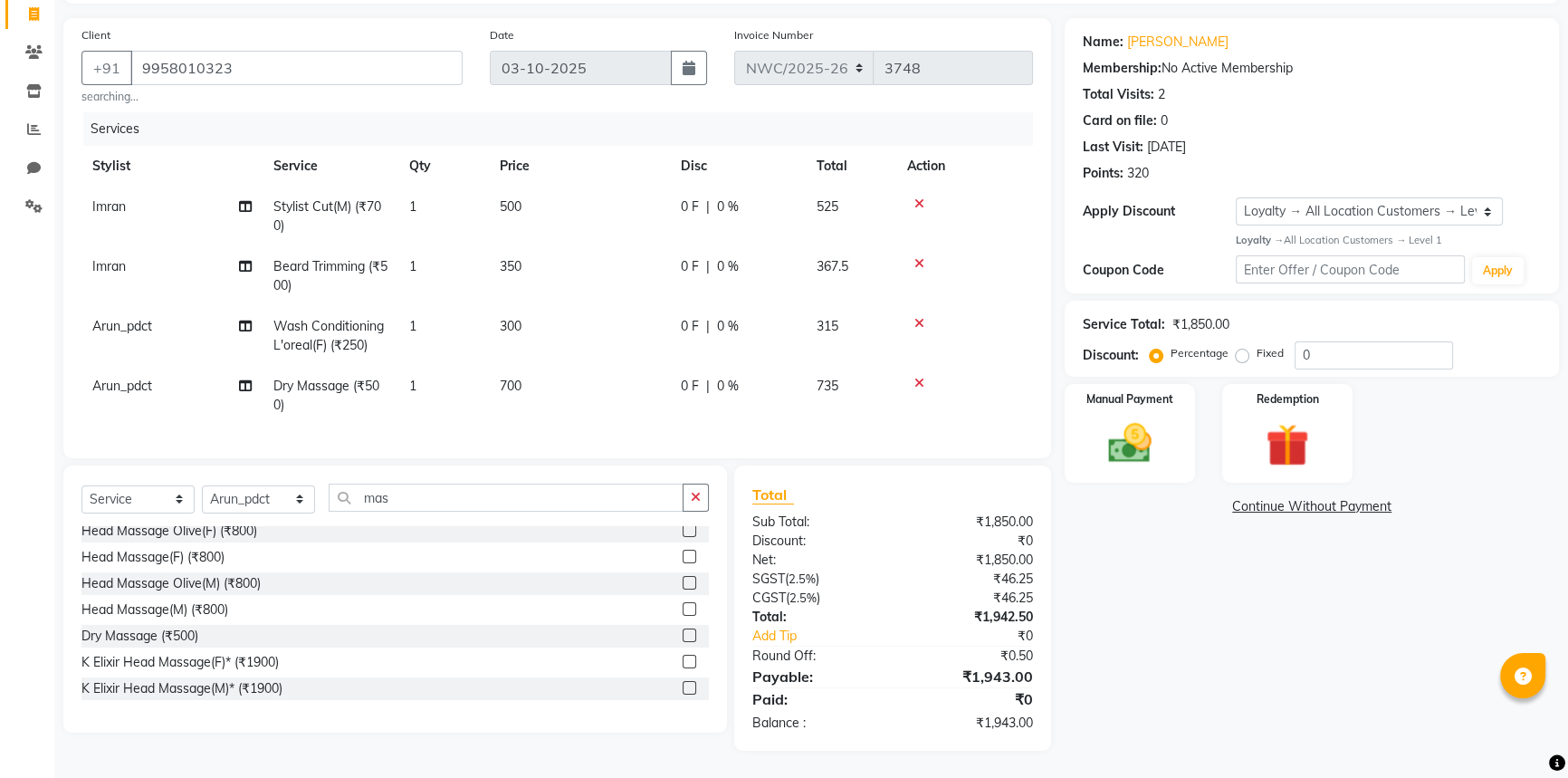
scroll to position [130, 0]
click at [1150, 421] on img at bounding box center [1130, 443] width 73 height 51
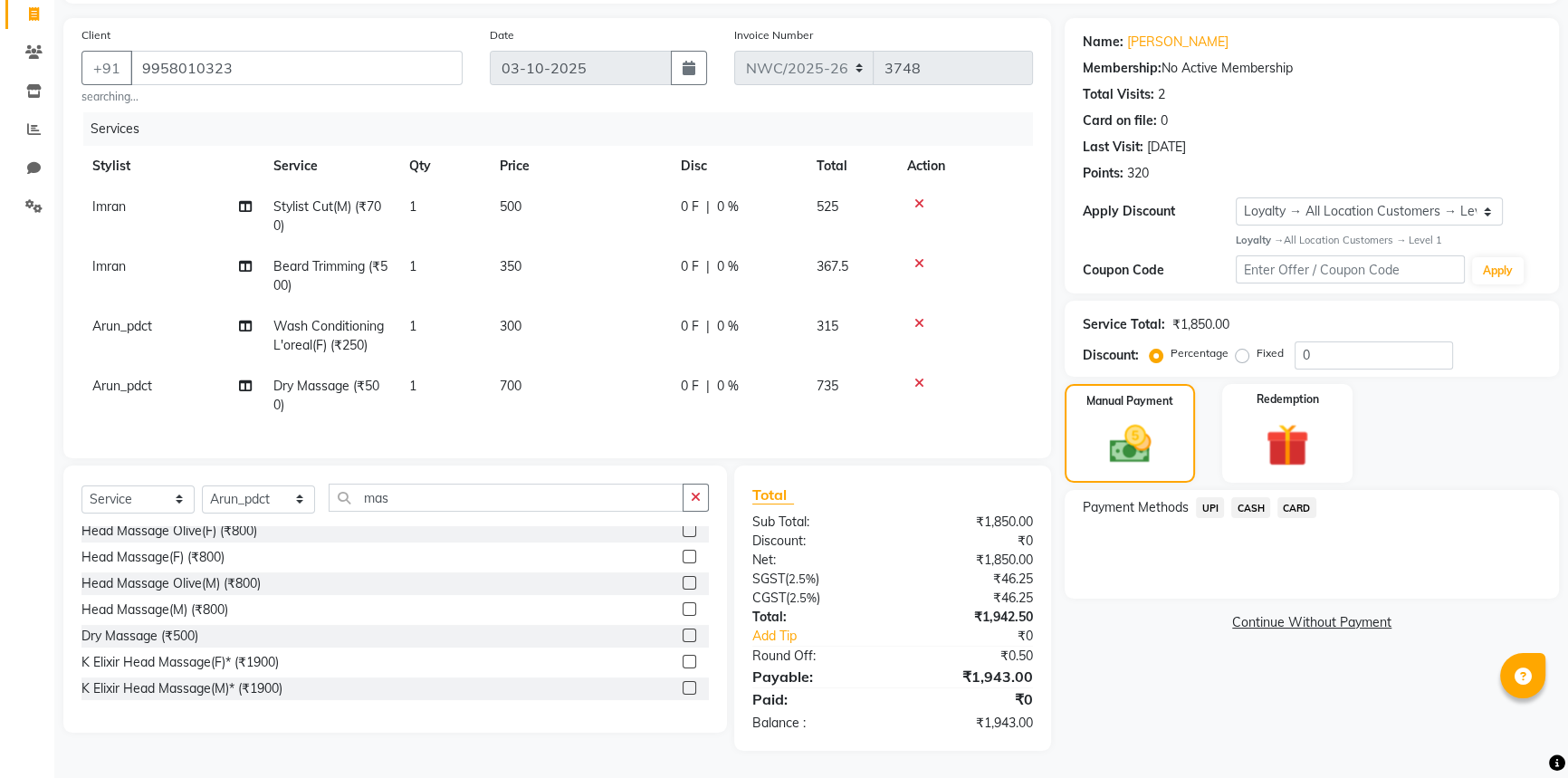
click at [1204, 497] on span "UPI" at bounding box center [1210, 507] width 29 height 21
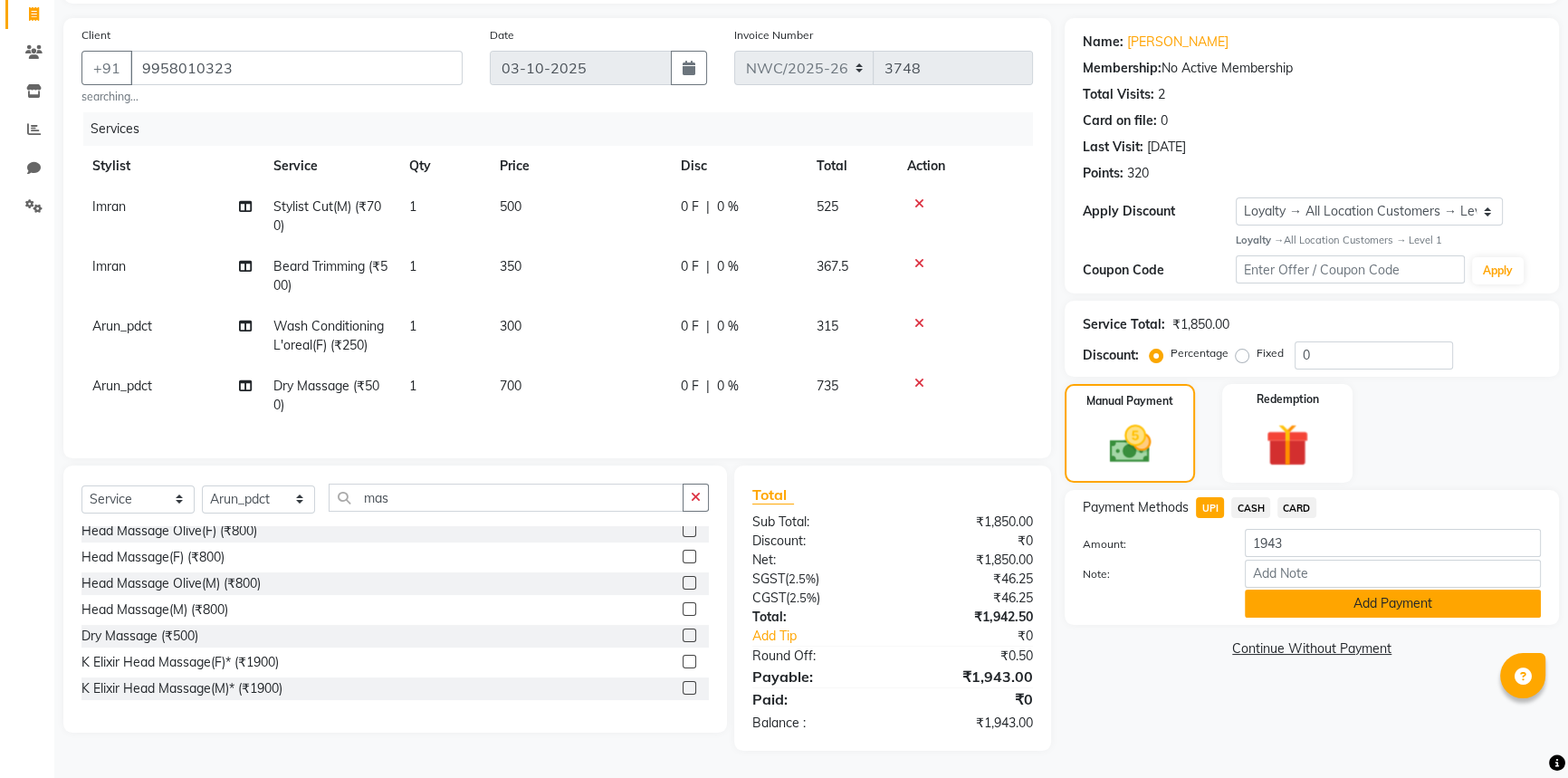
click at [1284, 590] on button "Add Payment" at bounding box center [1392, 604] width 296 height 29
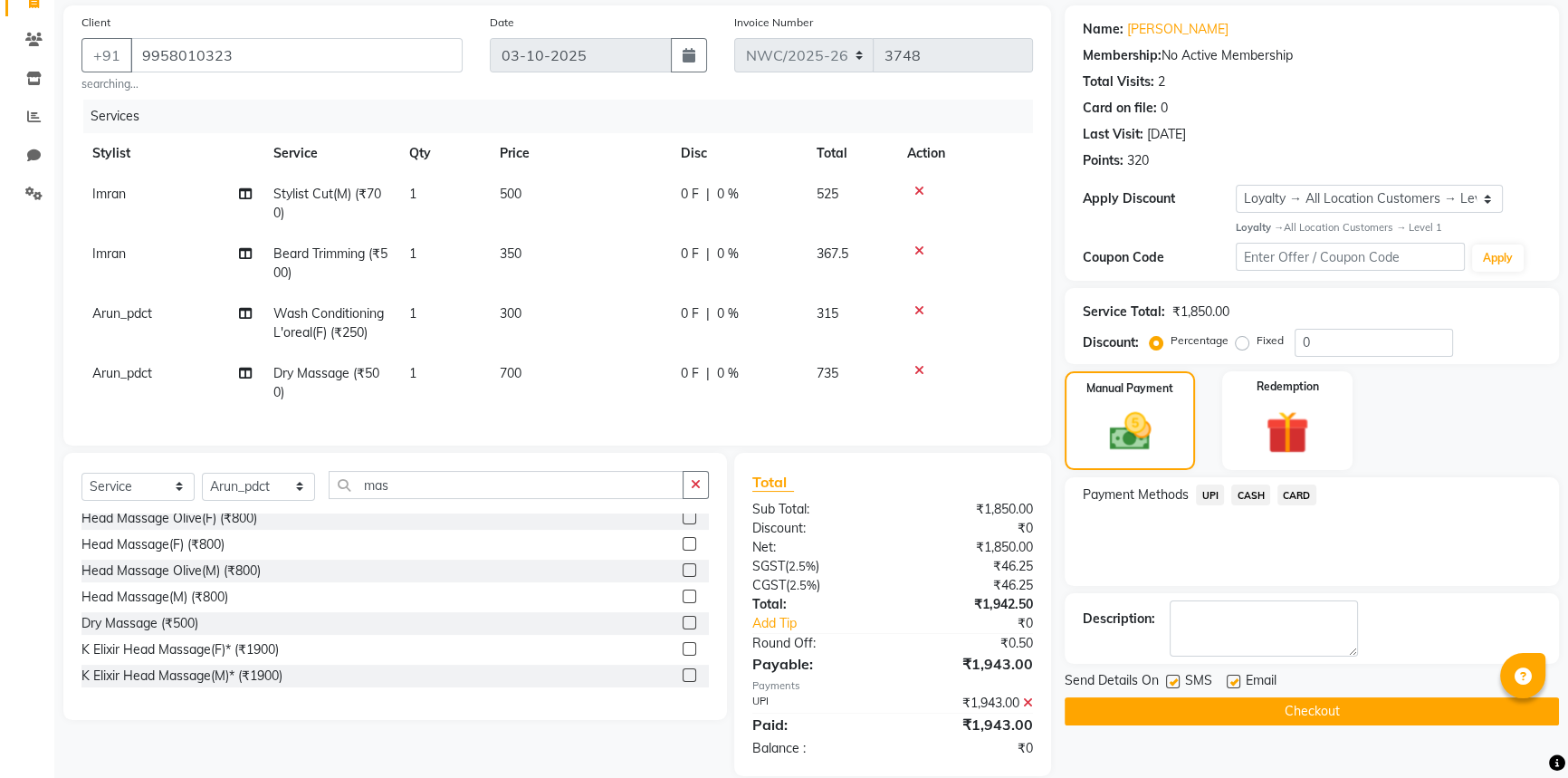
scroll to position [259, 0]
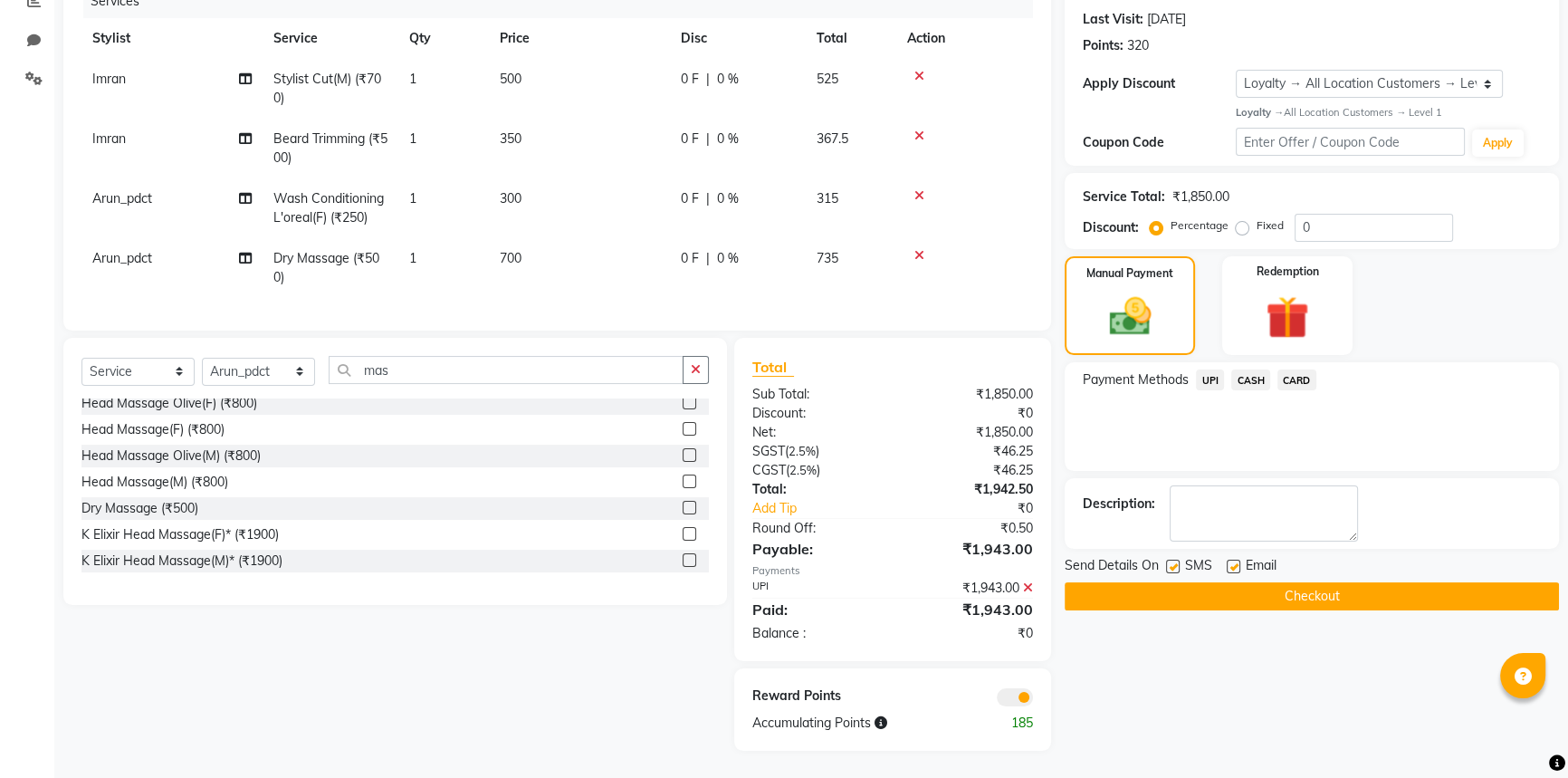
click at [1219, 585] on button "Checkout" at bounding box center [1311, 596] width 494 height 29
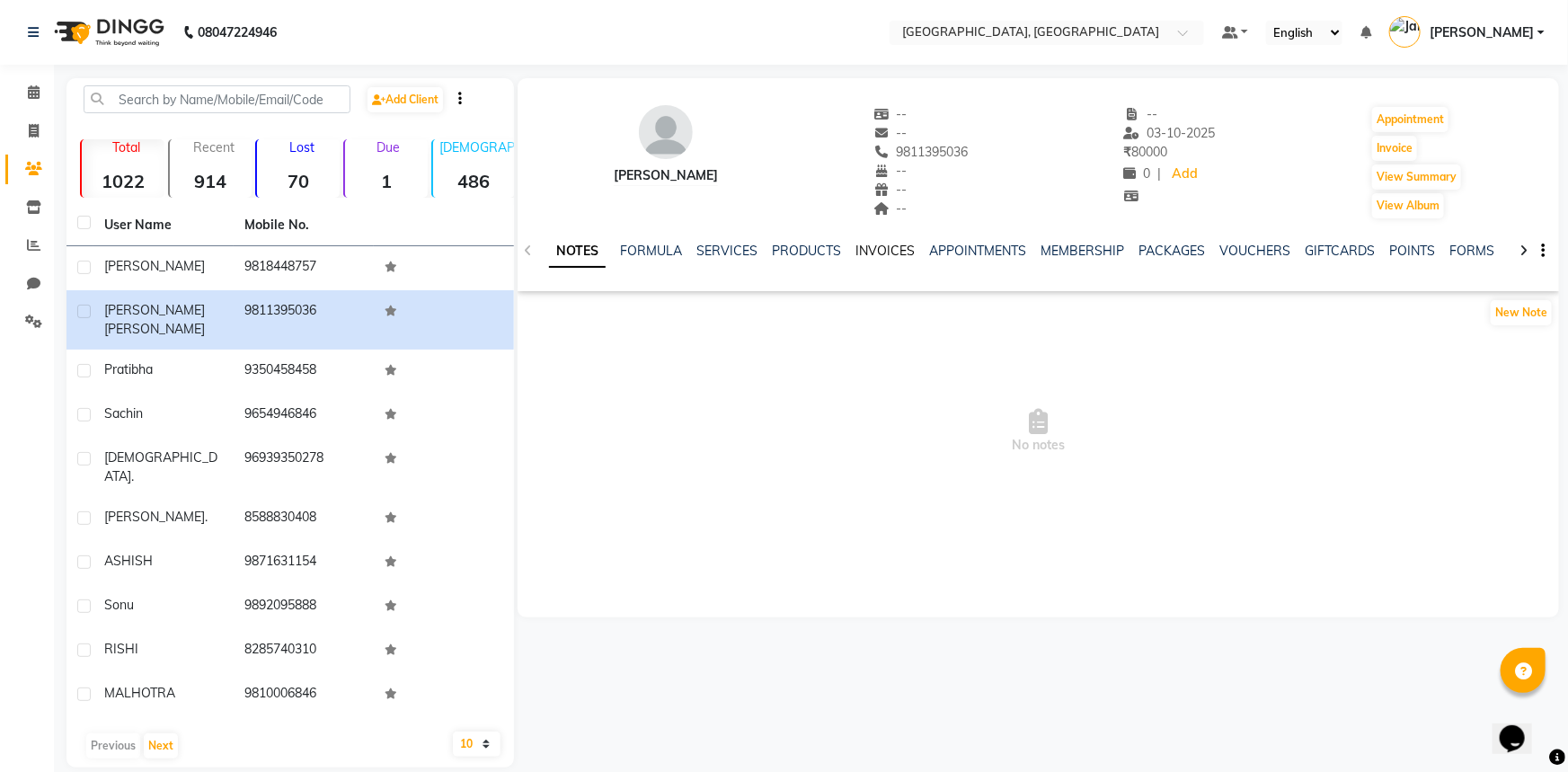
click at [888, 243] on link "INVOICES" at bounding box center [884, 250] width 60 height 17
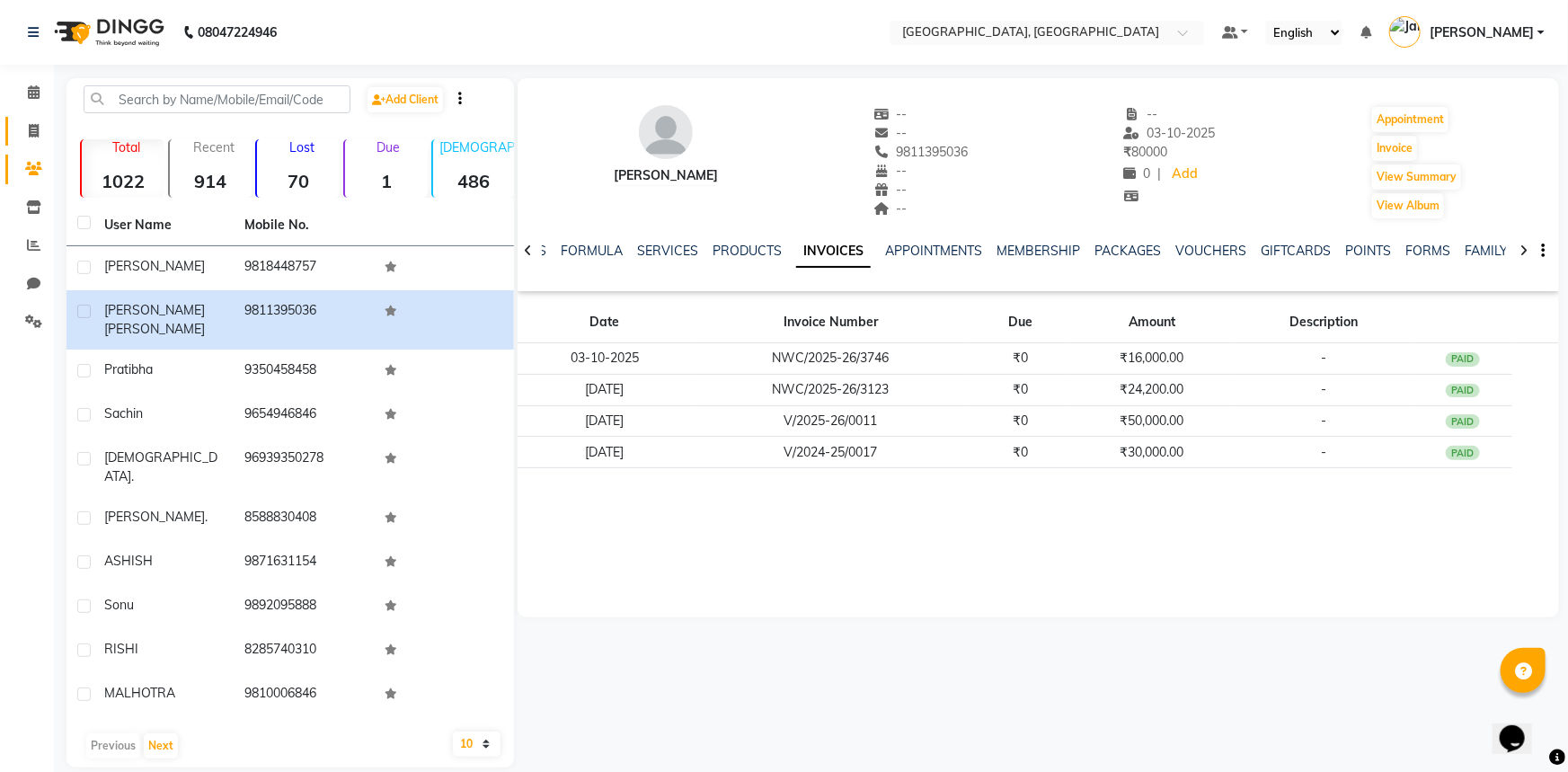
click at [38, 133] on icon at bounding box center [33, 131] width 10 height 14
select select "service"
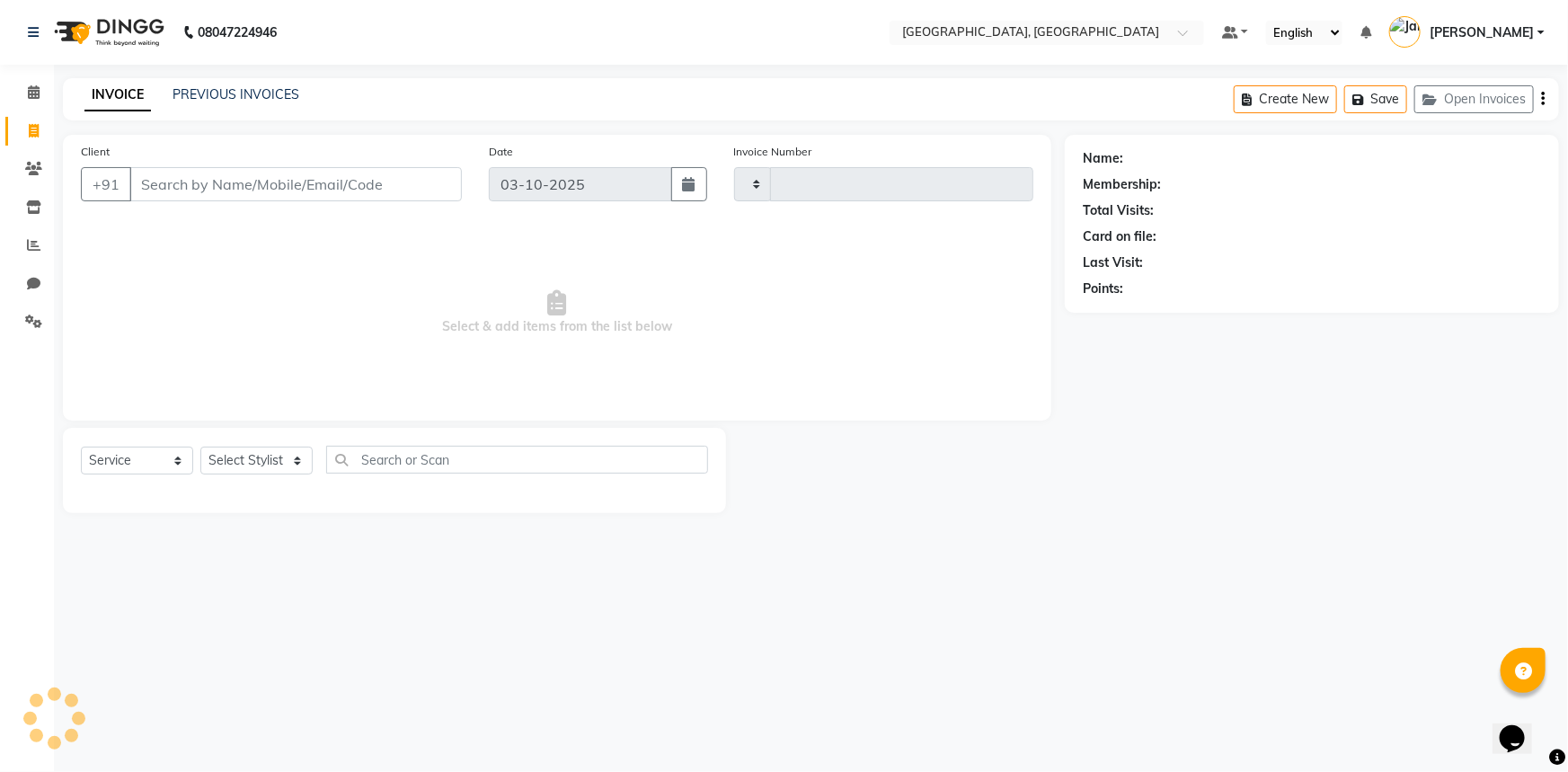
type input "3748"
select select "8574"
click at [236, 177] on input "Client" at bounding box center [295, 184] width 332 height 34
type input "7054090333"
click at [416, 180] on span "Add Client" at bounding box center [415, 184] width 71 height 18
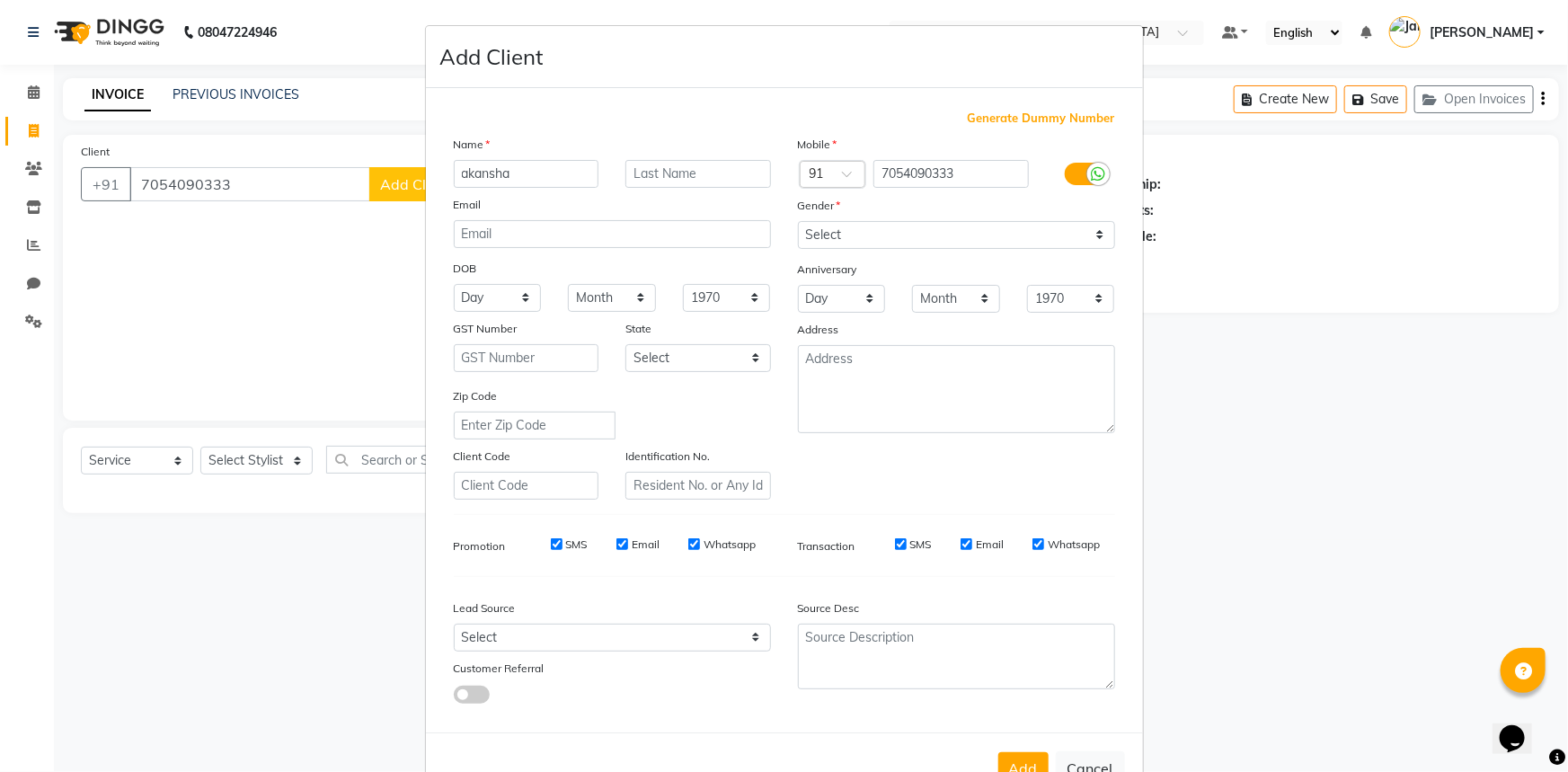
type input "akansha"
click at [650, 184] on input "text" at bounding box center [698, 174] width 146 height 28
type input "[DEMOGRAPHIC_DATA]"
drag, startPoint x: 826, startPoint y: 235, endPoint x: 822, endPoint y: 248, distance: 13.6
click at [826, 236] on select "Select [DEMOGRAPHIC_DATA] [DEMOGRAPHIC_DATA] Other Prefer Not To Say" at bounding box center [956, 235] width 318 height 28
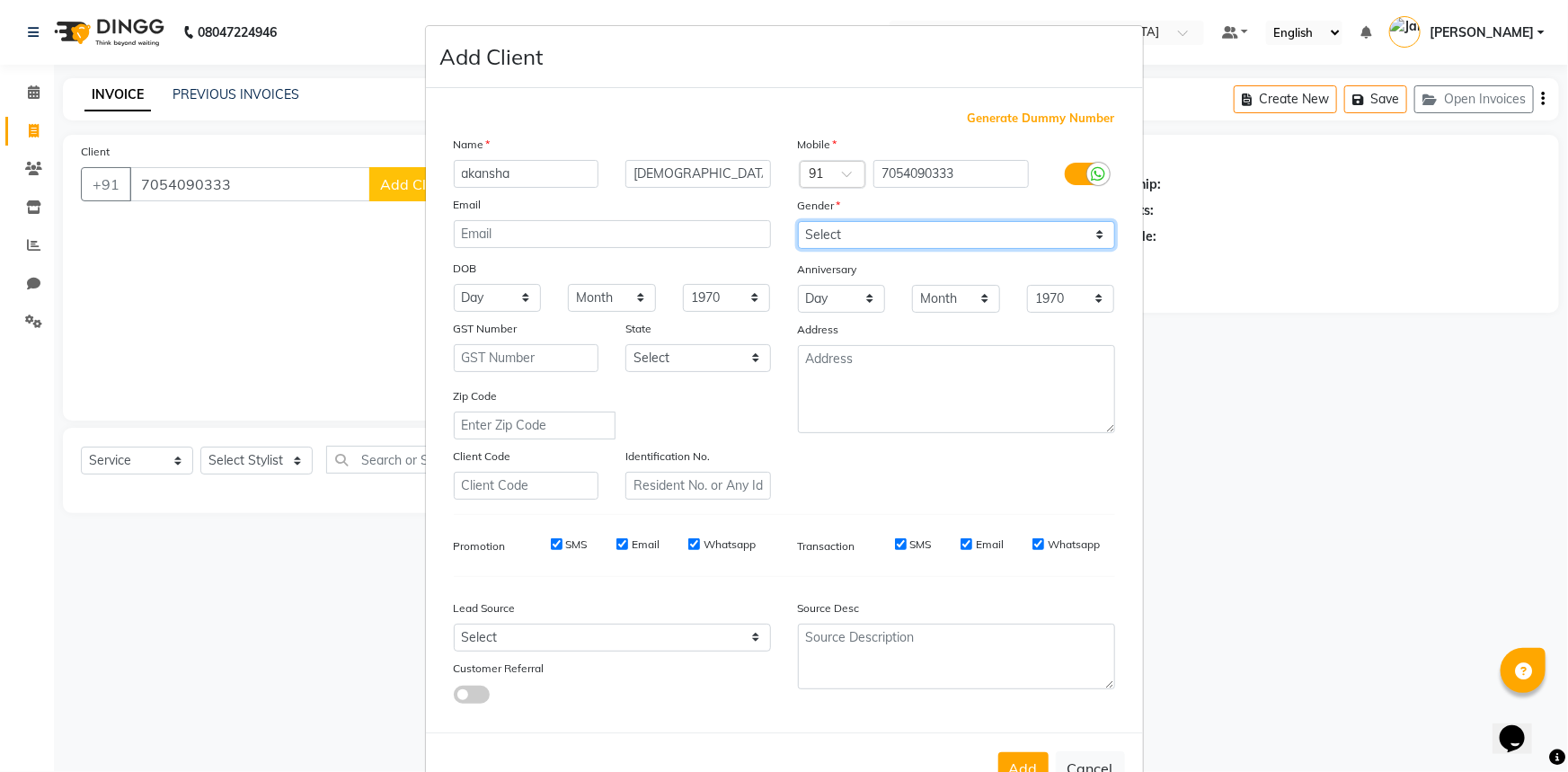
select select "[DEMOGRAPHIC_DATA]"
click at [798, 221] on select "Select [DEMOGRAPHIC_DATA] [DEMOGRAPHIC_DATA] Other Prefer Not To Say" at bounding box center [956, 235] width 318 height 28
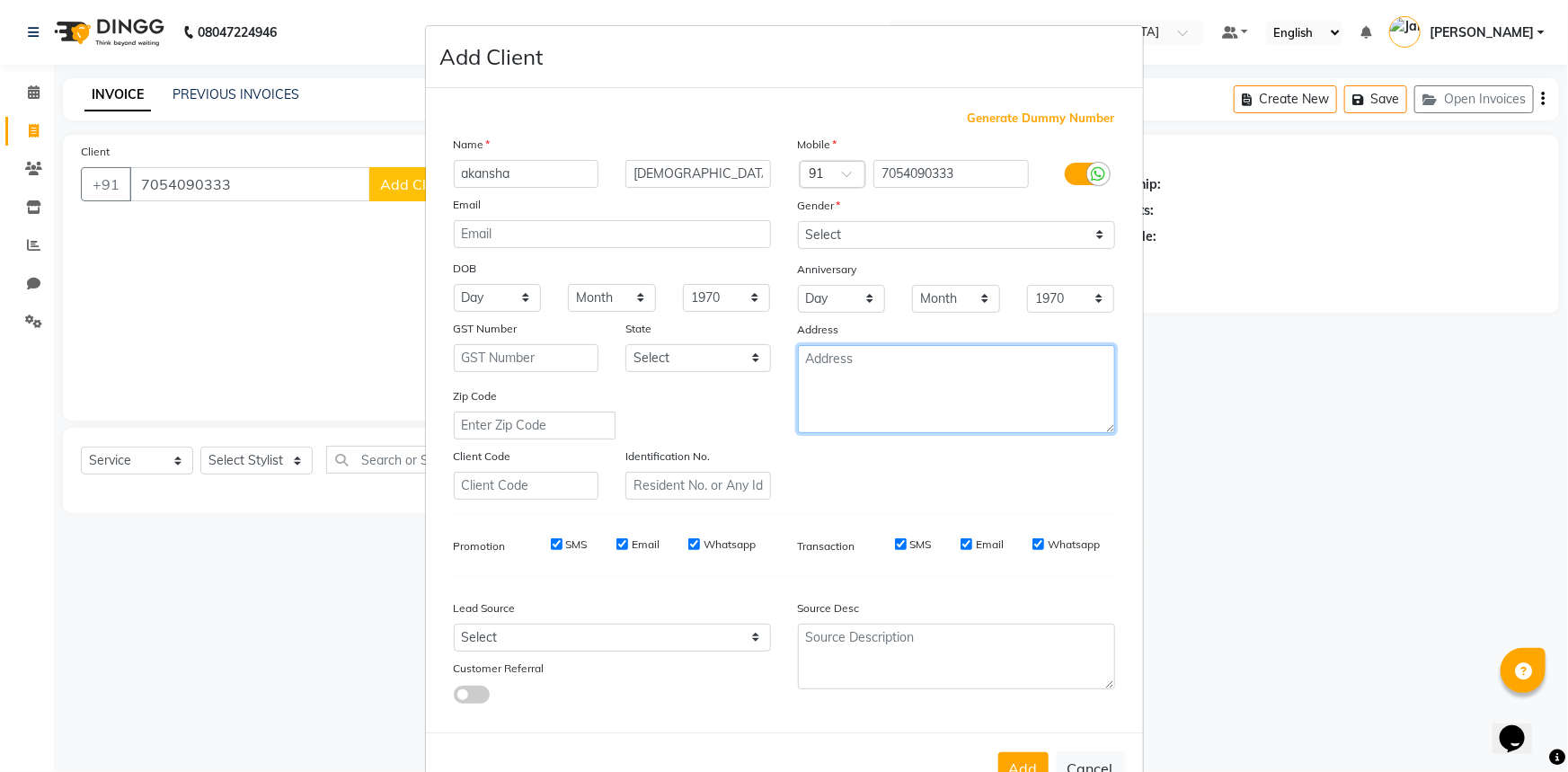
click at [842, 386] on textarea at bounding box center [956, 389] width 318 height 88
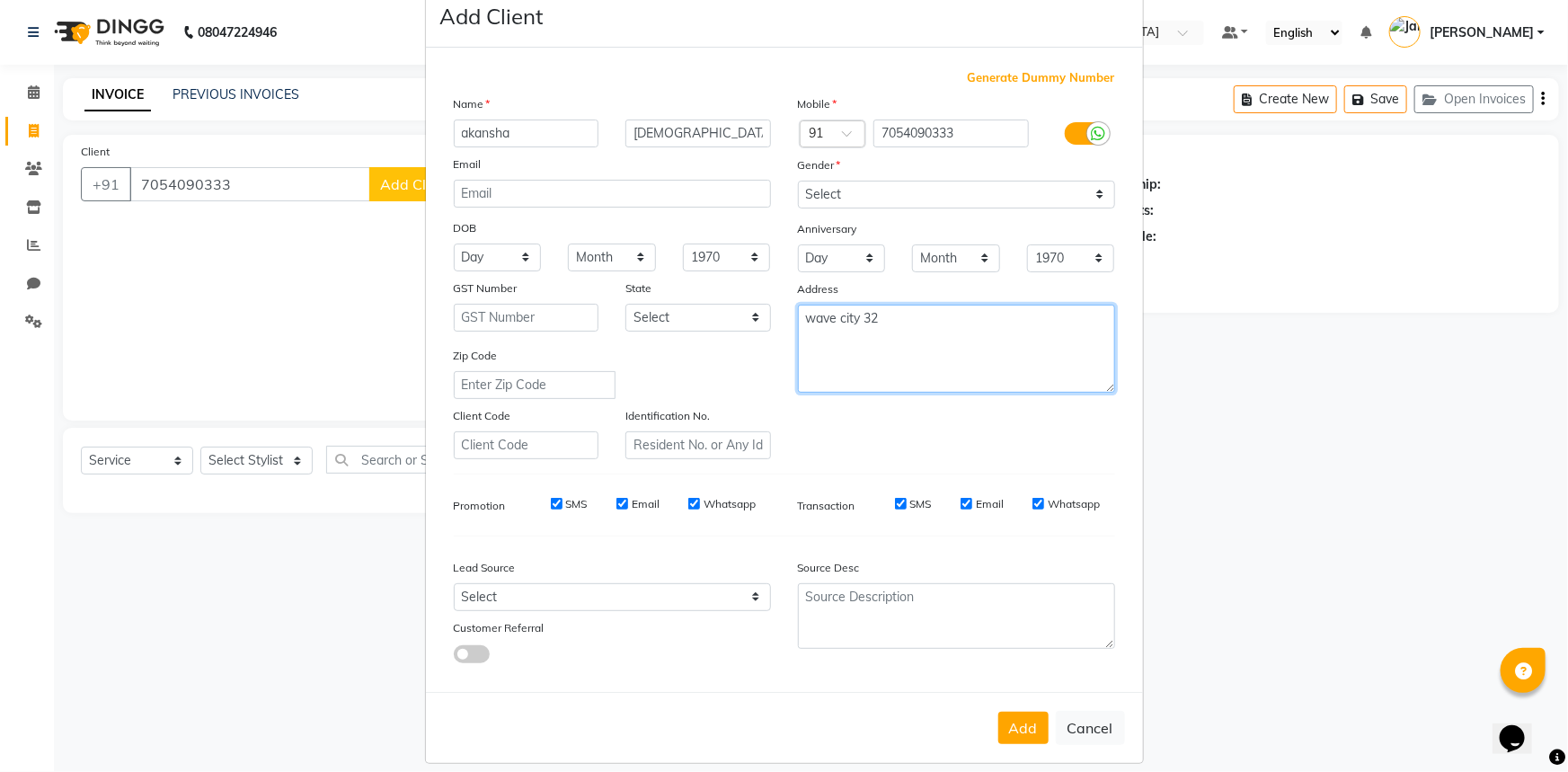
scroll to position [63, 0]
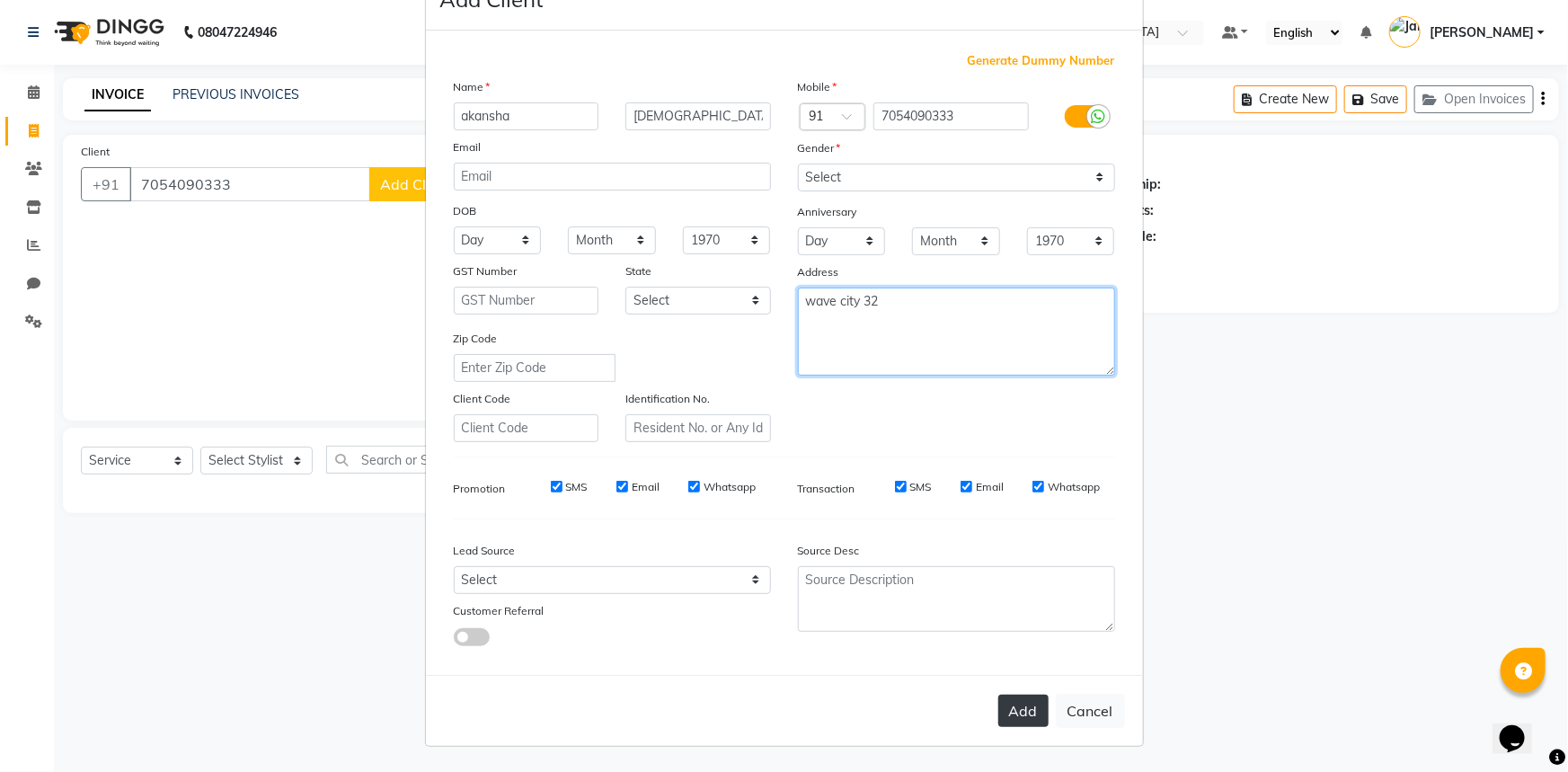
type textarea "wave city 32"
click at [1019, 721] on button "Add" at bounding box center [1023, 710] width 50 height 32
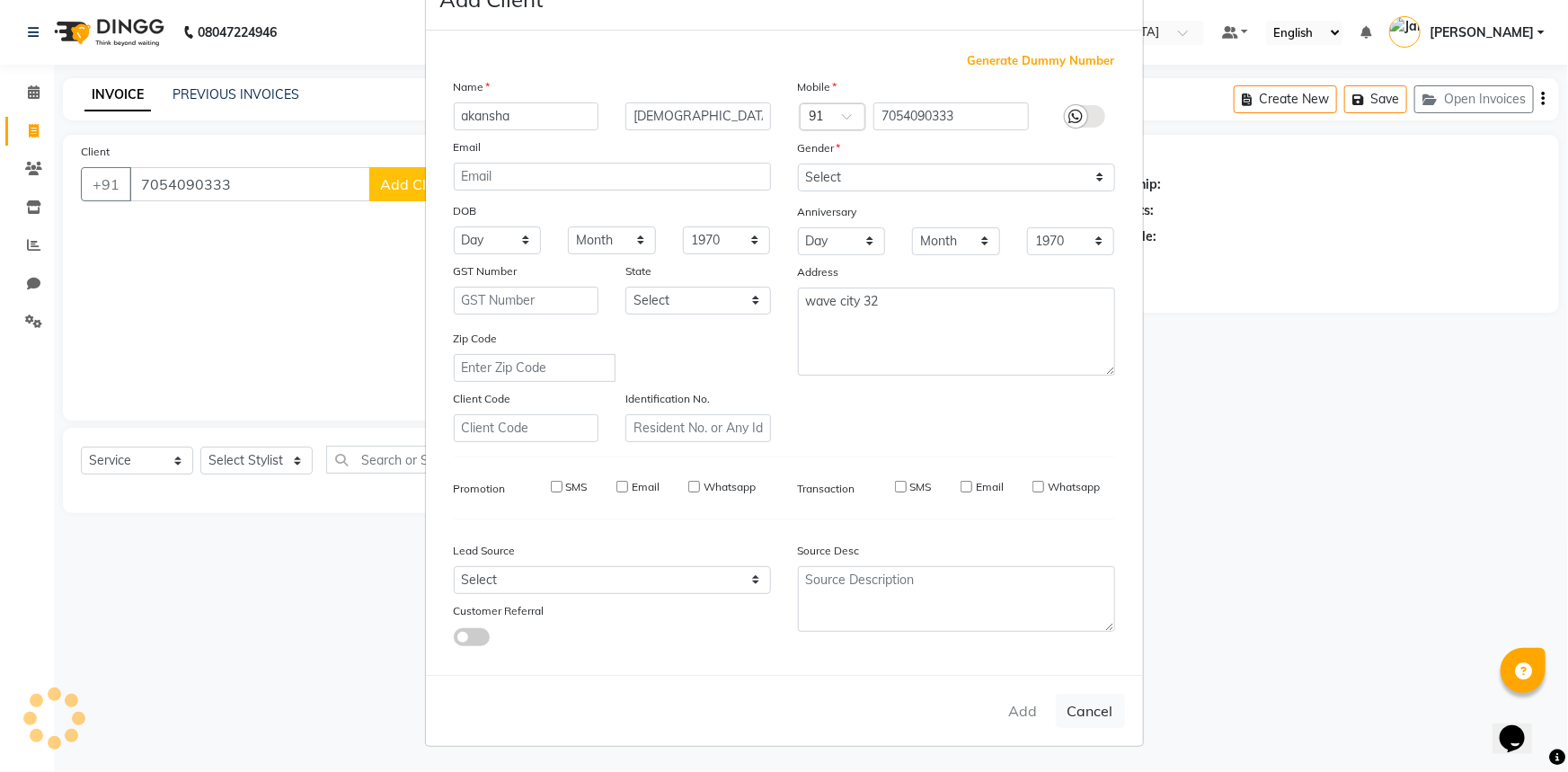
select select
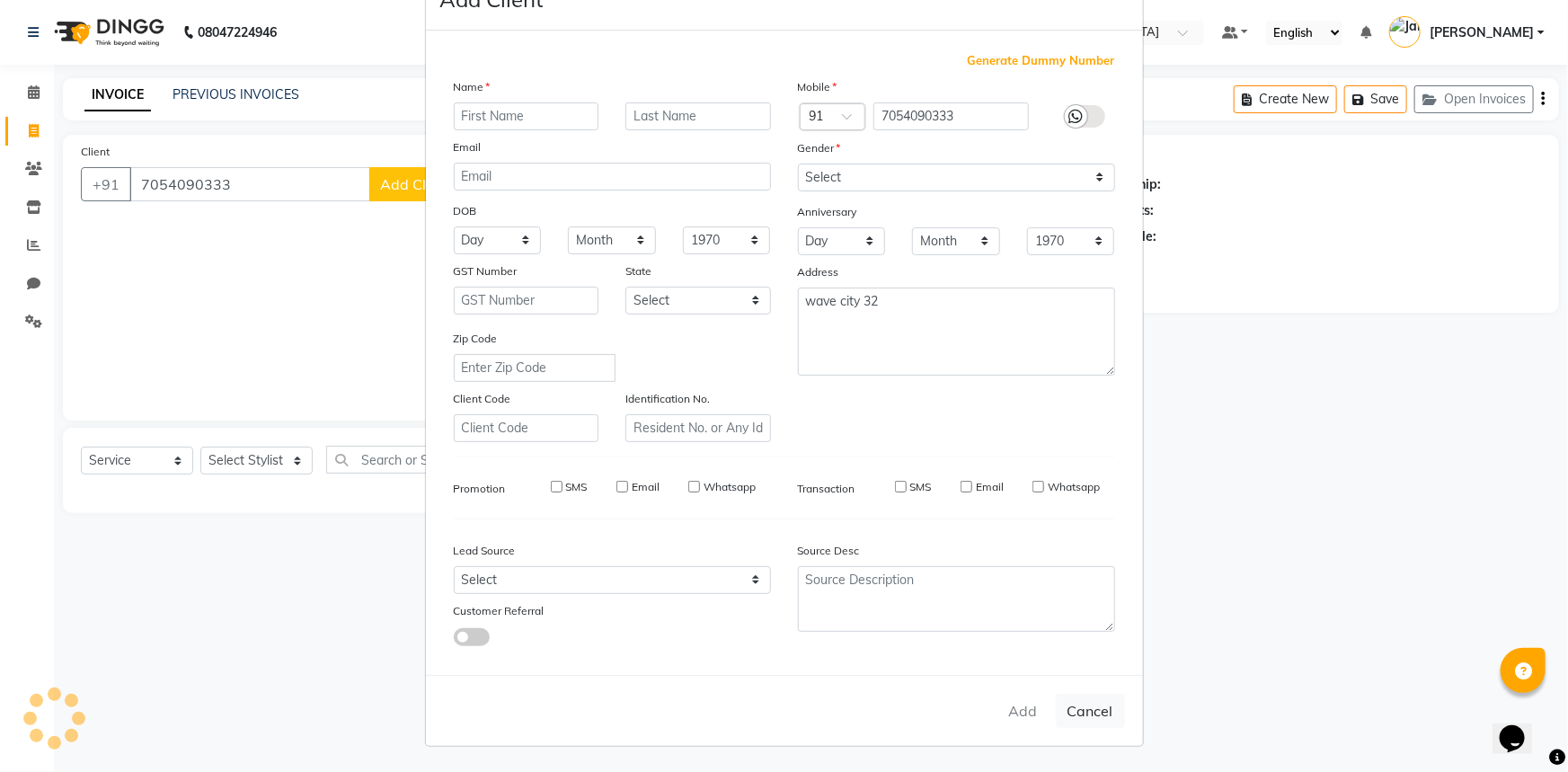
select select
checkbox input "false"
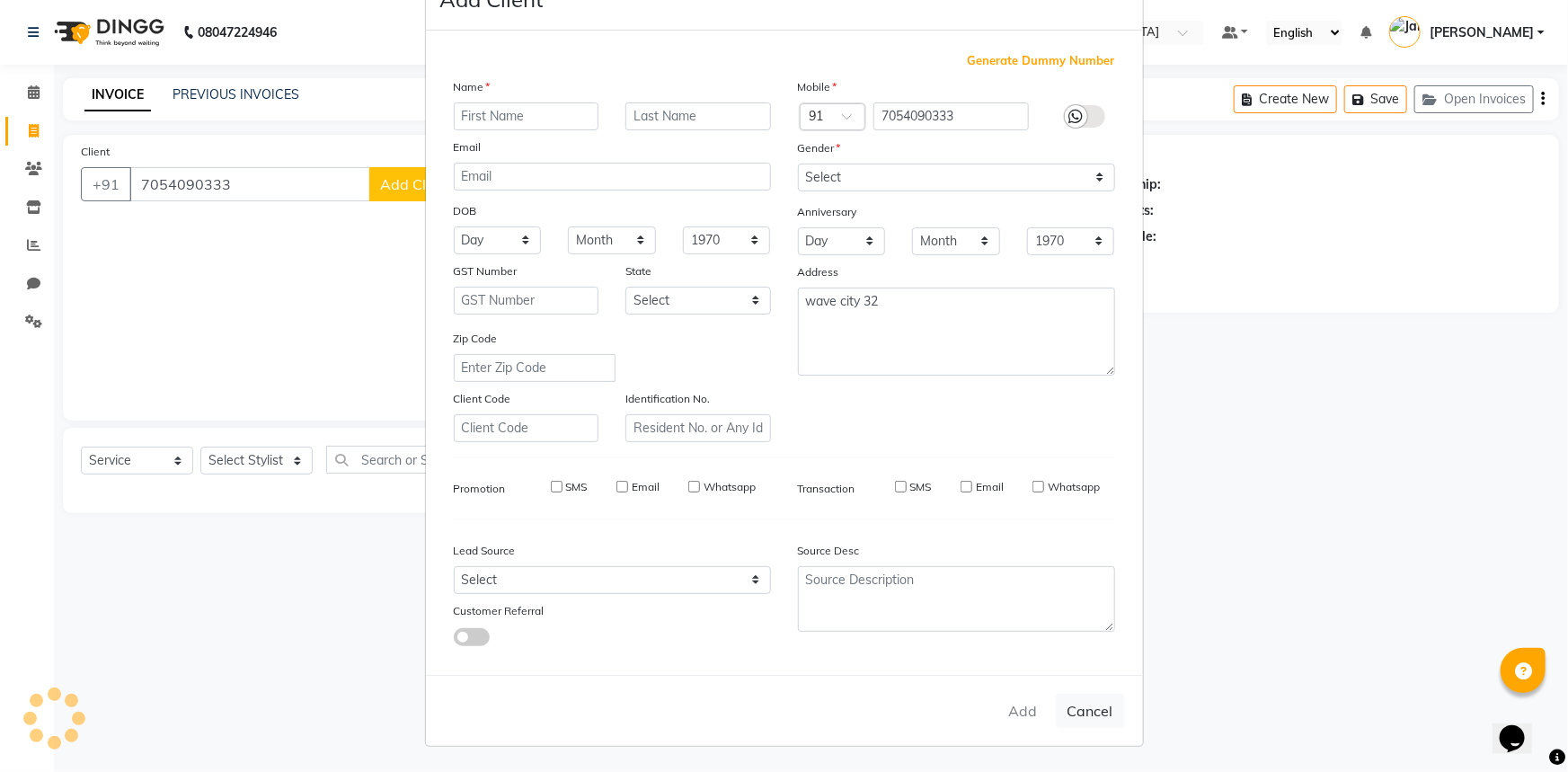
checkbox input "false"
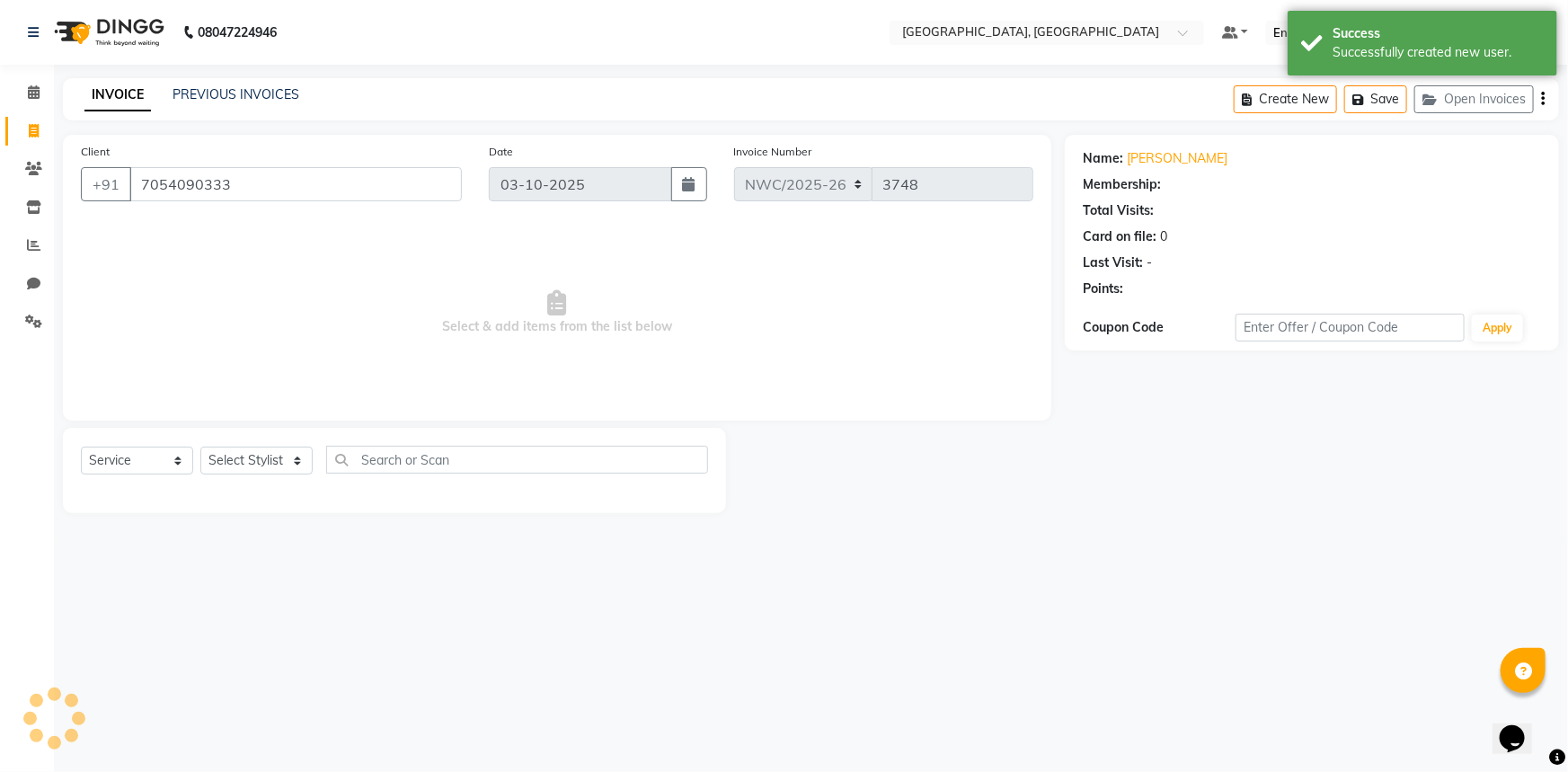
select select "1: Object"
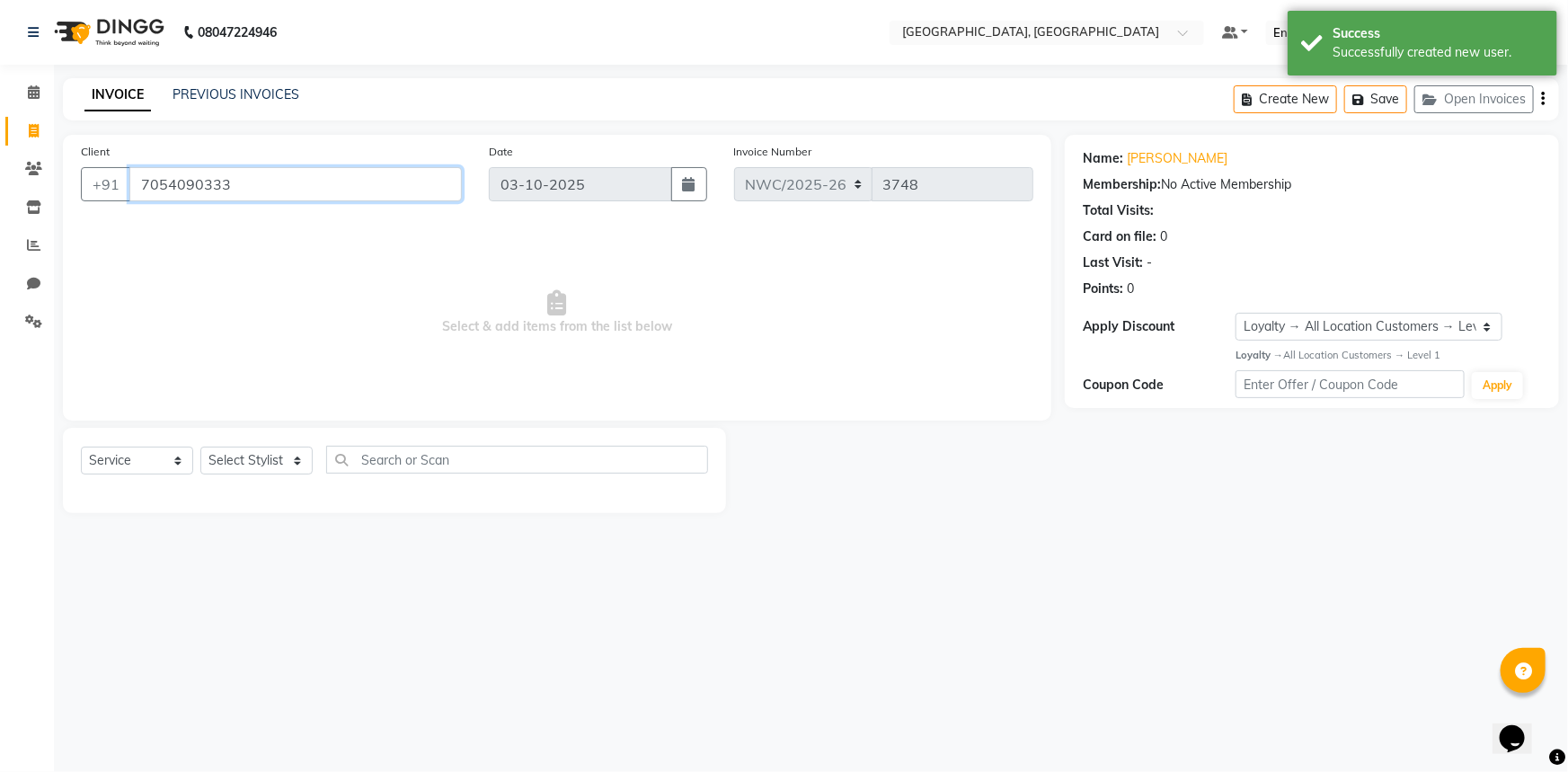
drag, startPoint x: 139, startPoint y: 180, endPoint x: 224, endPoint y: 182, distance: 85.0
click at [224, 182] on input "7054090333" at bounding box center [295, 184] width 332 height 34
click at [279, 470] on select "Select Stylist [PERSON_NAME]-pdct Arshad_asst Arun_pdct Ashish_asst Counter_Sal…" at bounding box center [256, 460] width 112 height 28
select select "84838"
click at [200, 447] on select "Select Stylist [PERSON_NAME]-pdct Arshad_asst Arun_pdct Ashish_asst Counter_Sal…" at bounding box center [256, 460] width 112 height 28
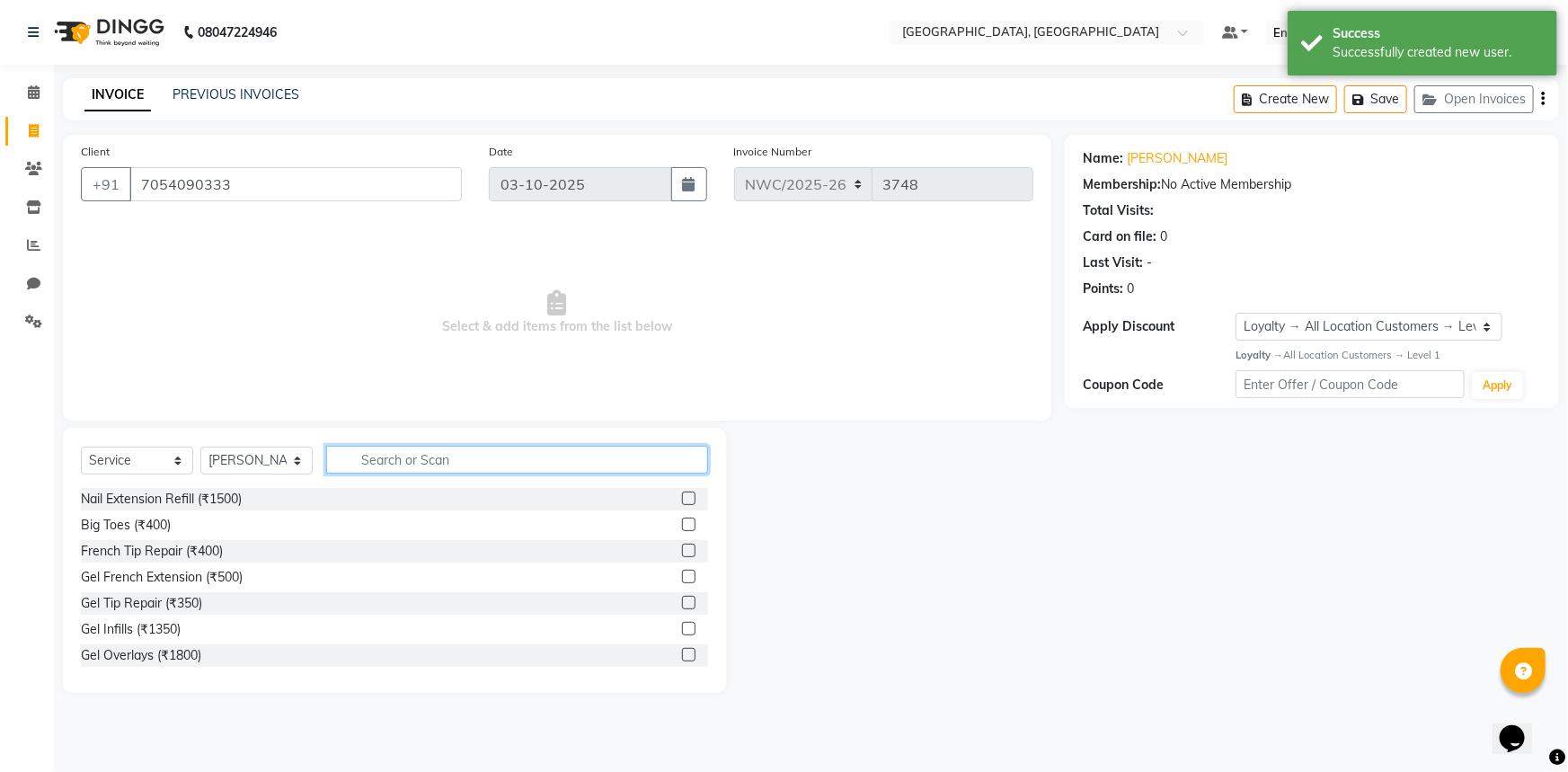
click at [442, 454] on input "text" at bounding box center [517, 459] width 382 height 28
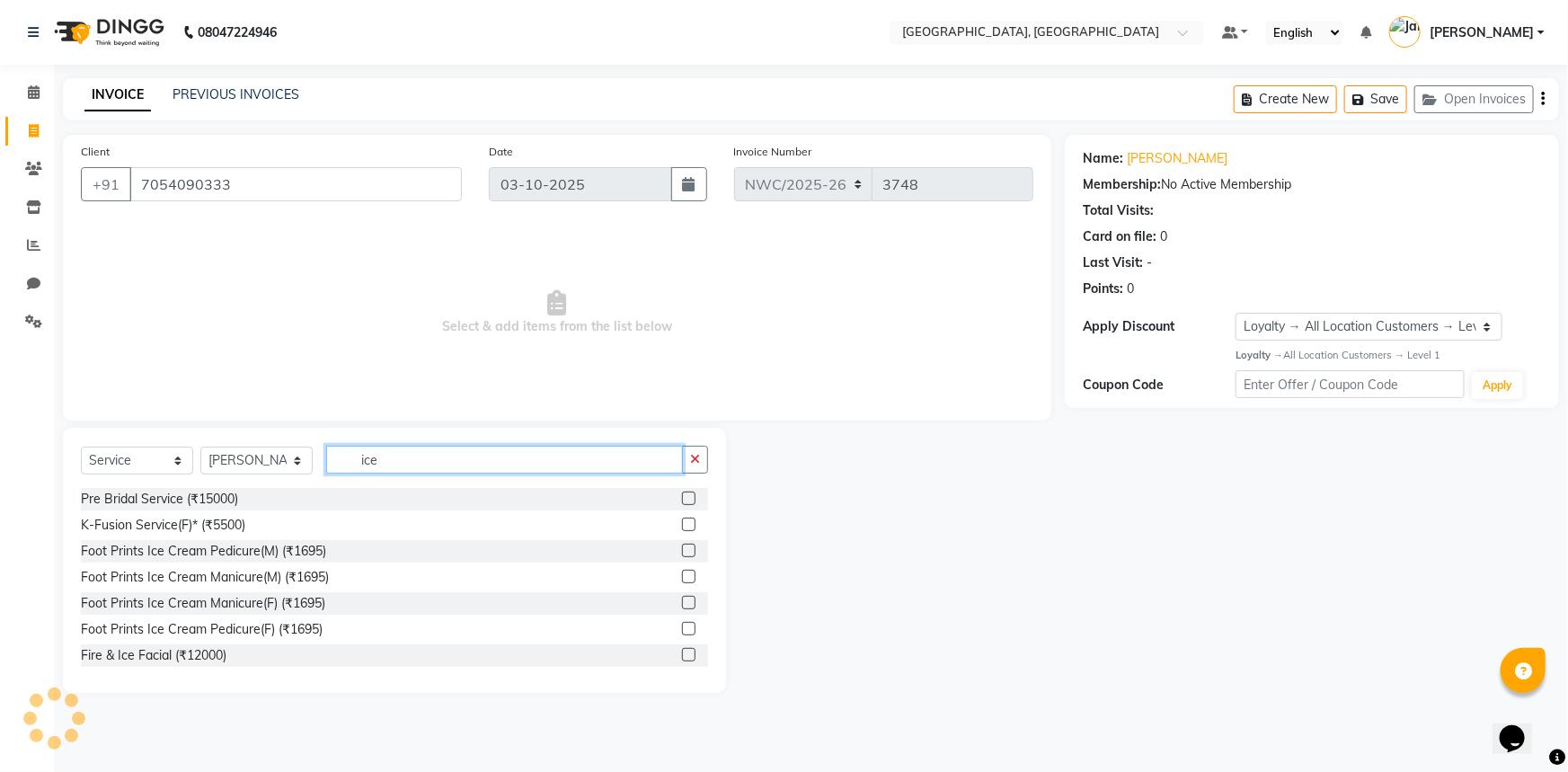
scroll to position [2, 0]
type input "ice"
click at [682, 603] on label at bounding box center [689, 601] width 14 height 14
click at [682, 603] on input "checkbox" at bounding box center [688, 602] width 12 height 12
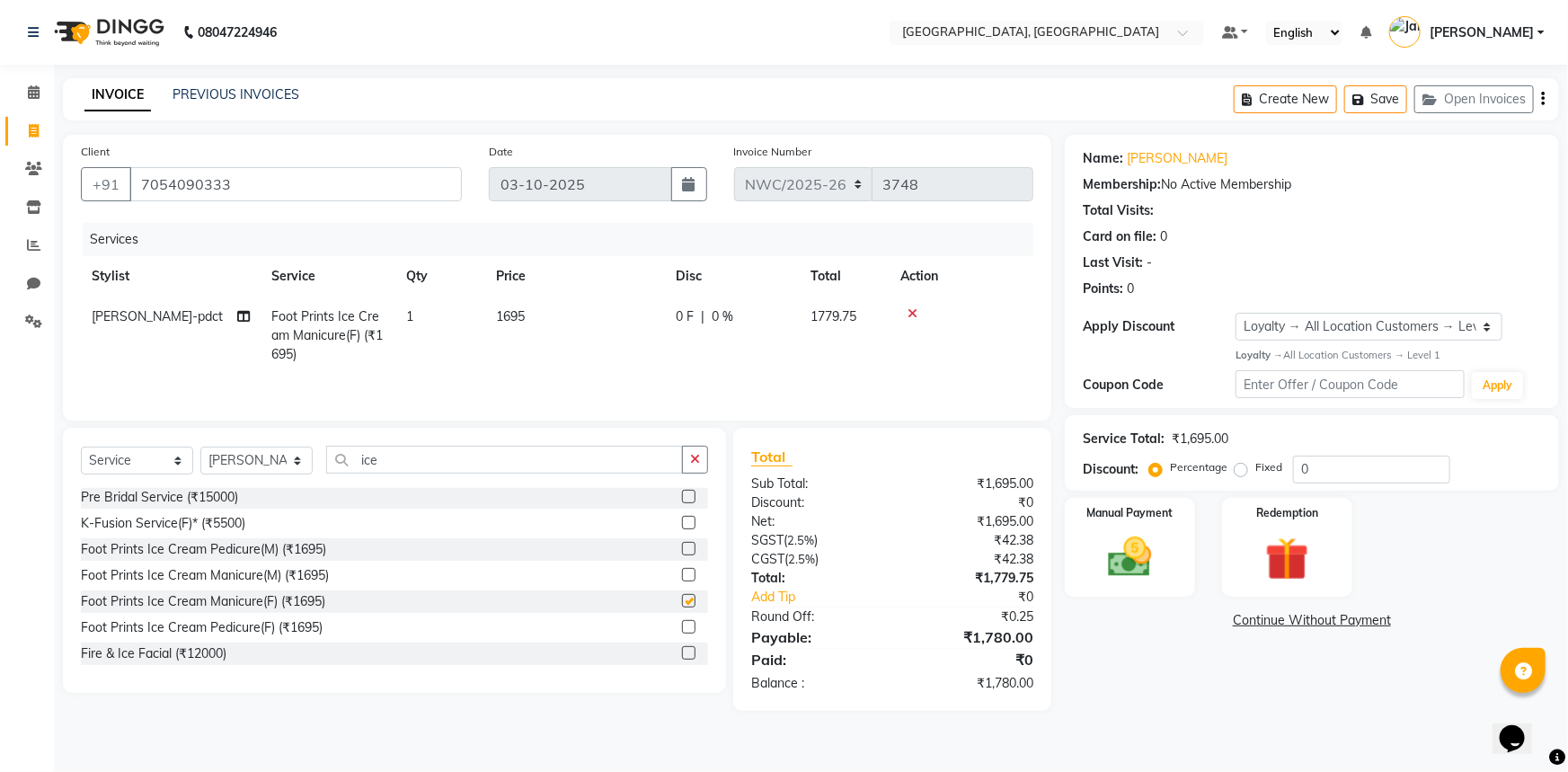
checkbox input "false"
click at [547, 309] on td "1695" at bounding box center [575, 335] width 180 height 78
select select "84838"
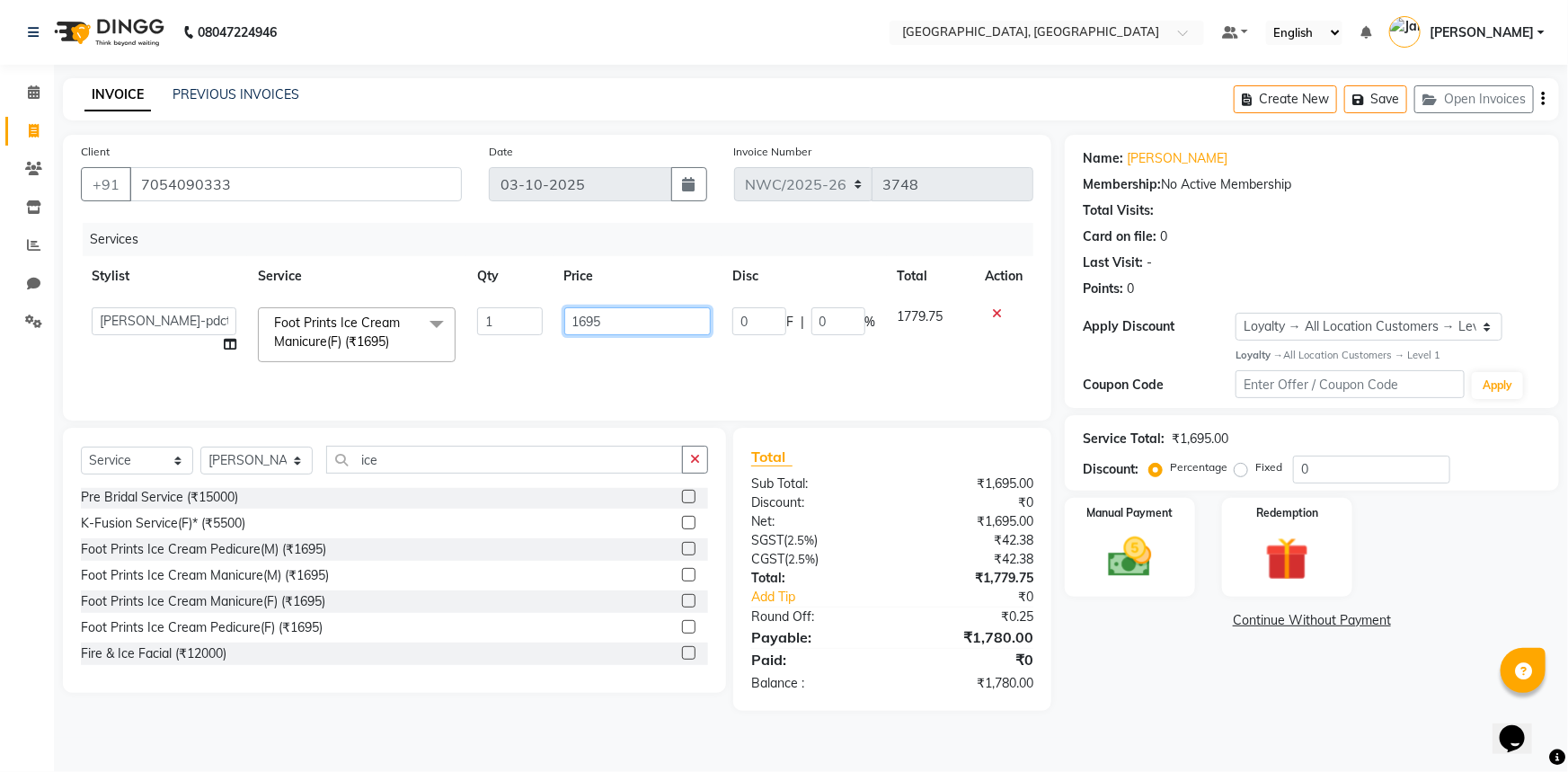
drag, startPoint x: 608, startPoint y: 320, endPoint x: 560, endPoint y: 317, distance: 48.1
click at [560, 317] on td "1695" at bounding box center [637, 334] width 168 height 76
type input "1700"
click at [561, 374] on div "Services Stylist Service Qty Price Disc Total Action [PERSON_NAME]-pdct Arshad_…" at bounding box center [557, 313] width 953 height 180
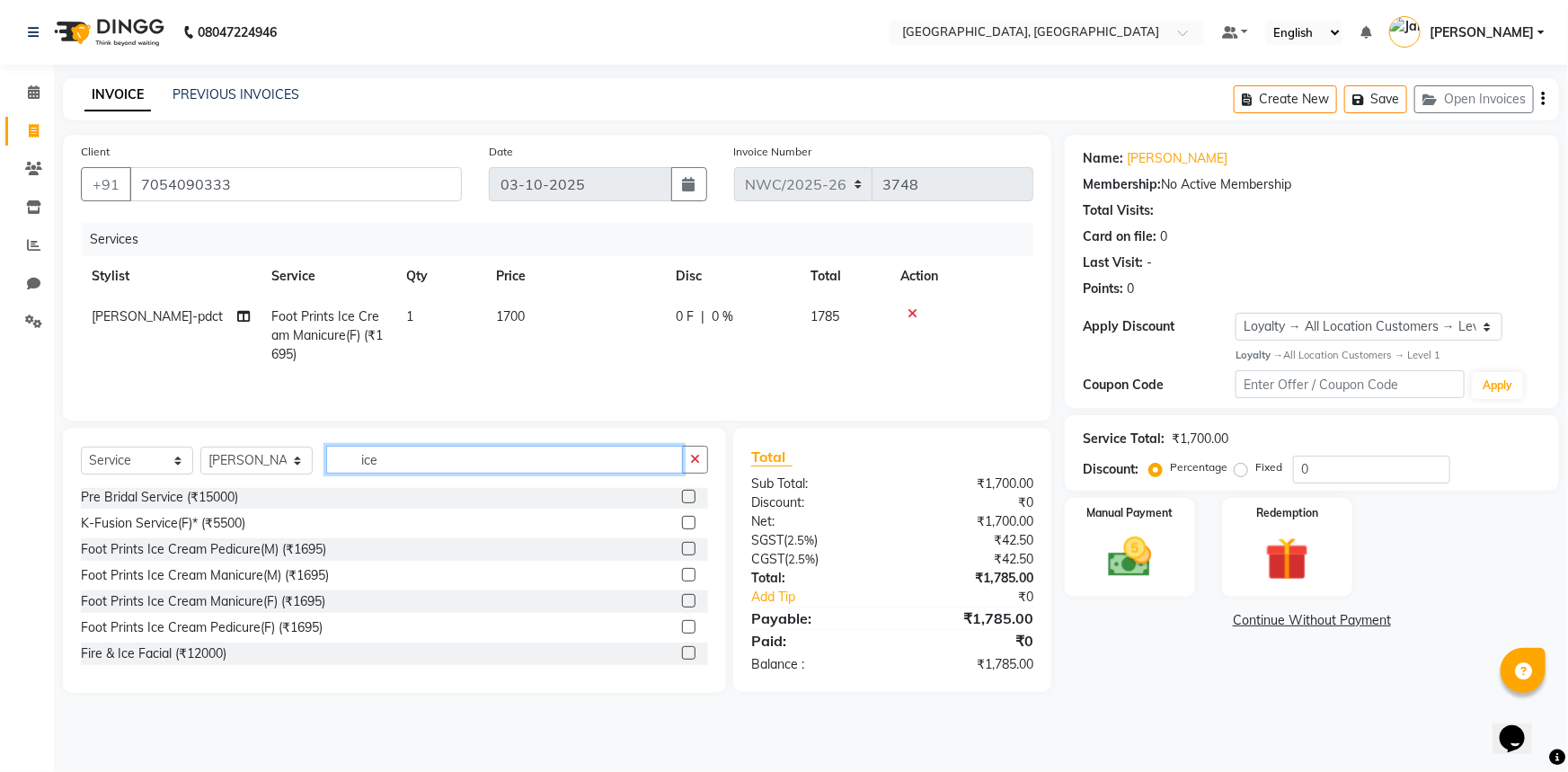
drag, startPoint x: 386, startPoint y: 456, endPoint x: 344, endPoint y: 451, distance: 42.3
click at [344, 451] on input "ice" at bounding box center [504, 459] width 357 height 28
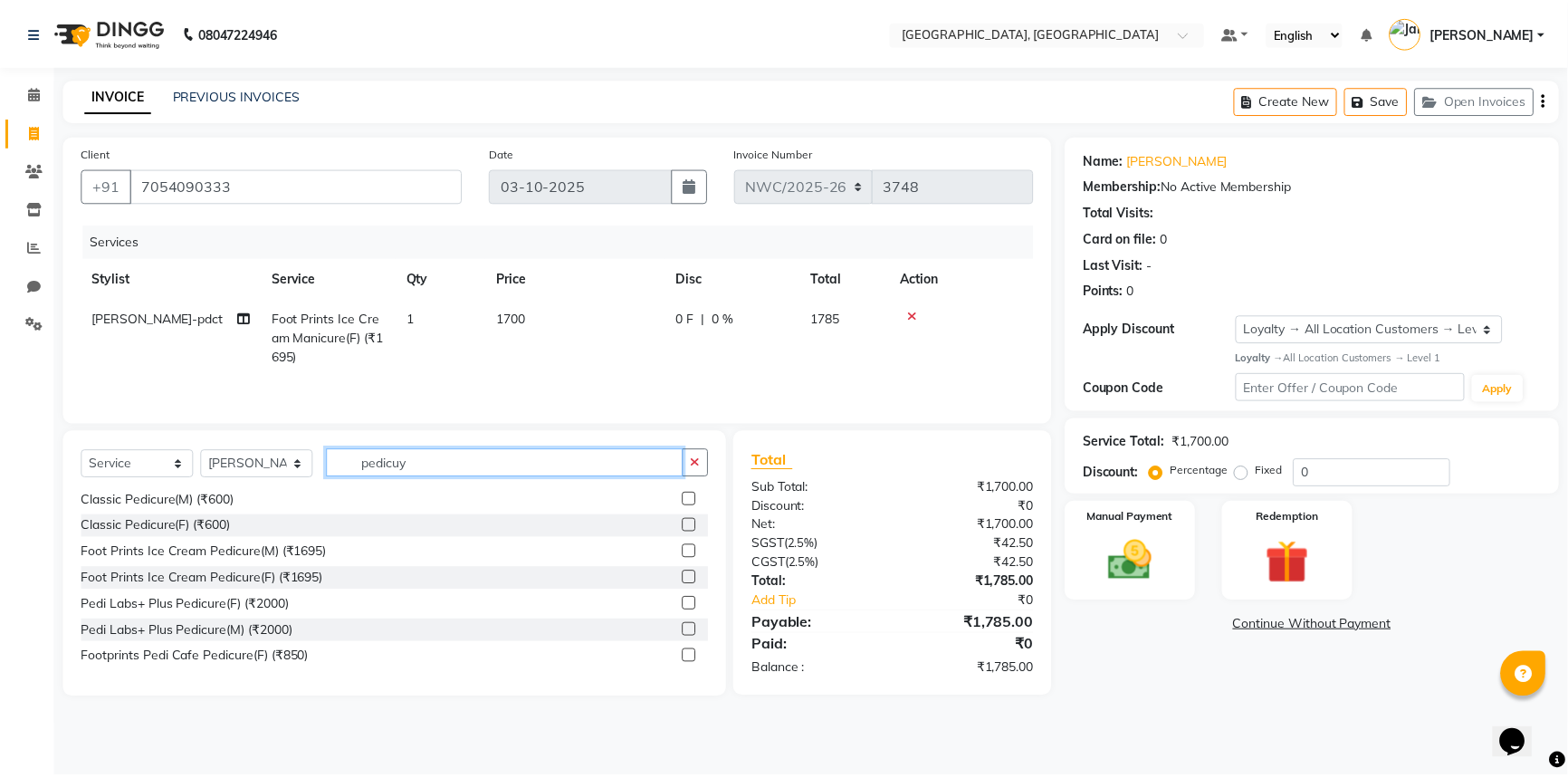
scroll to position [0, 0]
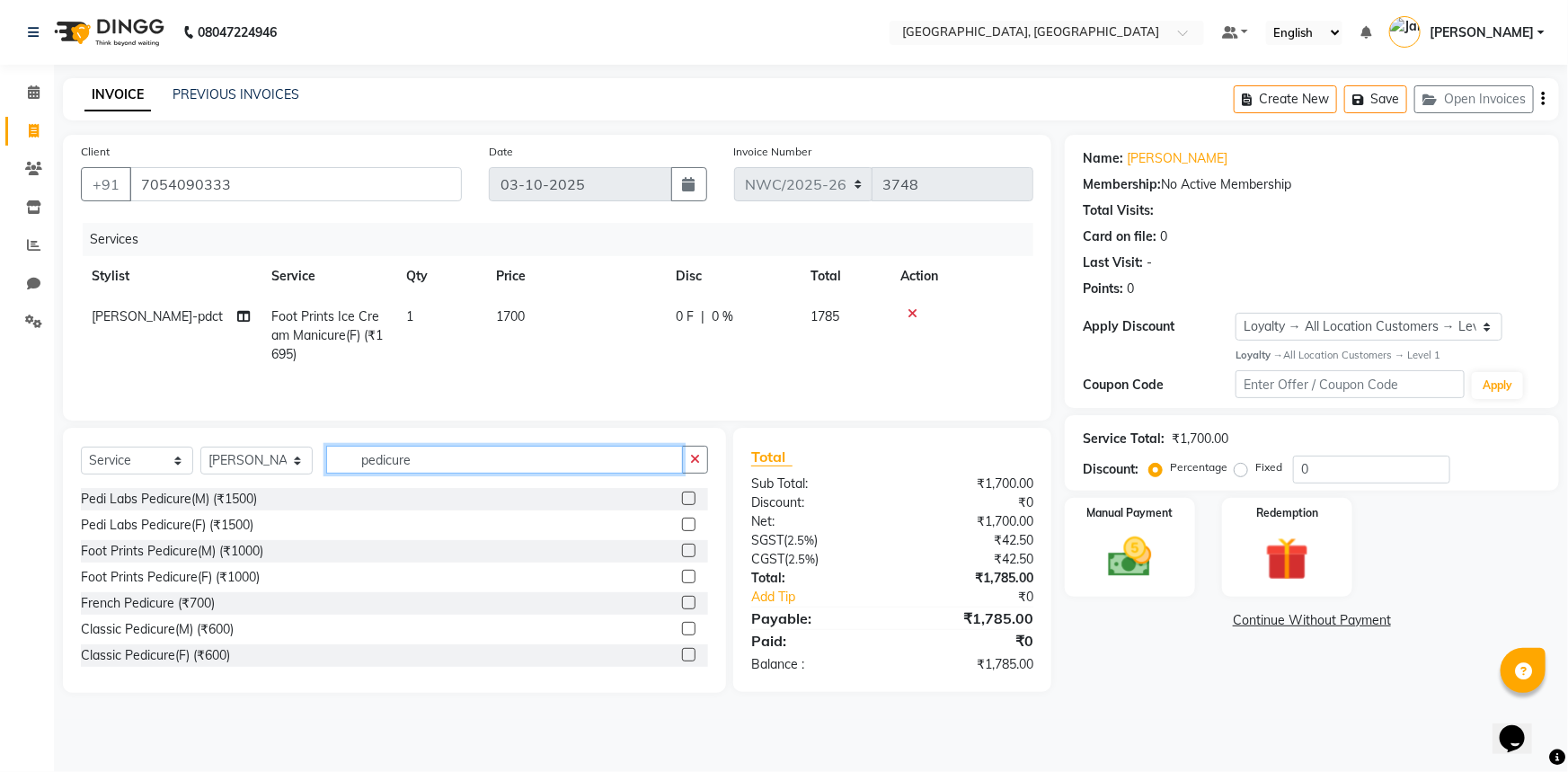
type input "pedicure"
click at [682, 631] on label at bounding box center [689, 628] width 14 height 14
click at [682, 631] on input "checkbox" at bounding box center [688, 629] width 12 height 12
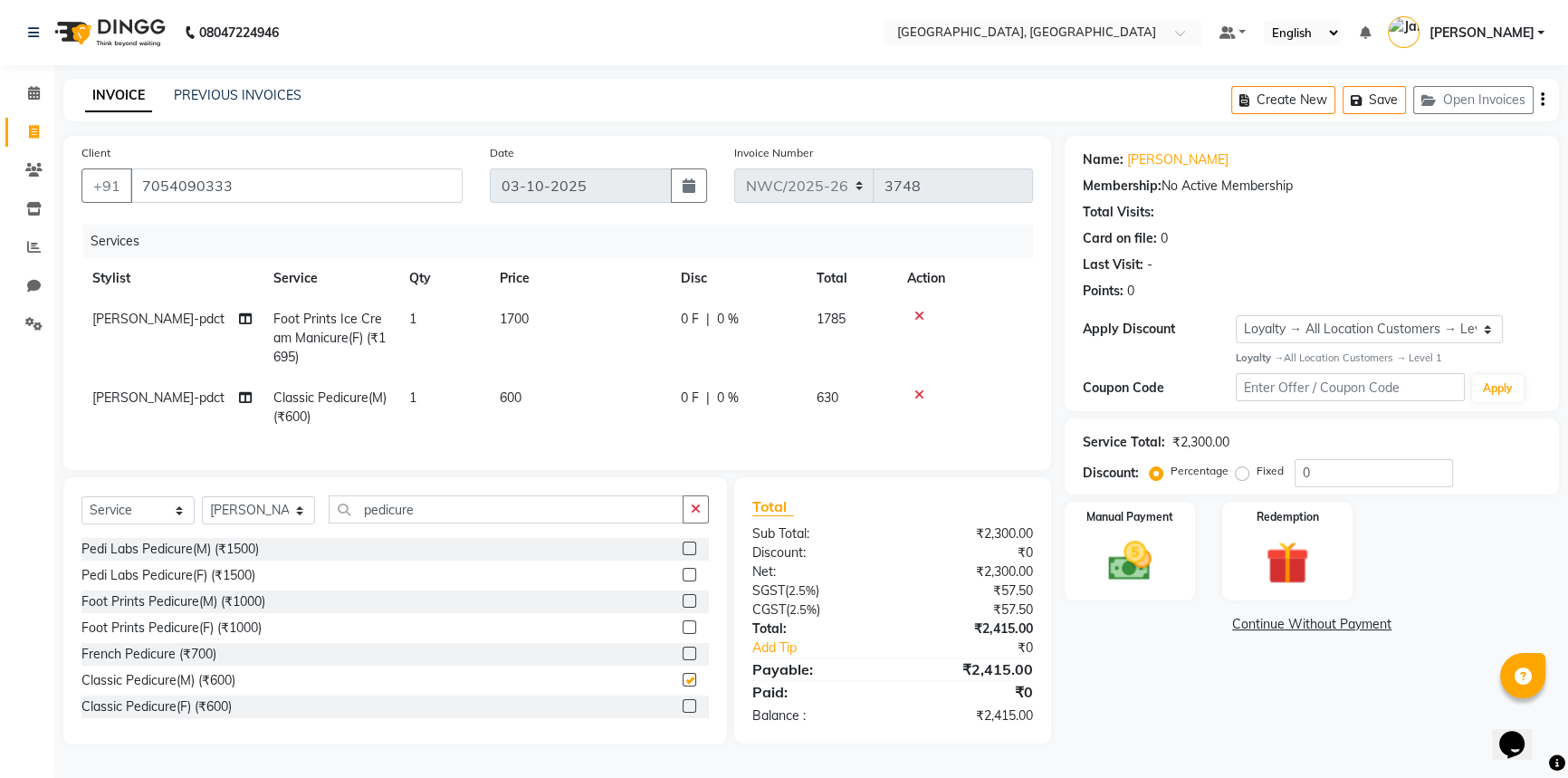
checkbox input "false"
click at [552, 391] on td "600" at bounding box center [580, 407] width 181 height 60
select select "84838"
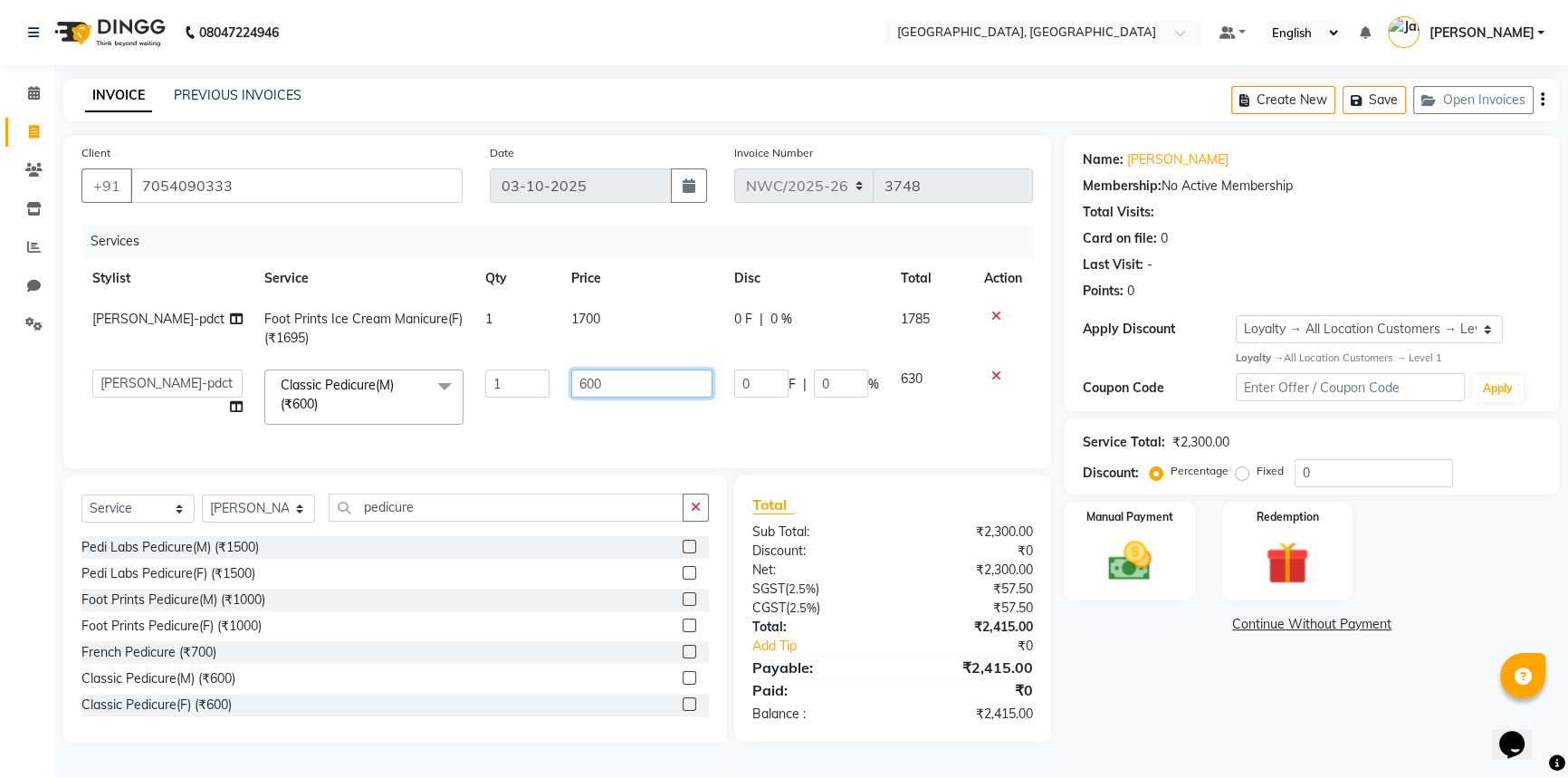
drag, startPoint x: 612, startPoint y: 386, endPoint x: 558, endPoint y: 376, distance: 54.9
click at [560, 376] on td "600" at bounding box center [642, 397] width 163 height 77
type input "850"
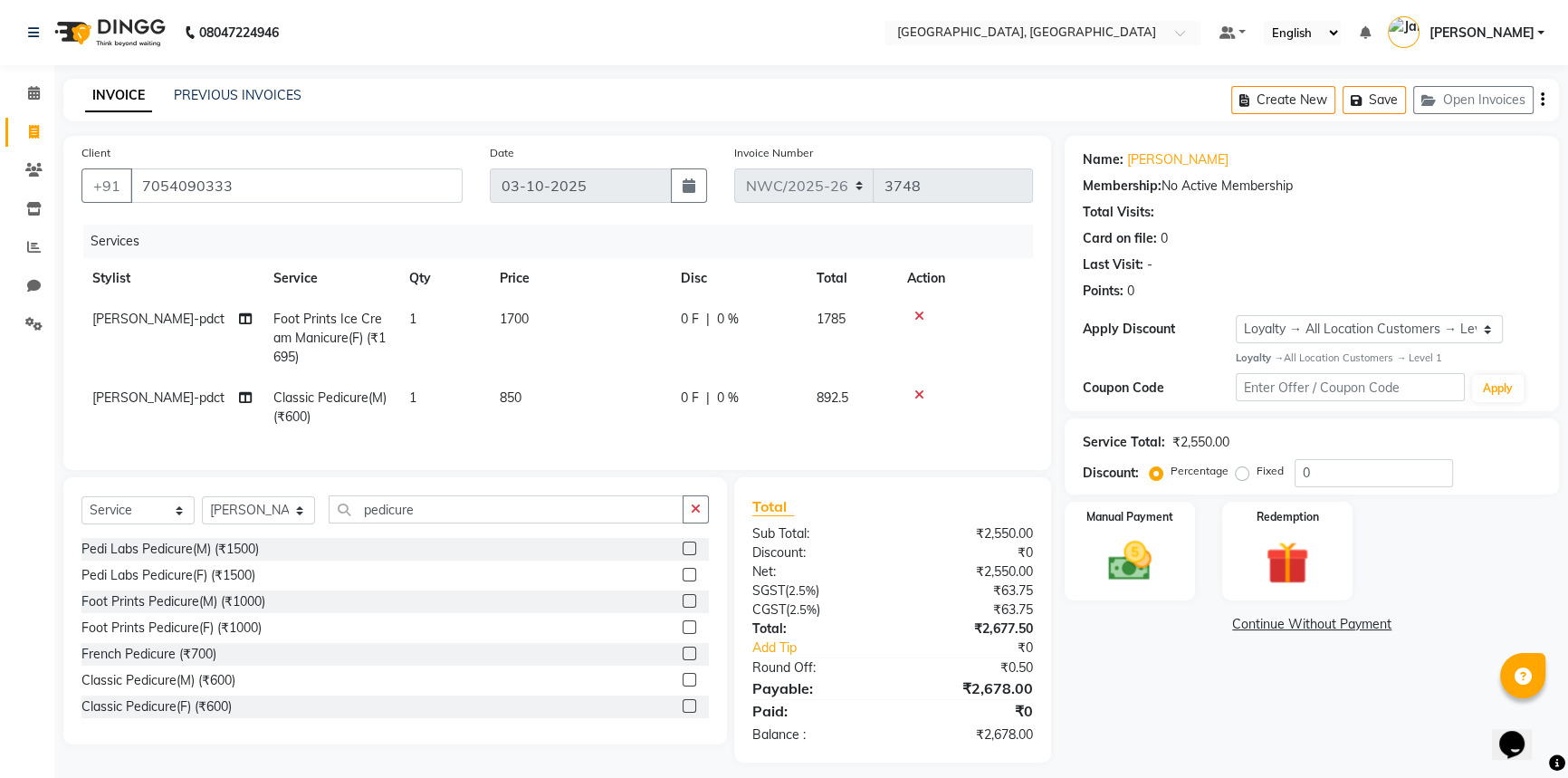
click at [545, 442] on div "Services Stylist Service Qty Price Disc Total Action [PERSON_NAME]-pdct Foot Pr…" at bounding box center [557, 338] width 951 height 227
drag, startPoint x: 489, startPoint y: 514, endPoint x: 343, endPoint y: 510, distance: 146.1
click at [343, 510] on input "pedicure" at bounding box center [506, 509] width 354 height 29
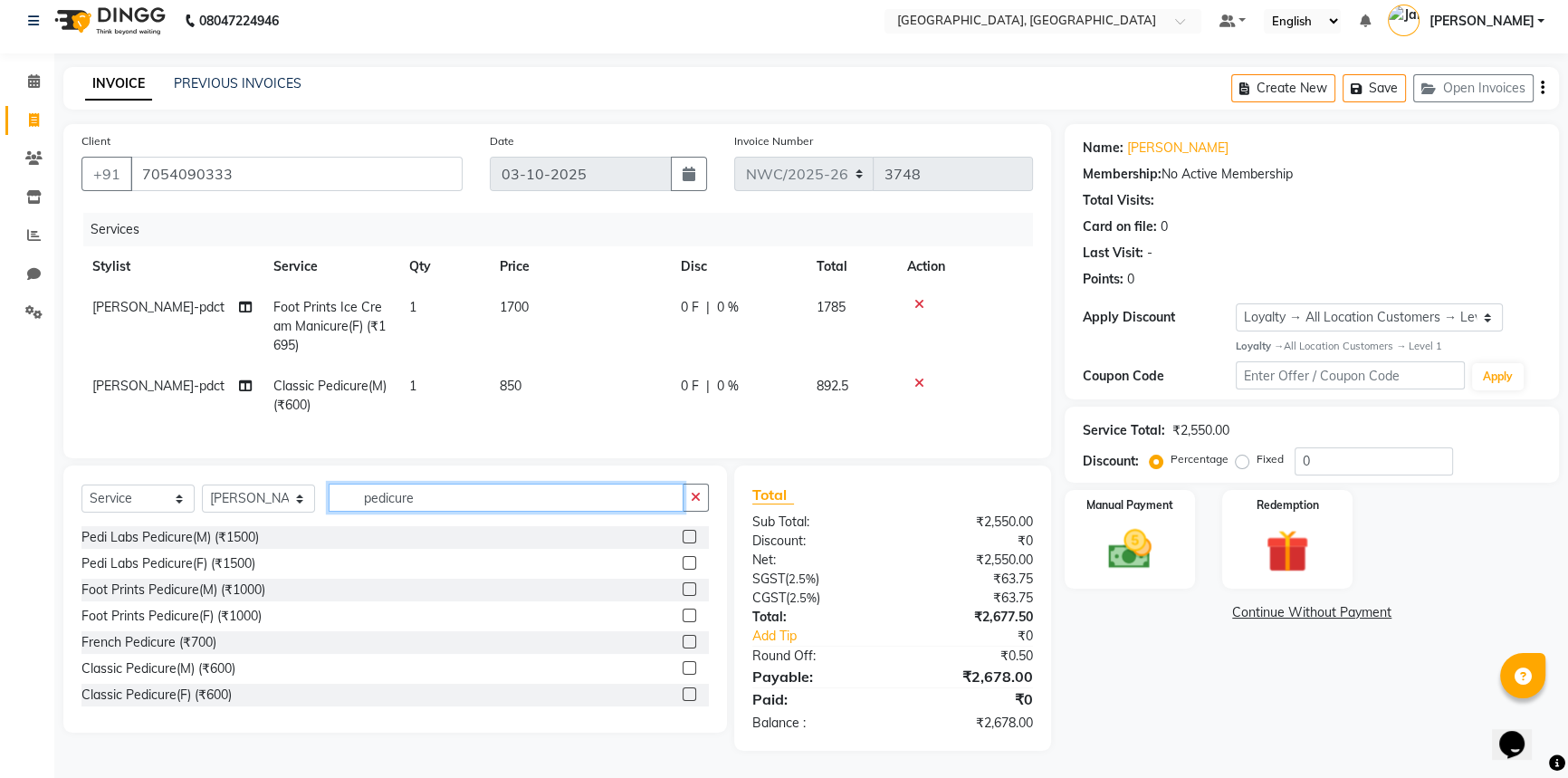
scroll to position [25, 0]
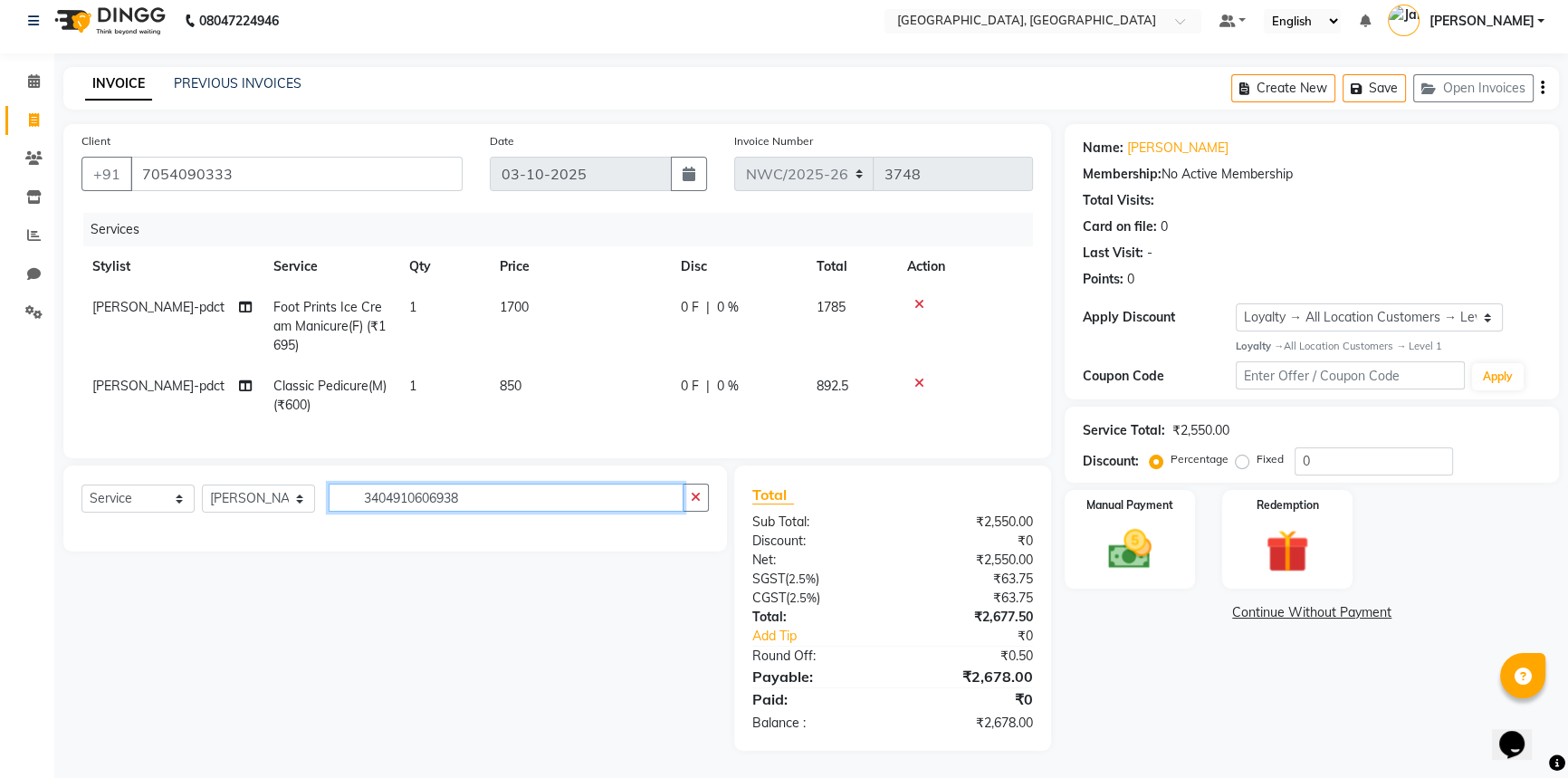
type input "3404910606938"
click at [94, 489] on select "Select Service Product Membership Package Voucher Prepaid Gift Card" at bounding box center [138, 498] width 113 height 29
select select "product"
click at [82, 485] on select "Select Service Product Membership Package Voucher Prepaid Gift Card" at bounding box center [138, 498] width 113 height 29
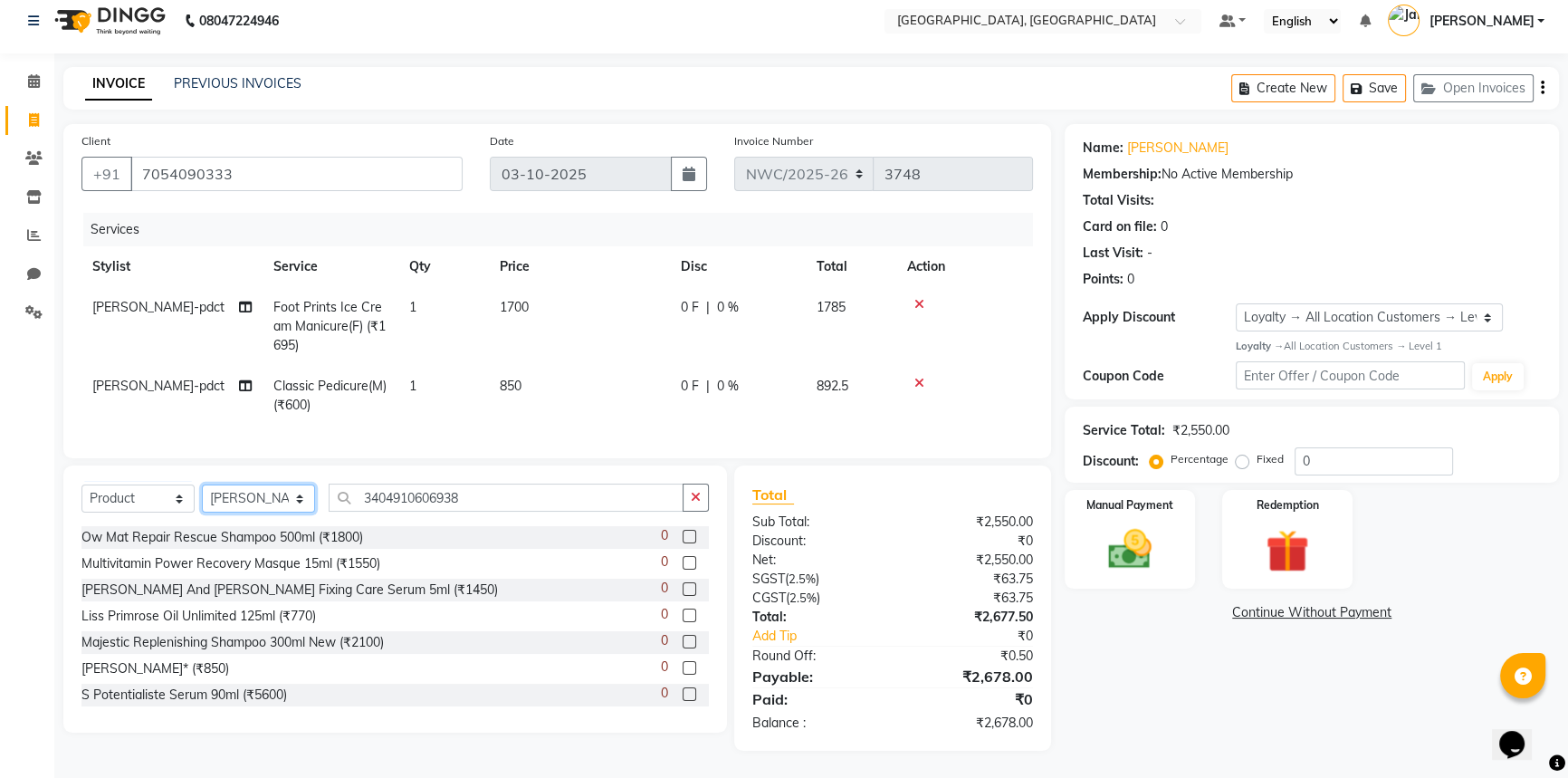
click at [264, 495] on select "Select Stylist [PERSON_NAME]-pdct Arshad_asst Arun_pdct Ashish_asst Counter_Sal…" at bounding box center [258, 498] width 113 height 29
select select "84451"
click at [202, 485] on select "Select Stylist [PERSON_NAME]-pdct Arshad_asst Arun_pdct Ashish_asst Counter_Sal…" at bounding box center [258, 498] width 113 height 29
drag, startPoint x: 473, startPoint y: 504, endPoint x: 342, endPoint y: 501, distance: 131.0
click at [342, 501] on input "3404910606938" at bounding box center [506, 497] width 354 height 29
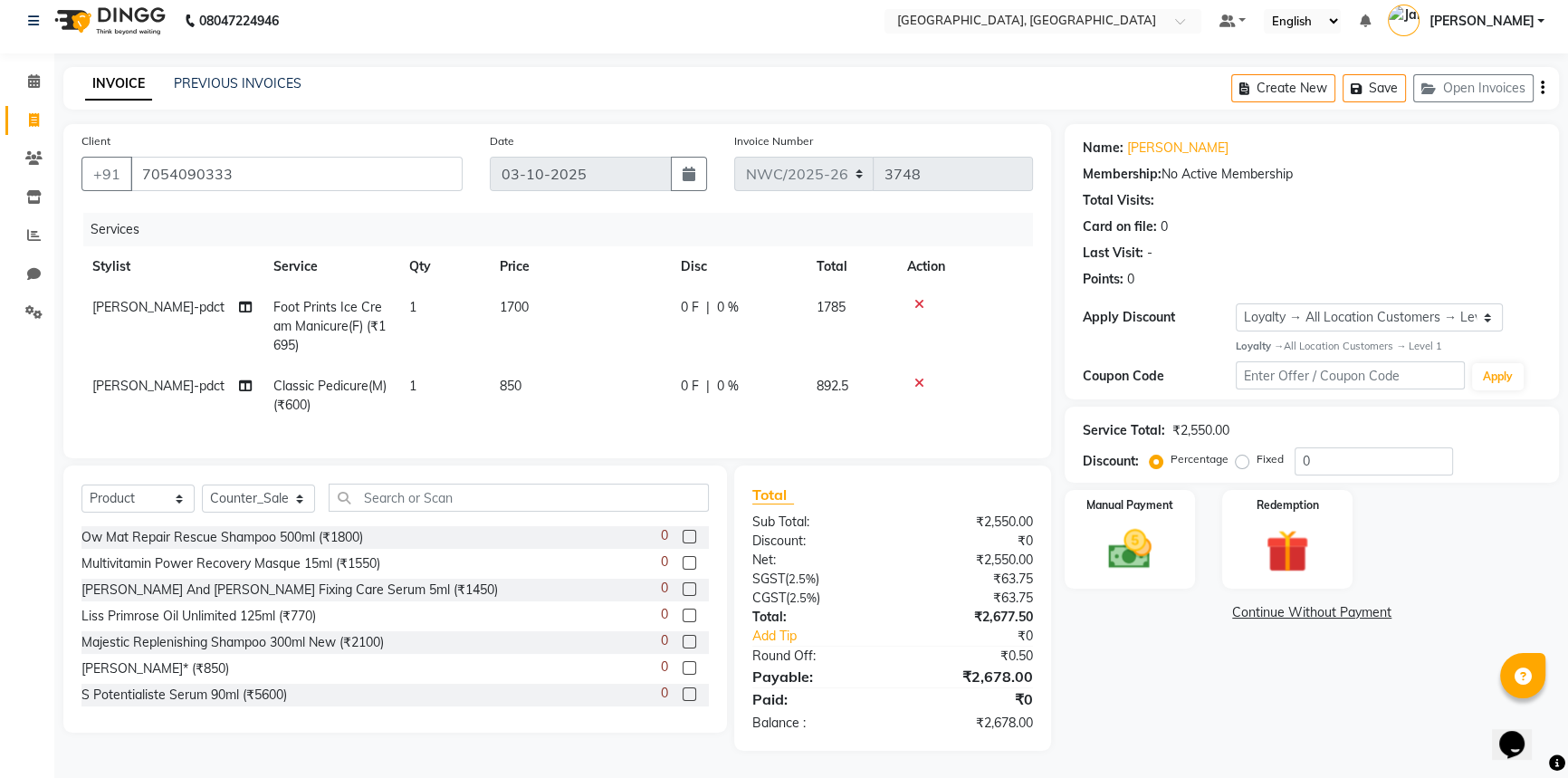
click at [552, 400] on td "850" at bounding box center [580, 396] width 181 height 60
select select "84838"
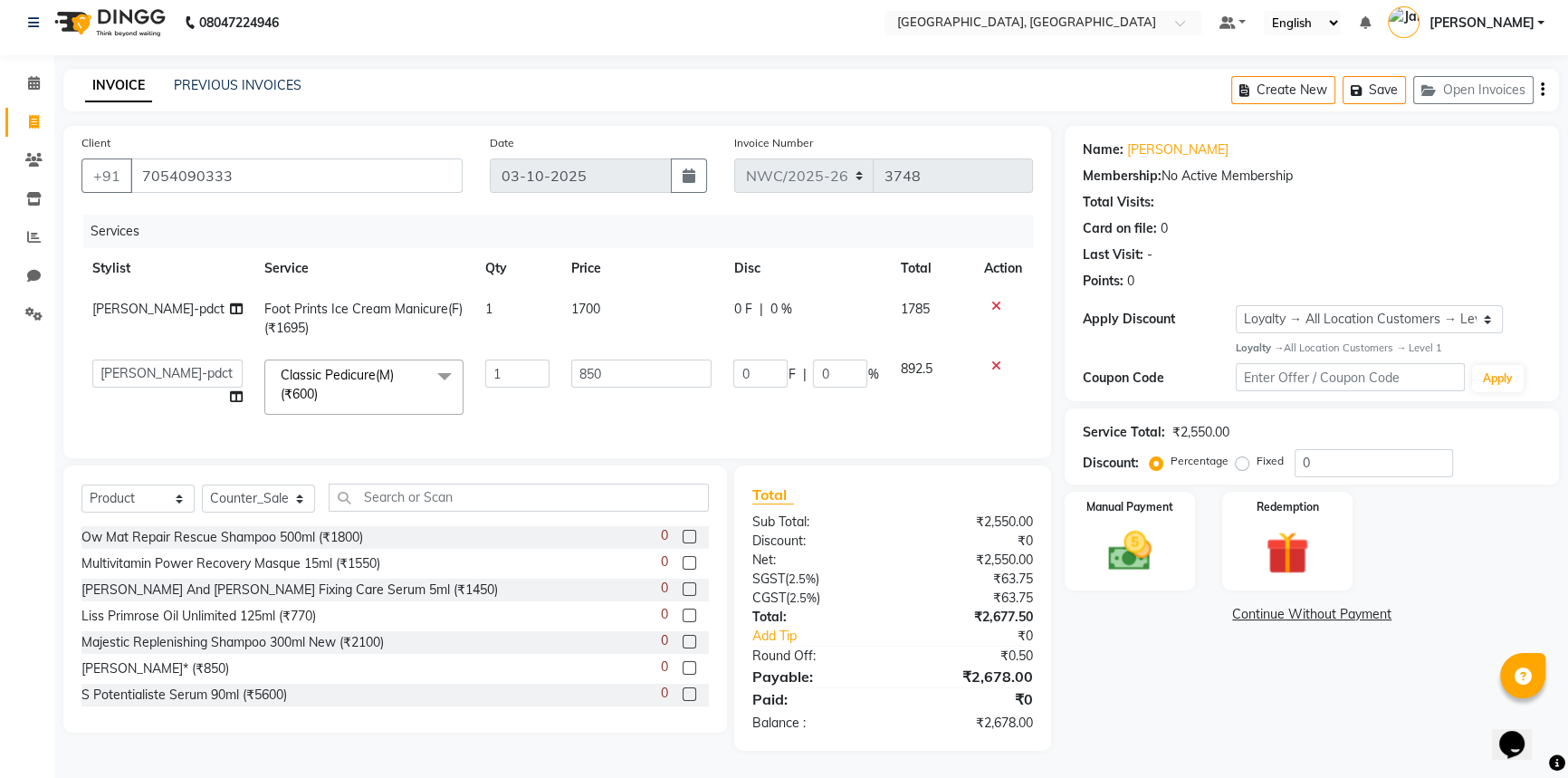
scroll to position [23, 0]
click at [412, 452] on div "Client [PHONE_NUMBER] Date [DATE] Invoice Number NWC/2025-26 V/2025 V/[PHONE_NU…" at bounding box center [556, 292] width 987 height 332
click at [400, 413] on div "Services Stylist Service Qty Price Disc Total Action [PERSON_NAME]-pdct Foot Pr…" at bounding box center [557, 327] width 951 height 226
click at [661, 399] on td "850" at bounding box center [642, 387] width 163 height 77
click at [621, 362] on input "850" at bounding box center [641, 373] width 141 height 29
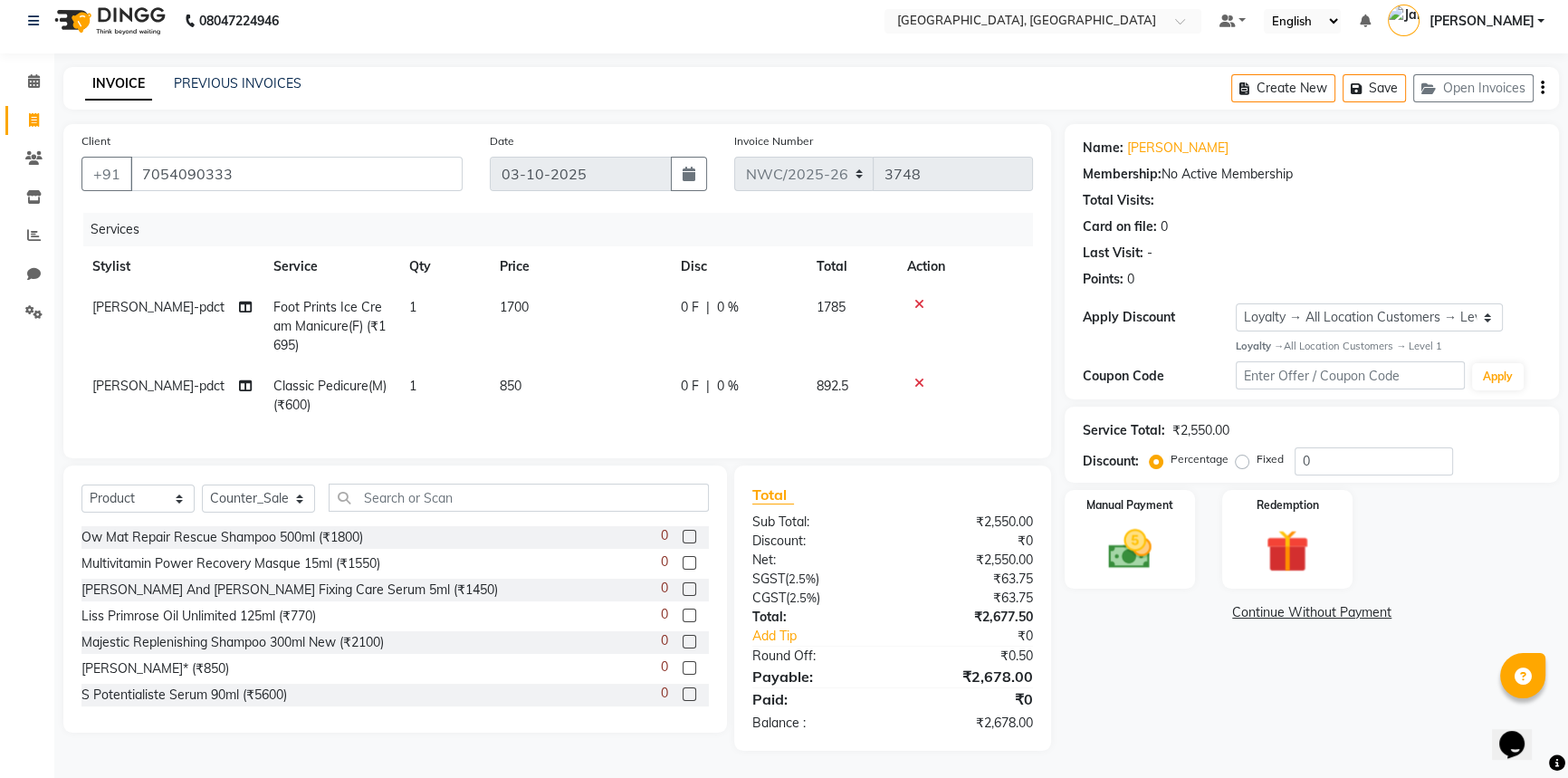
click at [616, 388] on td "850" at bounding box center [580, 396] width 181 height 60
select select "84838"
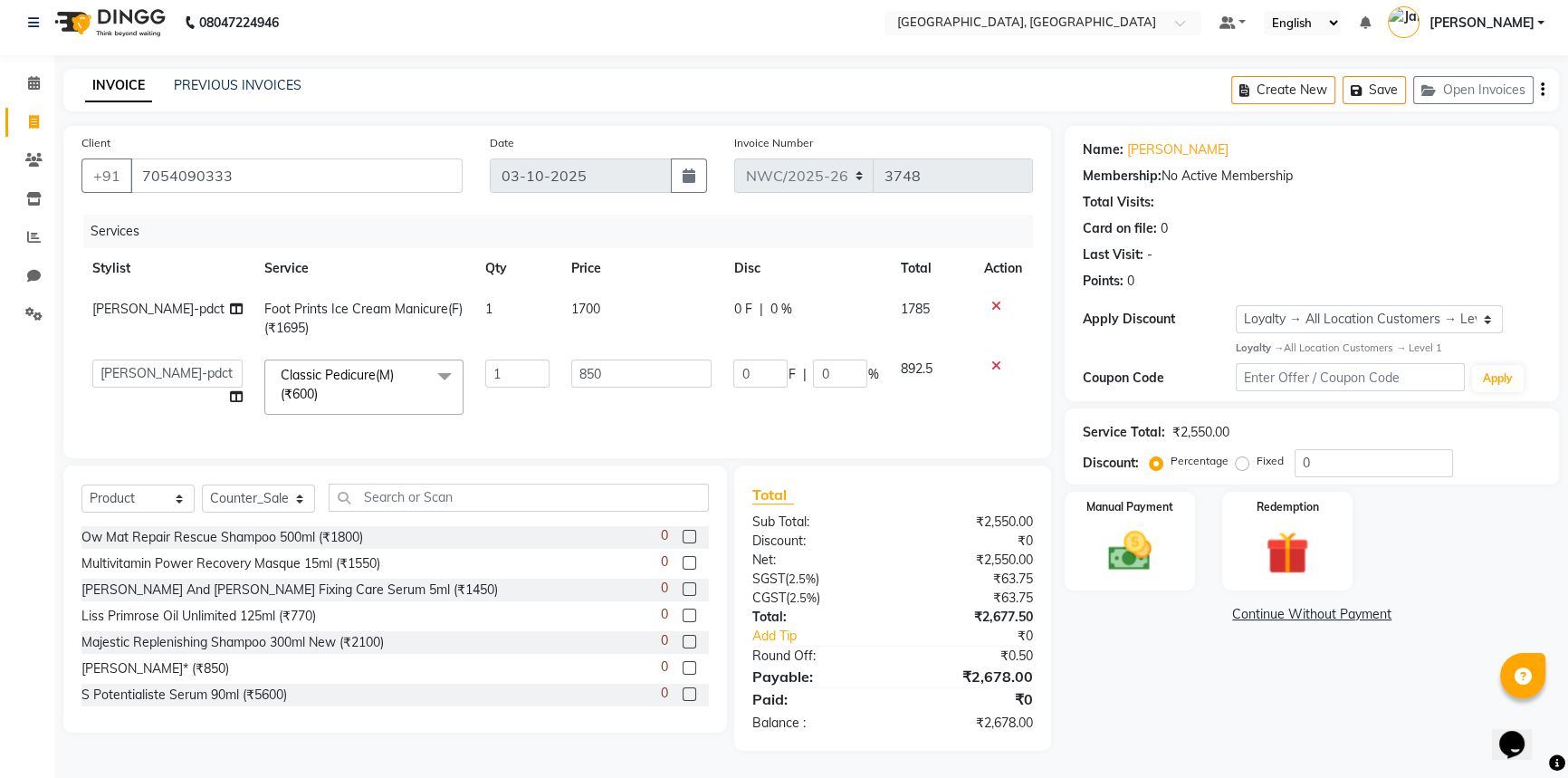
click at [479, 458] on div "Client [PHONE_NUMBER] Date [DATE] Invoice Number NWC/2025-26 V/2025 V/[PHONE_NU…" at bounding box center [557, 438] width 1015 height 625
click at [240, 501] on select "Select Stylist [PERSON_NAME]-pdct Arshad_asst Arun_pdct Ashish_asst Counter_Sal…" at bounding box center [258, 498] width 113 height 29
click at [202, 485] on select "Select Stylist [PERSON_NAME]-pdct Arshad_asst Arun_pdct Ashish_asst Counter_Sal…" at bounding box center [258, 498] width 113 height 29
drag, startPoint x: 277, startPoint y: 164, endPoint x: 134, endPoint y: 153, distance: 143.4
click at [134, 159] on input "7054090333" at bounding box center [295, 175] width 332 height 34
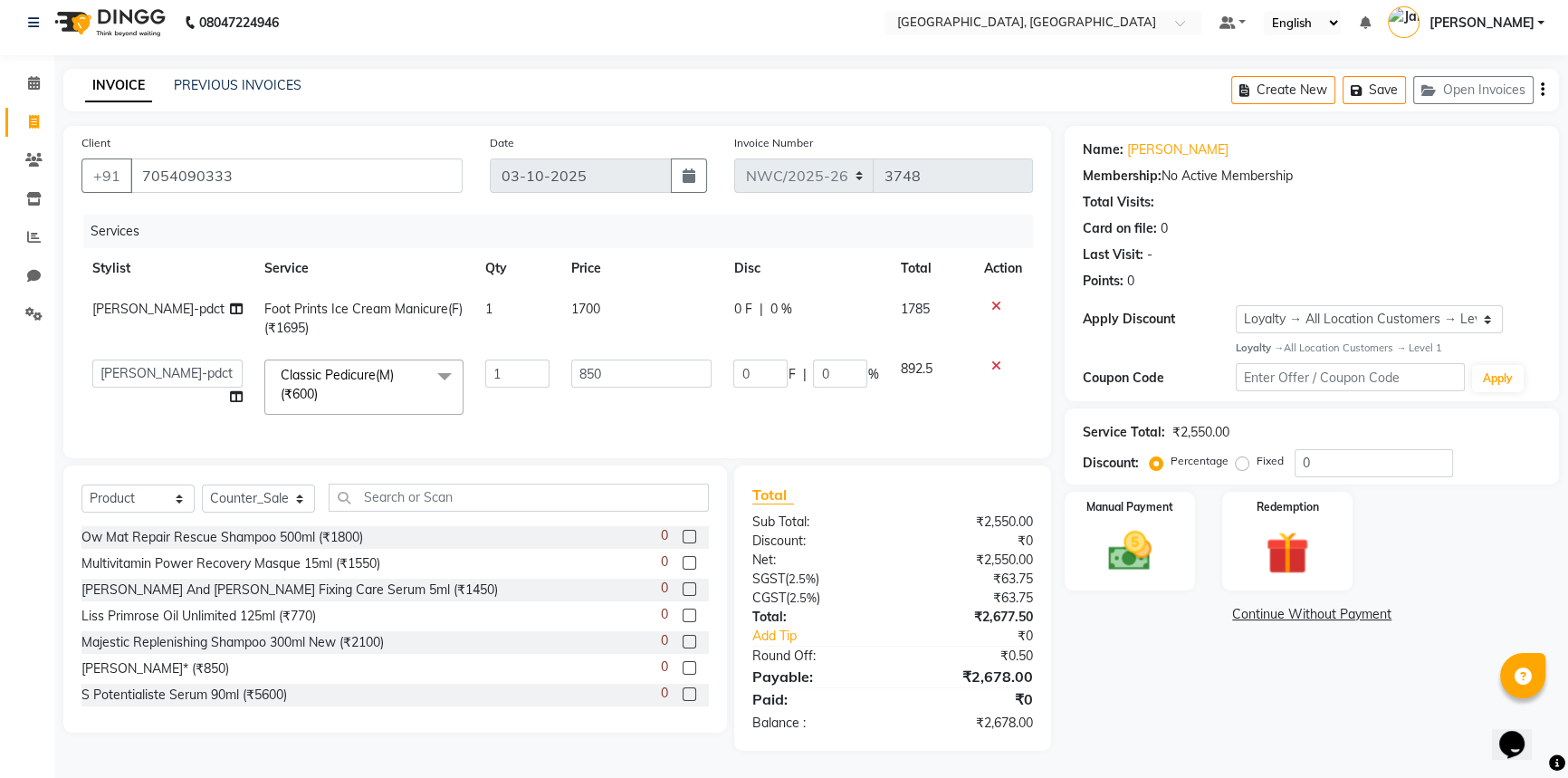
click at [248, 152] on div "Client [PHONE_NUMBER]" at bounding box center [272, 169] width 408 height 74
drag, startPoint x: 254, startPoint y: 165, endPoint x: 138, endPoint y: 168, distance: 116.0
click at [138, 168] on input "7054090333" at bounding box center [295, 175] width 332 height 34
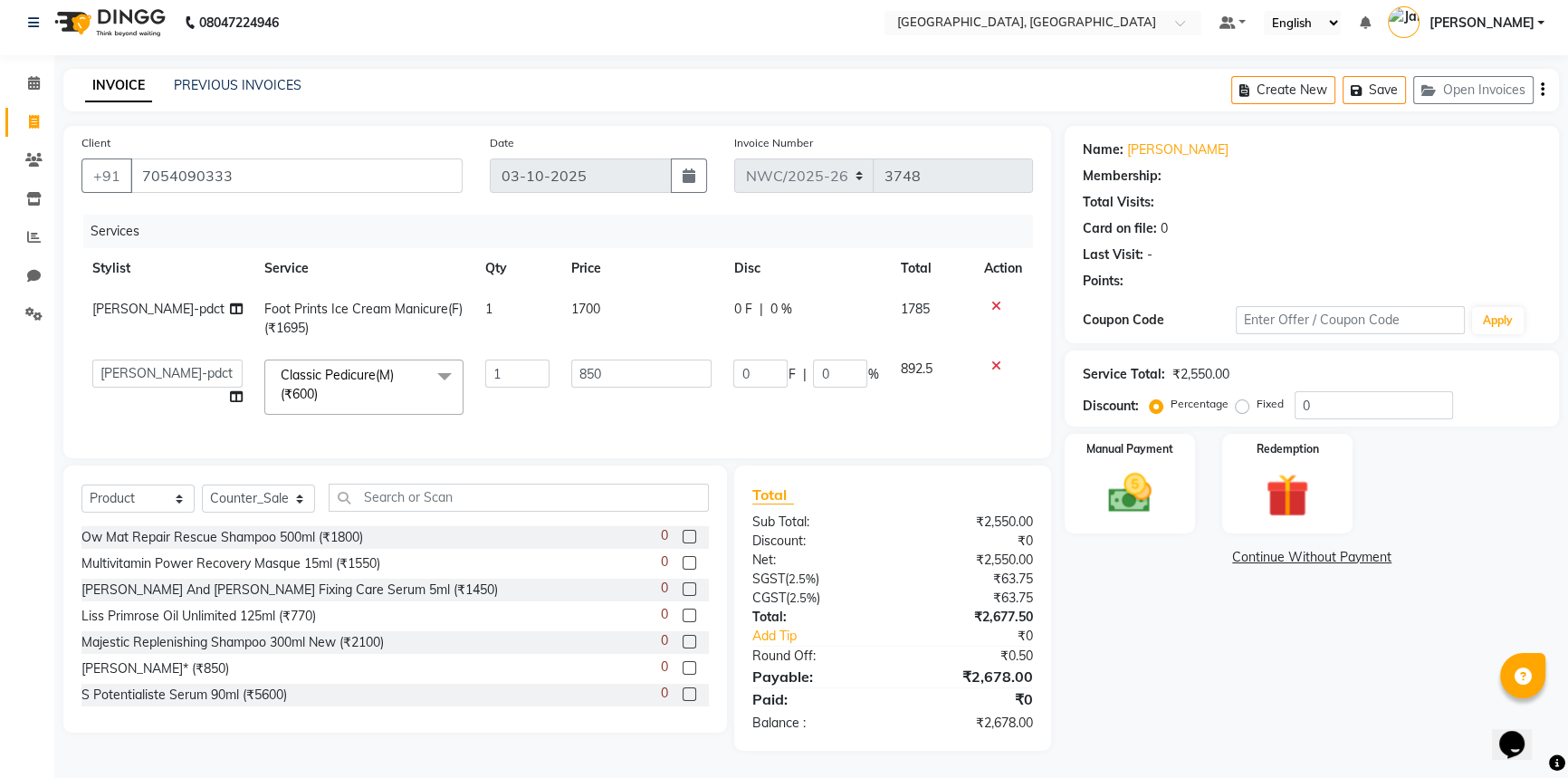
select select "1: Object"
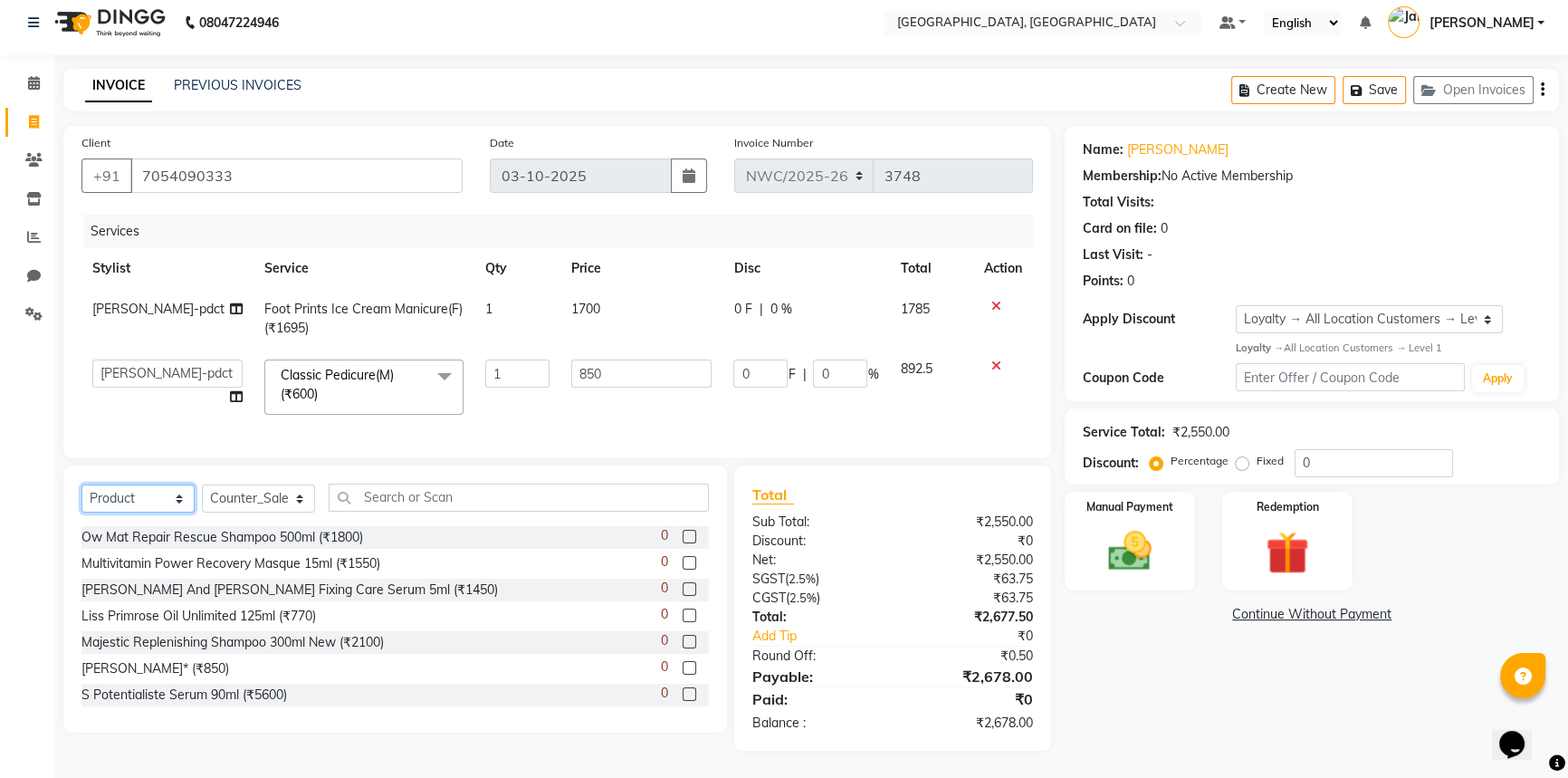
click at [144, 501] on select "Select Service Product Membership Package Voucher Prepaid Gift Card" at bounding box center [138, 498] width 113 height 29
click at [82, 485] on select "Select Service Product Membership Package Voucher Prepaid Gift Card" at bounding box center [138, 498] width 113 height 29
click at [239, 501] on select "Select Stylist [PERSON_NAME]-pdct Arshad_asst Arun_pdct Ashish_asst Counter_Sal…" at bounding box center [258, 498] width 113 height 29
click at [202, 485] on select "Select Stylist [PERSON_NAME]-pdct Arshad_asst Arun_pdct Ashish_asst Counter_Sal…" at bounding box center [258, 498] width 113 height 29
click at [362, 490] on input "text" at bounding box center [519, 497] width 380 height 29
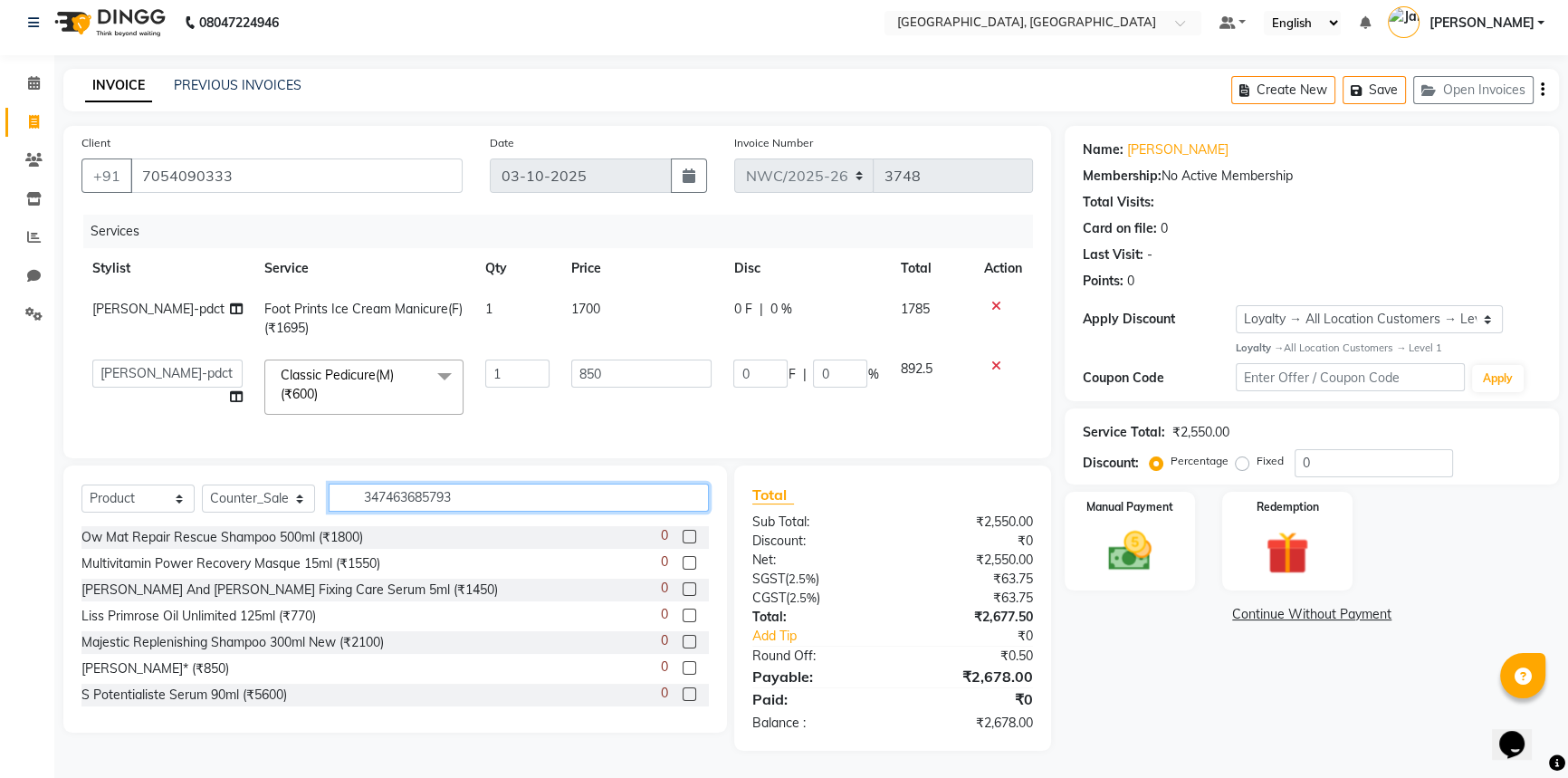
type input "3474636857937"
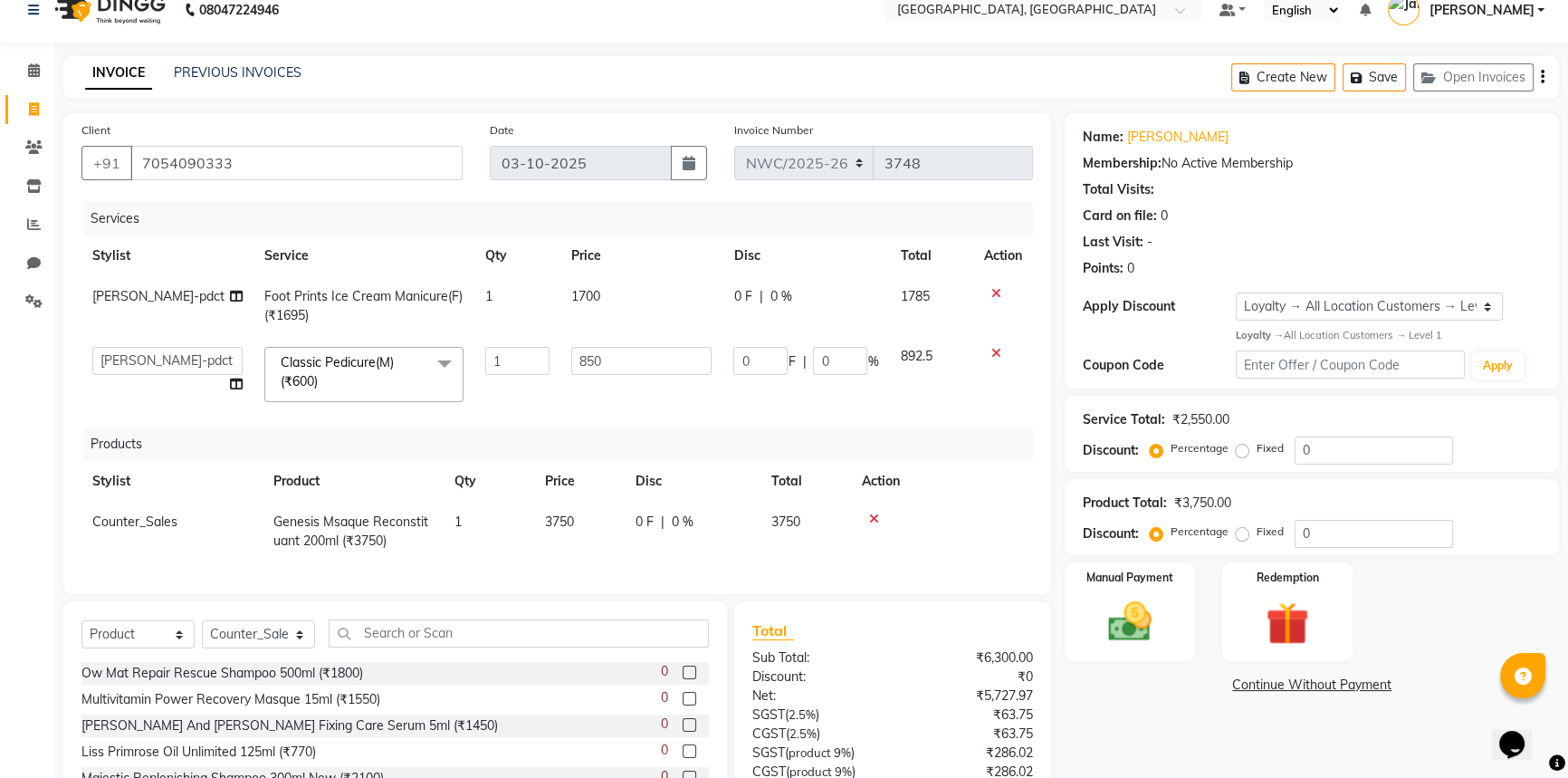
click at [558, 512] on td "3750" at bounding box center [580, 531] width 91 height 60
select select "84451"
drag, startPoint x: 582, startPoint y: 524, endPoint x: 546, endPoint y: 522, distance: 36.1
click at [546, 522] on input "3750" at bounding box center [580, 526] width 69 height 29
type input "3850"
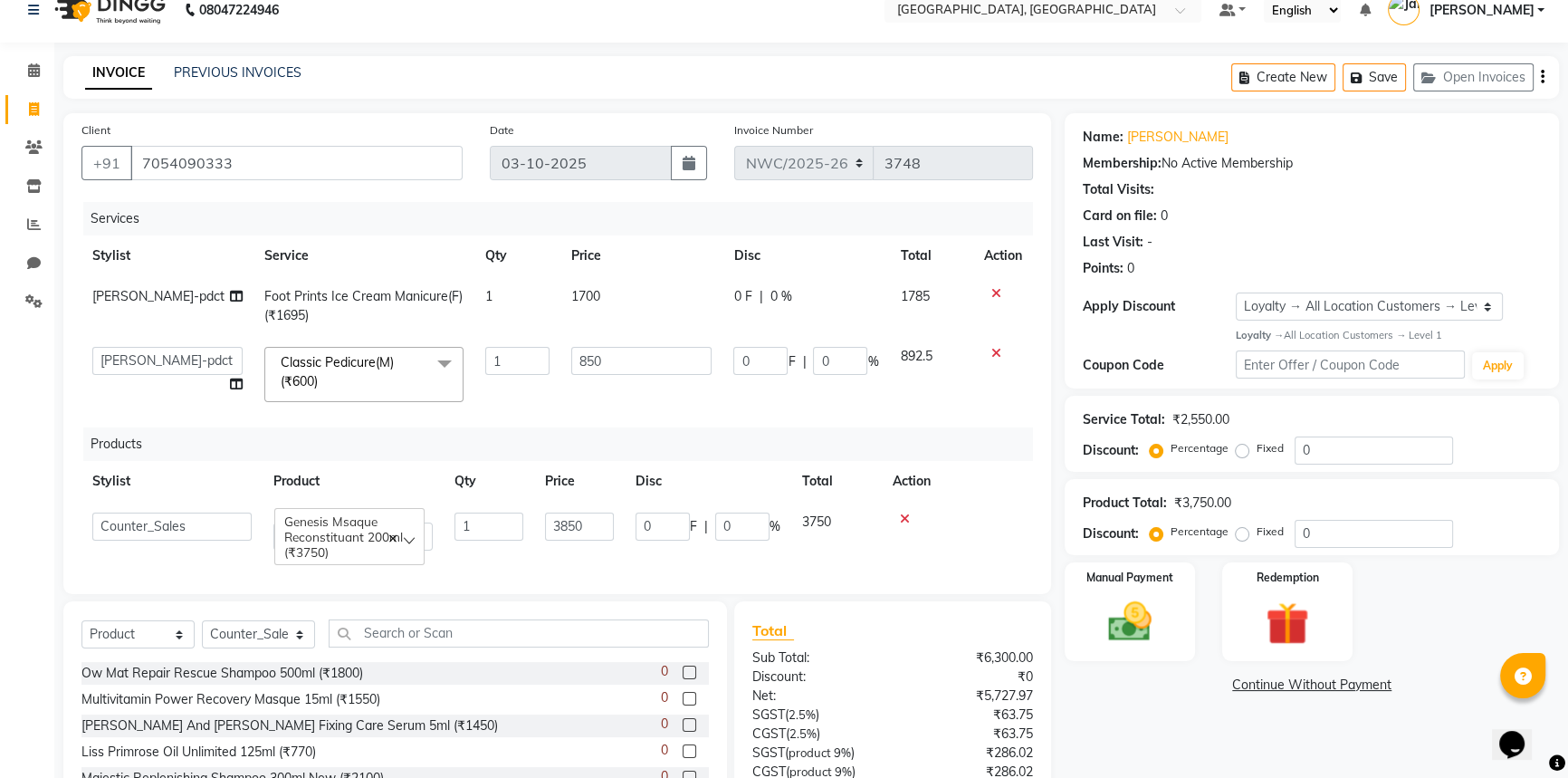
click at [569, 567] on div "Services Stylist Service Qty Price Disc Total Action [PERSON_NAME]-pdct Foot Pr…" at bounding box center [557, 389] width 951 height 374
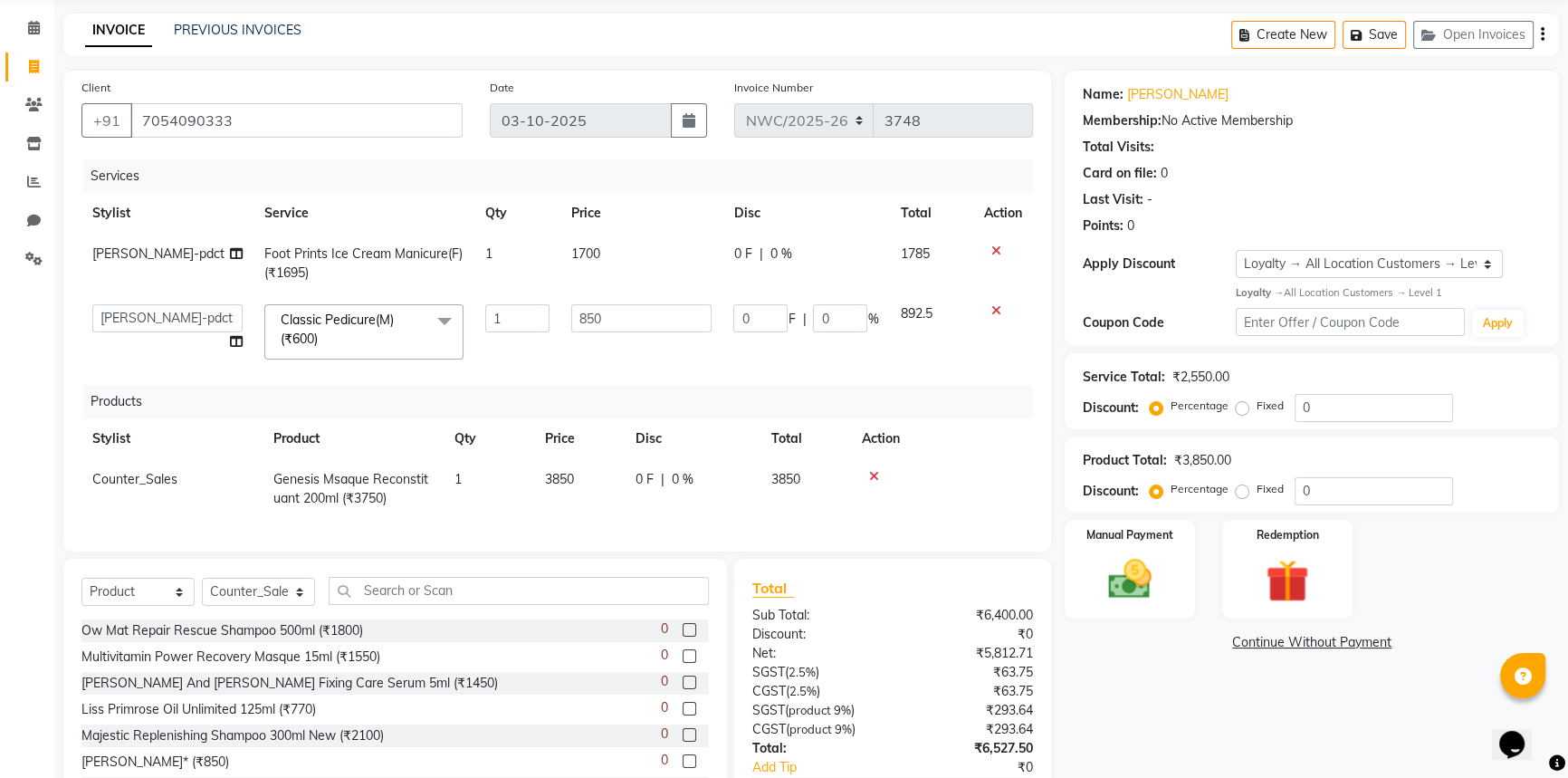
scroll to position [105, 0]
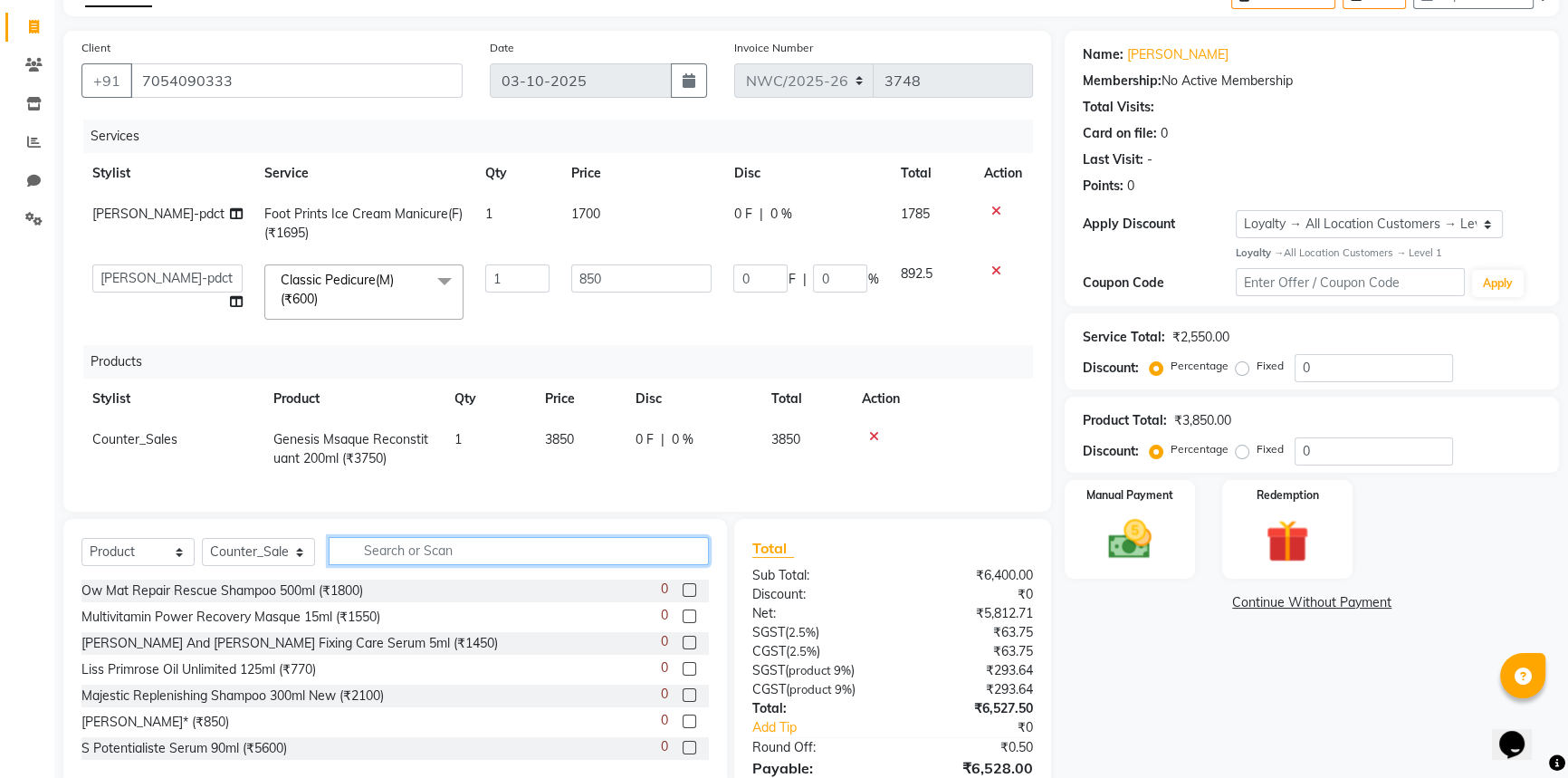
click at [455, 561] on input "text" at bounding box center [519, 551] width 380 height 29
type input "3474636858002"
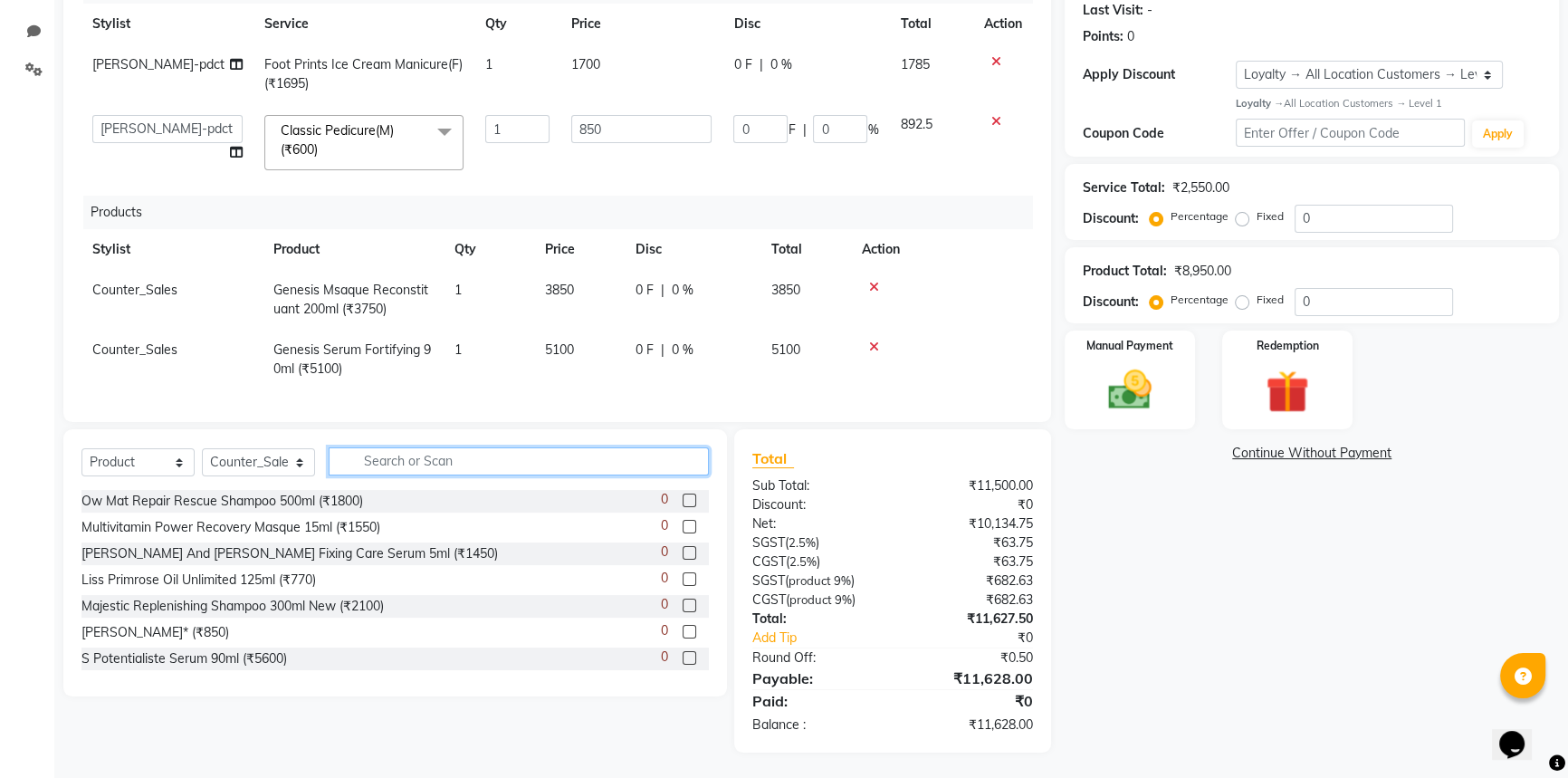
scroll to position [269, 0]
click at [1165, 380] on img at bounding box center [1130, 388] width 73 height 51
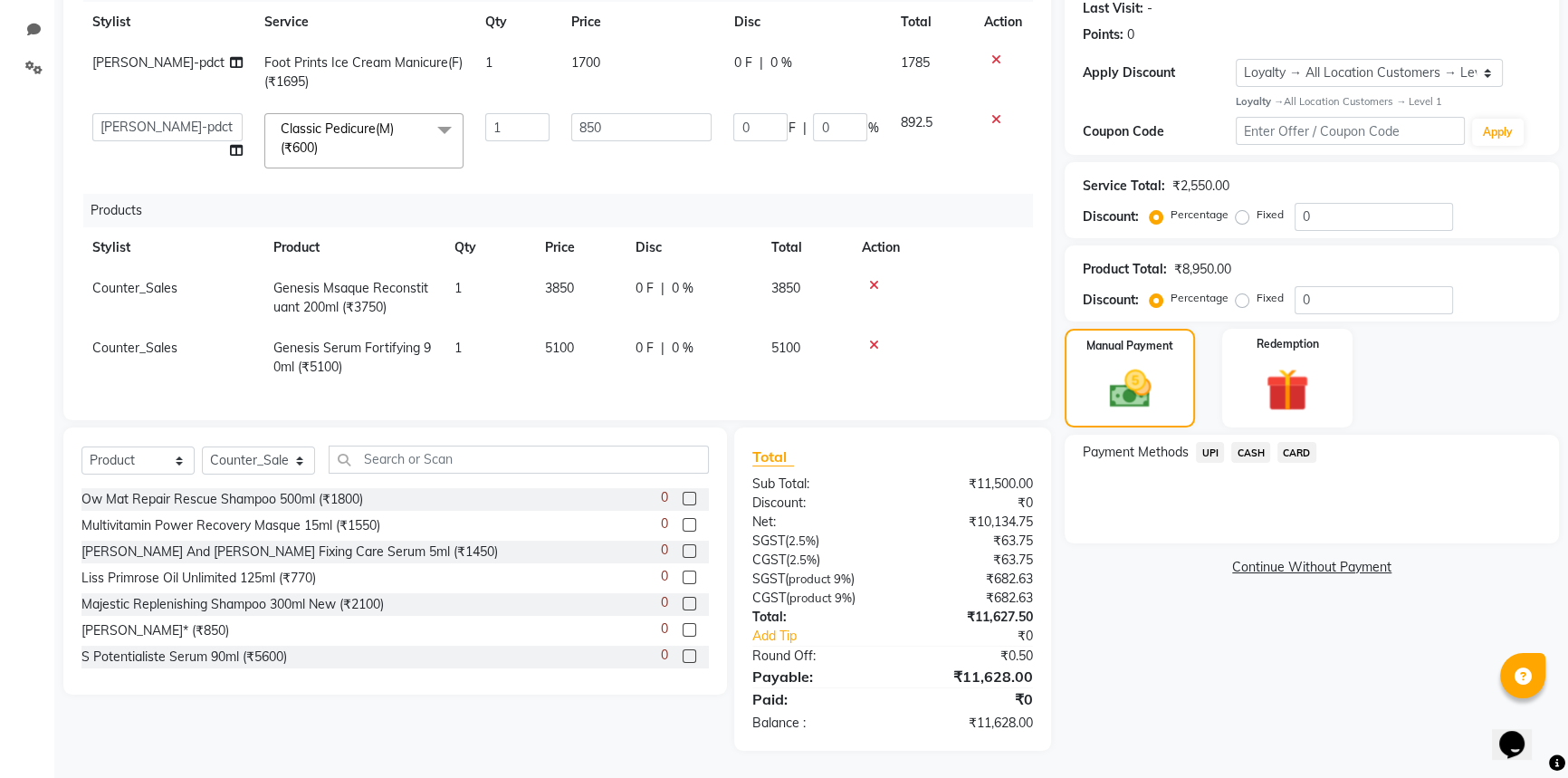
click at [1254, 443] on span "CASH" at bounding box center [1251, 452] width 39 height 21
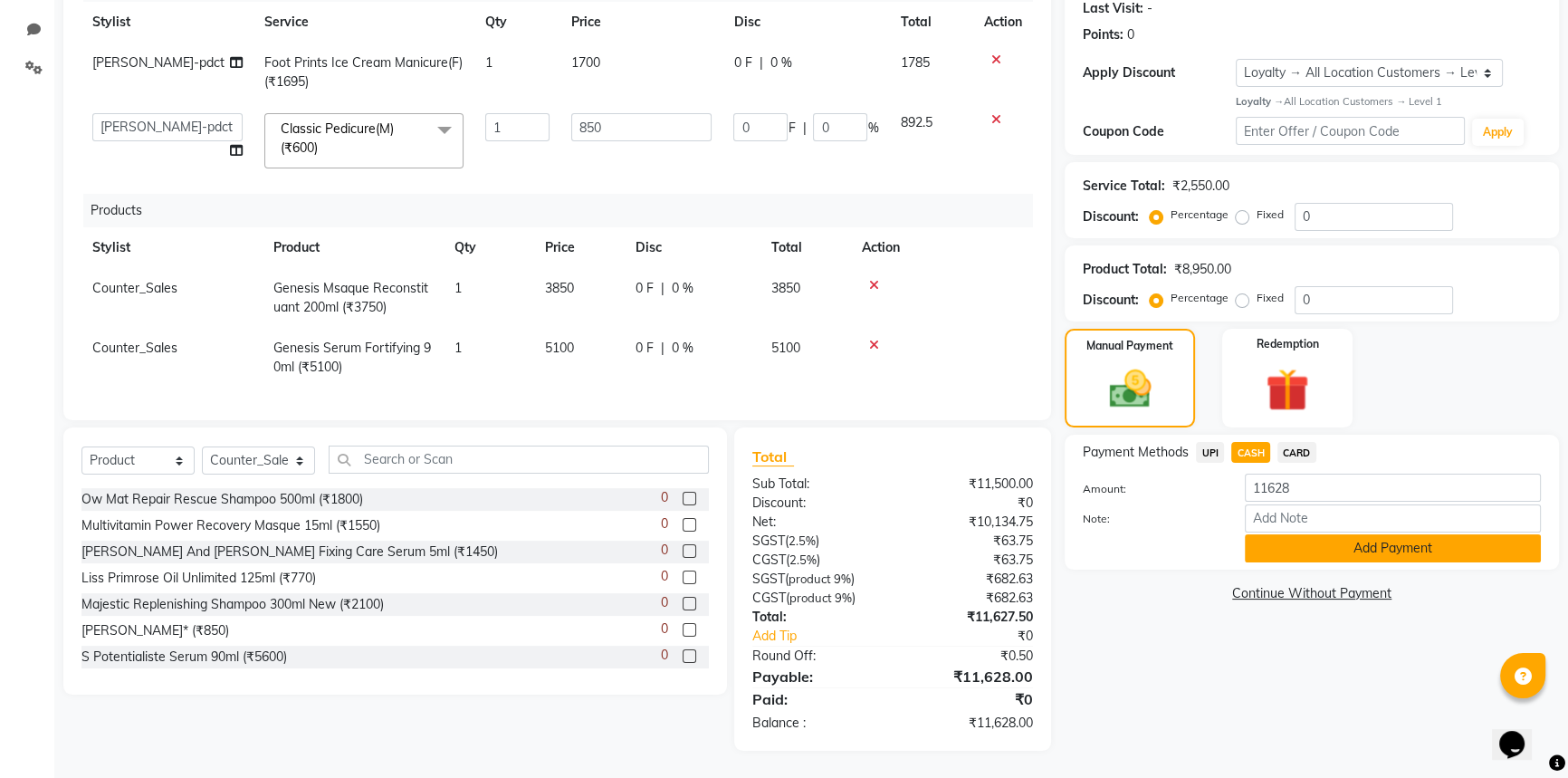
click at [1296, 535] on button "Add Payment" at bounding box center [1392, 549] width 296 height 29
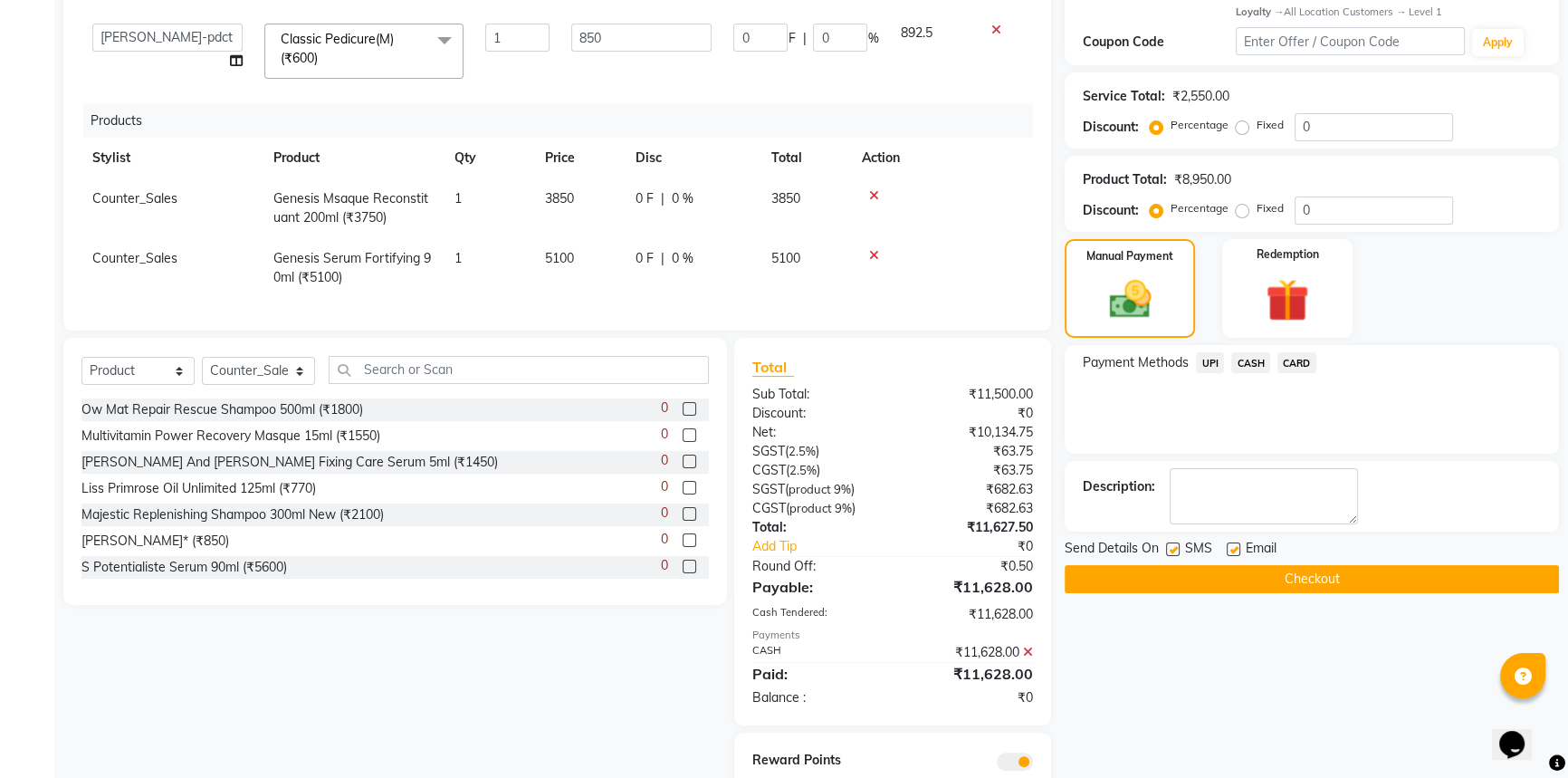
scroll to position [423, 0]
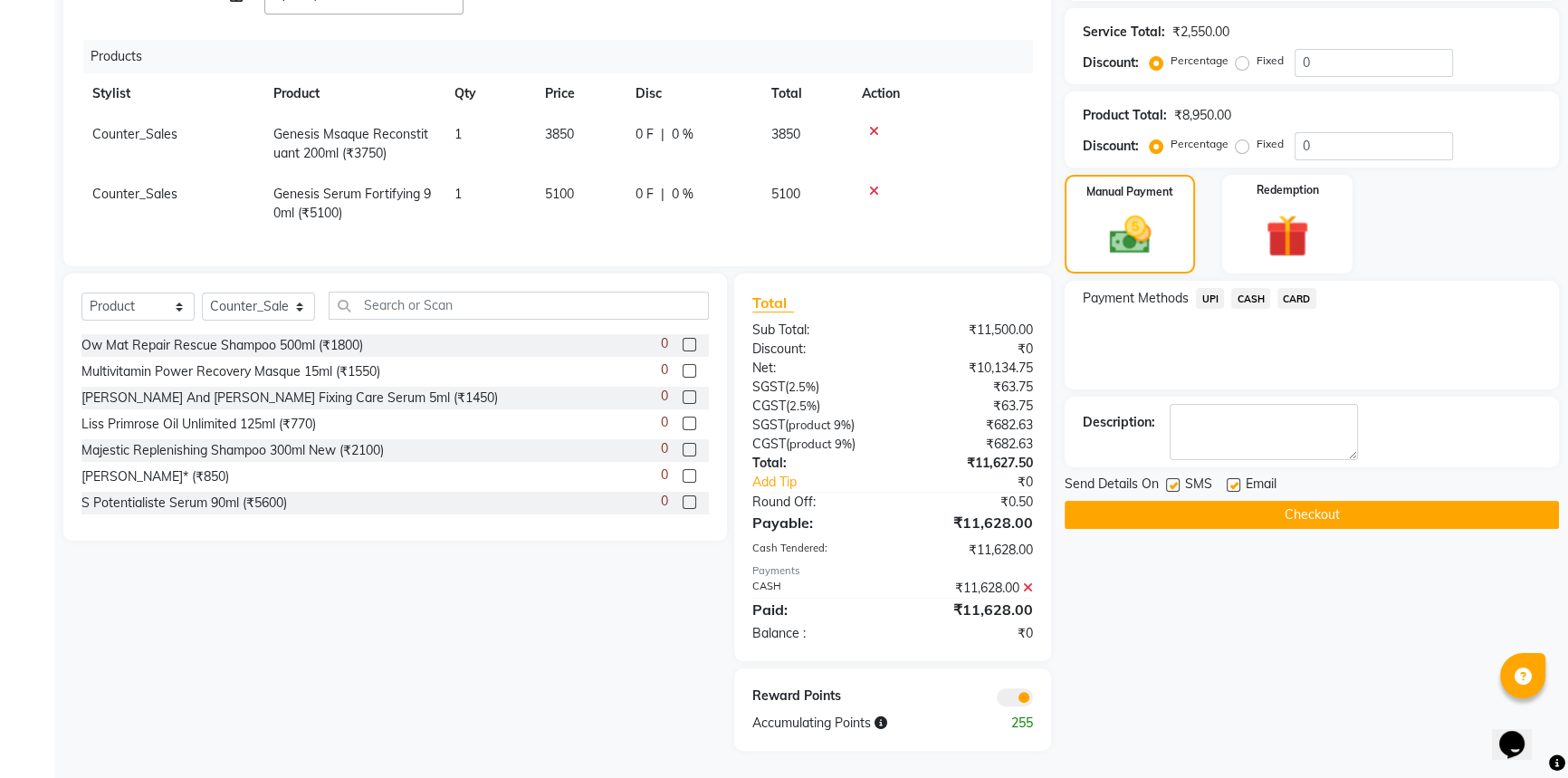
drag, startPoint x: 1126, startPoint y: 493, endPoint x: 1030, endPoint y: 159, distance: 347.5
click at [1121, 501] on button "Checkout" at bounding box center [1311, 515] width 494 height 29
